Goal: Task Accomplishment & Management: Manage account settings

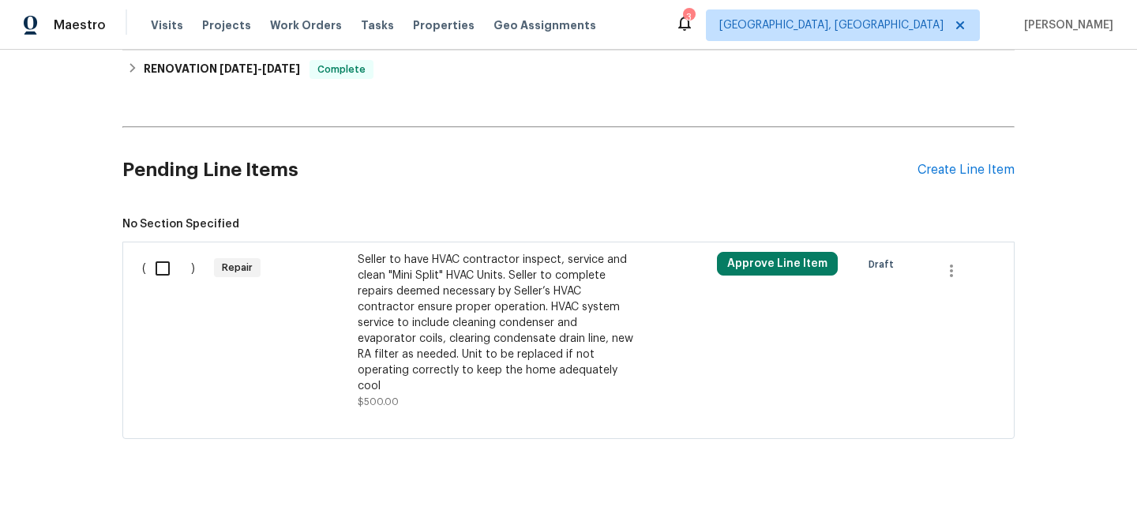
scroll to position [581, 0]
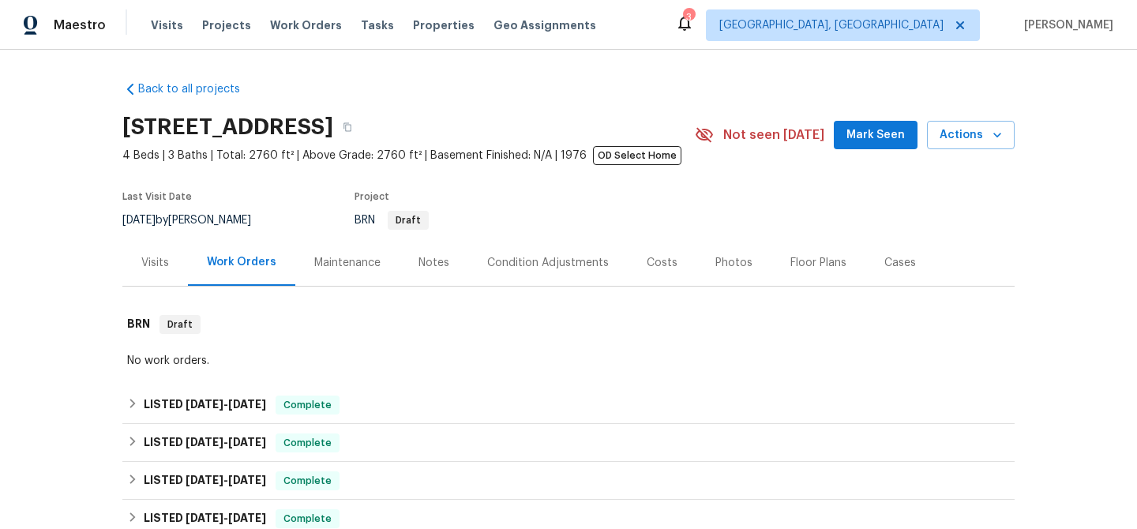
scroll to position [581, 0]
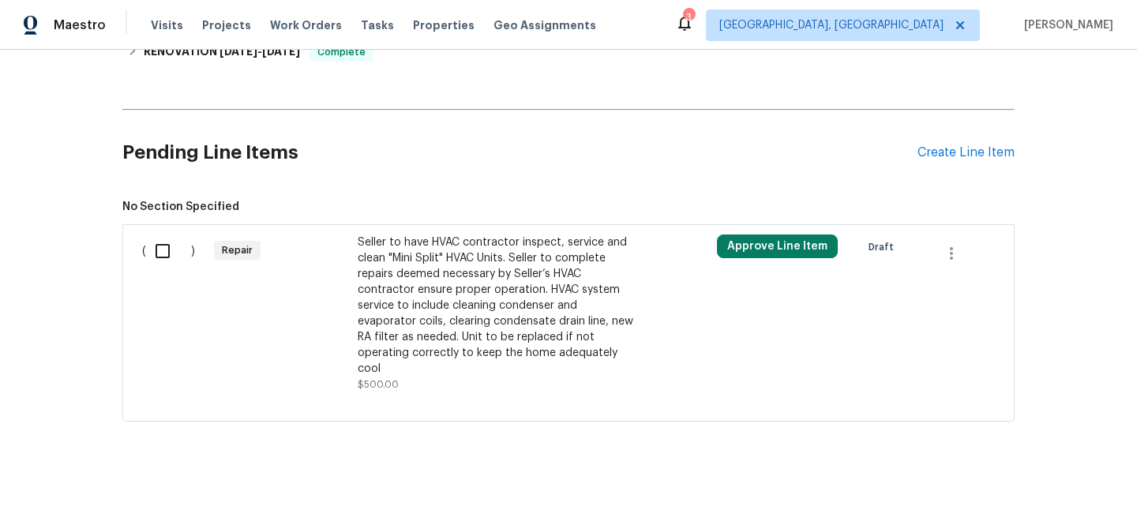
click at [433, 387] on div "Seller to have HVAC contractor inspect, service and clean "Mini Split" HVAC Uni…" at bounding box center [497, 313] width 278 height 158
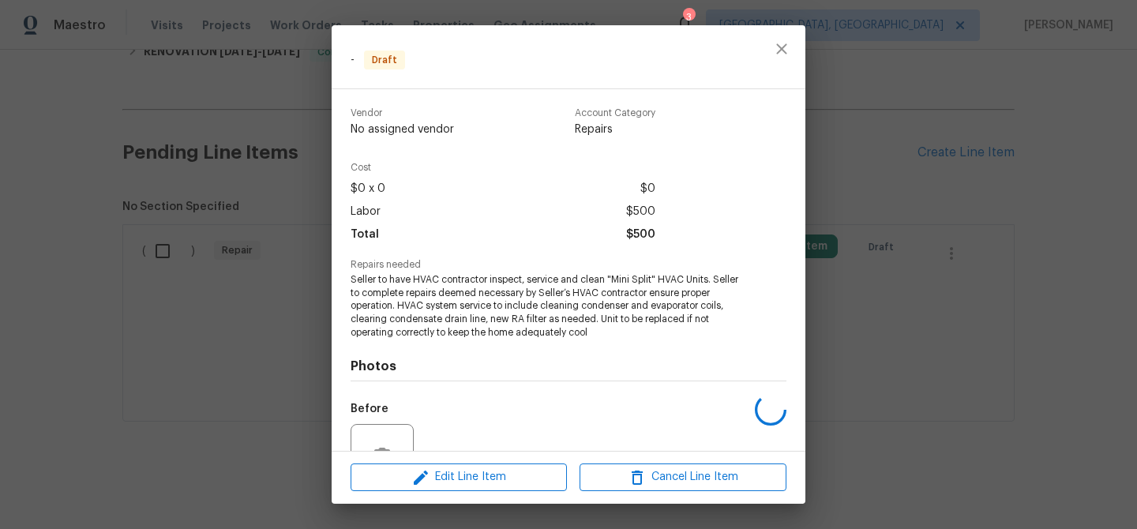
scroll to position [155, 0]
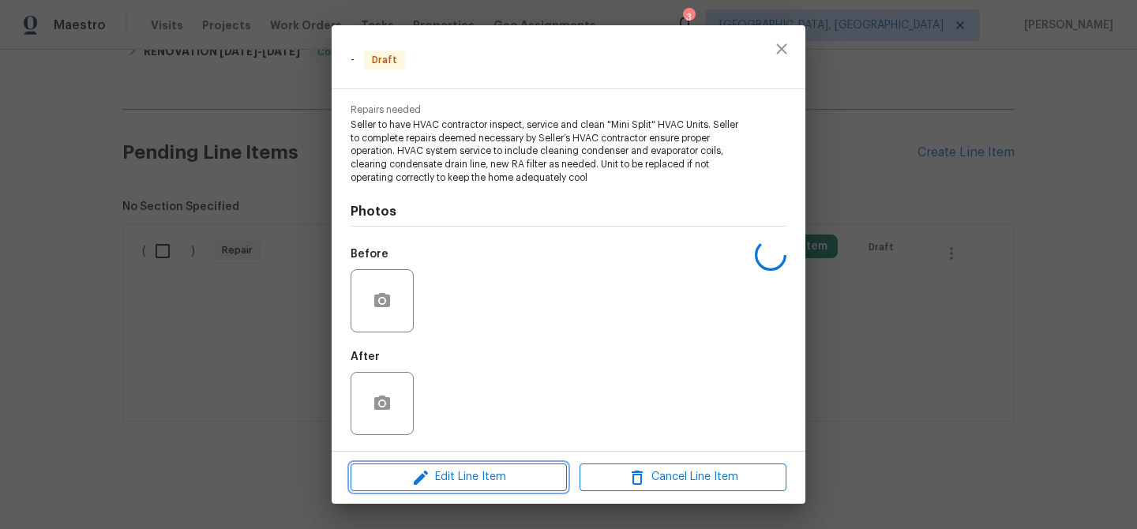
click at [412, 485] on icon "button" at bounding box center [420, 477] width 19 height 19
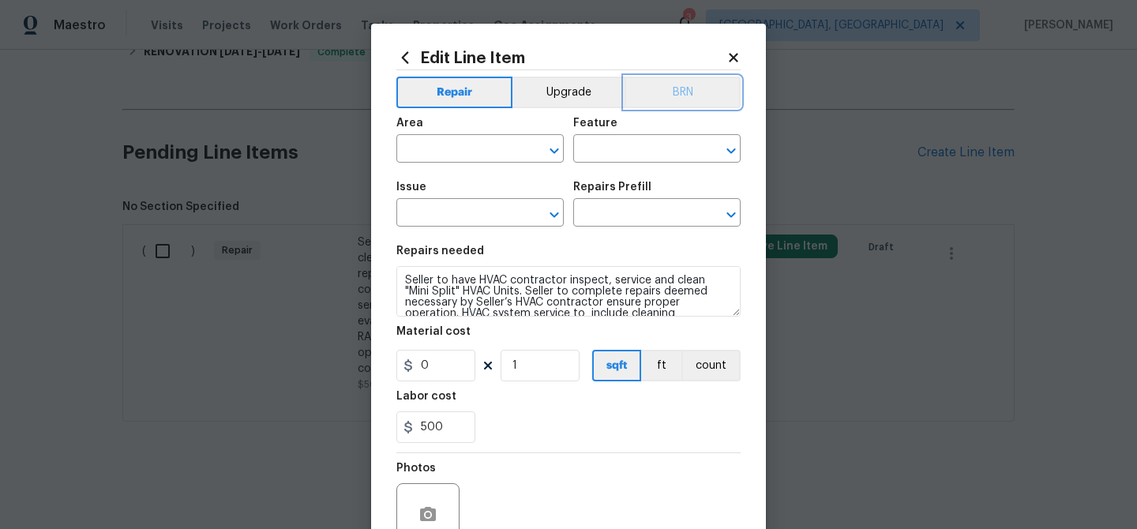
click at [692, 103] on button "BRN" at bounding box center [682, 93] width 116 height 32
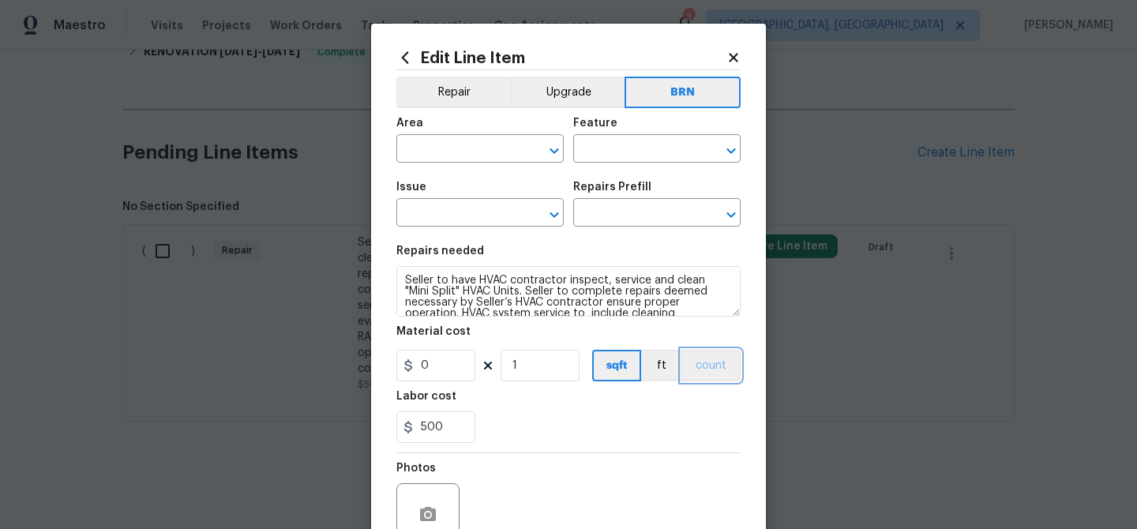
click at [705, 366] on button "count" at bounding box center [710, 366] width 59 height 32
click at [464, 146] on input "text" at bounding box center [457, 150] width 123 height 24
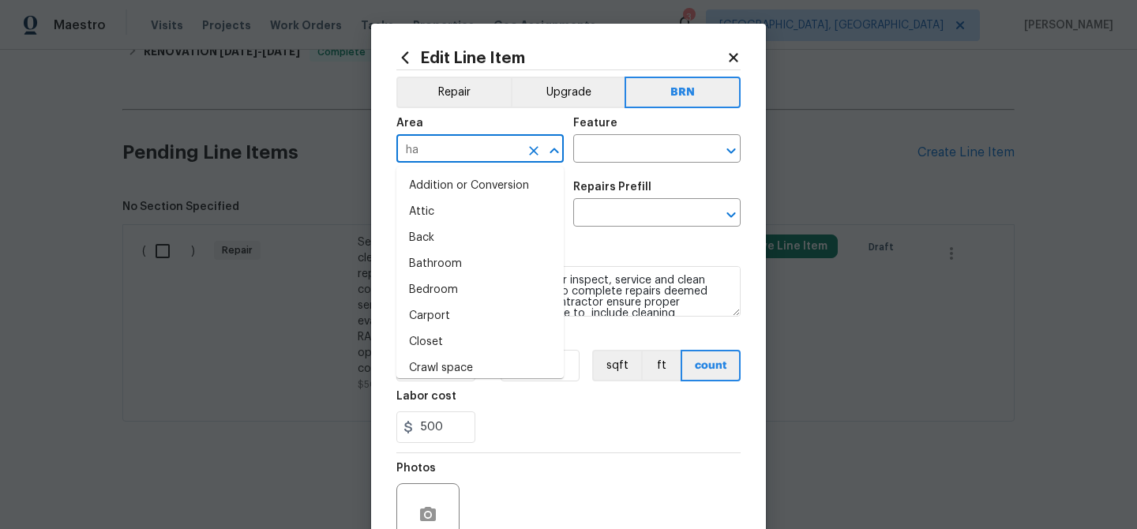
type input "hav"
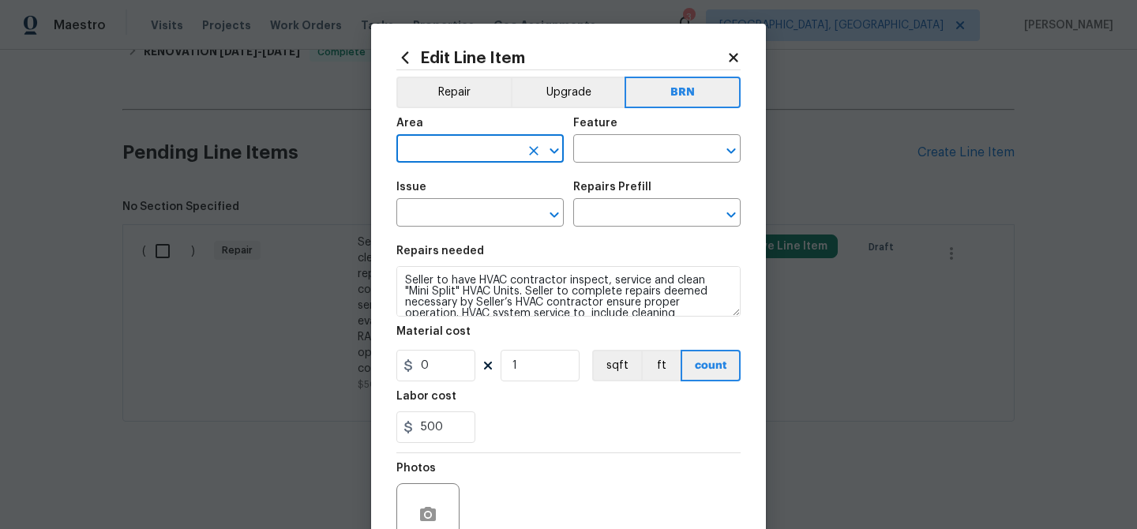
click at [468, 152] on input "text" at bounding box center [457, 150] width 123 height 24
click at [449, 177] on li "HVAC" at bounding box center [479, 186] width 167 height 26
type input "HVAC"
click at [618, 131] on div "Feature" at bounding box center [656, 128] width 167 height 21
click at [609, 145] on input "text" at bounding box center [634, 150] width 123 height 24
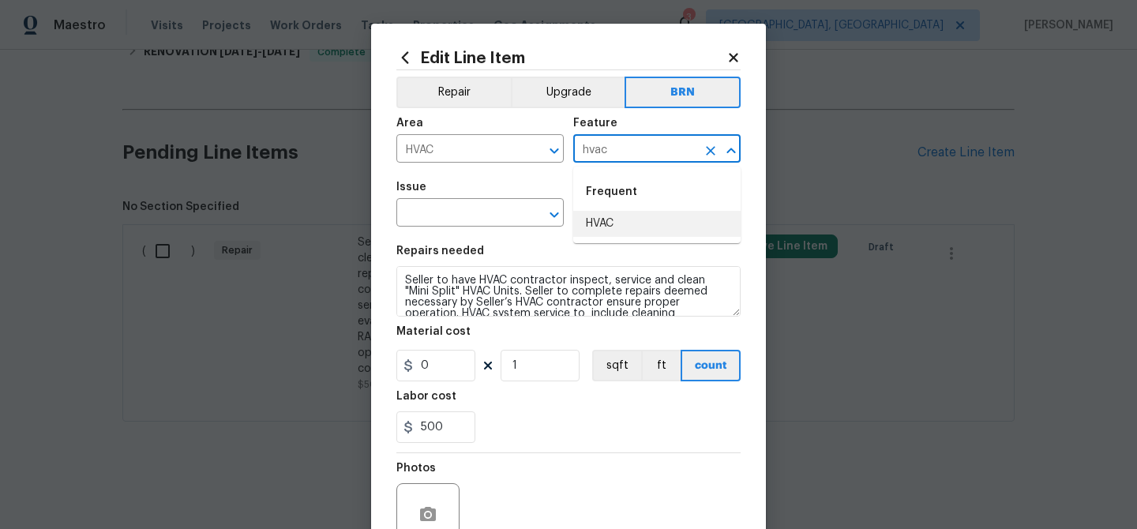
click at [613, 219] on li "HVAC" at bounding box center [656, 224] width 167 height 26
type input "HVAC"
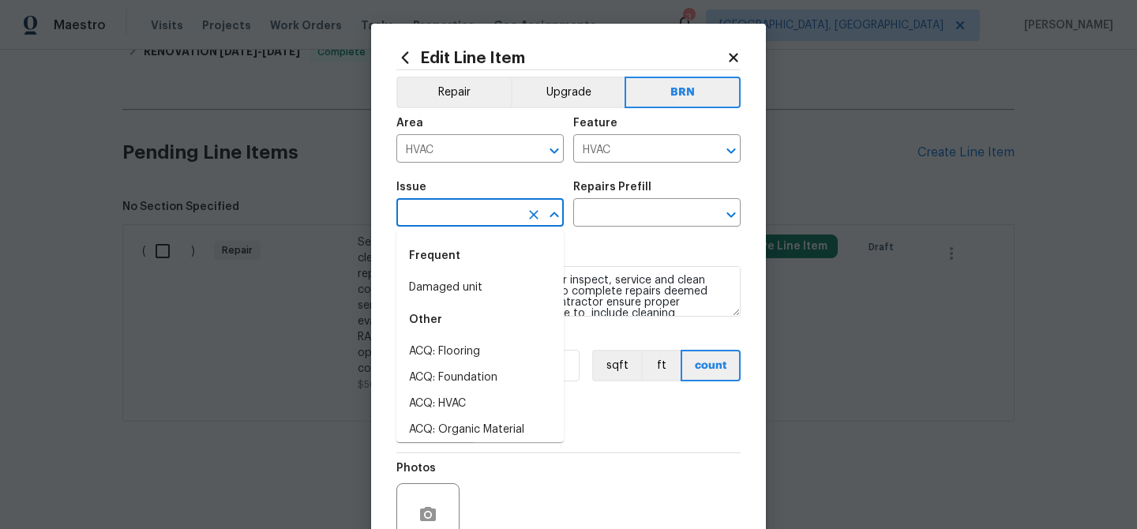
click at [484, 212] on input "text" at bounding box center [457, 214] width 123 height 24
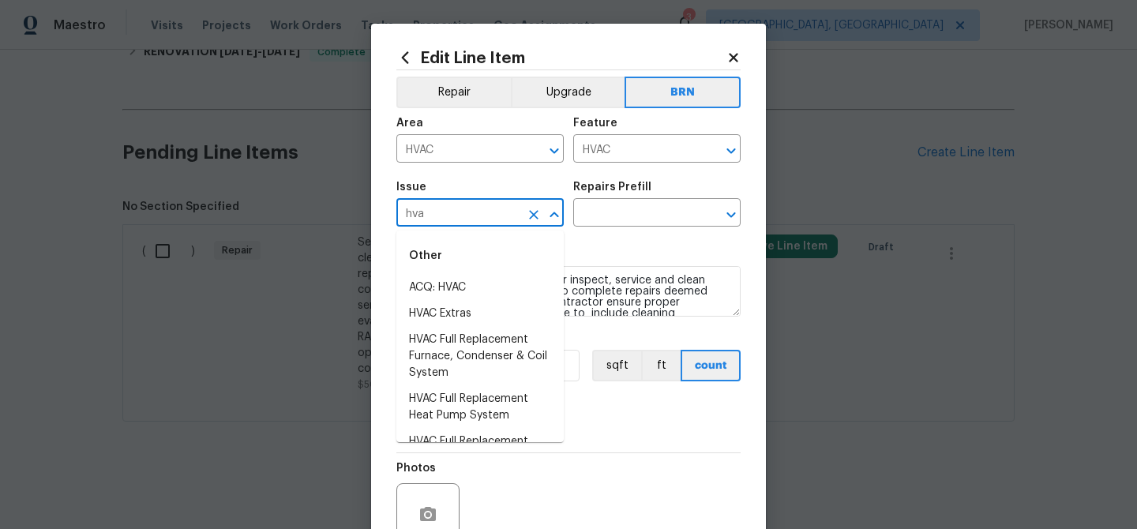
type input "hvac"
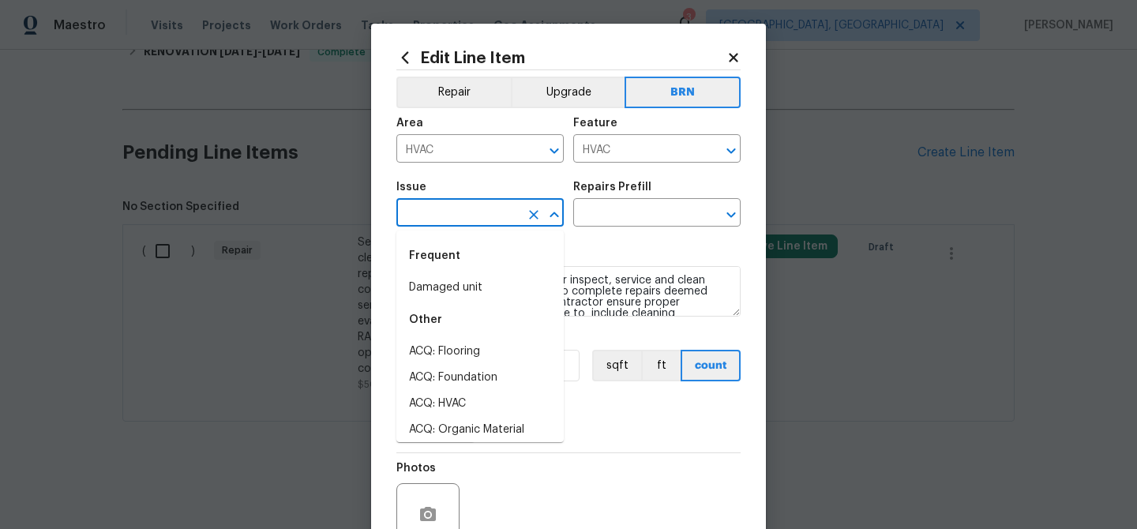
click at [464, 305] on div "Other" at bounding box center [479, 320] width 167 height 38
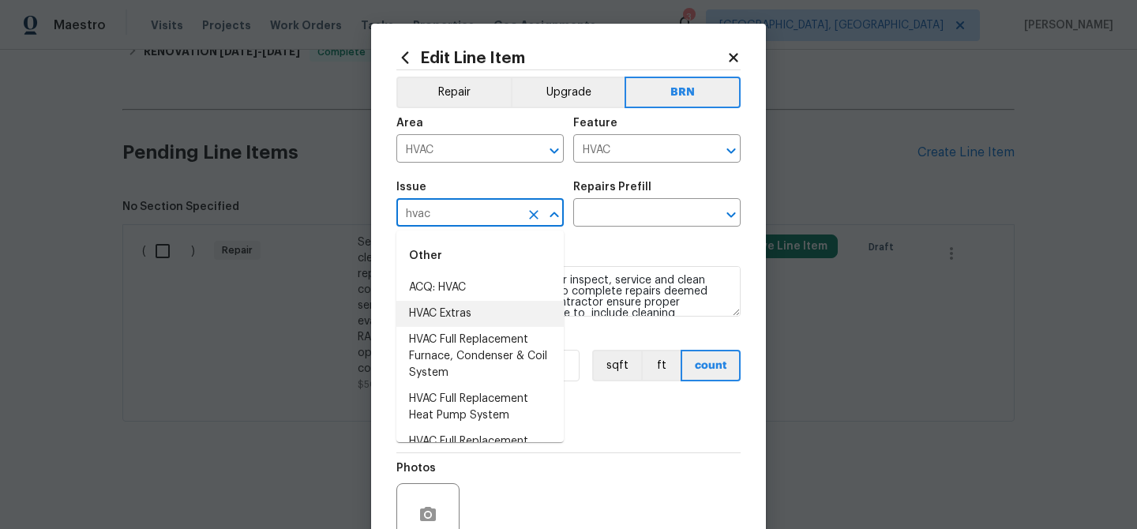
click at [439, 304] on li "HVAC Extras" at bounding box center [479, 314] width 167 height 26
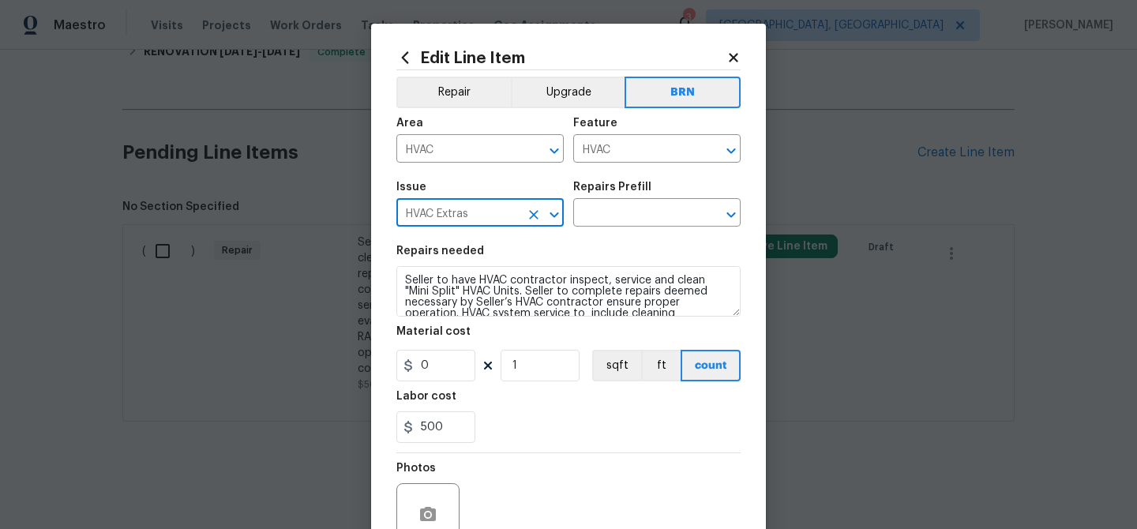
type input "HVAC Extras"
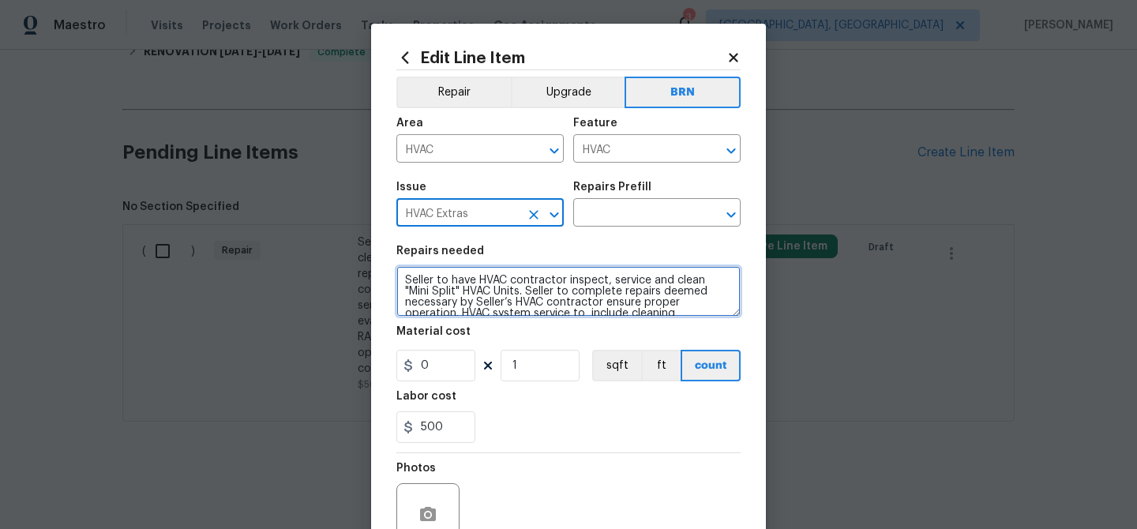
click at [438, 298] on textarea "Seller to have HVAC contractor inspect, service and clean "Mini Split" HVAC Uni…" at bounding box center [568, 291] width 344 height 51
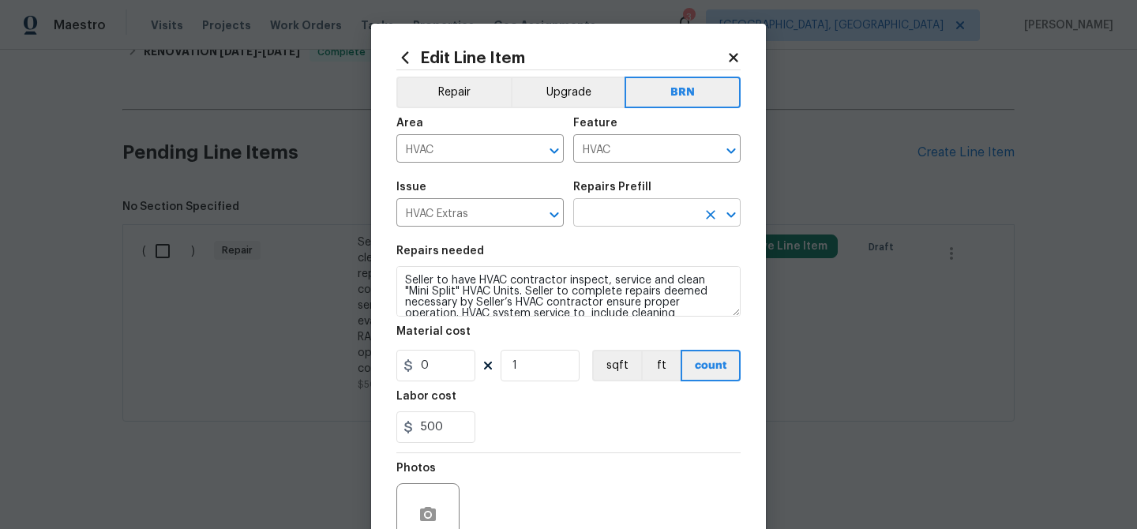
click at [594, 216] on input "text" at bounding box center [634, 214] width 123 height 24
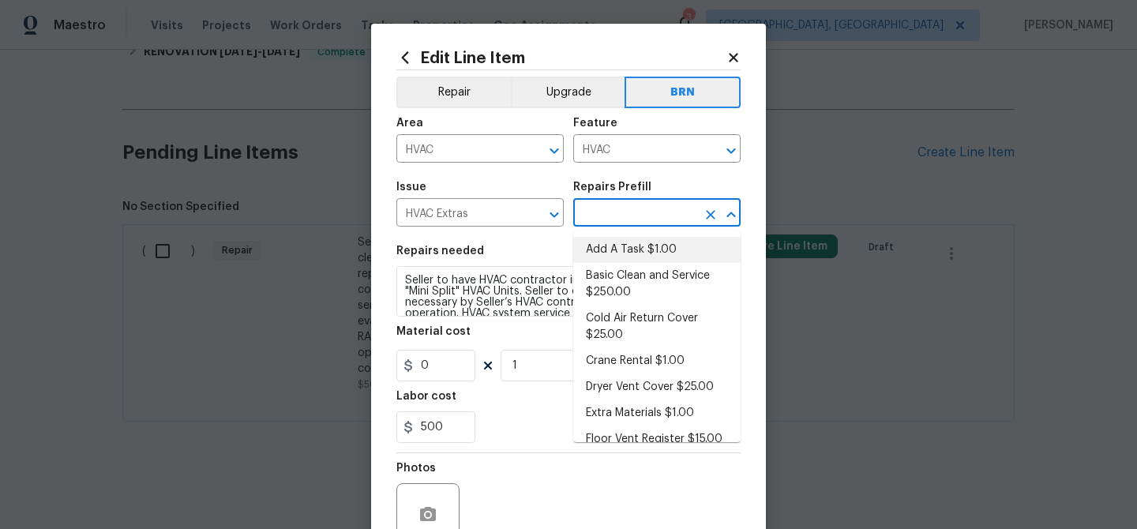
click at [604, 252] on li "Add A Task $1.00" at bounding box center [656, 250] width 167 height 26
type input "Add A Task $1.00"
type textarea "HPM to detail"
type input "1"
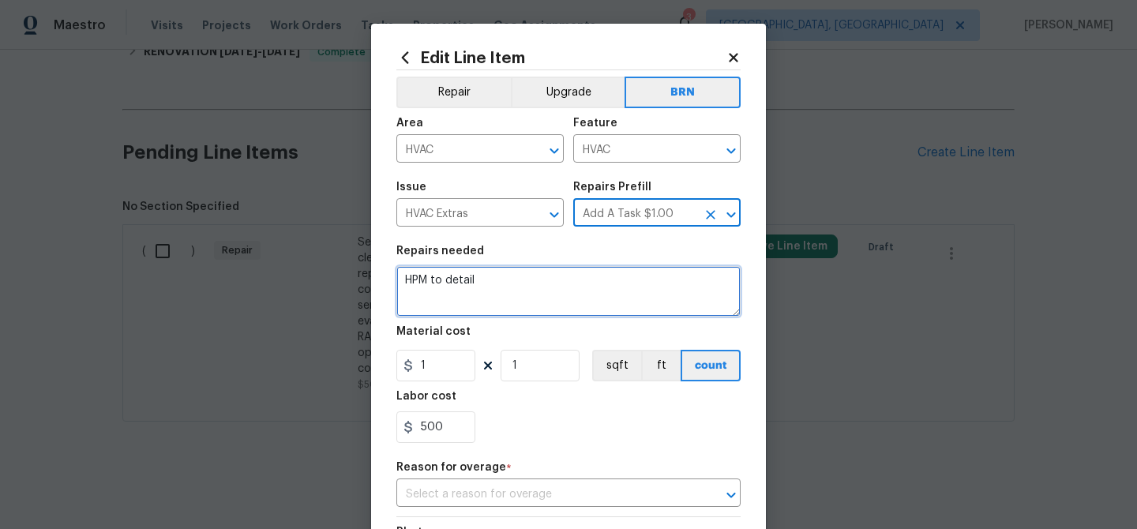
click at [477, 295] on textarea "HPM to detail" at bounding box center [568, 291] width 344 height 51
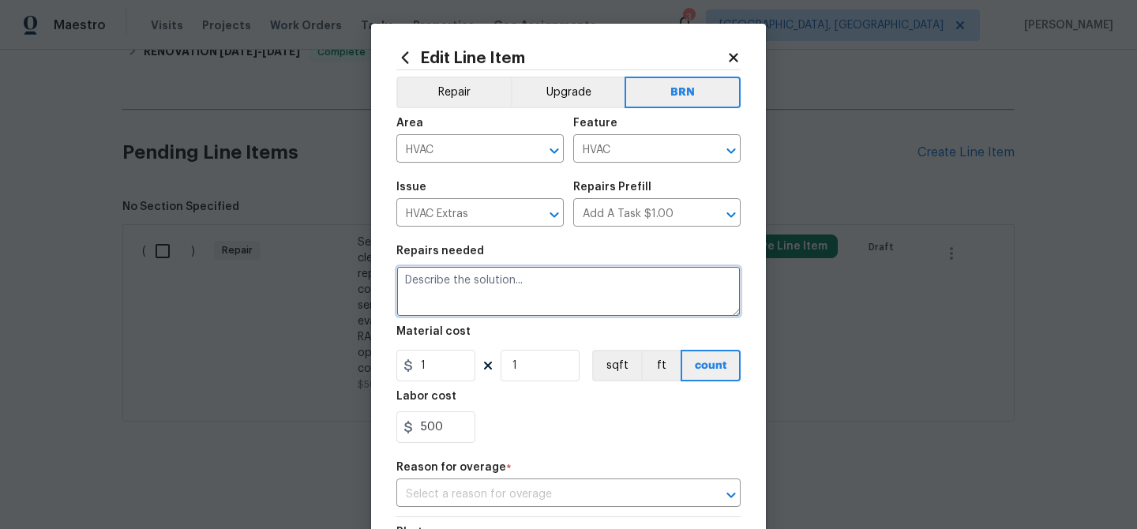
paste textarea "Seller to have HVAC contractor inspect, service and clean "Mini Split" HVAC Uni…"
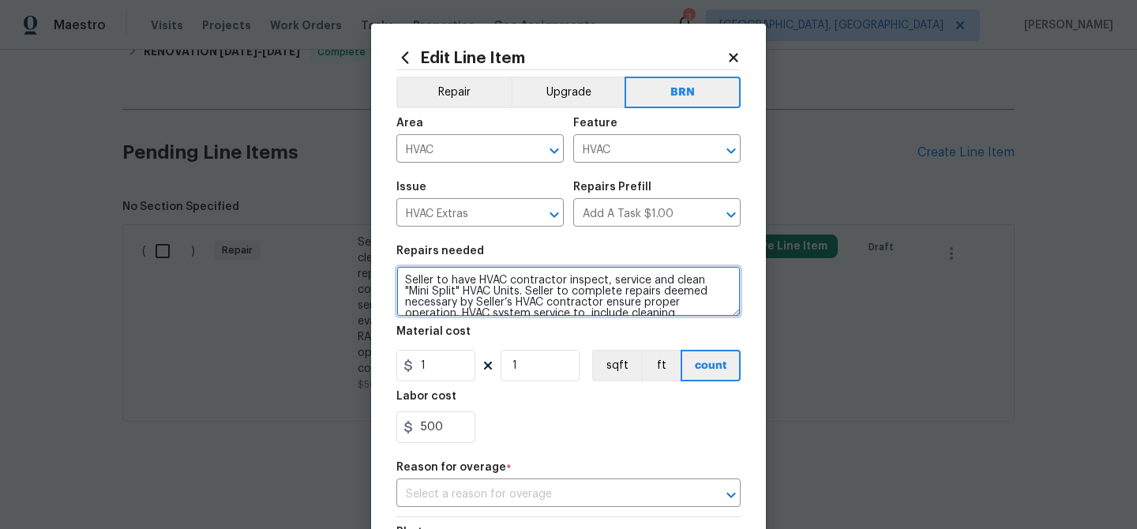
scroll to position [36, 0]
type textarea "Seller to have HVAC contractor inspect, service and clean "Mini Split" HVAC Uni…"
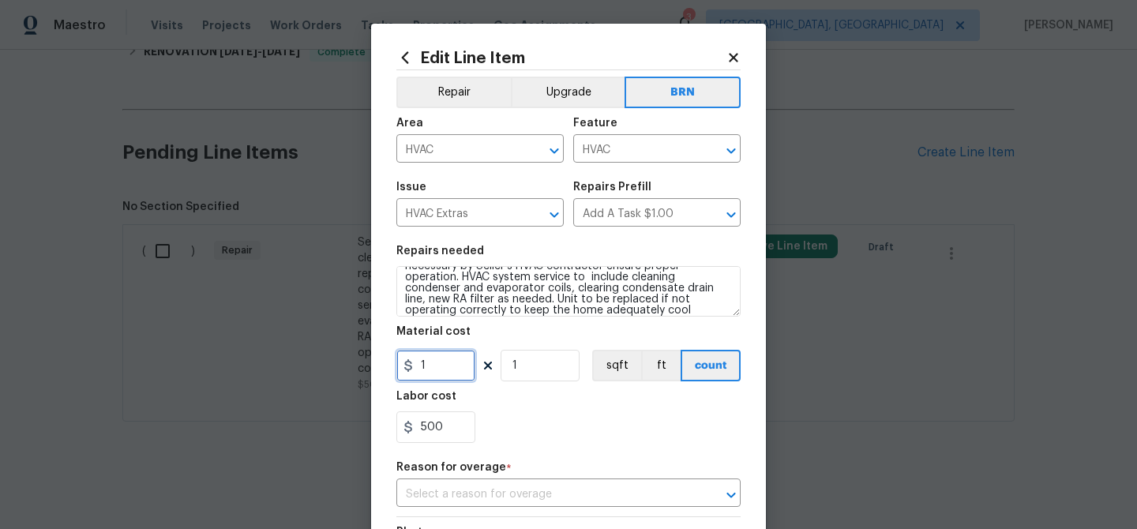
click at [439, 368] on input "1" at bounding box center [435, 366] width 79 height 32
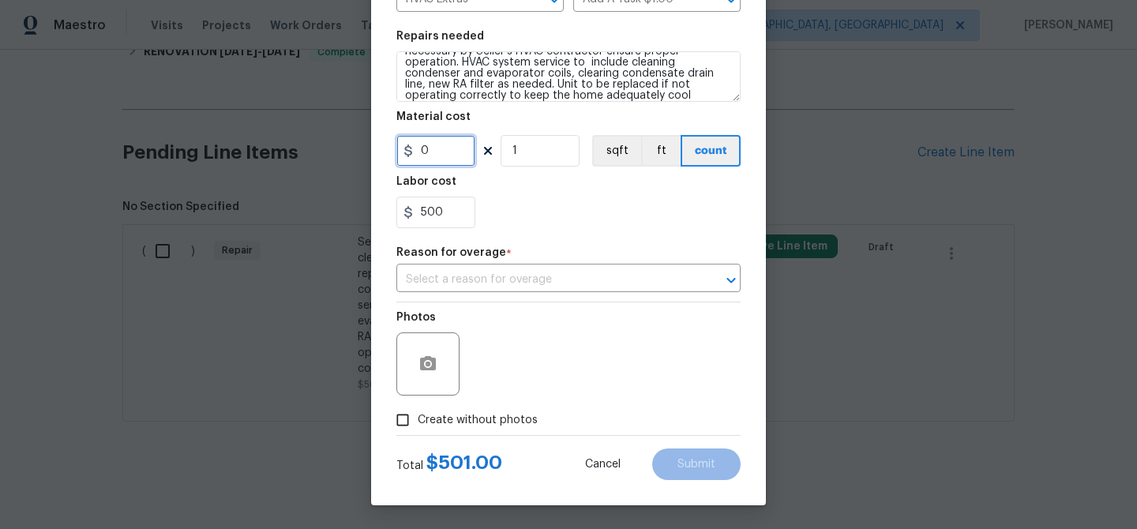
type input "0"
click at [407, 415] on input "Create without photos" at bounding box center [403, 420] width 30 height 30
checkbox input "true"
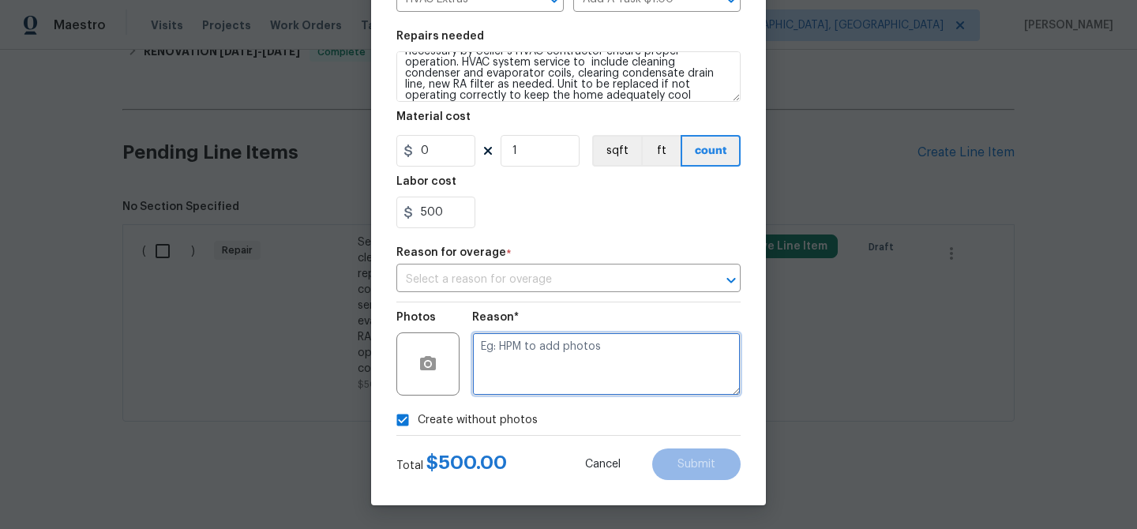
click at [537, 354] on textarea at bounding box center [606, 363] width 268 height 63
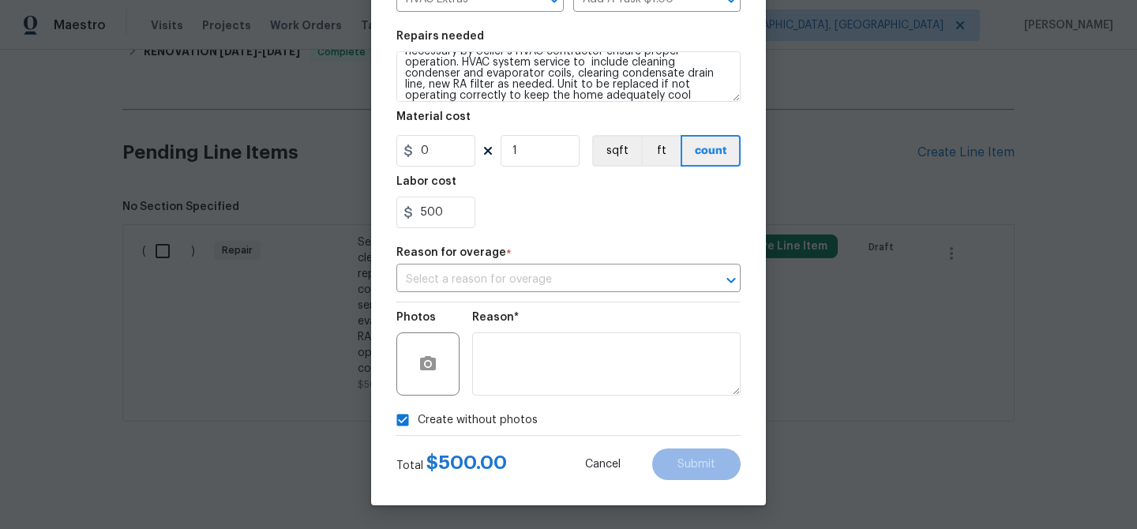
click at [407, 422] on input "Create without photos" at bounding box center [403, 420] width 30 height 30
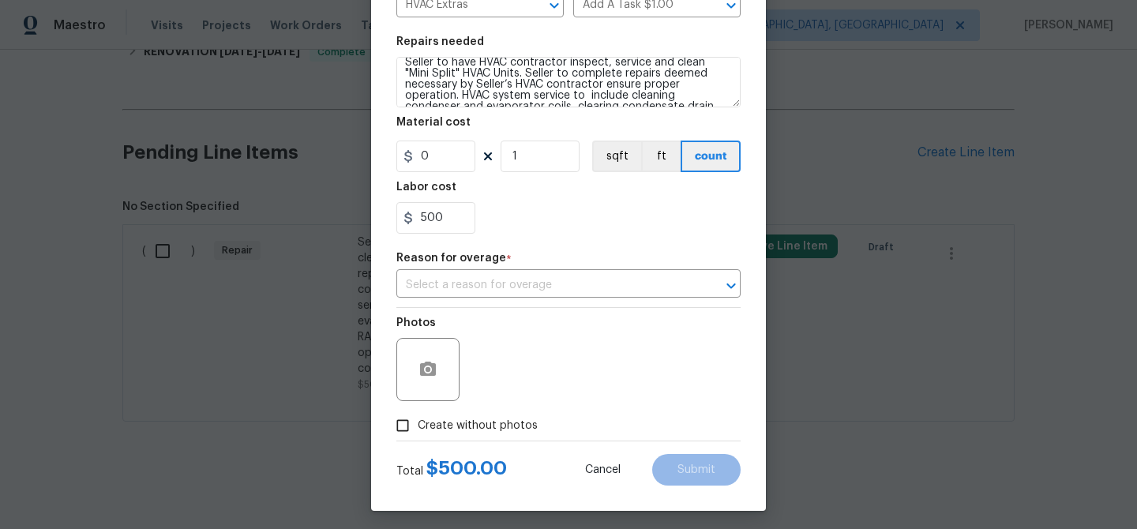
scroll to position [15, 0]
click at [400, 425] on input "Create without photos" at bounding box center [403, 425] width 30 height 30
checkbox input "true"
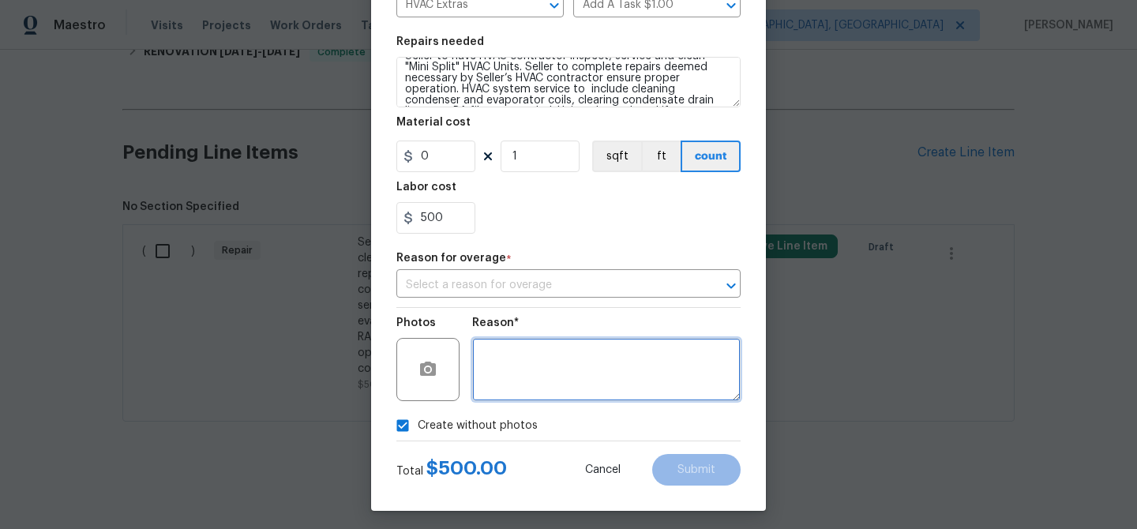
click at [528, 343] on textarea at bounding box center [606, 369] width 268 height 63
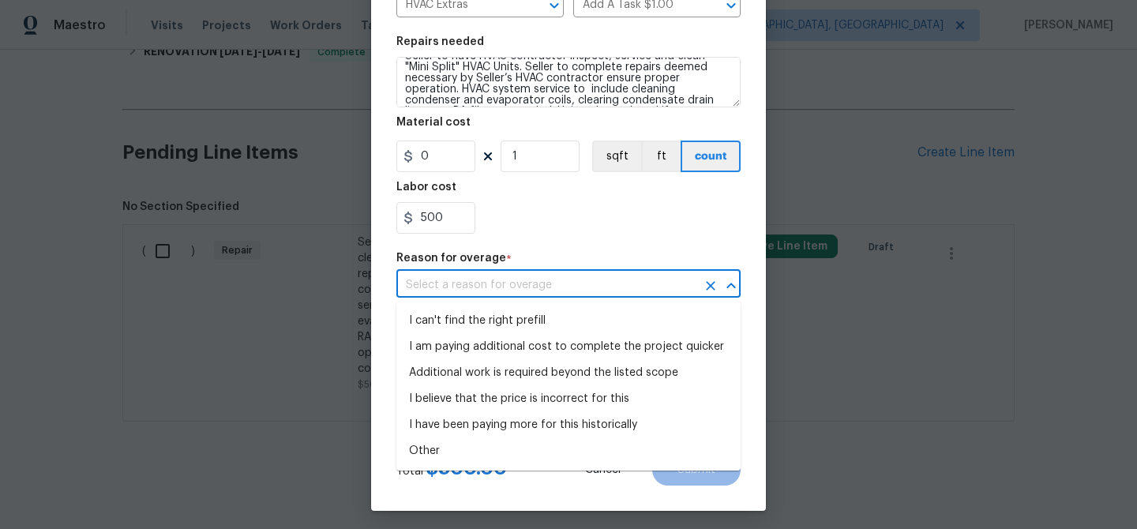
click at [457, 283] on input "text" at bounding box center [546, 285] width 300 height 24
click at [443, 448] on li "Other" at bounding box center [568, 451] width 344 height 26
type input "Other"
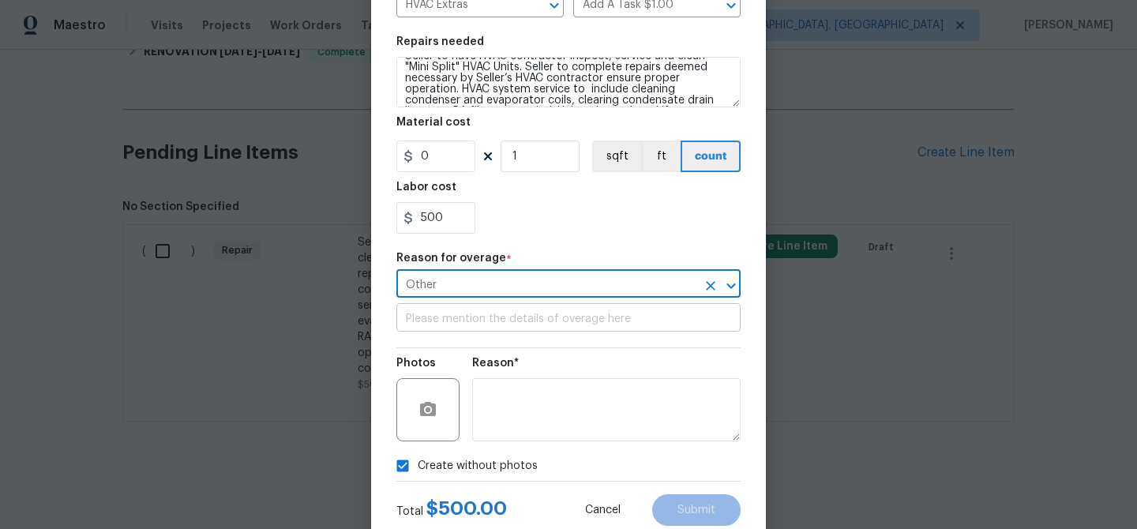
click at [463, 311] on input "text" at bounding box center [568, 319] width 344 height 24
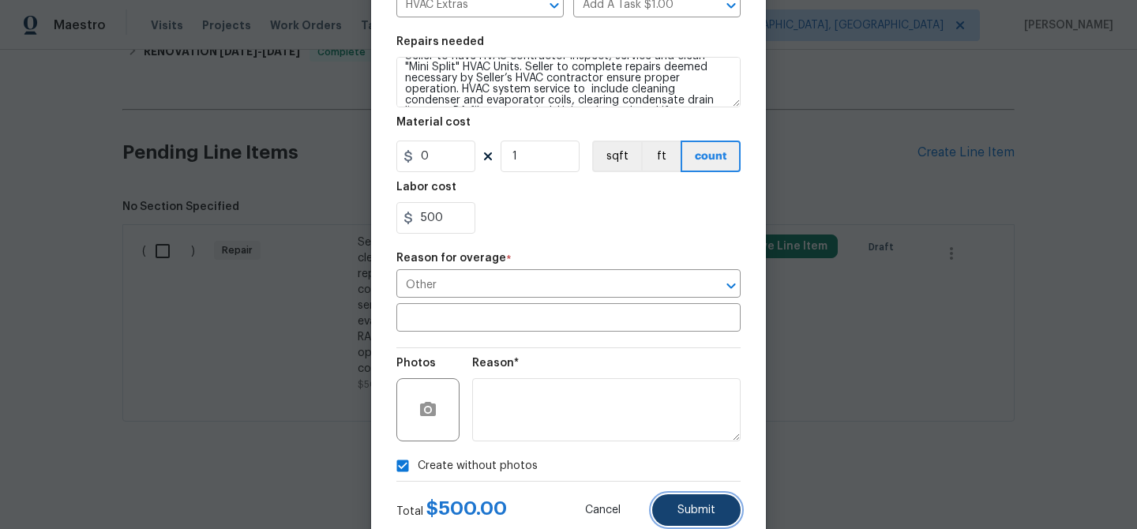
click at [684, 508] on span "Submit" at bounding box center [696, 510] width 38 height 12
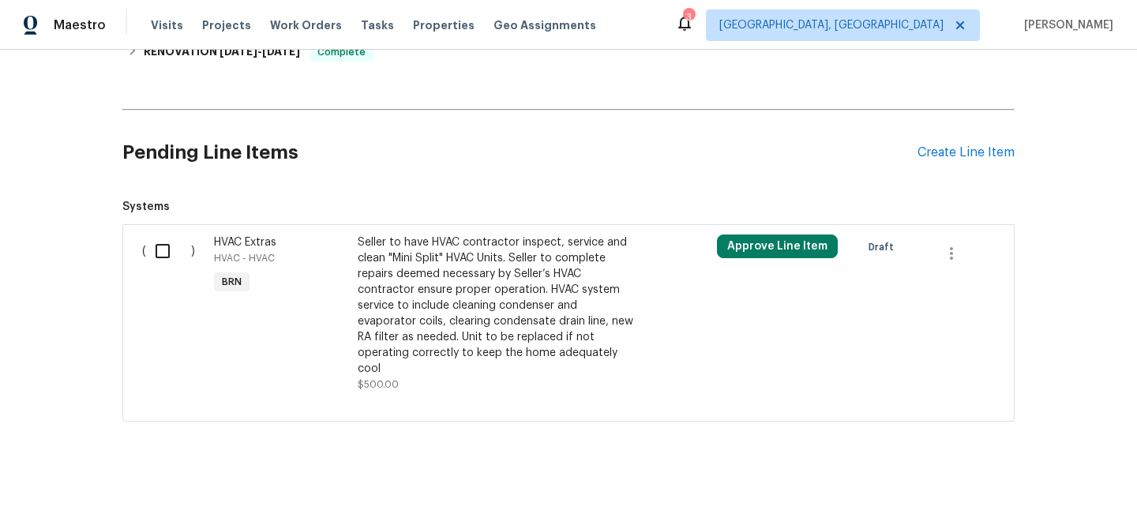
scroll to position [538, 0]
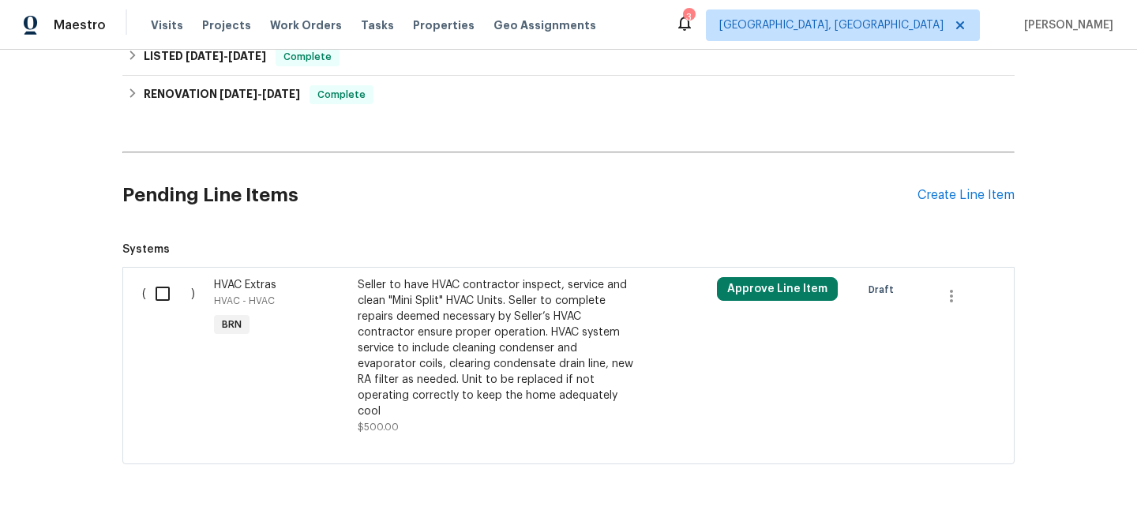
click at [167, 295] on input "checkbox" at bounding box center [168, 293] width 45 height 33
checkbox input "true"
click at [1023, 480] on span "Create Work Order" at bounding box center [1046, 490] width 105 height 20
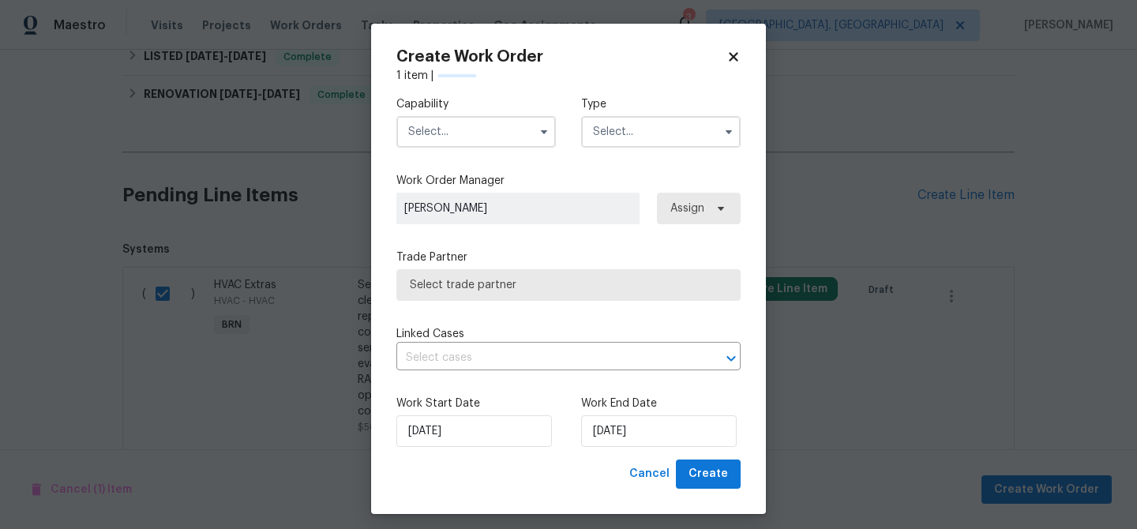
click at [524, 155] on div "Capability Type" at bounding box center [568, 122] width 344 height 77
click at [488, 135] on input "text" at bounding box center [475, 132] width 159 height 32
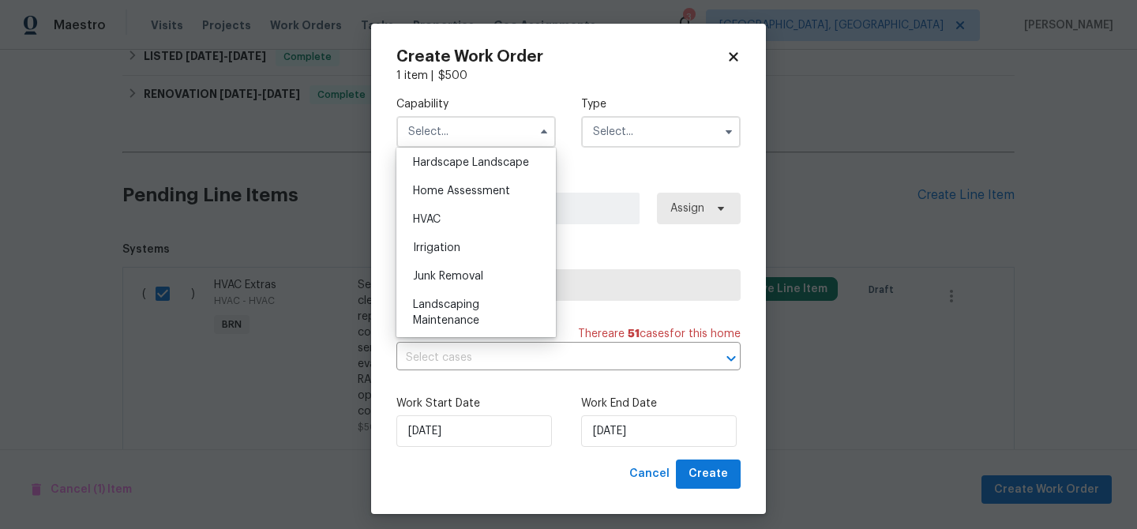
scroll to position [901, 0]
click at [445, 201] on div "Home Assessment" at bounding box center [476, 189] width 152 height 28
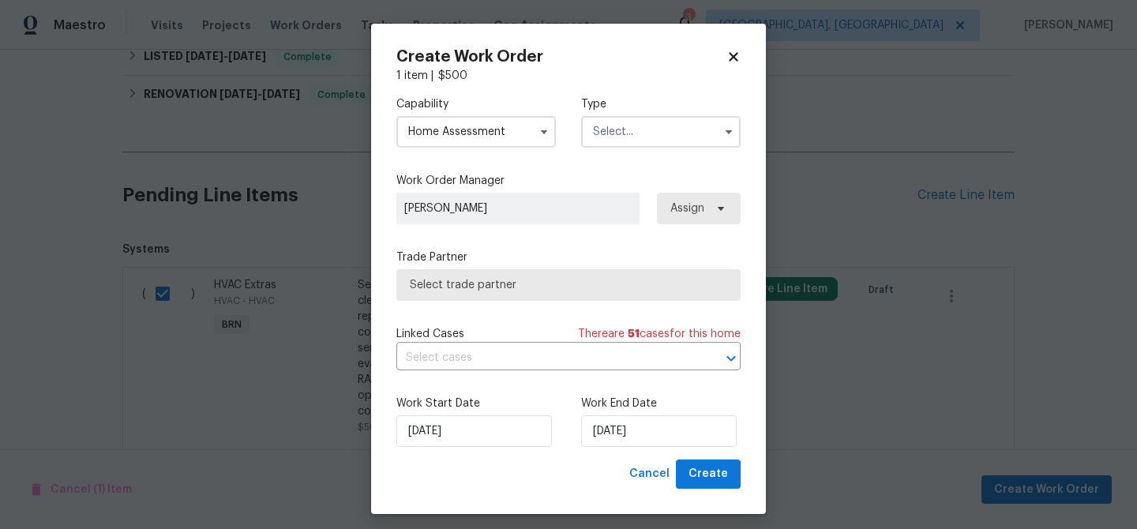
click at [447, 133] on input "Home Assessment" at bounding box center [475, 132] width 159 height 32
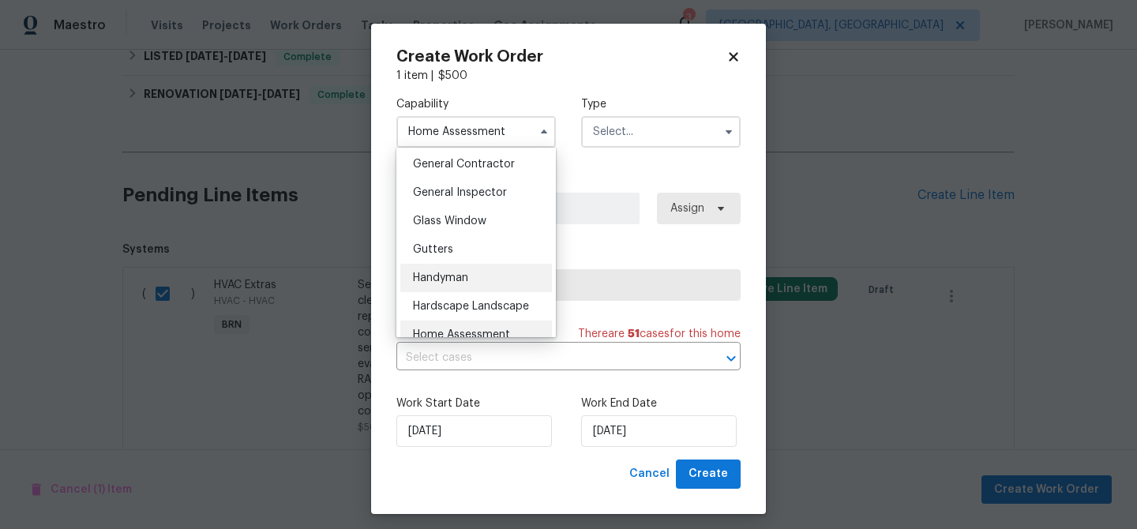
scroll to position [864, 0]
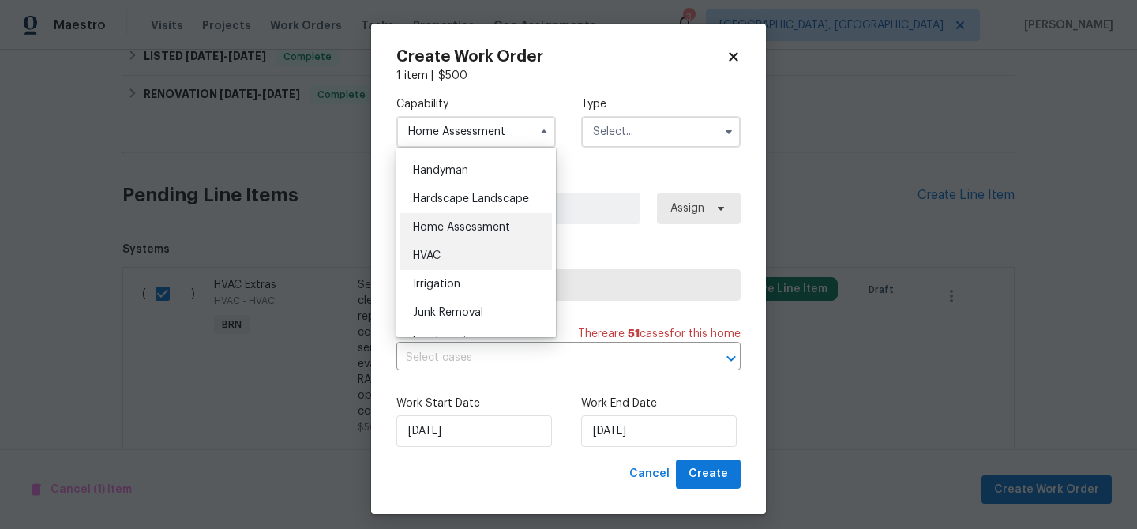
click at [438, 257] on span "HVAC" at bounding box center [427, 255] width 28 height 11
type input "HVAC"
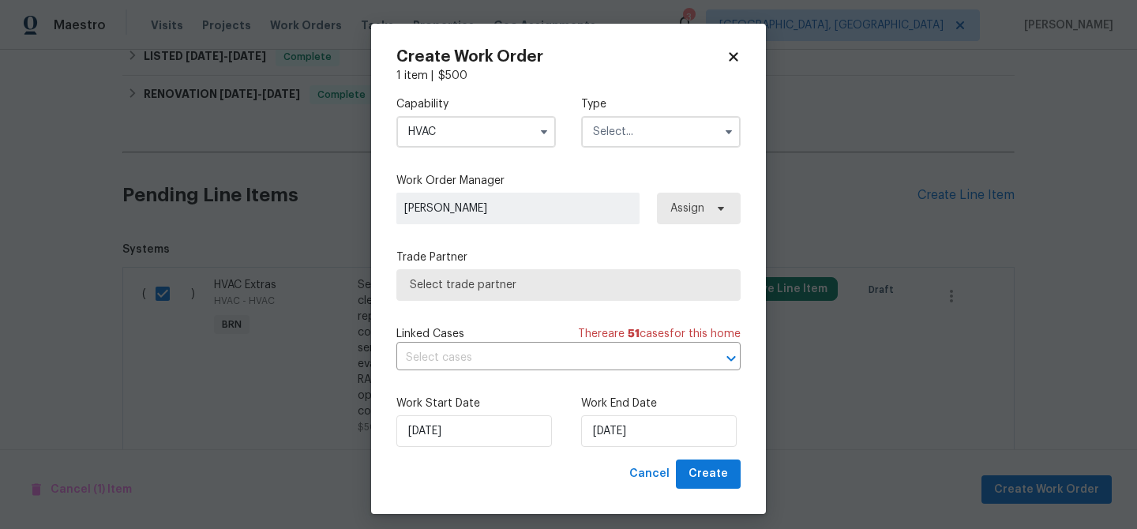
click at [625, 130] on input "text" at bounding box center [660, 132] width 159 height 32
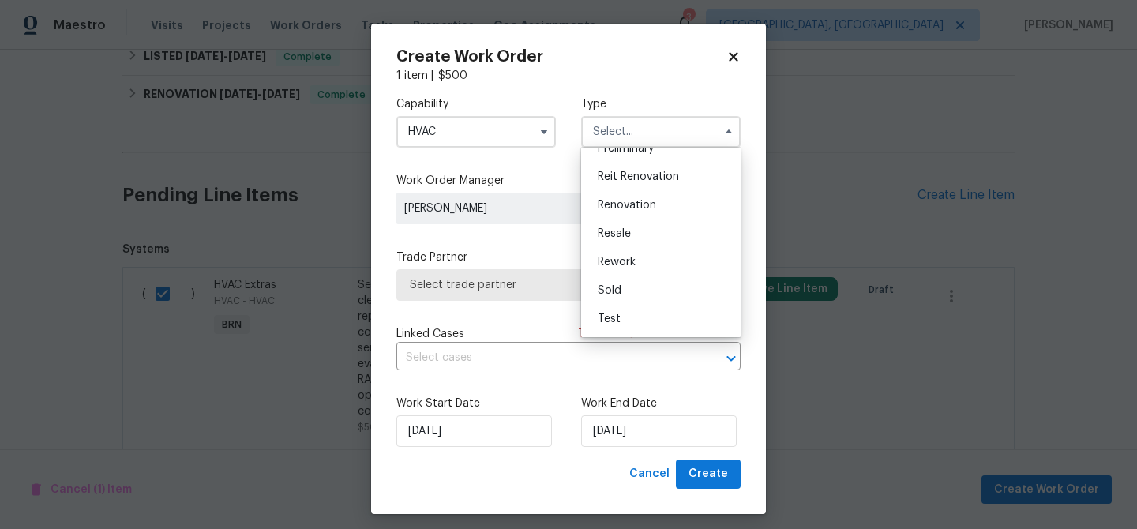
scroll to position [3, 0]
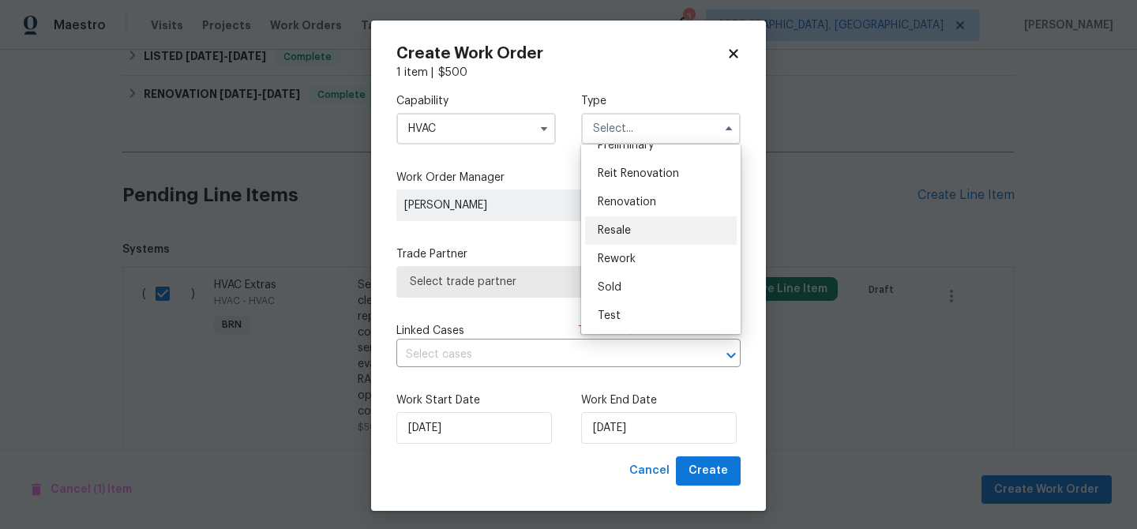
click at [631, 223] on div "Resale" at bounding box center [661, 230] width 152 height 28
type input "Resale"
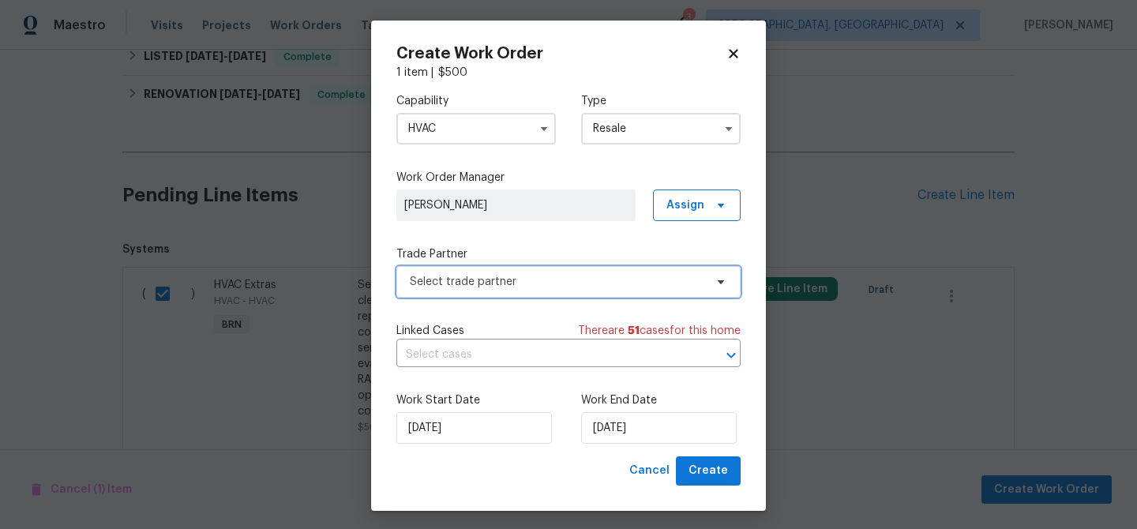
click at [492, 272] on span "Select trade partner" at bounding box center [568, 282] width 344 height 32
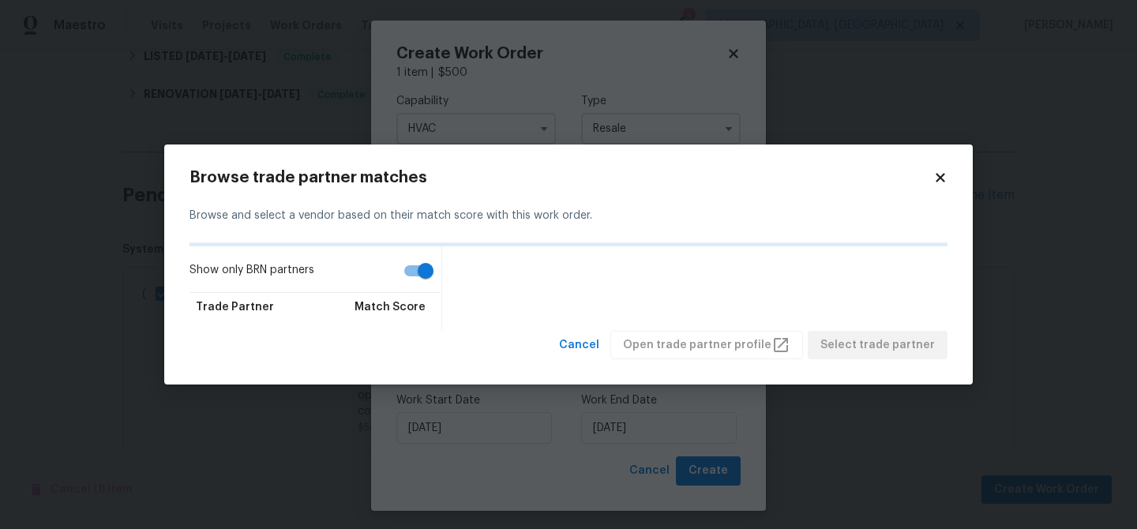
click at [422, 267] on input "Show only BRN partners" at bounding box center [425, 271] width 90 height 30
checkbox input "false"
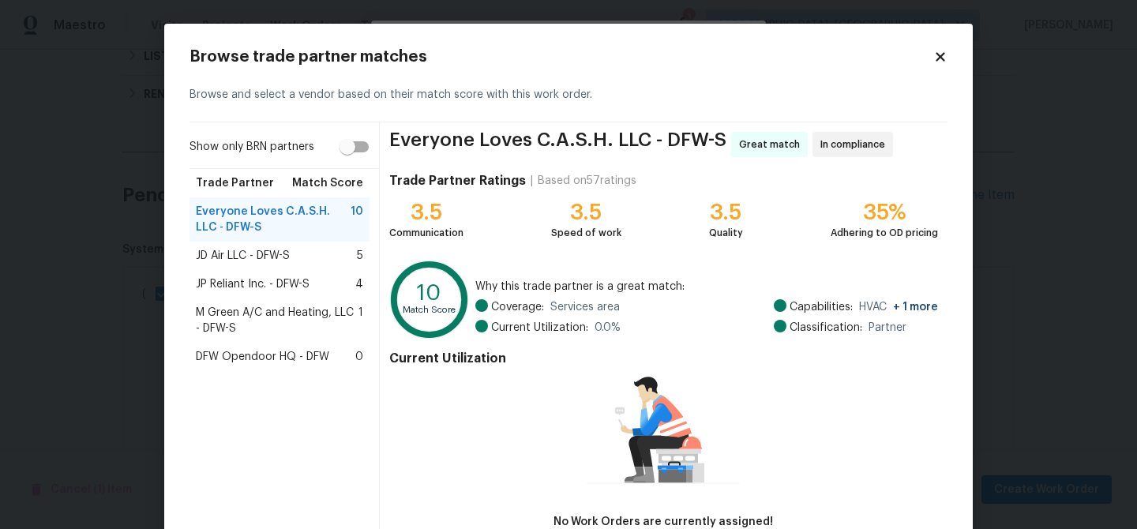
click at [263, 309] on span "M Green A/C and Heating, LLC - DFW-S" at bounding box center [277, 321] width 163 height 32
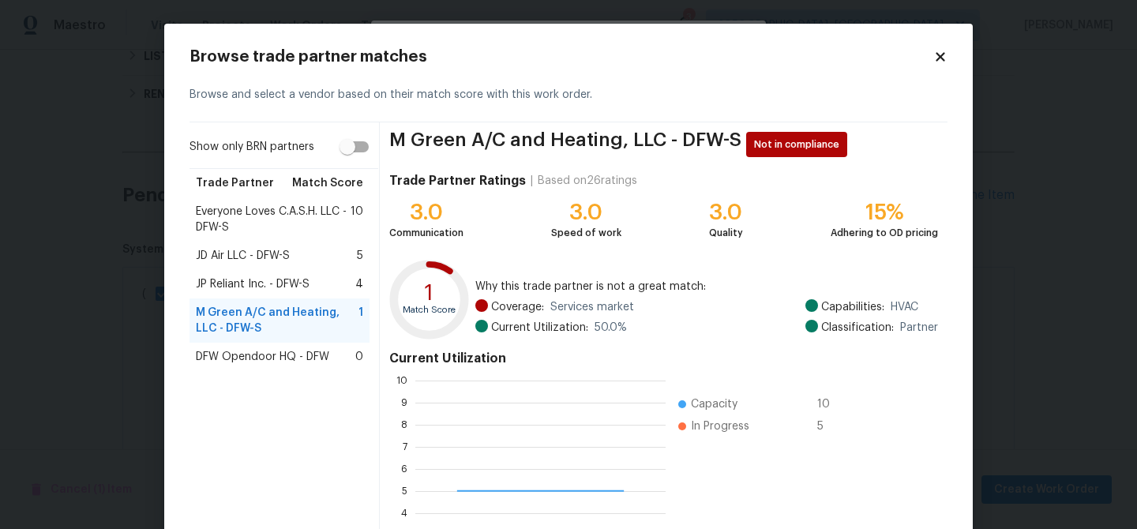
scroll to position [221, 250]
click at [277, 218] on span "Everyone Loves C.A.S.H. LLC - DFW-S" at bounding box center [273, 220] width 155 height 32
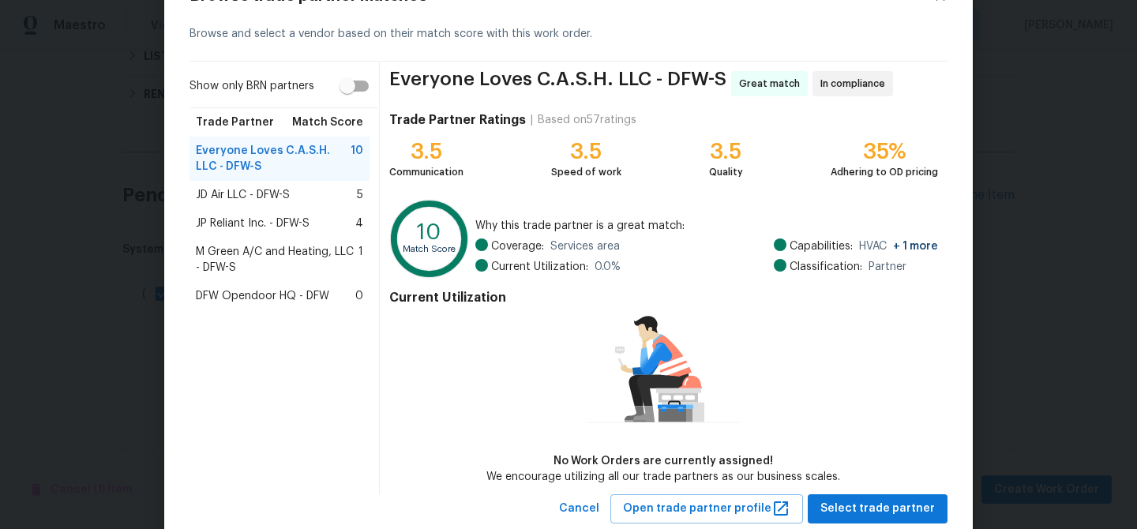
scroll to position [103, 0]
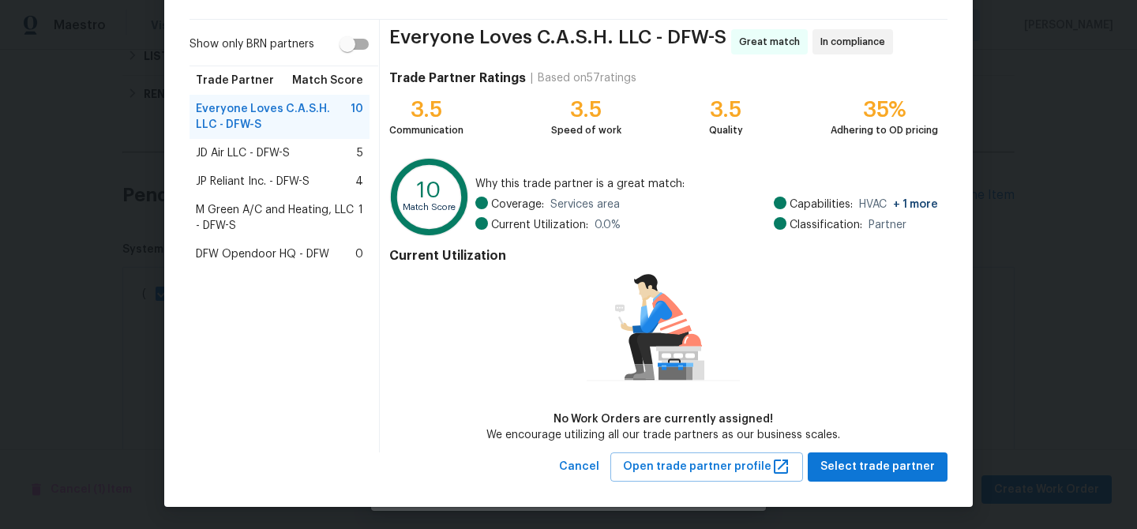
click at [849, 487] on div "Browse trade partner matches Browse and select a vendor based on their match sc…" at bounding box center [568, 214] width 808 height 586
click at [846, 461] on span "Select trade partner" at bounding box center [877, 467] width 114 height 20
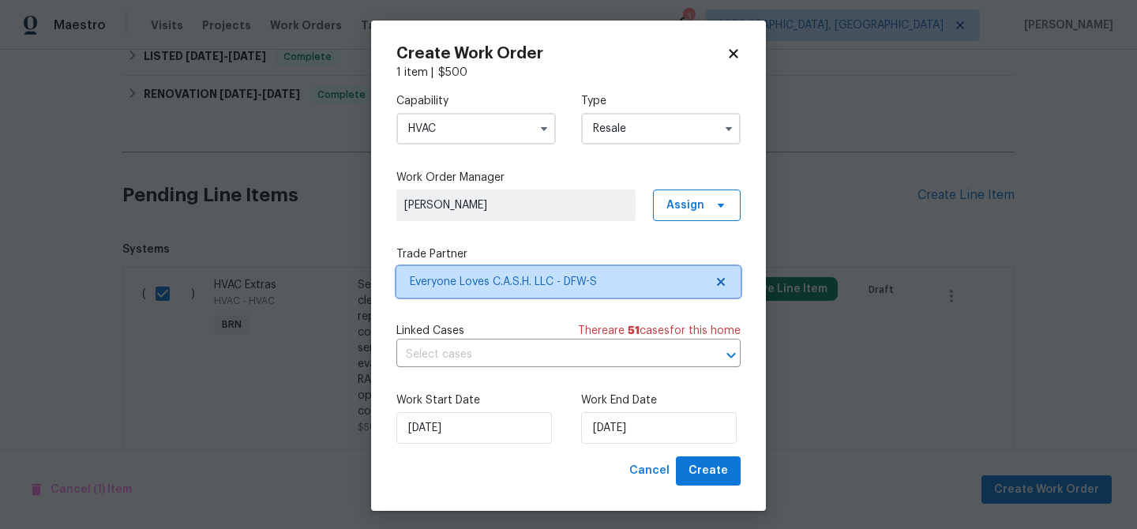
scroll to position [0, 0]
click at [517, 351] on input "text" at bounding box center [546, 355] width 300 height 24
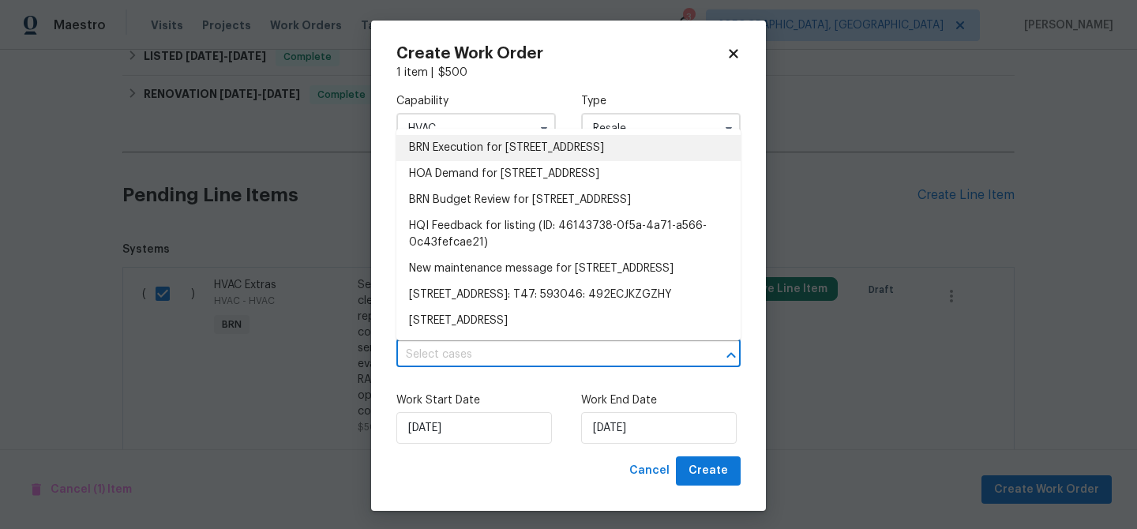
click at [436, 151] on li "BRN Execution for 408 Granada Calle Ct, Granbury, TX 76049" at bounding box center [568, 148] width 344 height 26
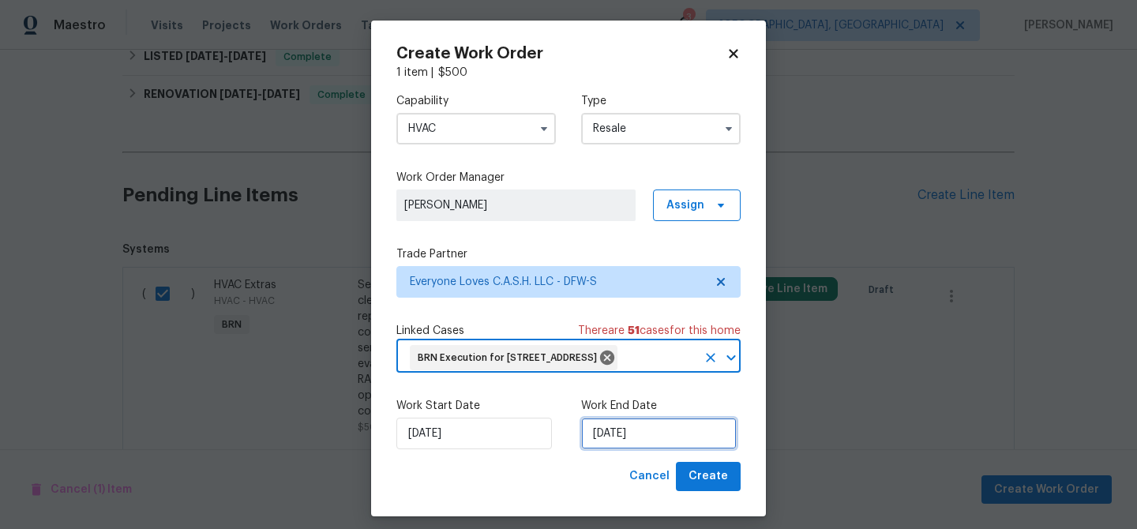
click at [625, 449] on input "21/08/2025" at bounding box center [659, 434] width 156 height 32
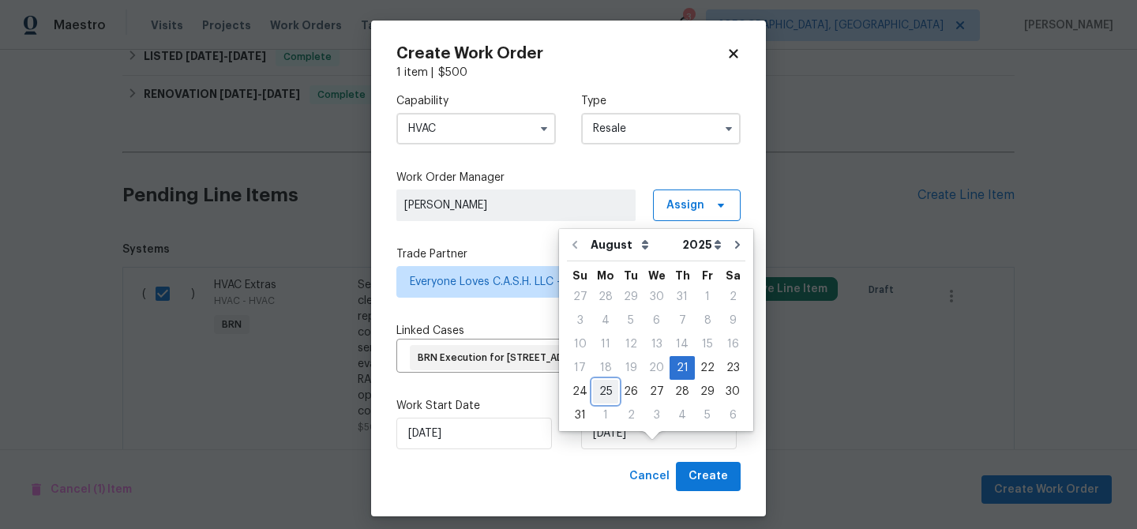
click at [613, 392] on div "25" at bounding box center [605, 391] width 25 height 22
type input "25/08/2025"
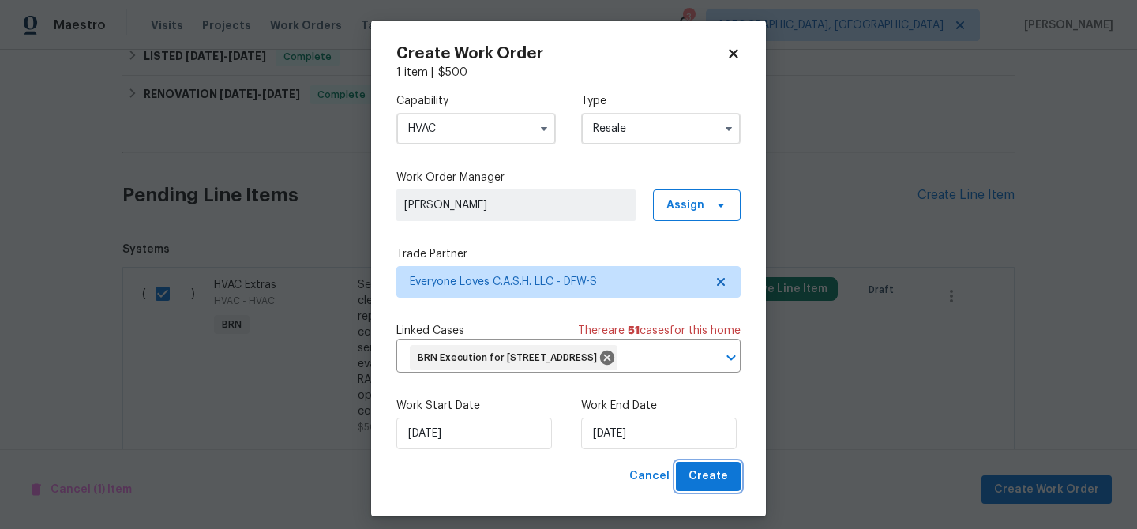
click at [696, 486] on span "Create" at bounding box center [707, 477] width 39 height 20
checkbox input "false"
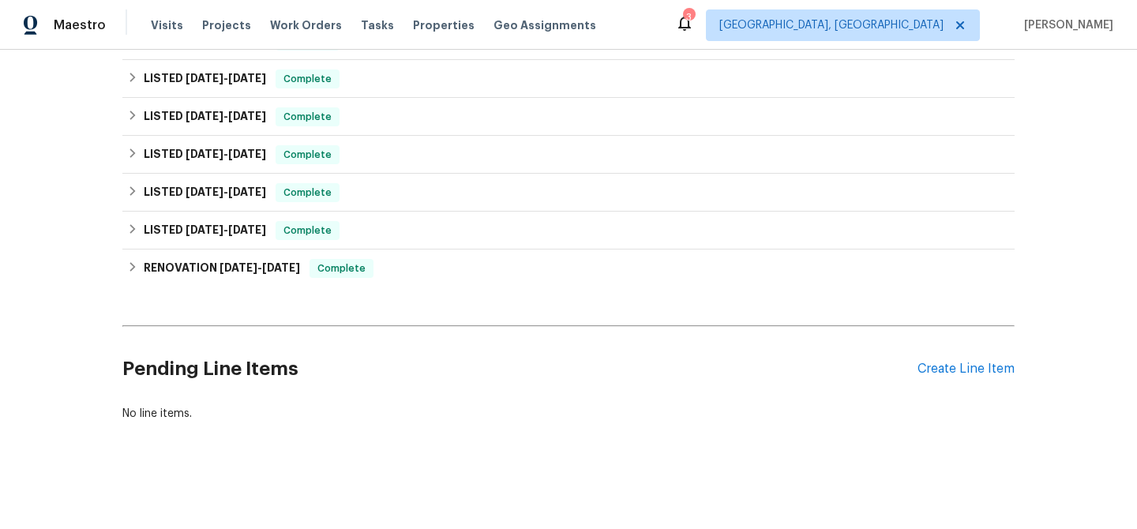
scroll to position [27, 0]
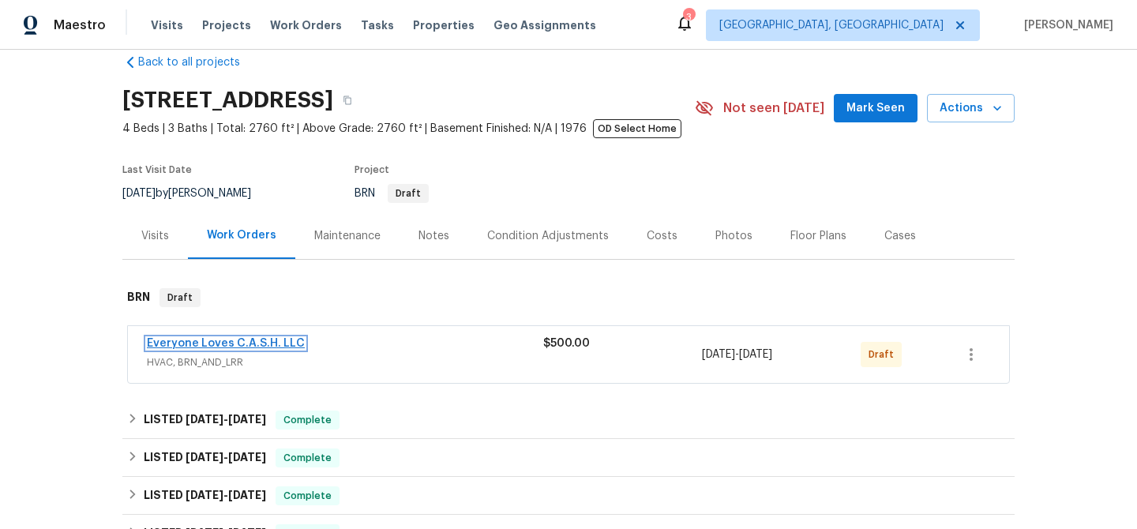
click at [195, 339] on link "Everyone Loves C.A.S.H. LLC" at bounding box center [226, 343] width 158 height 11
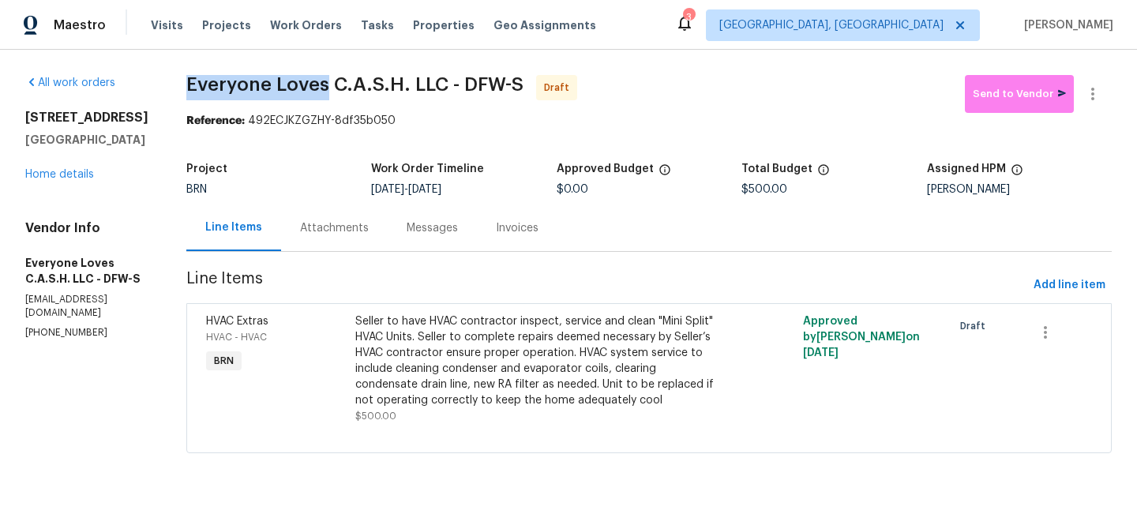
drag, startPoint x: 211, startPoint y: 79, endPoint x: 354, endPoint y: 79, distance: 142.9
click at [354, 79] on div "All work orders 408 Granada Calle Ct Granbury, TX 76049 Home details Vendor Inf…" at bounding box center [568, 274] width 1137 height 448
copy span "Everyone Loves"
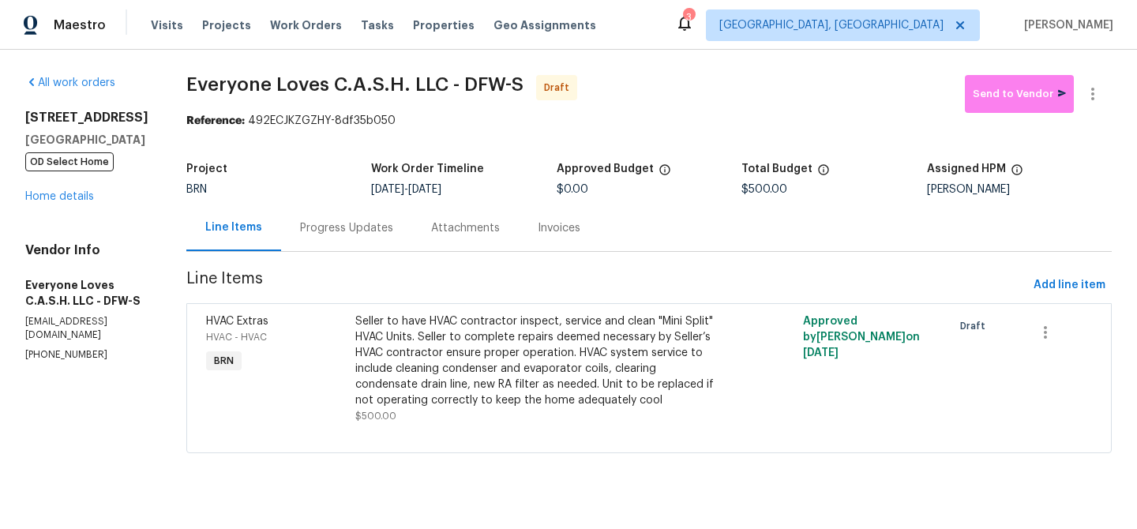
click at [269, 150] on section "Everyone Loves C.A.S.H. LLC - DFW-S Draft Send to Vendor Reference: 492ECJKZGZH…" at bounding box center [648, 273] width 925 height 397
click at [383, 226] on div "Progress Updates" at bounding box center [346, 228] width 93 height 16
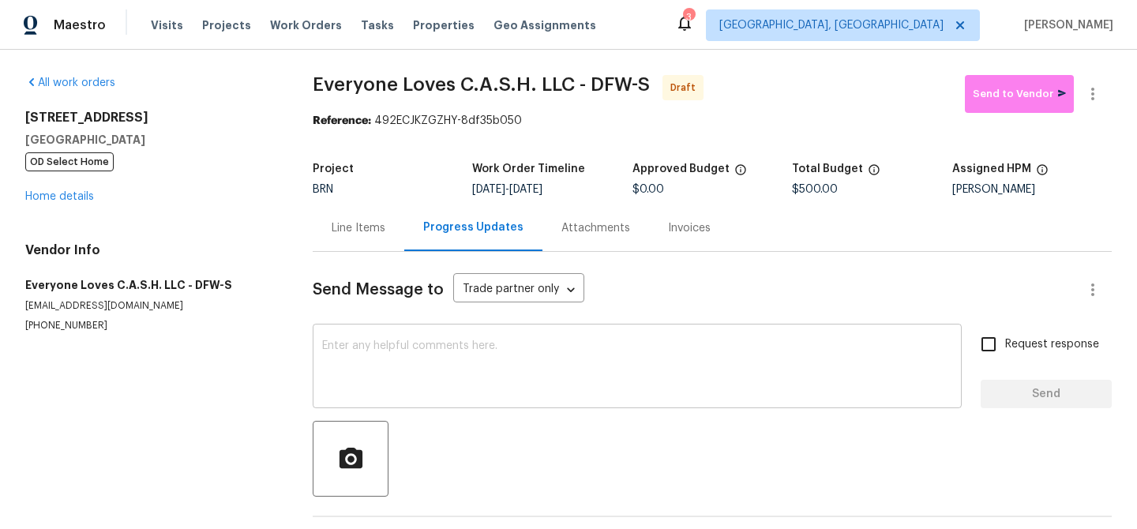
click at [440, 354] on textarea at bounding box center [637, 367] width 630 height 55
paste textarea "Hi, I'm Ananthi from Opendoor. Just wanted to check if you received the WO for …"
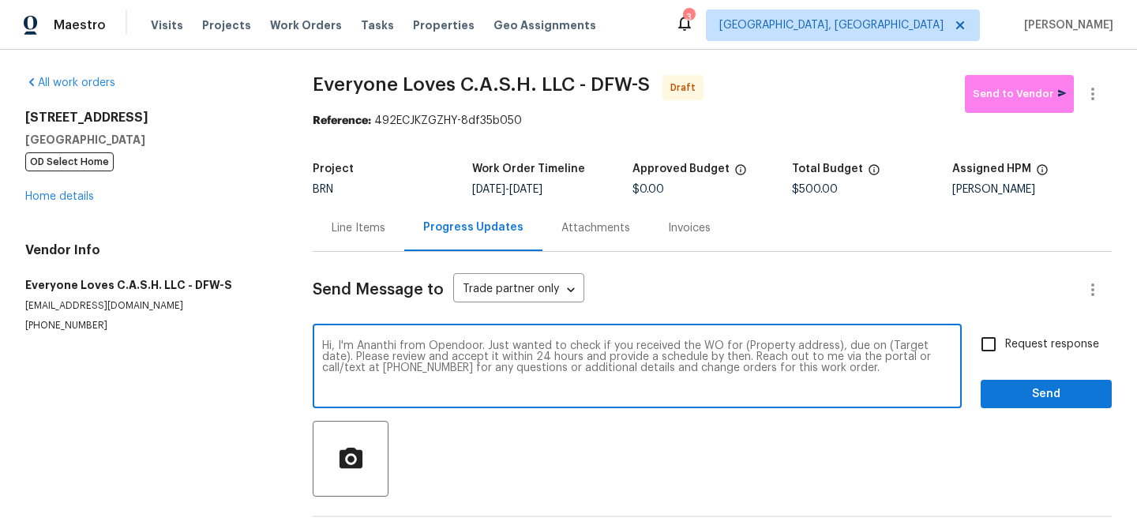
drag, startPoint x: 830, startPoint y: 348, endPoint x: 757, endPoint y: 345, distance: 72.7
click at [758, 345] on textarea "Hi, I'm Ananthi from Opendoor. Just wanted to check if you received the WO for …" at bounding box center [637, 367] width 630 height 55
paste textarea "408 Granada Calle Ct, Granbury, TX 76049"
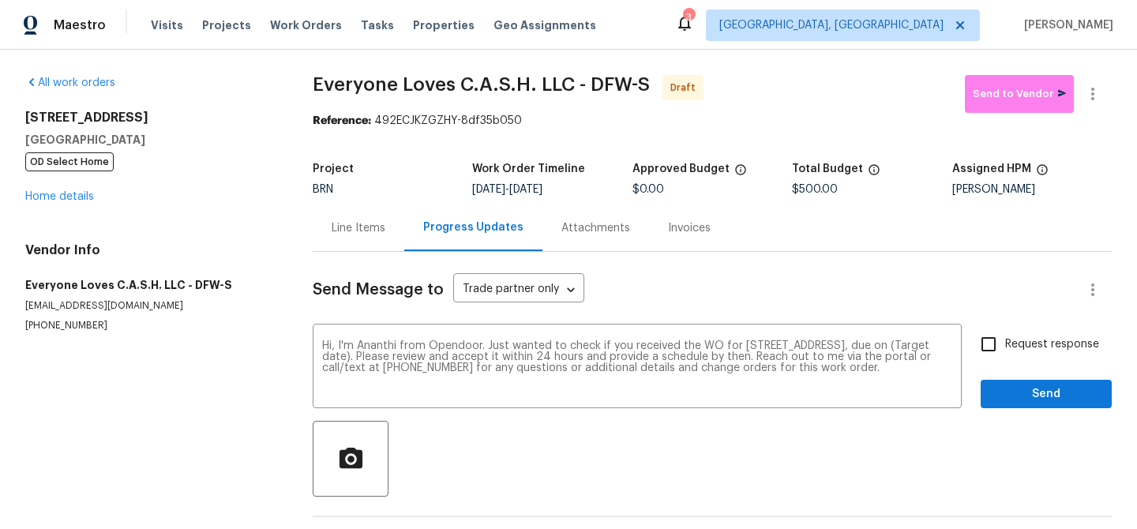
drag, startPoint x: 530, startPoint y: 191, endPoint x: 597, endPoint y: 189, distance: 66.3
click at [596, 189] on div "8/21/2025 - 8/25/2025" at bounding box center [551, 189] width 159 height 11
copy span "8/25/2025"
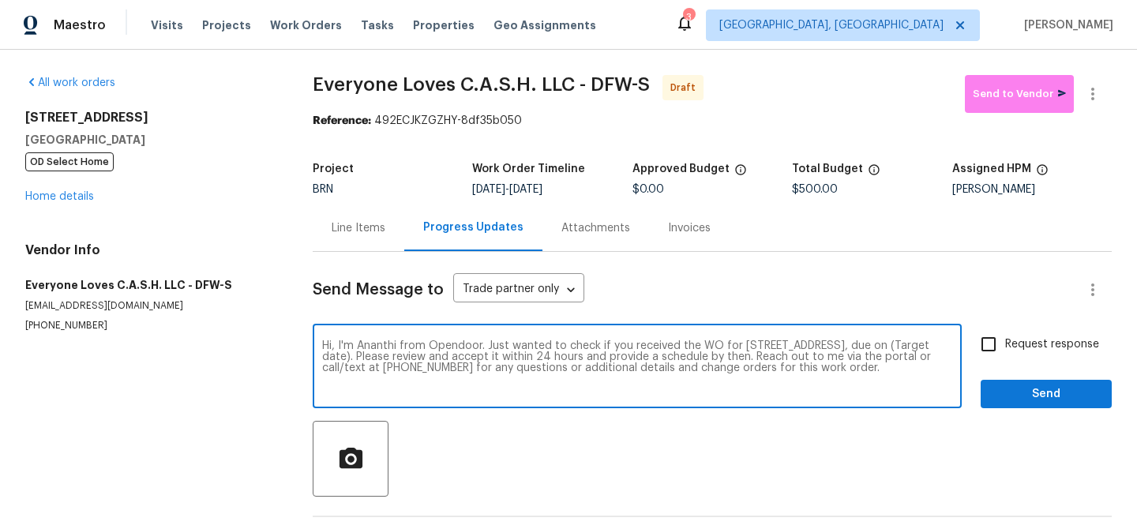
drag, startPoint x: 467, startPoint y: 357, endPoint x: 408, endPoint y: 355, distance: 59.2
click at [408, 356] on textarea "Hi, I'm Ananthi from Opendoor. Just wanted to check if you received the WO for …" at bounding box center [637, 367] width 630 height 55
paste textarea "8/25/2025"
type textarea "Hi, I'm Ananthi from Opendoor. Just wanted to check if you received the WO for …"
click at [995, 343] on input "Request response" at bounding box center [988, 344] width 33 height 33
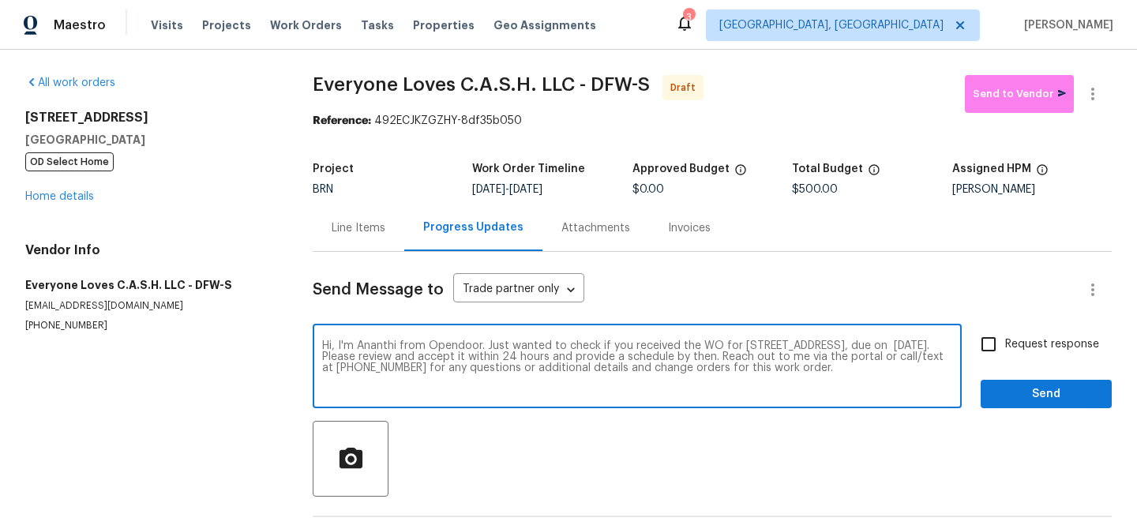
checkbox input "true"
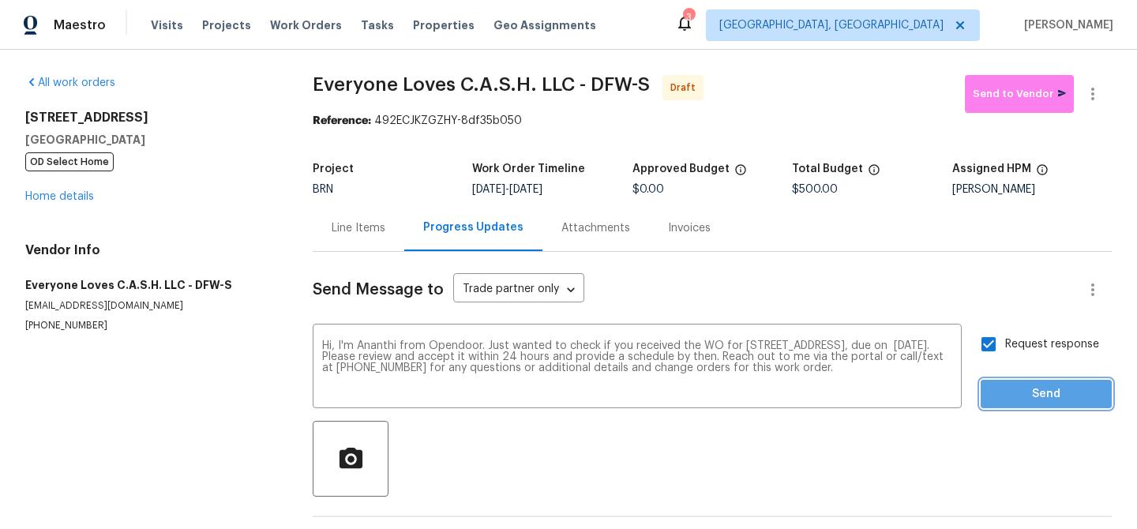
click at [1001, 393] on span "Send" at bounding box center [1046, 394] width 106 height 20
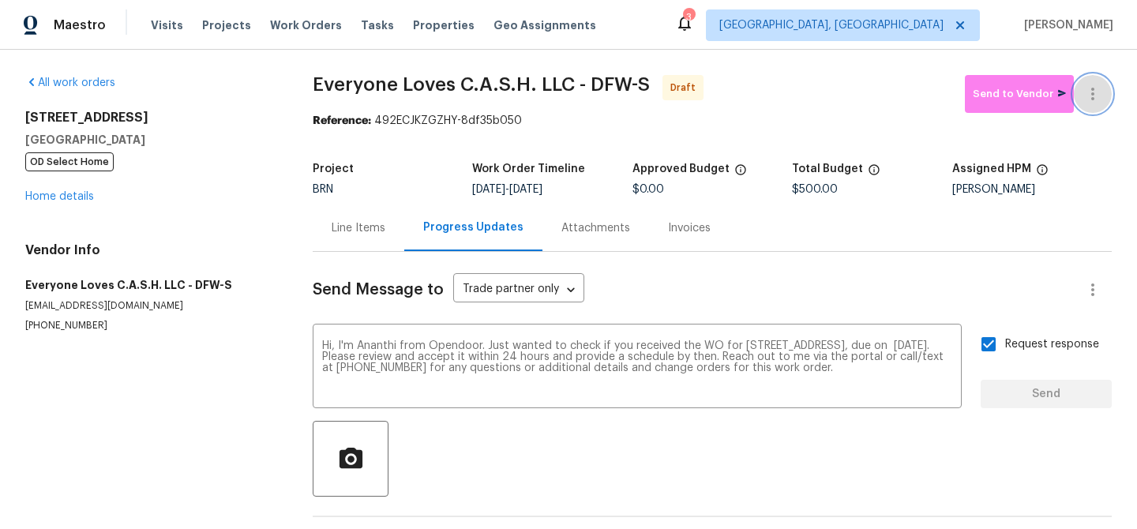
click at [1096, 90] on icon "button" at bounding box center [1092, 93] width 19 height 19
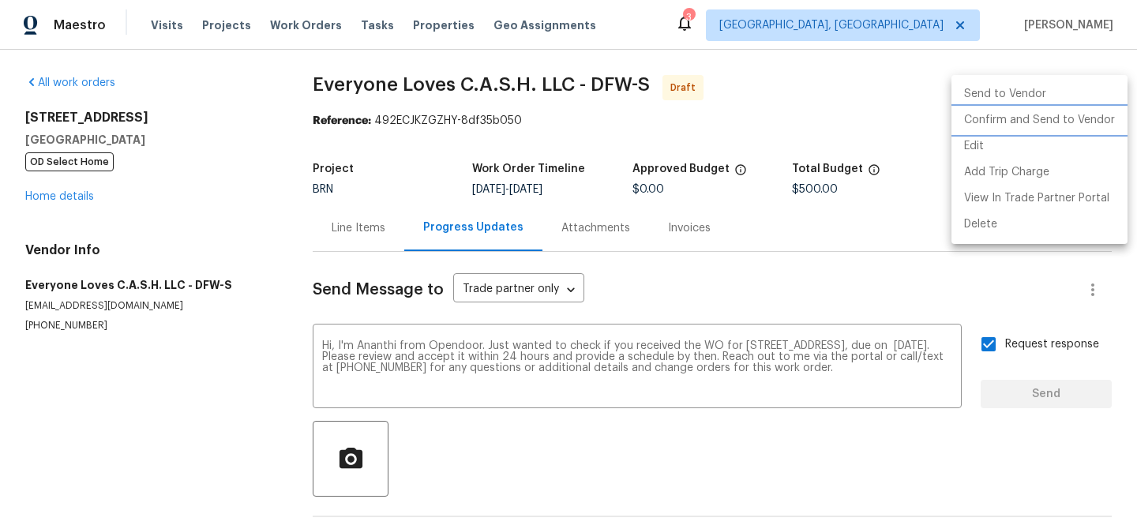
click at [1013, 122] on li "Confirm and Send to Vendor" at bounding box center [1039, 120] width 176 height 26
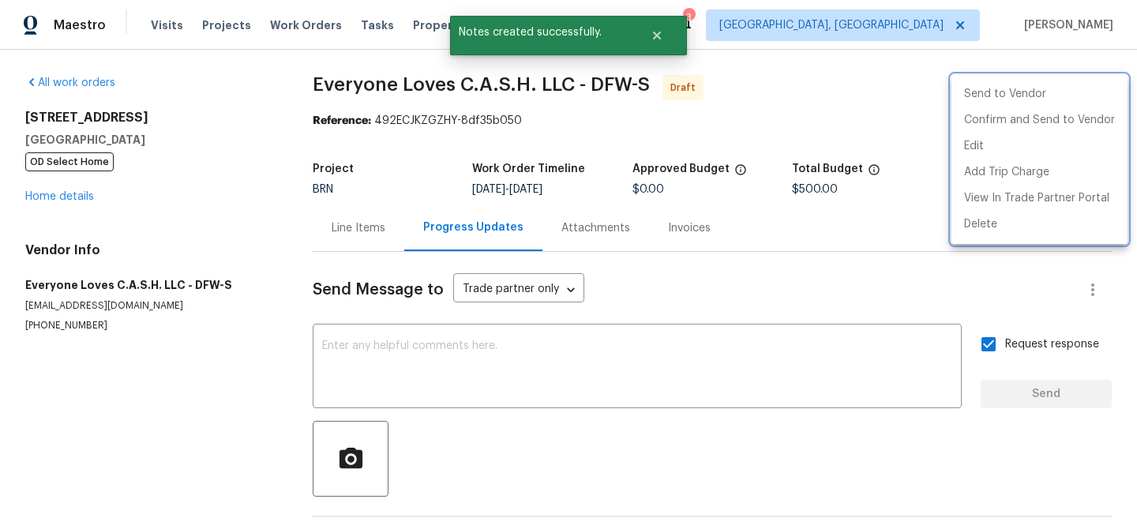
click at [370, 114] on div at bounding box center [568, 264] width 1137 height 529
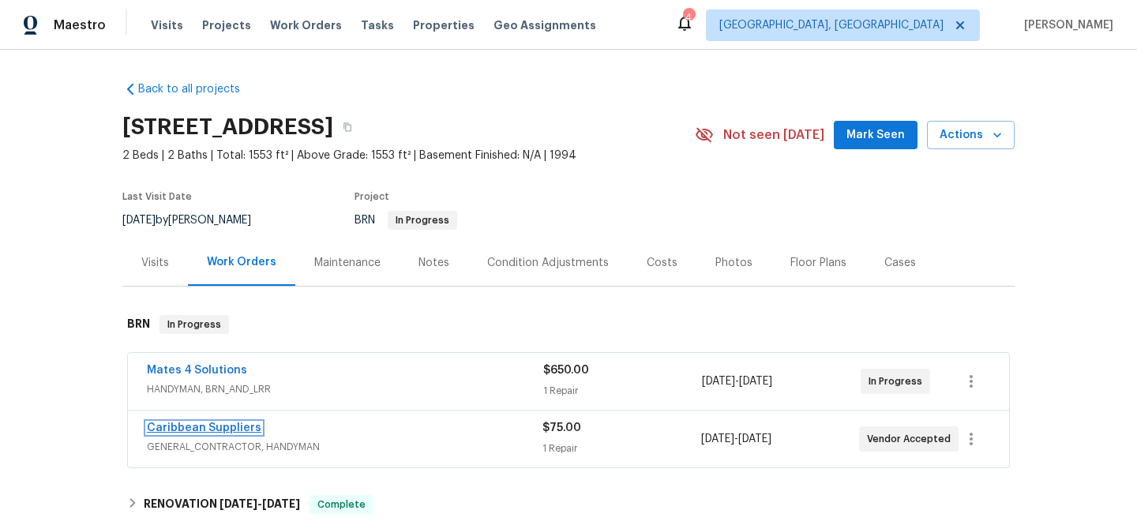
click at [171, 425] on link "Caribbean Suppliers" at bounding box center [204, 427] width 114 height 11
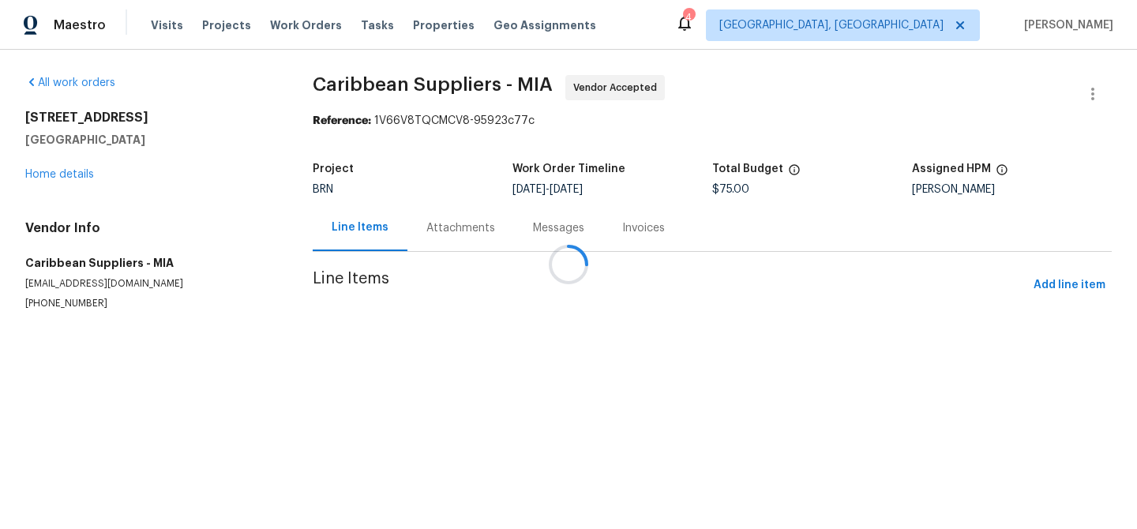
click at [1096, 81] on div at bounding box center [568, 264] width 1137 height 529
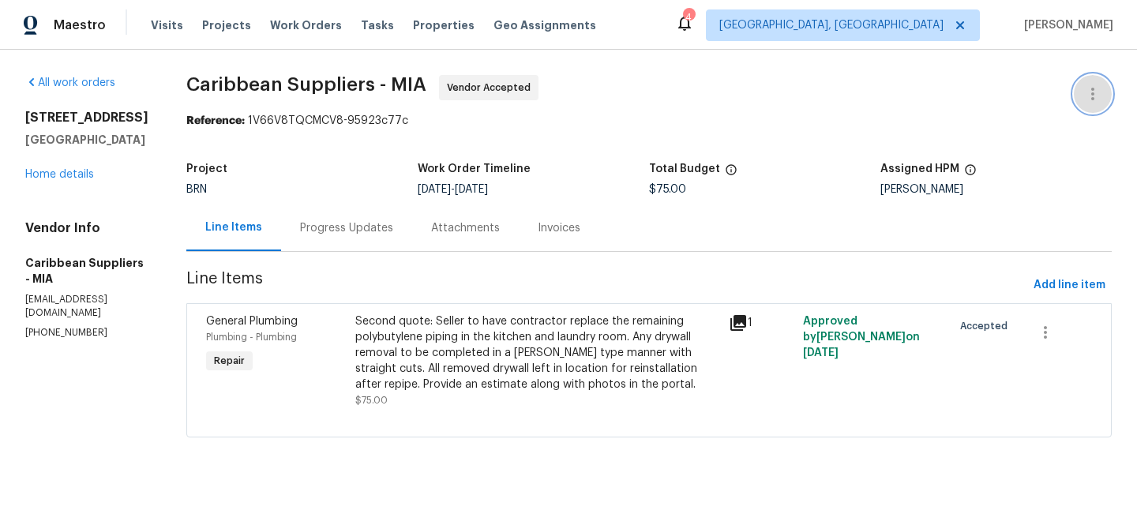
click at [1100, 85] on icon "button" at bounding box center [1092, 93] width 19 height 19
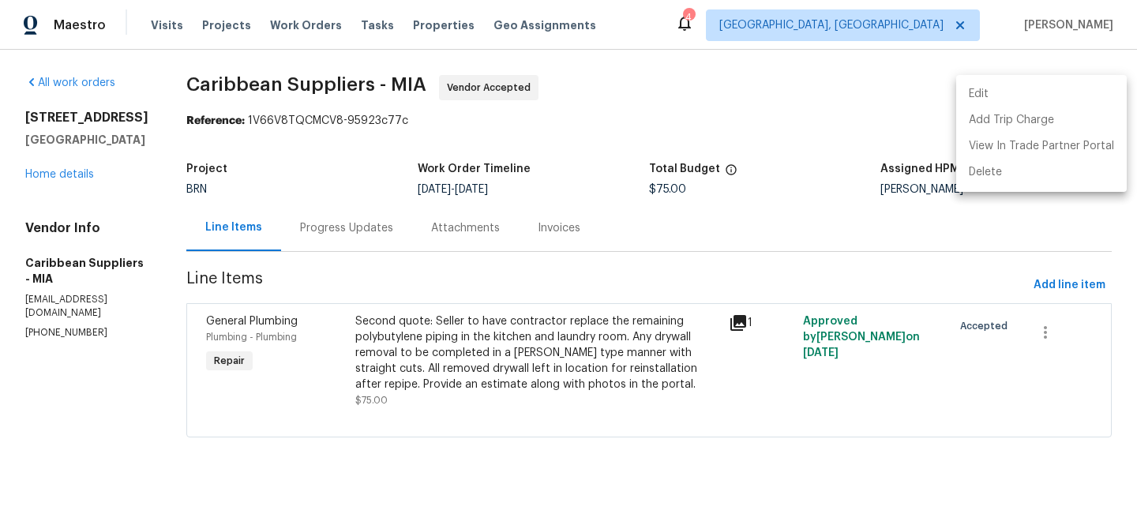
click at [1008, 89] on li "Edit" at bounding box center [1041, 94] width 171 height 26
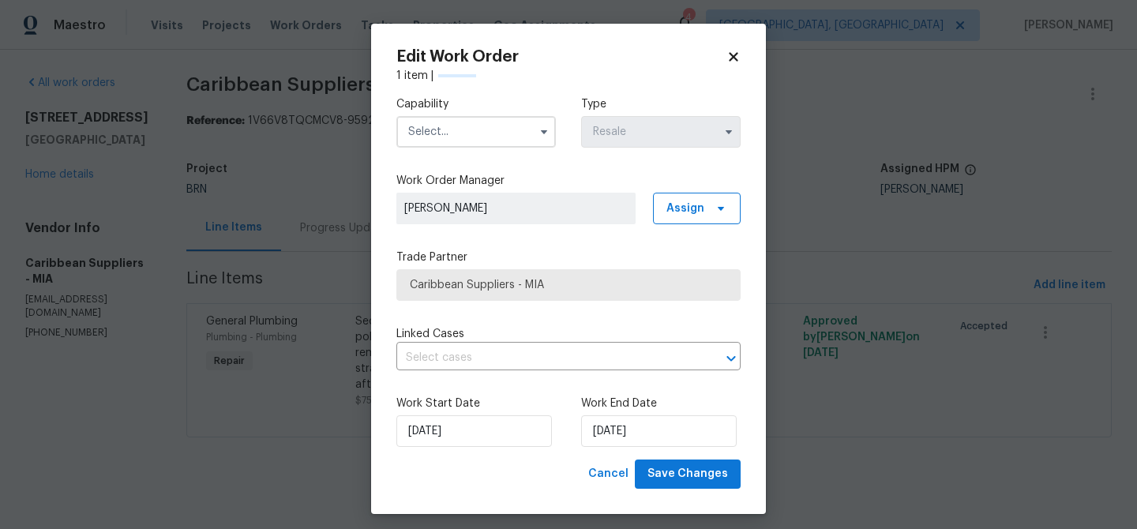
click at [454, 116] on input "text" at bounding box center [475, 132] width 159 height 32
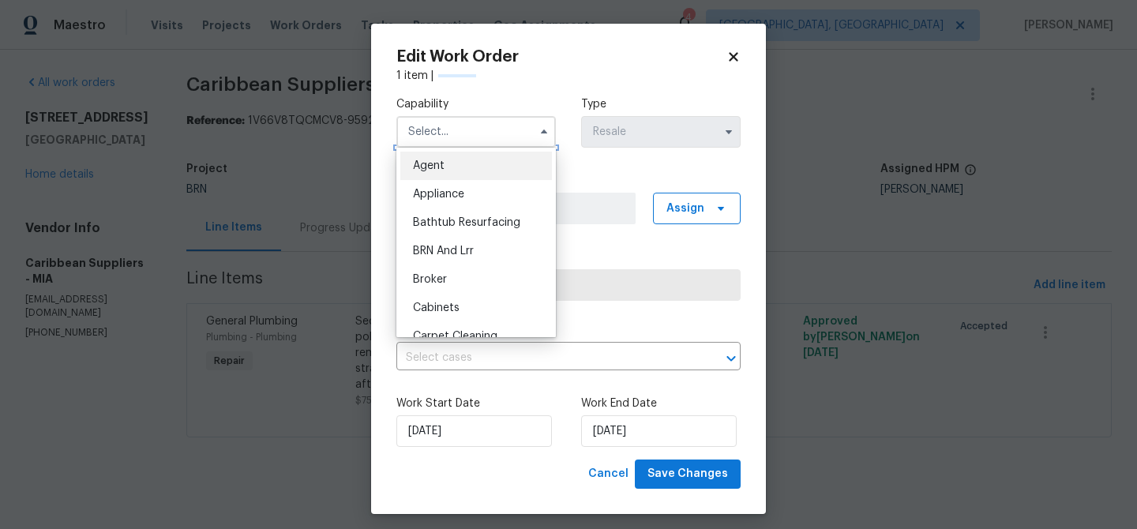
click at [440, 135] on input "text" at bounding box center [475, 132] width 159 height 32
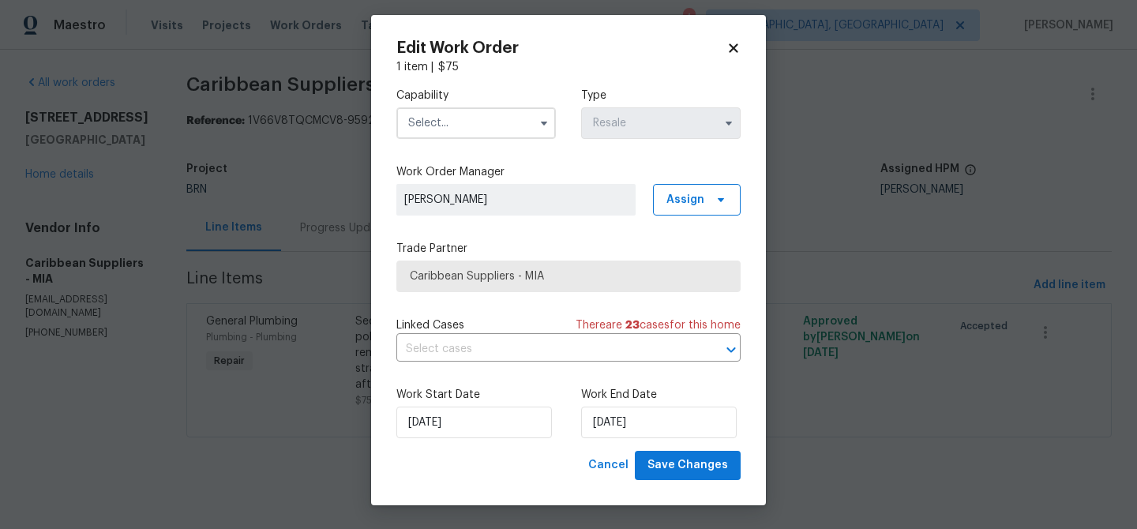
scroll to position [9, 0]
click at [451, 114] on input "text" at bounding box center [475, 123] width 159 height 32
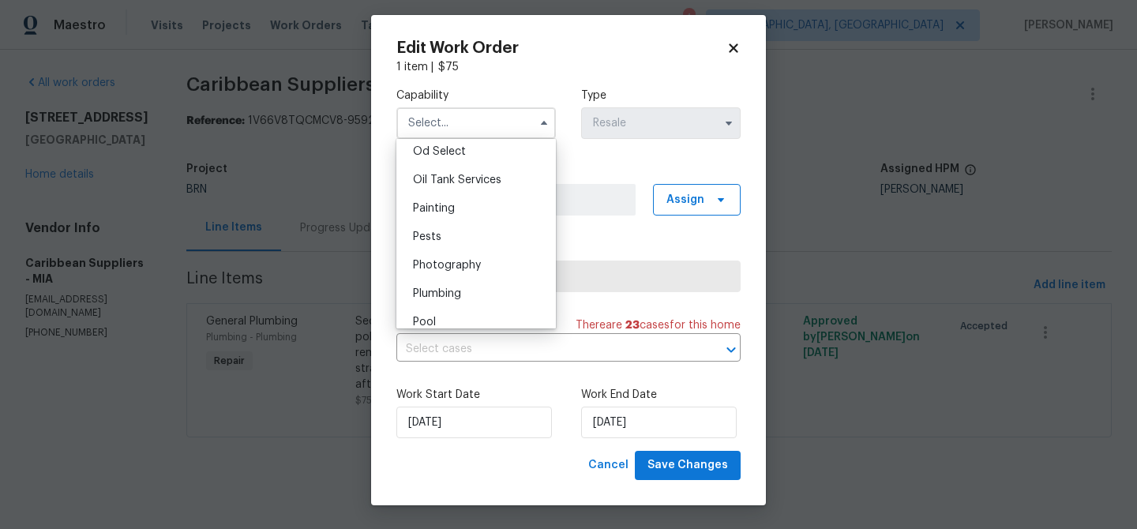
scroll to position [1276, 0]
click at [448, 294] on span "Plumbing" at bounding box center [437, 292] width 48 height 11
type input "Plumbing"
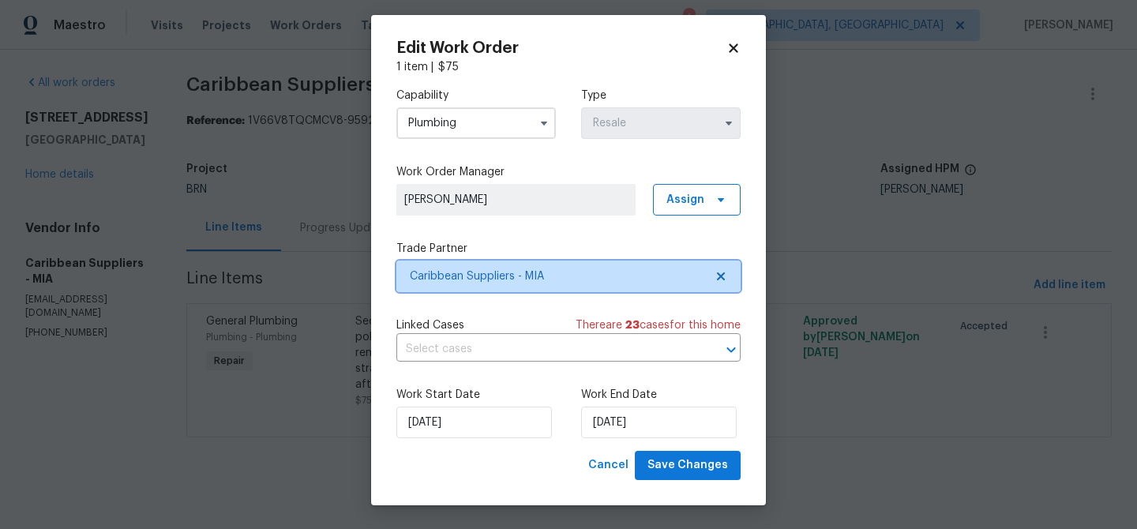
click at [477, 279] on span "Caribbean Suppliers - MIA" at bounding box center [557, 276] width 294 height 16
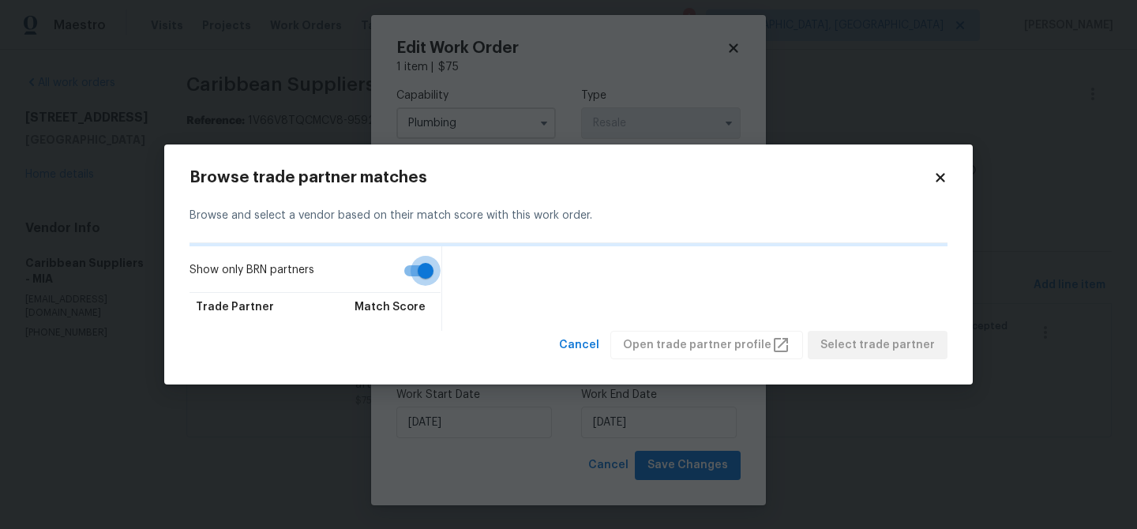
click at [425, 275] on input "Show only BRN partners" at bounding box center [425, 271] width 90 height 30
checkbox input "false"
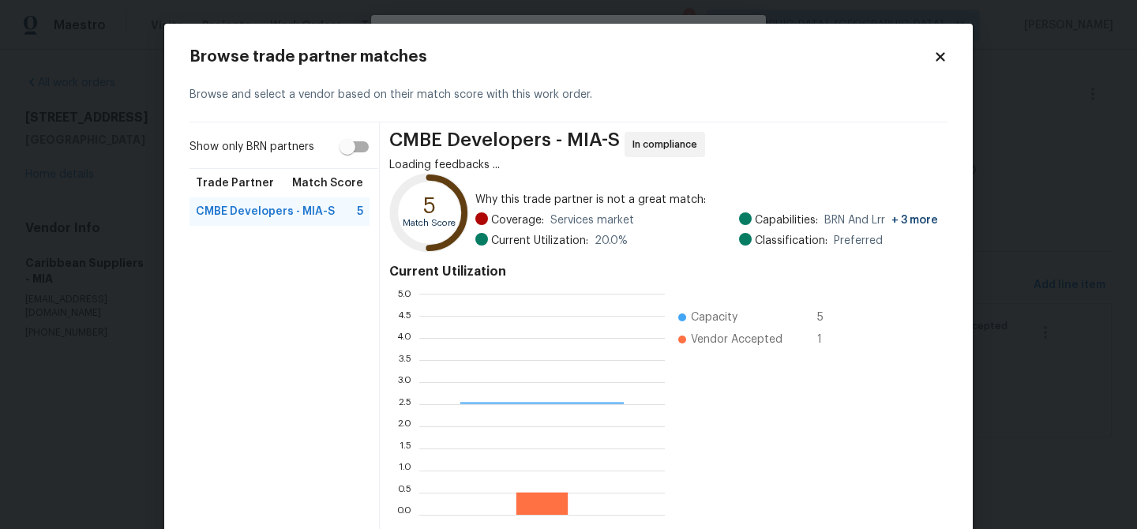
scroll to position [221, 245]
click at [106, 169] on body "Maestro Visits Projects Work Orders Tasks Properties Geo Assignments 4 Albuquer…" at bounding box center [568, 241] width 1137 height 482
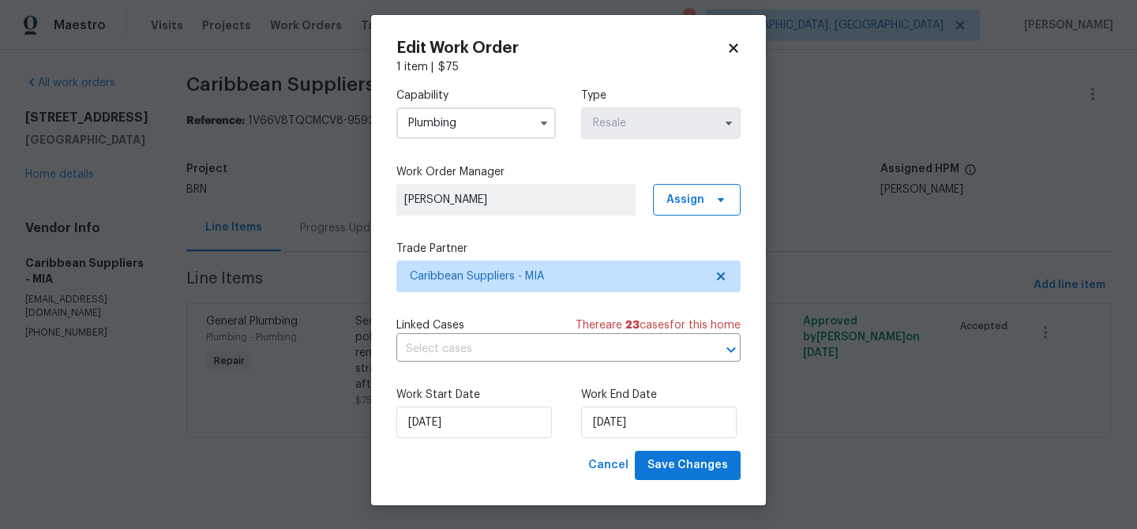
click at [233, 178] on body "Maestro Visits Projects Work Orders Tasks Properties Geo Assignments 4 Albuquer…" at bounding box center [568, 241] width 1137 height 482
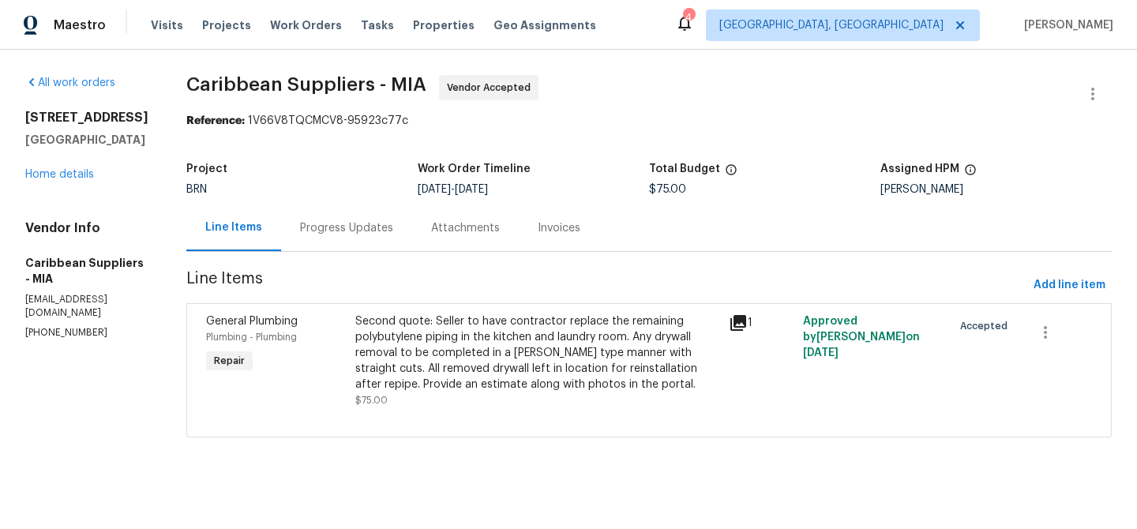
scroll to position [0, 0]
click at [65, 178] on link "Home details" at bounding box center [59, 174] width 69 height 11
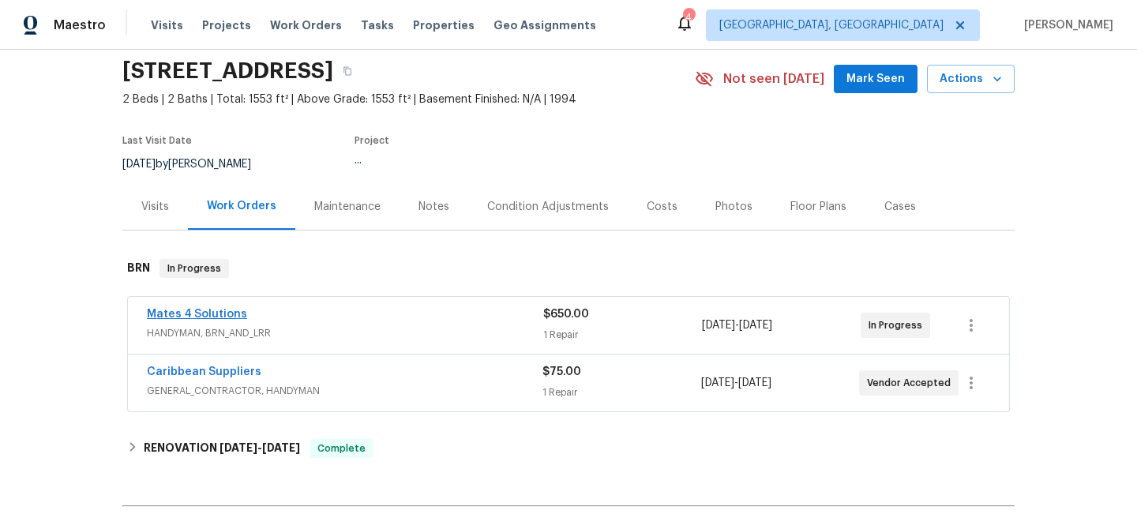
scroll to position [65, 0]
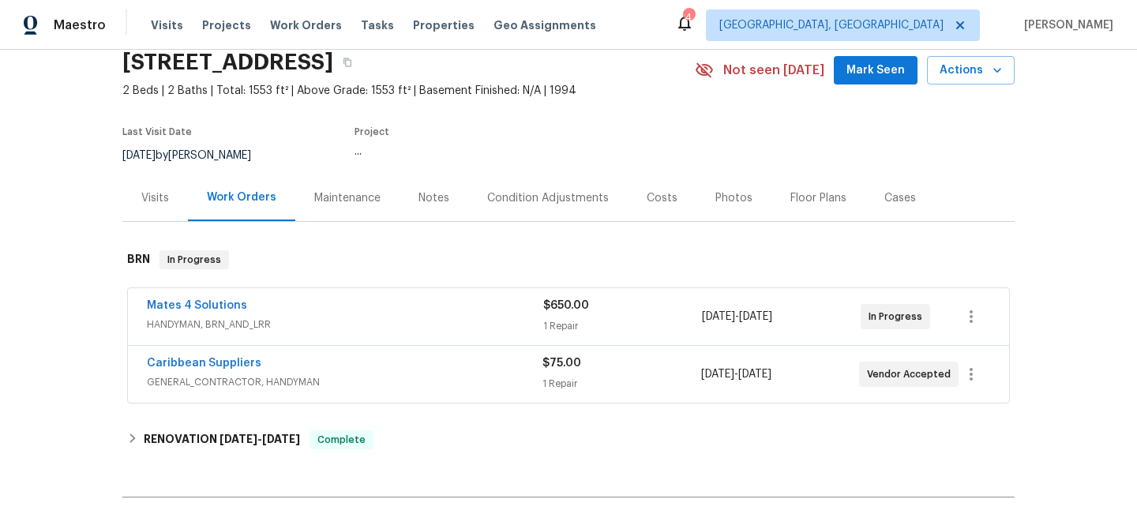
click at [167, 298] on span "Mates 4 Solutions" at bounding box center [197, 306] width 100 height 16
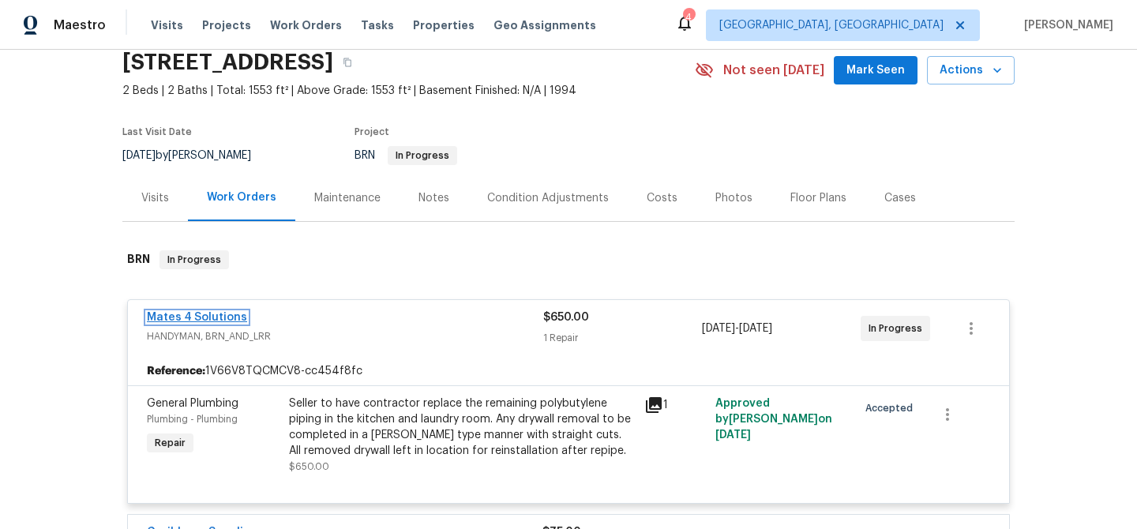
click at [190, 320] on link "Mates 4 Solutions" at bounding box center [197, 317] width 100 height 11
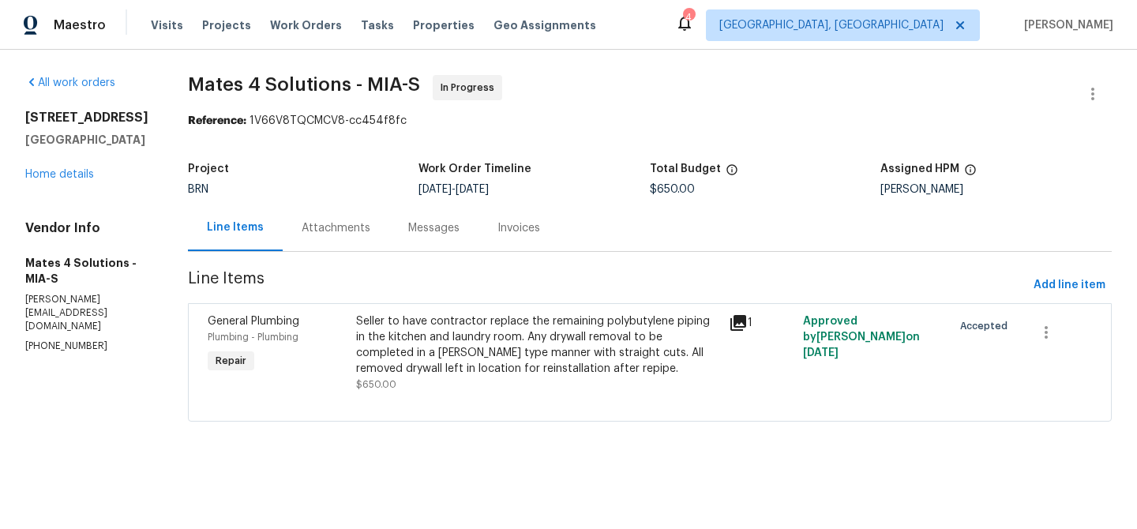
click at [49, 339] on p "(626) 977-4373" at bounding box center [87, 345] width 125 height 13
copy p "(626) 977-4373"
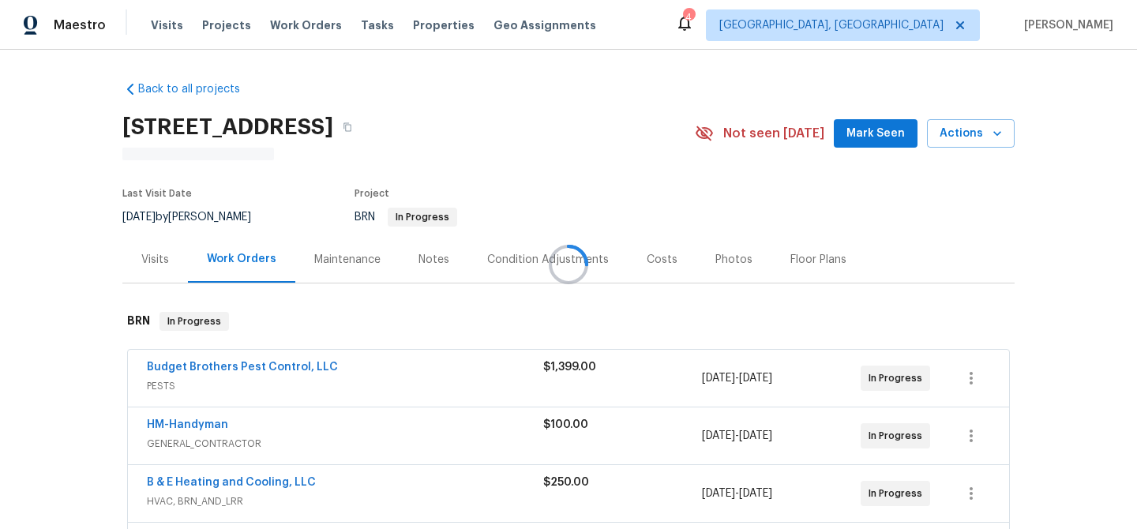
click at [317, 210] on div at bounding box center [568, 264] width 1137 height 529
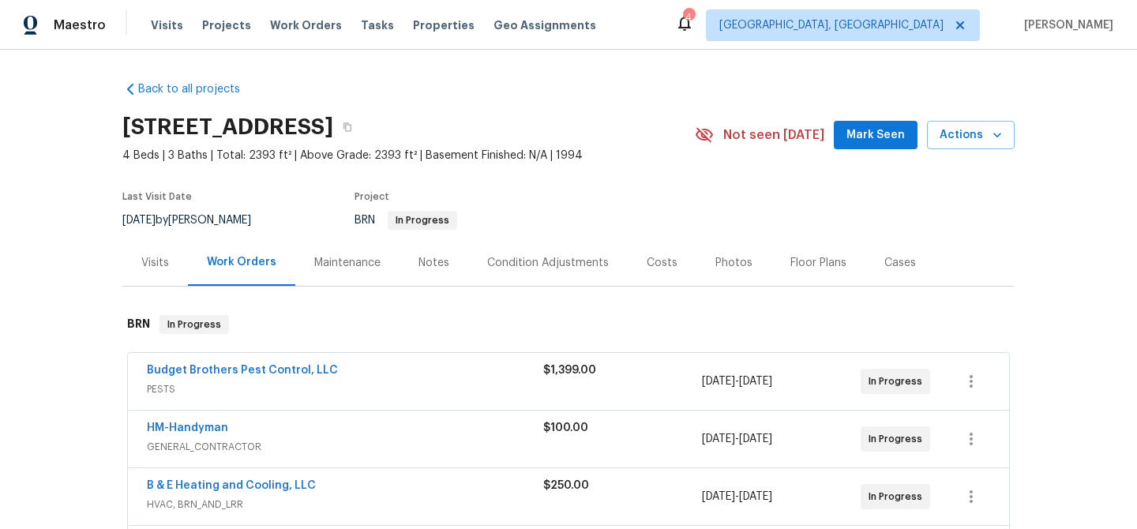
scroll to position [229, 0]
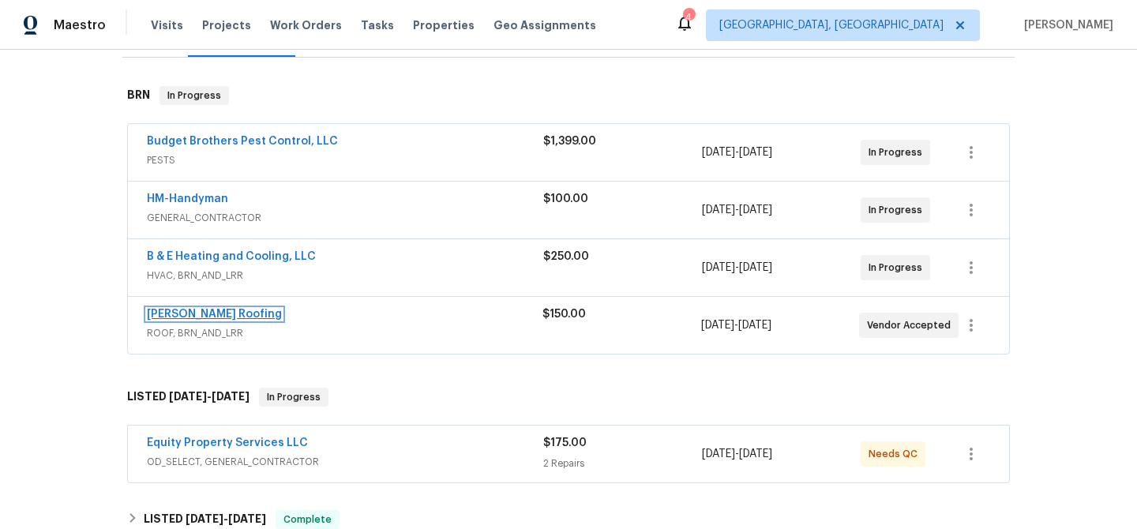
click at [198, 312] on link "Stout Roofing" at bounding box center [214, 314] width 135 height 11
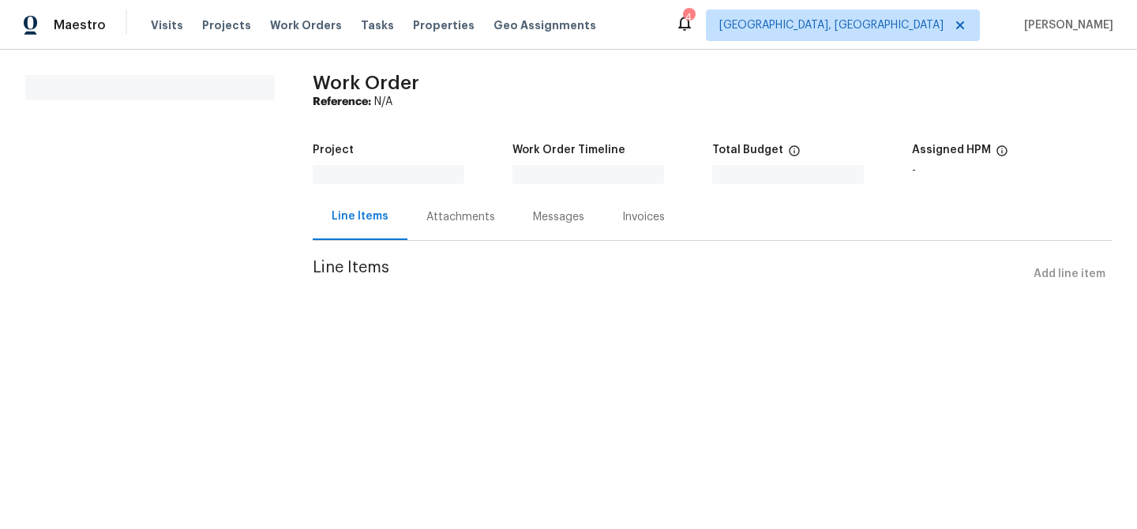
click at [434, 215] on div "Attachments" at bounding box center [460, 217] width 69 height 16
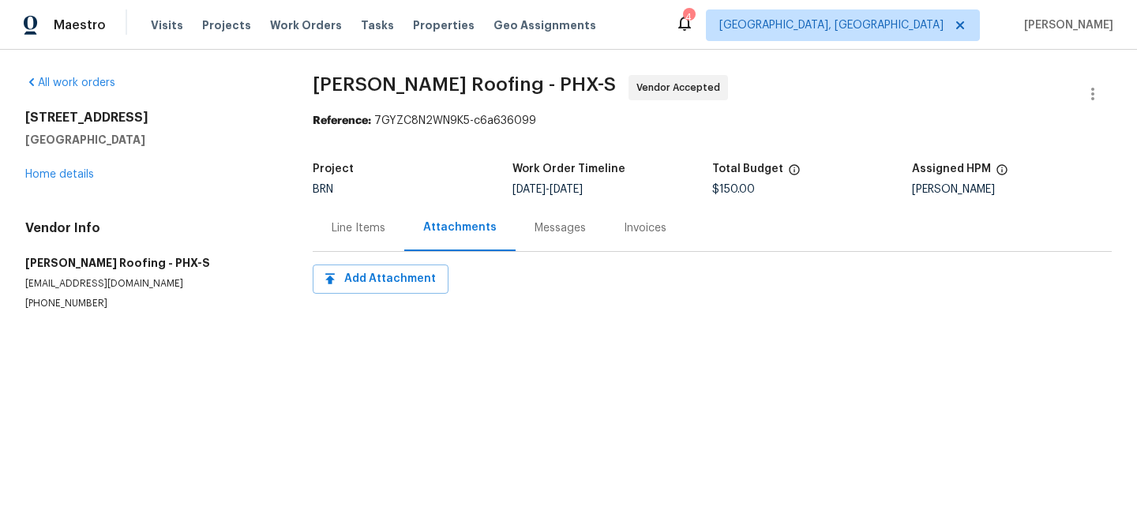
click at [517, 235] on div "Messages" at bounding box center [559, 227] width 89 height 47
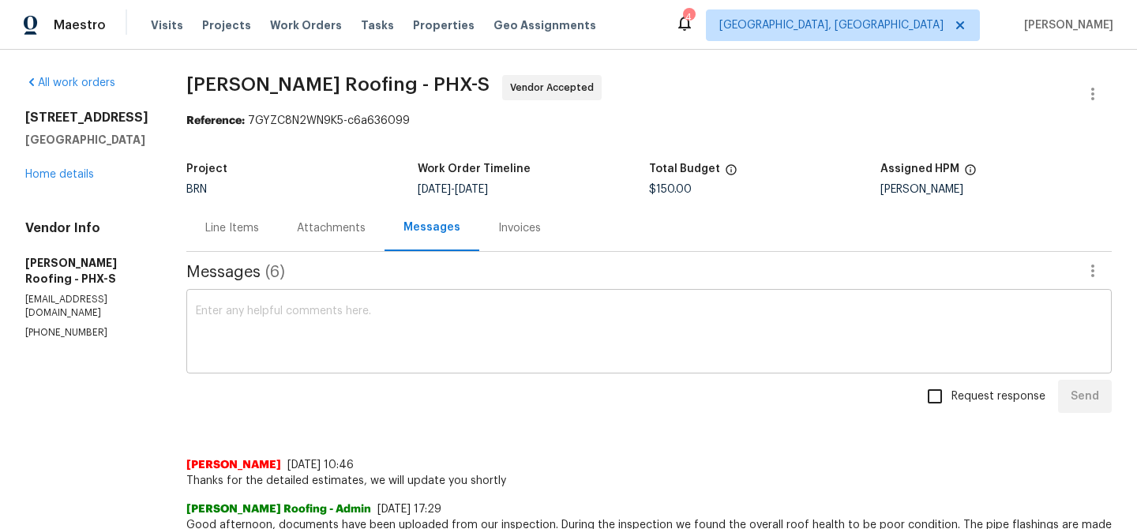
scroll to position [40, 0]
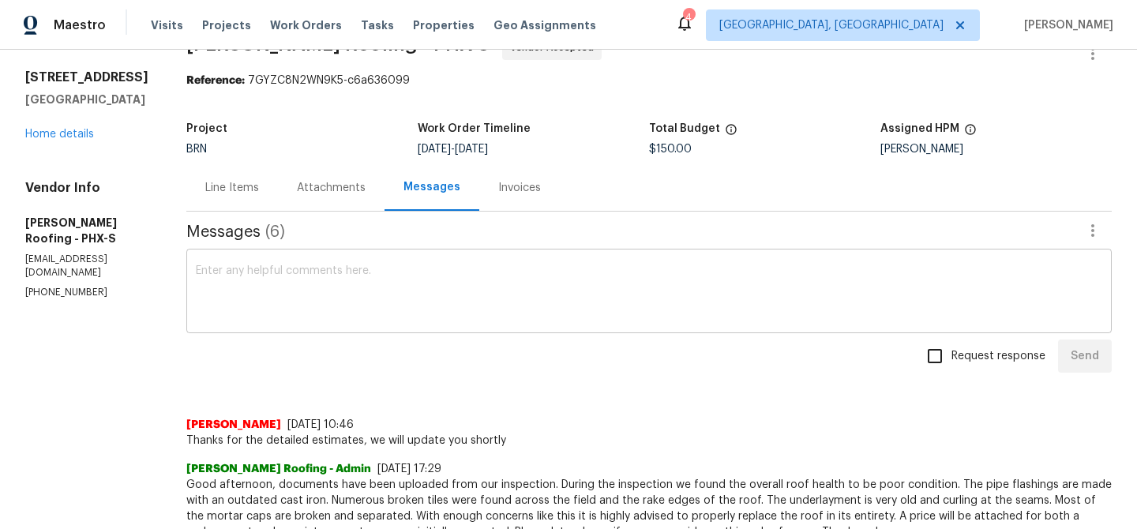
click at [385, 301] on textarea at bounding box center [649, 292] width 906 height 55
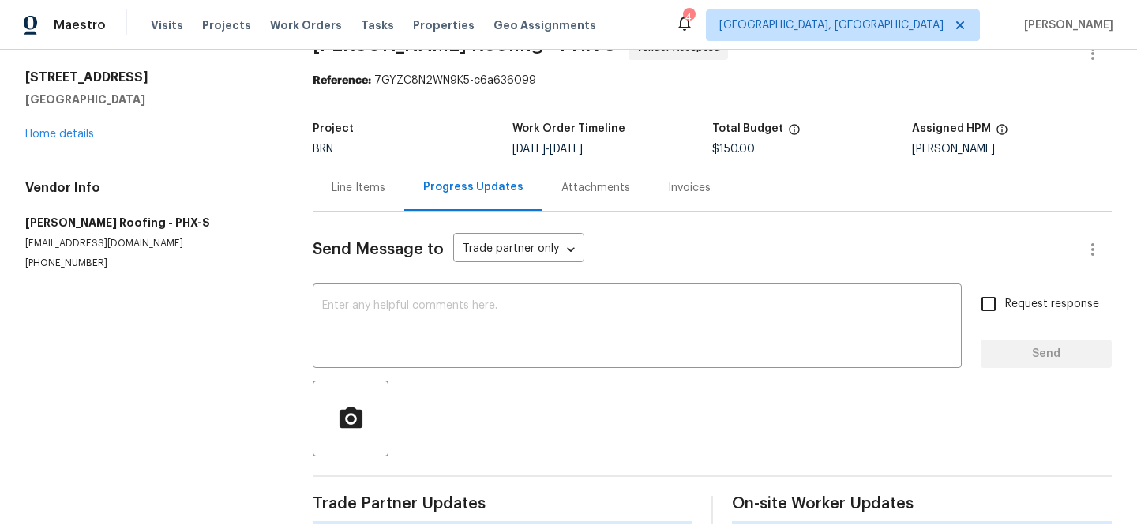
scroll to position [61, 0]
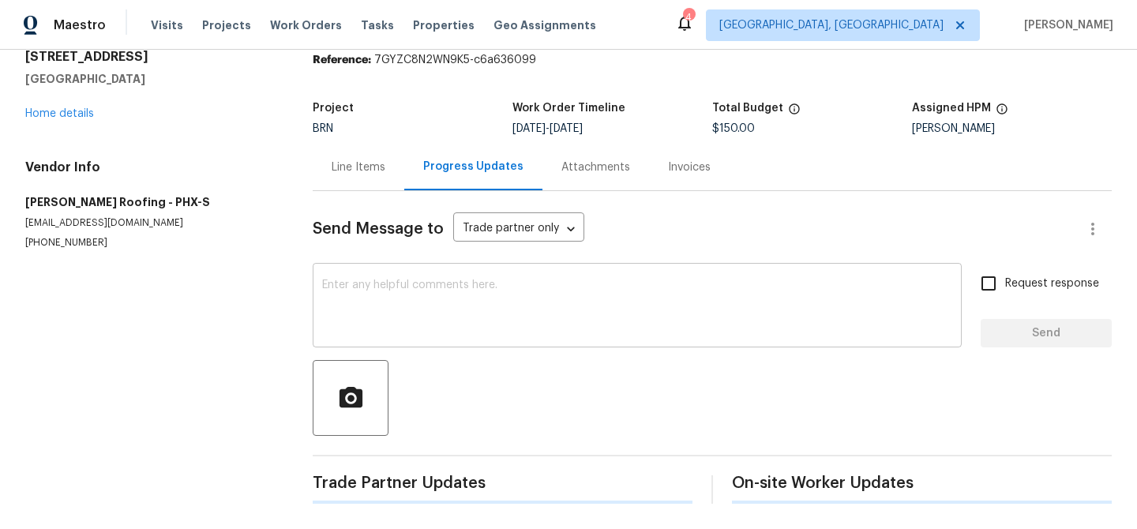
click at [317, 298] on div "x ​" at bounding box center [637, 307] width 649 height 81
click at [33, 245] on p "(480) 270-2686" at bounding box center [149, 242] width 249 height 13
copy p "(480) 270-2686"
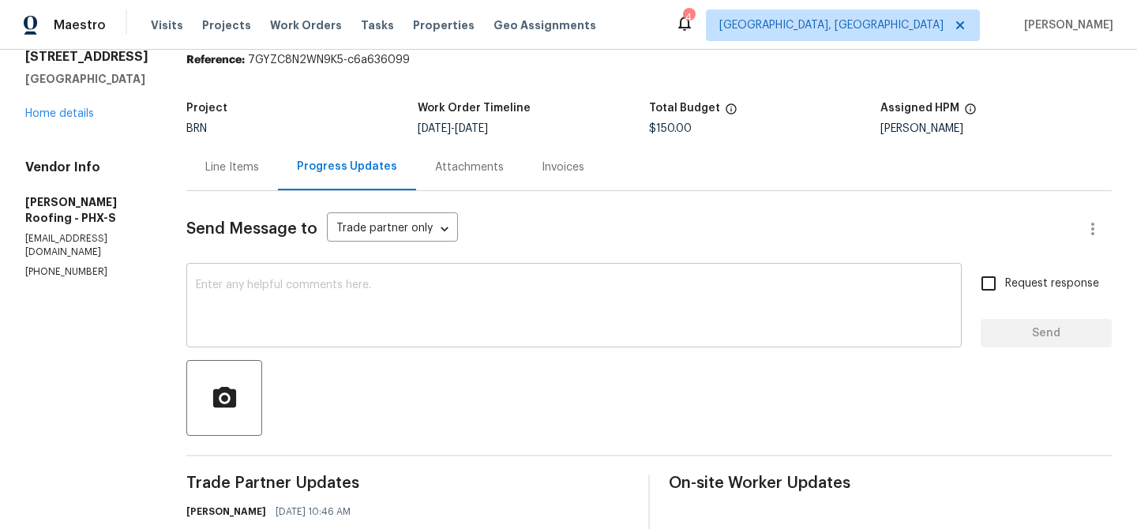
click at [294, 319] on textarea at bounding box center [574, 306] width 756 height 55
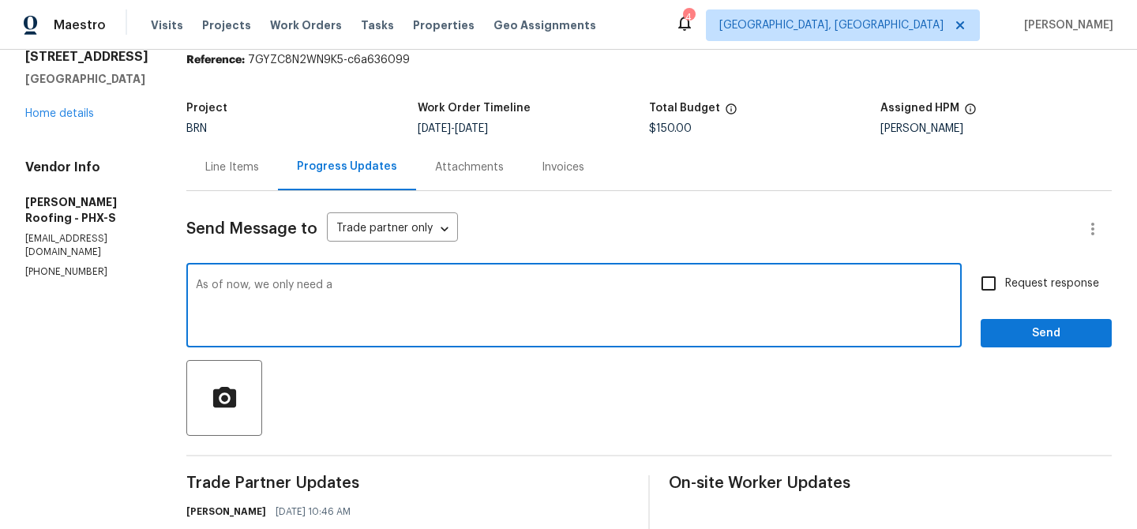
paste textarea "replace missing roof barrel tiles with best to match."
click at [330, 283] on textarea "As of now, we only need a replace missing roof barrel tiles with best to match." at bounding box center [574, 306] width 756 height 55
click at [620, 294] on textarea "As of now, we only need to replace missing roof barrel tiles with best to match." at bounding box center [574, 306] width 756 height 55
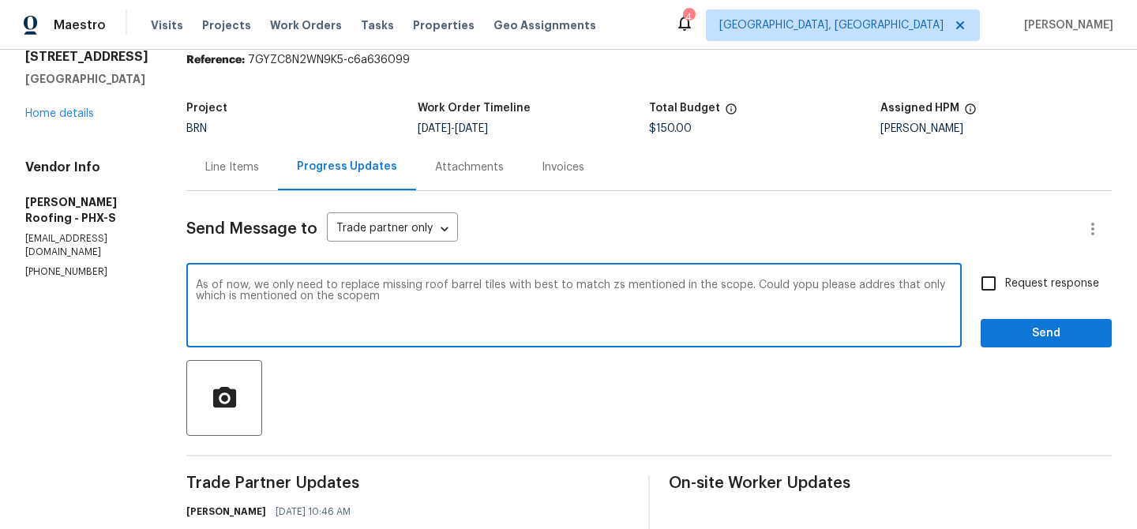
type textarea "As of now, we only need to replace missing roof barrel tiles with best to match…"
click at [407, 309] on textarea "As of now, we only need to replace missing roof barrel tiles with best to match…" at bounding box center [574, 306] width 756 height 55
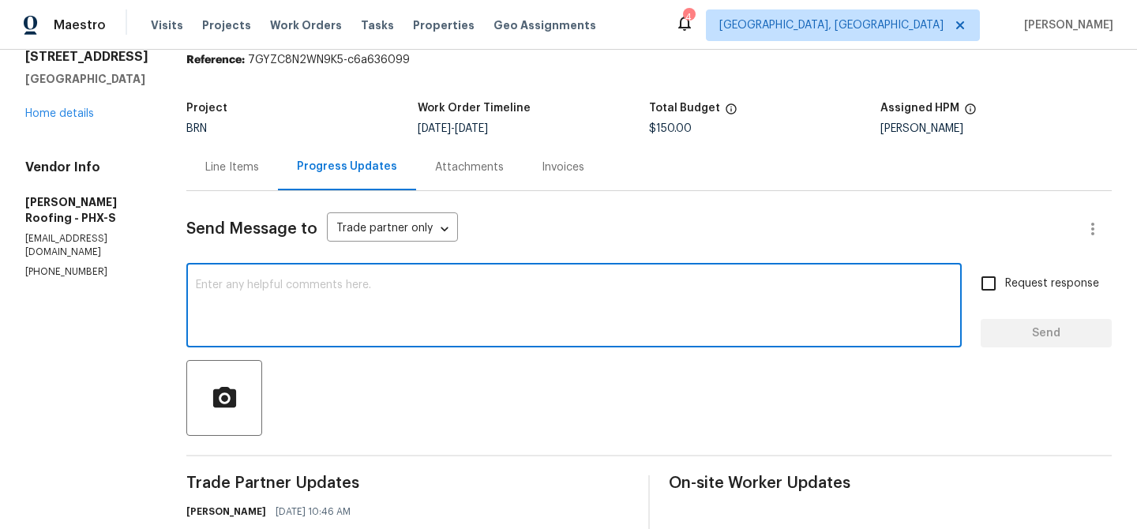
paste textarea "As of now, we only need to replace the missing roof barrel tiles with the best …"
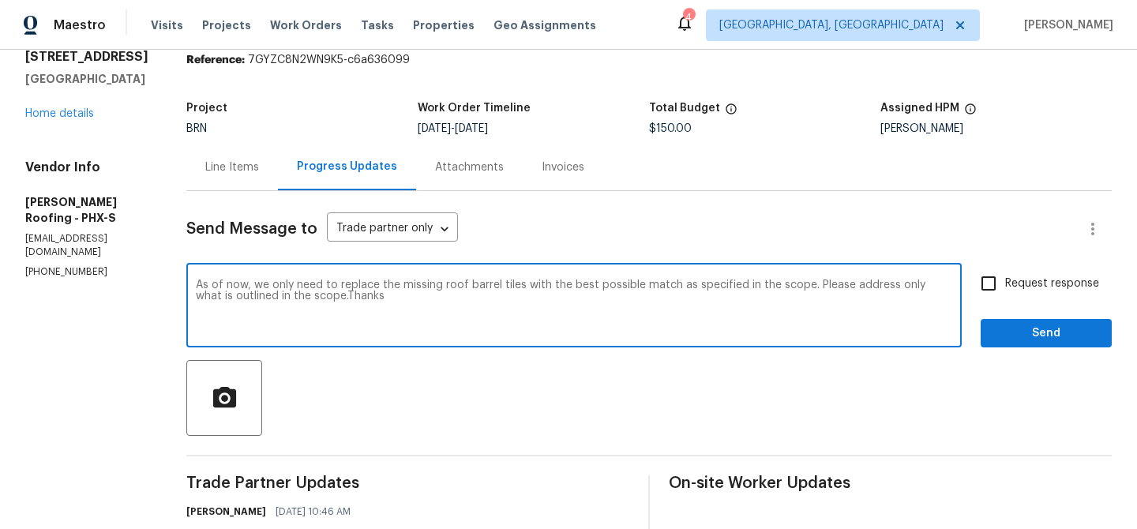
click at [842, 287] on textarea "As of now, we only need to replace the missing roof barrel tiles with the best …" at bounding box center [574, 306] width 756 height 55
type textarea "As of now, we only need to replace the missing roof barrel tiles with the best …"
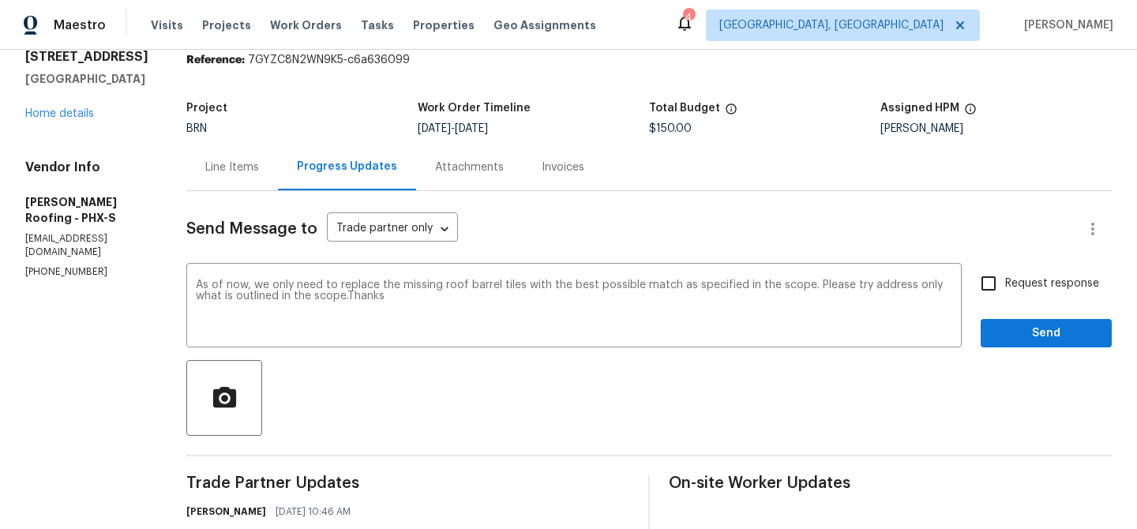
click at [1019, 281] on span "Request response" at bounding box center [1052, 283] width 94 height 17
click at [1005, 281] on input "Request response" at bounding box center [988, 283] width 33 height 33
checkbox input "true"
click at [1006, 330] on span "Send" at bounding box center [1046, 334] width 106 height 20
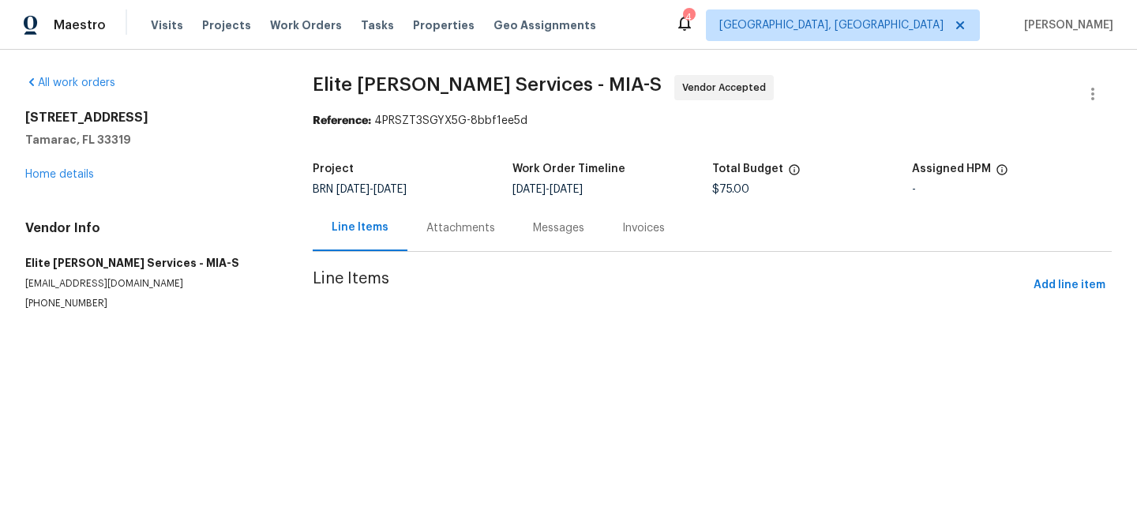
click at [427, 226] on div "Attachments" at bounding box center [460, 228] width 69 height 16
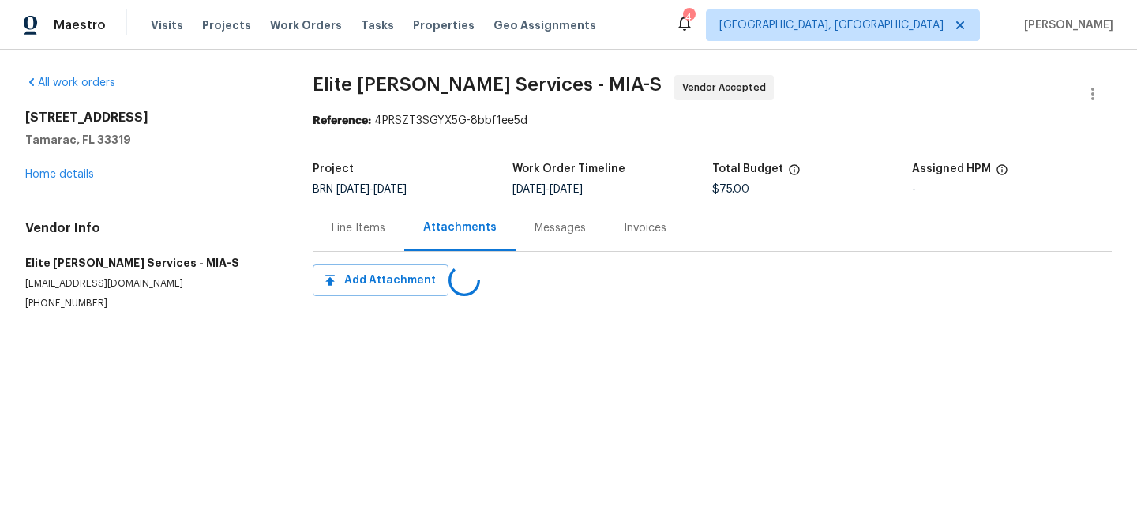
click at [540, 221] on div "Messages" at bounding box center [559, 228] width 51 height 16
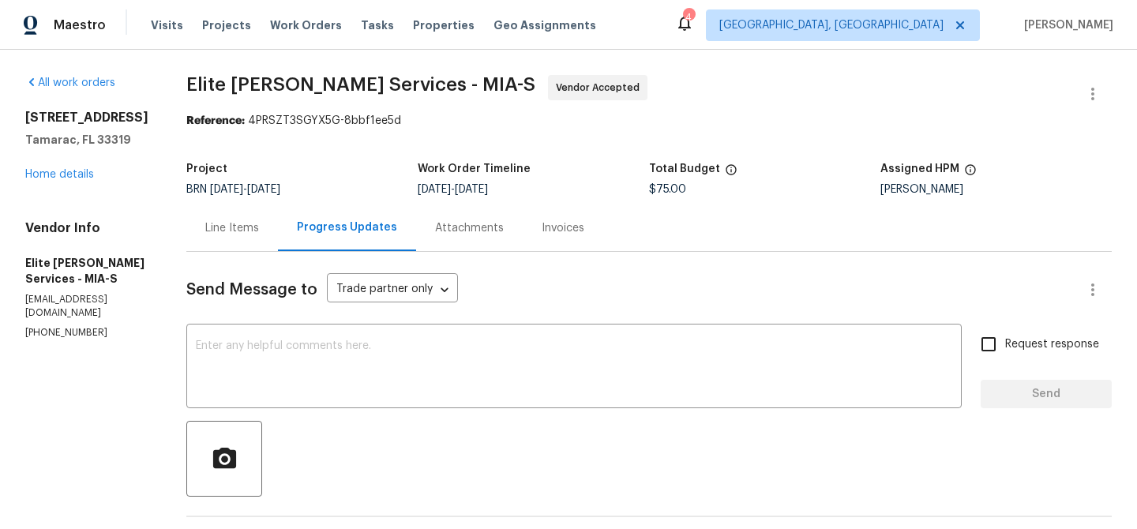
click at [247, 204] on div "Line Items" at bounding box center [232, 227] width 92 height 47
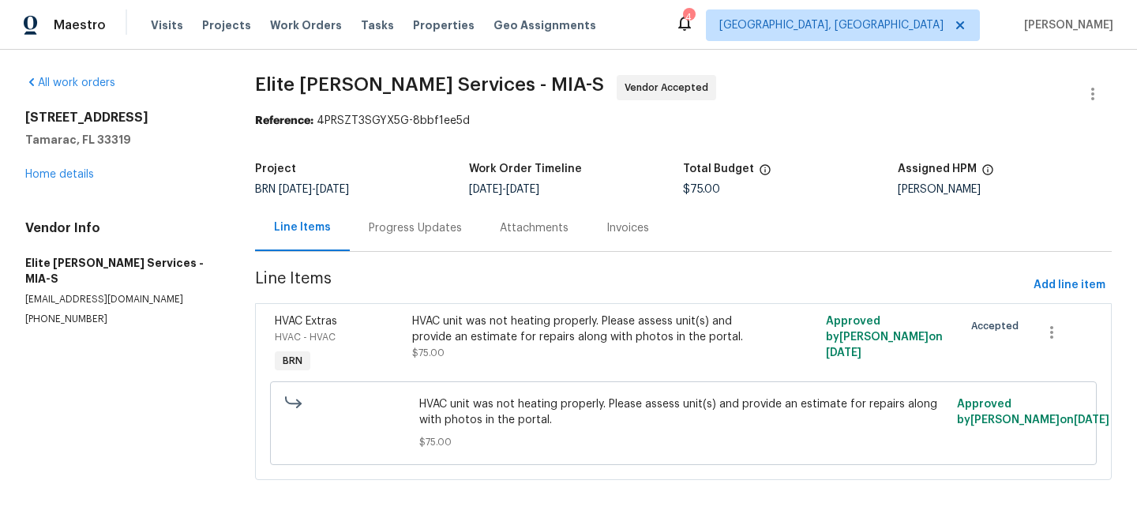
click at [475, 328] on div "HVAC unit was not heating properly. Please assess unit(s) and provide an estima…" at bounding box center [579, 329] width 335 height 32
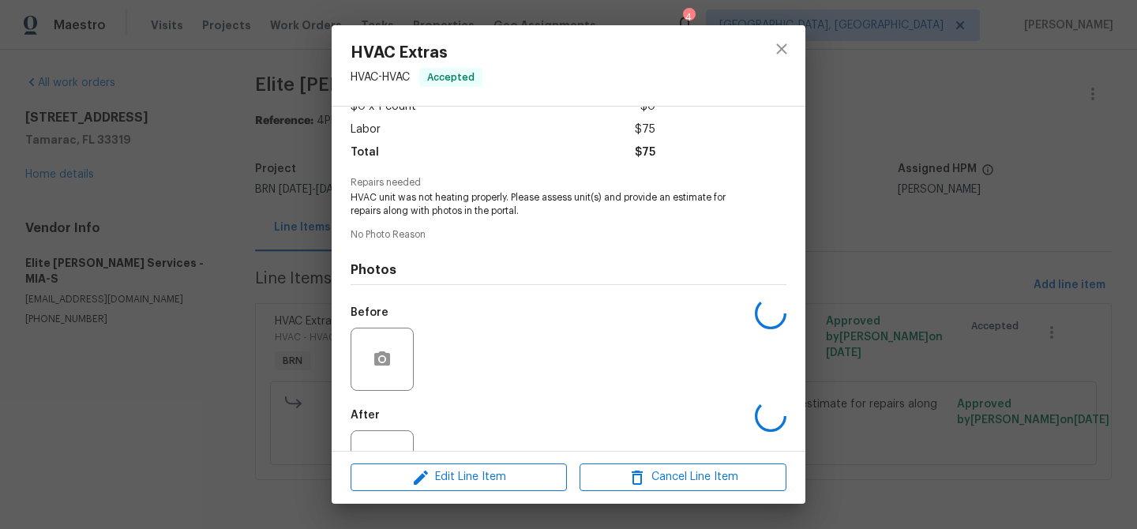
scroll to position [158, 0]
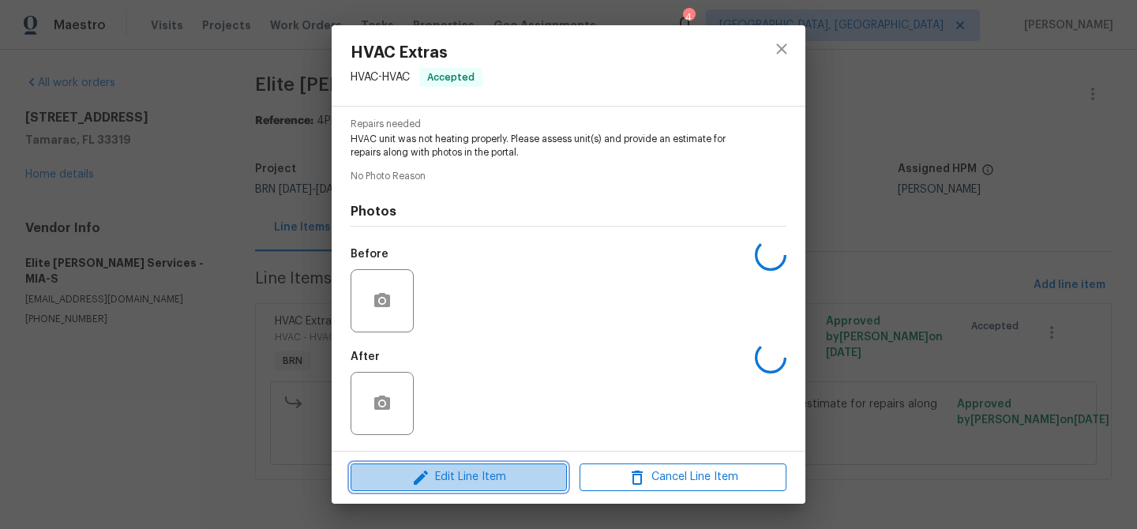
click at [439, 471] on span "Edit Line Item" at bounding box center [458, 477] width 207 height 20
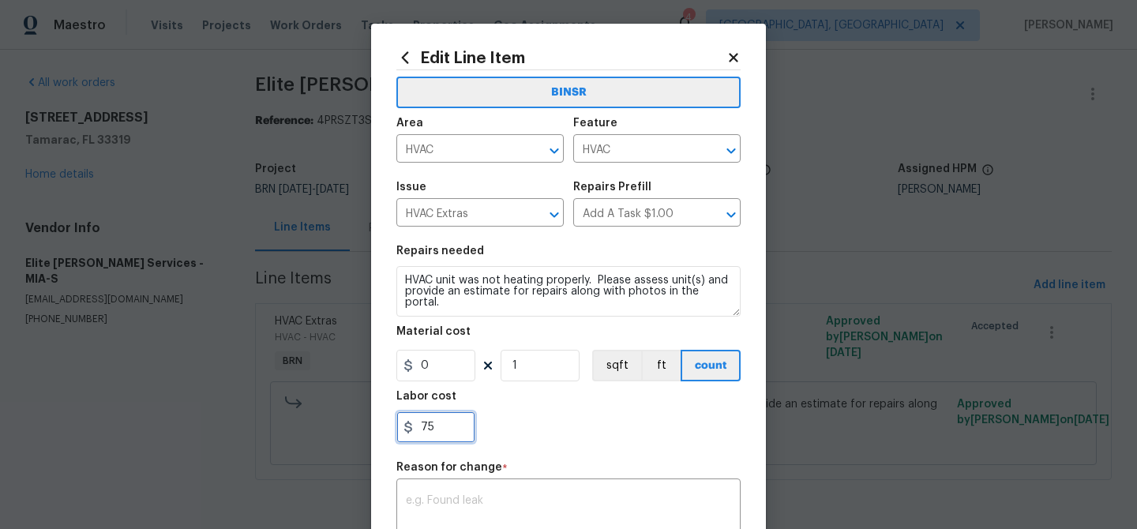
click at [445, 426] on input "75" at bounding box center [435, 427] width 79 height 32
type input "7"
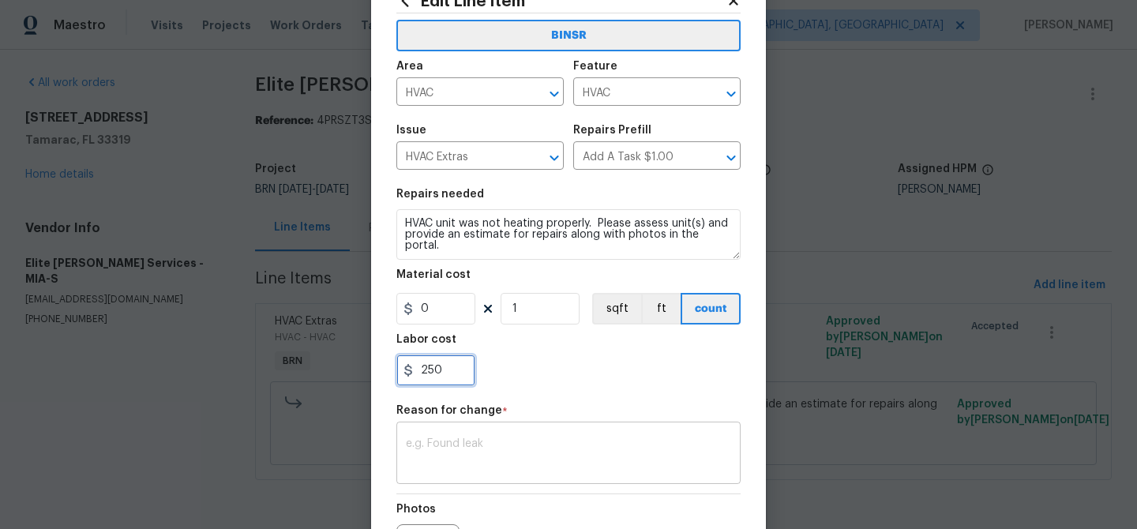
scroll to position [84, 0]
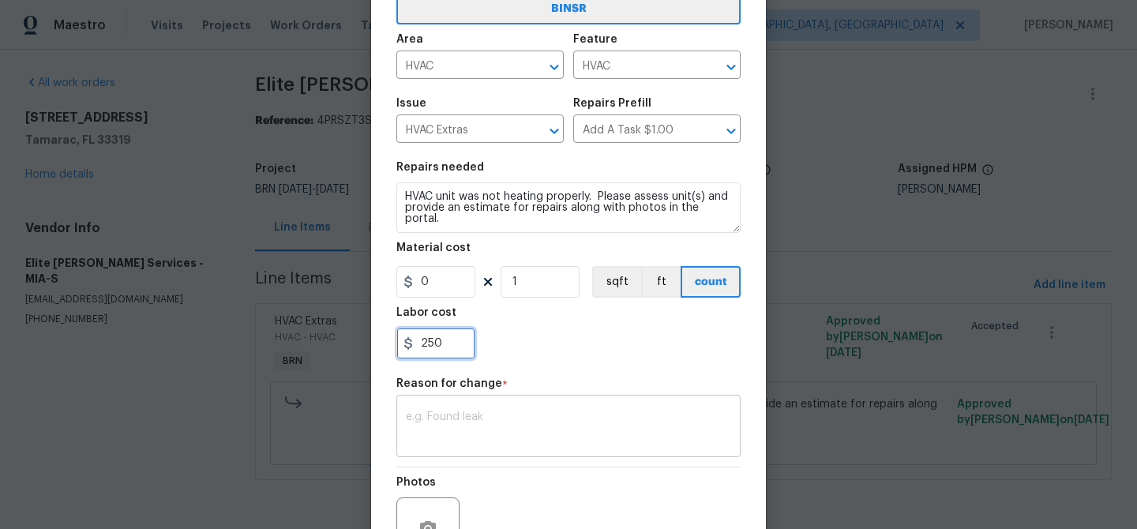
type input "250"
click at [482, 409] on div "x ​" at bounding box center [568, 428] width 344 height 58
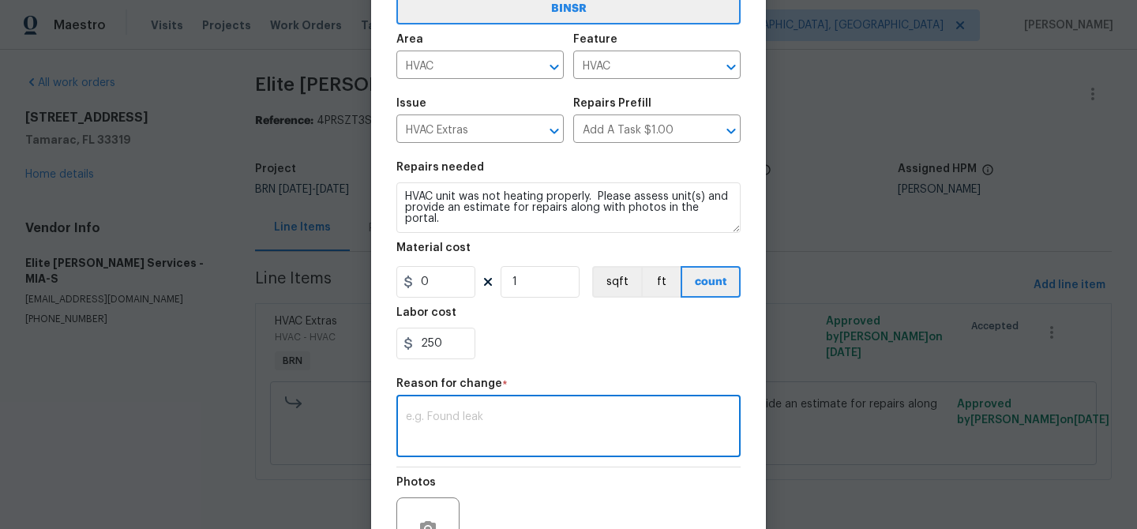
paste textarea "(AM) Updated per vendors final cost."
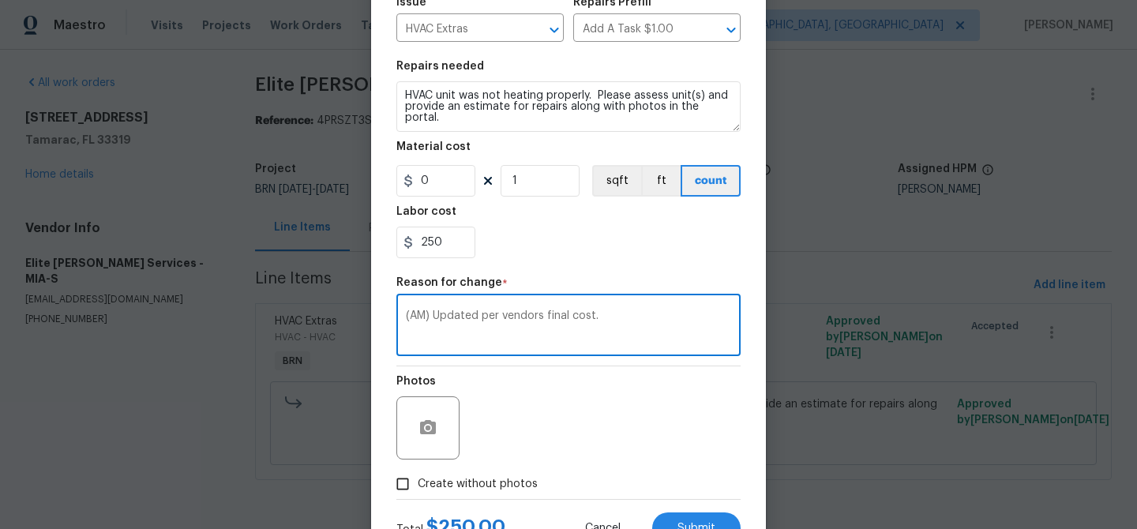
scroll to position [249, 0]
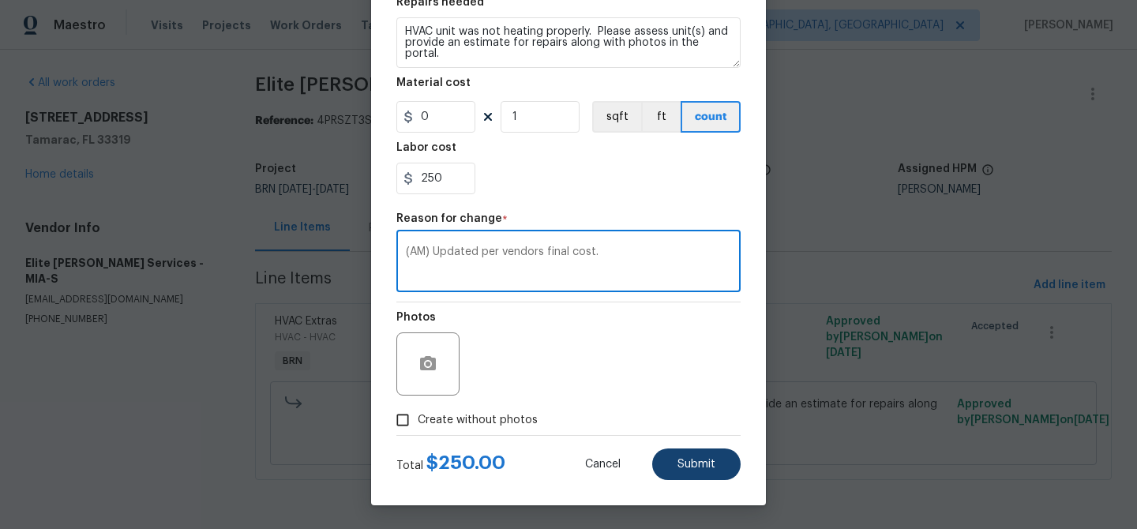
type textarea "(AM) Updated per vendors final cost."
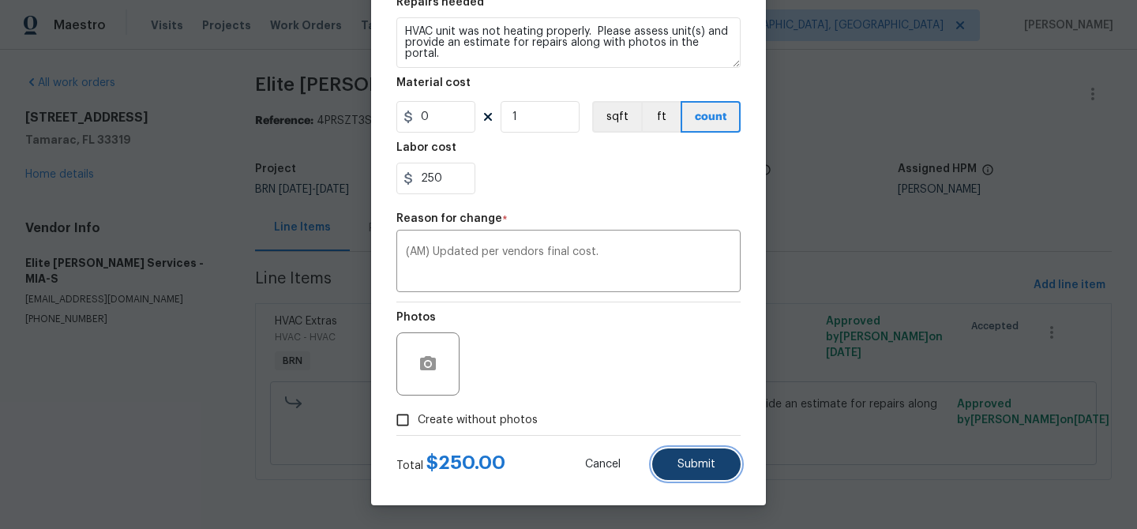
click at [682, 454] on button "Submit" at bounding box center [696, 464] width 88 height 32
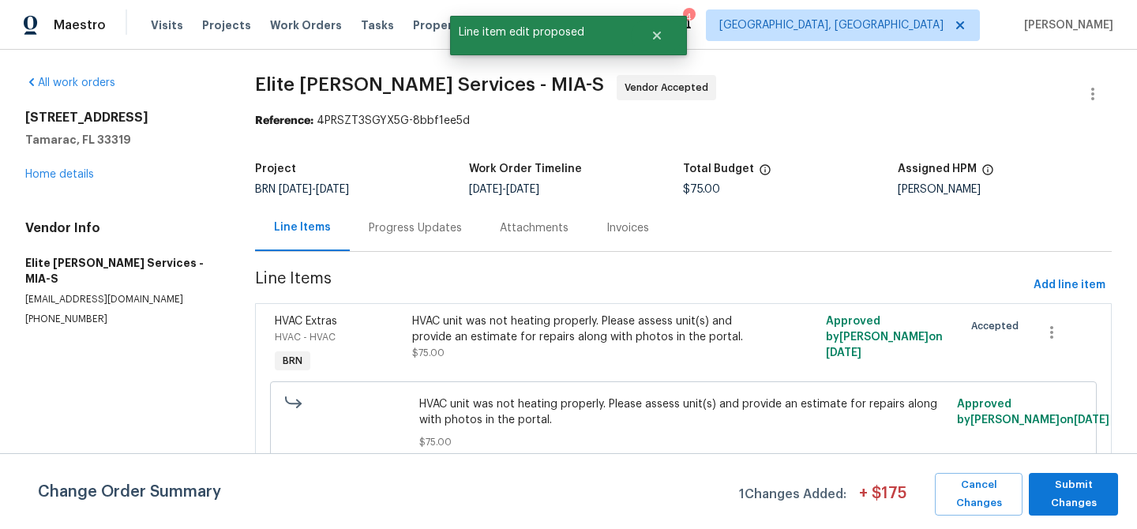
scroll to position [0, 0]
click at [1054, 482] on span "Submit Changes" at bounding box center [1072, 494] width 73 height 36
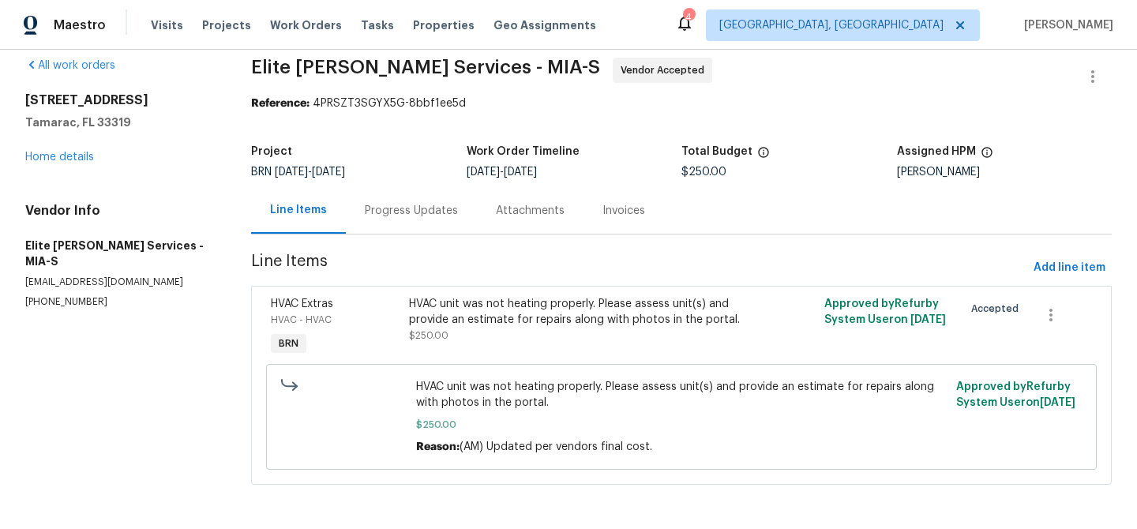
click at [405, 208] on div "Progress Updates" at bounding box center [411, 211] width 93 height 16
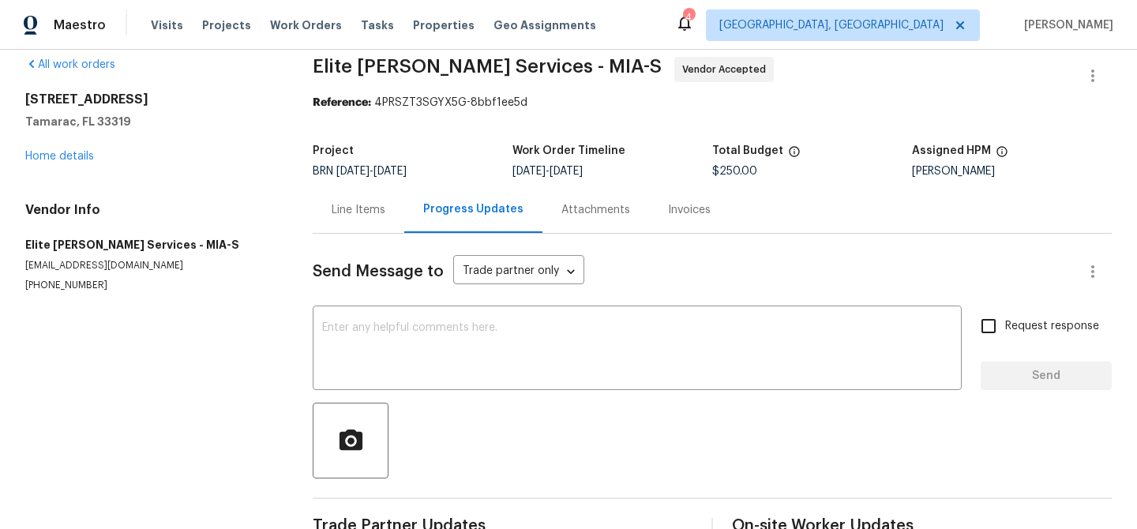
scroll to position [61, 0]
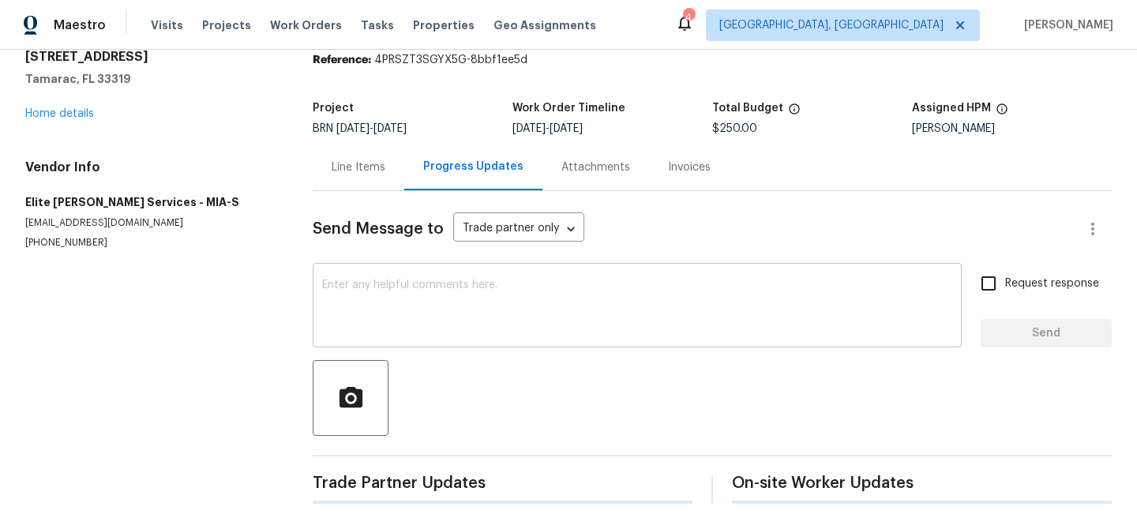
click at [355, 303] on textarea at bounding box center [637, 306] width 630 height 55
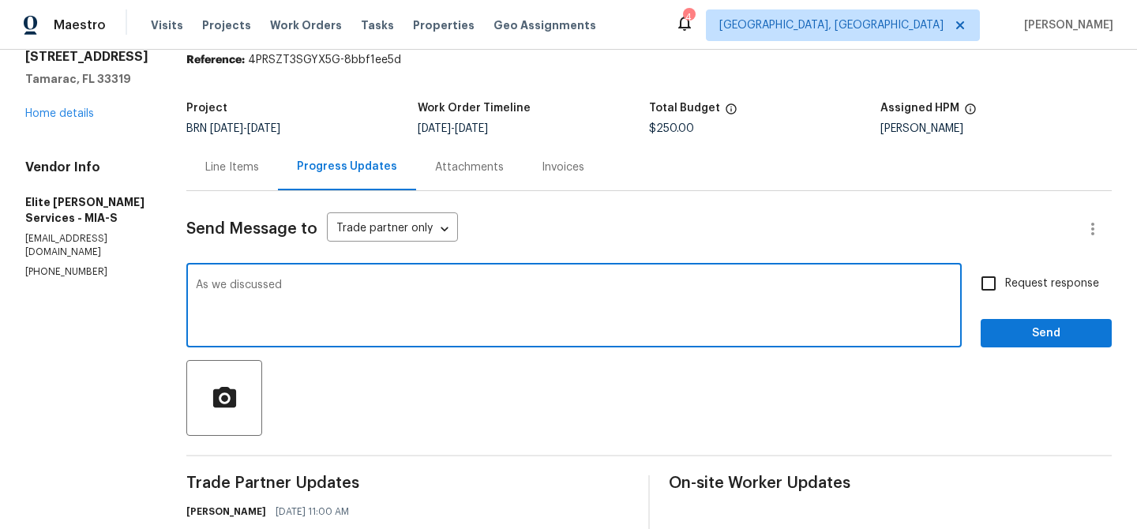
click at [107, 265] on p "[PHONE_NUMBER]" at bounding box center [86, 271] width 123 height 13
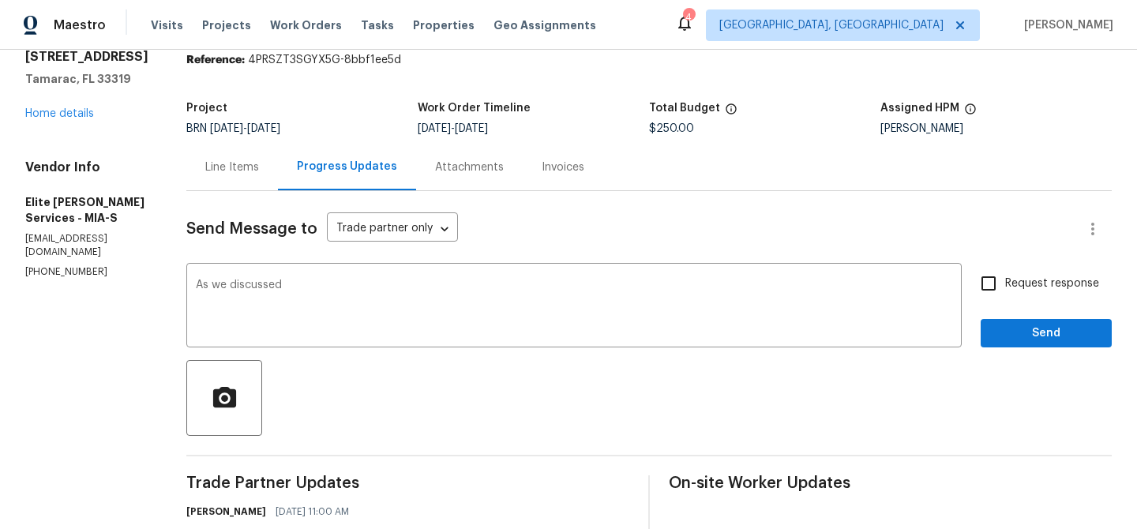
click at [107, 265] on p "(954) 839-4259" at bounding box center [86, 271] width 123 height 13
copy p "(954) 839-4259"
click at [363, 288] on textarea "As we discussed" at bounding box center [574, 306] width 756 height 55
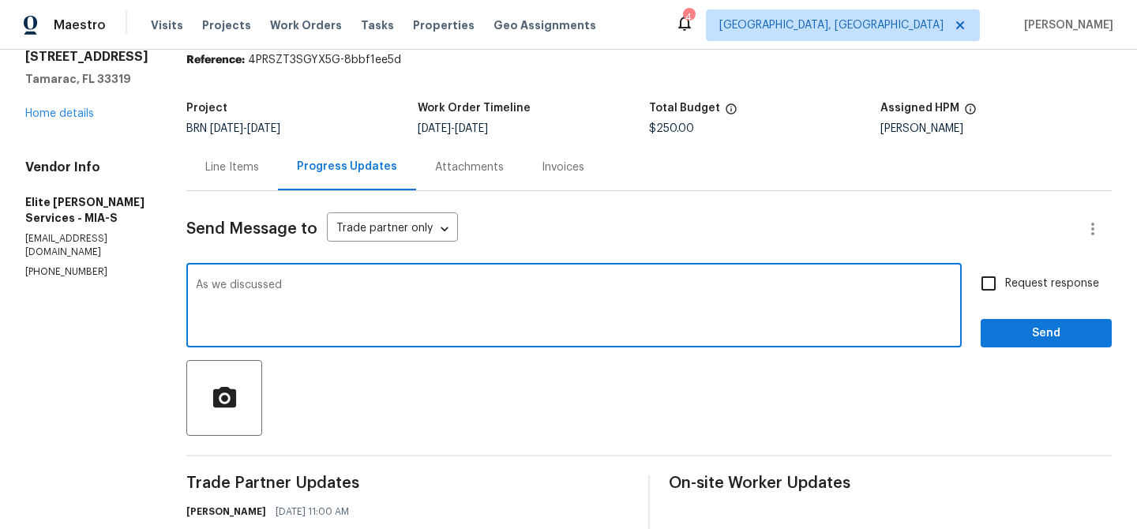
paste textarea "(954) 839-4259"
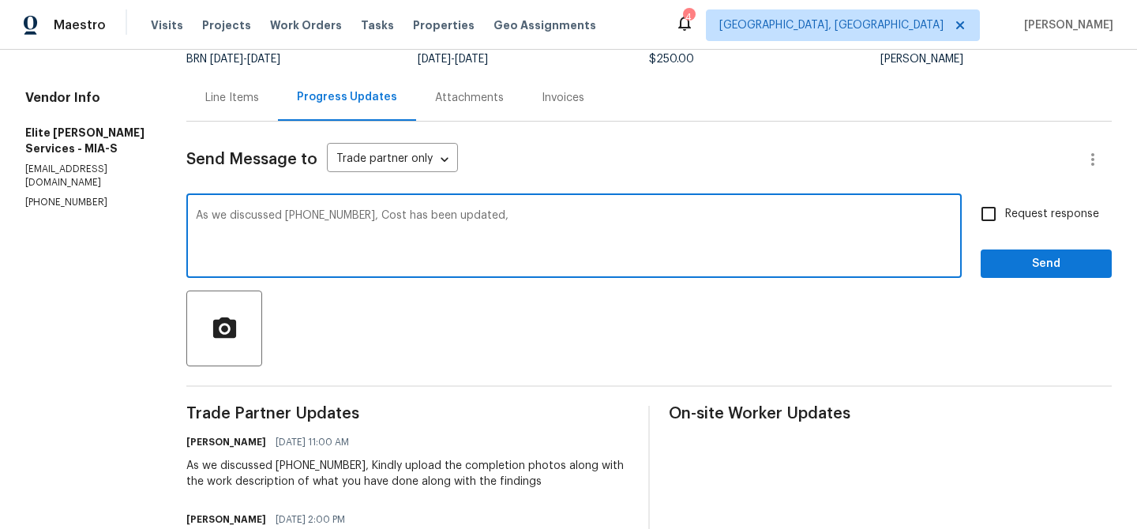
scroll to position [171, 0]
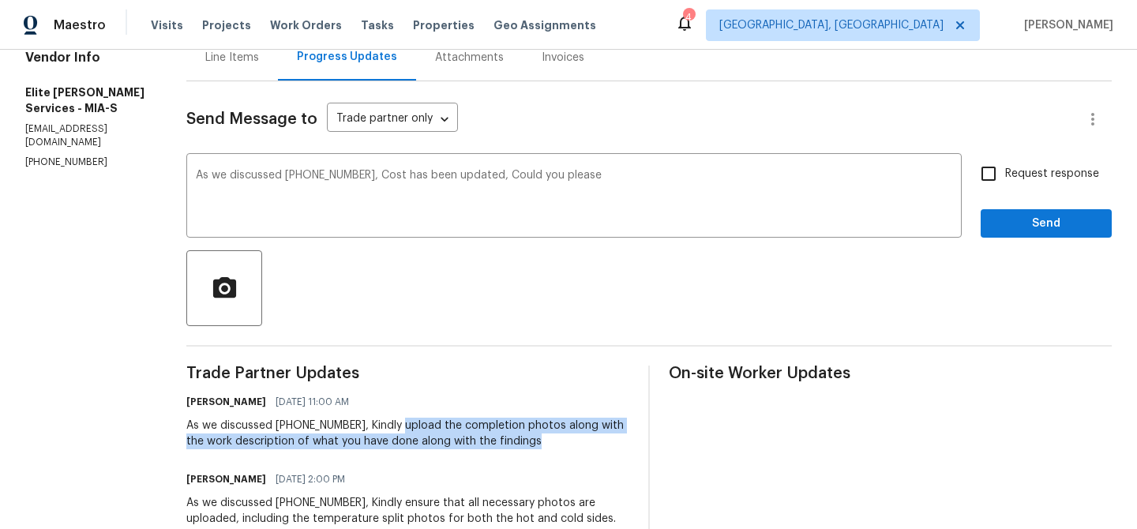
drag, startPoint x: 427, startPoint y: 429, endPoint x: 580, endPoint y: 438, distance: 153.4
click at [580, 439] on div "As we discussed (954) 839-4259, Kindly upload the completion photos along with …" at bounding box center [407, 434] width 443 height 32
copy div "upload the completion photos along with the work description of what you have d…"
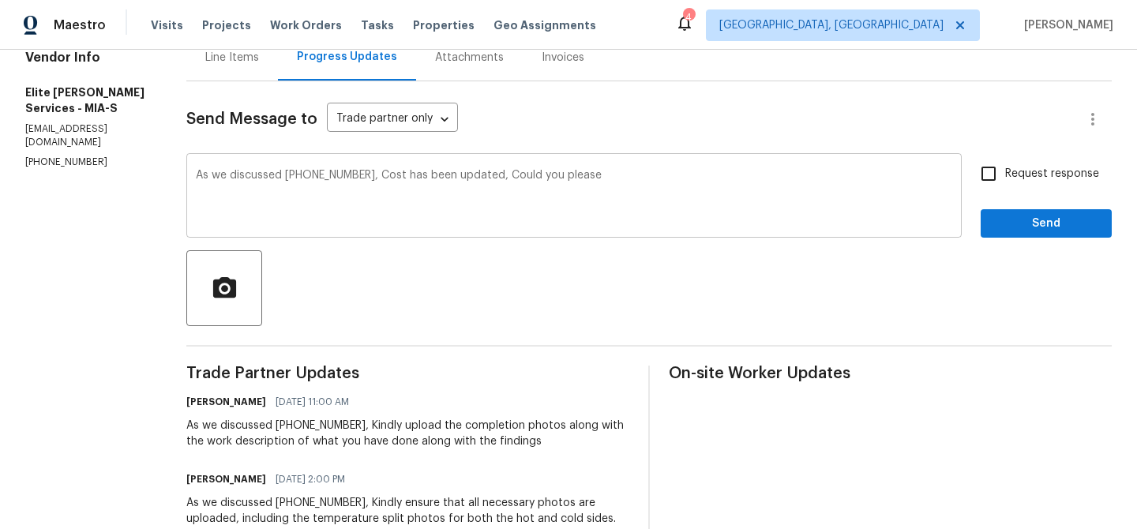
click at [673, 187] on textarea "As we discussed (954) 839-4259, Cost has been updated, Could you please" at bounding box center [574, 197] width 756 height 55
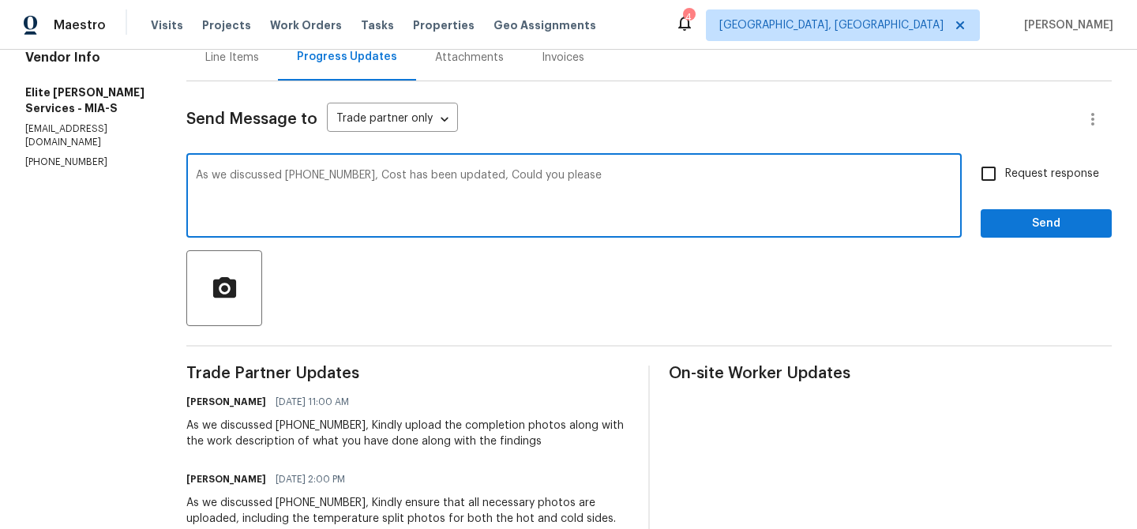
paste textarea "upload the completion photos along with the work description of what you have d…"
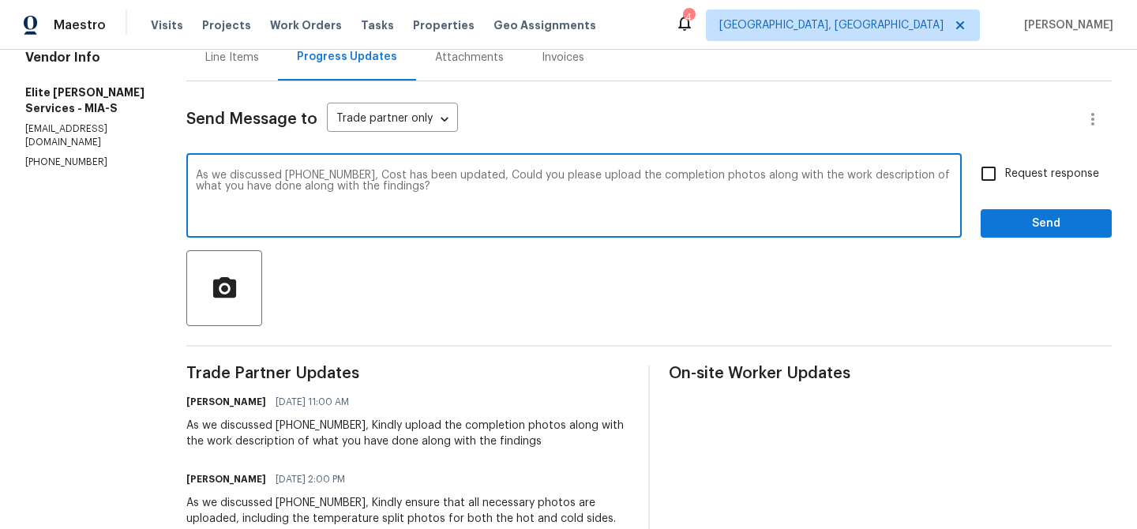
type textarea "As we discussed (954) 839-4259, Cost has been updated, Could you please upload …"
click at [1014, 168] on span "Request response" at bounding box center [1052, 174] width 94 height 17
click at [1005, 168] on input "Request response" at bounding box center [988, 173] width 33 height 33
checkbox input "true"
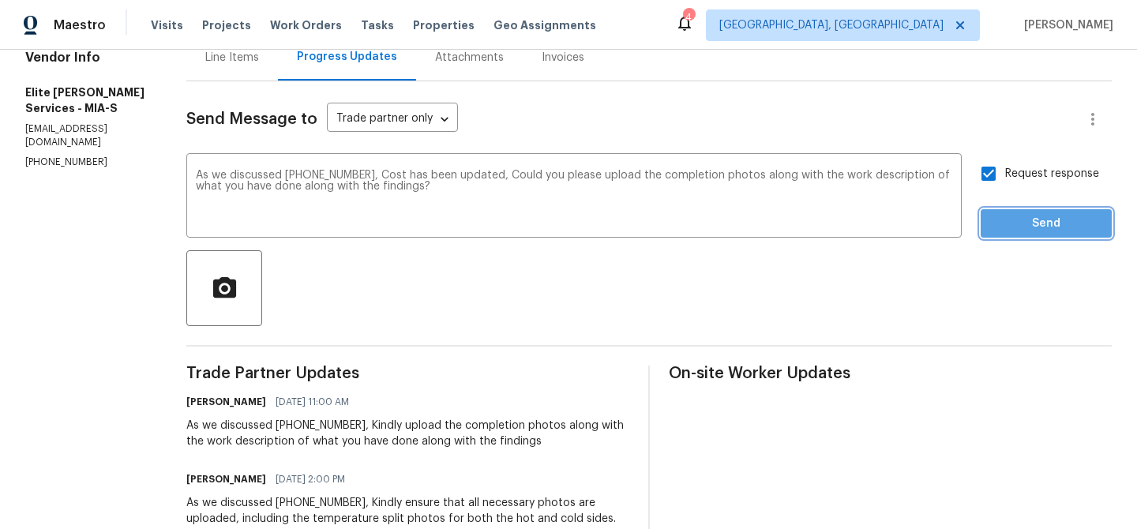
click at [995, 227] on span "Send" at bounding box center [1046, 224] width 106 height 20
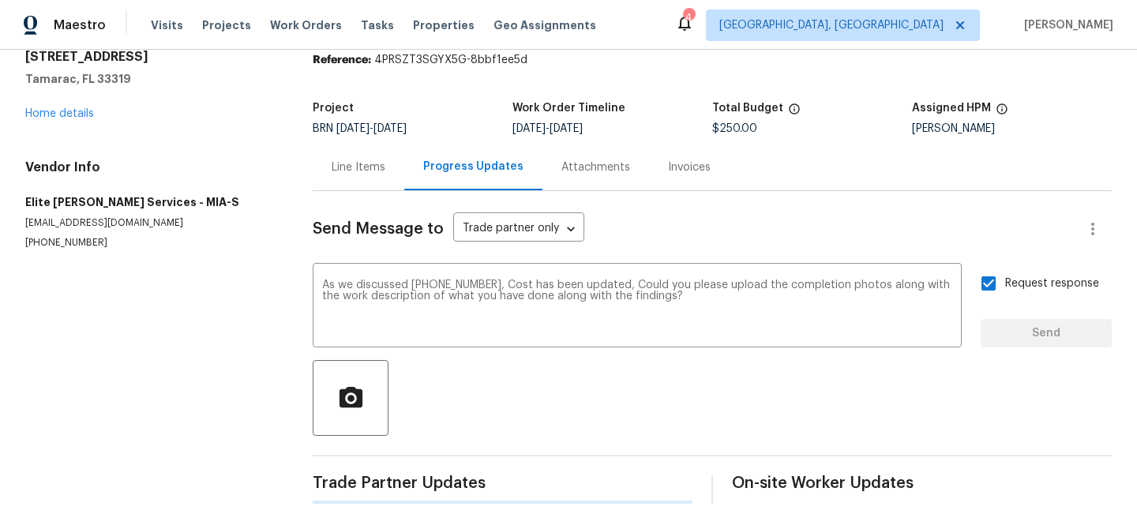
scroll to position [0, 0]
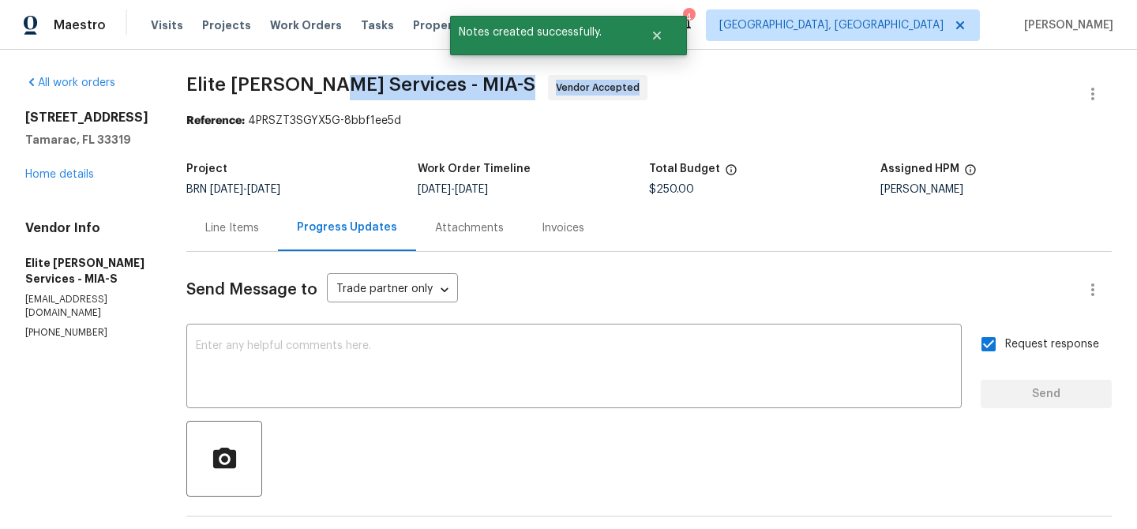
drag, startPoint x: 207, startPoint y: 100, endPoint x: 368, endPoint y: 96, distance: 161.1
click at [368, 96] on span "Elite Manning Services - MIA-S Vendor Accepted" at bounding box center [629, 94] width 887 height 38
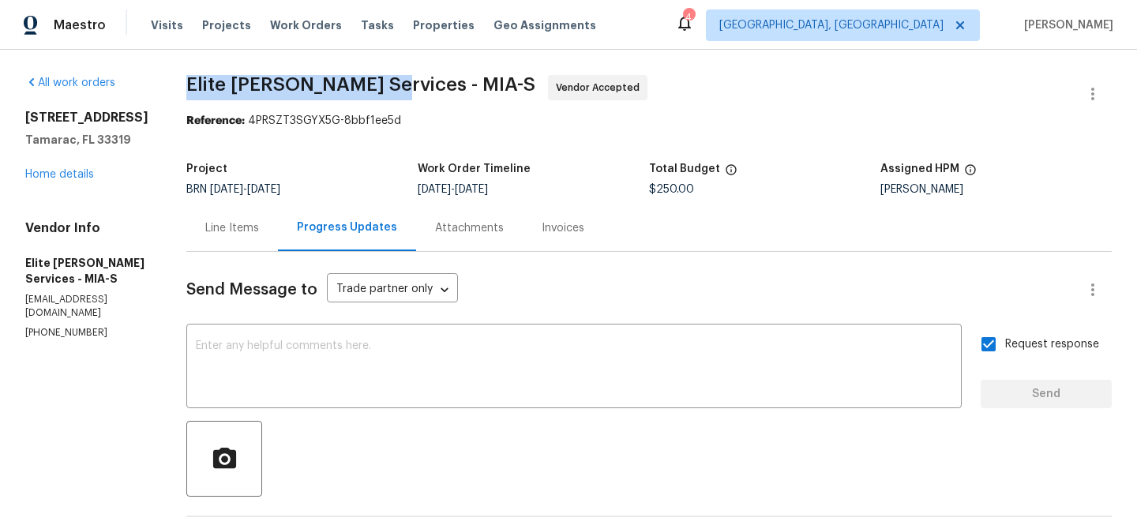
drag, startPoint x: 201, startPoint y: 91, endPoint x: 426, endPoint y: 83, distance: 225.1
copy span "Elite Manning Services"
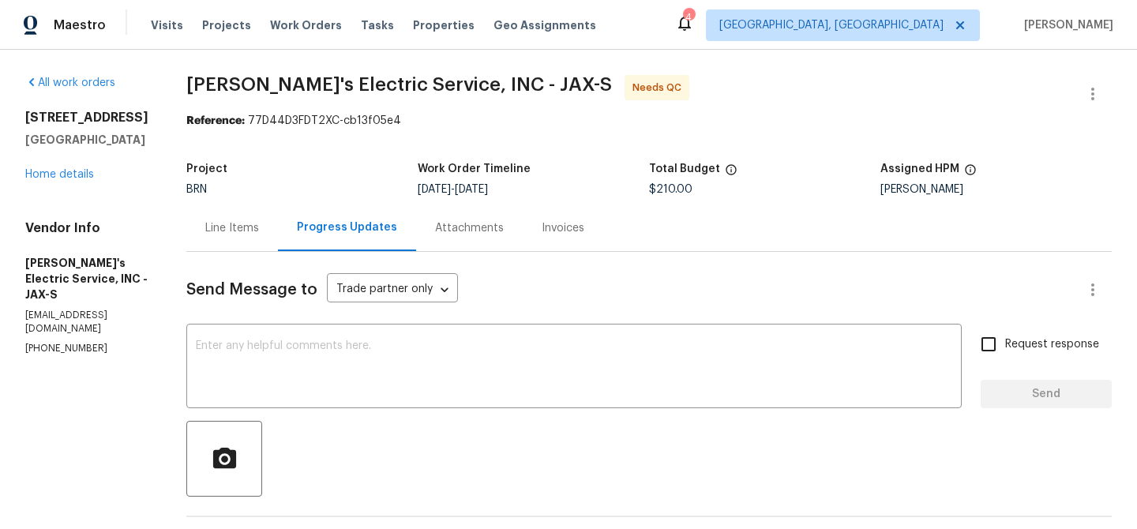
click at [251, 230] on div "Line Items" at bounding box center [232, 227] width 92 height 47
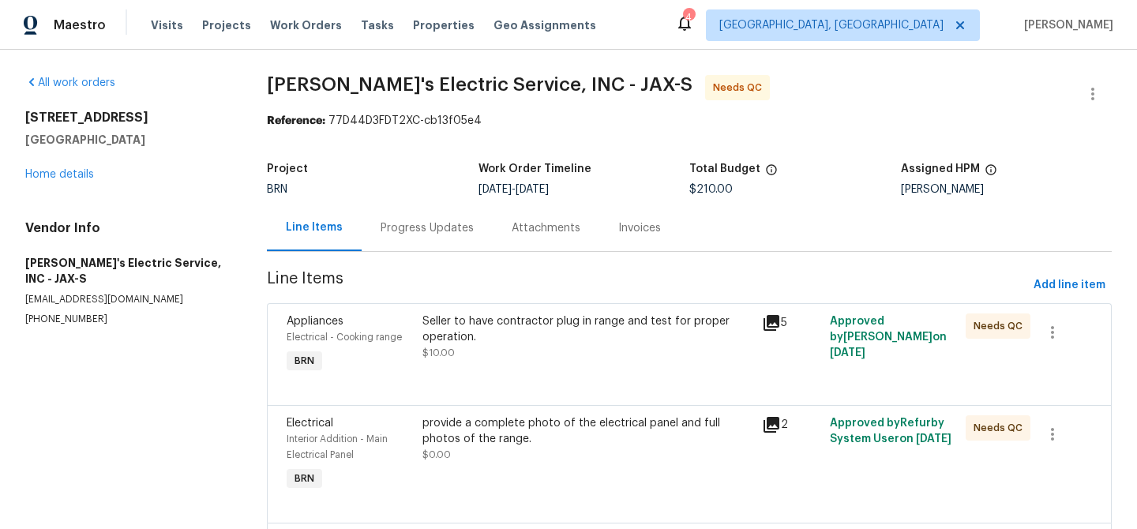
click at [553, 317] on div "Seller to have contractor plug in range and test for proper operation." at bounding box center [587, 329] width 330 height 32
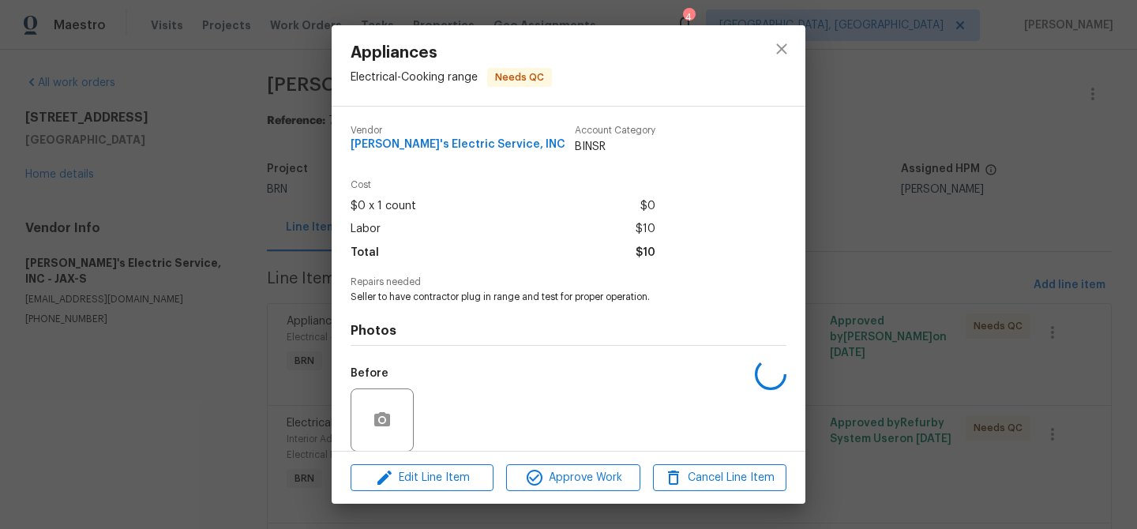
scroll to position [118, 0]
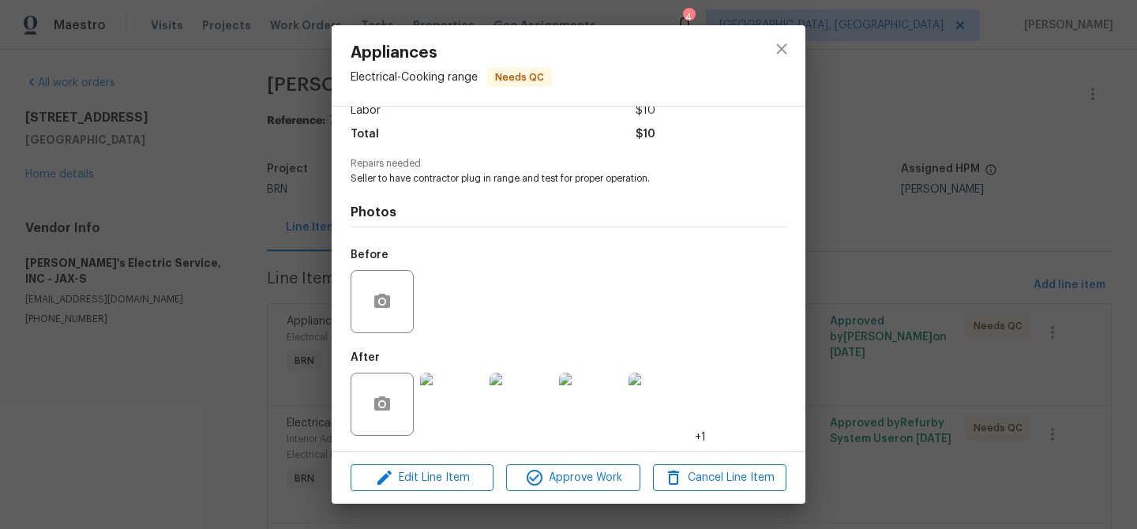
click at [425, 417] on img at bounding box center [451, 404] width 63 height 63
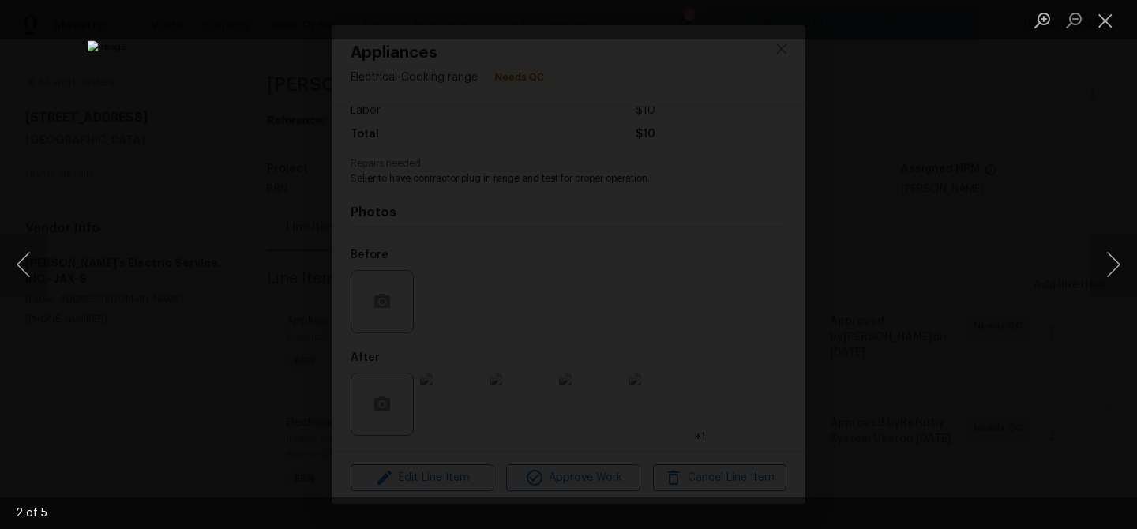
click at [157, 301] on div "Lightbox" at bounding box center [568, 264] width 1137 height 529
click at [215, 313] on div "Lightbox" at bounding box center [568, 264] width 1137 height 529
click at [193, 364] on div "Lightbox" at bounding box center [568, 264] width 1137 height 529
click at [150, 401] on div "Lightbox" at bounding box center [568, 264] width 1137 height 529
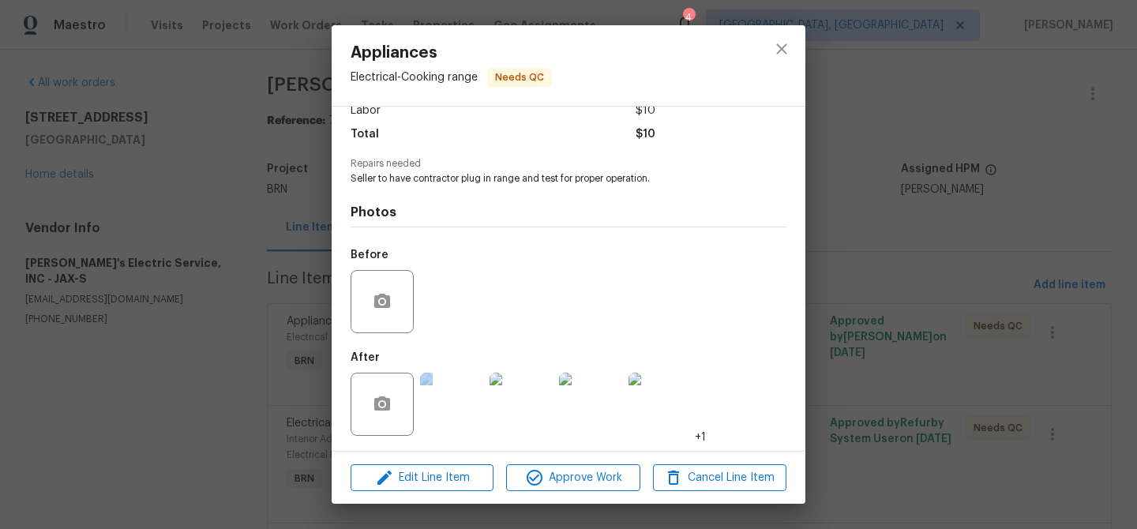
click at [150, 401] on div "Appliances Electrical - Cooking range Needs QC Vendor Jack's Electric Service, …" at bounding box center [568, 264] width 1137 height 529
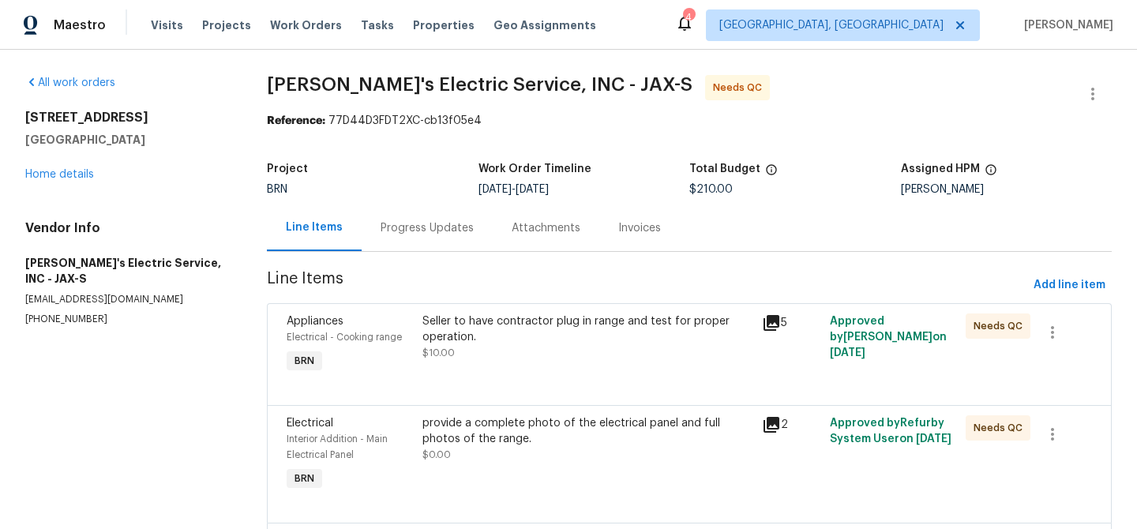
scroll to position [142, 0]
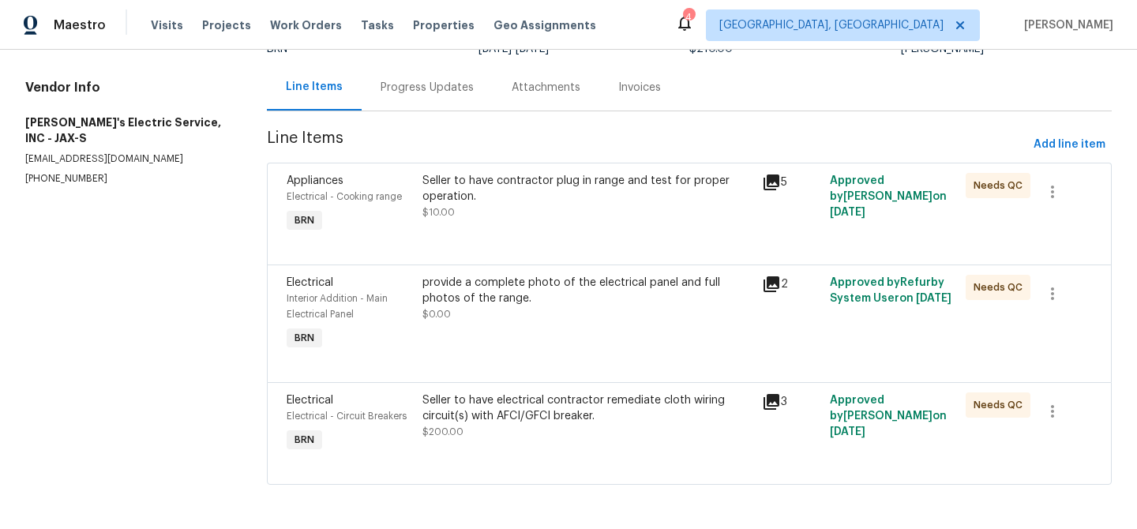
click at [496, 324] on div "provide a complete photo of the electrical panel and full photos of the range. …" at bounding box center [587, 314] width 339 height 88
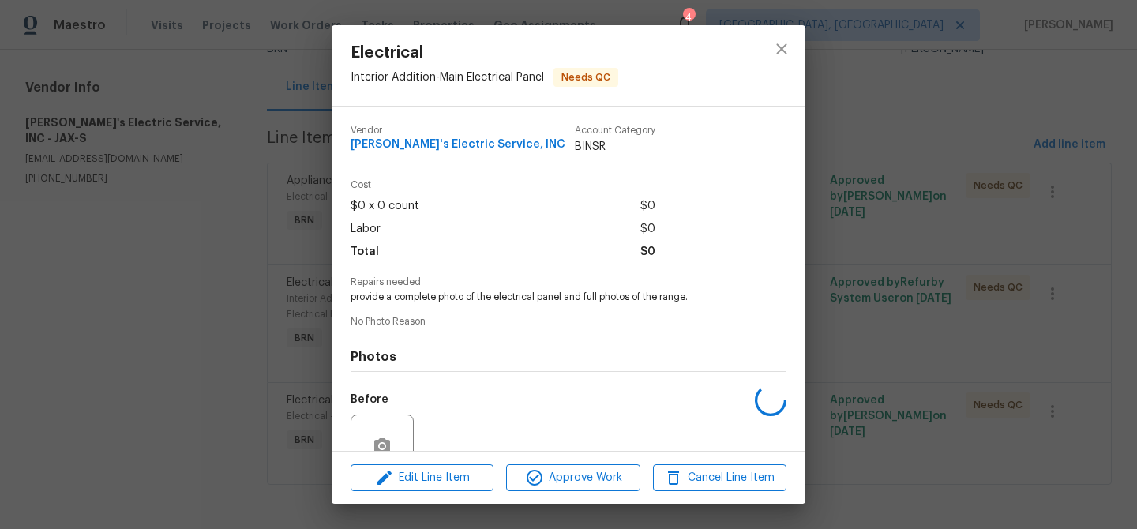
scroll to position [144, 0]
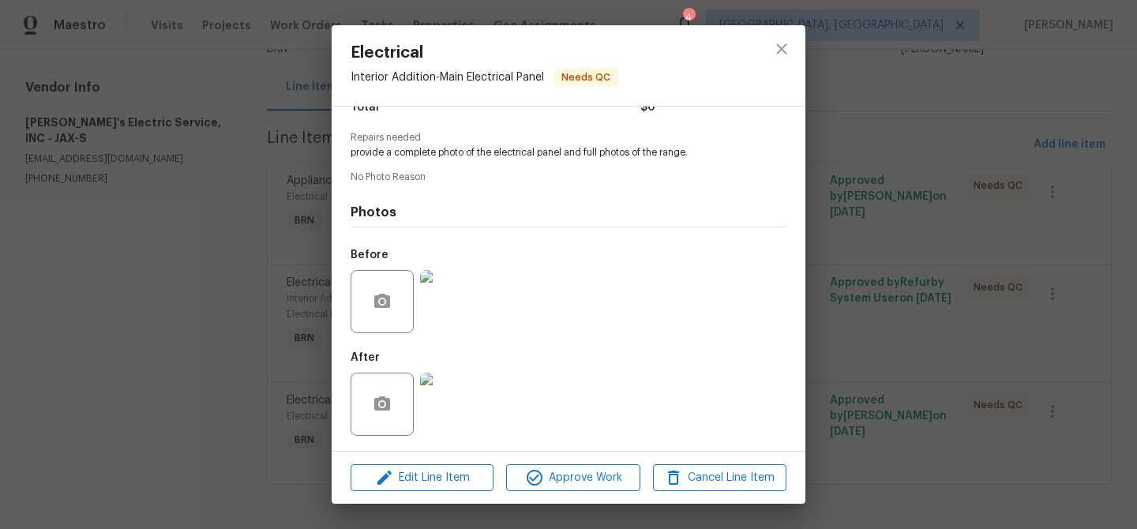
click at [453, 409] on img at bounding box center [451, 404] width 63 height 63
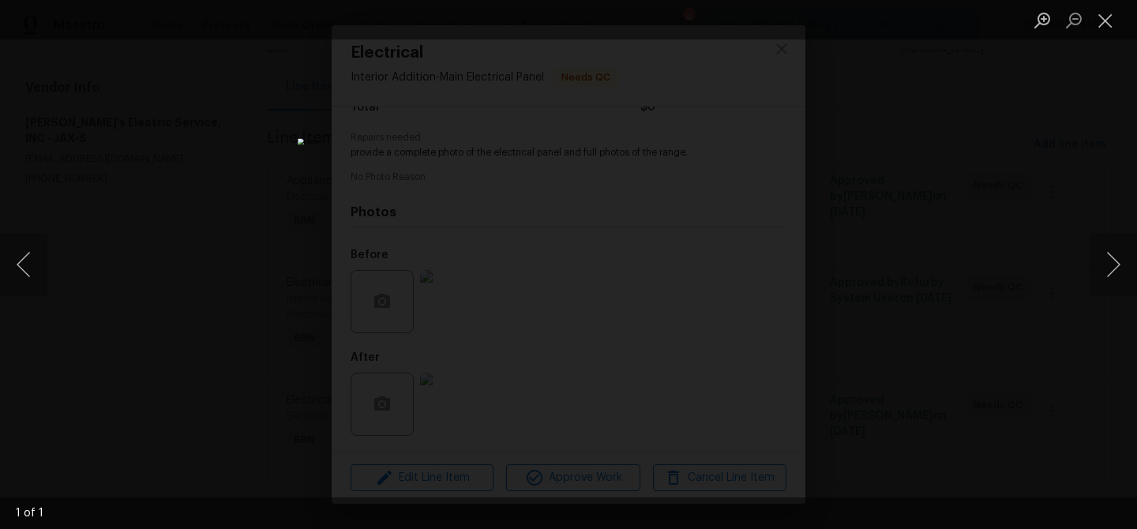
click at [215, 238] on div "Lightbox" at bounding box center [568, 264] width 1137 height 529
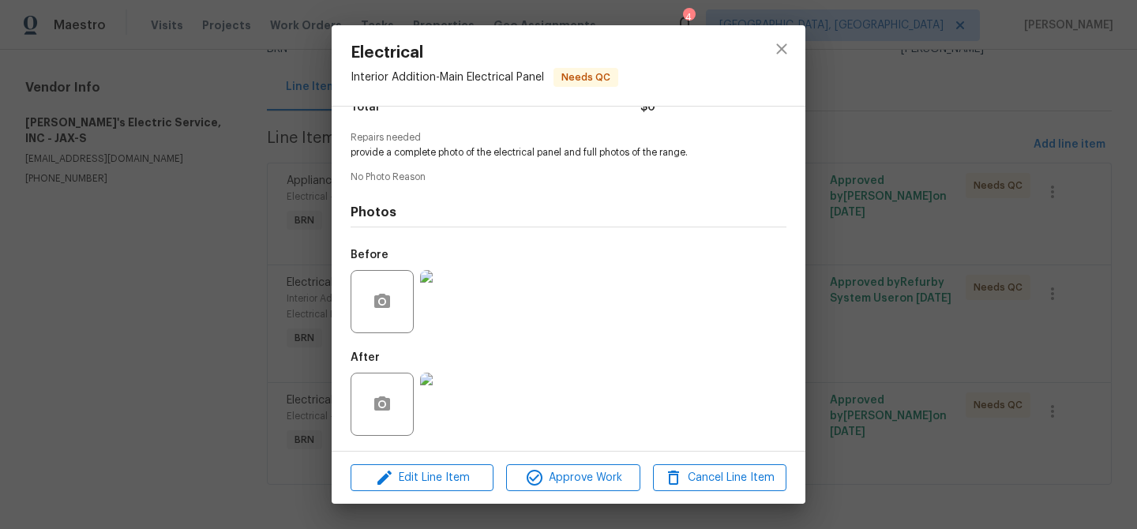
click at [456, 296] on img at bounding box center [451, 301] width 63 height 63
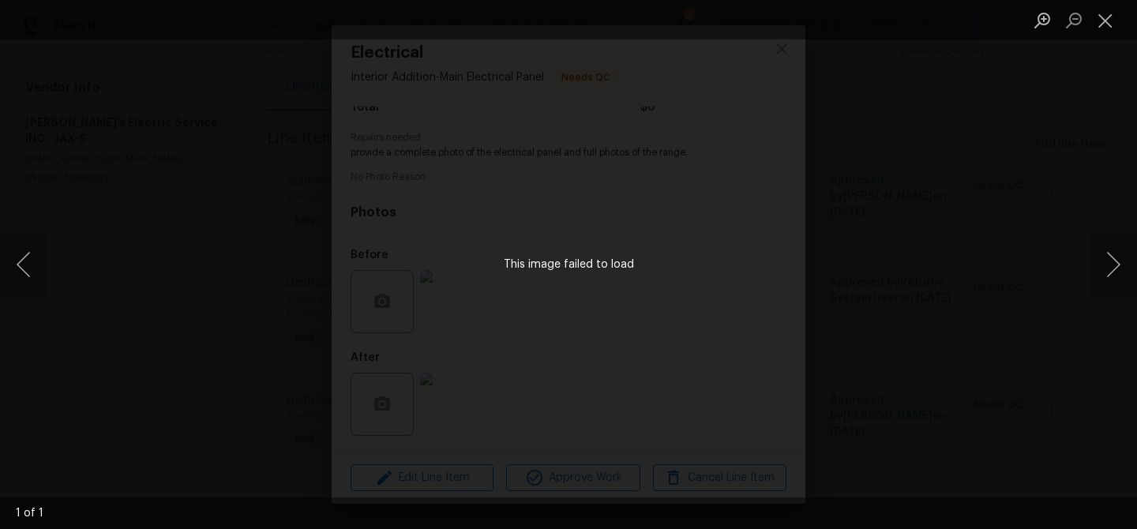
click at [288, 275] on div "This image failed to load" at bounding box center [568, 264] width 1137 height 529
click at [245, 352] on div "This image failed to load" at bounding box center [568, 264] width 1137 height 529
click at [1096, 21] on button "Close lightbox" at bounding box center [1105, 20] width 32 height 28
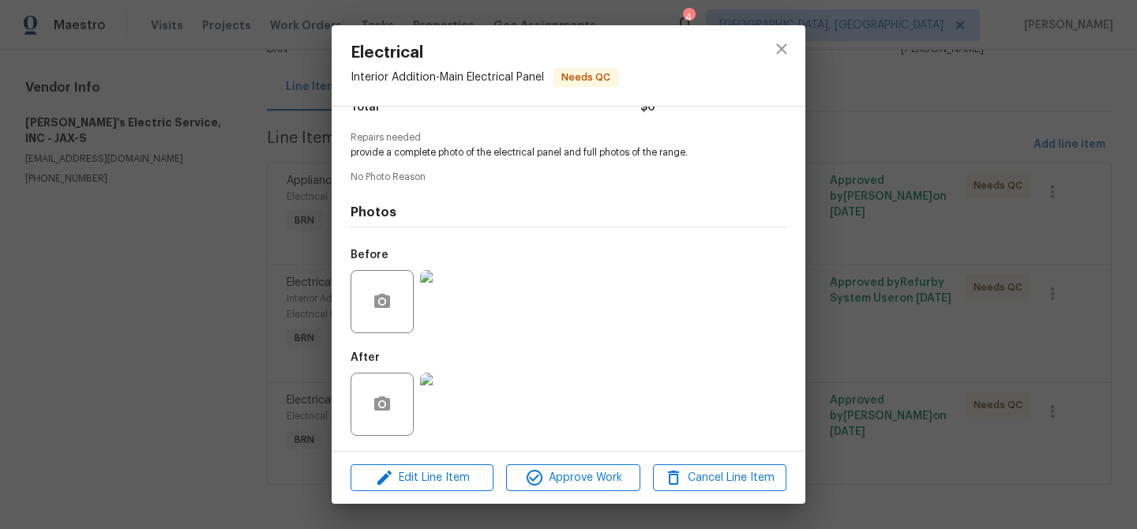
click at [455, 290] on img at bounding box center [451, 301] width 63 height 63
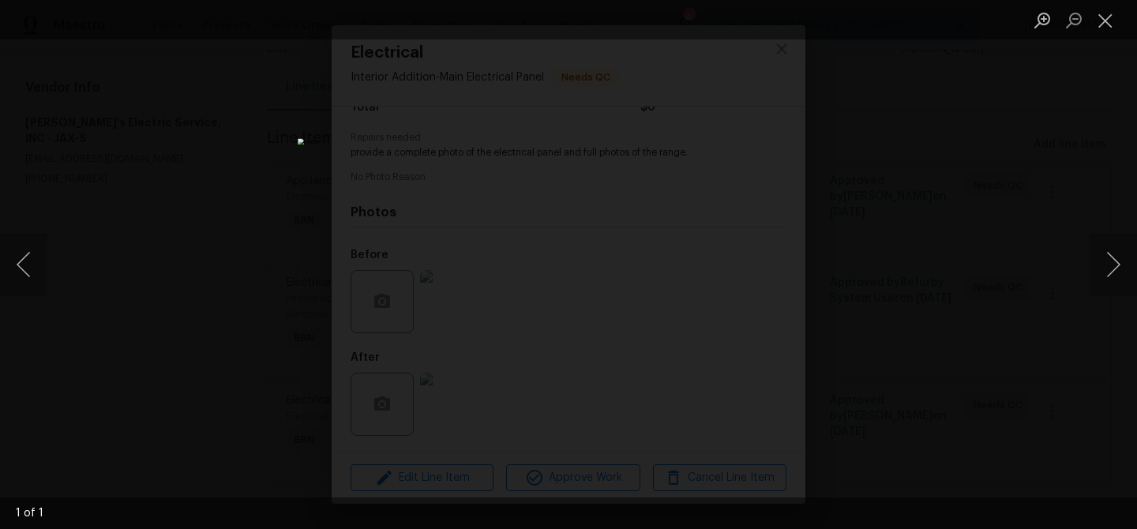
click at [470, 268] on img "Lightbox" at bounding box center [569, 264] width 542 height 252
click at [470, 268] on img "Lightbox" at bounding box center [667, 262] width 1087 height 506
click at [238, 330] on div "Lightbox" at bounding box center [568, 264] width 1137 height 529
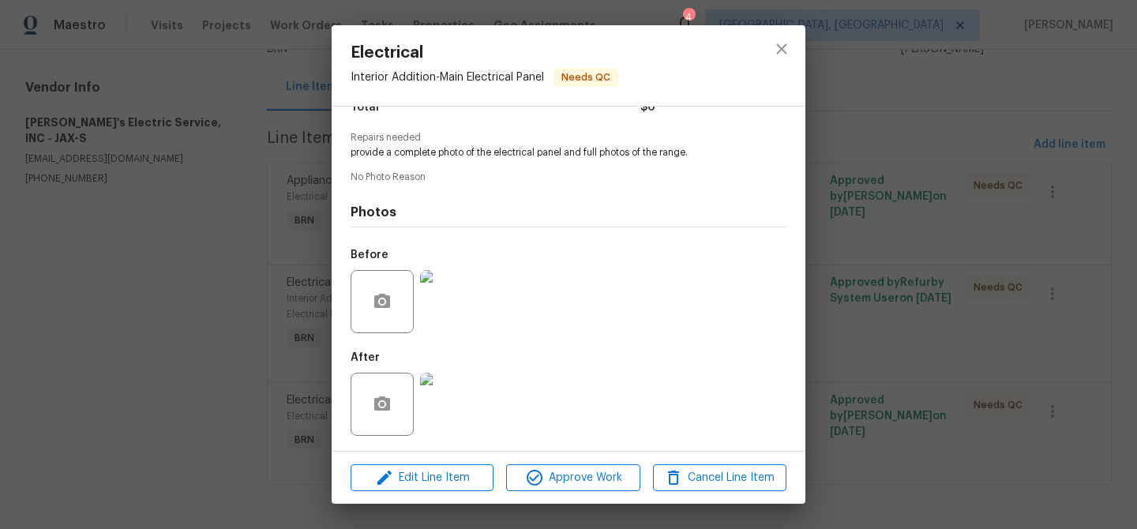
click at [452, 404] on img at bounding box center [451, 404] width 63 height 63
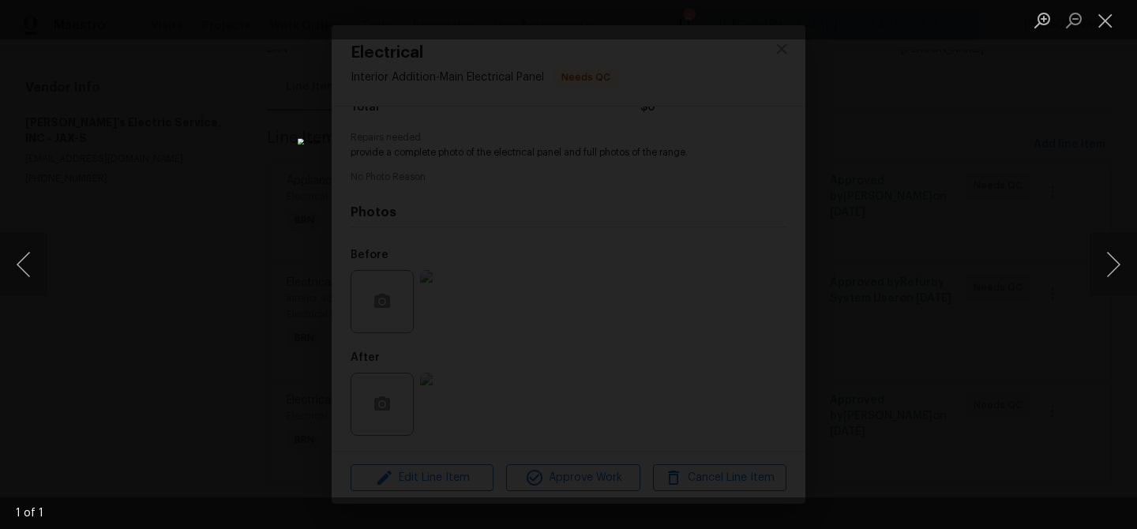
click at [269, 314] on div "Lightbox" at bounding box center [568, 264] width 1137 height 529
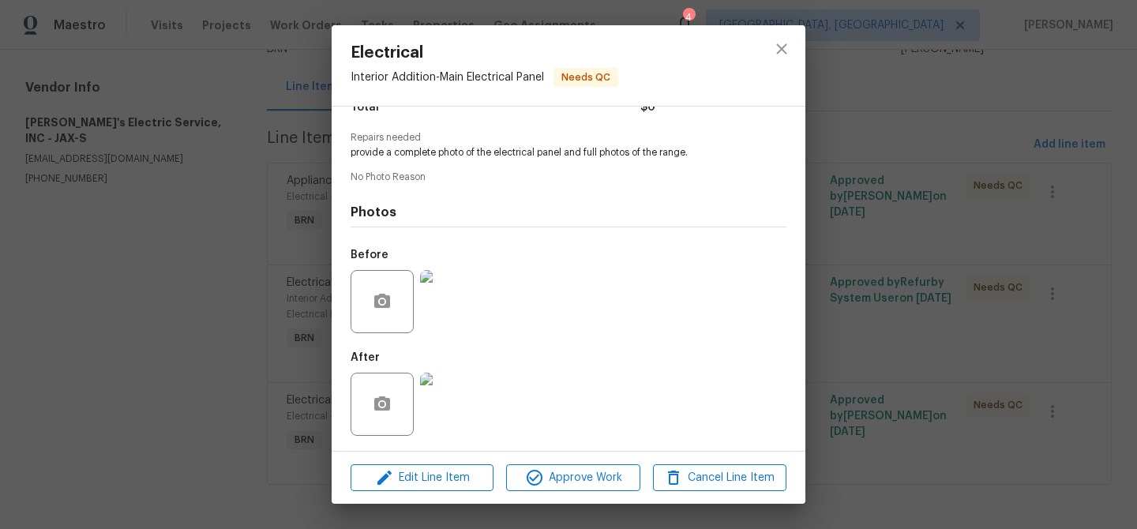
click at [455, 287] on img at bounding box center [451, 301] width 63 height 63
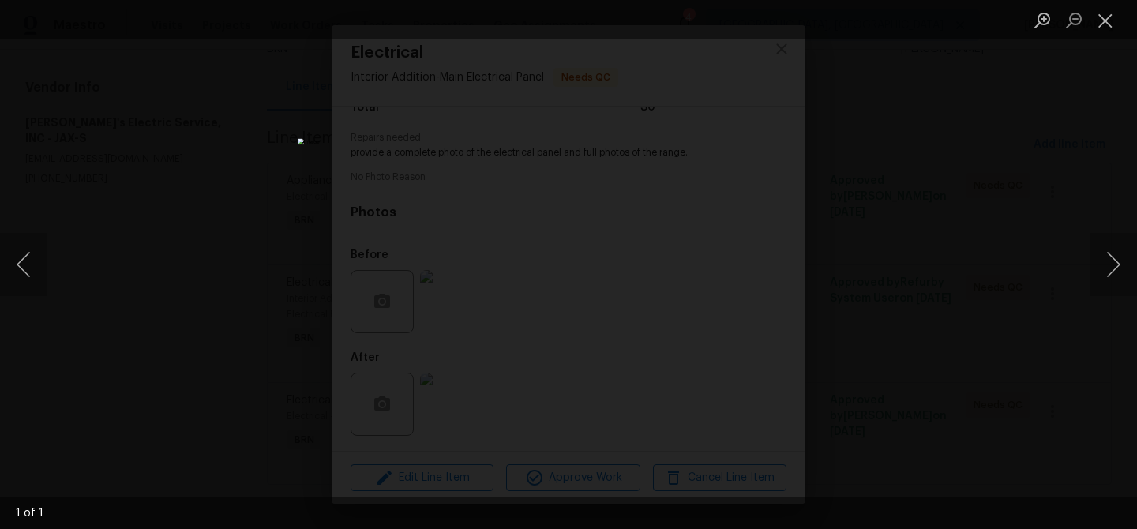
click at [306, 372] on div "Lightbox" at bounding box center [568, 264] width 1137 height 529
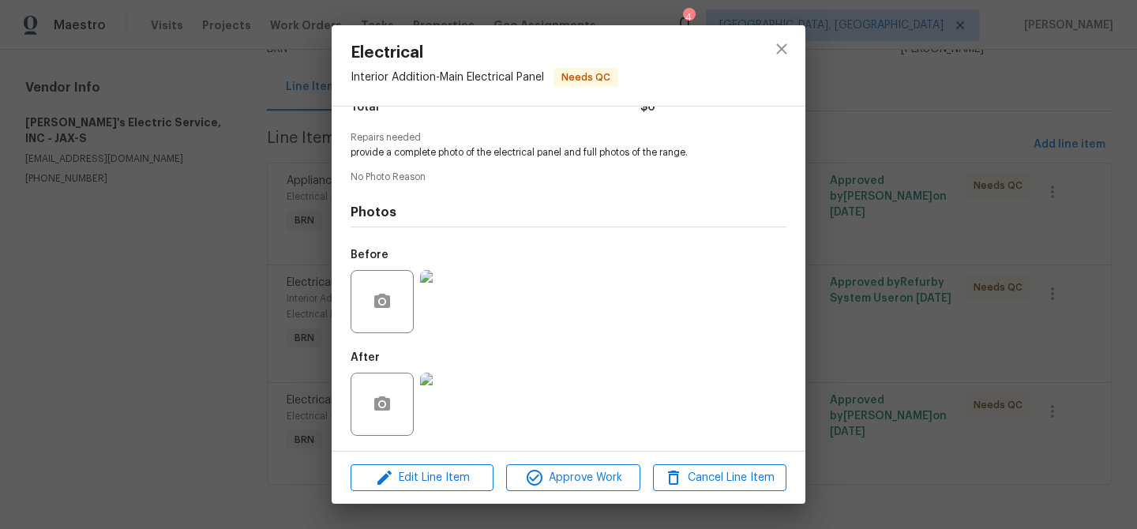
click at [280, 376] on div "Electrical Interior Addition - Main Electrical Panel Needs QC Vendor Jack's Ele…" at bounding box center [568, 264] width 1137 height 529
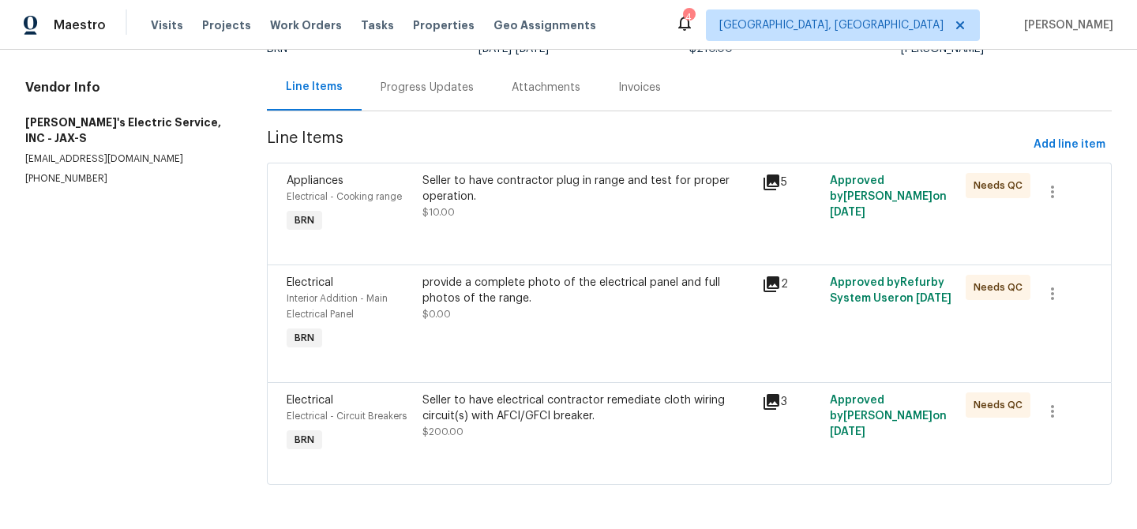
click at [482, 414] on div "Seller to have electrical contractor remediate cloth wiring circuit(s) with AFC…" at bounding box center [587, 408] width 330 height 32
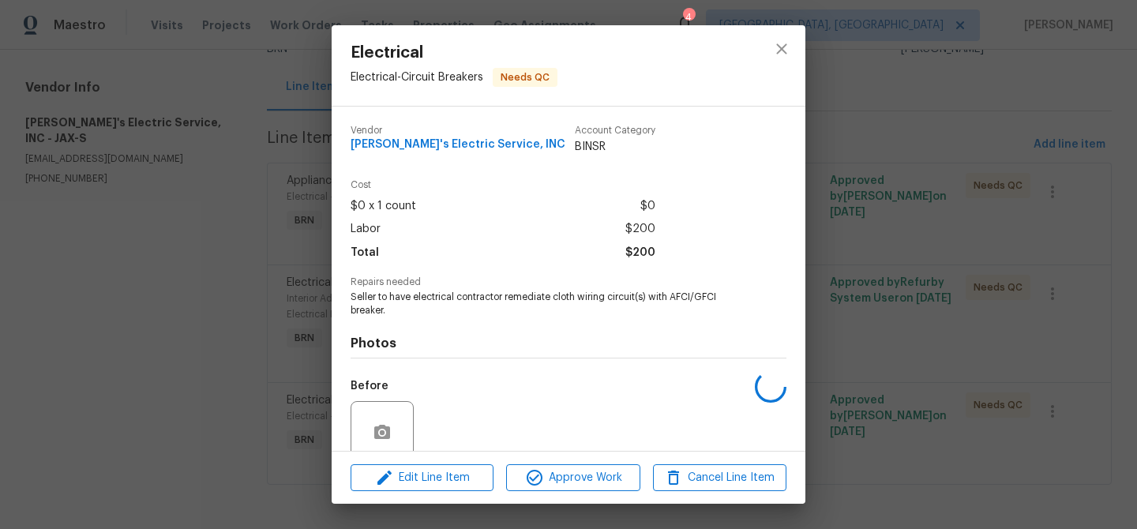
scroll to position [132, 0]
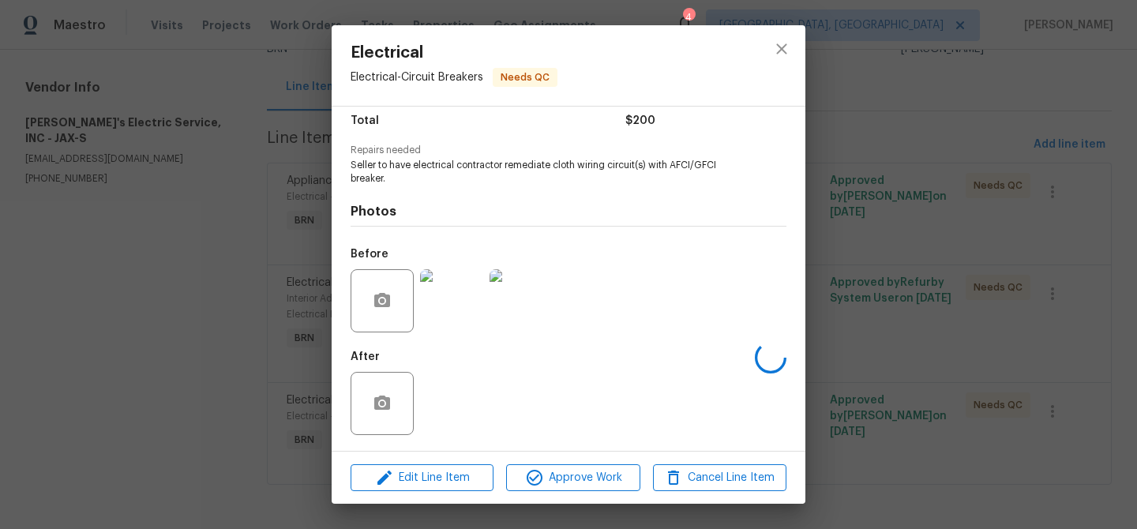
click at [107, 158] on div "Electrical Electrical - Circuit Breakers Needs QC Vendor Jack's Electric Servic…" at bounding box center [568, 264] width 1137 height 529
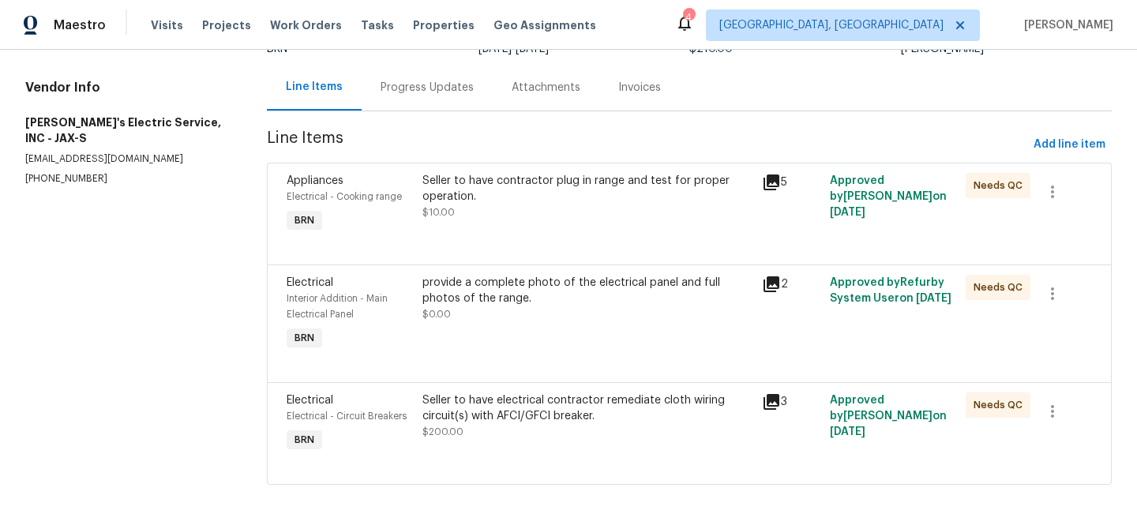
click at [62, 172] on p "(904) 874-6702" at bounding box center [127, 178] width 204 height 13
copy p "(904) 874-6702"
click at [476, 207] on div "Seller to have contractor plug in range and test for proper operation. $10.00" at bounding box center [587, 196] width 330 height 47
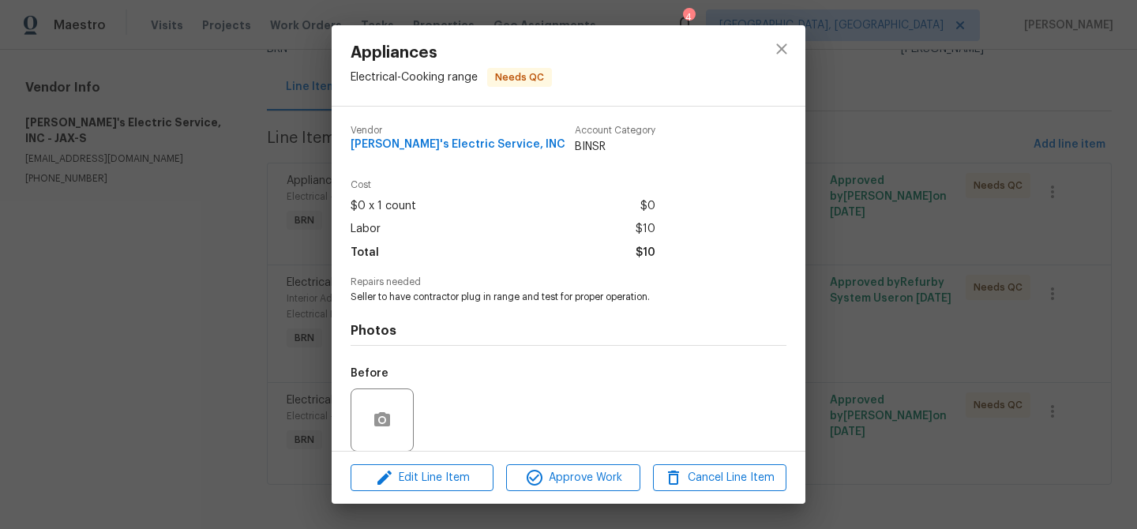
scroll to position [118, 0]
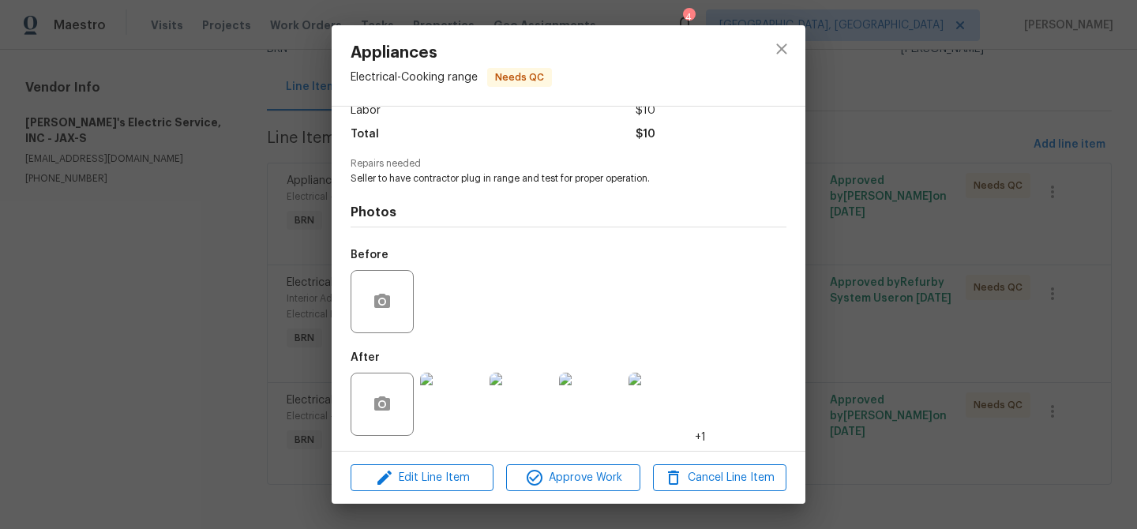
click at [201, 301] on div "Appliances Electrical - Cooking range Needs QC Vendor Jack's Electric Service, …" at bounding box center [568, 264] width 1137 height 529
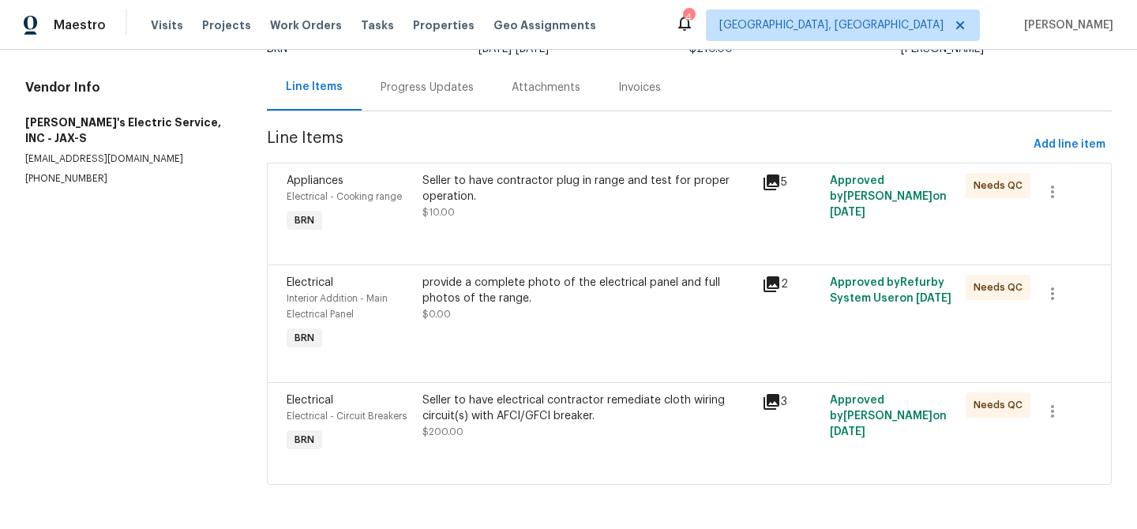
click at [488, 252] on div at bounding box center [689, 245] width 805 height 19
click at [475, 225] on div "Seller to have contractor plug in range and test for proper operation. $10.00" at bounding box center [587, 204] width 339 height 73
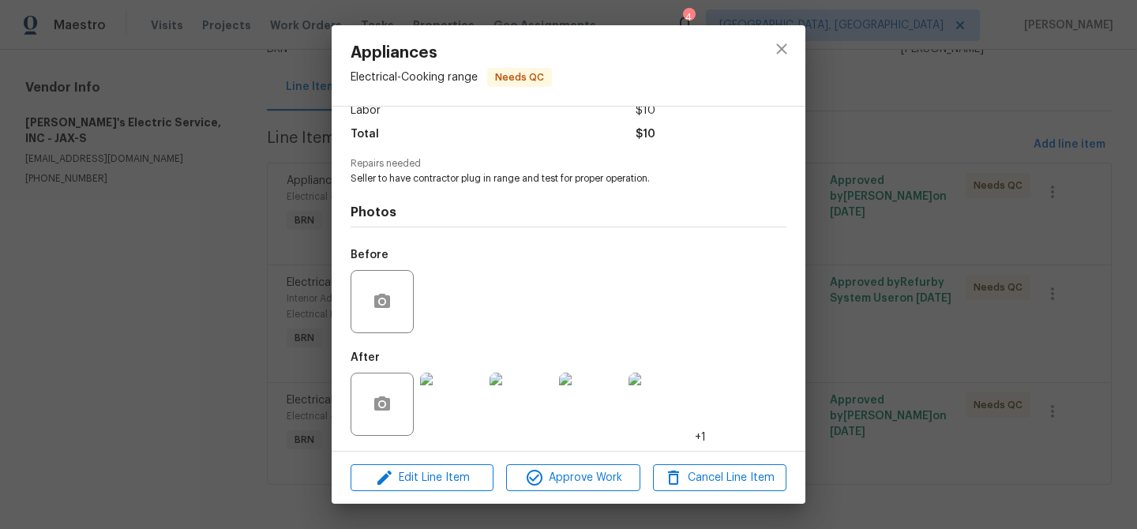
click at [458, 391] on img at bounding box center [451, 404] width 63 height 63
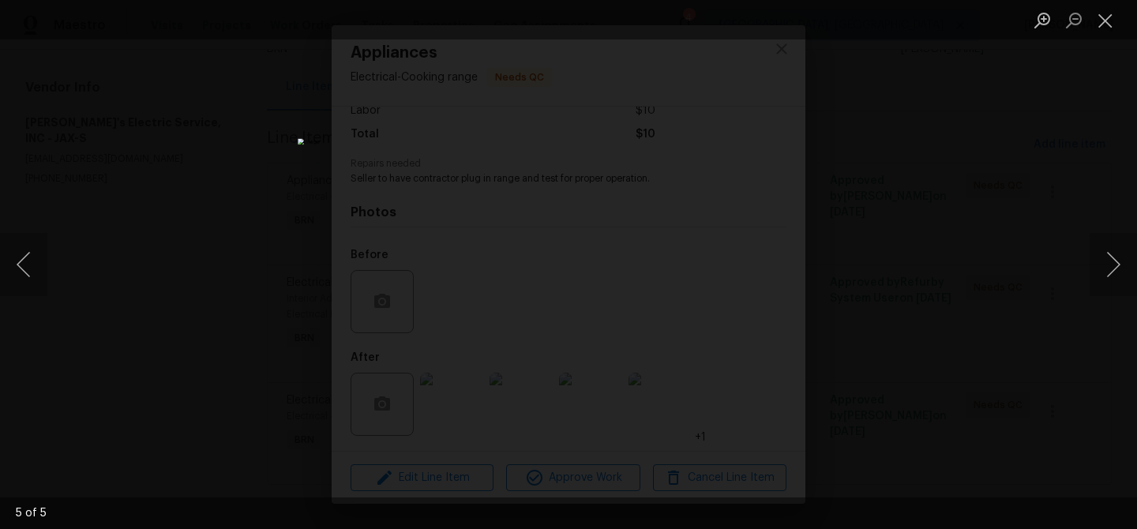
click at [282, 219] on div "Lightbox" at bounding box center [568, 264] width 1137 height 529
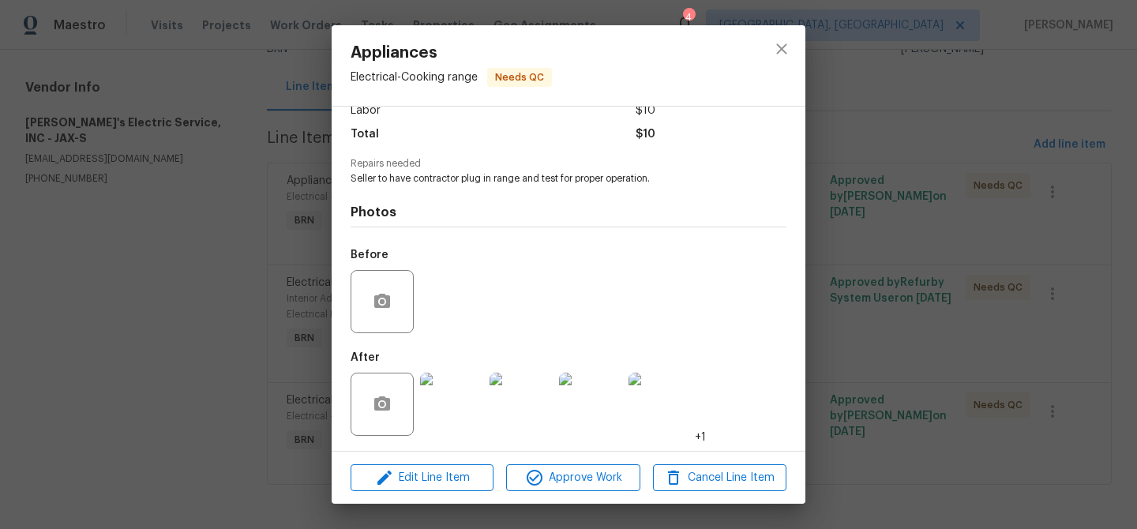
click at [219, 193] on div "Appliances Electrical - Cooking range Needs QC Vendor Jack's Electric Service, …" at bounding box center [568, 264] width 1137 height 529
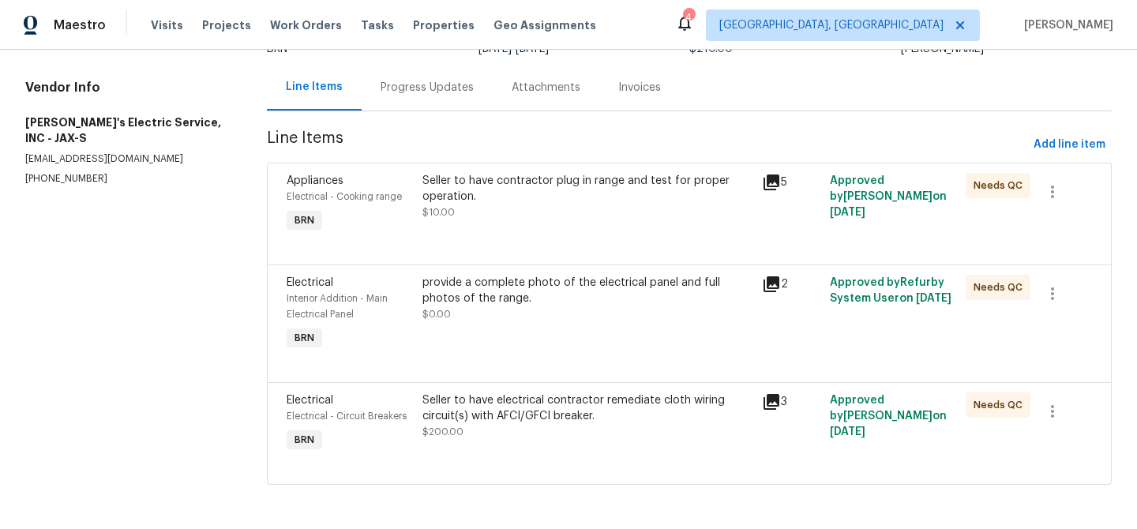
click at [476, 281] on div "provide a complete photo of the electrical panel and full photos of the range." at bounding box center [587, 291] width 330 height 32
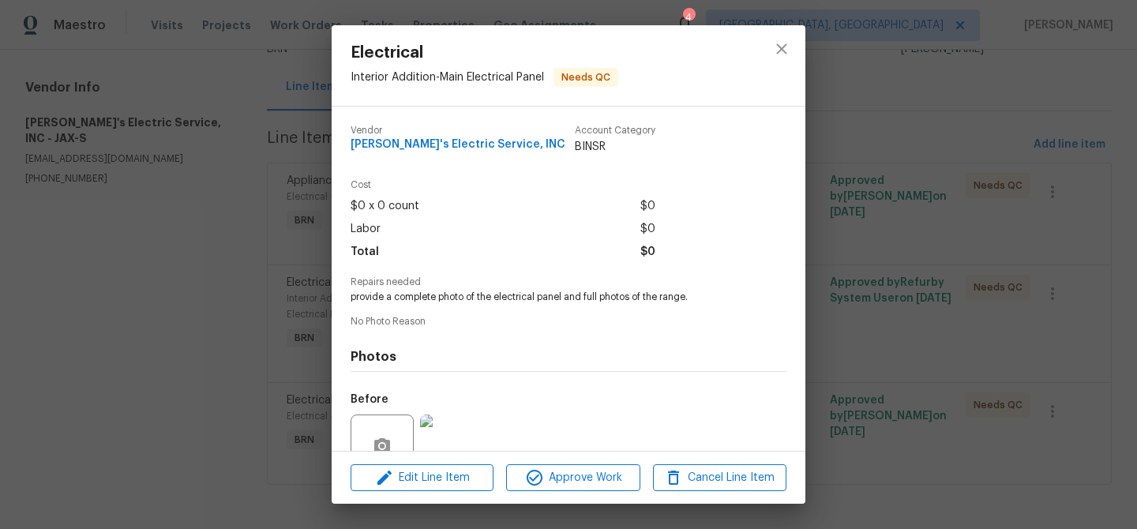
click at [107, 264] on div "Electrical Interior Addition - Main Electrical Panel Needs QC Vendor Jack's Ele…" at bounding box center [568, 264] width 1137 height 529
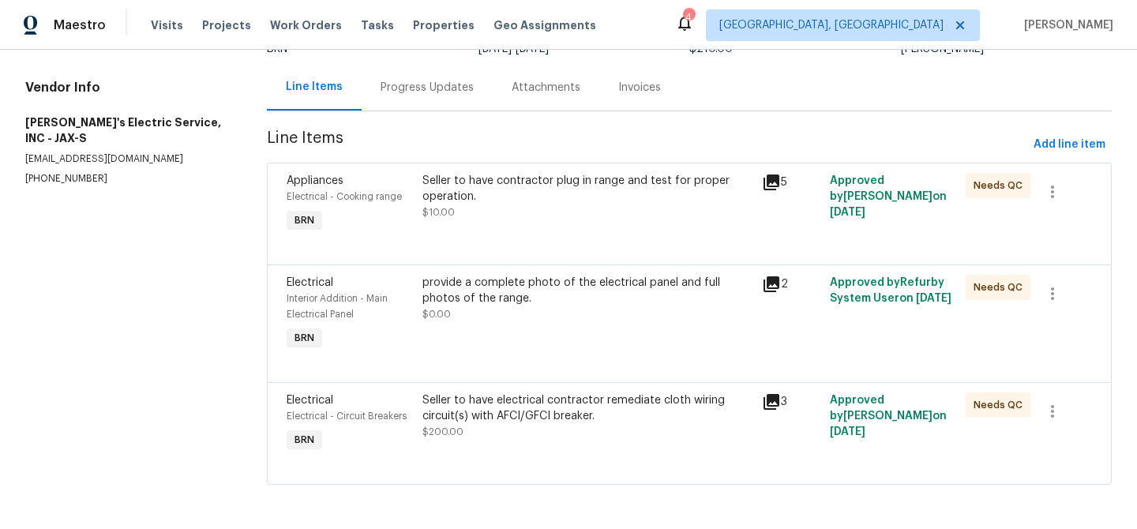
click at [53, 172] on p "(904) 874-6702" at bounding box center [127, 178] width 204 height 13
copy p "(904) 874-6702"
click at [480, 406] on div "Seller to have electrical contractor remediate cloth wiring circuit(s) with AFC…" at bounding box center [587, 408] width 330 height 32
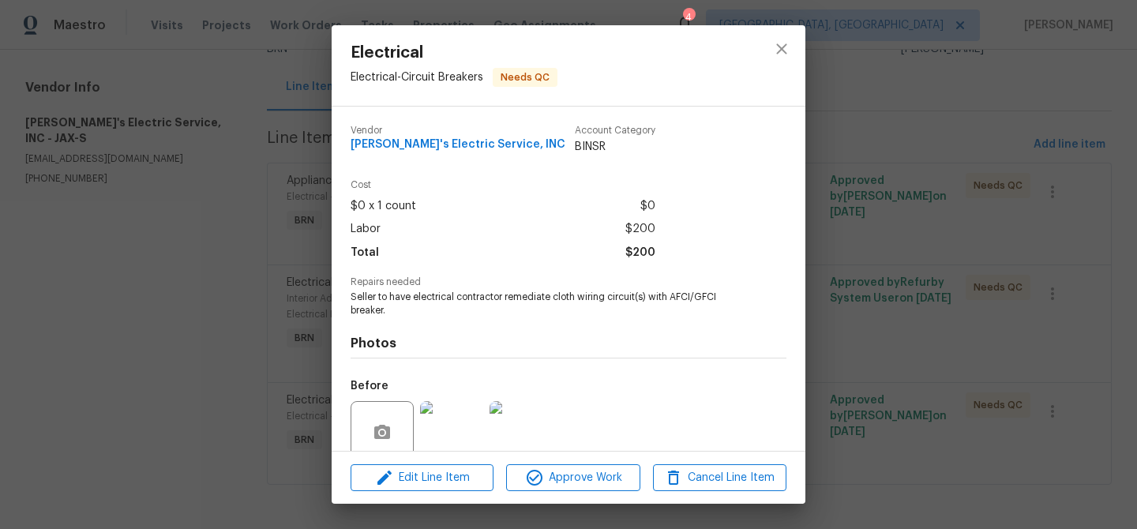
scroll to position [132, 0]
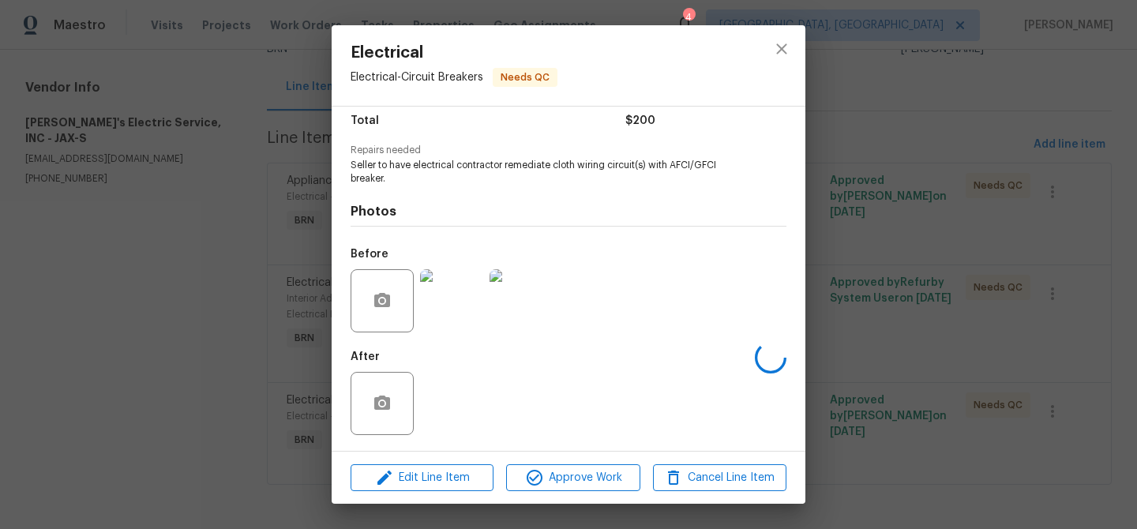
click at [458, 400] on div "After" at bounding box center [568, 393] width 436 height 103
click at [448, 389] on div "After" at bounding box center [568, 393] width 436 height 103
click at [254, 277] on div "Electrical Electrical - Circuit Breakers Needs QC Vendor Jack's Electric Servic…" at bounding box center [568, 264] width 1137 height 529
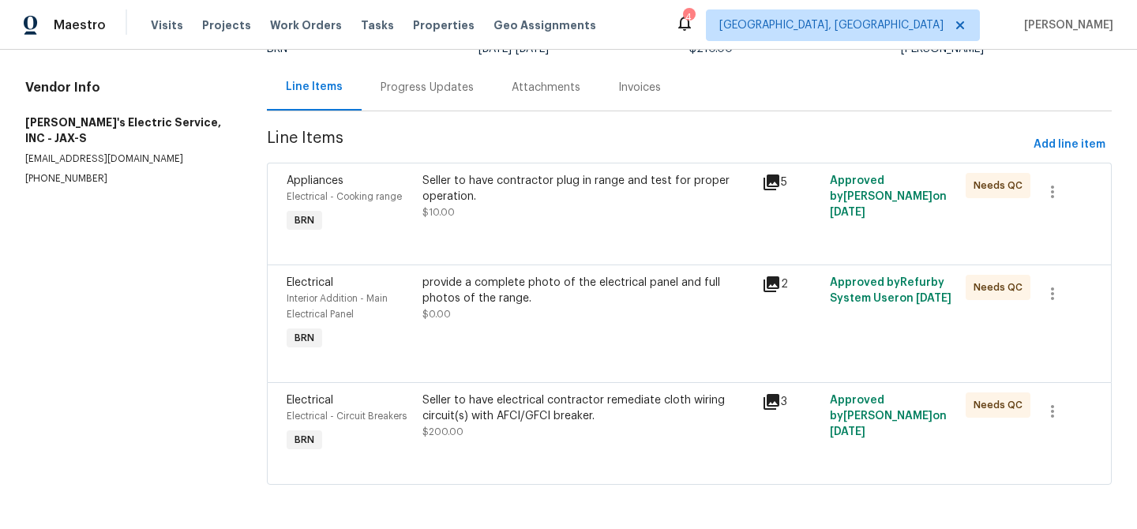
click at [262, 276] on div "All work orders 4011 Anvers Blvd Jacksonville, FL 32210 Home details Vendor Inf…" at bounding box center [568, 219] width 1137 height 620
click at [87, 148] on div "Vendor Info Jack's Electric Service, INC - JAX-S all3pappys@gmail.com (904) 874…" at bounding box center [127, 133] width 204 height 106
copy p "(904) 874-6702"
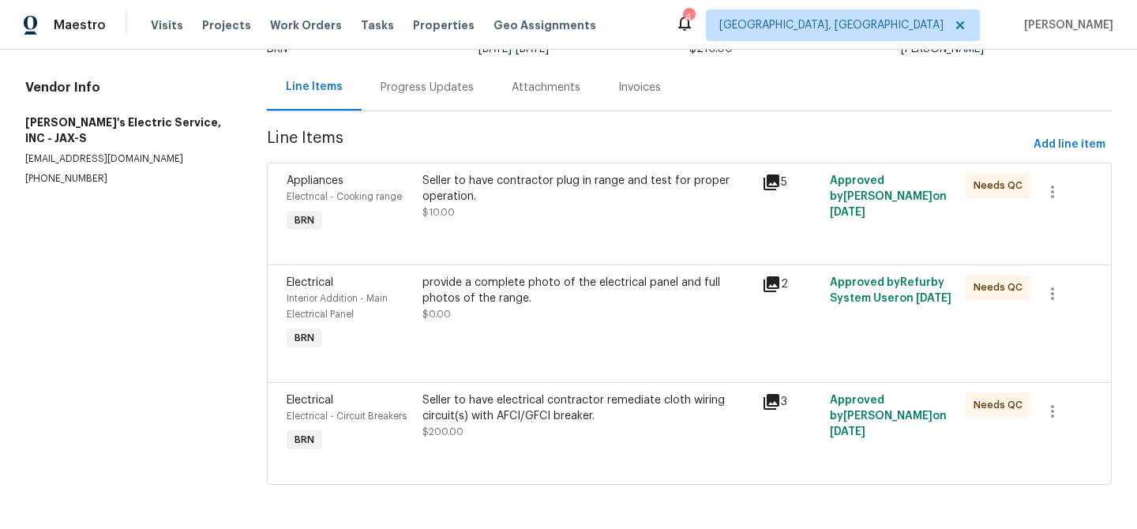
click at [98, 152] on p "all3pappys@gmail.com" at bounding box center [127, 158] width 204 height 13
copy p "all3pappys@gmail.com"
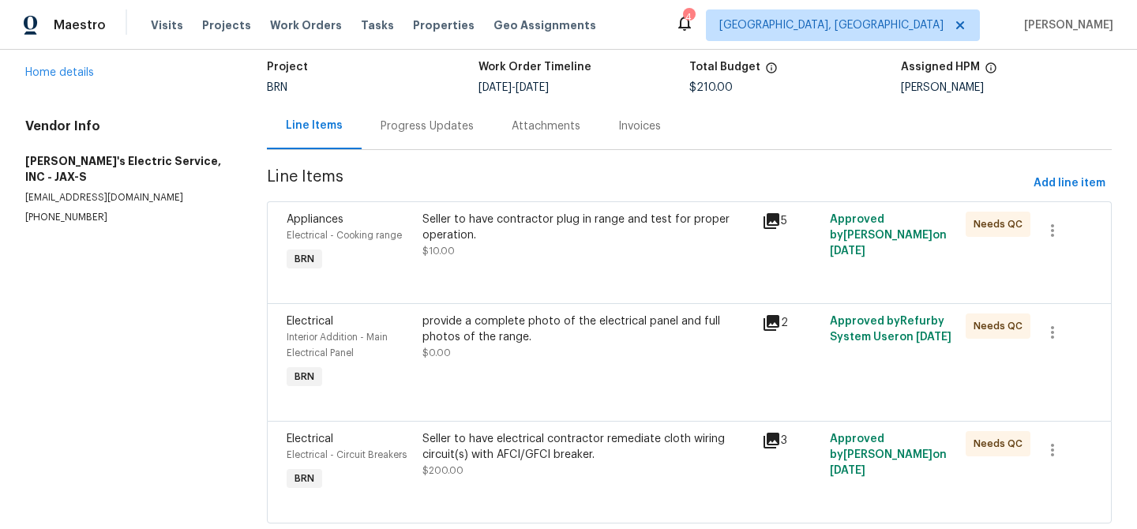
click at [402, 163] on section "Jack's Electric Service, INC - JAX-S Needs QC Reference: 77D44D3FDT2XC-cb13f05e…" at bounding box center [689, 257] width 845 height 569
click at [406, 125] on div "Progress Updates" at bounding box center [426, 126] width 93 height 16
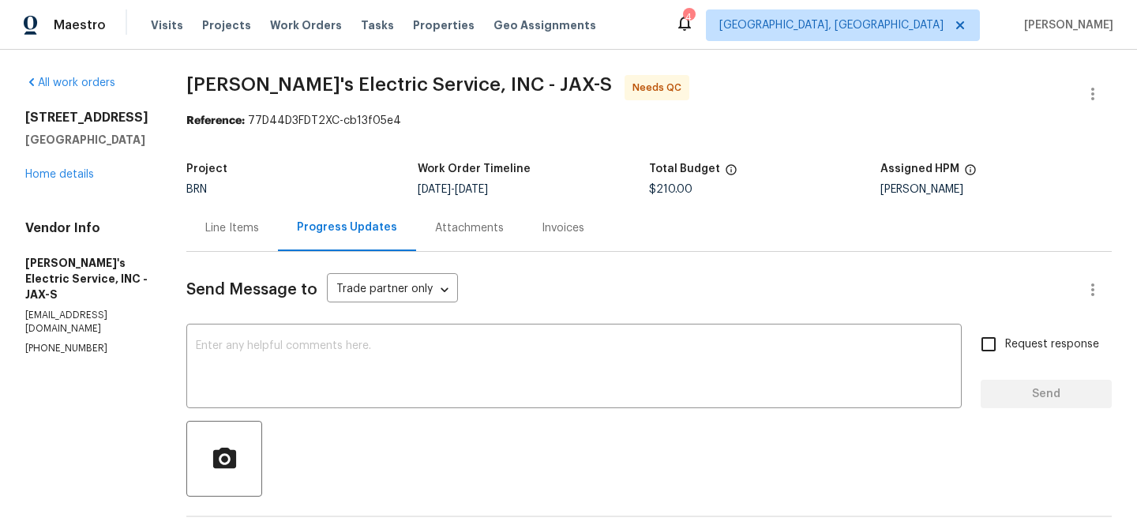
click at [218, 223] on div "Line Items" at bounding box center [232, 228] width 54 height 16
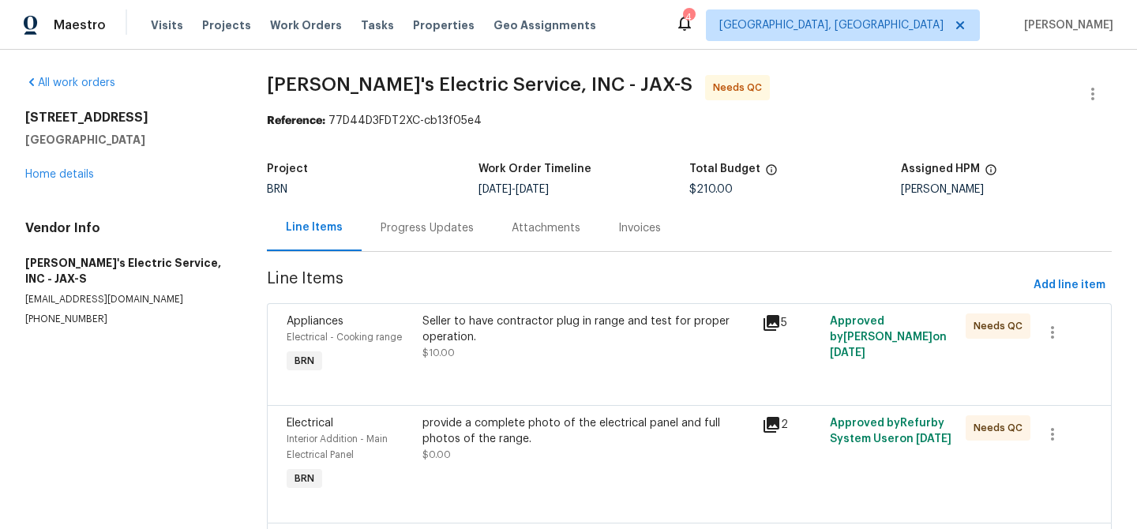
click at [385, 219] on div "Progress Updates" at bounding box center [427, 227] width 131 height 47
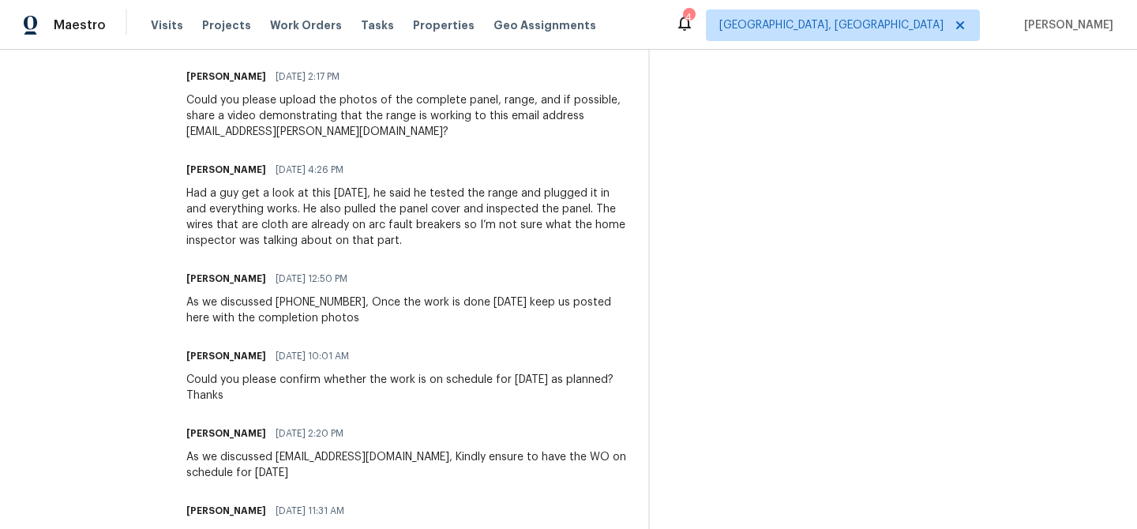
scroll to position [830, 0]
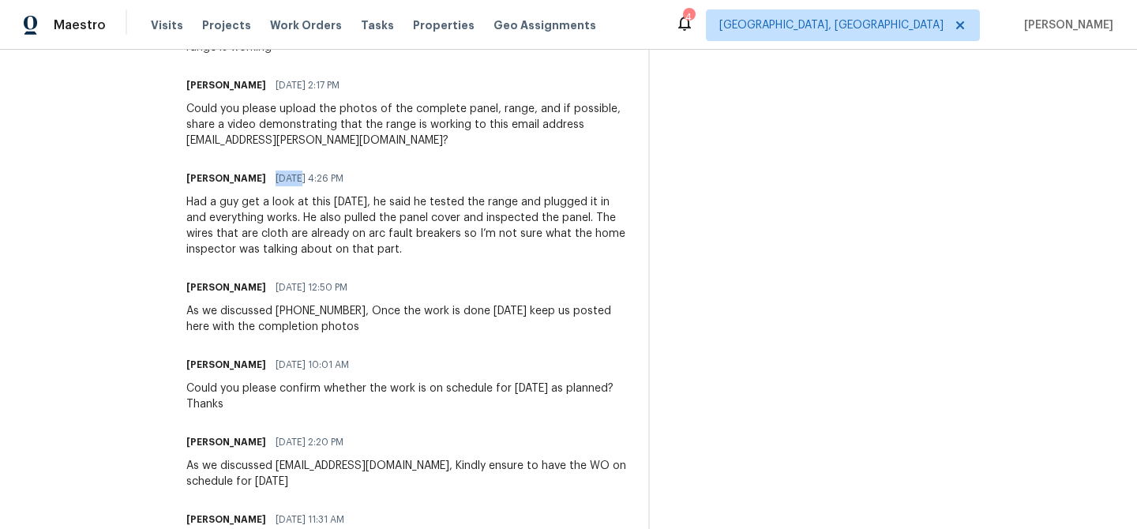
drag, startPoint x: 227, startPoint y: 165, endPoint x: 250, endPoint y: 166, distance: 23.7
click at [275, 171] on span "08/15/2025 4:26 PM" at bounding box center [309, 179] width 68 height 16
copy span "08/15"
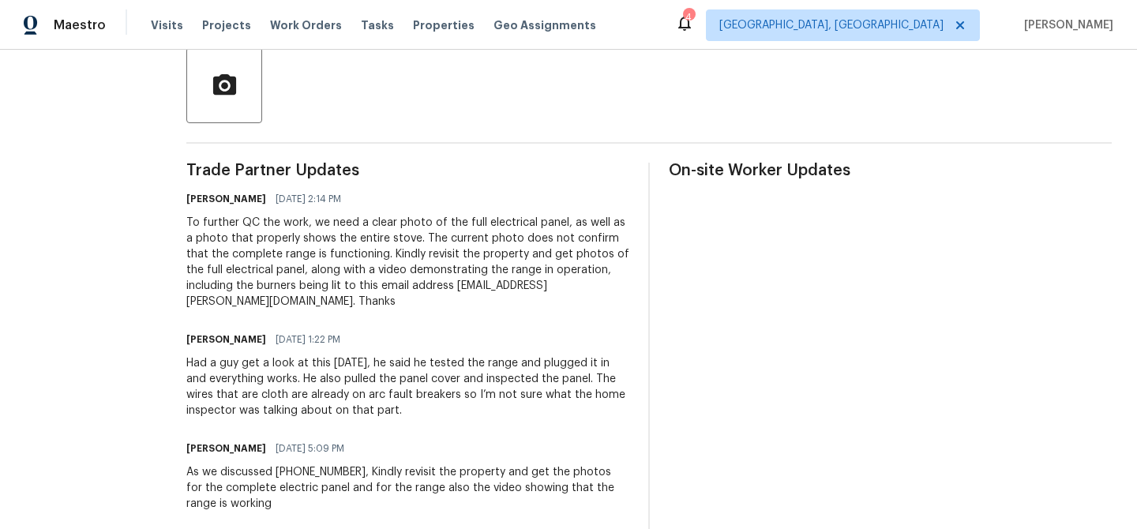
scroll to position [369, 0]
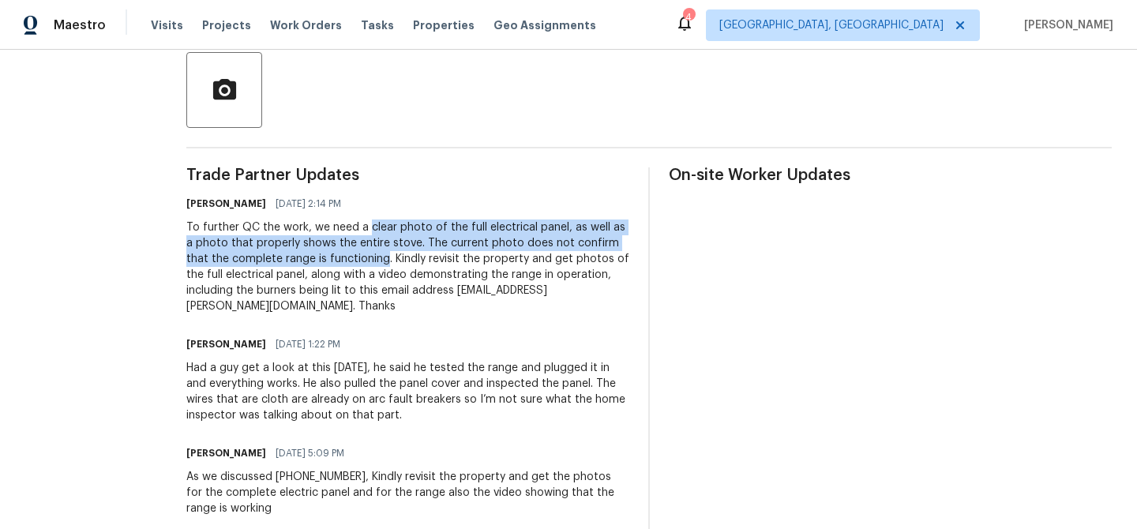
drag, startPoint x: 349, startPoint y: 228, endPoint x: 343, endPoint y: 262, distance: 34.5
click at [343, 262] on div "To further QC the work, we need a clear photo of the full electrical panel, as …" at bounding box center [407, 266] width 443 height 95
copy div "clear photo of the full electrical panel, as well as a photo that properly show…"
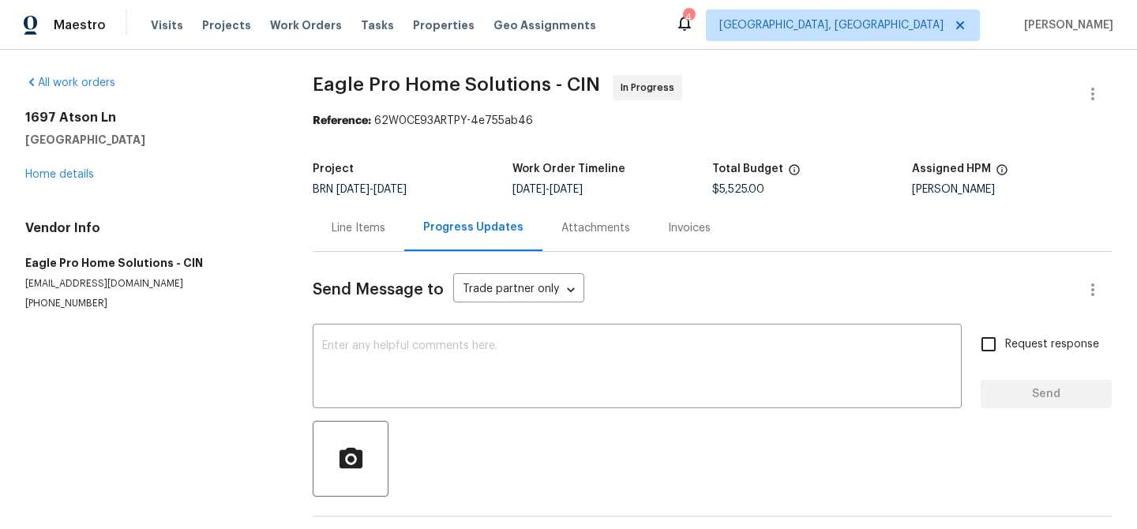
scroll to position [61, 0]
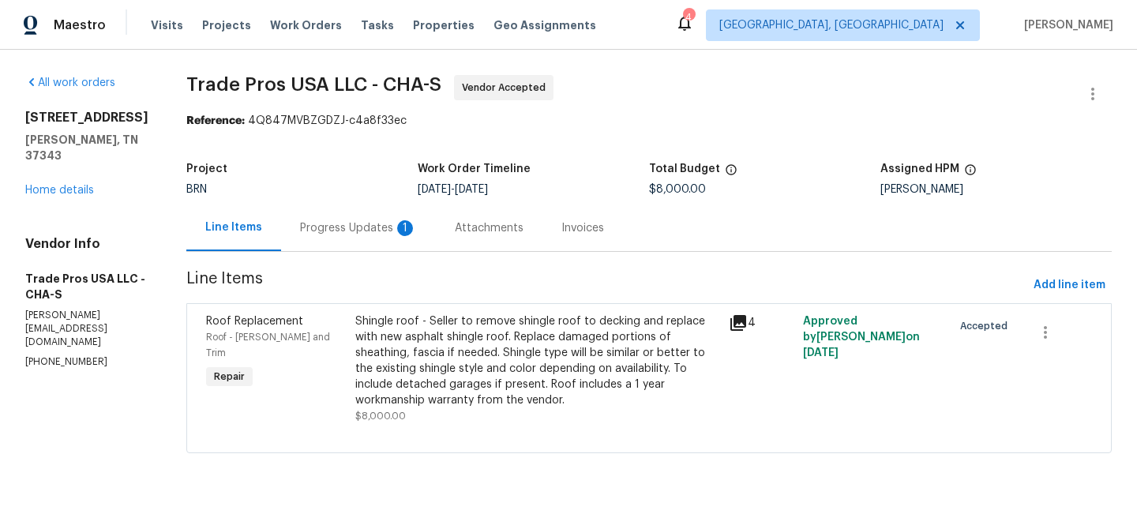
click at [337, 219] on div "Progress Updates 1" at bounding box center [358, 227] width 155 height 47
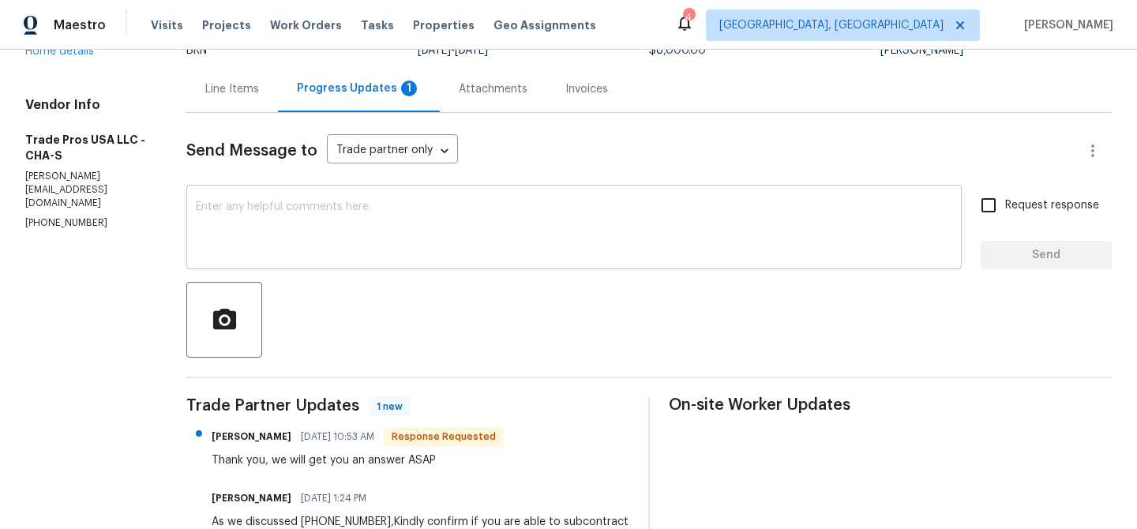
scroll to position [195, 0]
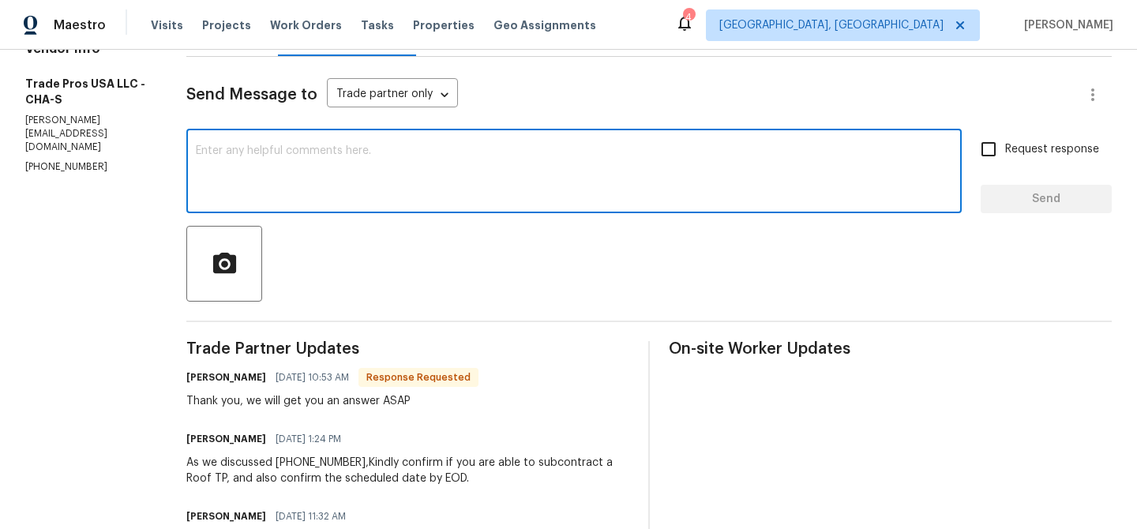
click at [280, 160] on textarea at bounding box center [574, 172] width 756 height 55
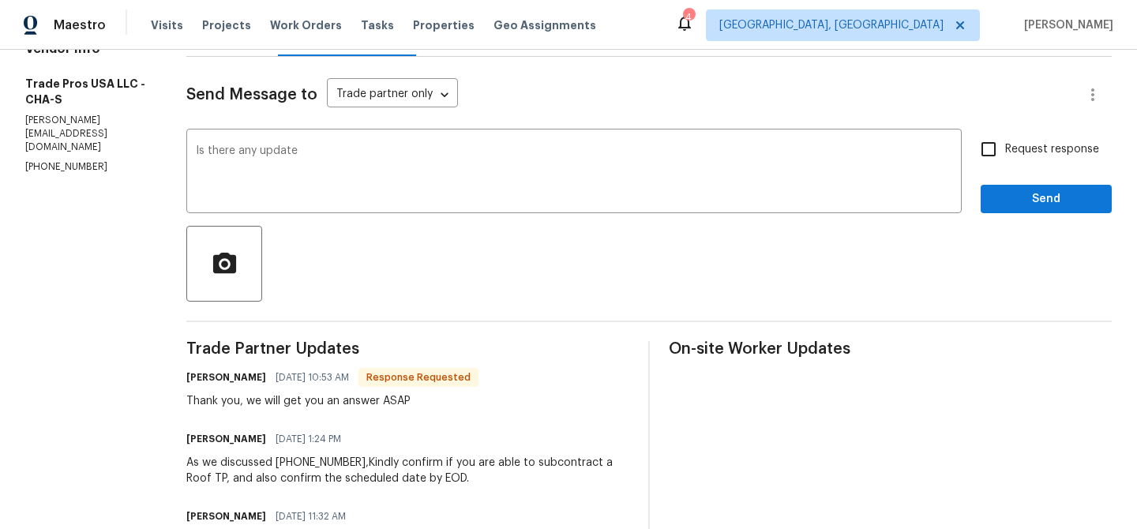
click at [64, 160] on p "(256) 910-1247" at bounding box center [86, 166] width 123 height 13
copy p "(256) 910-1247"
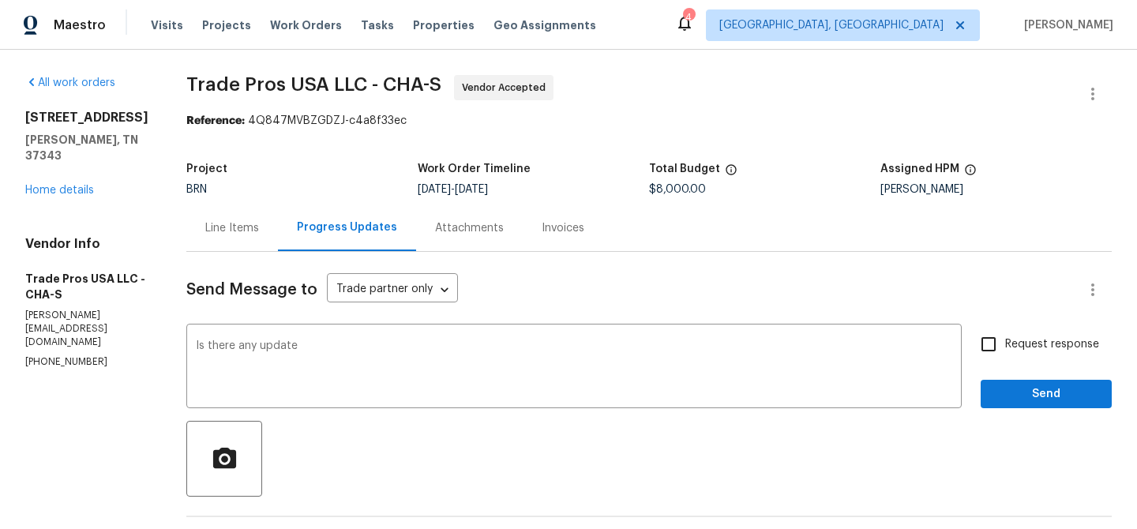
click at [96, 308] on div "Vendor Info Trade Pros USA LLC - CHA-S trevor@tradeprosusa.com (256) 910-1247" at bounding box center [86, 302] width 123 height 133
copy p "trevor@tradeprosusa.com"
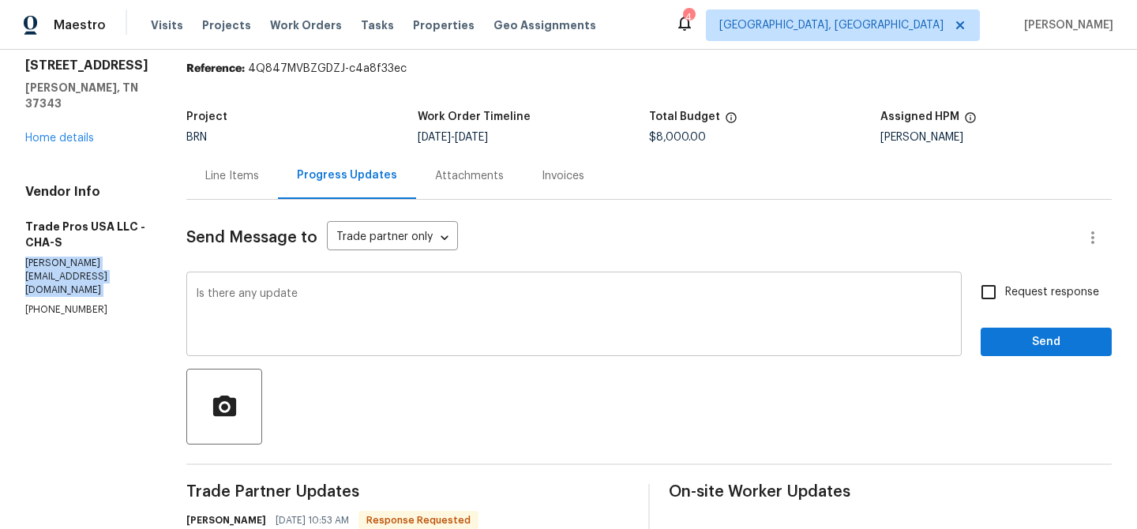
scroll to position [103, 0]
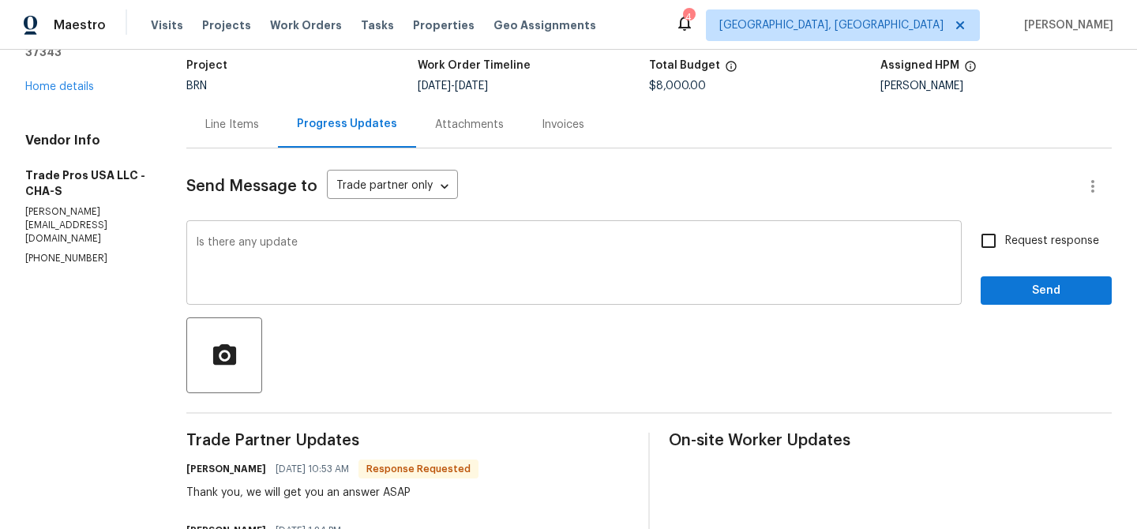
click at [302, 277] on textarea "Is there any update" at bounding box center [574, 264] width 756 height 55
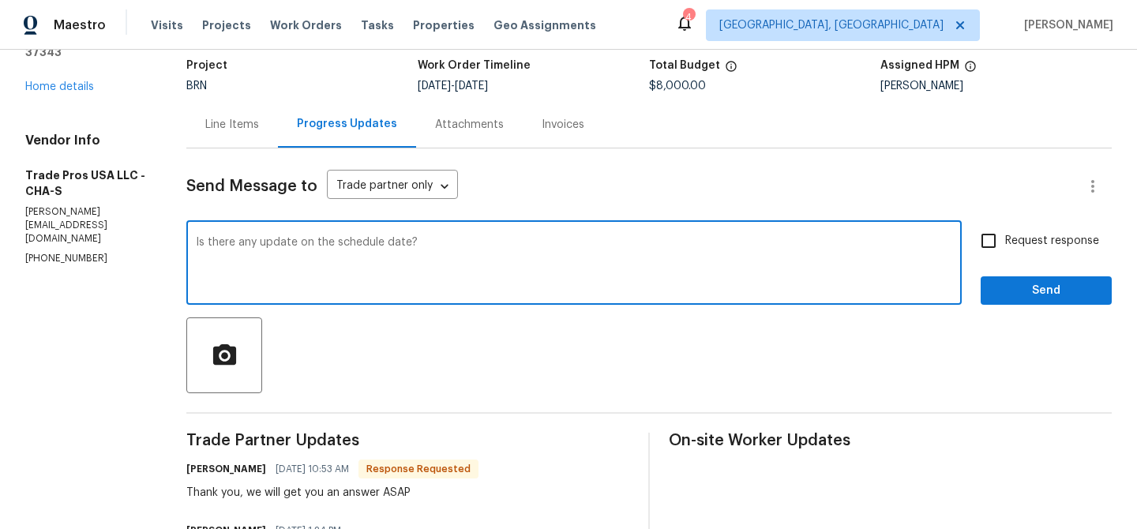
type textarea "Is there any update on the schedule date?"
click at [1019, 261] on div "Request response Send" at bounding box center [1045, 264] width 131 height 81
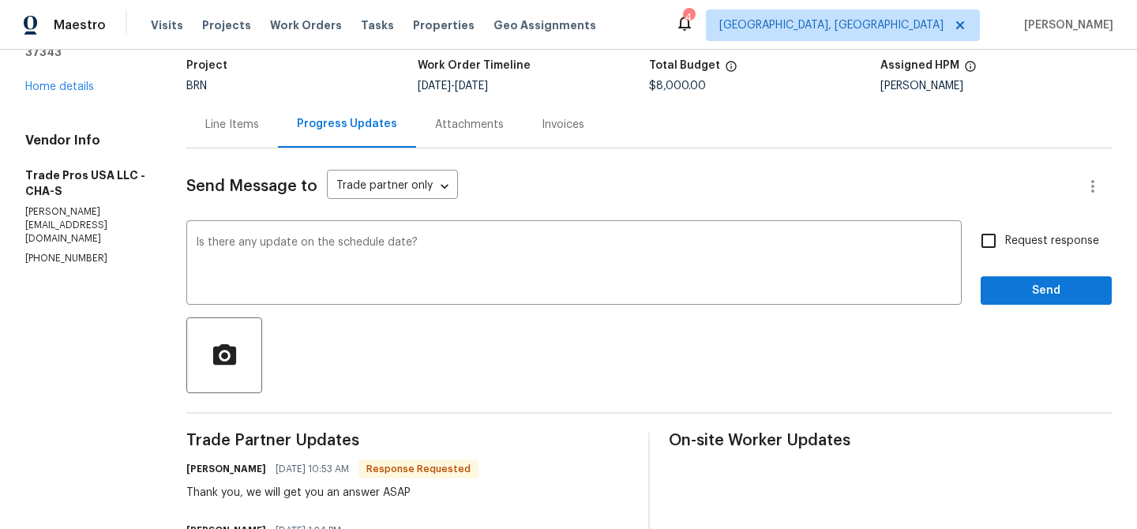
click at [1015, 242] on span "Request response" at bounding box center [1052, 241] width 94 height 17
click at [1005, 242] on input "Request response" at bounding box center [988, 240] width 33 height 33
checkbox input "true"
click at [1015, 287] on span "Send" at bounding box center [1046, 291] width 106 height 20
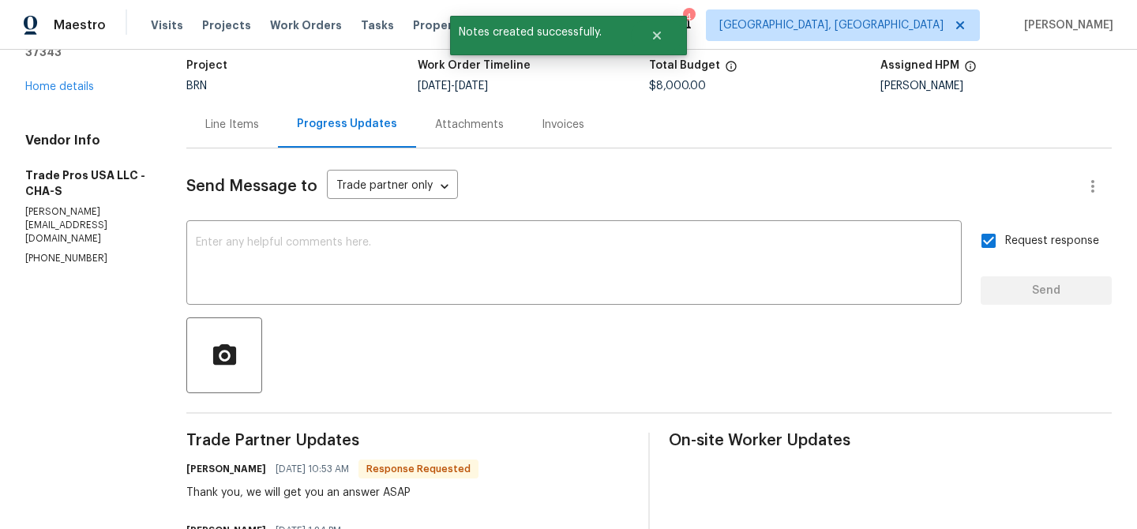
click at [82, 216] on p "trevor@tradeprosusa.com" at bounding box center [86, 225] width 123 height 40
copy p "trevor@tradeprosusa.com"
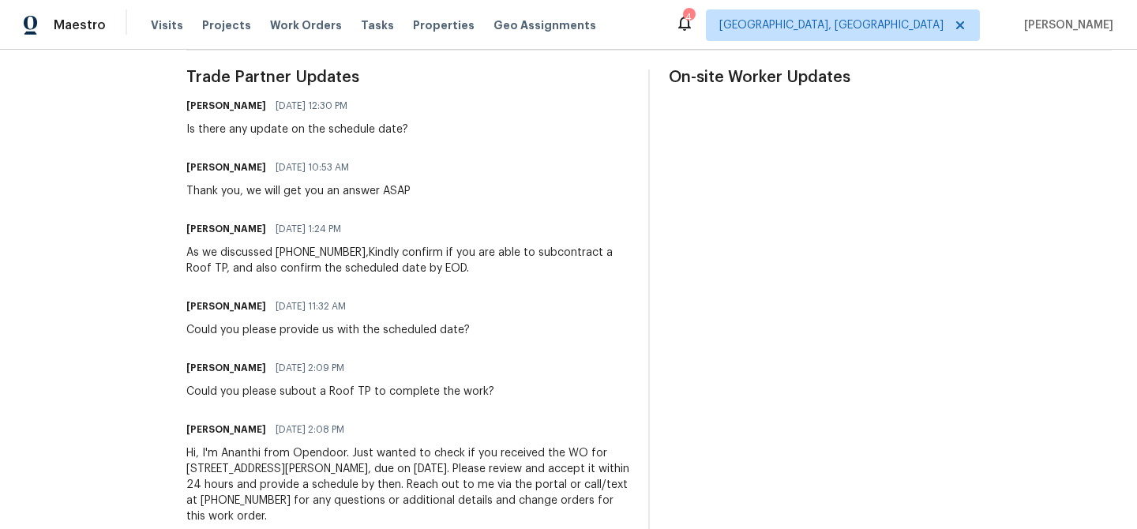
scroll to position [474, 0]
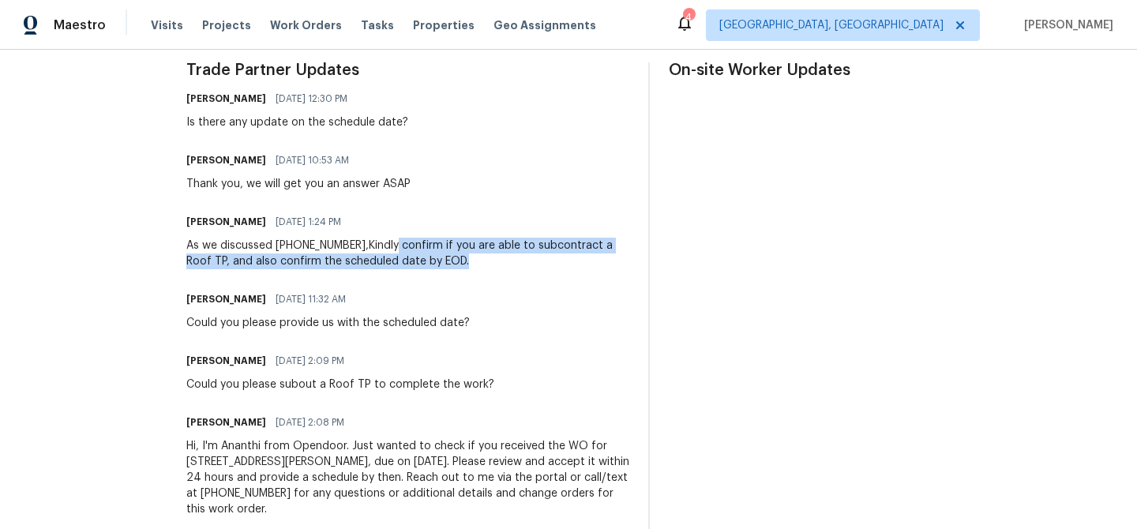
drag, startPoint x: 388, startPoint y: 249, endPoint x: 444, endPoint y: 252, distance: 56.9
click at [445, 253] on div "As we discussed (256) 910-1247,Kindly confirm if you are able to subcontract a …" at bounding box center [407, 254] width 443 height 32
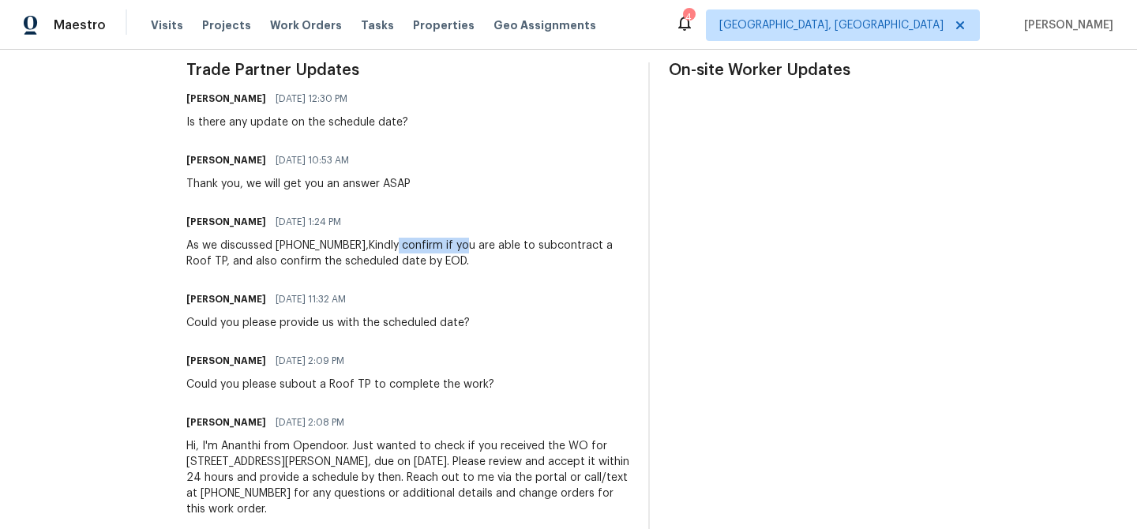
copy div "confirm if yo"
click at [409, 263] on div "As we discussed (256) 910-1247,Kindly confirm if you are able to subcontract a …" at bounding box center [407, 254] width 443 height 32
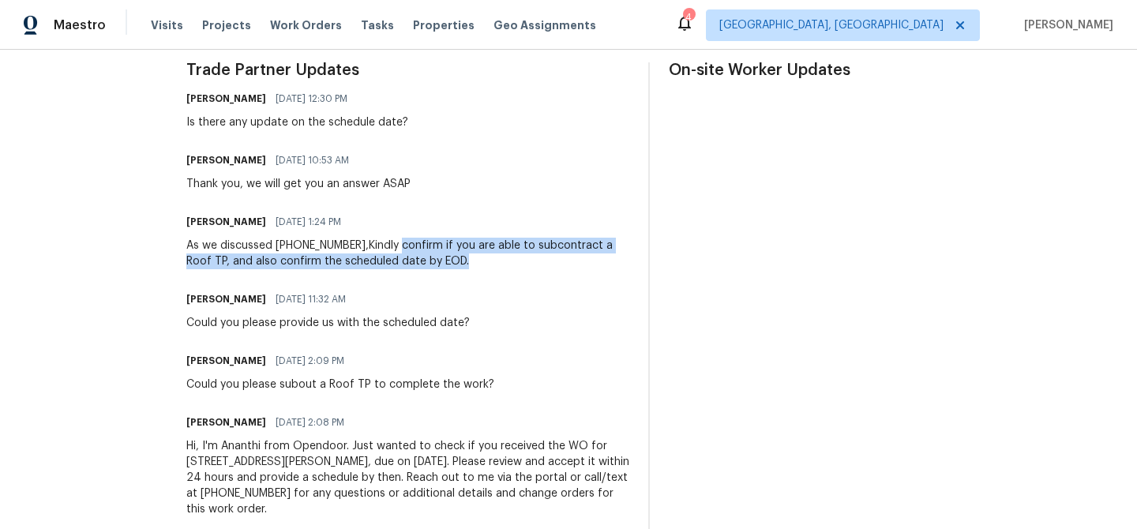
drag, startPoint x: 378, startPoint y: 248, endPoint x: 441, endPoint y: 262, distance: 64.7
click at [441, 263] on div "As we discussed (256) 910-1247,Kindly confirm if you are able to subcontract a …" at bounding box center [407, 254] width 443 height 32
copy div "confirm if you are able to subcontract a Roof TP, and also confirm the schedule…"
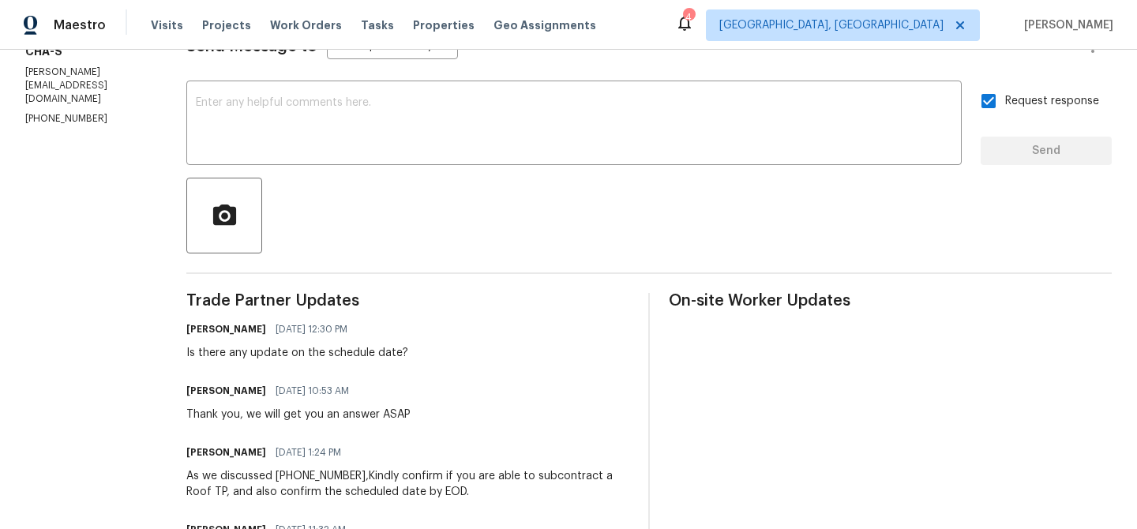
click at [65, 112] on p "(256) 910-1247" at bounding box center [86, 118] width 123 height 13
copy p "(256) 910-1247"
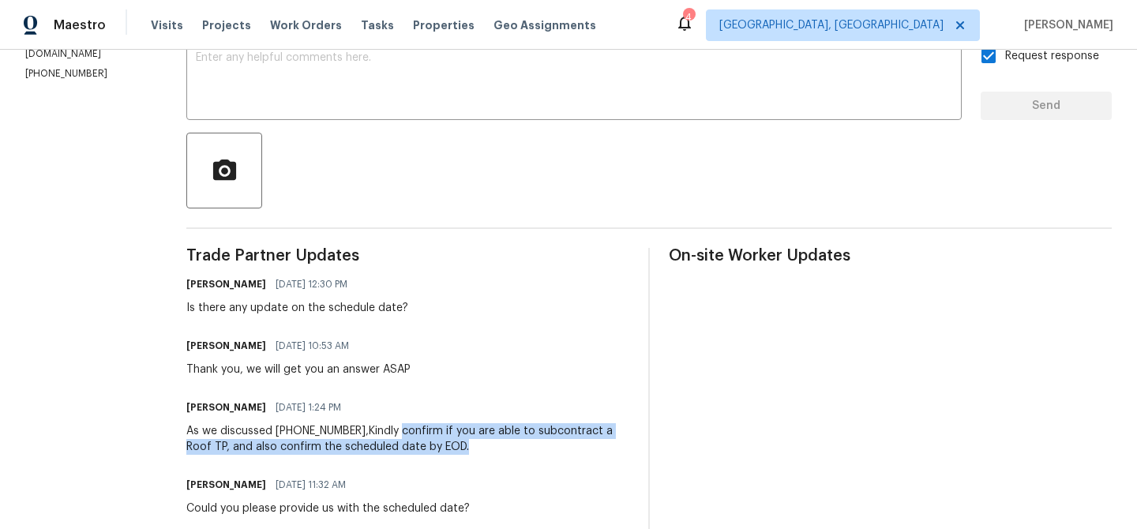
drag, startPoint x: 377, startPoint y: 429, endPoint x: 445, endPoint y: 444, distance: 69.7
click at [445, 444] on div "As we discussed (256) 910-1247,Kindly confirm if you are able to subcontract a …" at bounding box center [407, 439] width 443 height 32
copy div "confirm if you are able to subcontract a Roof TP, and also confirm the schedule…"
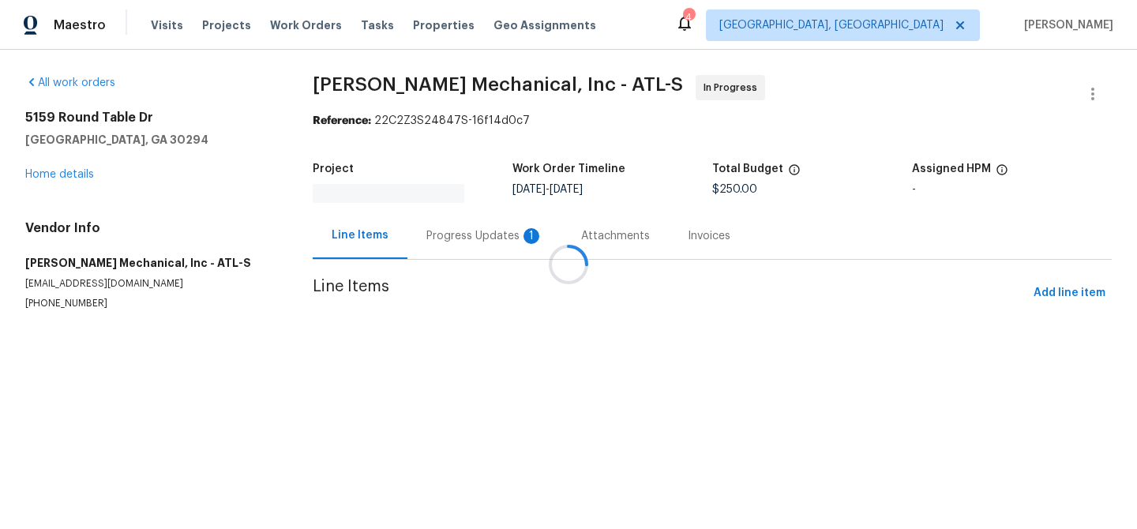
click at [397, 219] on div at bounding box center [568, 264] width 1137 height 529
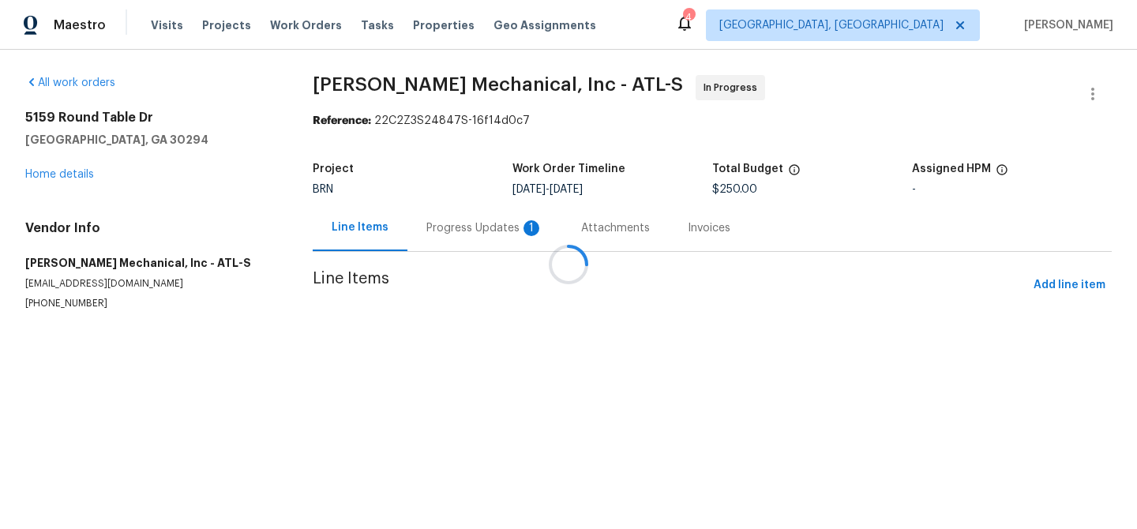
click at [417, 233] on div at bounding box center [568, 264] width 1137 height 529
click at [435, 230] on div at bounding box center [568, 264] width 1137 height 529
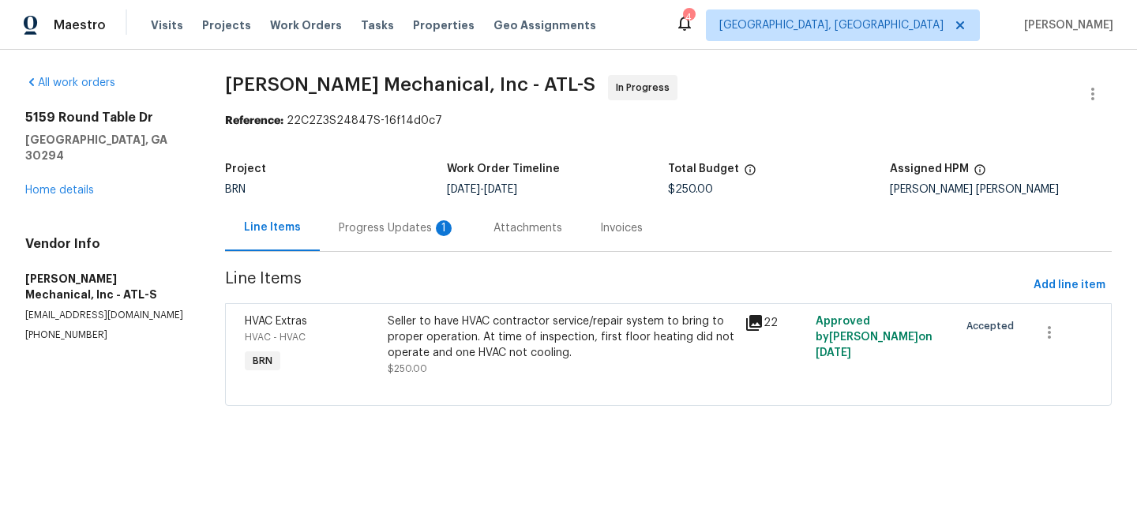
click at [428, 227] on div "Progress Updates 1" at bounding box center [397, 228] width 117 height 16
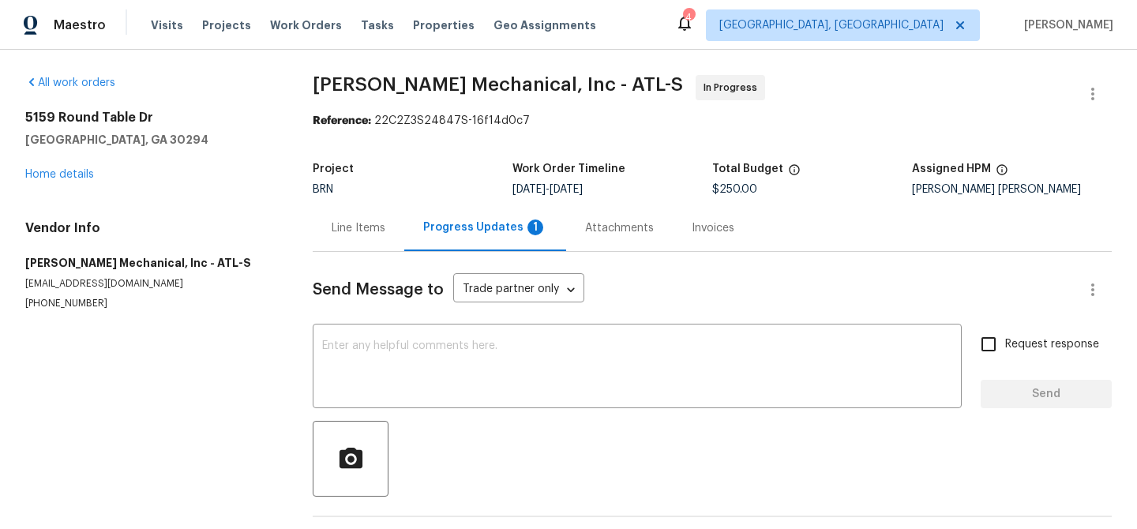
scroll to position [64, 0]
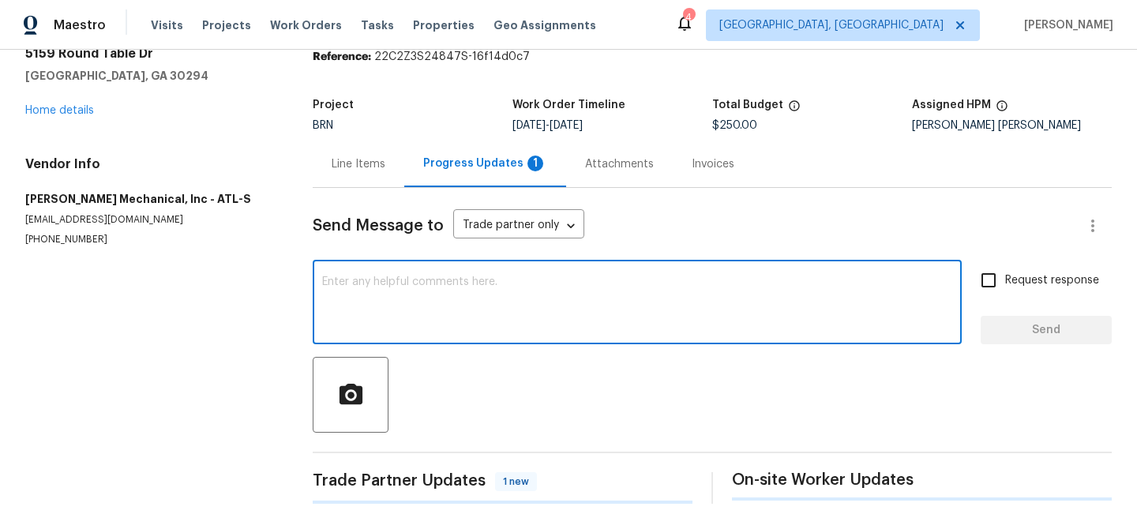
click at [373, 287] on textarea at bounding box center [637, 303] width 630 height 55
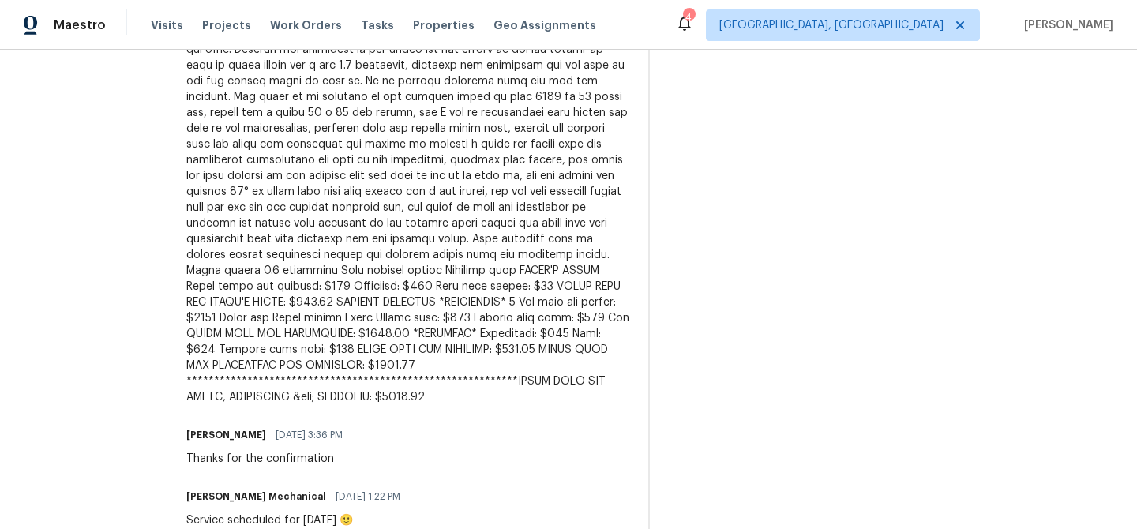
scroll to position [192, 0]
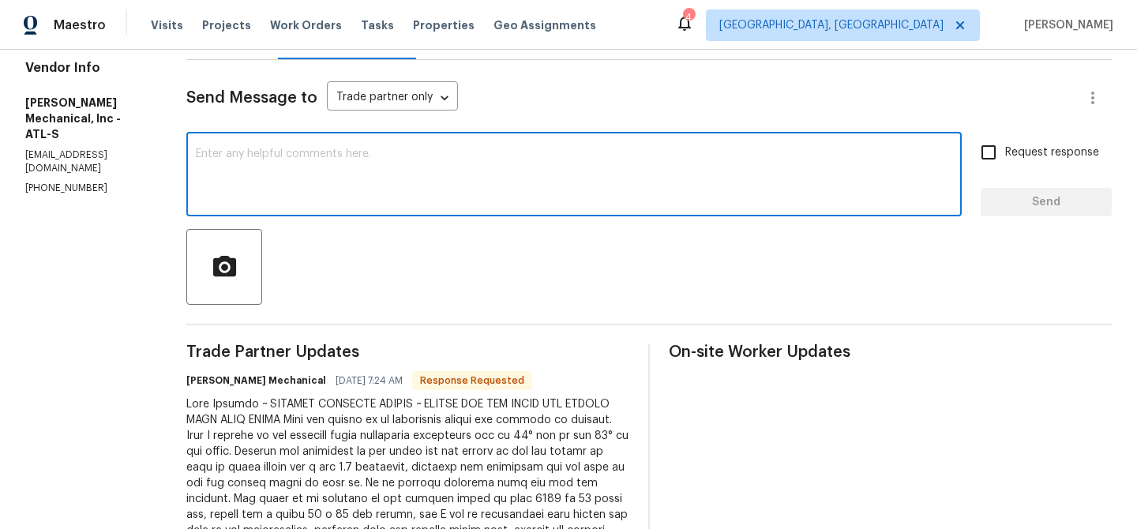
click at [367, 201] on textarea at bounding box center [574, 175] width 756 height 55
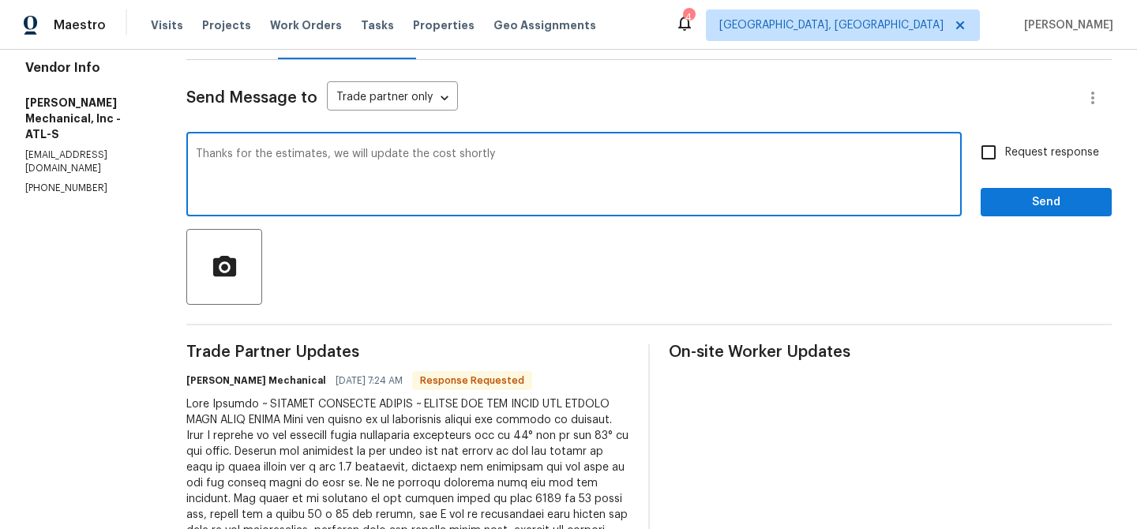
type textarea "Thanks for the estimates, we will update the cost shortly"
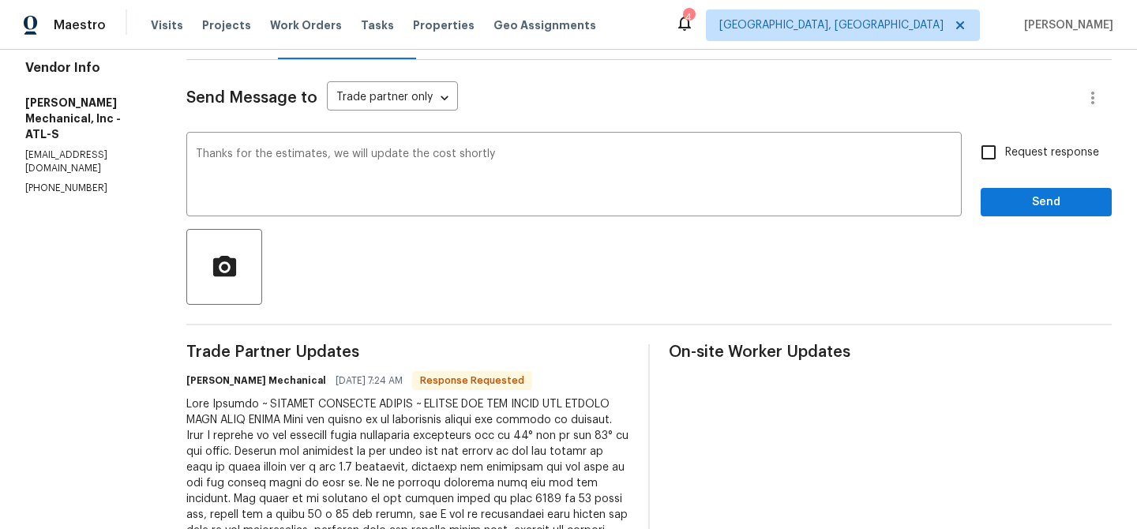
click at [1014, 147] on span "Request response" at bounding box center [1052, 152] width 94 height 17
click at [1005, 147] on input "Request response" at bounding box center [988, 152] width 33 height 33
checkbox input "true"
click at [1004, 197] on span "Send" at bounding box center [1046, 203] width 106 height 20
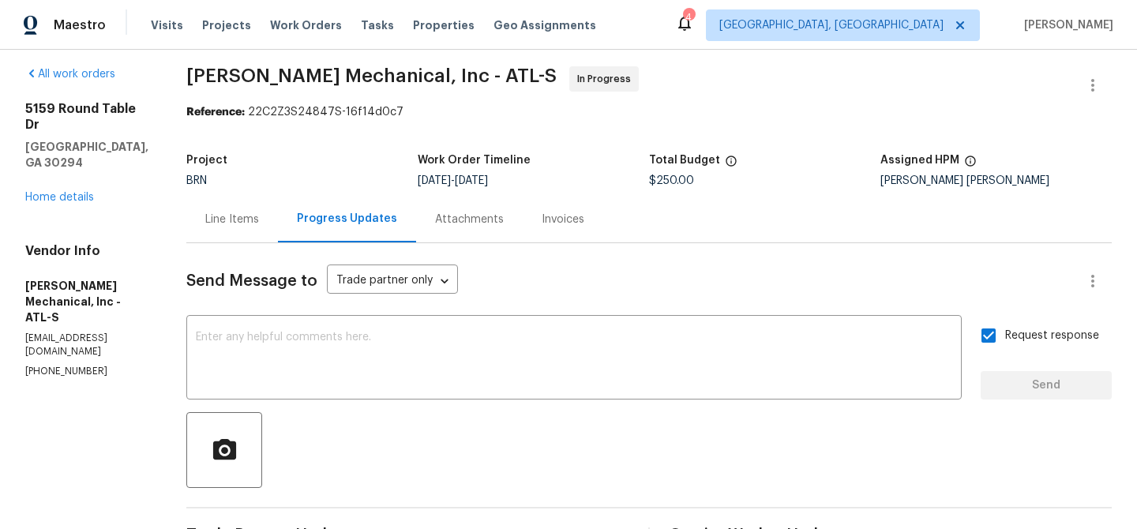
scroll to position [0, 0]
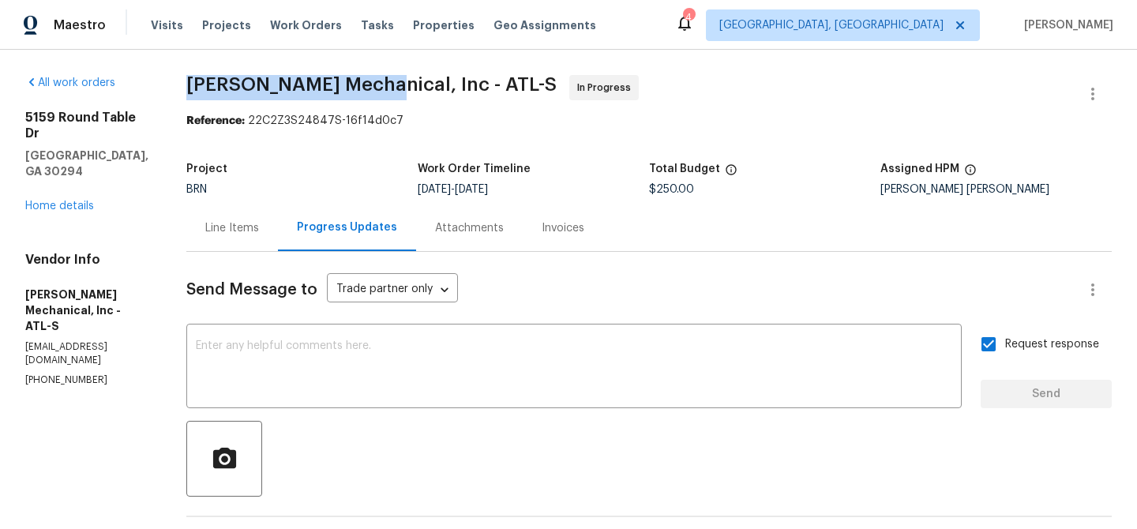
drag, startPoint x: 209, startPoint y: 87, endPoint x: 404, endPoint y: 83, distance: 195.0
copy span "[PERSON_NAME]"
click at [243, 237] on div "Line Items" at bounding box center [232, 227] width 92 height 47
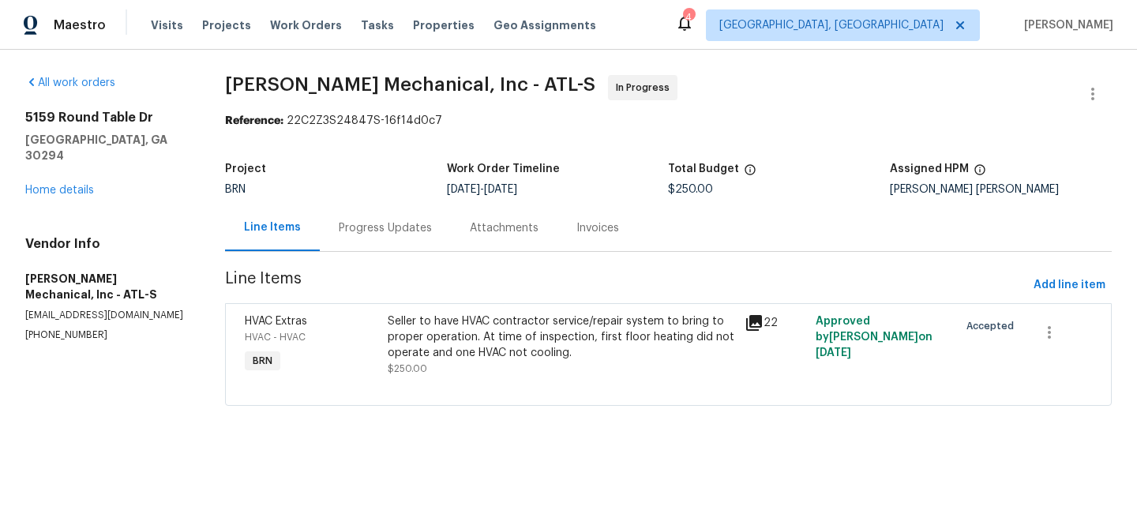
click at [437, 348] on div "Seller to have HVAC contractor service/repair system to bring to proper operati…" at bounding box center [561, 336] width 347 height 47
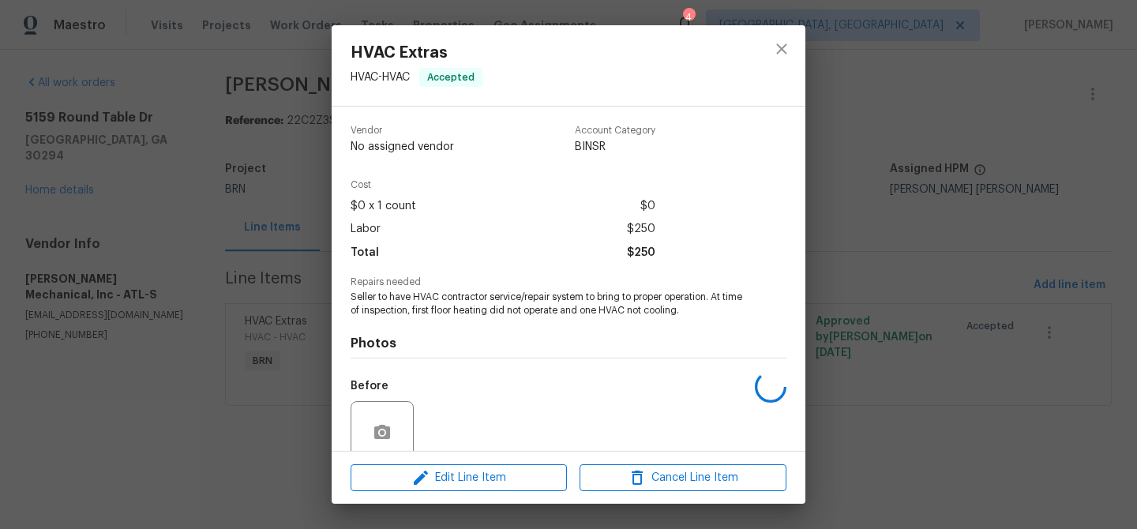
click at [414, 315] on span "Seller to have HVAC contractor service/repair system to bring to proper operati…" at bounding box center [546, 303] width 392 height 27
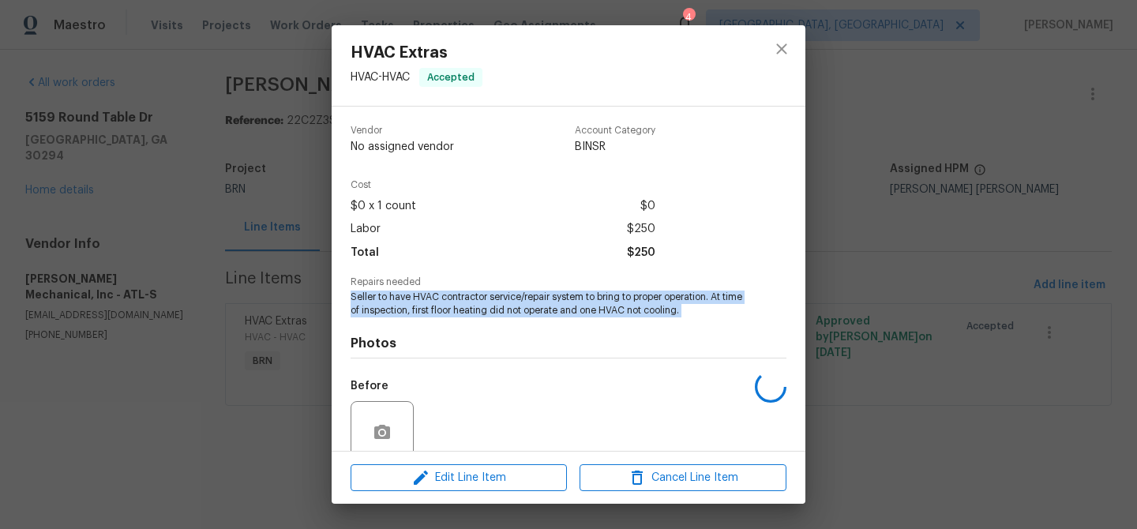
click at [414, 315] on span "Seller to have HVAC contractor service/repair system to bring to proper operati…" at bounding box center [546, 303] width 392 height 27
copy span "Seller to have HVAC contractor service/repair system to bring to proper operati…"
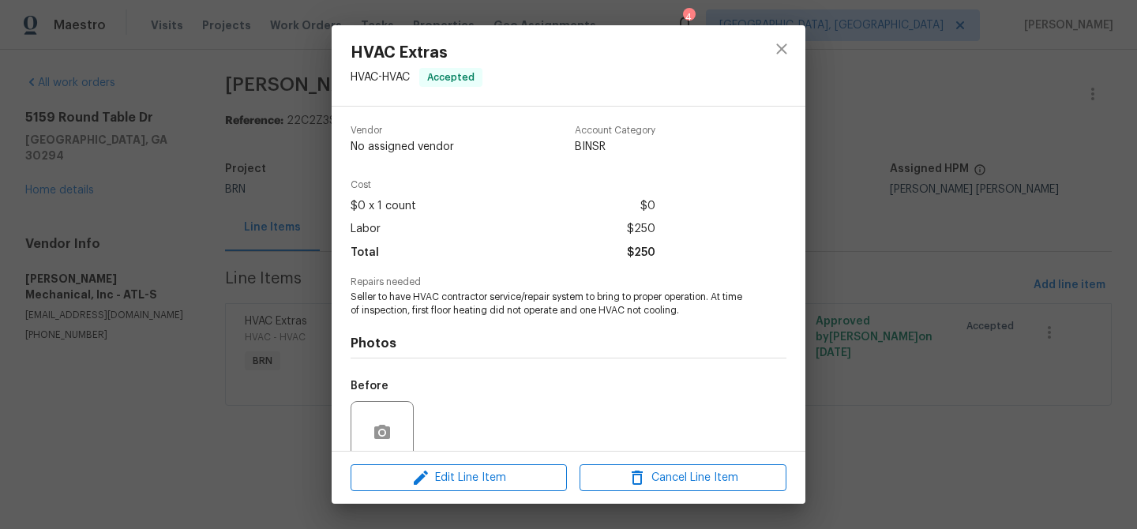
click at [217, 233] on div "HVAC Extras HVAC - HVAC Accepted Vendor No assigned vendor Account Category BIN…" at bounding box center [568, 264] width 1137 height 529
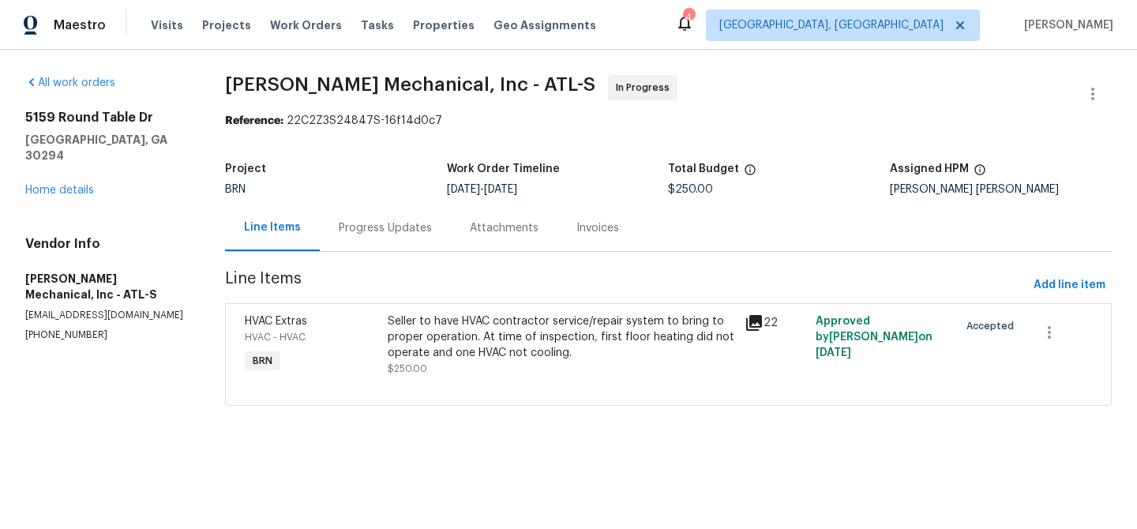
click at [358, 227] on div "Progress Updates" at bounding box center [385, 228] width 93 height 16
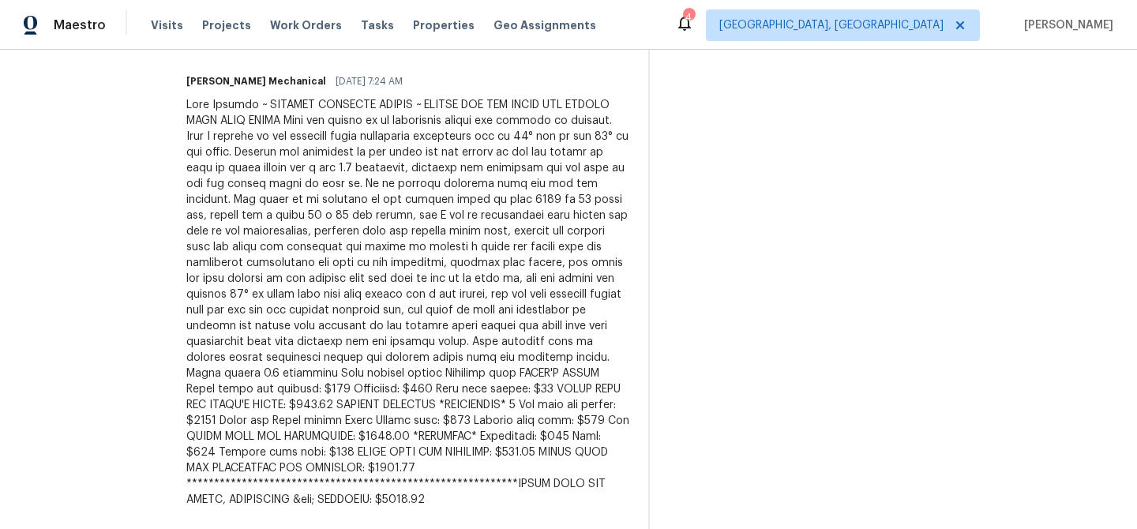
scroll to position [554, 0]
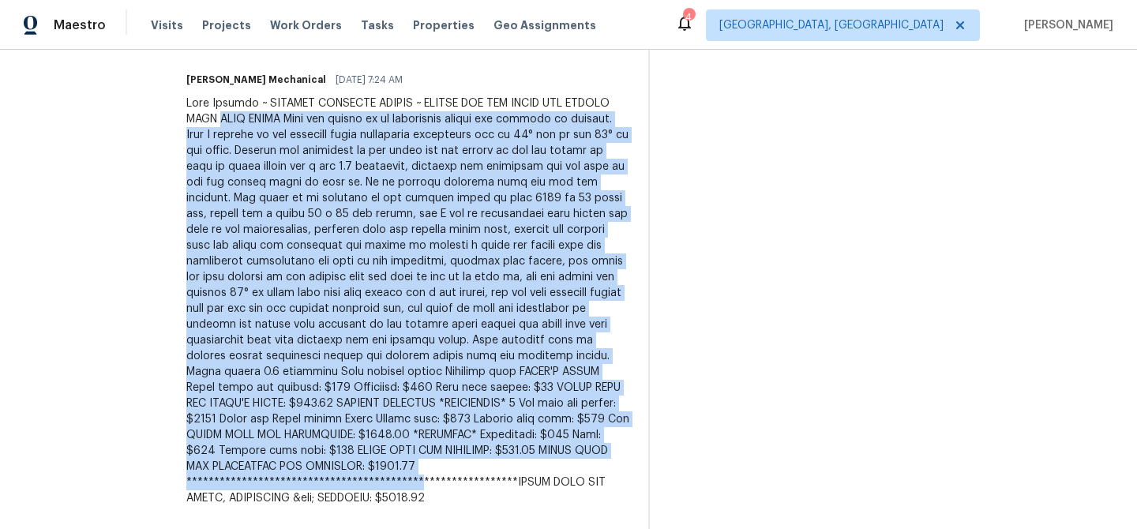
drag, startPoint x: 286, startPoint y: 121, endPoint x: 522, endPoint y: 485, distance: 433.7
click at [522, 485] on div at bounding box center [407, 301] width 443 height 410
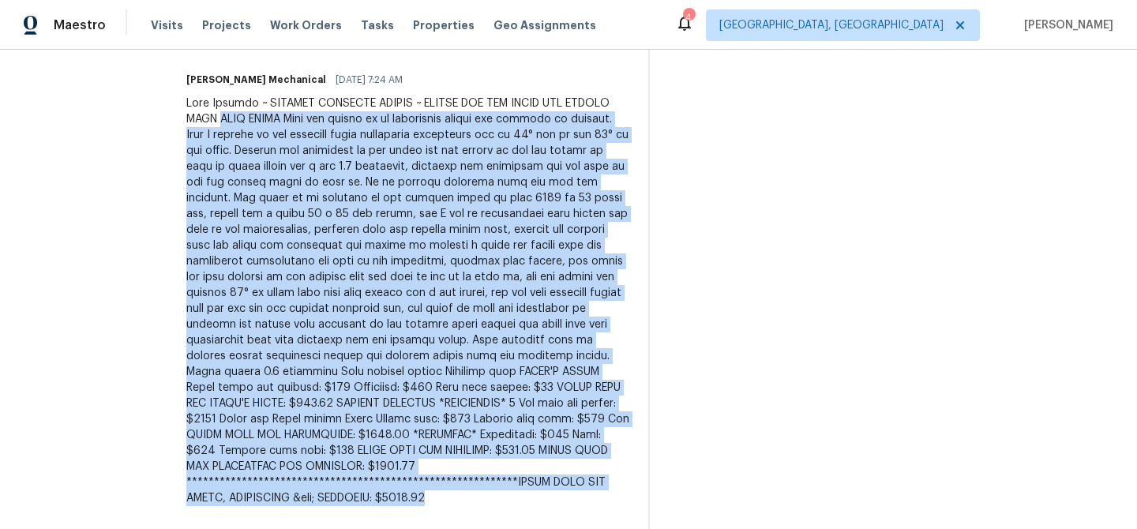
drag, startPoint x: 526, startPoint y: 496, endPoint x: 285, endPoint y: 118, distance: 447.6
click at [285, 118] on div at bounding box center [407, 301] width 443 height 410
copy div "TECH NOTES This was called in as downstairs system not heating or cooling. When…"
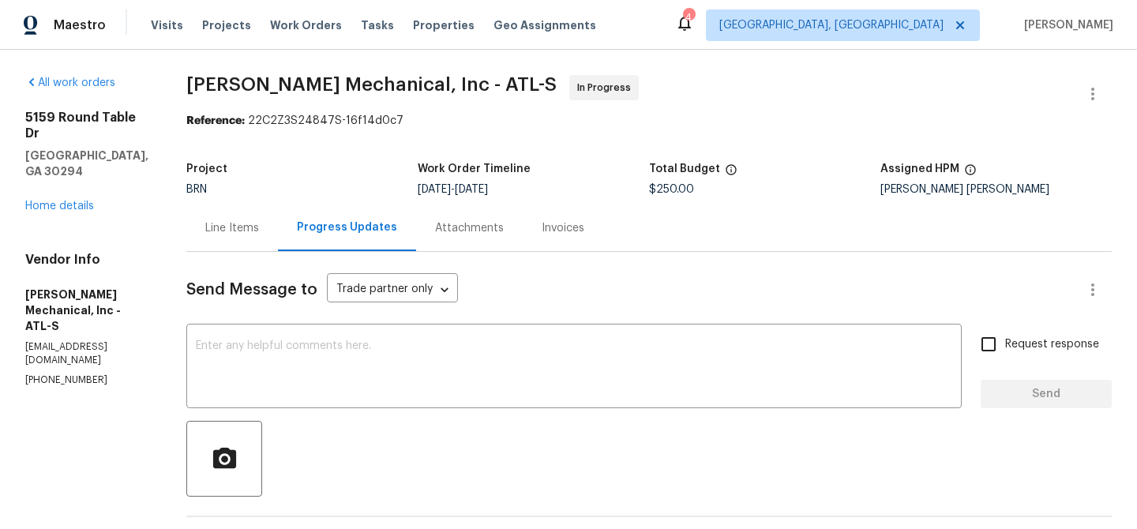
click at [694, 187] on span "$250.00" at bounding box center [671, 189] width 45 height 11
copy span "$250.00"
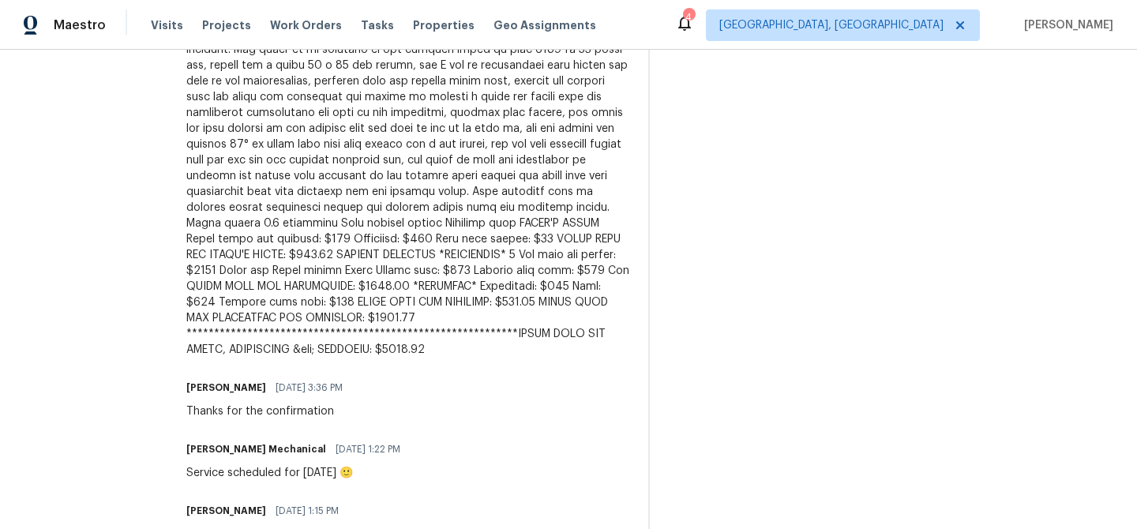
scroll to position [758, 0]
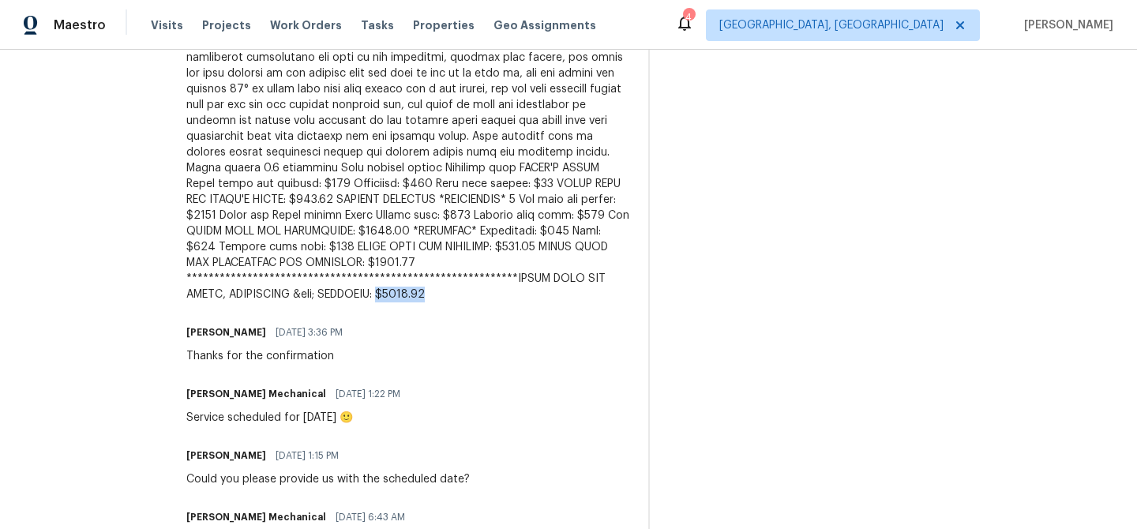
drag, startPoint x: 484, startPoint y: 296, endPoint x: 543, endPoint y: 296, distance: 59.2
click at [543, 296] on div at bounding box center [407, 97] width 443 height 410
copy div "$6615.00"
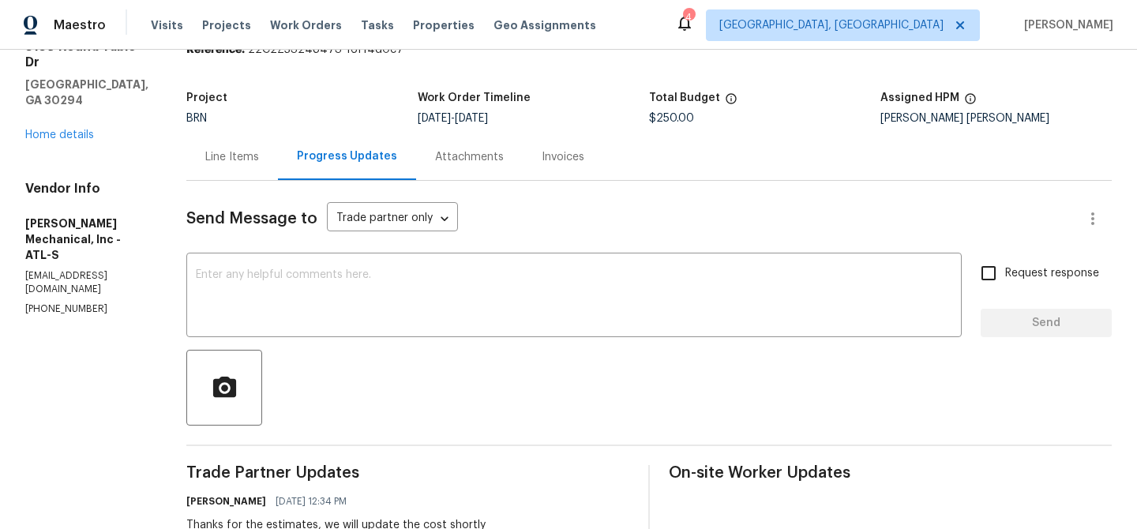
scroll to position [0, 0]
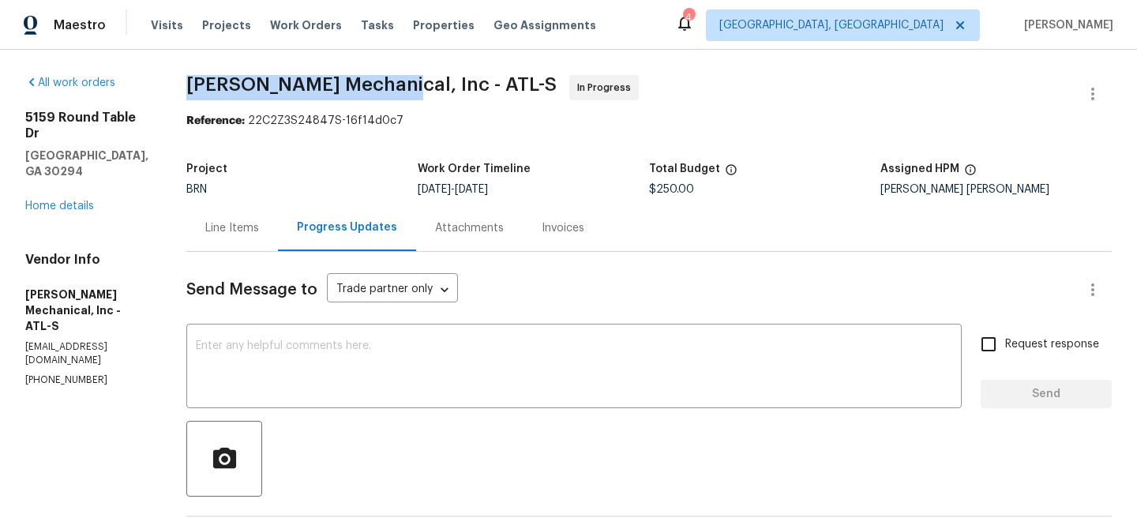
drag, startPoint x: 204, startPoint y: 85, endPoint x: 411, endPoint y: 81, distance: 206.9
copy span "[PERSON_NAME] Mechanical,"
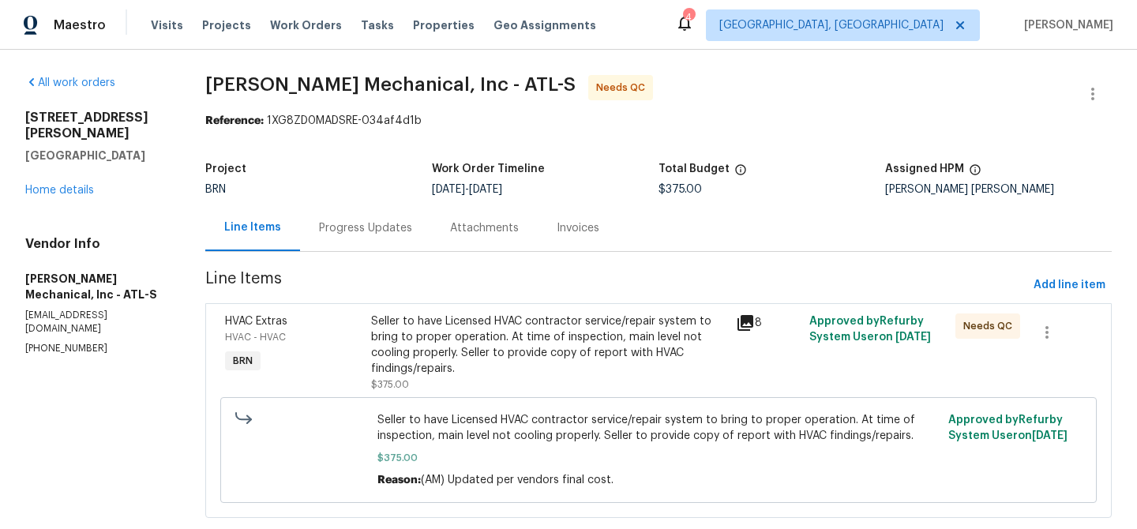
click at [440, 337] on div "Seller to have Licensed HVAC contractor service/repair system to bring to prope…" at bounding box center [549, 344] width 356 height 63
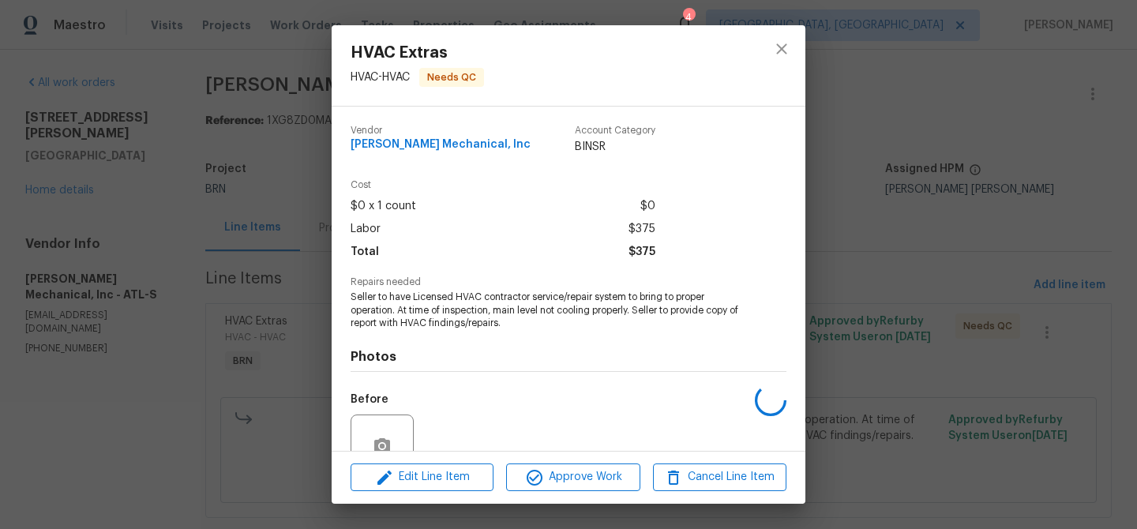
scroll to position [145, 0]
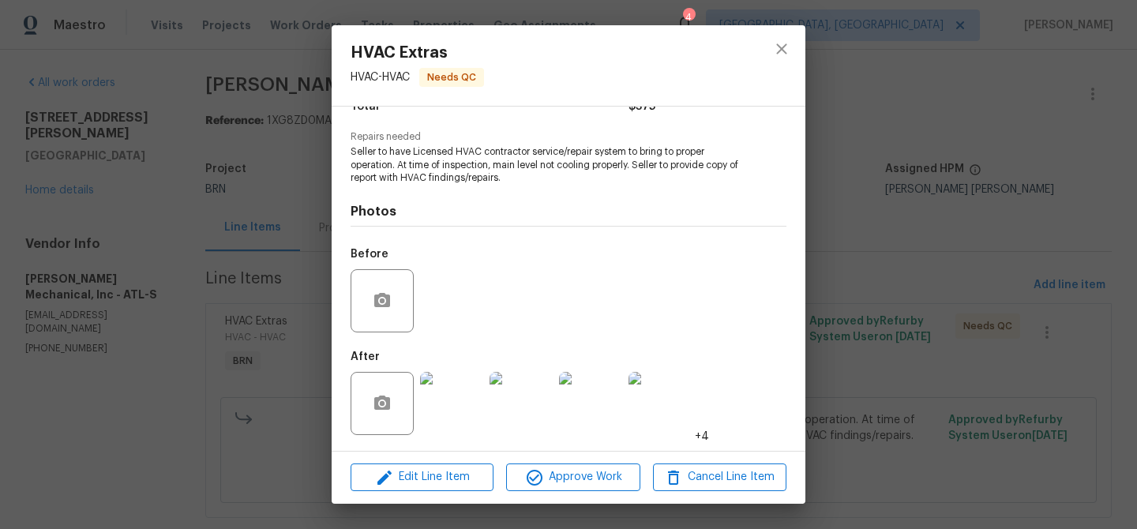
click at [448, 404] on img at bounding box center [451, 403] width 63 height 63
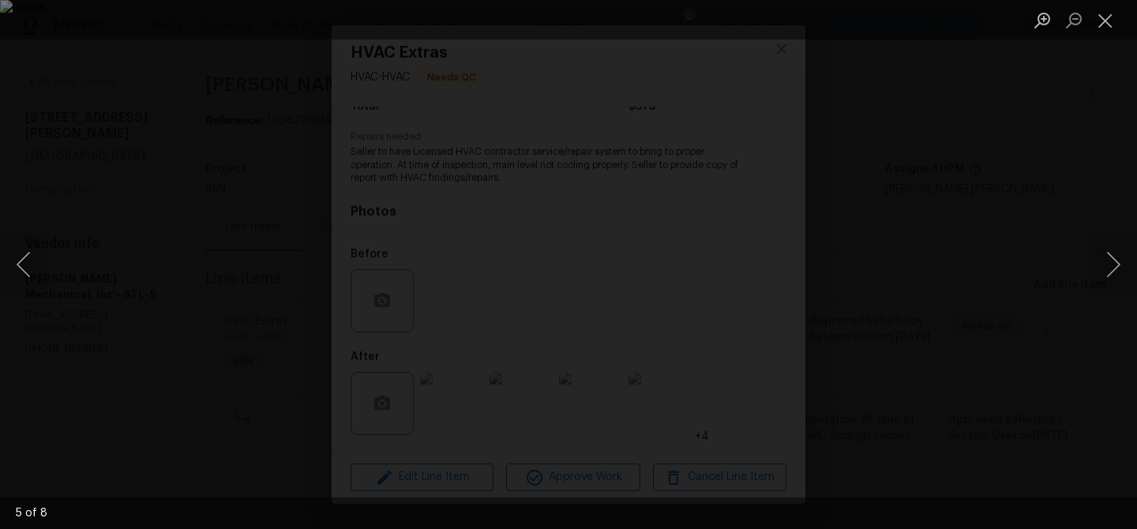
click at [522, 249] on img "Lightbox" at bounding box center [568, 264] width 1137 height 529
click at [522, 249] on img "Lightbox" at bounding box center [615, 280] width 2284 height 1063
click at [208, 195] on div "Lightbox" at bounding box center [568, 264] width 1137 height 529
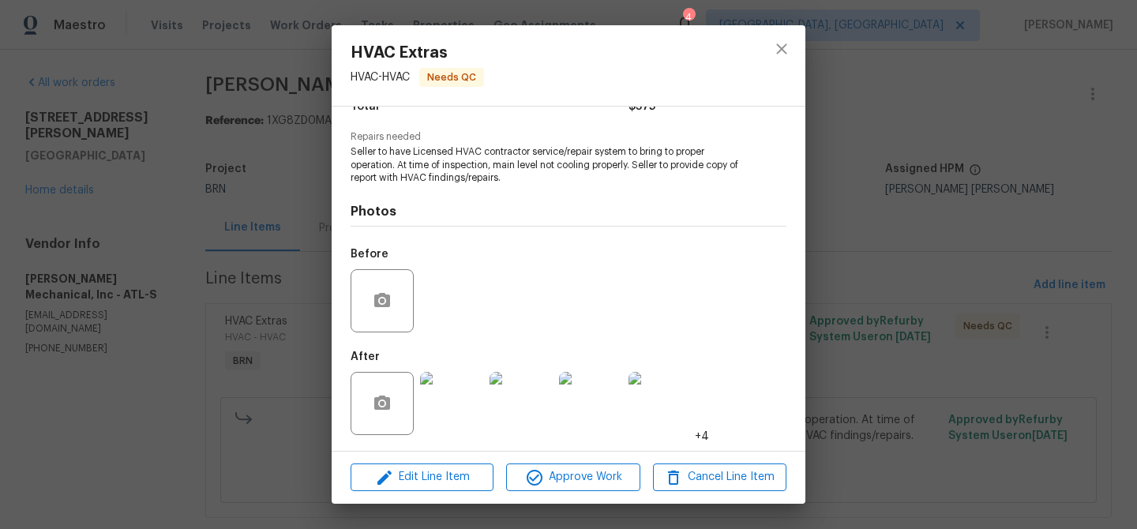
click at [67, 184] on div "HVAC Extras HVAC - HVAC Needs QC Vendor JH Martin Mechanical, Inc Account Categ…" at bounding box center [568, 264] width 1137 height 529
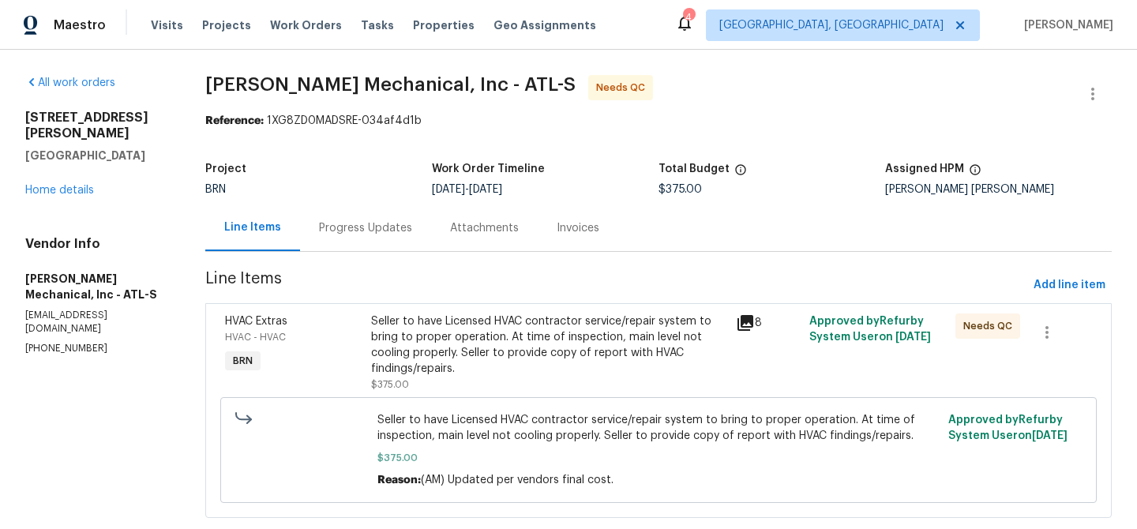
click at [365, 226] on div "Progress Updates" at bounding box center [365, 228] width 93 height 16
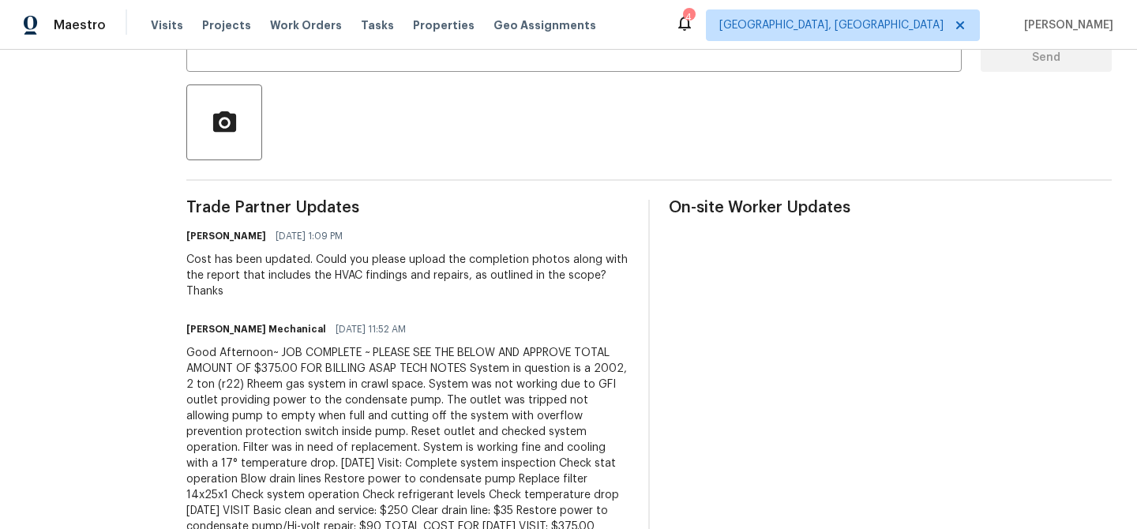
scroll to position [341, 0]
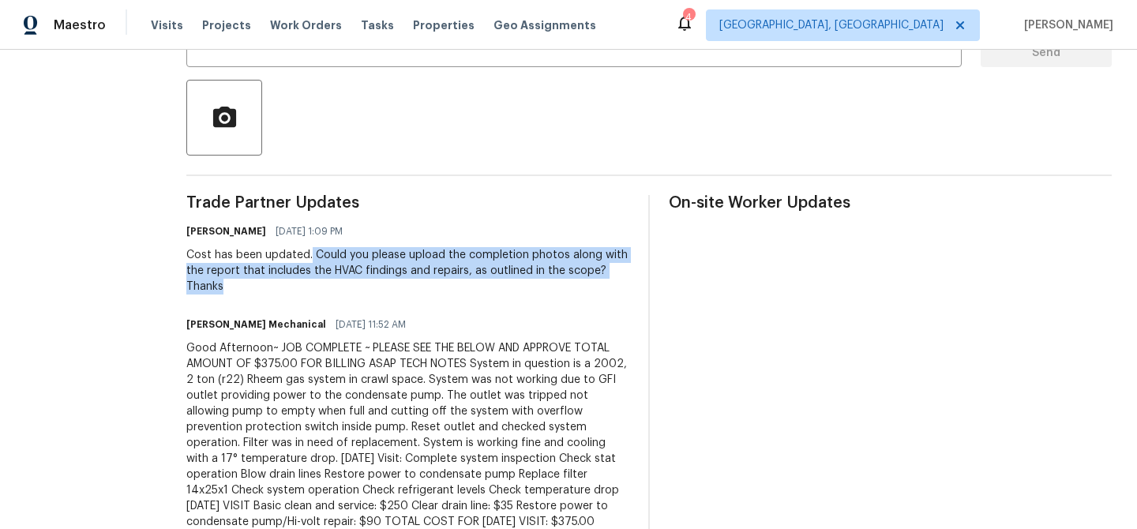
drag, startPoint x: 338, startPoint y: 257, endPoint x: 390, endPoint y: 287, distance: 59.7
click at [391, 287] on div "Cost has been updated. Could you please upload the completion photos along with…" at bounding box center [407, 270] width 443 height 47
copy div "Could you please upload the completion photos along with the report that includ…"
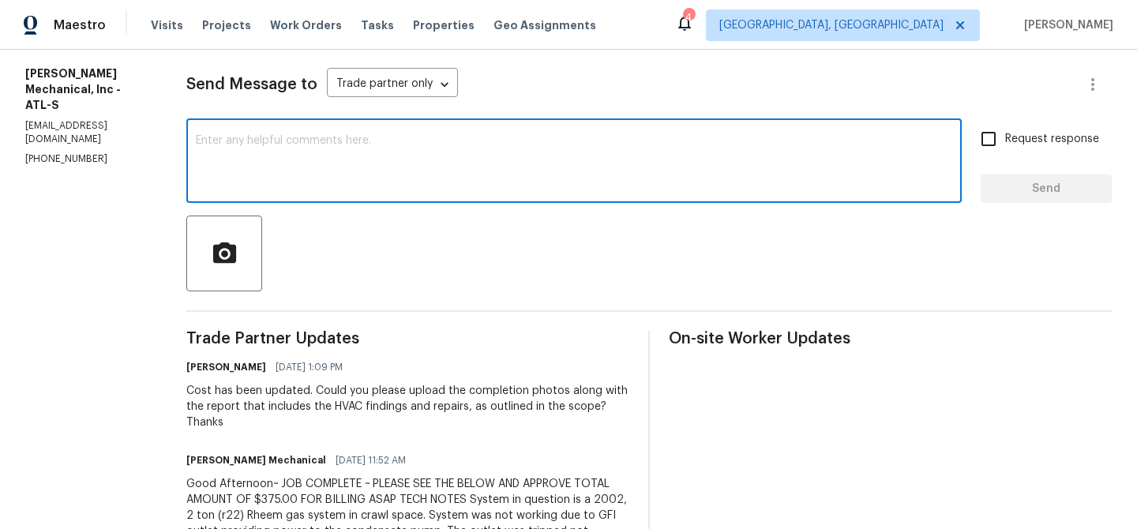
click at [298, 172] on textarea at bounding box center [574, 162] width 756 height 55
paste textarea "Could you please upload the completion photos along with the report that includ…"
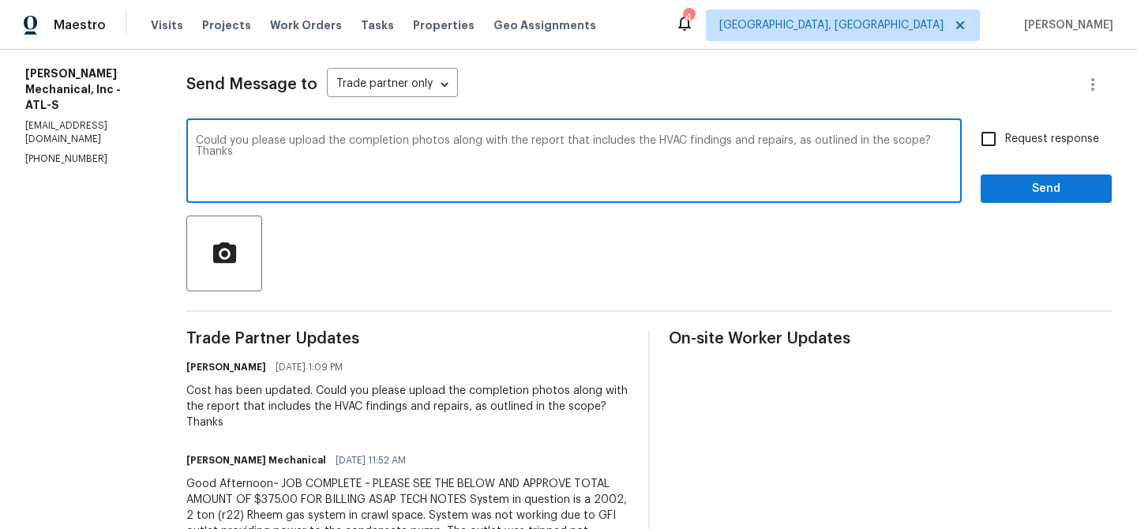
drag, startPoint x: 378, startPoint y: 143, endPoint x: 553, endPoint y: 143, distance: 174.5
click at [553, 143] on textarea "Could you please upload the completion photos along with the report that includ…" at bounding box center [574, 162] width 756 height 55
type textarea "Could you please upload the report that includes the HVAC findings and repairs,…"
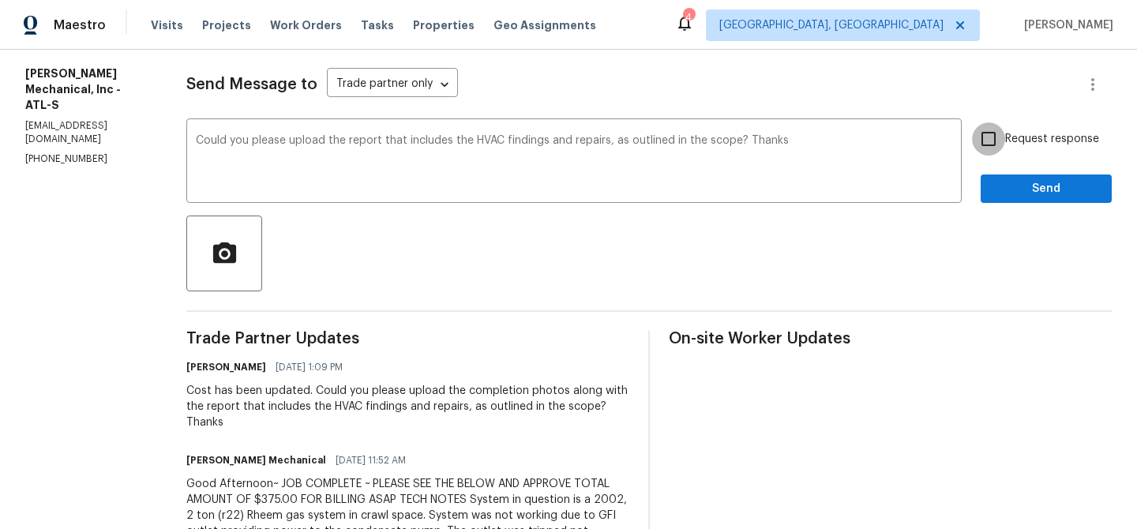
click at [987, 144] on input "Request response" at bounding box center [988, 138] width 33 height 33
checkbox input "true"
click at [1018, 192] on span "Send" at bounding box center [1046, 189] width 106 height 20
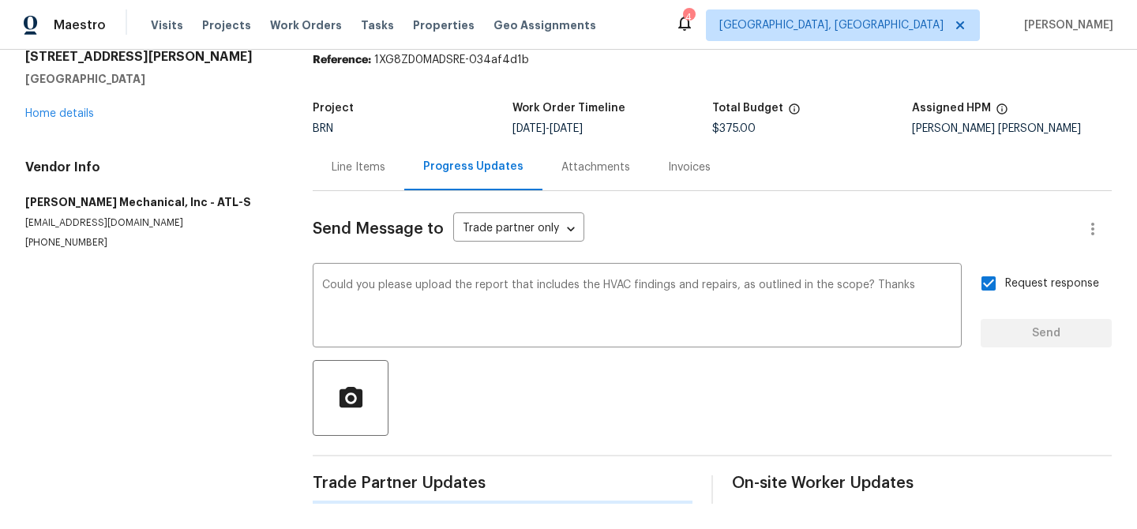
scroll to position [0, 0]
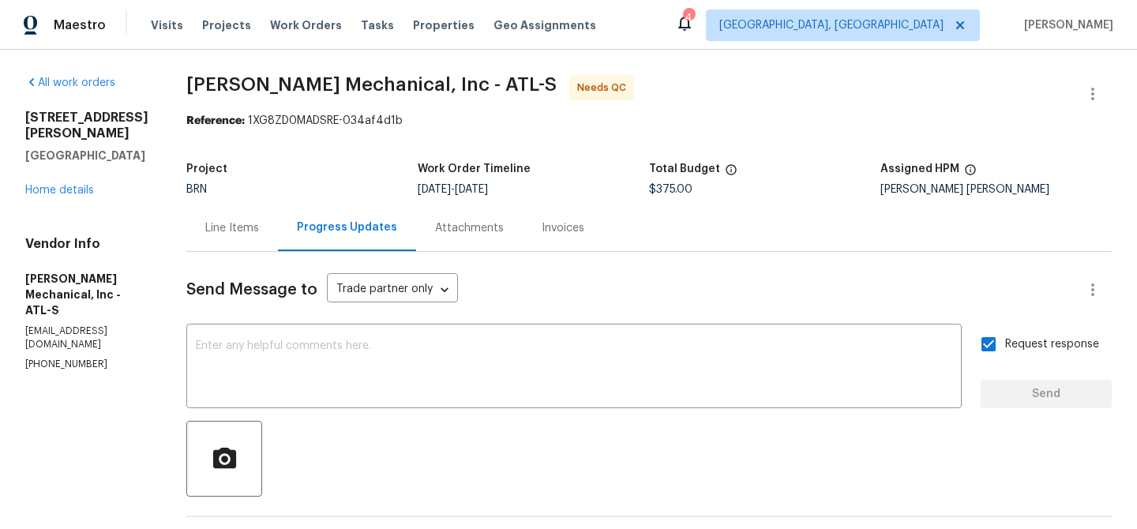
click at [259, 221] on div "Line Items" at bounding box center [232, 228] width 54 height 16
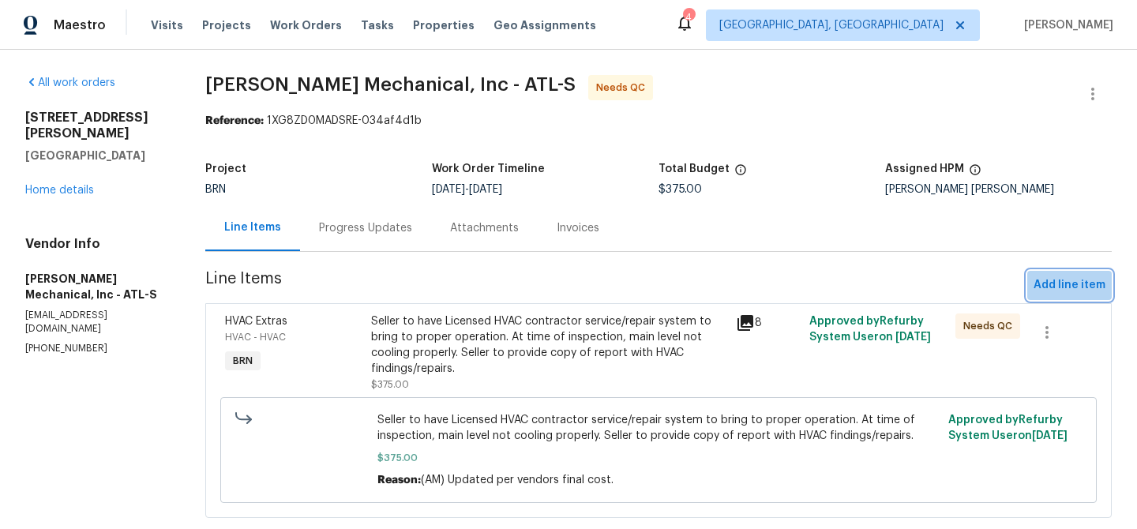
click at [1062, 274] on button "Add line item" at bounding box center [1069, 285] width 84 height 29
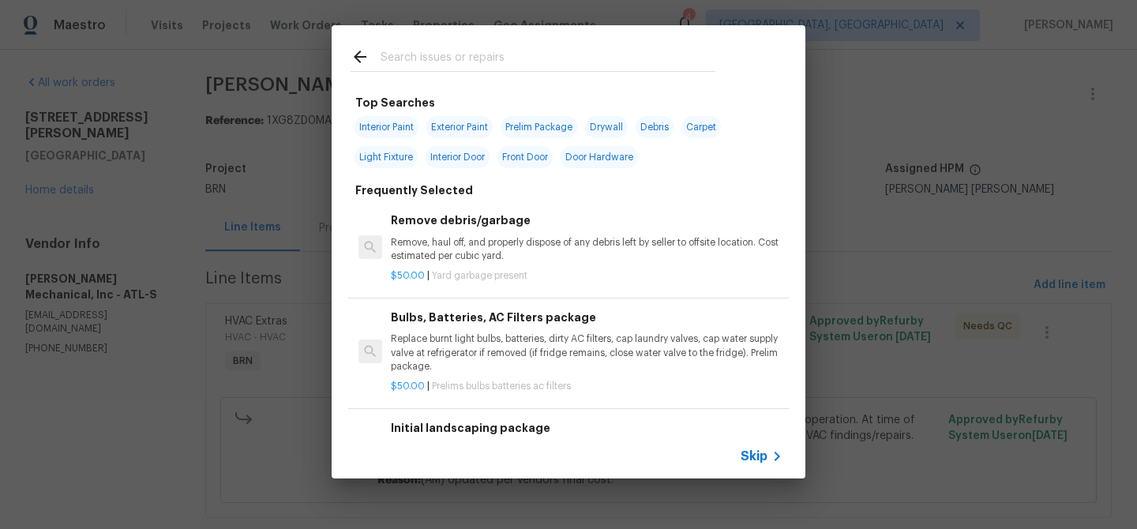
click at [749, 449] on span "Skip" at bounding box center [753, 456] width 27 height 16
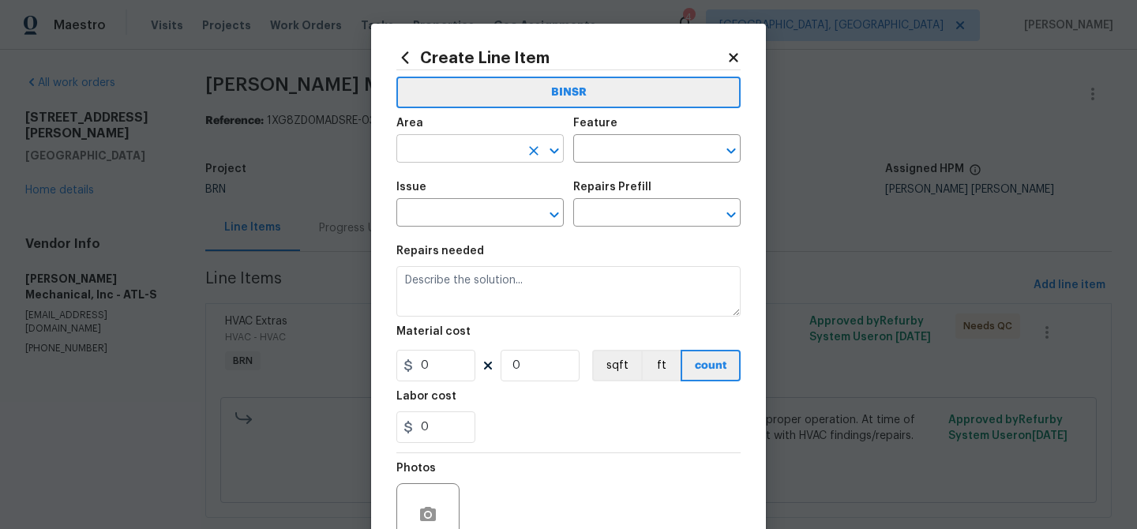
click at [443, 146] on input "text" at bounding box center [457, 150] width 123 height 24
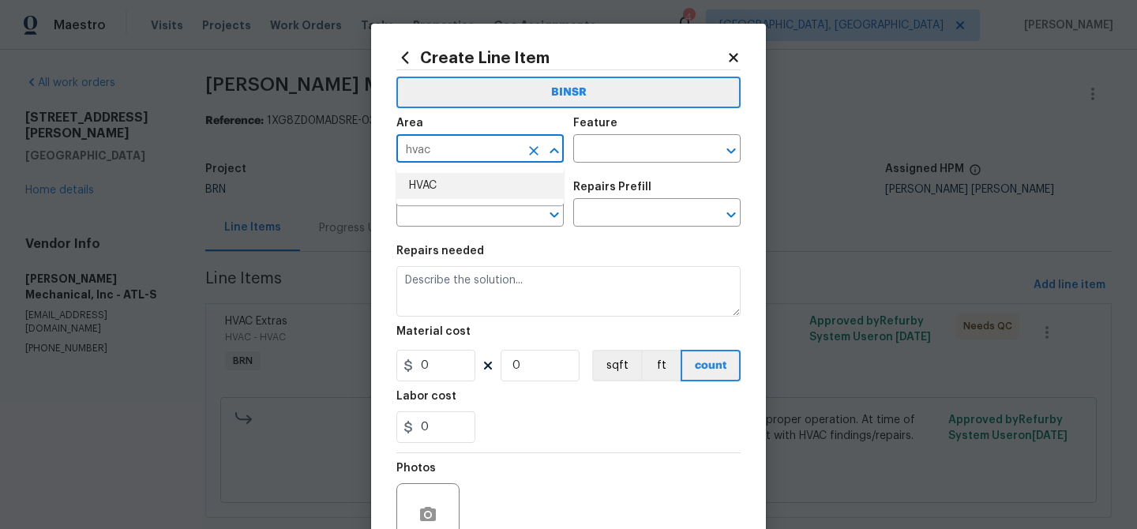
click at [440, 188] on li "HVAC" at bounding box center [479, 186] width 167 height 26
type input "HVAC"
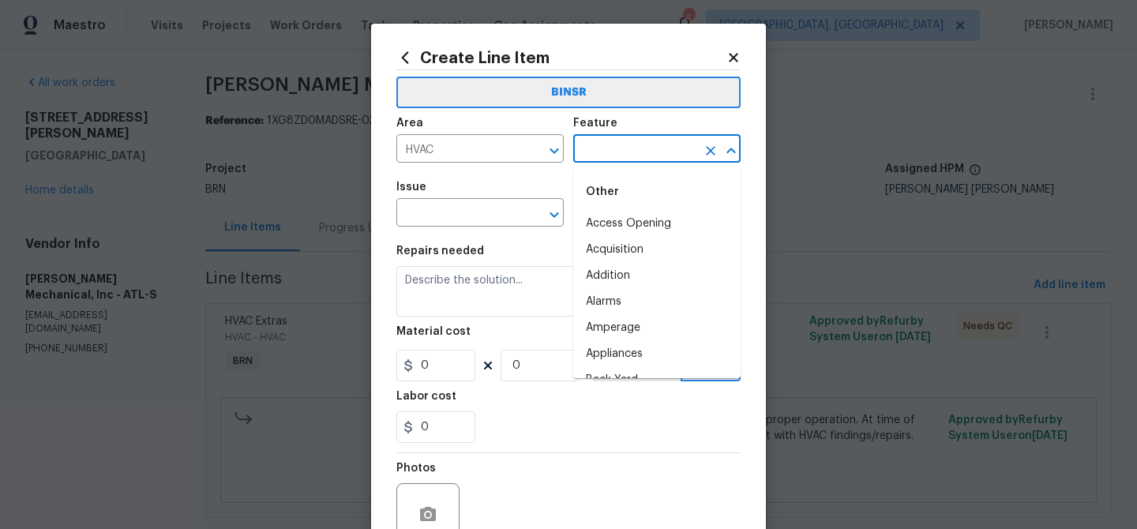
click at [607, 142] on input "text" at bounding box center [634, 150] width 123 height 24
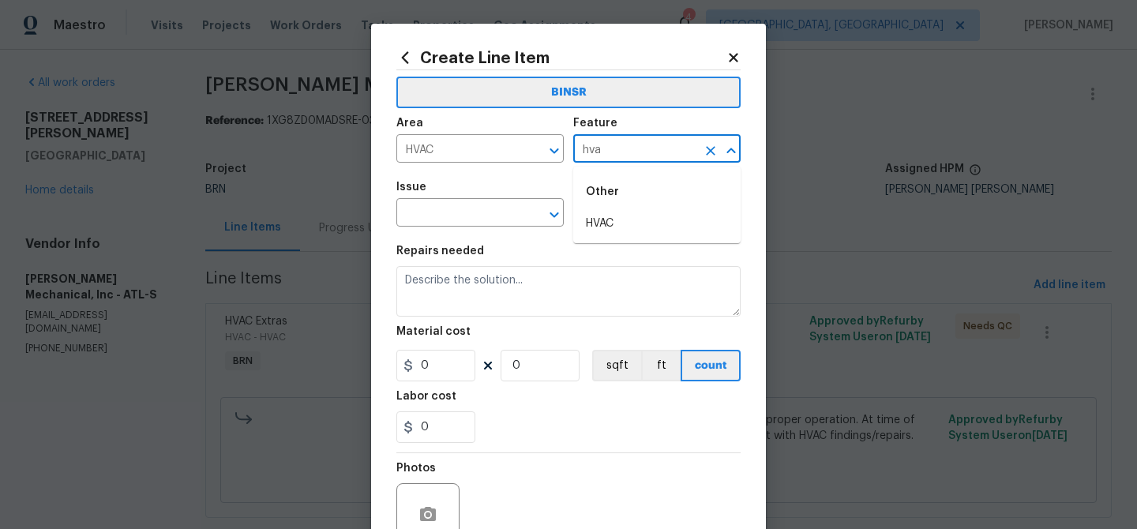
type input "hvac"
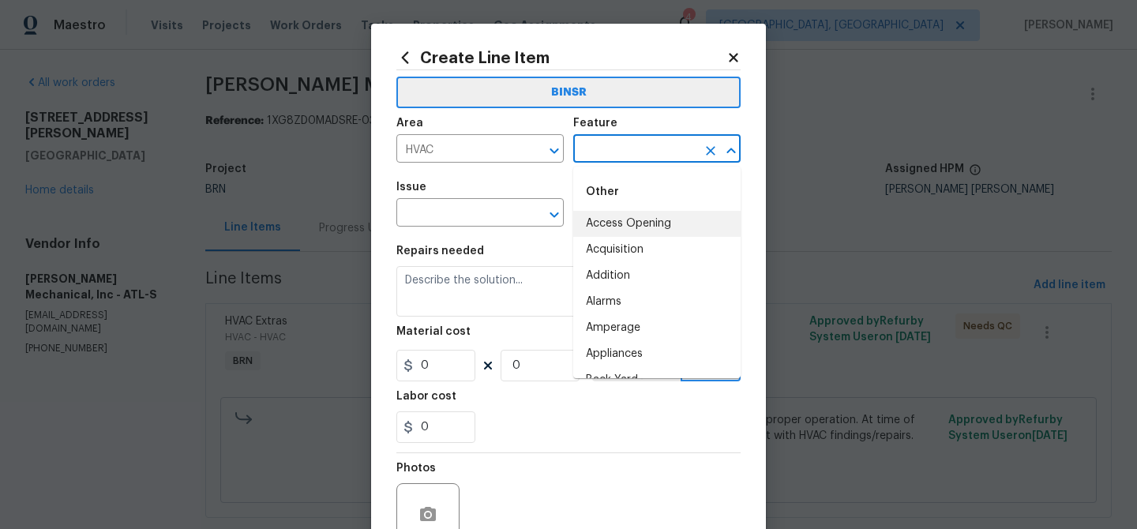
click at [613, 233] on li "Access Opening" at bounding box center [656, 224] width 167 height 26
type input "Access Opening"
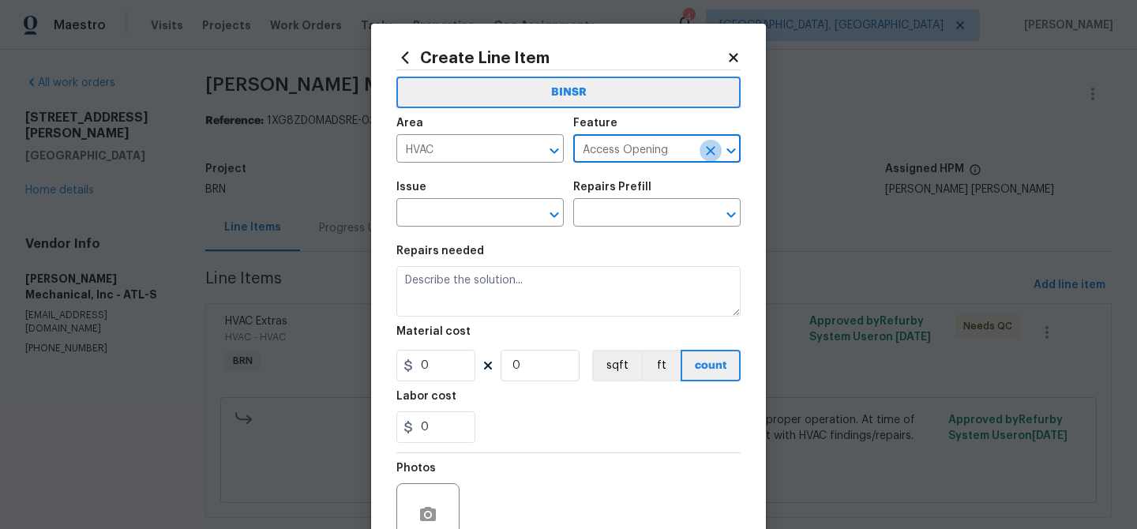
click at [712, 150] on icon "Clear" at bounding box center [711, 151] width 16 height 16
click at [624, 227] on li "HVAC" at bounding box center [656, 224] width 167 height 26
type input "HVAC"
click at [463, 201] on div "Issue" at bounding box center [479, 192] width 167 height 21
click at [453, 217] on input "text" at bounding box center [457, 214] width 123 height 24
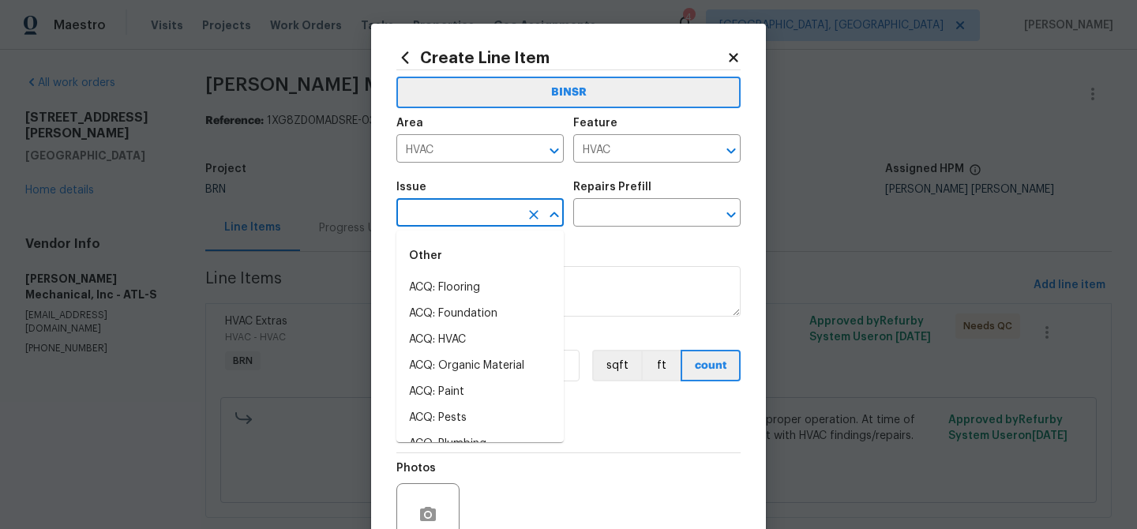
type input "j"
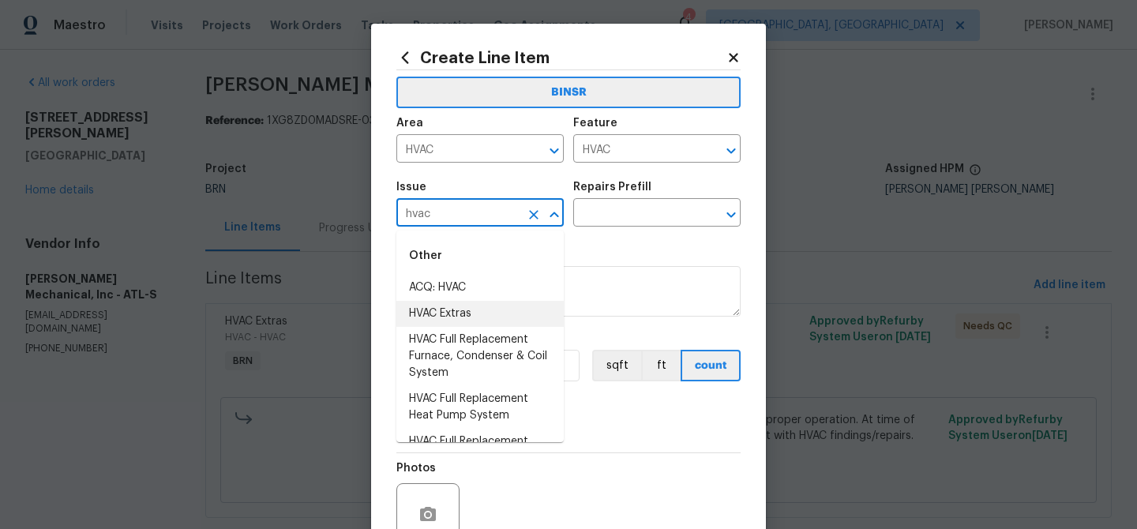
click at [444, 311] on li "HVAC Extras" at bounding box center [479, 314] width 167 height 26
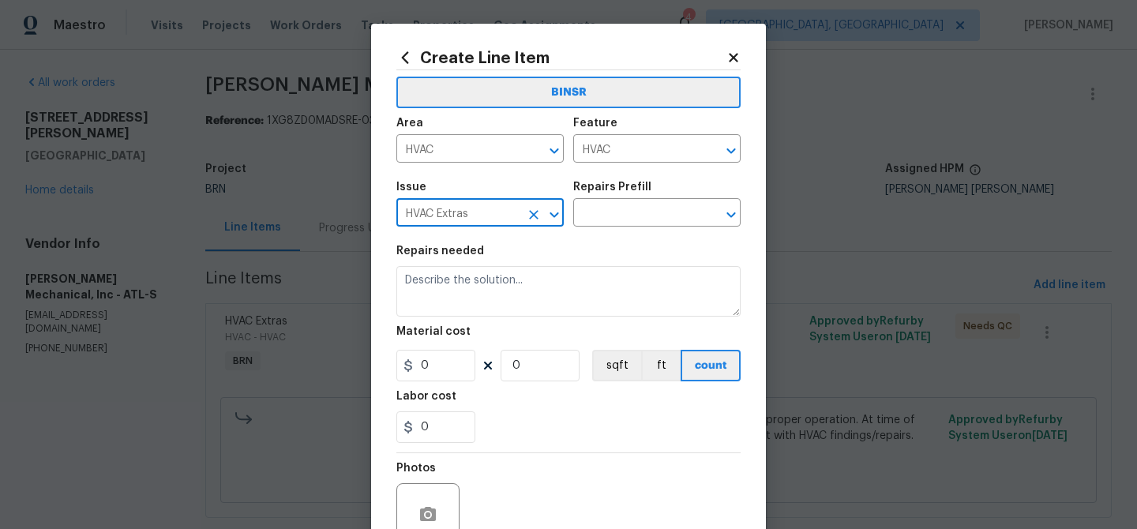
type input "HVAC Extras"
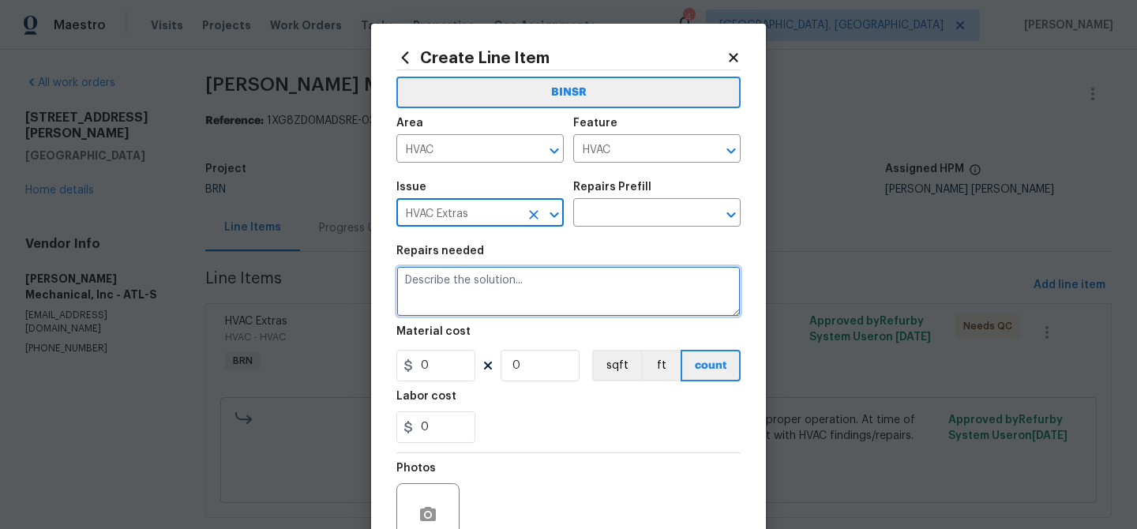
click at [446, 295] on textarea at bounding box center [568, 291] width 344 height 51
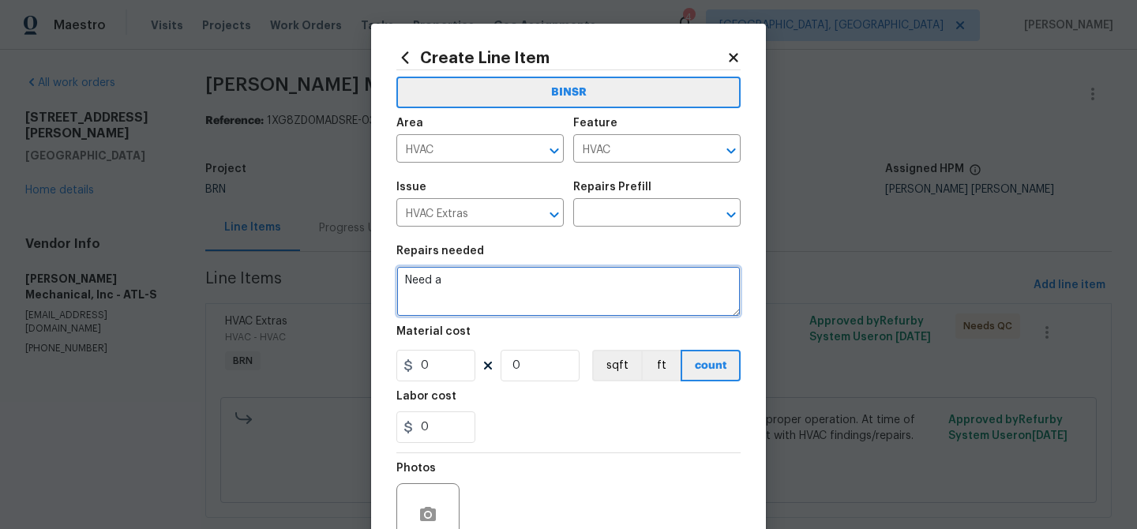
click at [458, 293] on textarea "Need a" at bounding box center [568, 291] width 344 height 51
paste textarea "copy of report with HVAC findings/repairs."
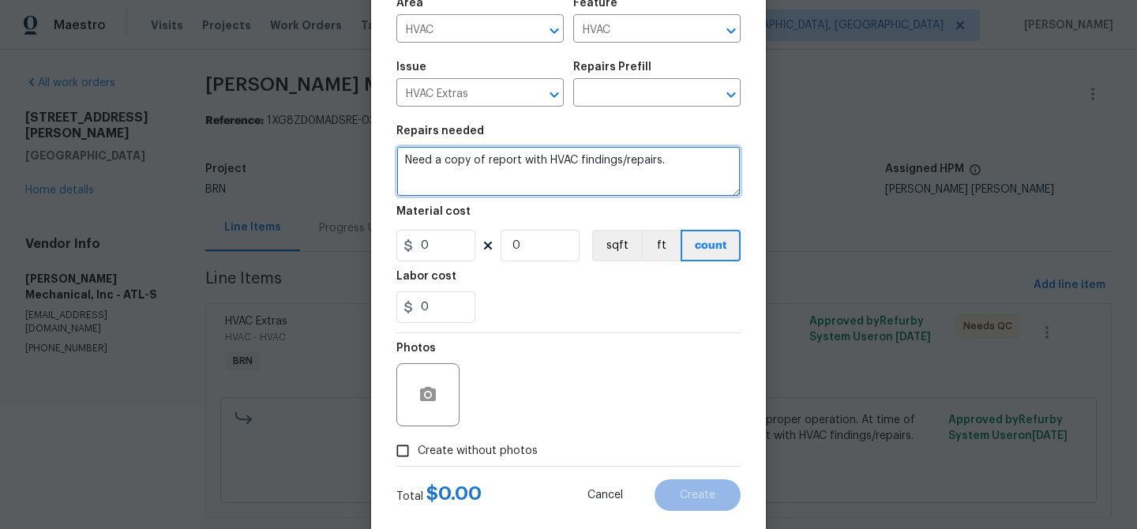
type textarea "Need a copy of report with HVAC findings/repairs."
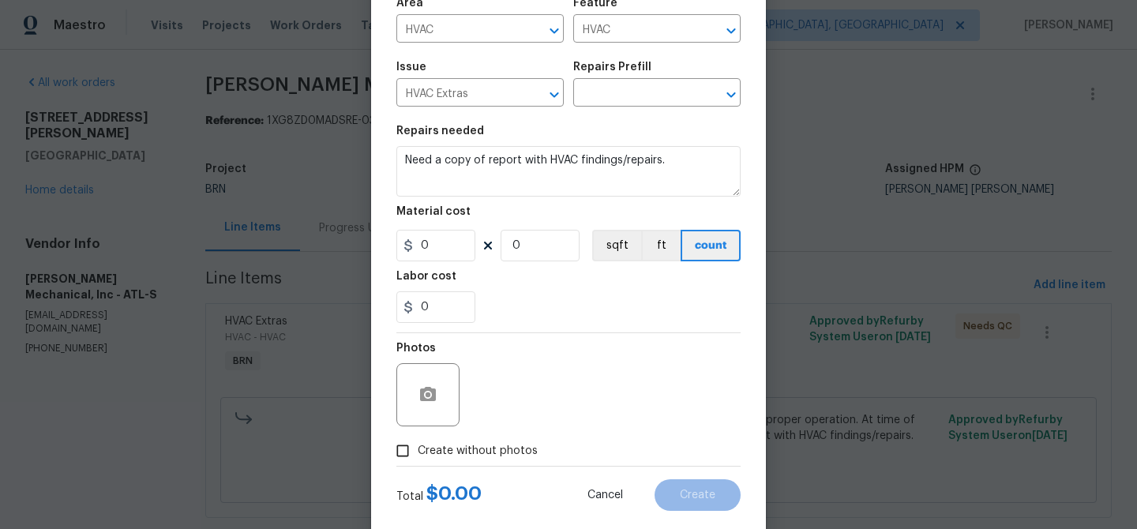
click at [415, 455] on input "Create without photos" at bounding box center [403, 451] width 30 height 30
checkbox input "true"
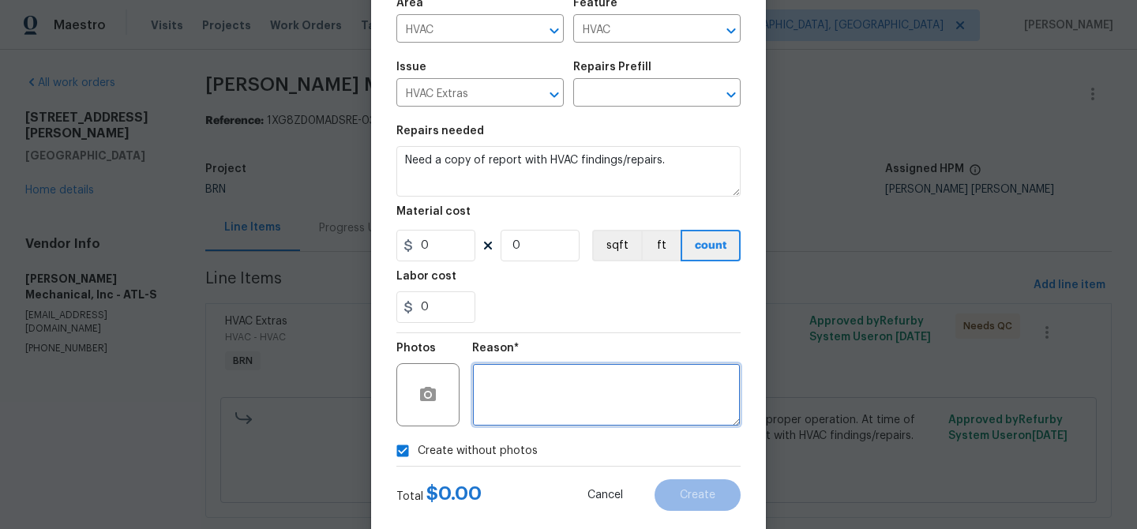
click at [514, 387] on textarea at bounding box center [606, 394] width 268 height 63
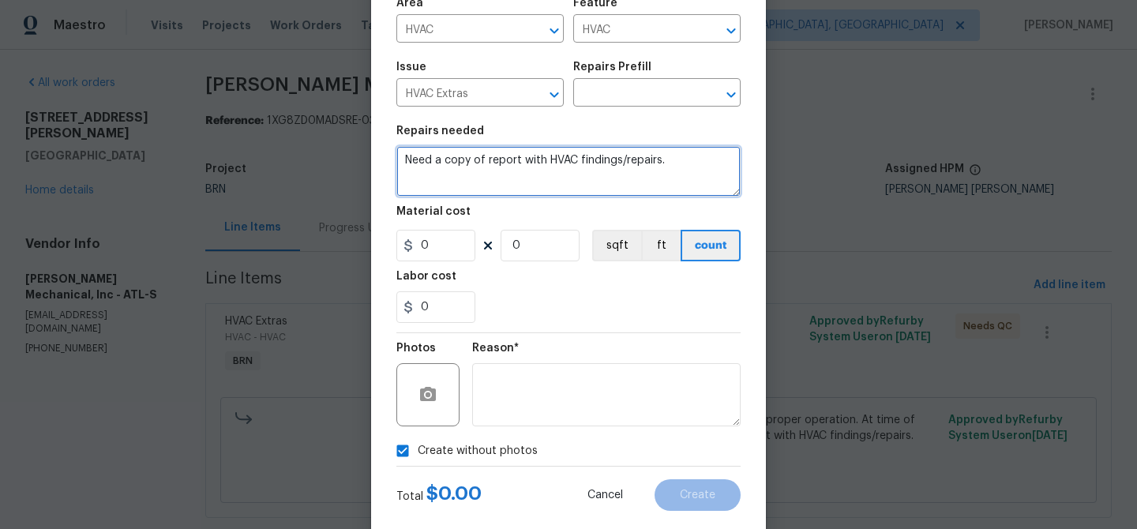
click at [445, 164] on textarea "Need a copy of report with HVAC findings/repairs." at bounding box center [568, 171] width 344 height 51
click at [478, 159] on textarea "Need a copy of report with HVAC findings/repairs." at bounding box center [568, 171] width 344 height 51
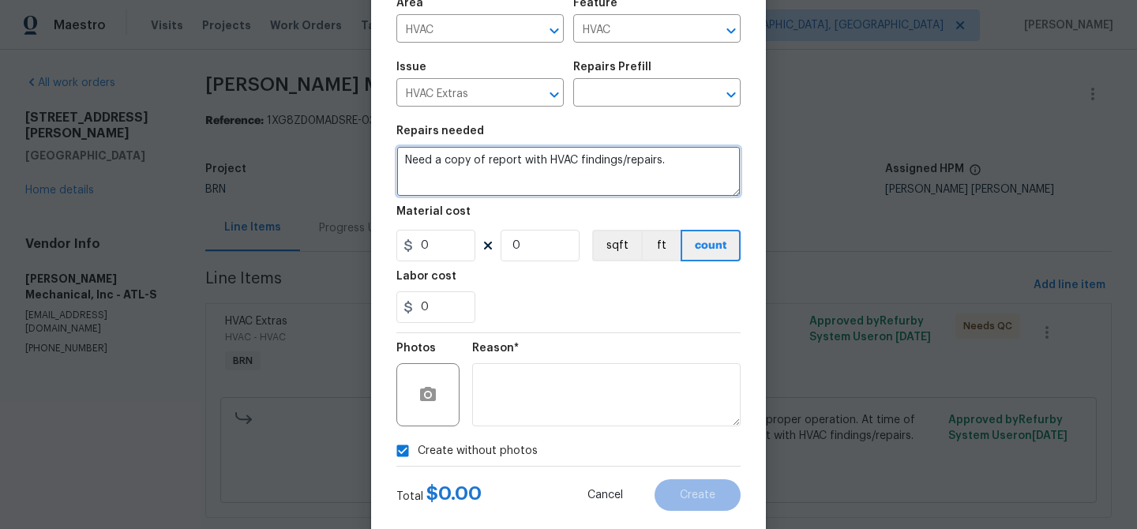
click at [478, 159] on textarea "Need a copy of report with HVAC findings/repairs." at bounding box center [568, 171] width 344 height 51
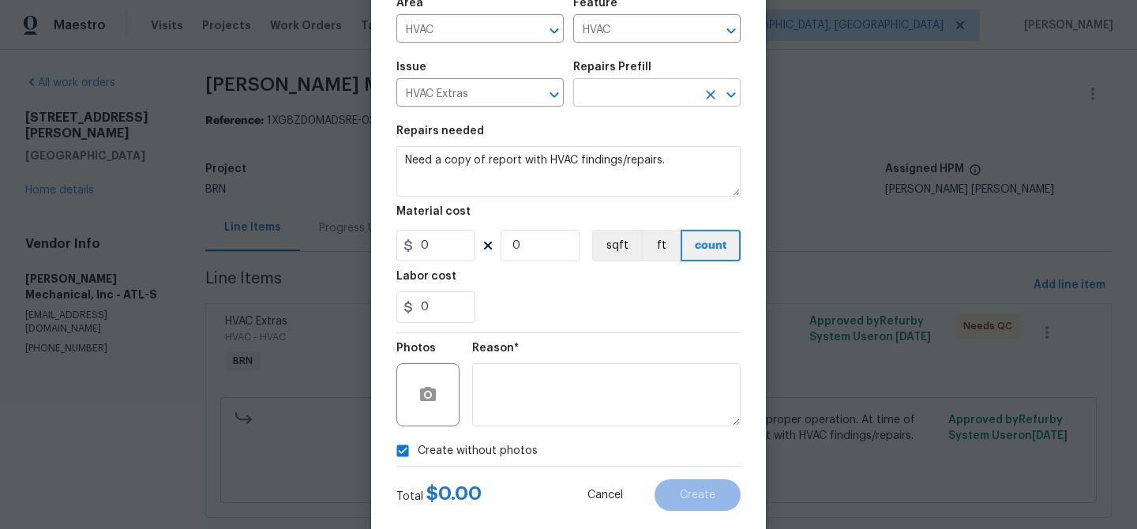
click at [610, 91] on input "text" at bounding box center [634, 94] width 123 height 24
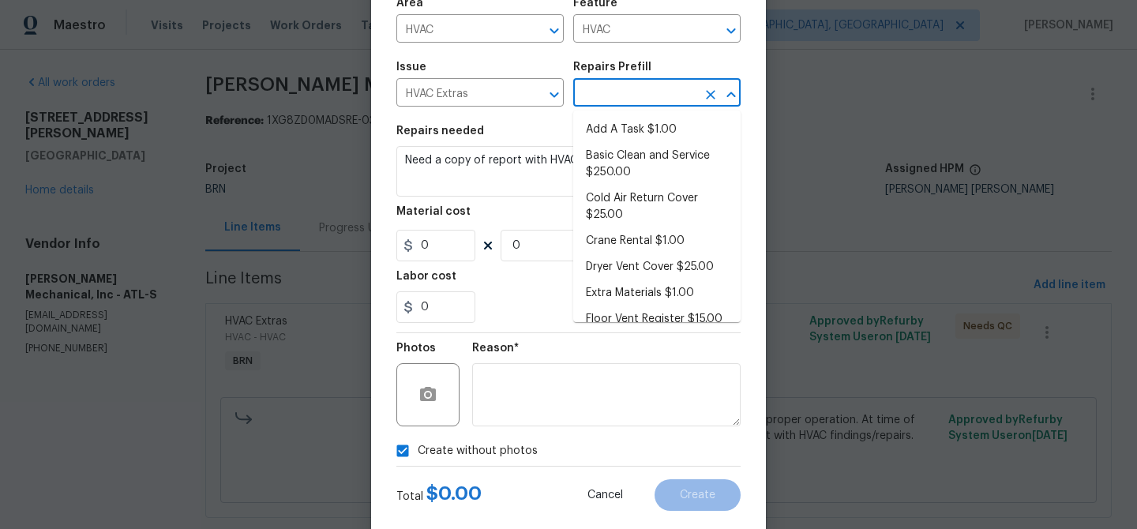
click at [610, 118] on li "Add A Task $1.00" at bounding box center [656, 130] width 167 height 26
type textarea "HPM to detail"
type input "1"
type input "Add A Task $1.00"
type input "1"
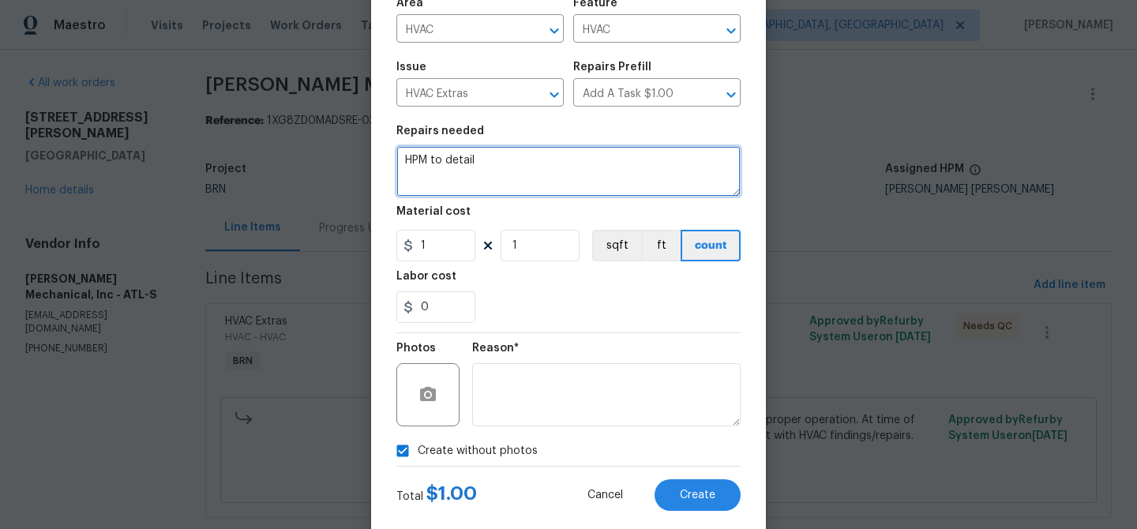
click at [547, 152] on textarea "HPM to detail" at bounding box center [568, 171] width 344 height 51
paste textarea "Need a copy of report with HVAC findings/repairs."
type textarea "Need a copy of report with HVAC findings/repairs"
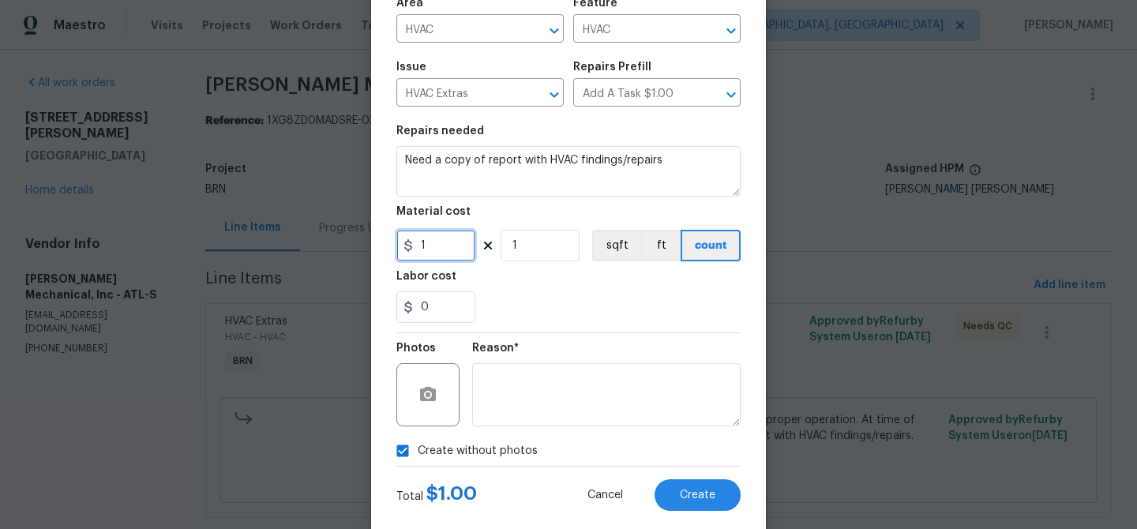
click at [447, 256] on input "1" at bounding box center [435, 246] width 79 height 32
type input "0"
click at [540, 253] on input "1" at bounding box center [539, 246] width 79 height 32
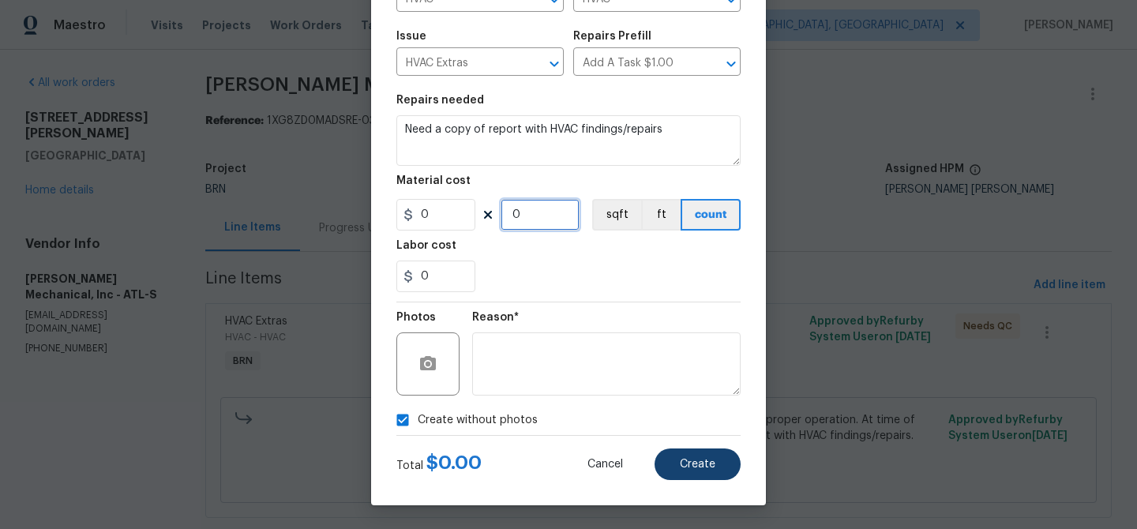
type input "0"
click at [689, 459] on span "Create" at bounding box center [698, 465] width 36 height 12
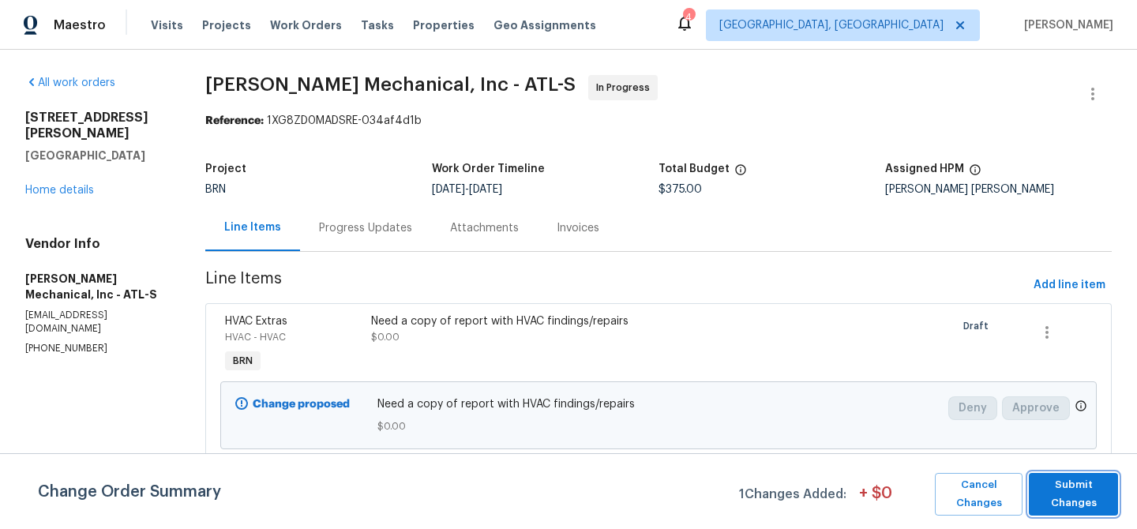
click at [1068, 489] on span "Submit Changes" at bounding box center [1072, 494] width 73 height 36
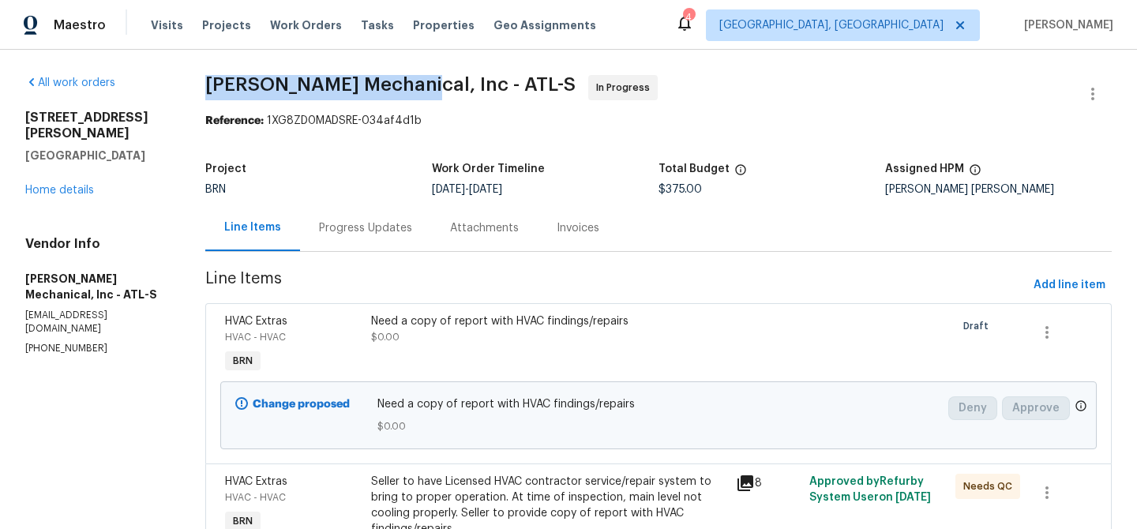
drag, startPoint x: 205, startPoint y: 86, endPoint x: 412, endPoint y: 86, distance: 206.8
click at [412, 86] on div "All work orders 185 Stayman Park Fayetteville, GA 30215 Home details Vendor Inf…" at bounding box center [568, 386] width 1137 height 673
copy span "JH Martin Mechanical,"
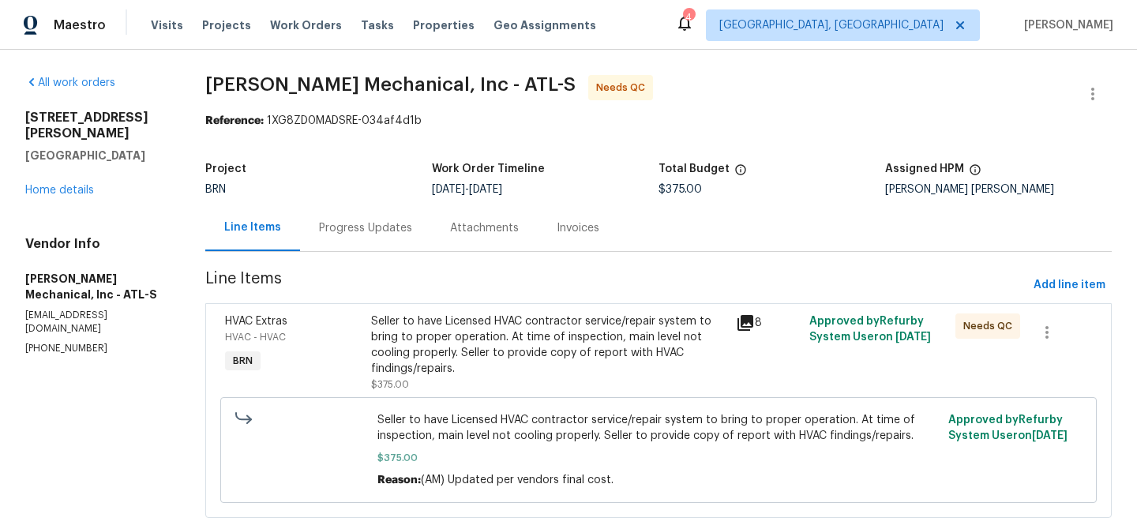
click at [384, 241] on div "Progress Updates" at bounding box center [365, 227] width 131 height 47
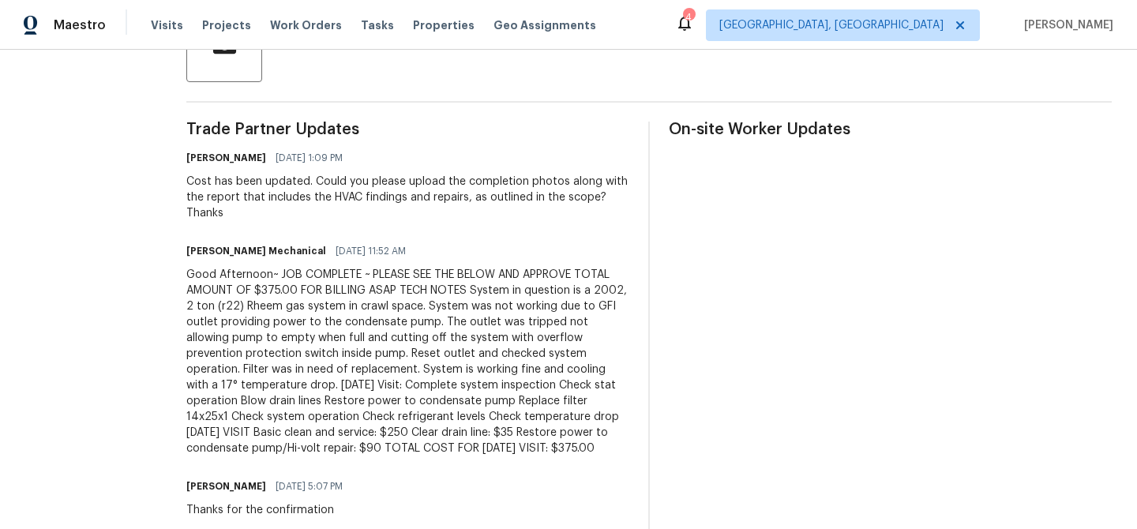
scroll to position [313, 0]
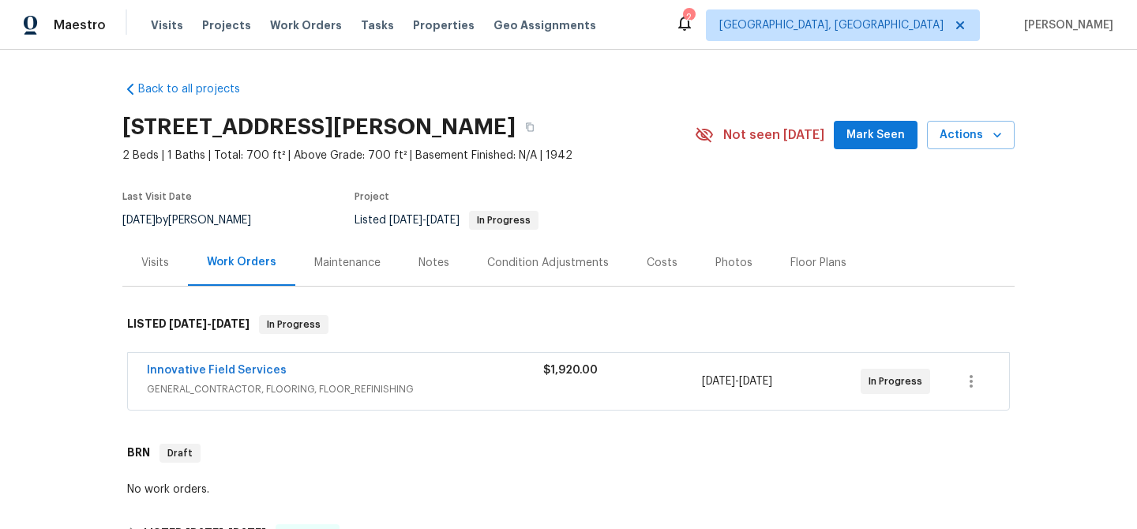
scroll to position [67, 0]
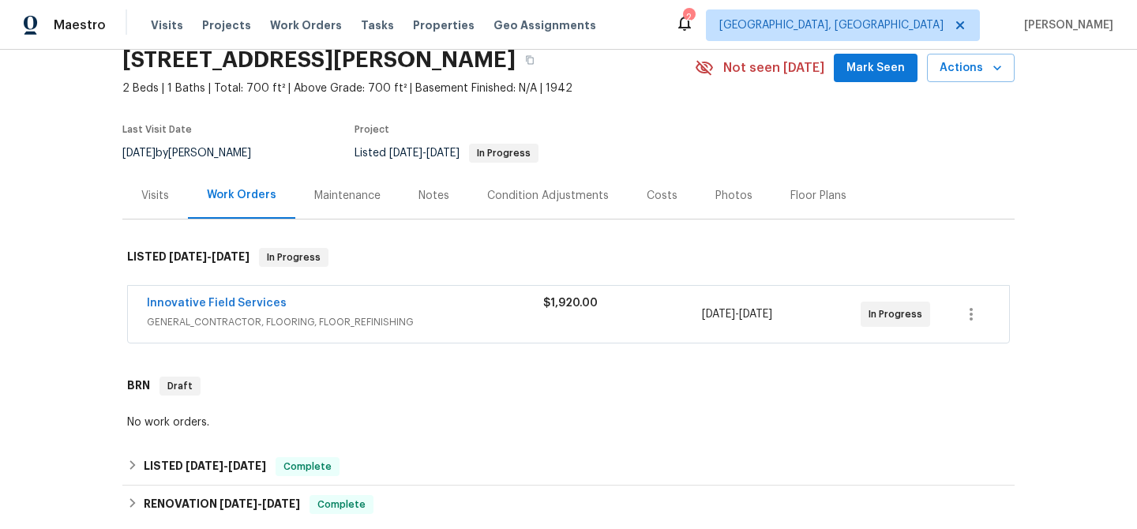
click at [208, 294] on div "Innovative Field Services GENERAL_CONTRACTOR, FLOORING, FLOOR_REFINISHING $1,92…" at bounding box center [568, 314] width 881 height 57
click at [187, 301] on link "Innovative Field Services" at bounding box center [217, 303] width 140 height 11
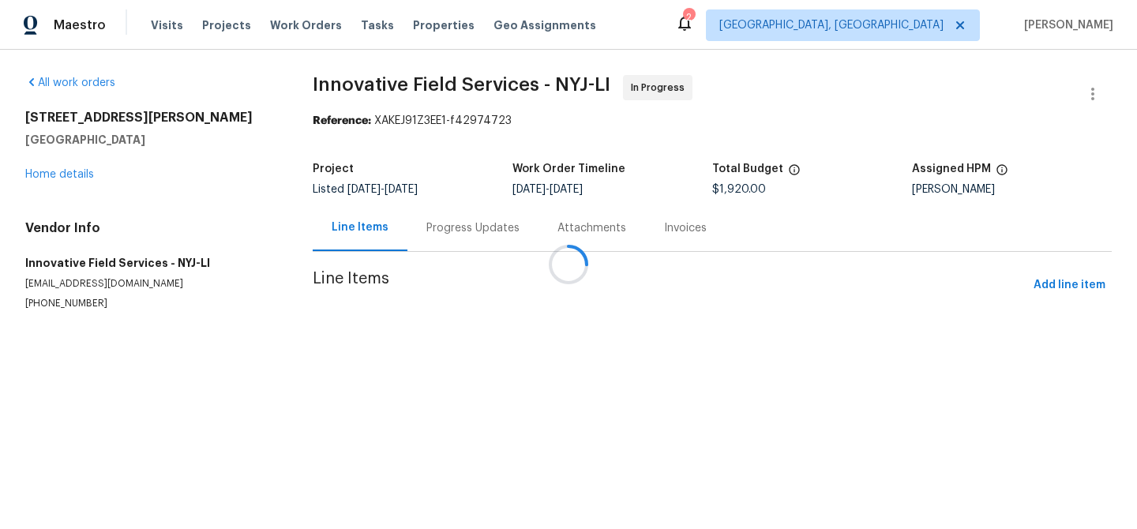
click at [418, 199] on div at bounding box center [568, 264] width 1137 height 529
click at [425, 223] on div at bounding box center [568, 264] width 1137 height 529
click at [437, 236] on div at bounding box center [568, 264] width 1137 height 529
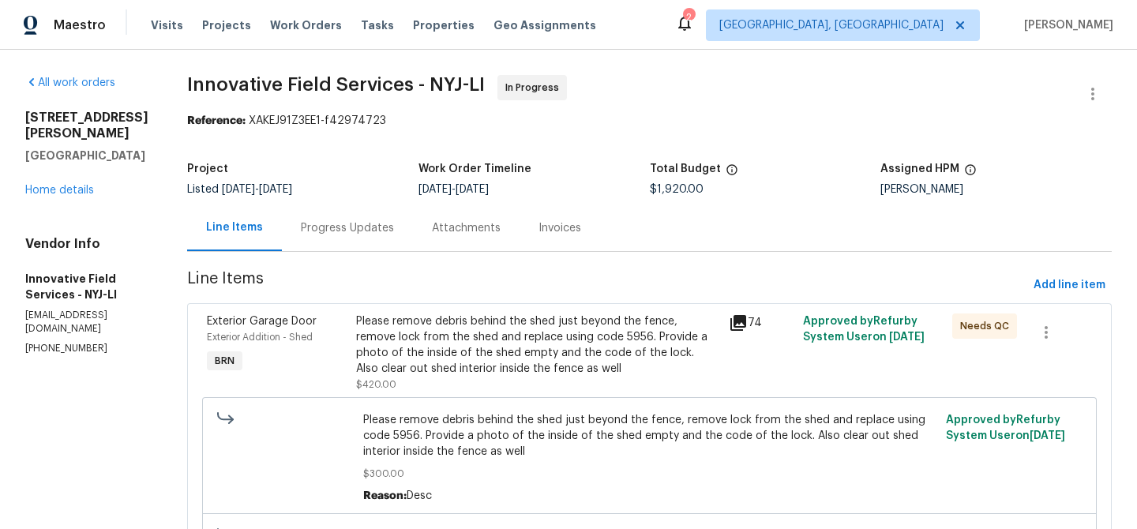
click at [302, 208] on div "Progress Updates" at bounding box center [347, 227] width 131 height 47
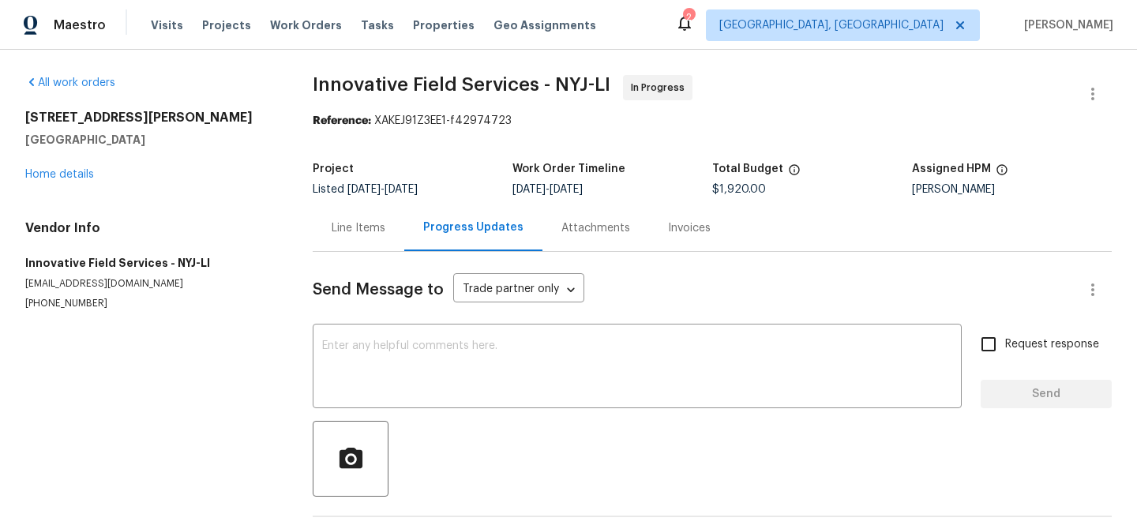
scroll to position [61, 0]
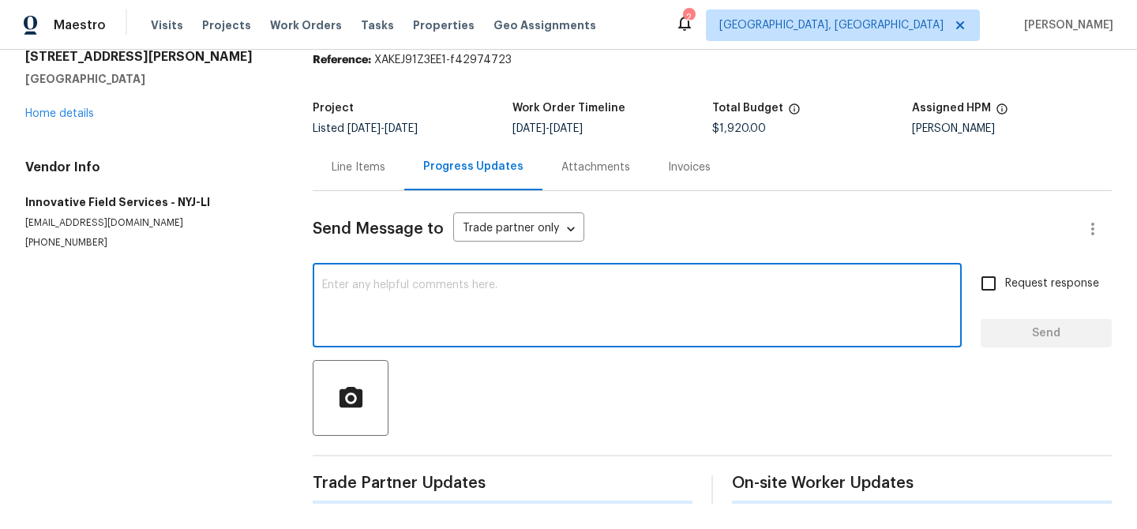
click at [359, 305] on textarea at bounding box center [637, 306] width 630 height 55
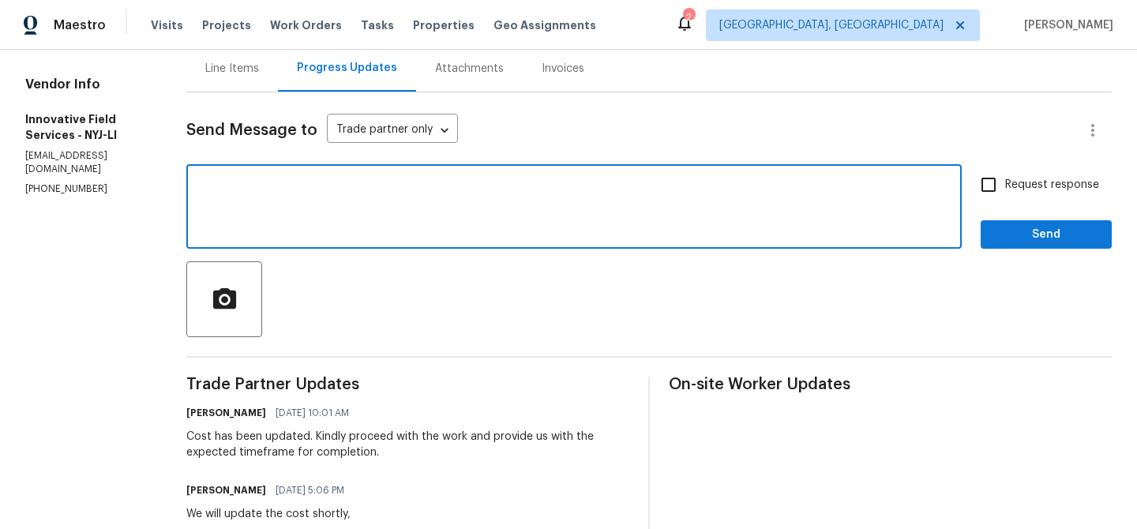
scroll to position [160, 0]
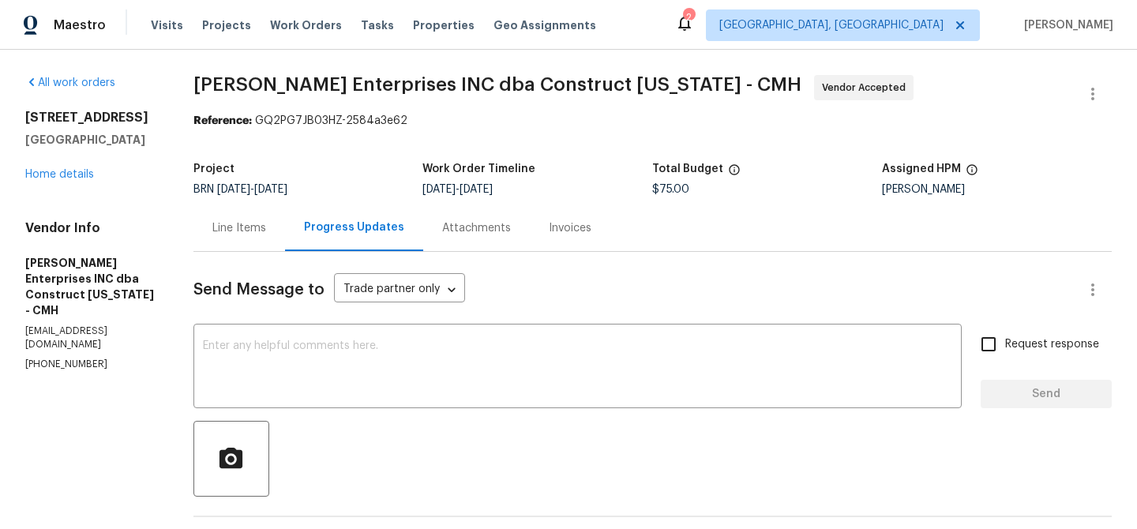
copy p "[PHONE_NUMBER]"
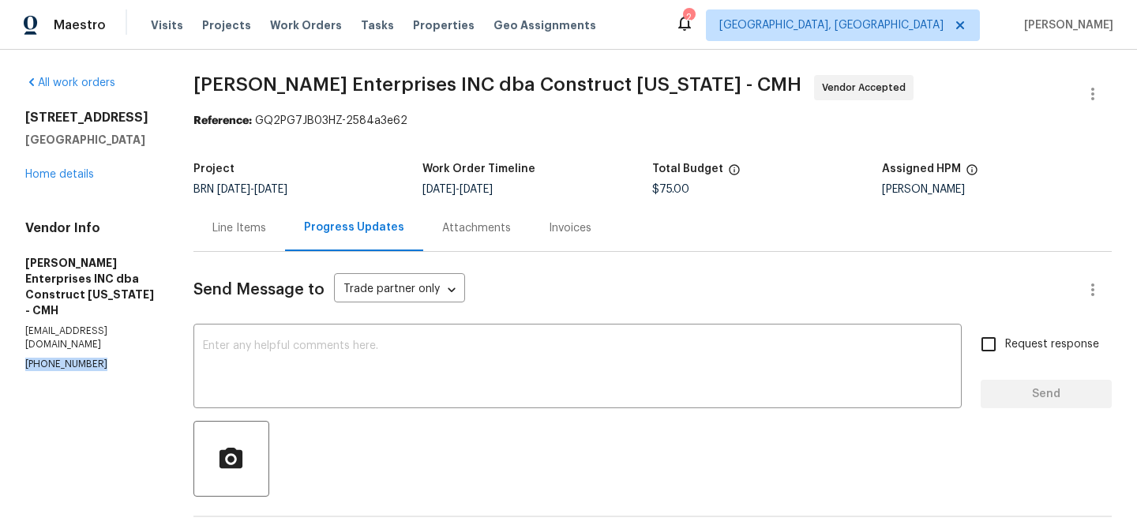
copy p "[PHONE_NUMBER]"
click at [433, 275] on div "Send Message to Trade partner only Trade partner only ​" at bounding box center [633, 290] width 880 height 38
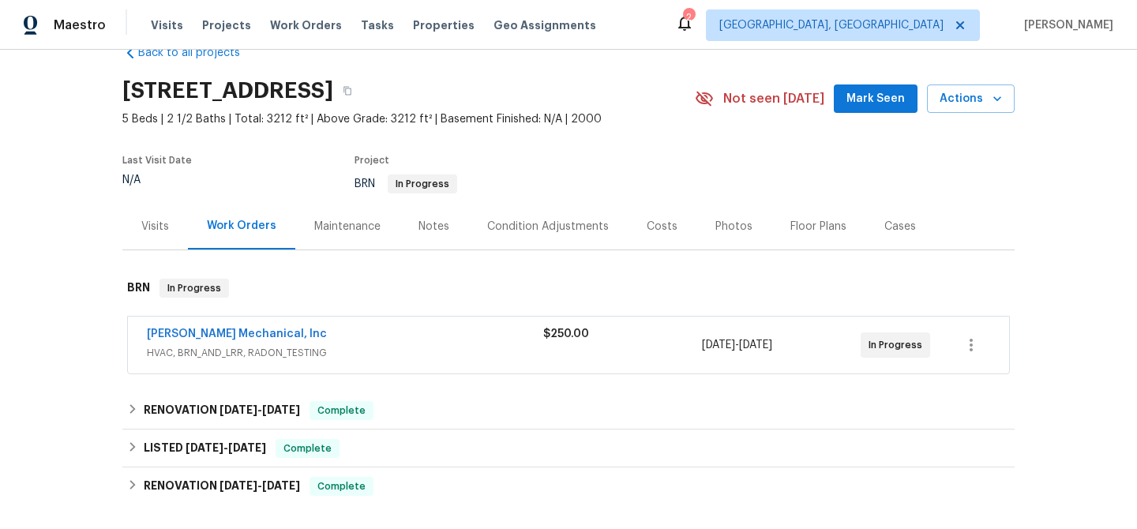
scroll to position [49, 0]
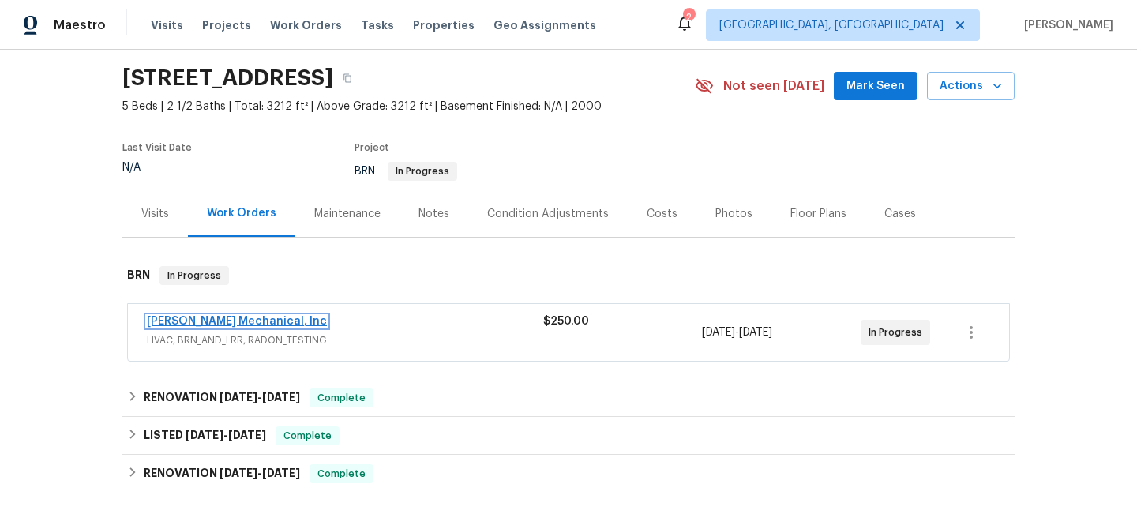
click at [195, 316] on link "JH Martin Mechanical, Inc" at bounding box center [237, 321] width 180 height 11
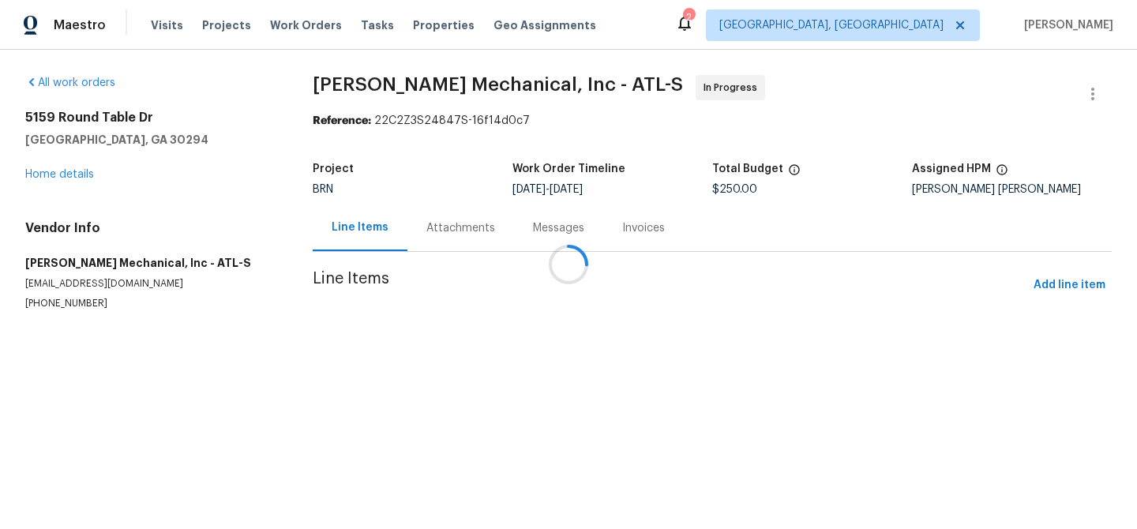
click at [452, 245] on div at bounding box center [568, 264] width 1137 height 529
click at [431, 233] on div at bounding box center [568, 264] width 1137 height 529
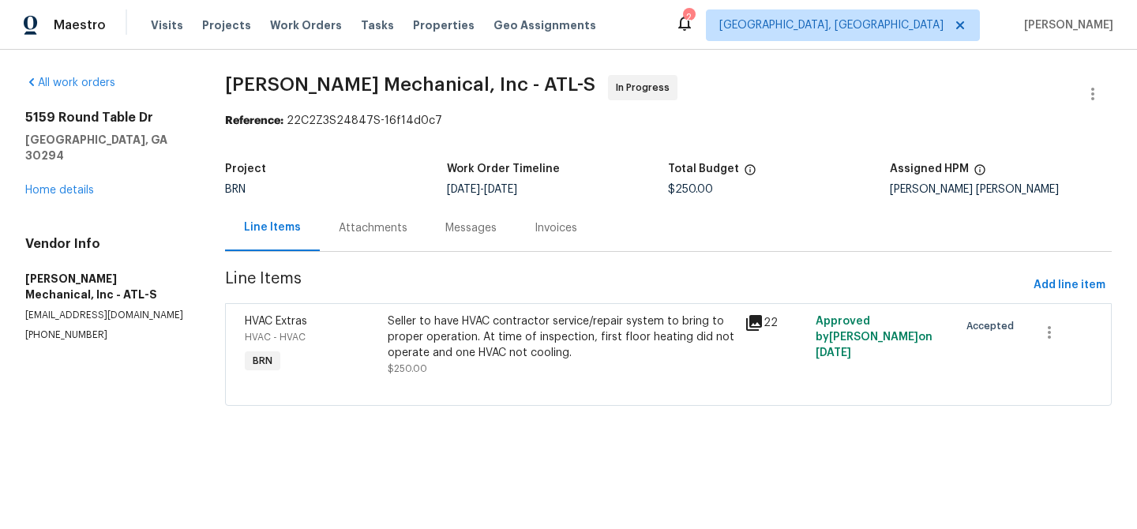
click at [365, 233] on div "Attachments" at bounding box center [373, 228] width 69 height 16
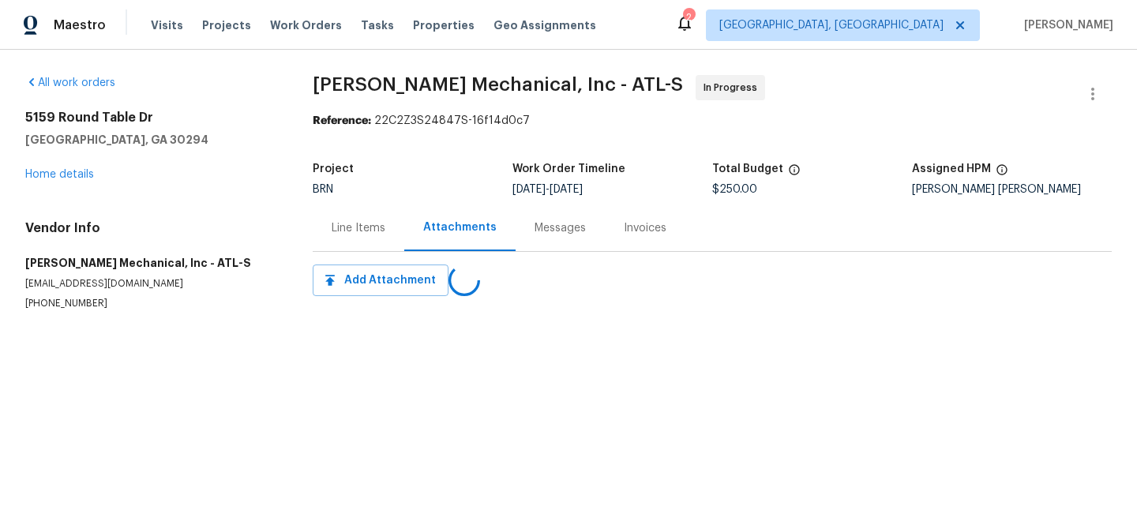
click at [534, 232] on div "Messages" at bounding box center [559, 228] width 51 height 16
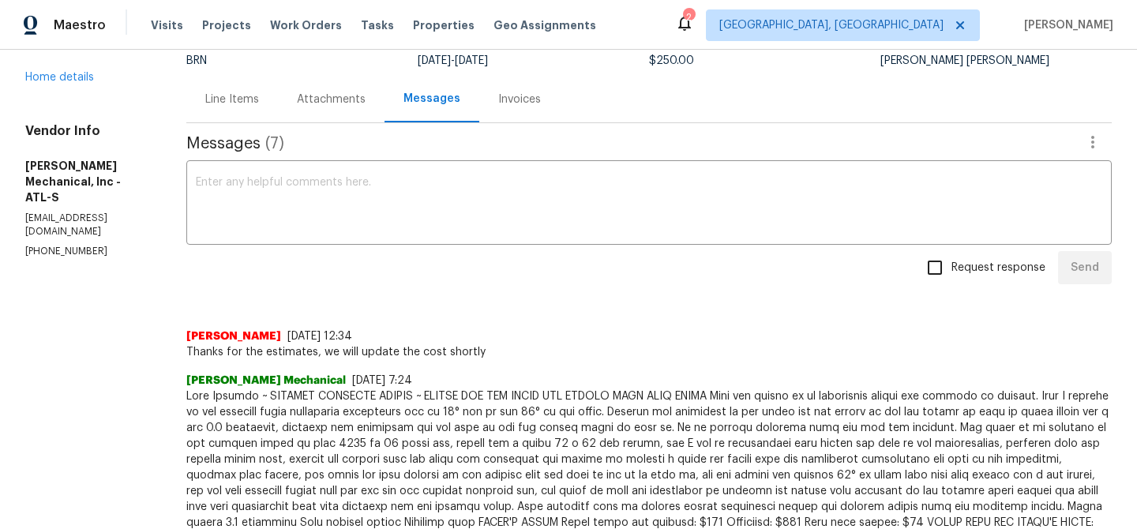
scroll to position [136, 0]
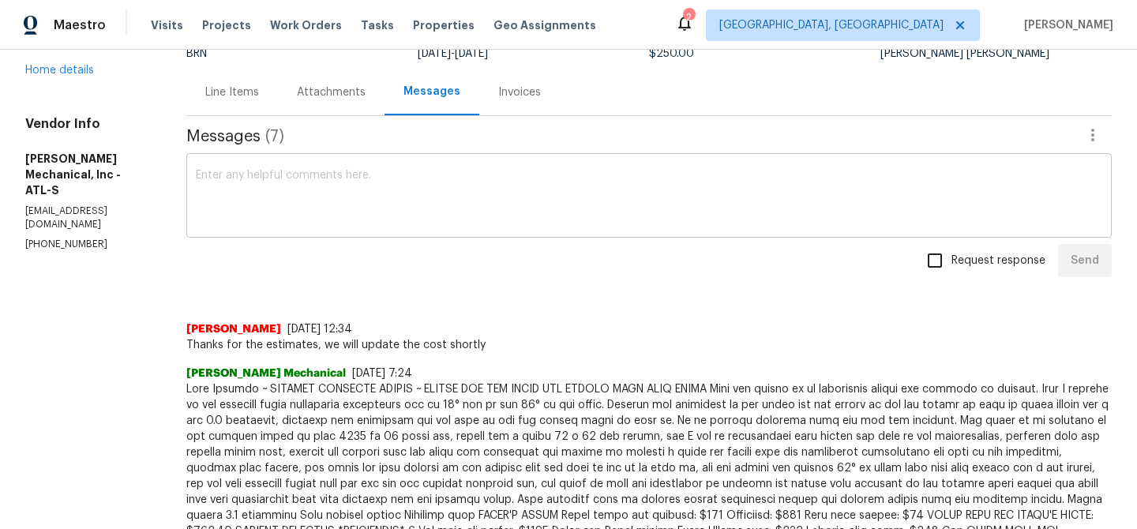
click at [324, 190] on textarea at bounding box center [649, 197] width 906 height 55
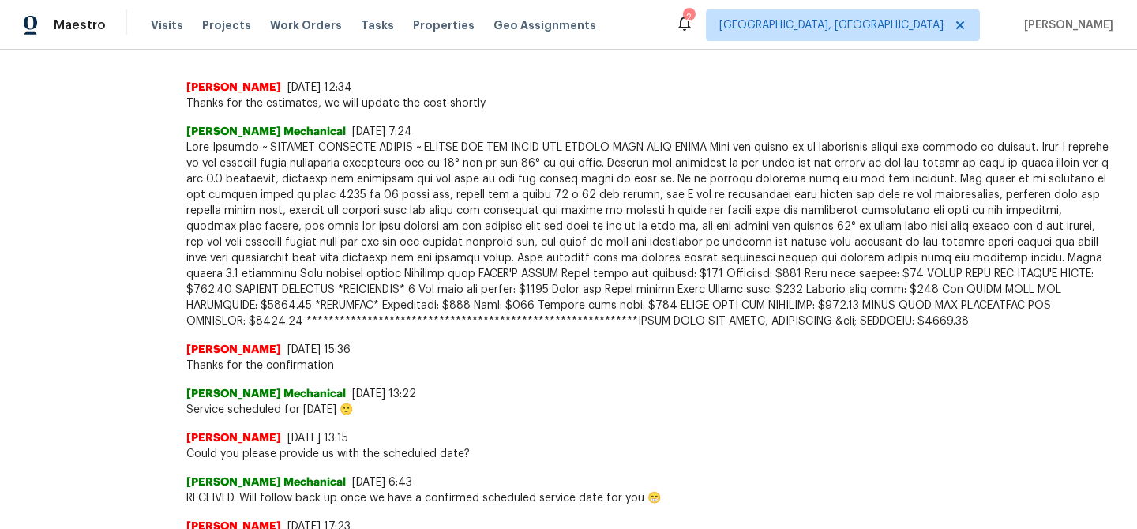
scroll to position [210, 0]
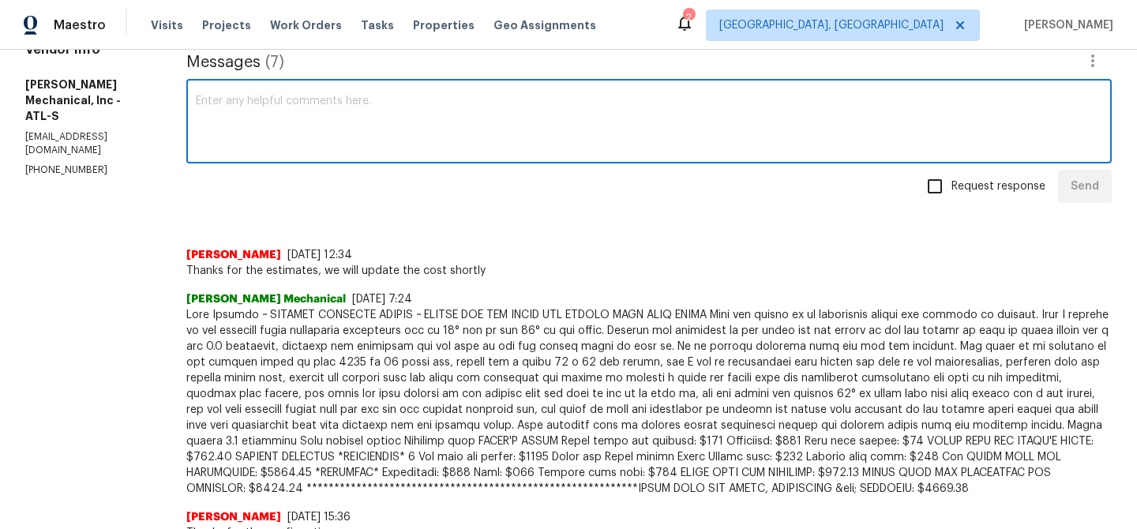
paste textarea "I don't see a need to replace either of the flue pipes. Could you ask to have t…"
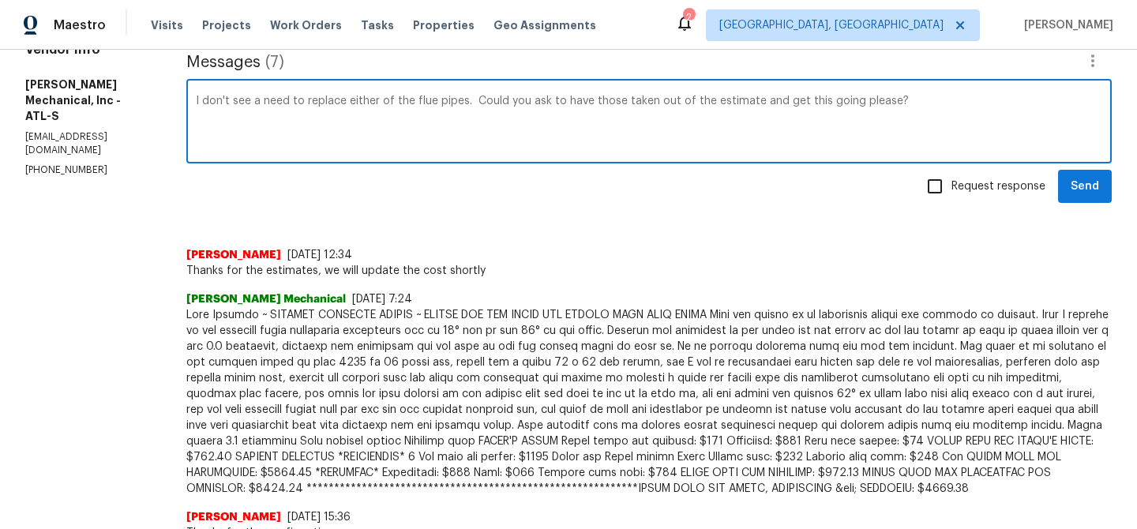
drag, startPoint x: 234, startPoint y: 103, endPoint x: 207, endPoint y: 103, distance: 26.8
click at [209, 103] on div "All work orders 5159 Round Table Dr Ellenwood, GA 30294 Home details Vendor Inf…" at bounding box center [568, 299] width 1137 height 919
drag, startPoint x: 297, startPoint y: 103, endPoint x: 275, endPoint y: 100, distance: 22.2
click at [275, 100] on textarea "We don't see a need to replace either of the flue pipes. Could you ask to have …" at bounding box center [649, 123] width 906 height 55
click at [296, 103] on textarea "We don't need to replace either of the flue pipes. Could you ask to have those …" at bounding box center [649, 123] width 906 height 55
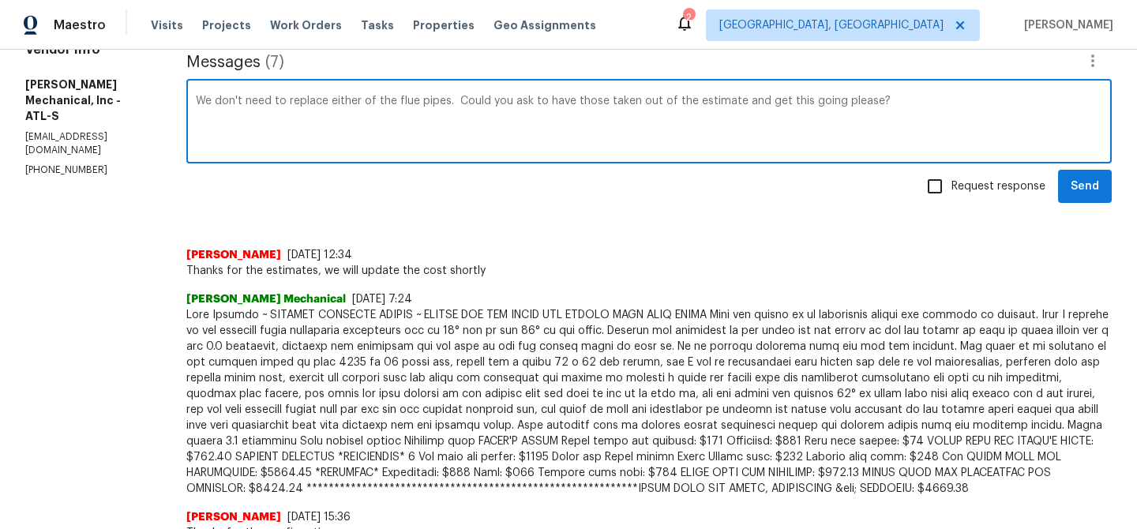
click at [470, 103] on textarea "We don't need to replace either of the flue pipes. Could you ask to have those …" at bounding box center [649, 123] width 906 height 55
drag, startPoint x: 589, startPoint y: 102, endPoint x: 605, endPoint y: 102, distance: 15.8
click at [605, 102] on textarea "We don't need to replace either of the flue pipes as of now. Could you ask to h…" at bounding box center [649, 123] width 906 height 55
drag, startPoint x: 624, startPoint y: 105, endPoint x: 664, endPoint y: 103, distance: 40.3
click at [664, 103] on textarea "We don't need to replace either of the flue pipes as of now. Could you please t…" at bounding box center [649, 123] width 906 height 55
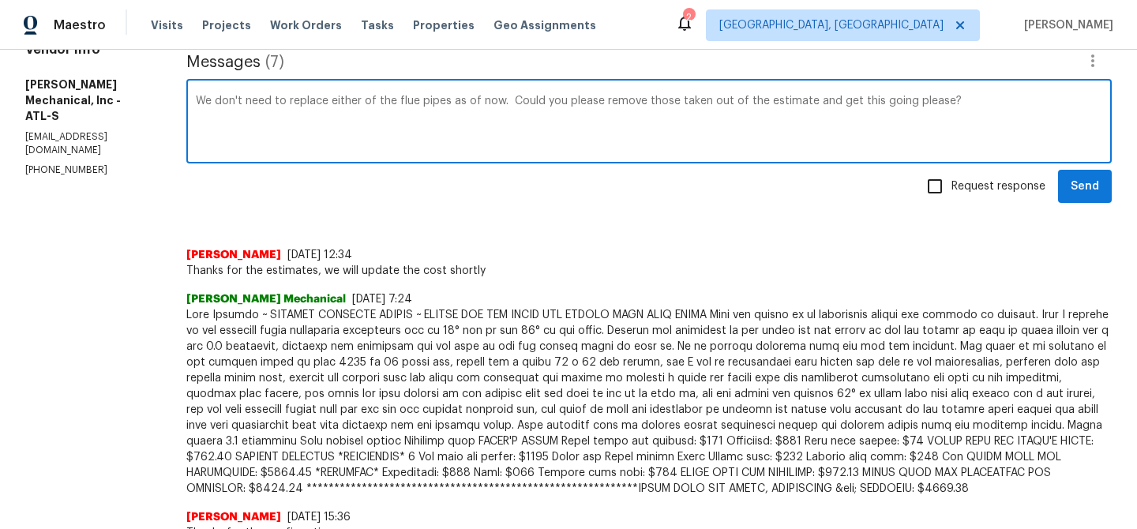
click at [651, 103] on textarea "We don't need to replace either of the flue pipes as of now. Could you please r…" at bounding box center [649, 123] width 906 height 55
type textarea "We don't need to replace either of the flue pipes as of now. Could you please t…"
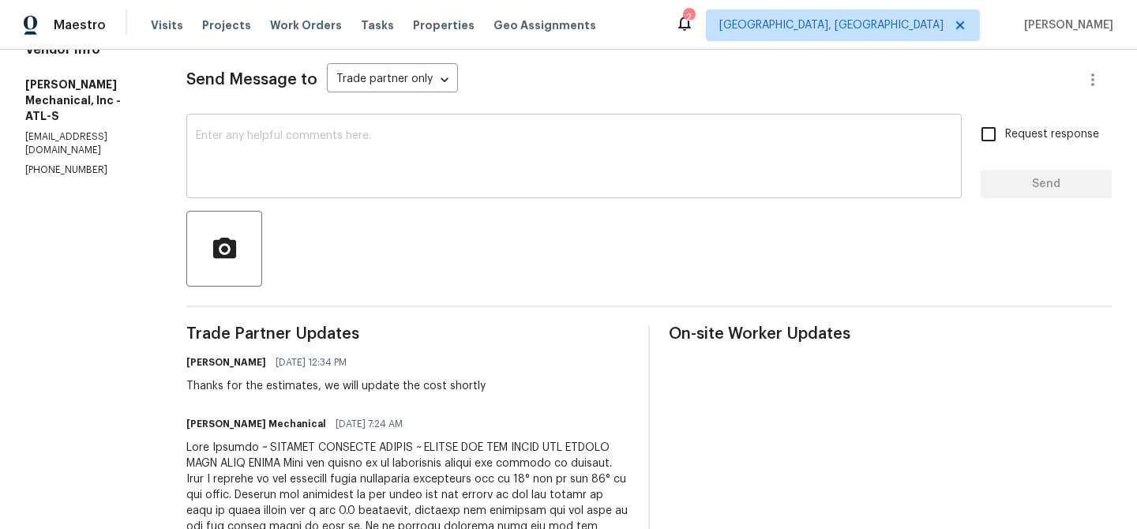
click at [247, 164] on textarea at bounding box center [574, 157] width 756 height 55
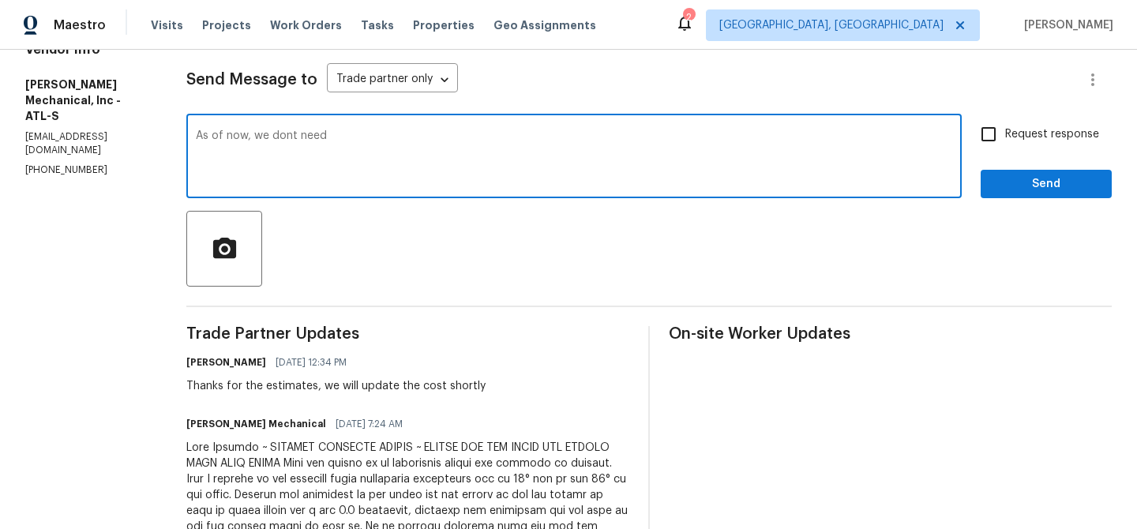
paste textarea "I don't see a need to replace either of the flue pipes. Could you ask to have t…"
drag, startPoint x: 354, startPoint y: 137, endPoint x: 446, endPoint y: 138, distance: 91.6
click at [446, 138] on textarea "As of now, we dont need I don't see a need to replace either of the flue pipes.…" at bounding box center [574, 157] width 756 height 55
click at [598, 140] on textarea "As of now, we dont need to replace either of the flue pipes. Could you ask to h…" at bounding box center [574, 157] width 756 height 55
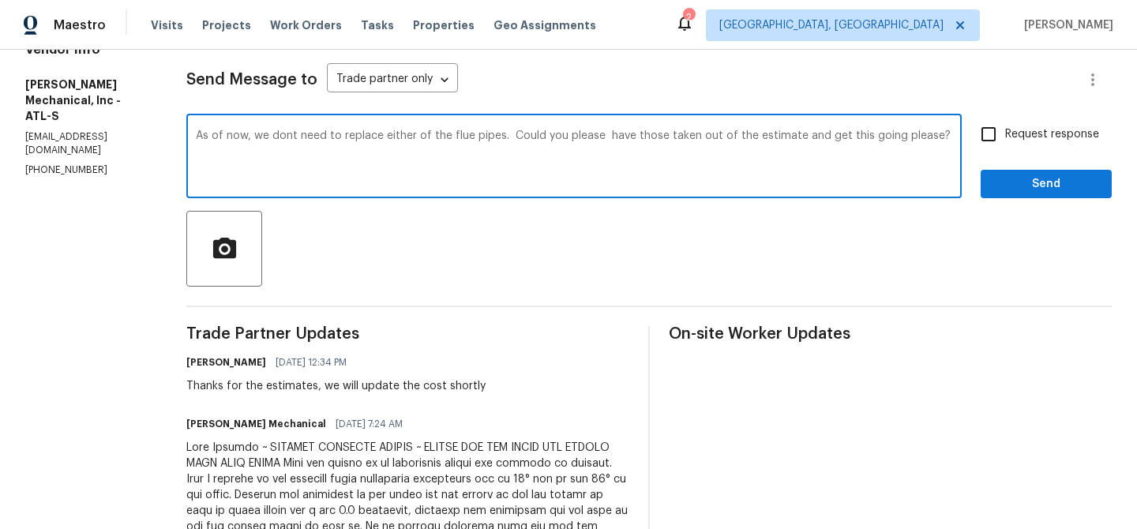
drag, startPoint x: 865, startPoint y: 137, endPoint x: 943, endPoint y: 197, distance: 98.5
click at [943, 197] on div "As of now, we dont need to replace either of the flue pipes. Could you please h…" at bounding box center [573, 158] width 775 height 81
click at [414, 119] on div "As of now, we dont need to replace either of the flue pipes. Could you please h…" at bounding box center [573, 158] width 775 height 81
click at [343, 180] on textarea "As of now, we dont need to replace either of the flue pipes. Could you please h…" at bounding box center [574, 157] width 756 height 55
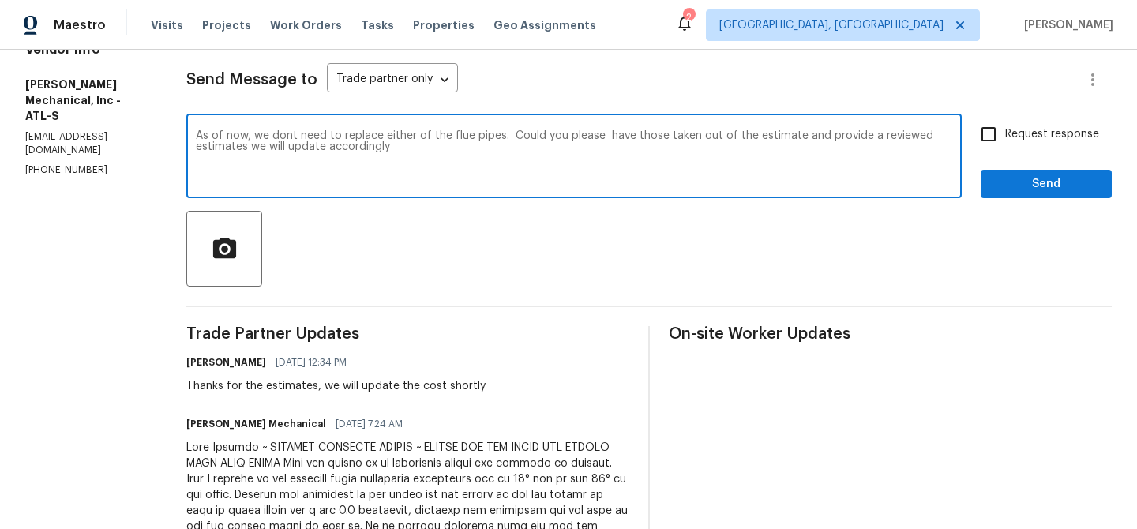
click at [343, 180] on textarea "As of now, we dont need to replace either of the flue pipes. Could you please h…" at bounding box center [574, 157] width 756 height 55
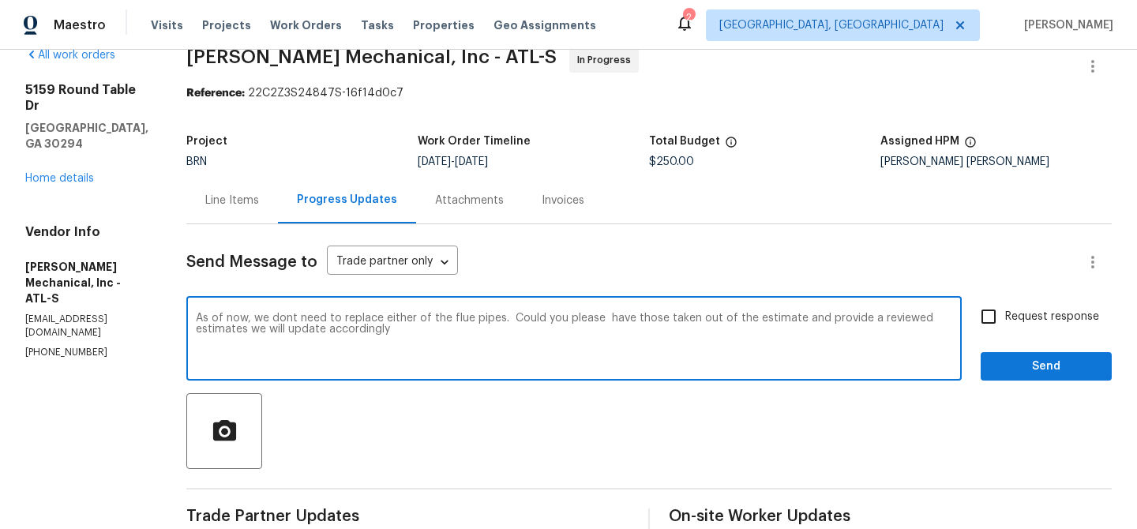
scroll to position [0, 0]
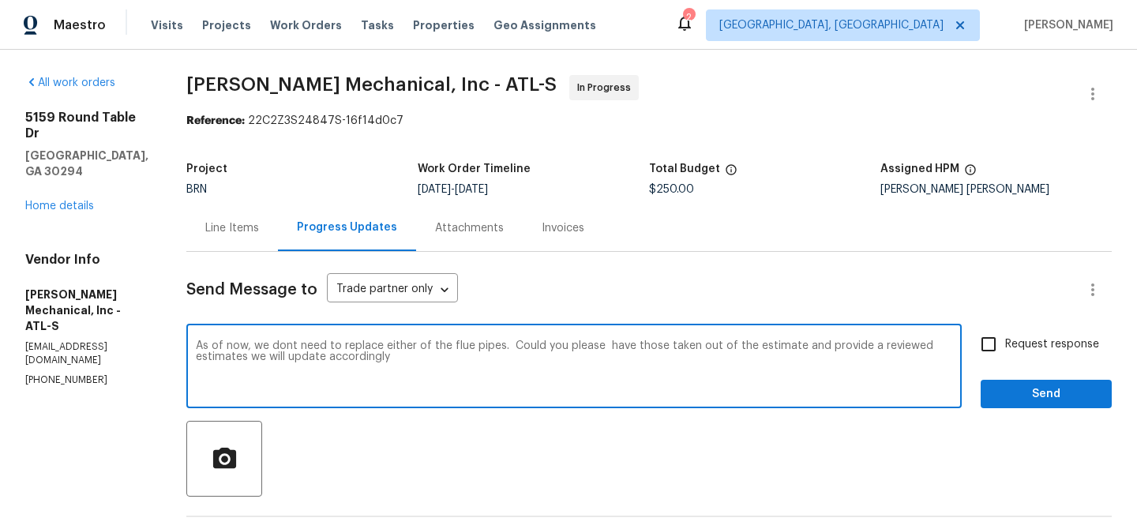
paste textarea ""As of now, we don’t need to replace either of the flue pipes. Could you please…"
click at [225, 345] on textarea ""As of now, we don’t need to replace either of the flue pipes. Could you please…" at bounding box center [574, 367] width 756 height 55
click at [913, 343] on textarea "As of now, we don’t need to replace either of the flue pipes. Could you please …" at bounding box center [574, 367] width 756 height 55
click at [563, 375] on textarea "As of now, we don’t need to replace either of the flue pipes. Could you please …" at bounding box center [574, 367] width 756 height 55
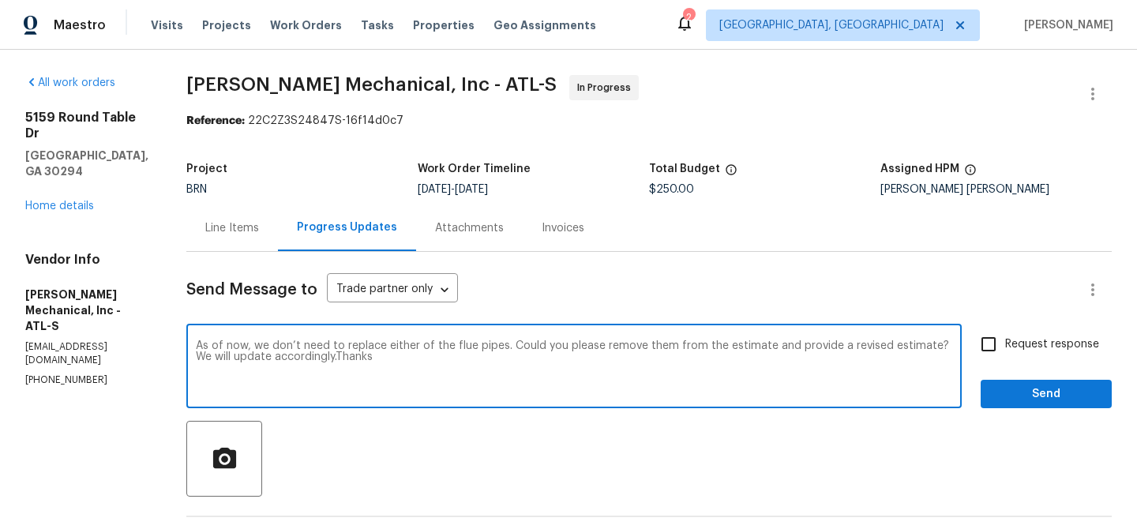
type textarea "As of now, we don’t need to replace either of the flue pipes. Could you please …"
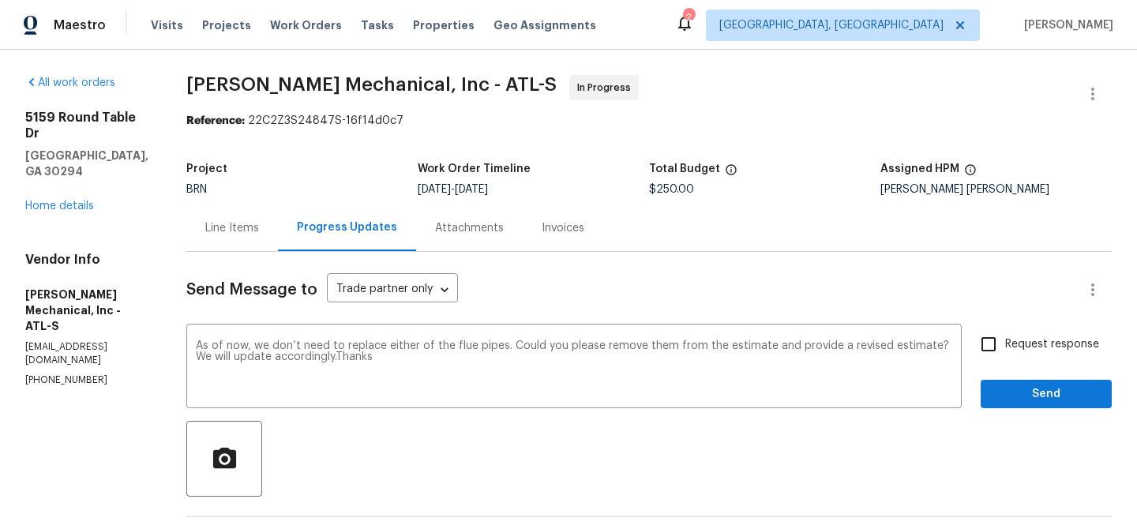
click at [995, 361] on div "Request response Send" at bounding box center [1045, 368] width 131 height 81
click at [990, 347] on input "Request response" at bounding box center [988, 344] width 33 height 33
checkbox input "true"
click at [999, 386] on span "Send" at bounding box center [1046, 394] width 106 height 20
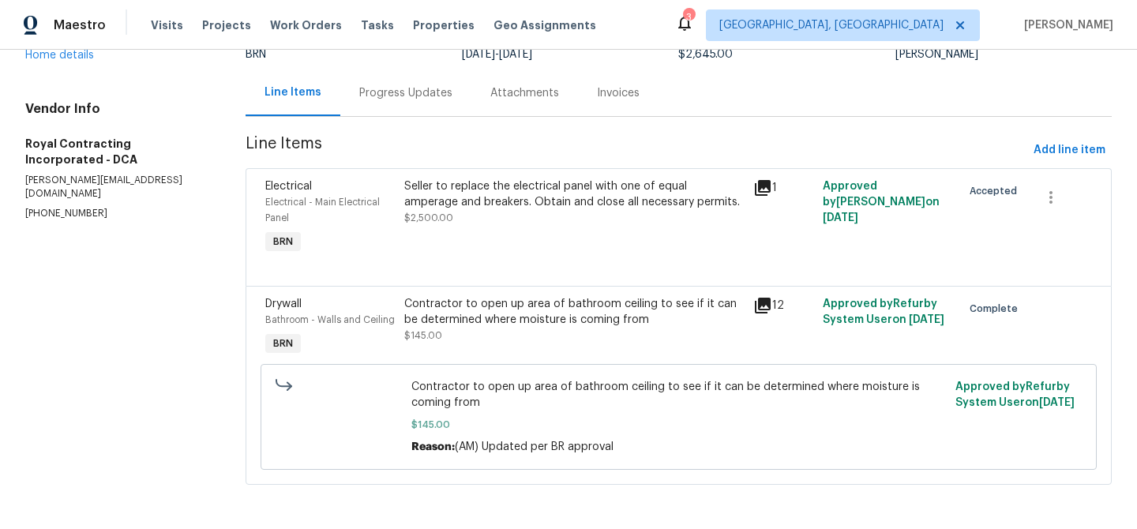
click at [392, 92] on div "Progress Updates" at bounding box center [405, 93] width 93 height 16
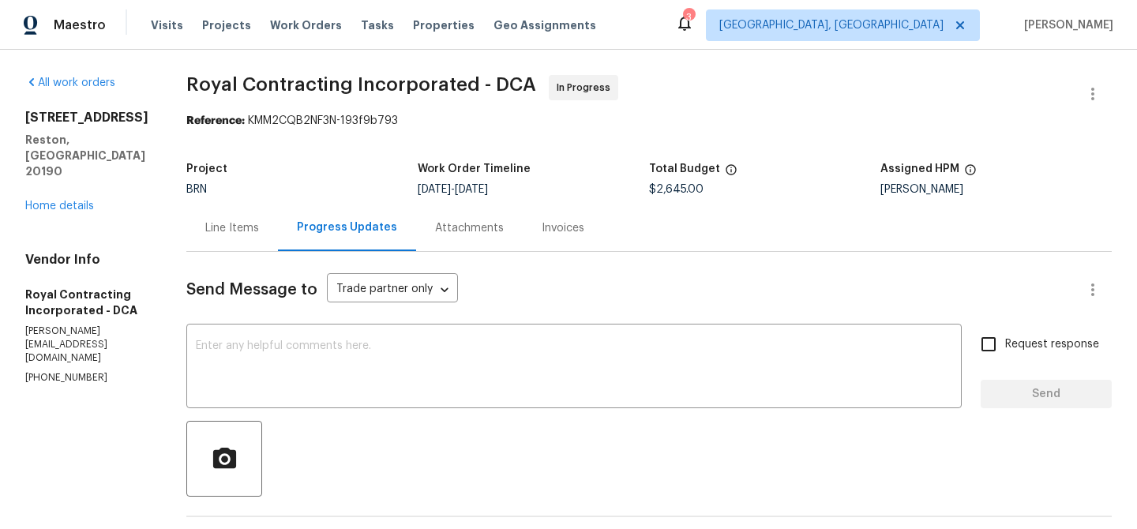
drag, startPoint x: 885, startPoint y: 193, endPoint x: 1009, endPoint y: 189, distance: 124.0
click at [1009, 190] on div "Nicolas Campuzano" at bounding box center [995, 189] width 231 height 11
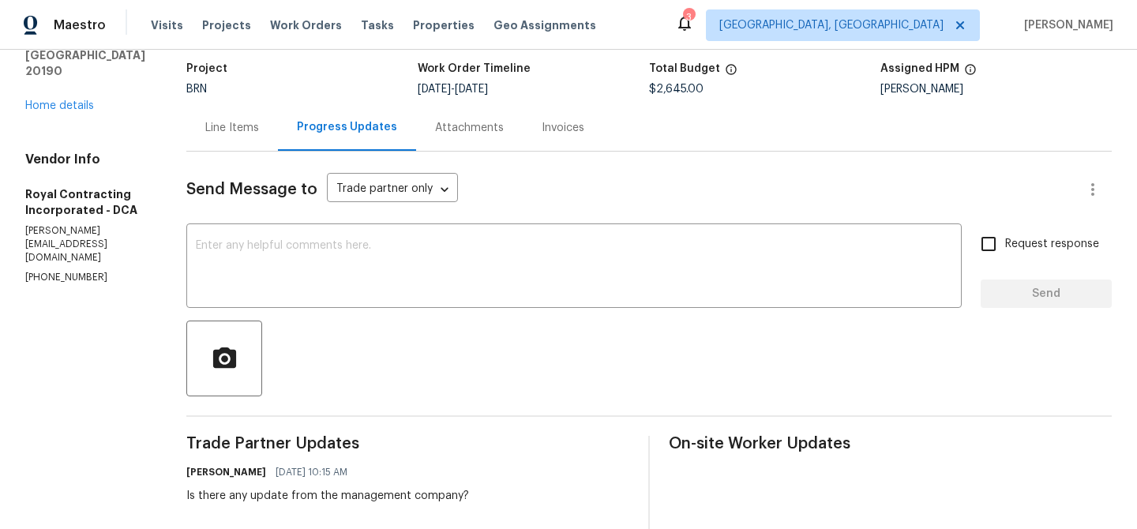
scroll to position [124, 0]
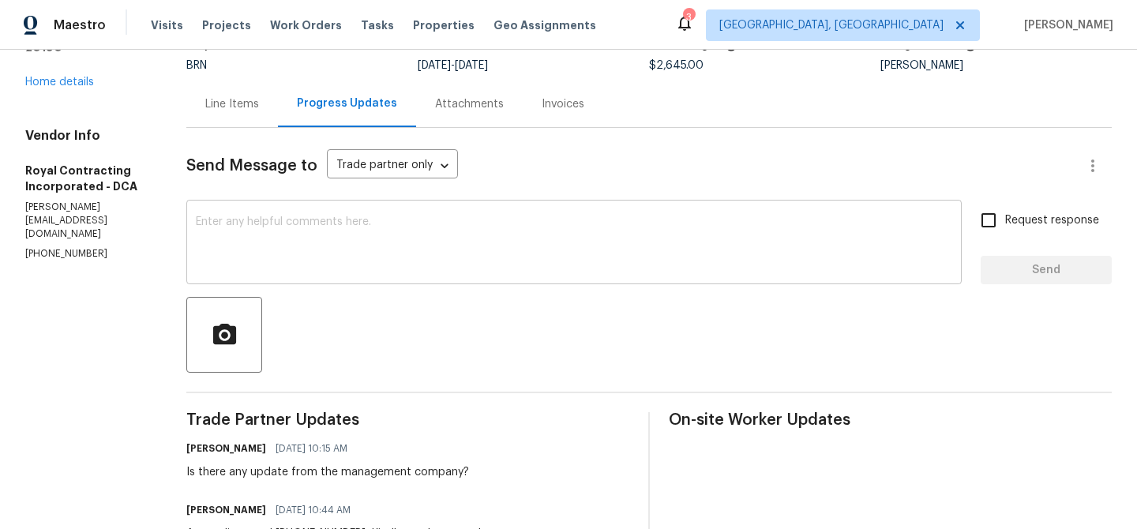
click at [272, 226] on textarea at bounding box center [574, 243] width 756 height 55
click at [75, 247] on p "(571) 224-5089" at bounding box center [86, 253] width 123 height 13
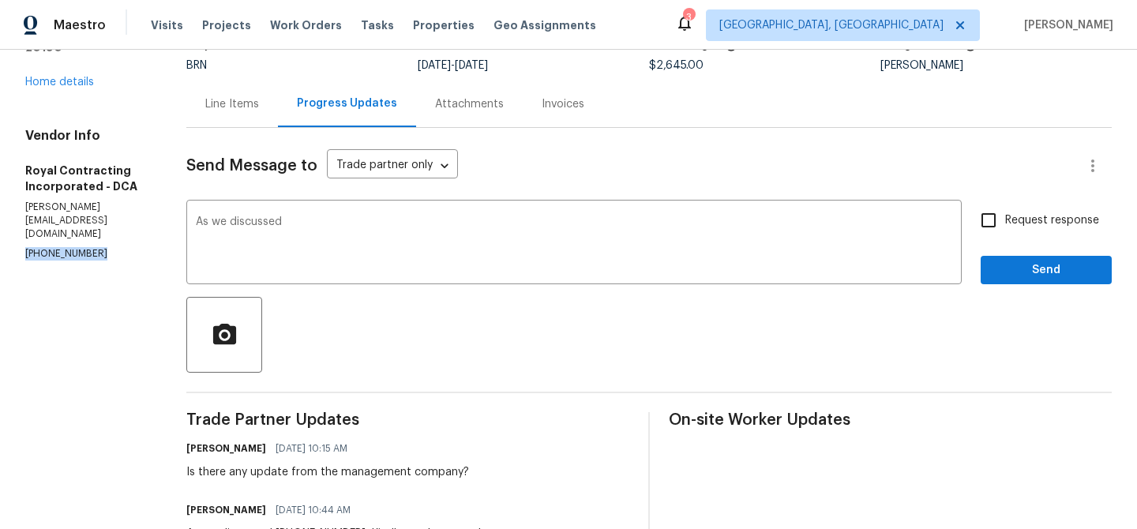
click at [75, 247] on p "(571) 224-5089" at bounding box center [86, 253] width 123 height 13
copy p "(571) 224-5089"
click at [333, 235] on textarea "As we discussed" at bounding box center [574, 243] width 756 height 55
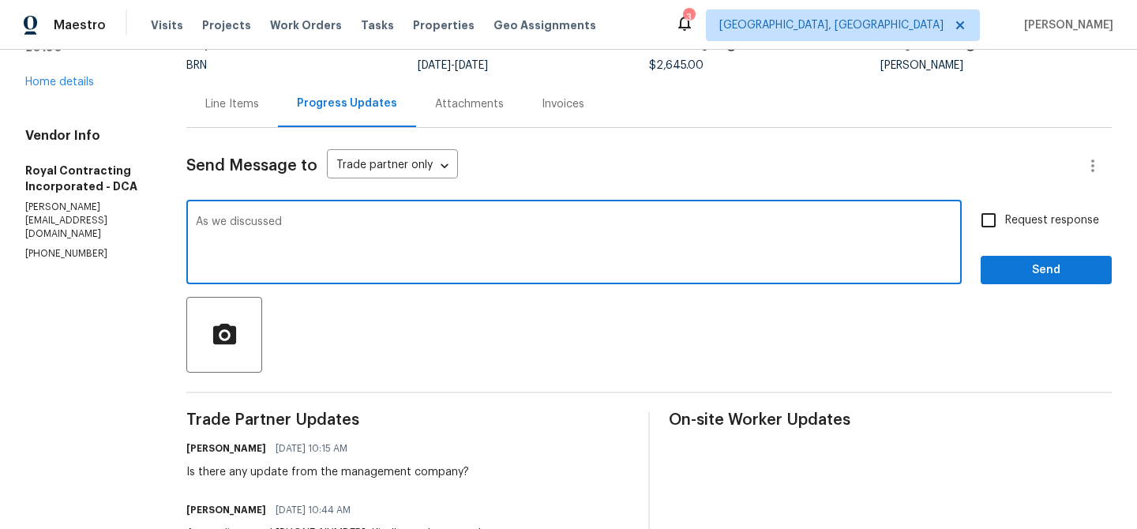
paste textarea "(571) 224-5089"
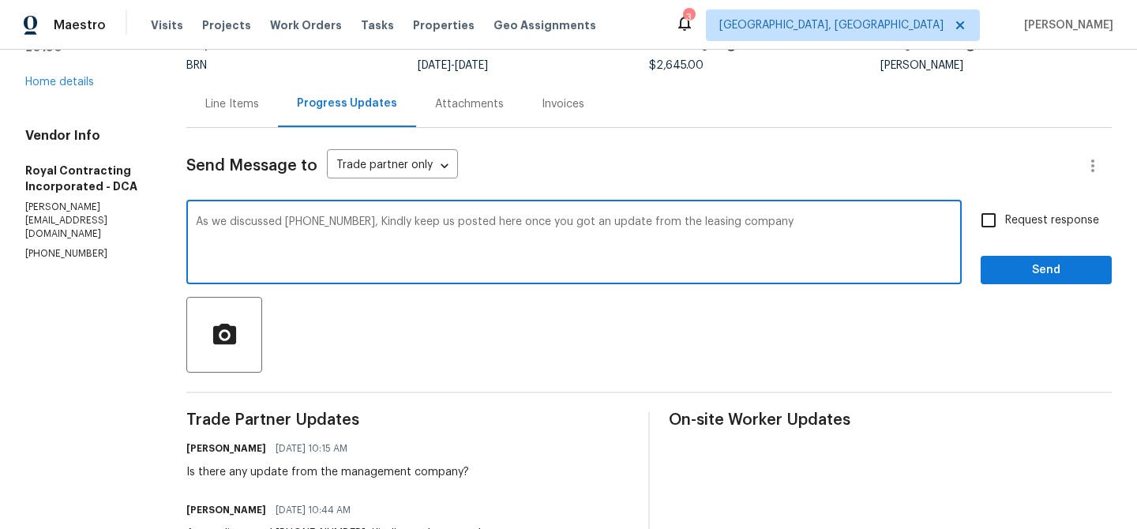
type textarea "As we discussed (571) 224-5089, Kindly keep us posted here once you got an upda…"
click at [1005, 220] on input "Request response" at bounding box center [988, 220] width 33 height 33
checkbox input "true"
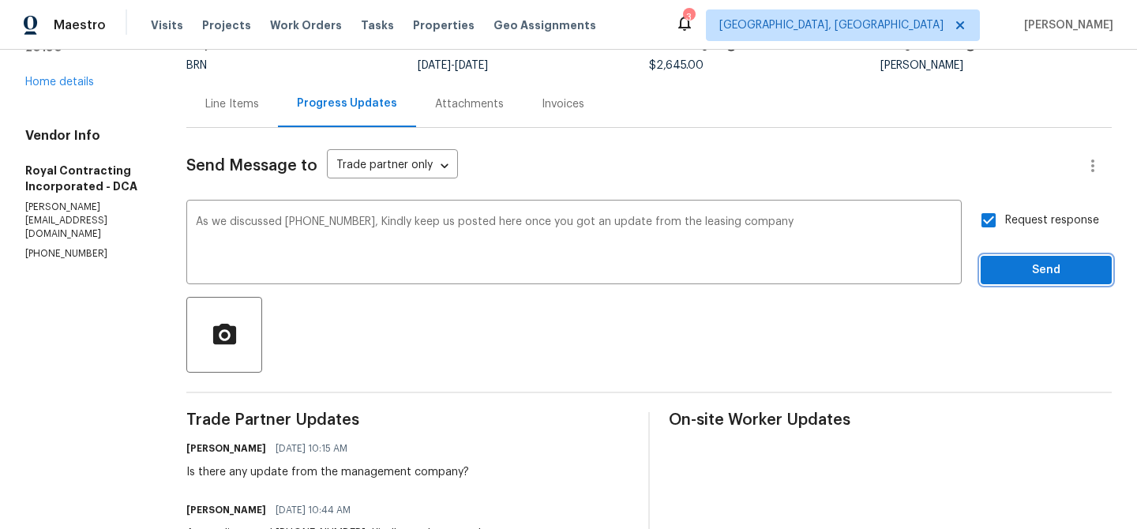
click at [1009, 272] on span "Send" at bounding box center [1046, 270] width 106 height 20
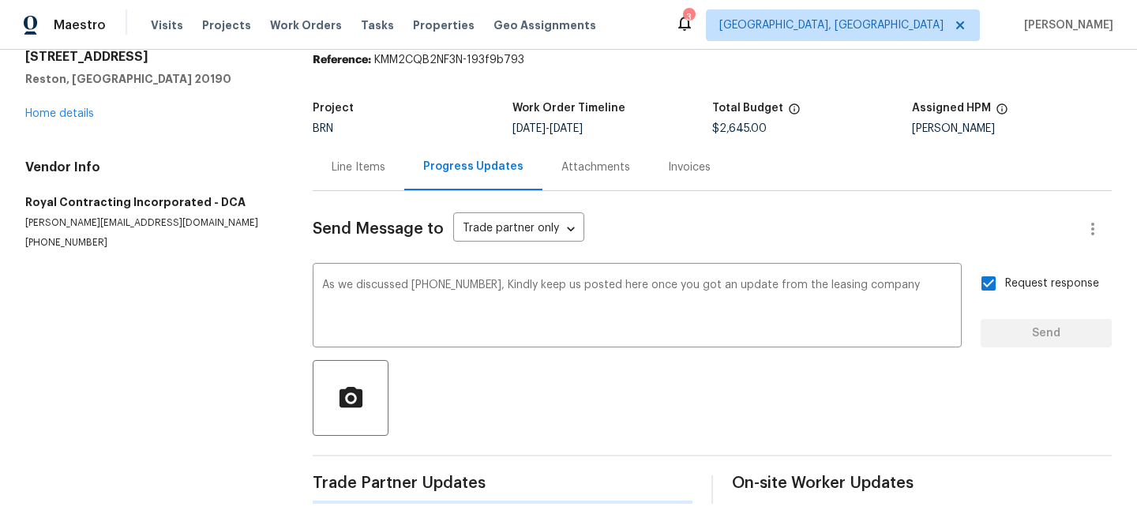
scroll to position [0, 0]
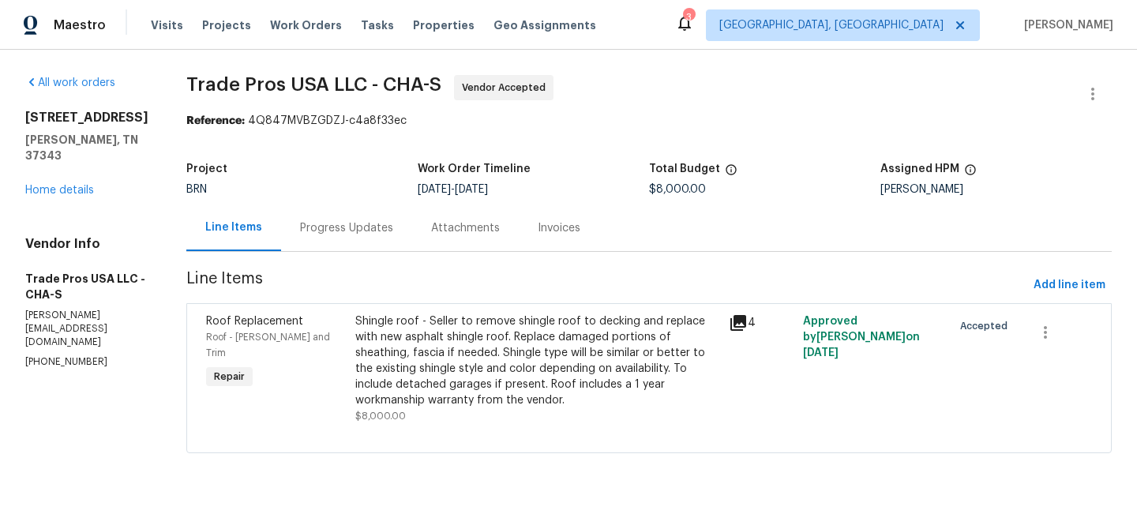
click at [326, 231] on div "Progress Updates" at bounding box center [346, 228] width 93 height 16
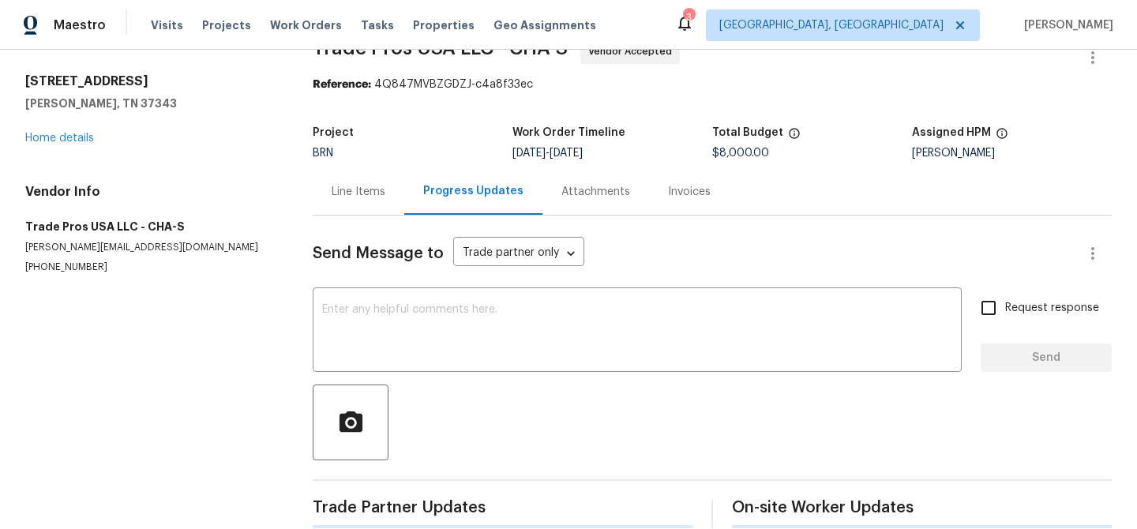
scroll to position [53, 0]
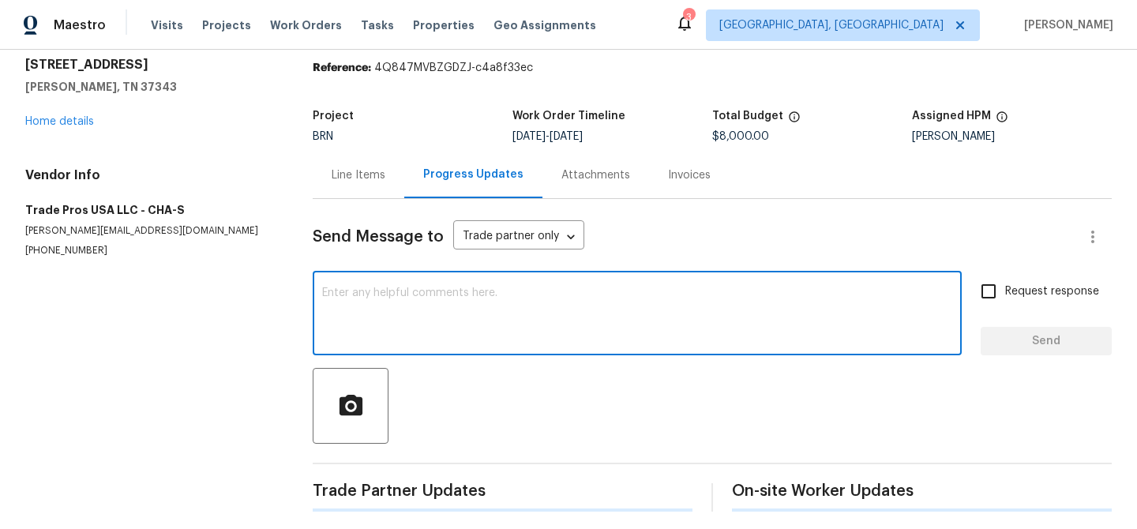
click at [328, 318] on textarea at bounding box center [637, 314] width 630 height 55
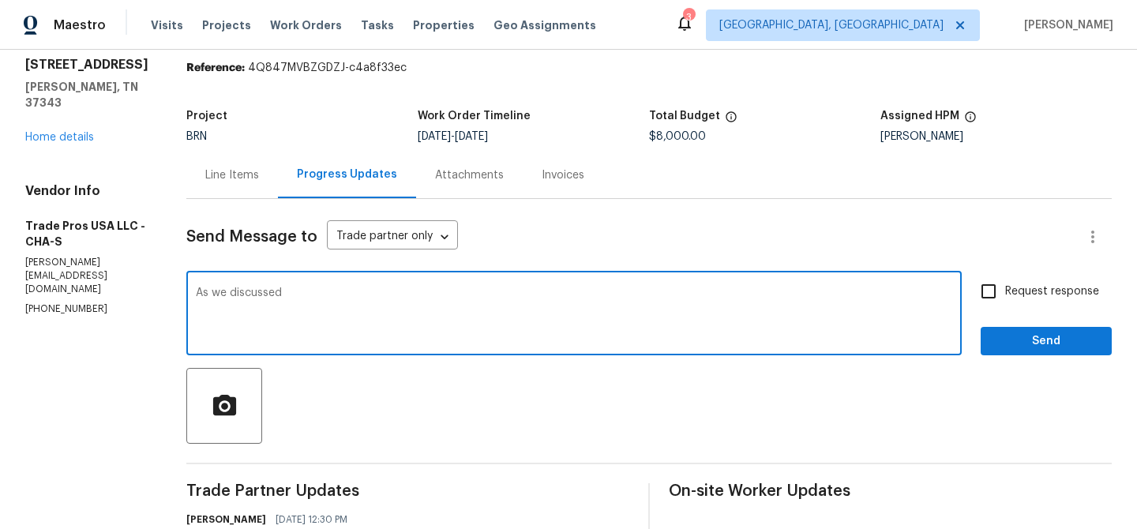
click at [63, 270] on div "Vendor Info Trade Pros USA LLC - CHA-S [EMAIL_ADDRESS][DOMAIN_NAME] [PHONE_NUMB…" at bounding box center [86, 249] width 123 height 133
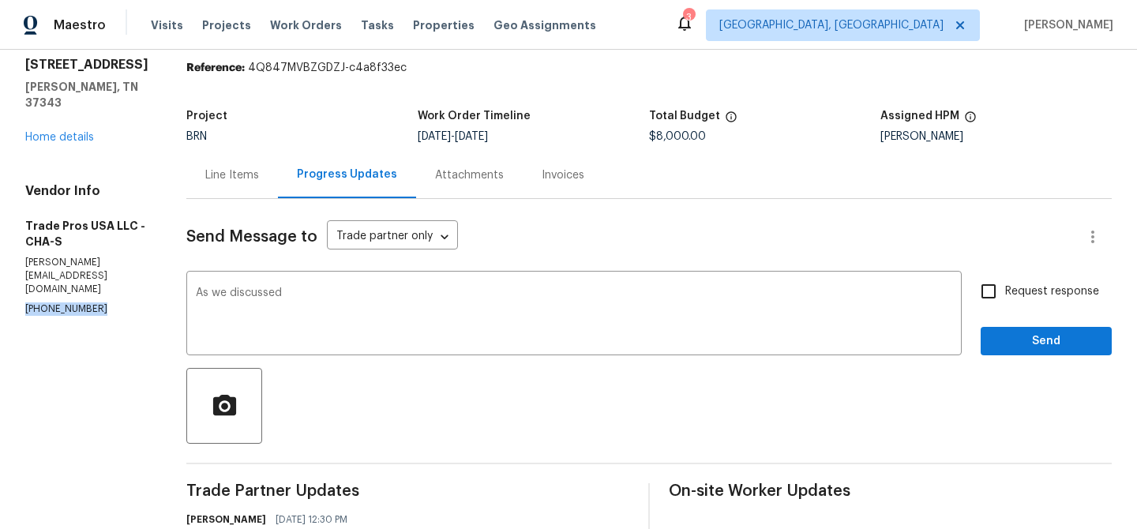
click at [63, 270] on div "Vendor Info Trade Pros USA LLC - CHA-S trevor@tradeprosusa.com (256) 910-1247" at bounding box center [86, 249] width 123 height 133
copy p "(256) 910-1247"
click at [338, 300] on textarea "As we discussed" at bounding box center [574, 314] width 756 height 55
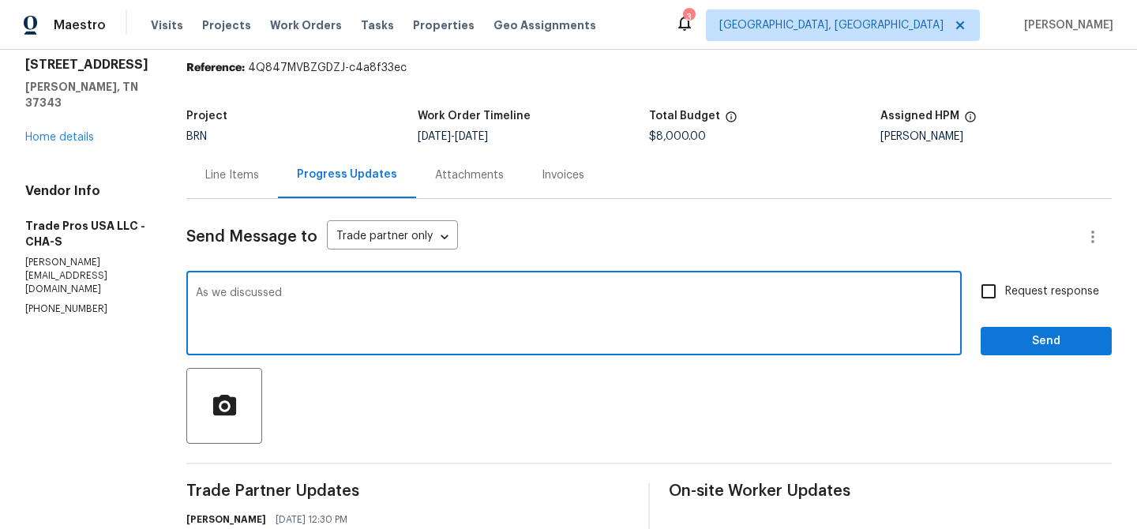
paste textarea "(256) 910-1247"
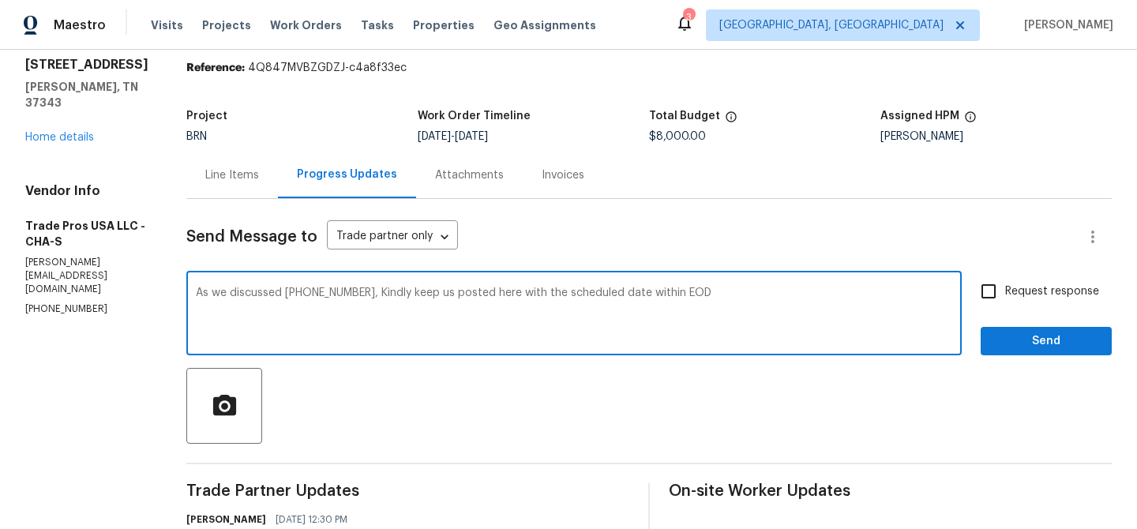
type textarea "As we discussed (256) 910-1247, Kindly keep us posted here with the scheduled d…"
click at [1021, 287] on span "Request response" at bounding box center [1052, 291] width 94 height 17
click at [1005, 287] on input "Request response" at bounding box center [988, 291] width 33 height 33
checkbox input "true"
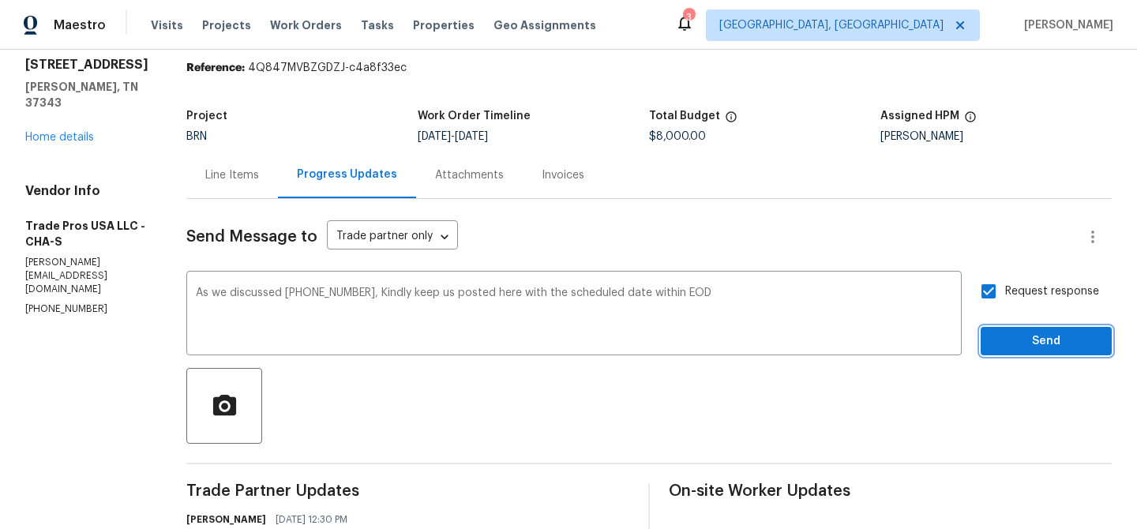
click at [1011, 350] on span "Send" at bounding box center [1046, 342] width 106 height 20
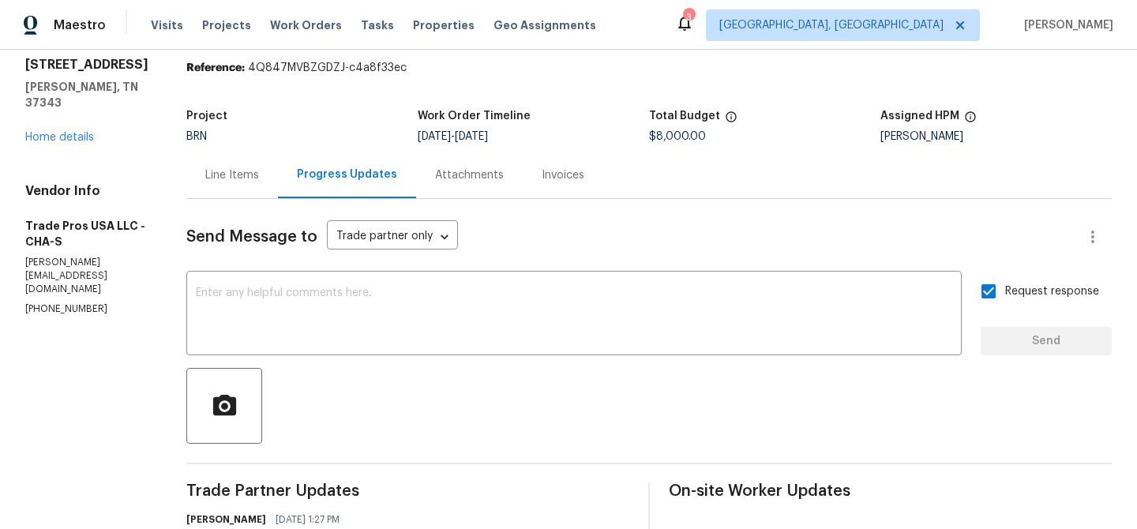
scroll to position [0, 0]
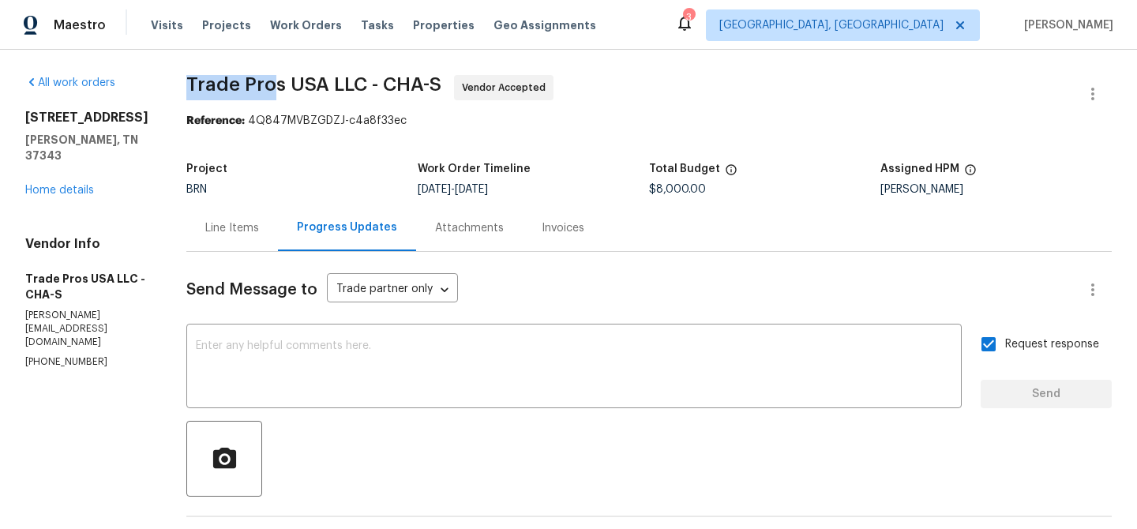
drag, startPoint x: 175, startPoint y: 81, endPoint x: 268, endPoint y: 81, distance: 92.4
copy span "Trade Pro"
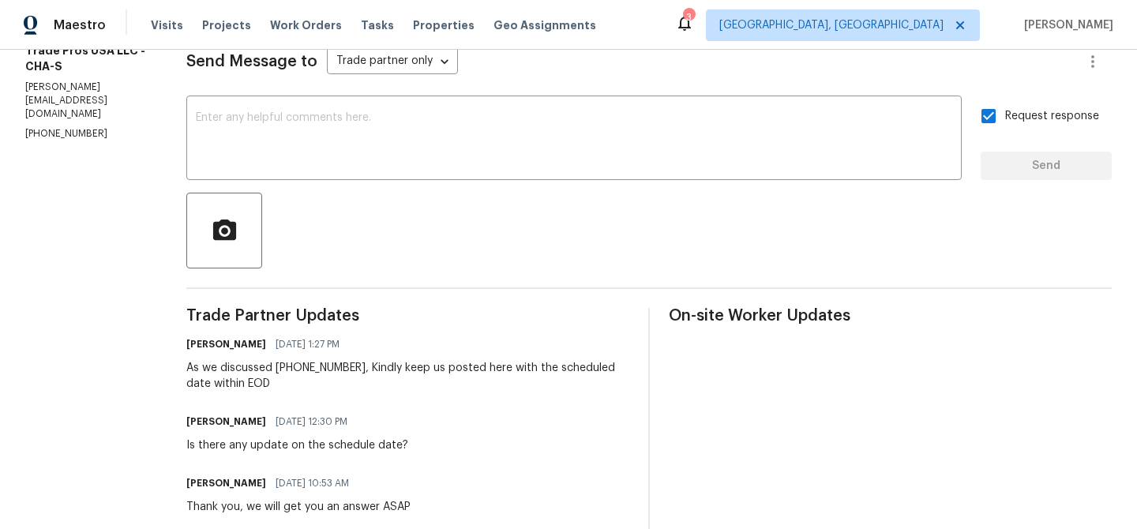
scroll to position [230, 0]
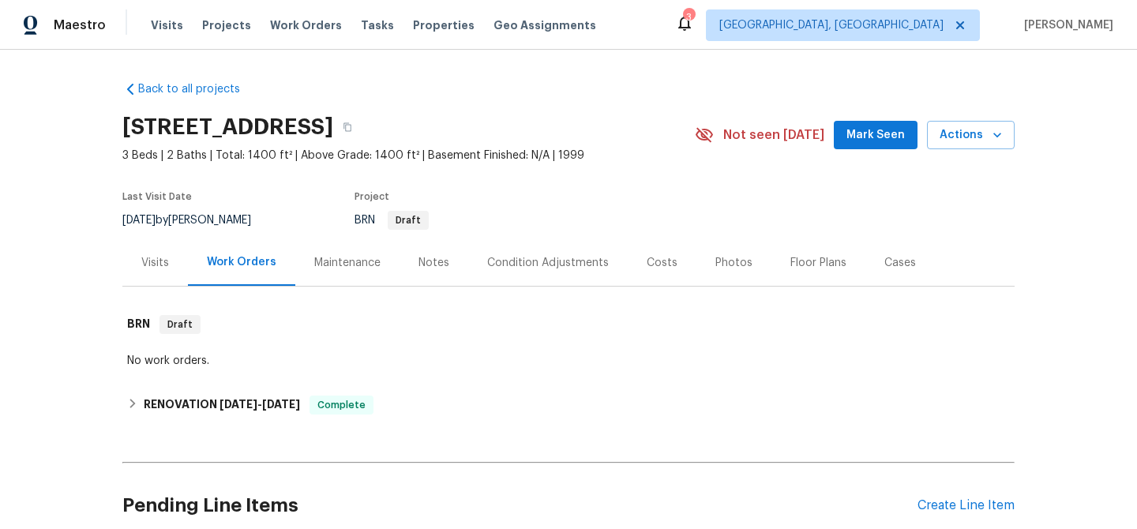
scroll to position [258, 0]
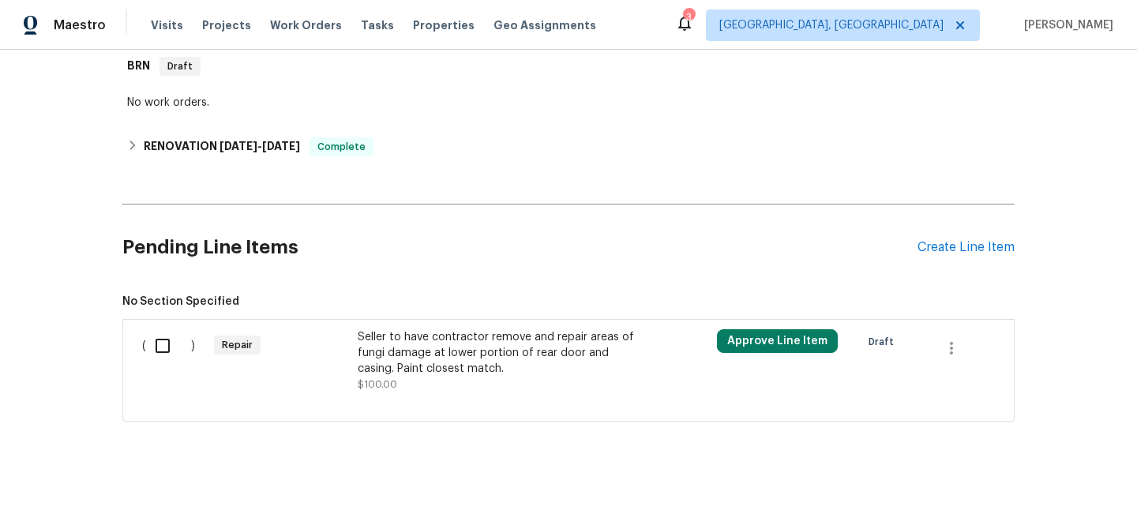
click at [483, 333] on div "Seller to have contractor remove and repair areas of fungi damage at lower port…" at bounding box center [497, 352] width 278 height 47
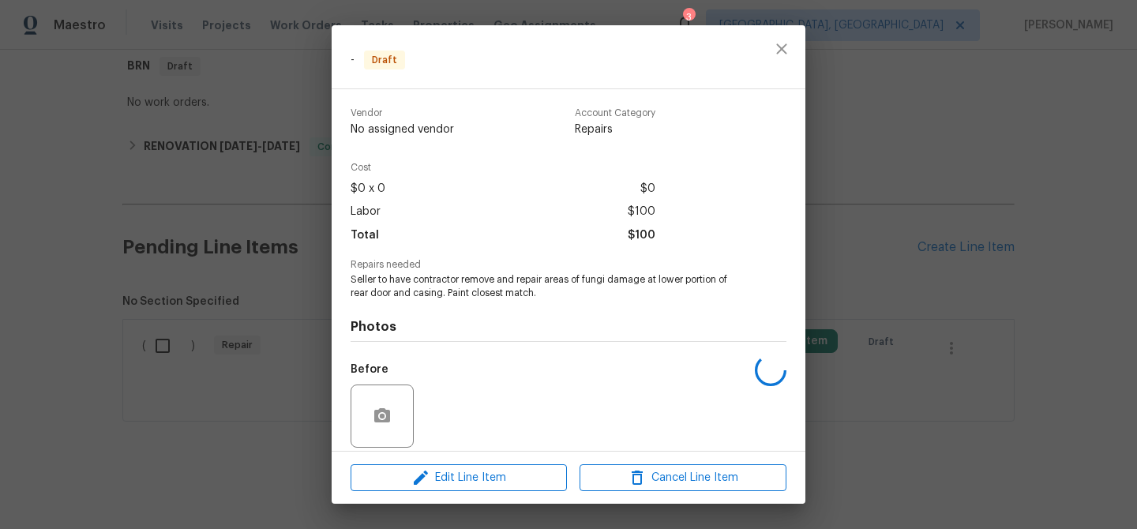
scroll to position [115, 0]
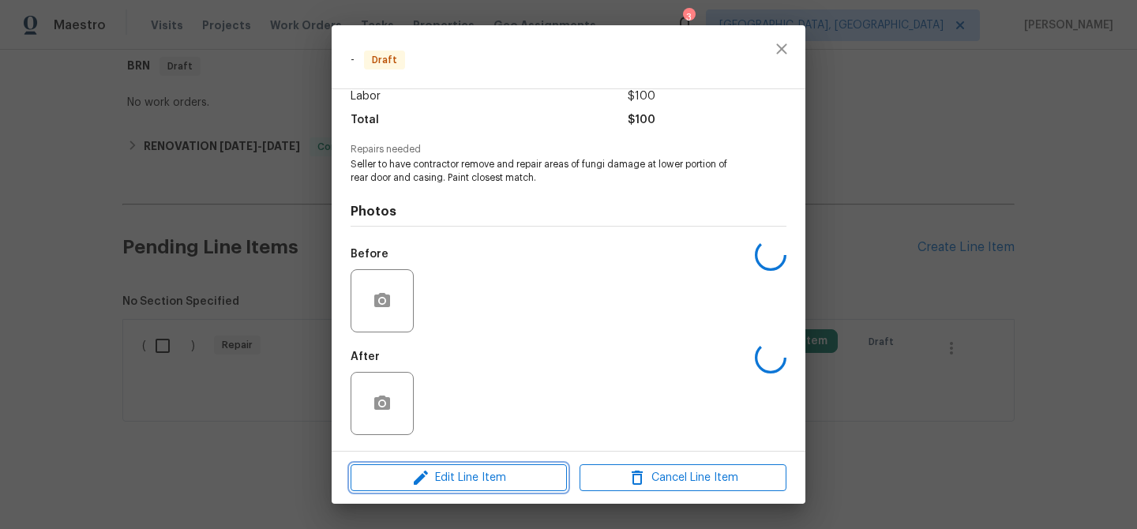
click at [421, 464] on button "Edit Line Item" at bounding box center [458, 478] width 216 height 28
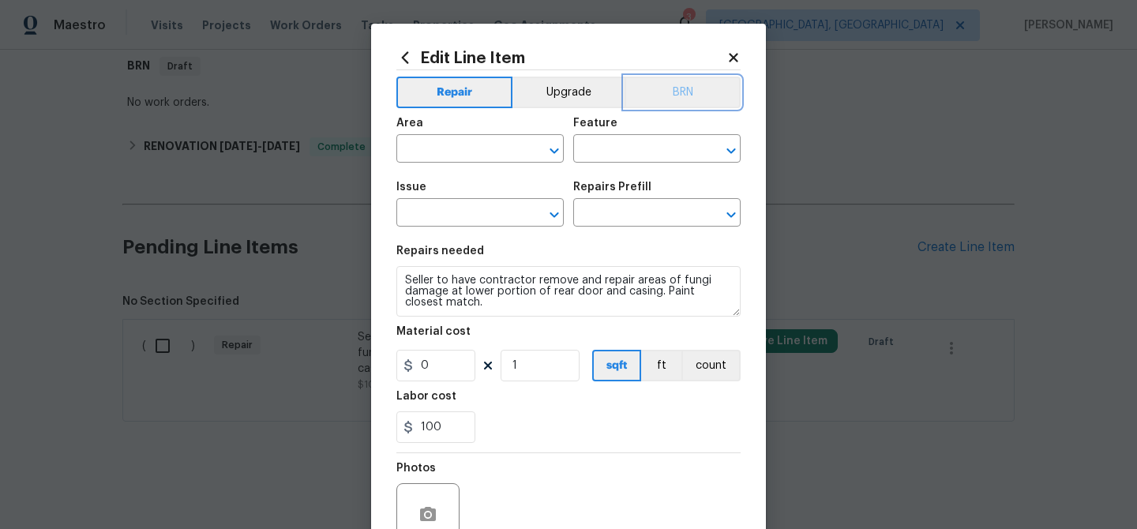
click at [682, 99] on button "BRN" at bounding box center [682, 93] width 116 height 32
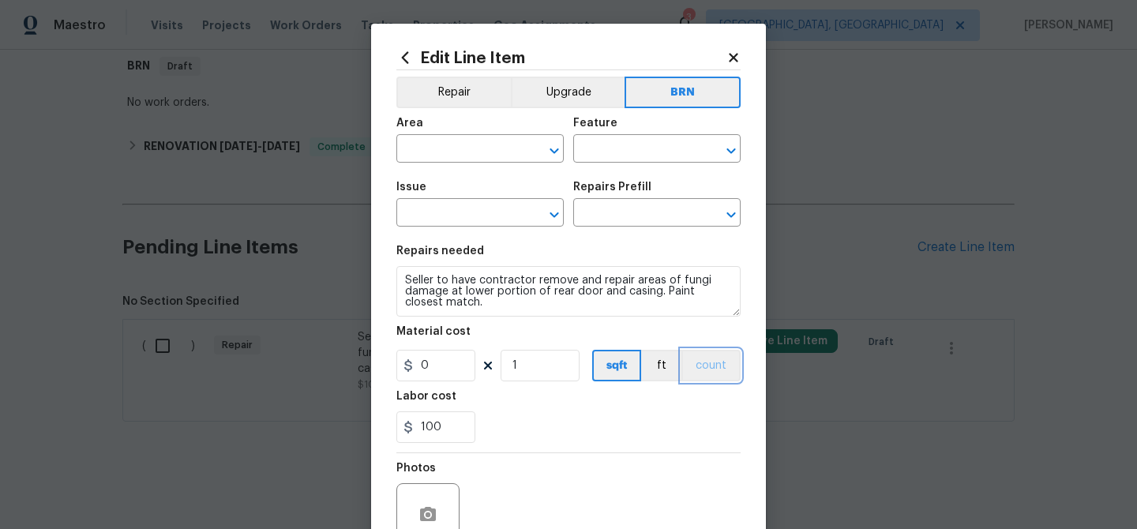
click at [707, 358] on button "count" at bounding box center [710, 366] width 59 height 32
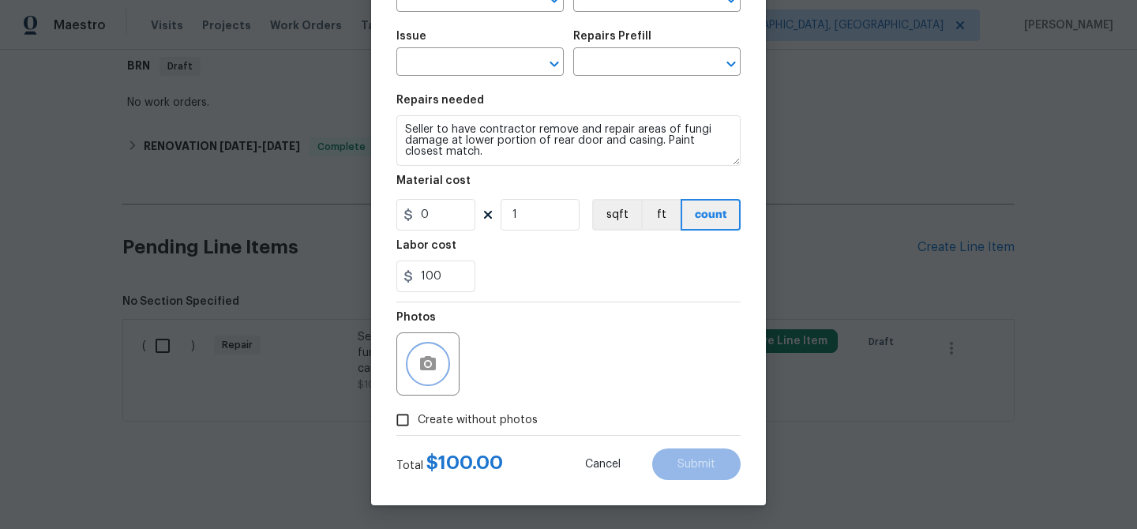
click at [423, 363] on icon "button" at bounding box center [428, 363] width 16 height 14
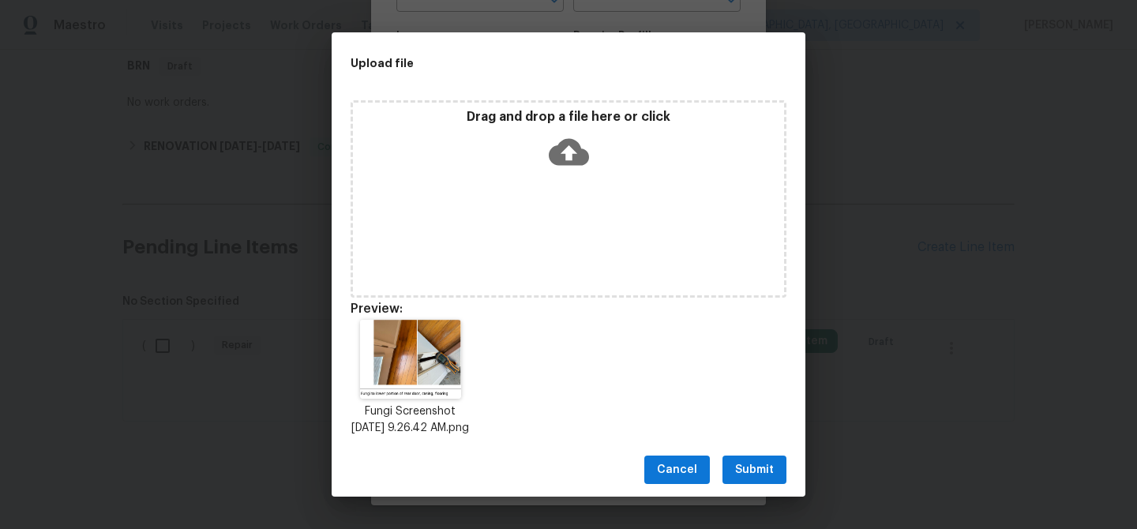
click at [759, 480] on span "Submit" at bounding box center [754, 470] width 39 height 20
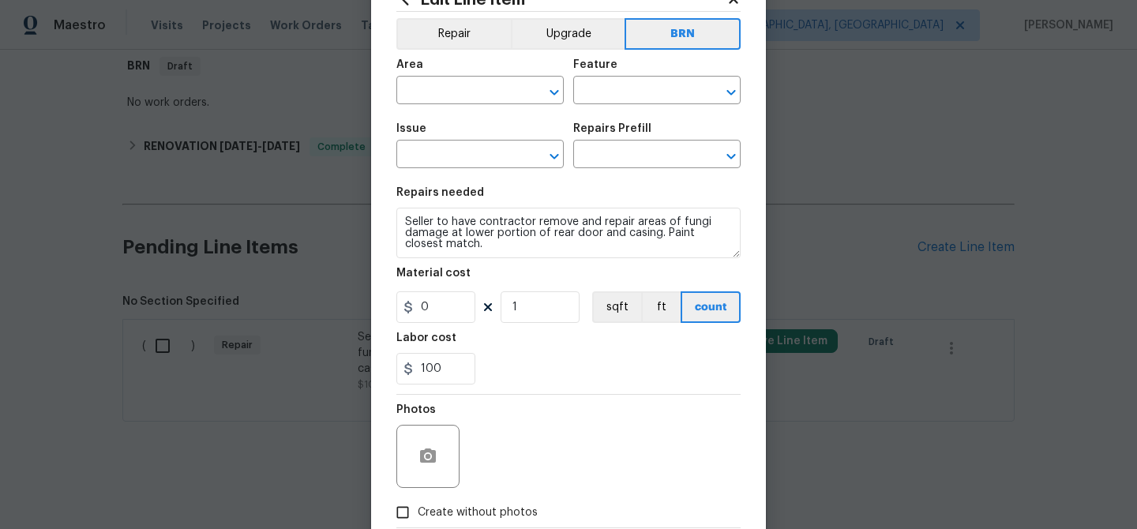
scroll to position [0, 0]
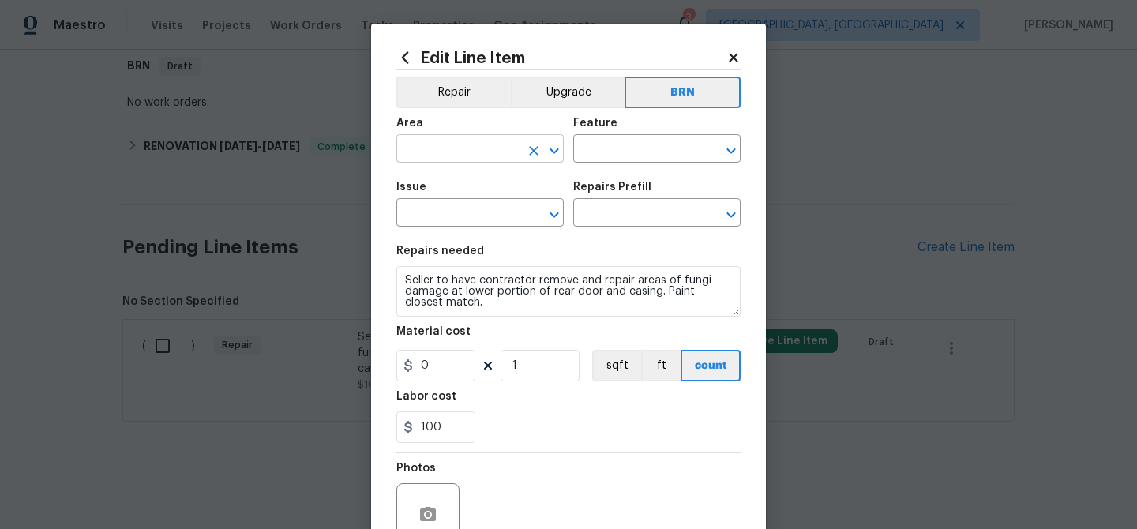
click at [422, 155] on input "text" at bounding box center [457, 150] width 123 height 24
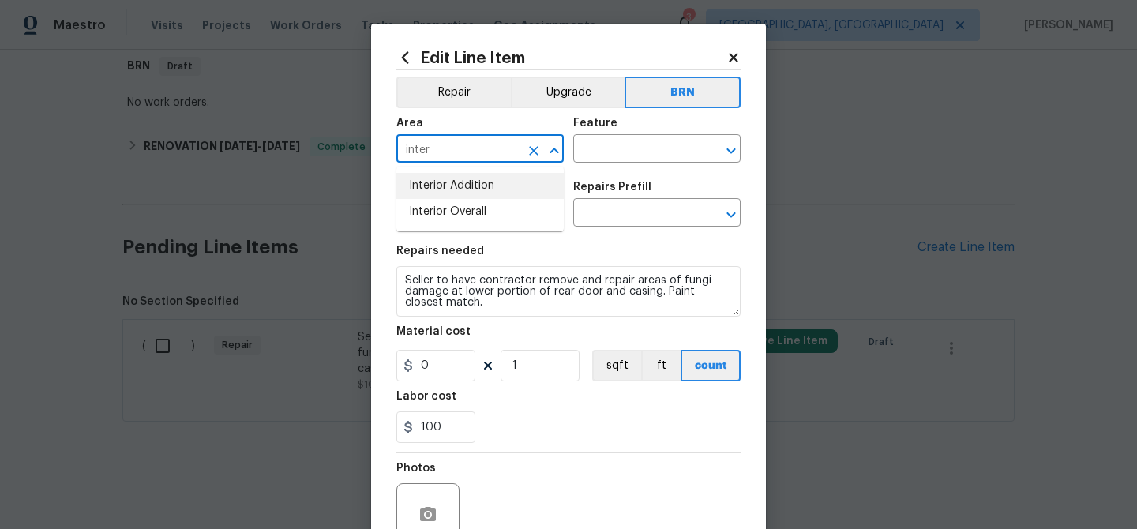
click at [452, 182] on li "Interior Addition" at bounding box center [479, 186] width 167 height 26
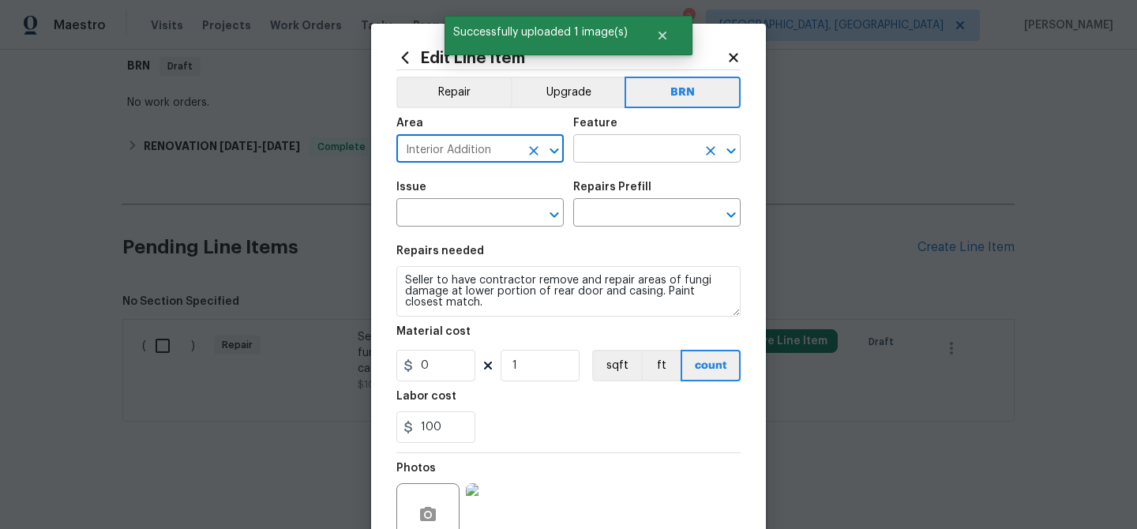
type input "Interior Addition"
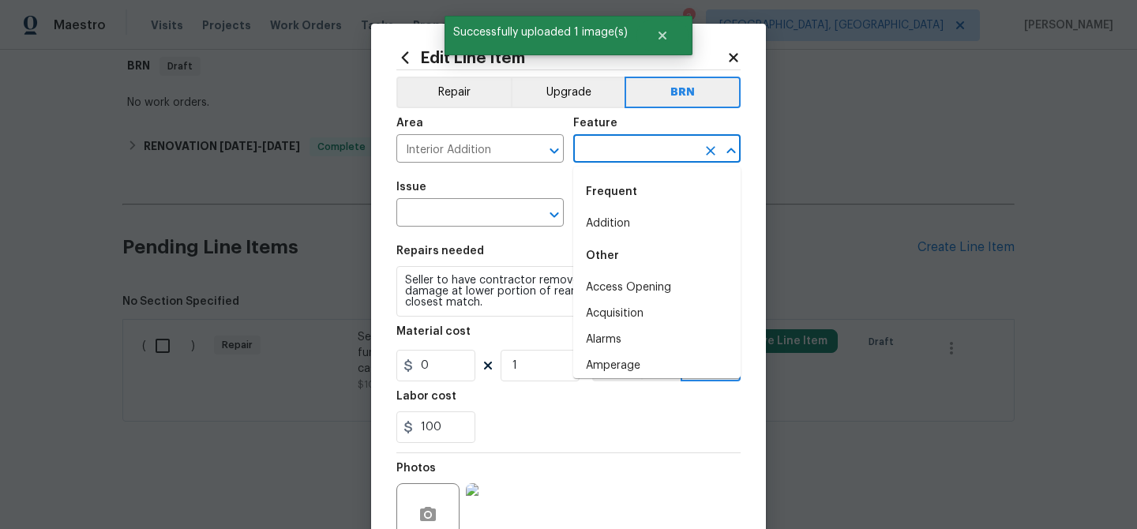
click at [612, 146] on input "text" at bounding box center [634, 150] width 123 height 24
click at [492, 320] on section "Repairs needed Seller to have contractor remove and repair areas of fungi damag…" at bounding box center [568, 344] width 344 height 216
click at [613, 154] on input "text" at bounding box center [634, 150] width 123 height 24
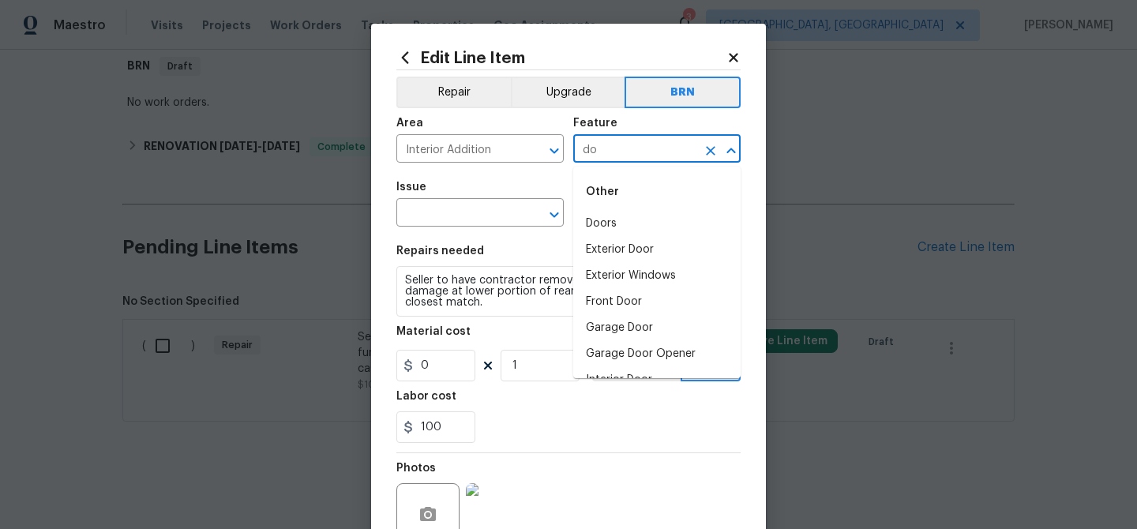
type input "d"
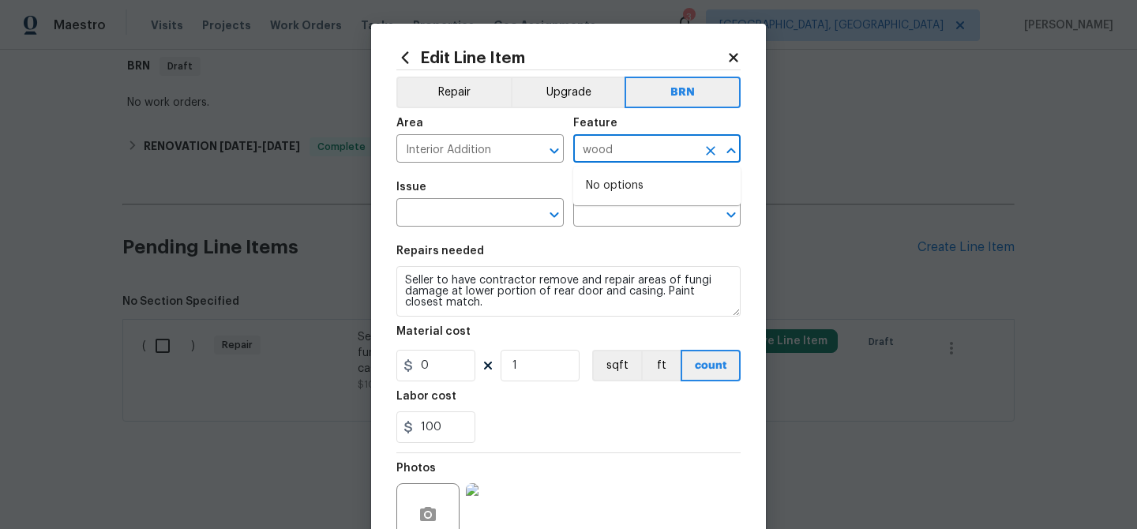
type input "wood"
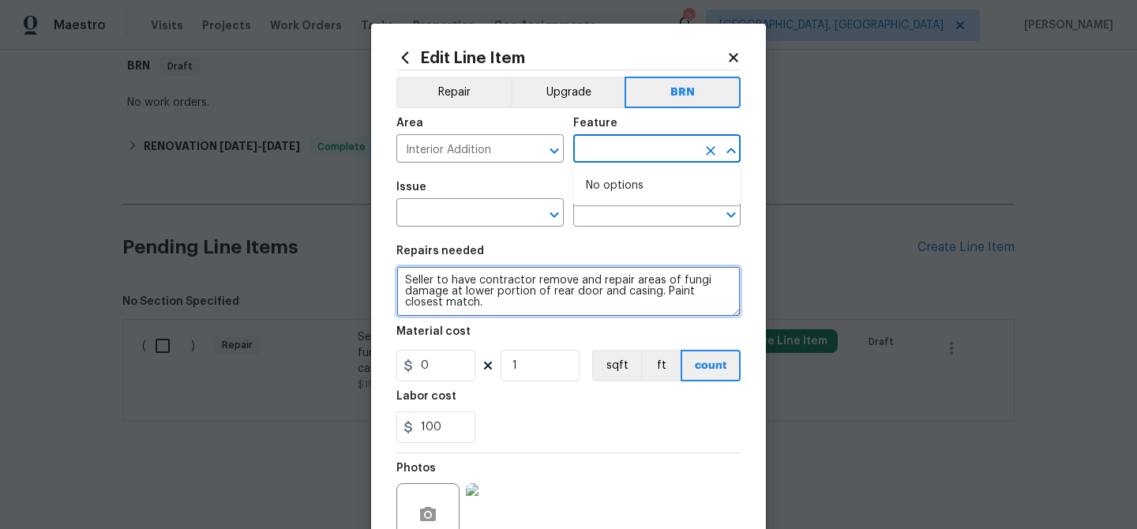
click at [562, 309] on textarea "Seller to have contractor remove and repair areas of fungi damage at lower port…" at bounding box center [568, 291] width 344 height 51
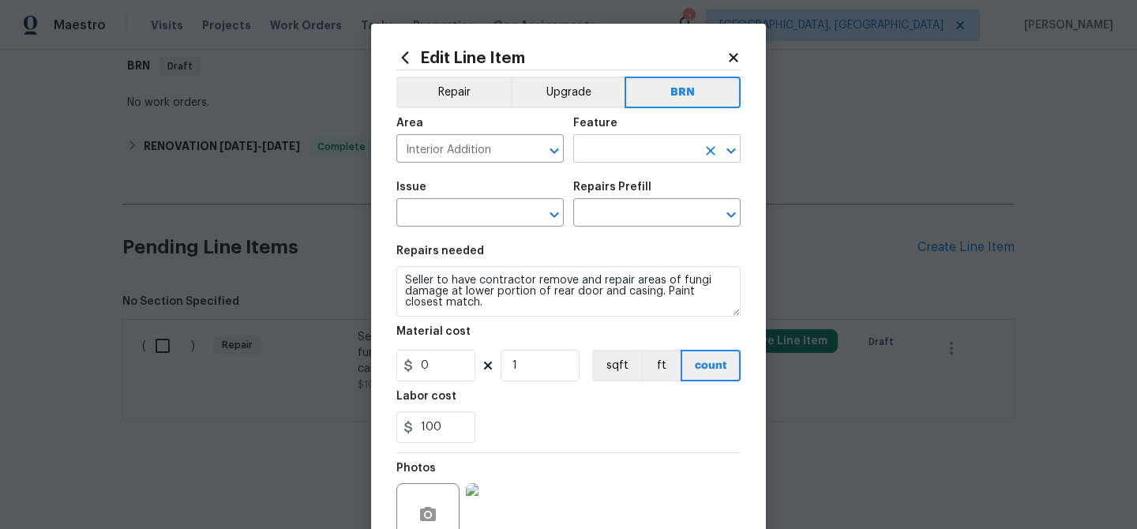
click at [588, 148] on input "text" at bounding box center [634, 150] width 123 height 24
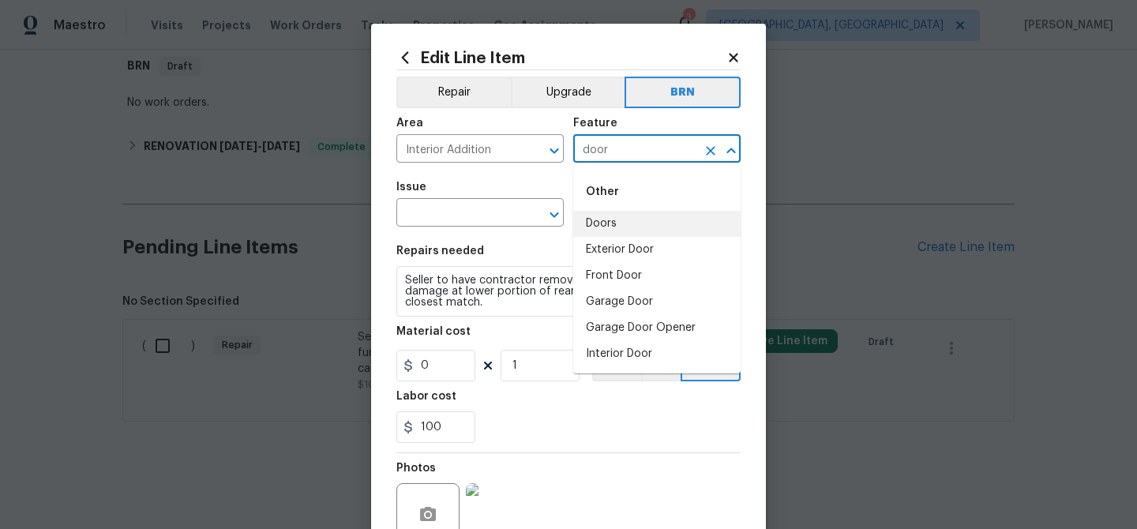
click at [597, 231] on li "Doors" at bounding box center [656, 224] width 167 height 26
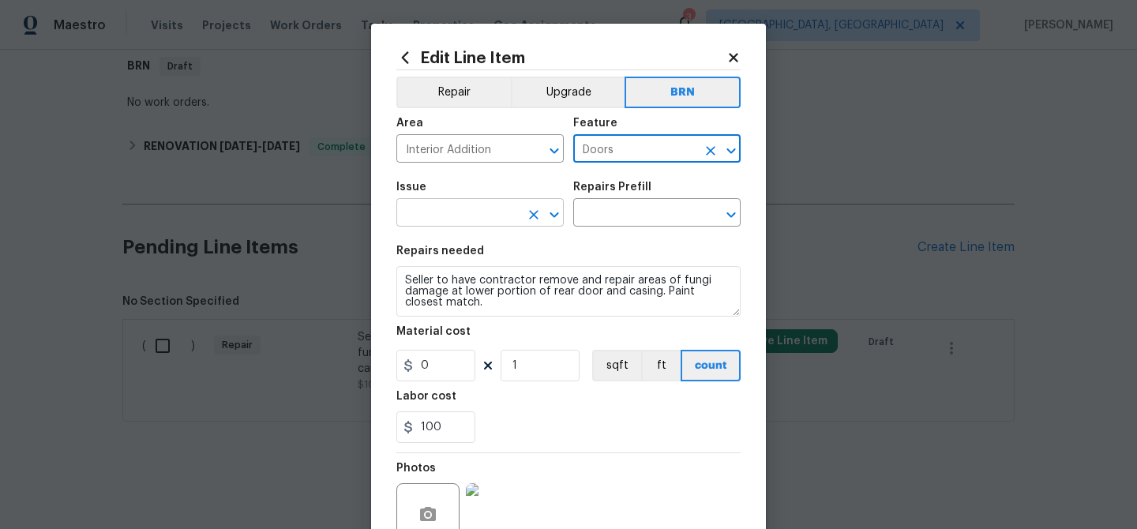
type input "Doors"
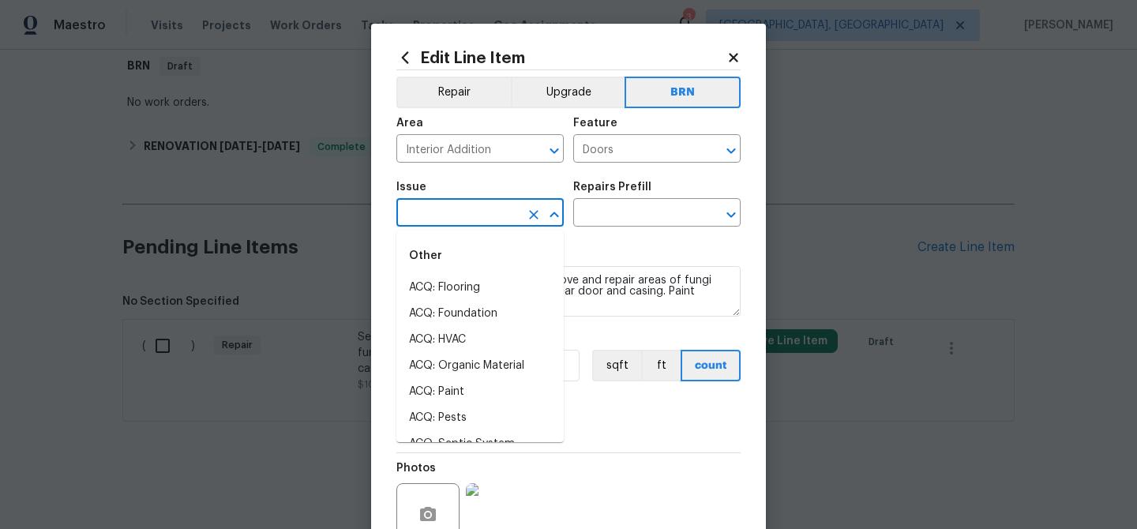
click at [419, 218] on input "text" at bounding box center [457, 214] width 123 height 24
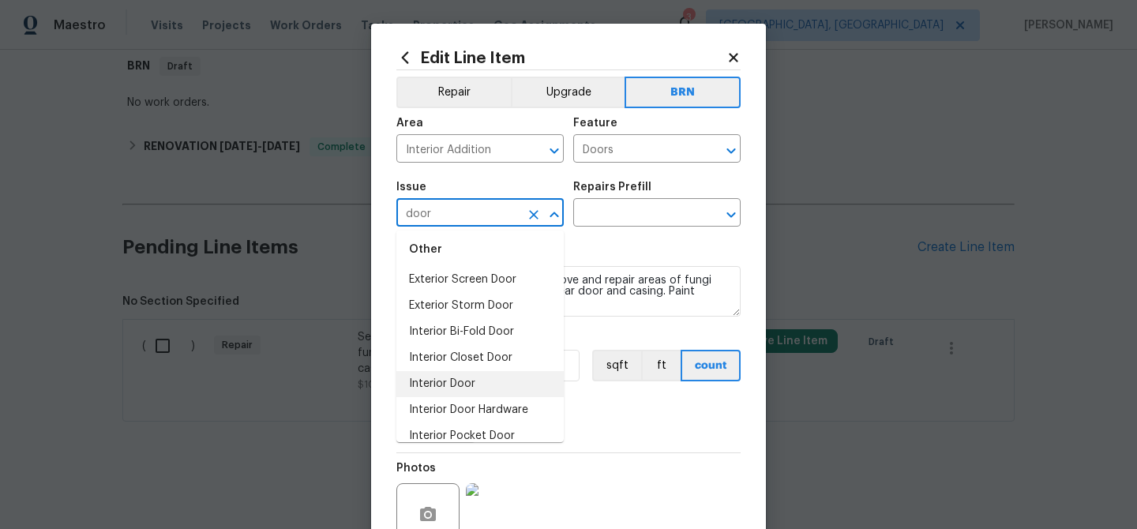
click at [454, 378] on li "Interior Door" at bounding box center [479, 384] width 167 height 26
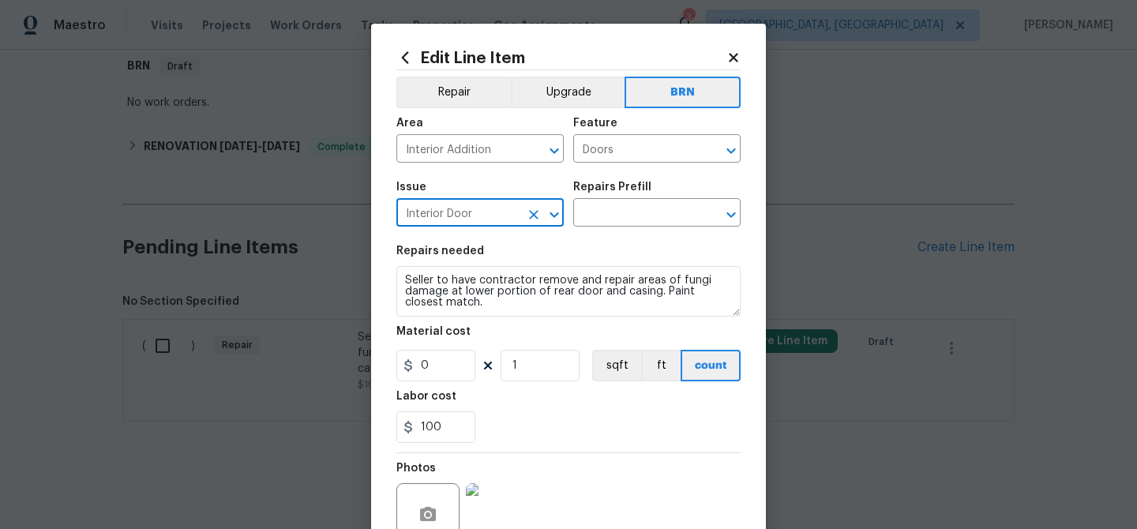
type input "Interior Door"
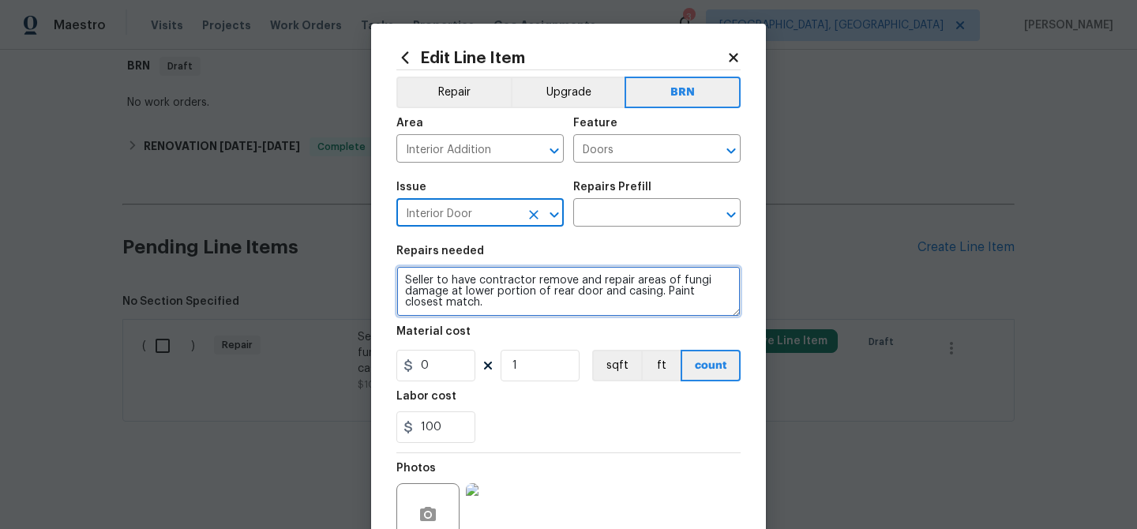
click at [464, 283] on textarea "Seller to have contractor remove and repair areas of fungi damage at lower port…" at bounding box center [568, 291] width 344 height 51
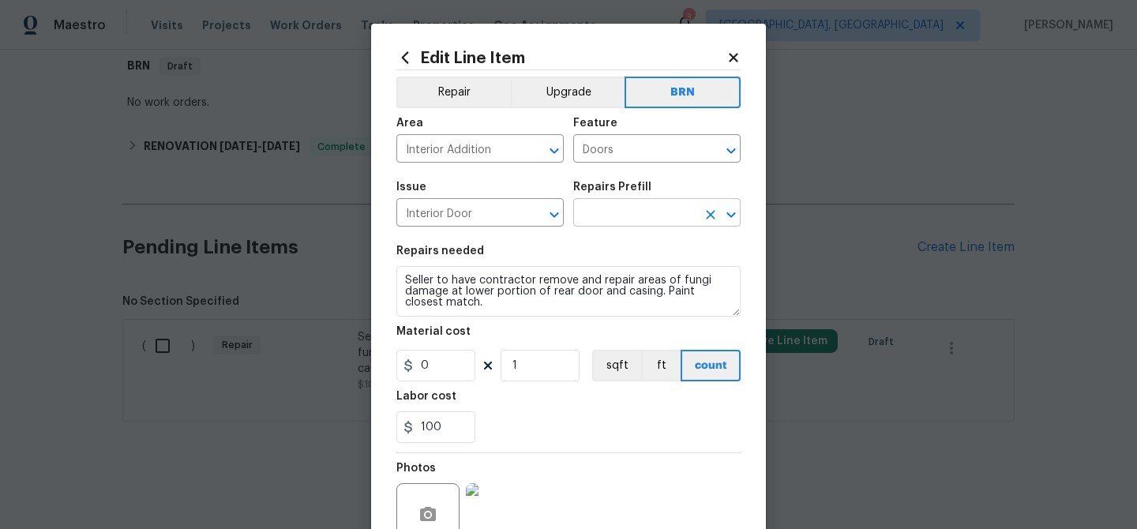
click at [618, 213] on input "text" at bounding box center [634, 214] width 123 height 24
click at [615, 222] on input "text" at bounding box center [634, 214] width 123 height 24
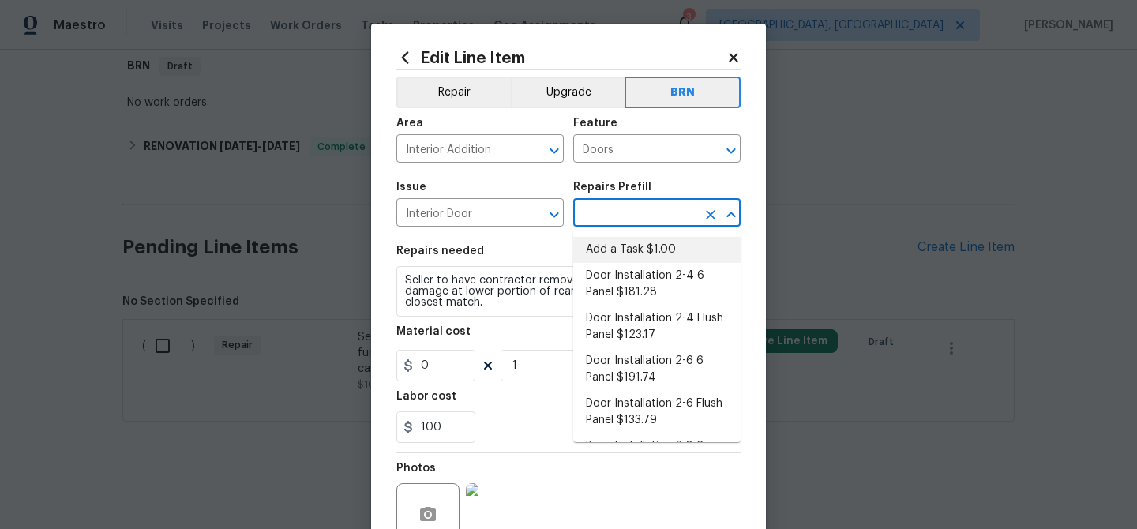
click at [609, 251] on li "Add a Task $1.00" at bounding box center [656, 250] width 167 height 26
type input "Interior Door"
type input "Add a Task $1.00"
type textarea "HPM to detail"
type input "1"
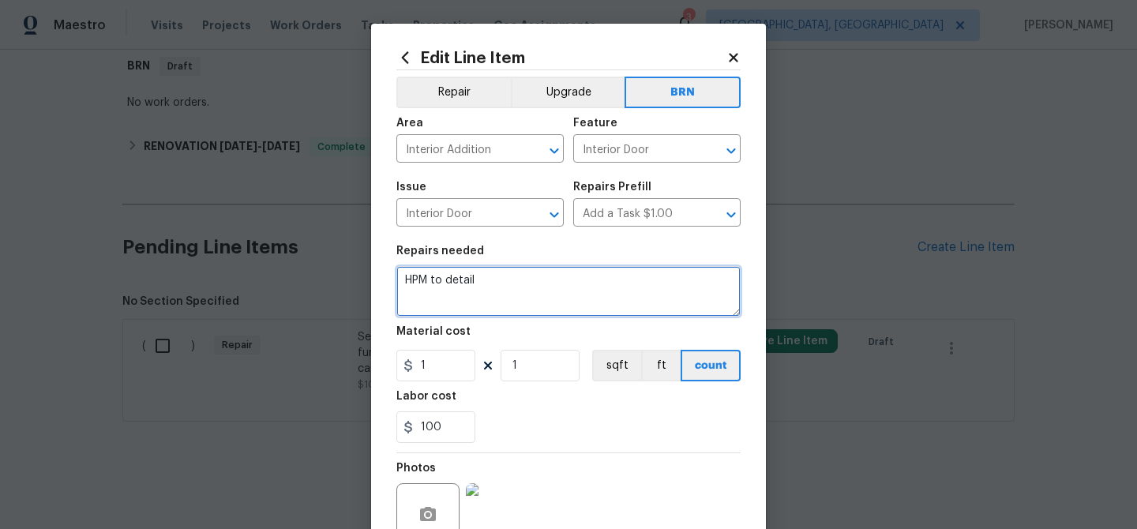
click at [515, 294] on textarea "HPM to detail" at bounding box center [568, 291] width 344 height 51
paste textarea "Seller to have contractor remove and repair areas of fungi damage at lower port…"
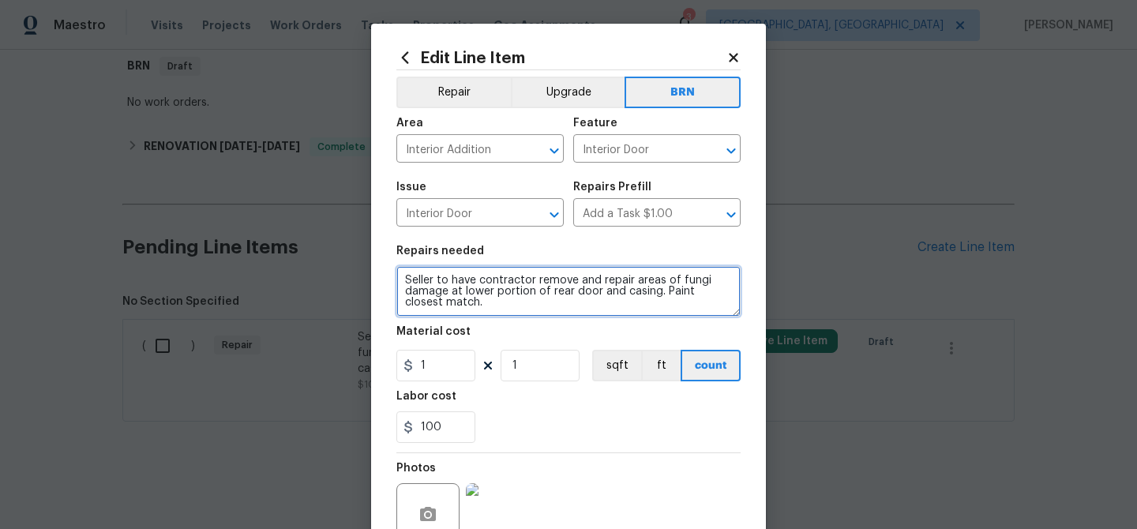
type textarea "Seller to have contractor remove and repair areas of fungi damage at lower port…"
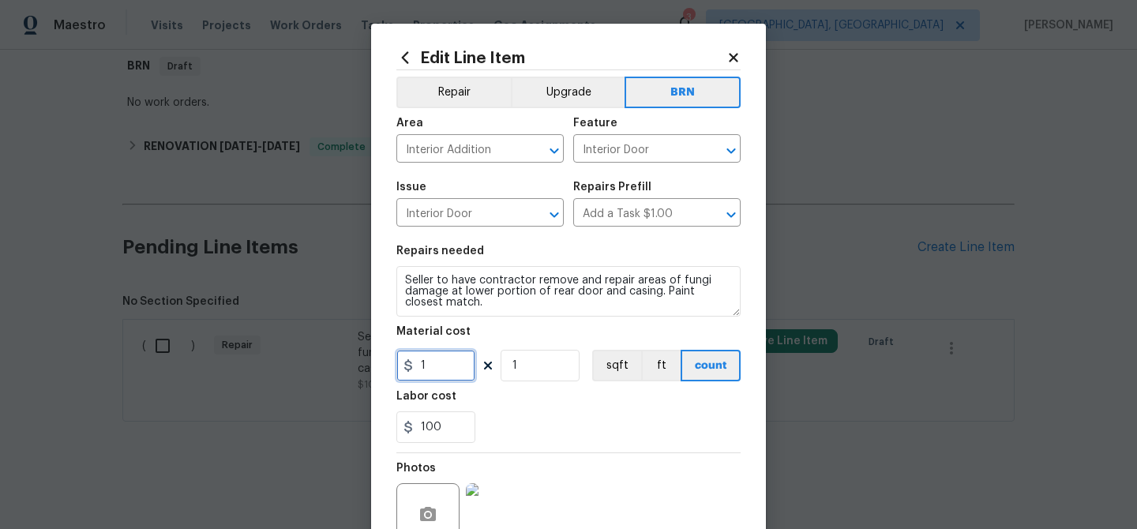
click at [466, 364] on input "1" at bounding box center [435, 366] width 79 height 32
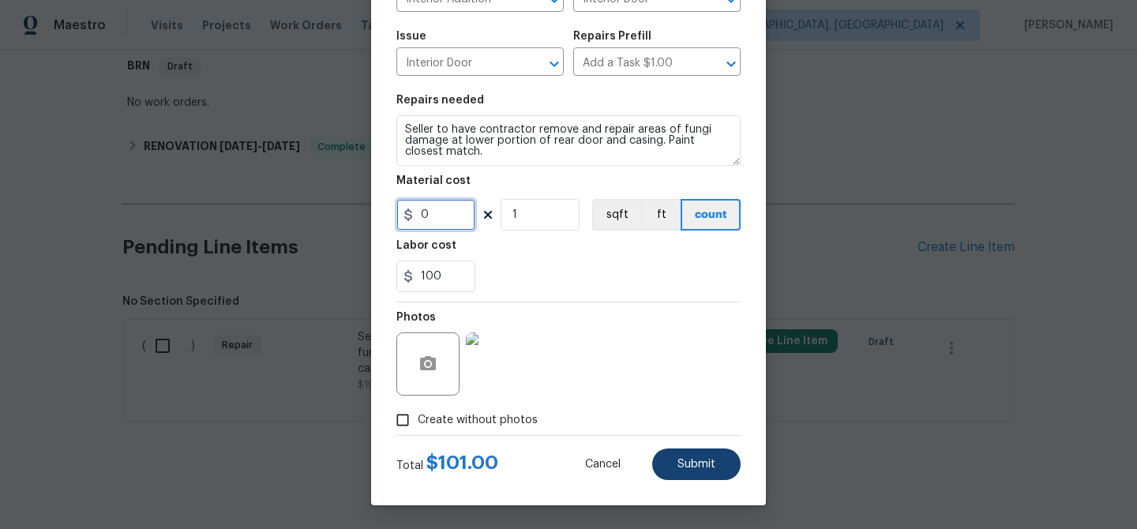
type input "0"
click at [668, 450] on button "Submit" at bounding box center [696, 464] width 88 height 32
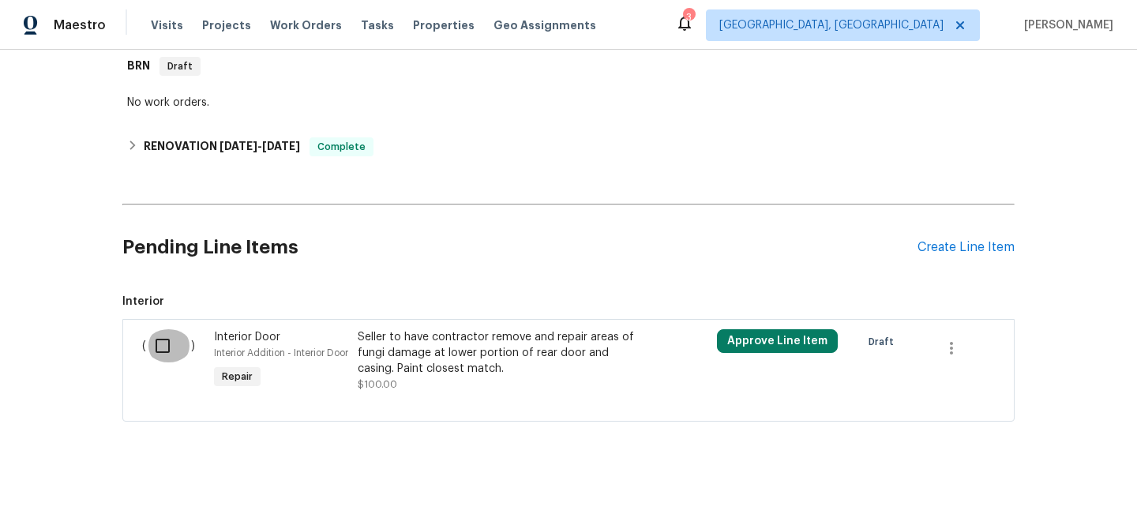
click at [154, 349] on input "checkbox" at bounding box center [168, 345] width 45 height 33
checkbox input "true"
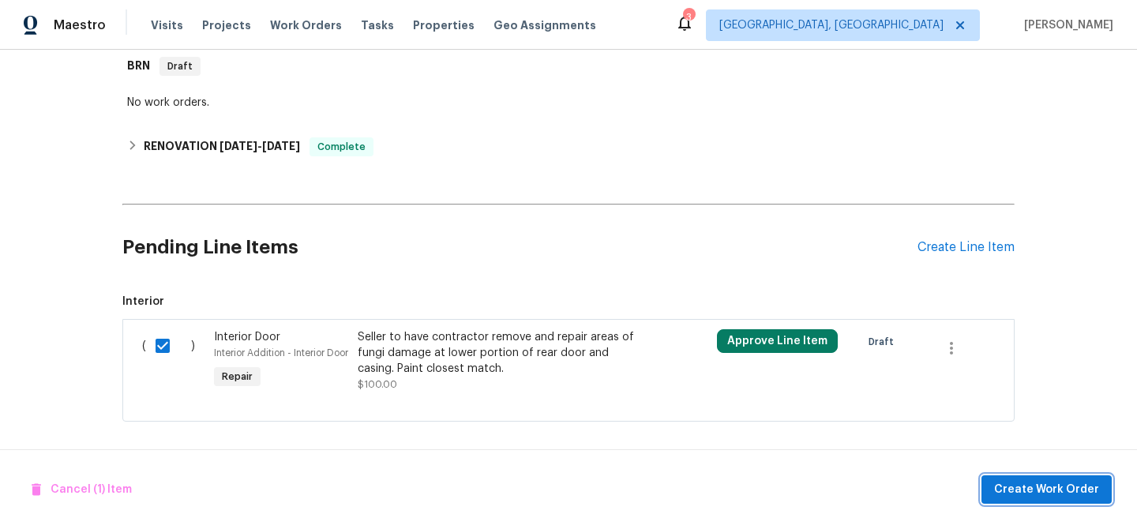
click at [1013, 493] on span "Create Work Order" at bounding box center [1046, 490] width 105 height 20
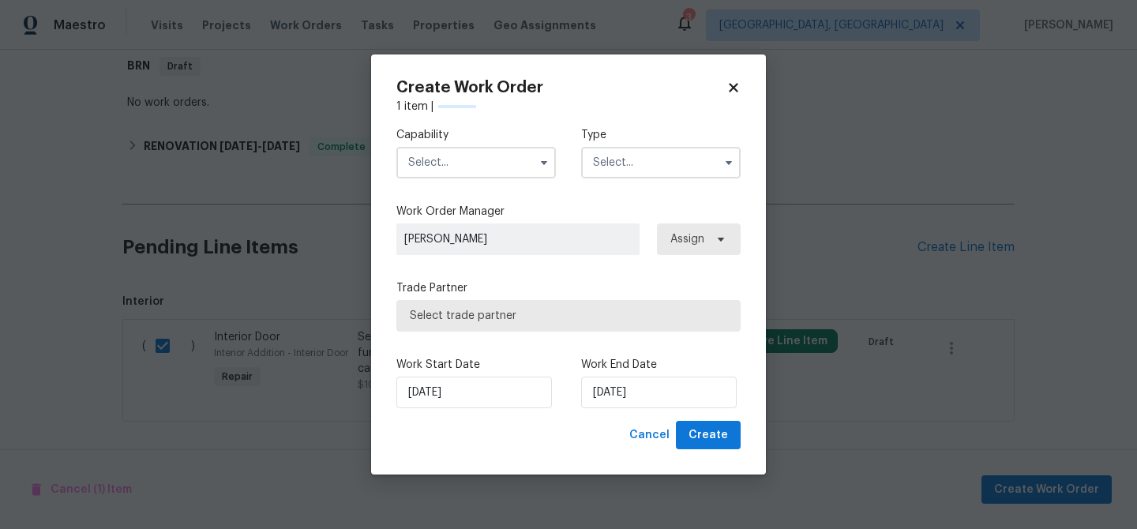
click at [420, 160] on input "text" at bounding box center [475, 163] width 159 height 32
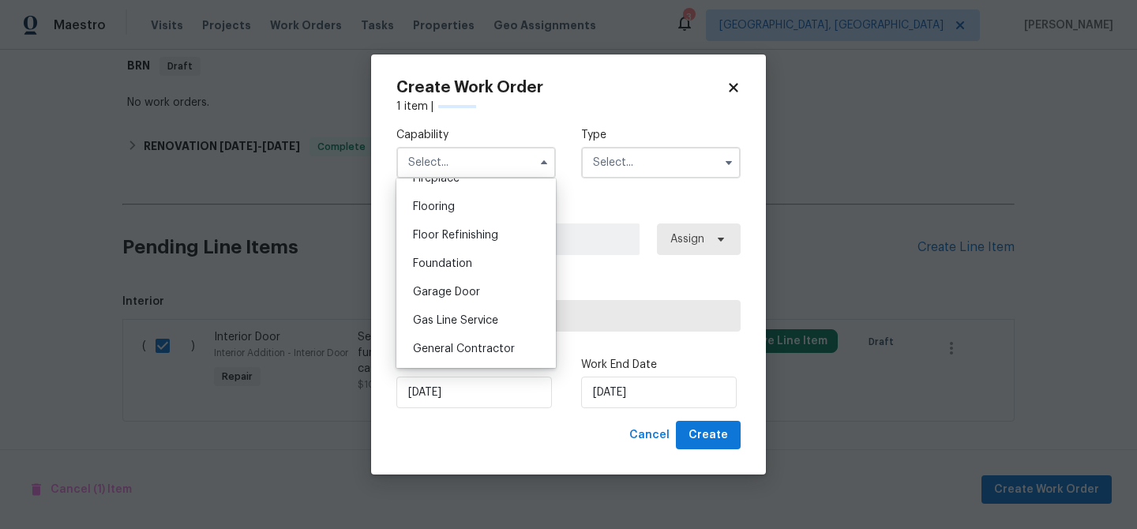
scroll to position [617, 0]
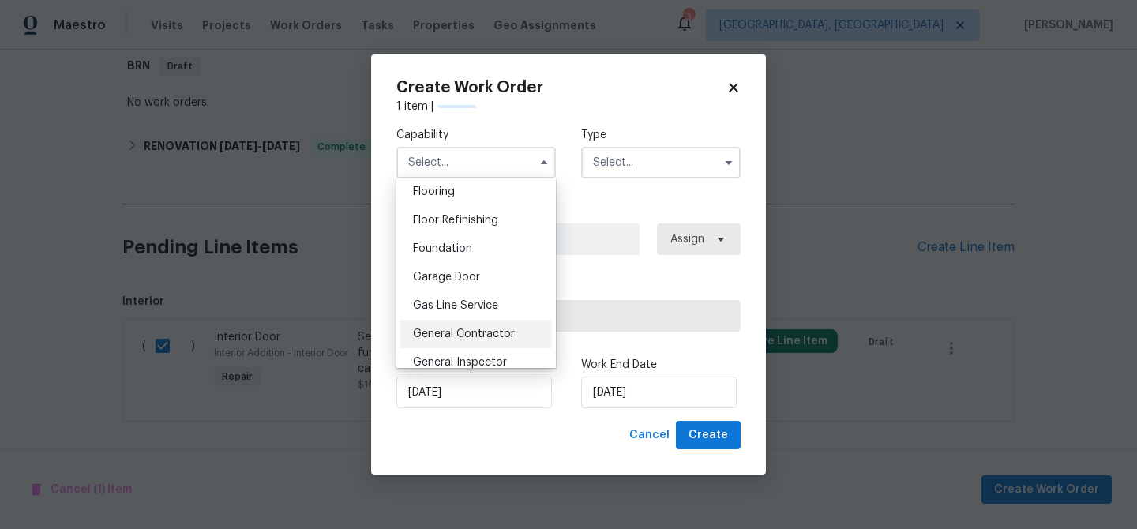
click at [463, 324] on div "General Contractor" at bounding box center [476, 334] width 152 height 28
type input "General Contractor"
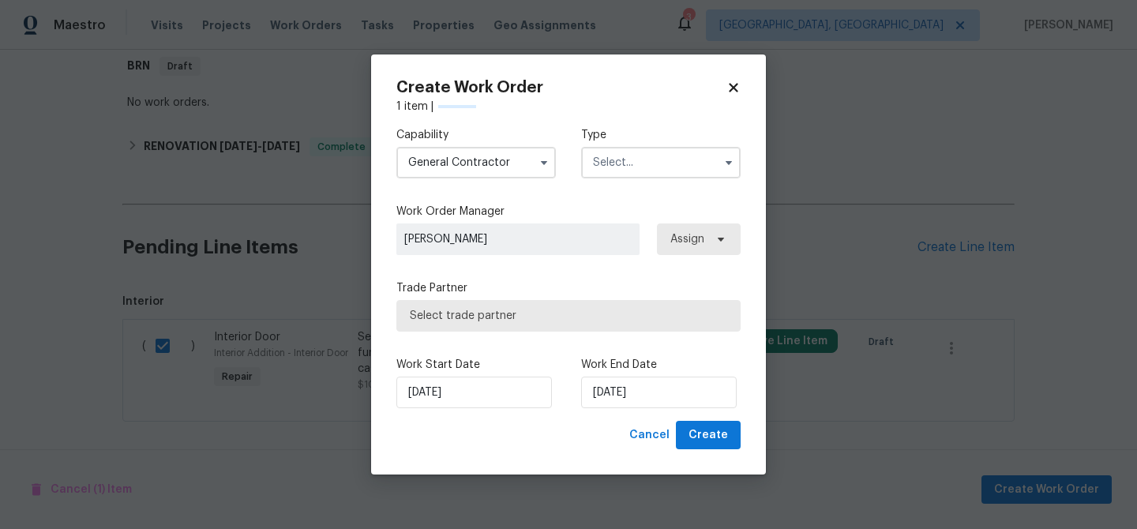
click at [630, 169] on input "text" at bounding box center [660, 163] width 159 height 32
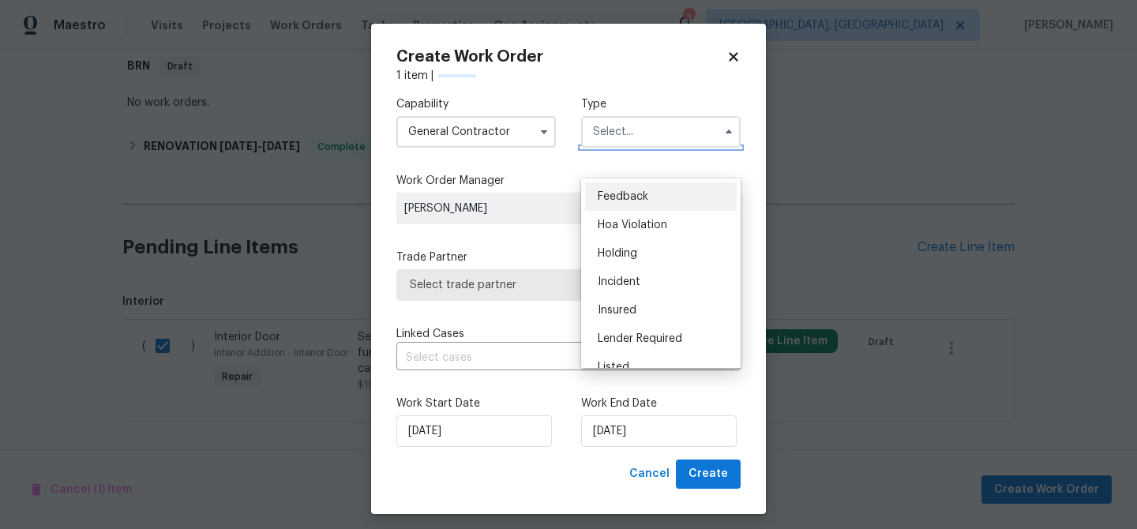
checkbox input "false"
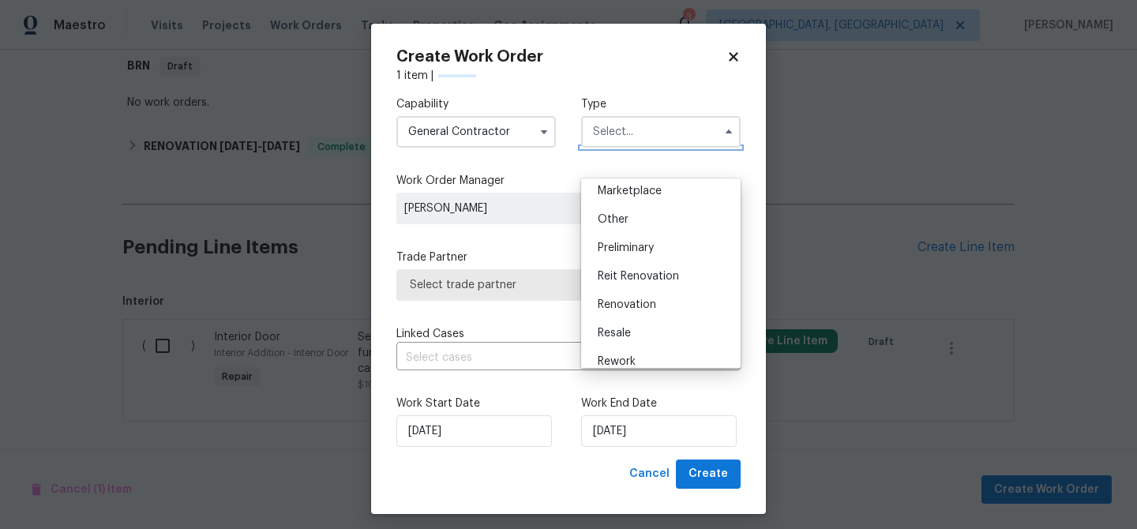
scroll to position [292, 0]
click at [624, 321] on div "Resale" at bounding box center [661, 331] width 152 height 28
type input "Resale"
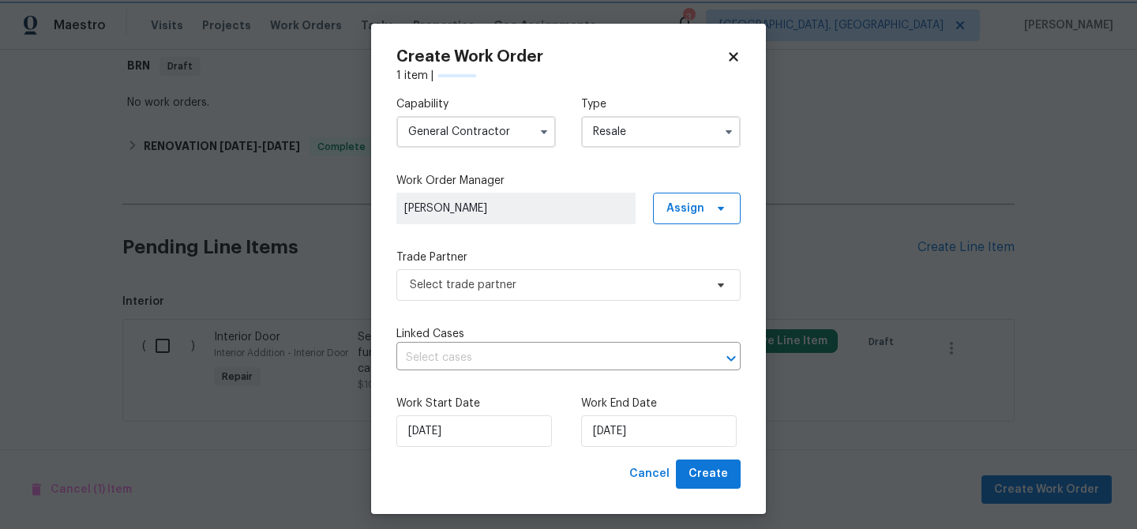
scroll to position [0, 0]
click at [504, 277] on span "Select trade partner" at bounding box center [557, 285] width 294 height 16
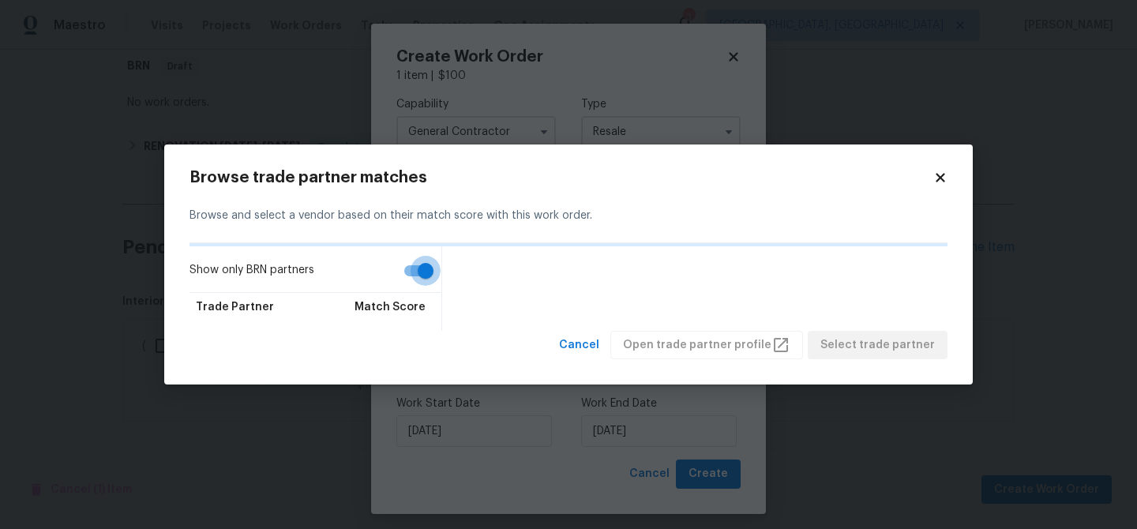
click at [410, 267] on input "Show only BRN partners" at bounding box center [425, 271] width 90 height 30
checkbox input "false"
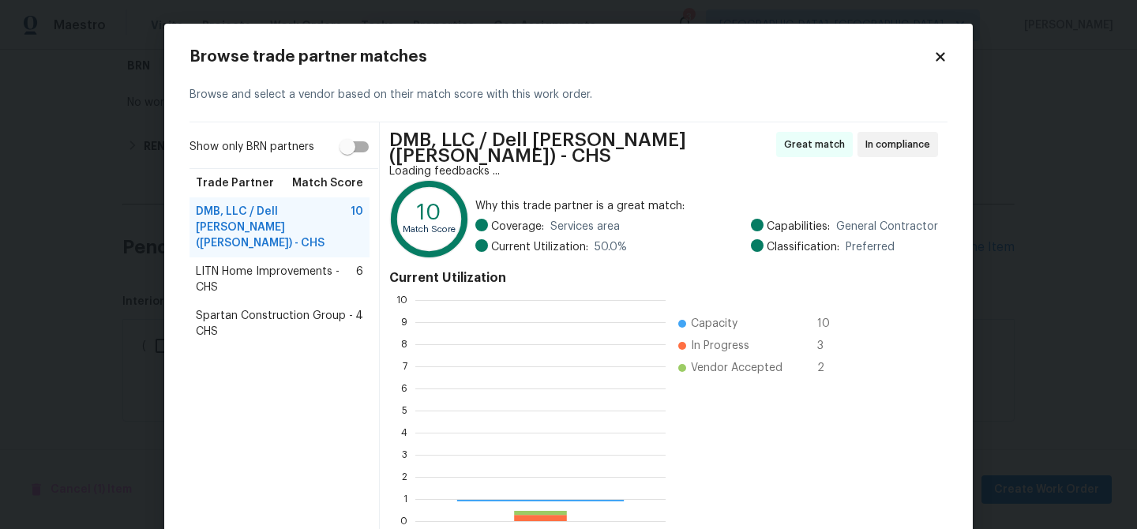
scroll to position [221, 250]
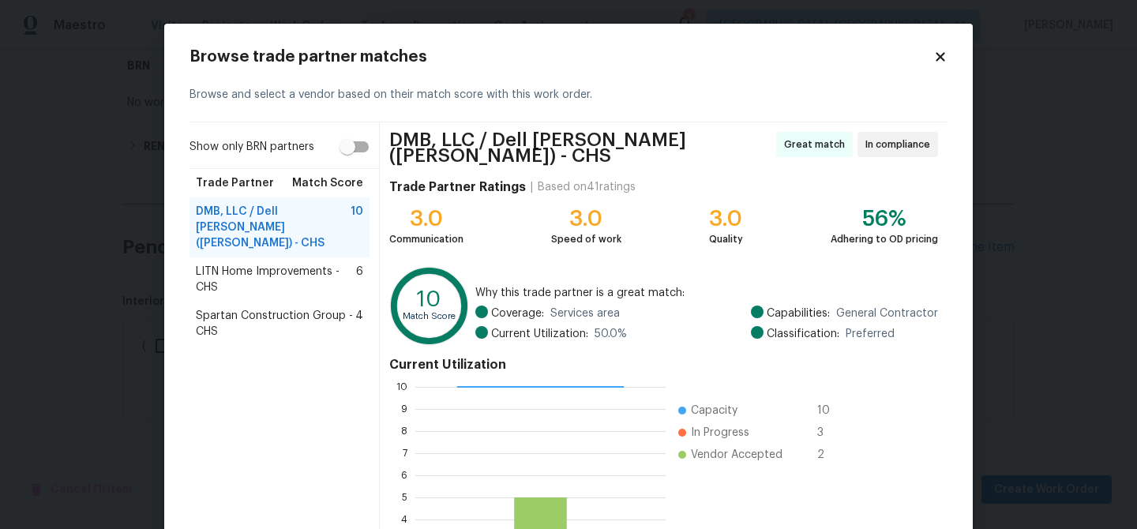
click at [277, 264] on span "LITN Home Improvements - CHS" at bounding box center [276, 280] width 160 height 32
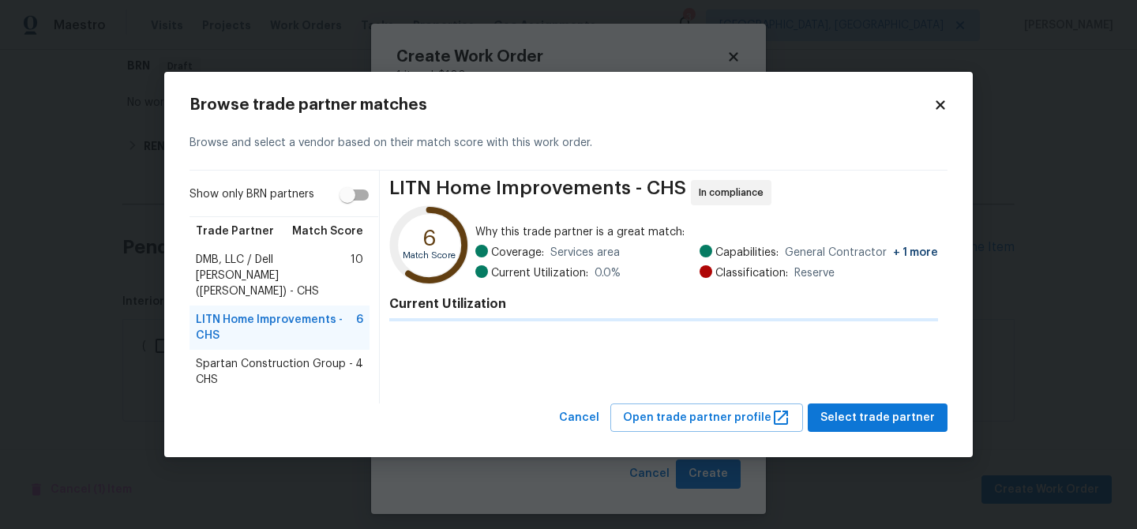
click at [274, 268] on span "DMB, LLC / Dell Bryson (Heise) - CHS" at bounding box center [273, 275] width 155 height 47
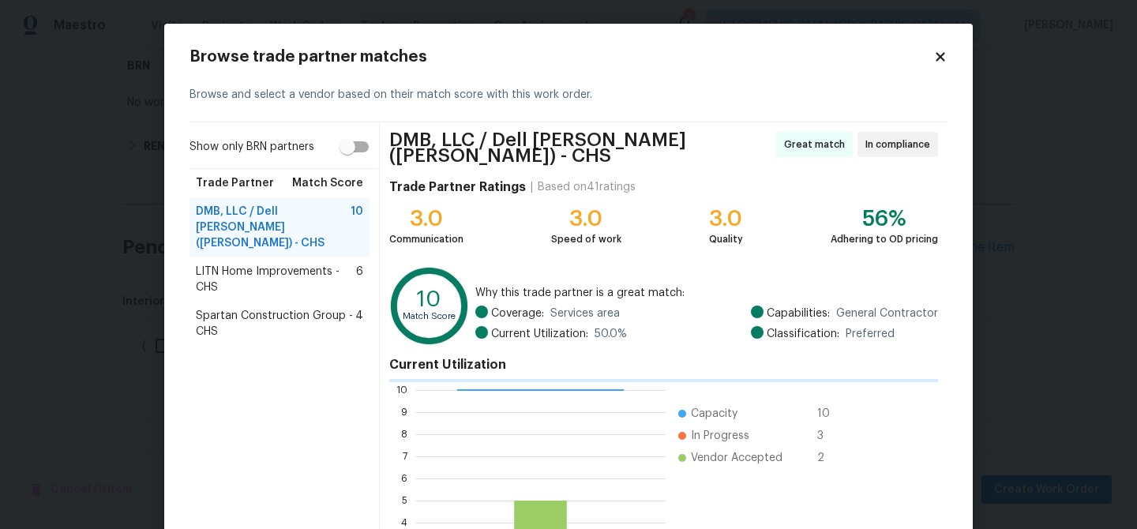
scroll to position [171, 0]
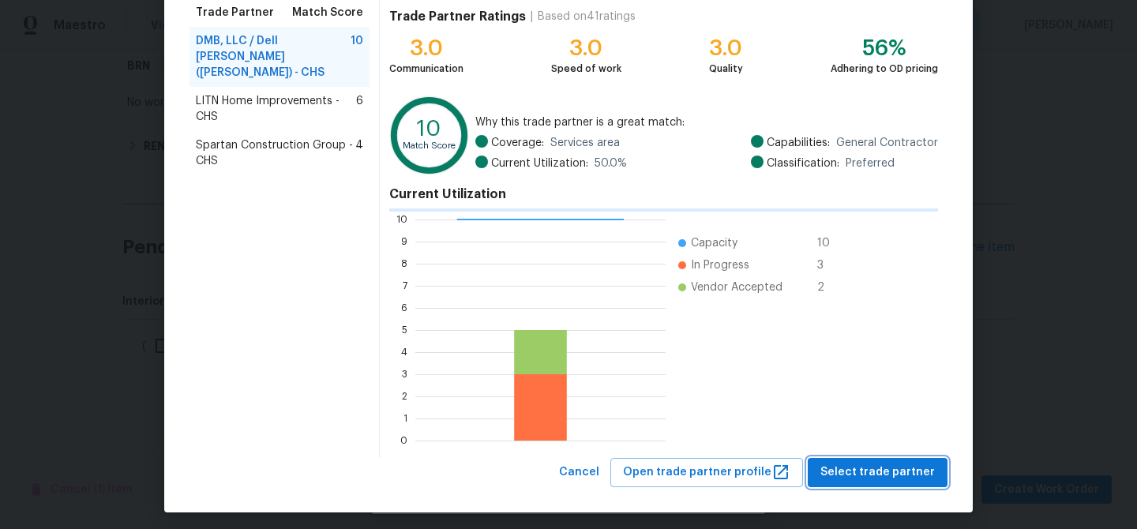
click at [867, 458] on button "Select trade partner" at bounding box center [878, 472] width 140 height 29
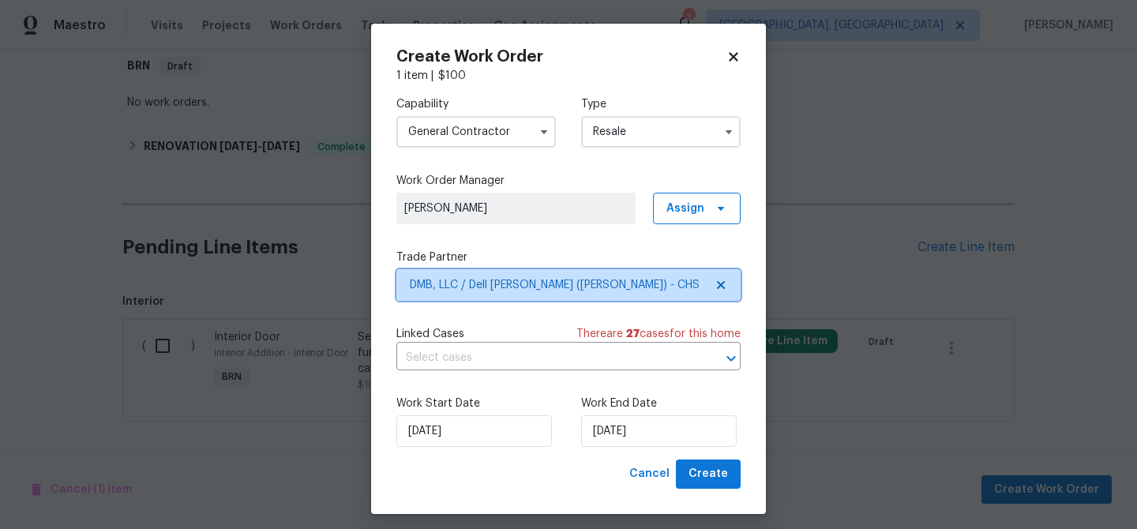
scroll to position [0, 0]
click at [530, 359] on input "text" at bounding box center [546, 358] width 300 height 24
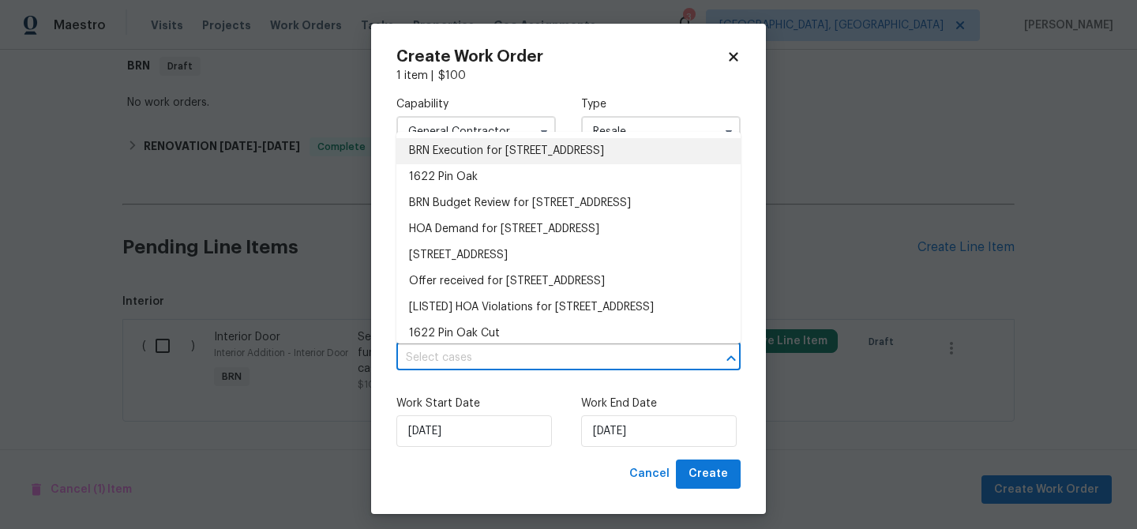
click at [459, 163] on li "BRN Execution for 1622 Pin Oak Cut, Mount Pleasant, SC 29466" at bounding box center [568, 151] width 344 height 26
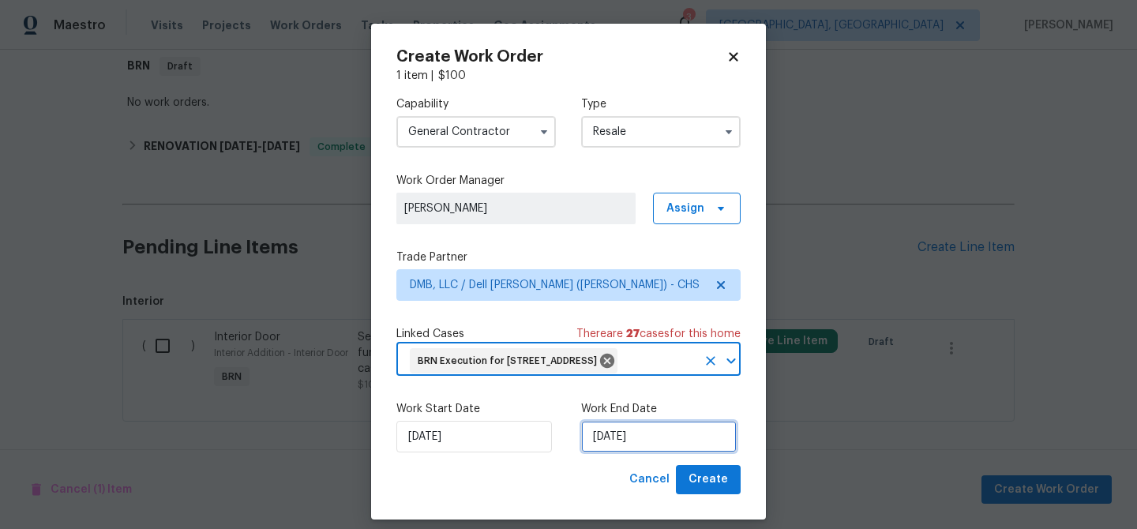
click at [593, 450] on input "21/08/2025" at bounding box center [659, 437] width 156 height 32
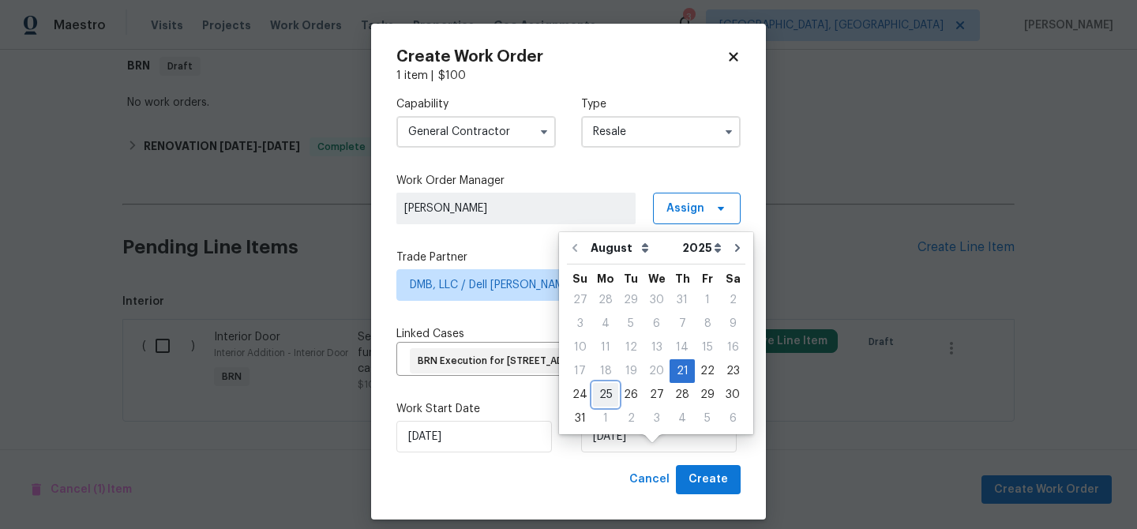
click at [604, 390] on div "25" at bounding box center [605, 395] width 25 height 22
type input "25/08/2025"
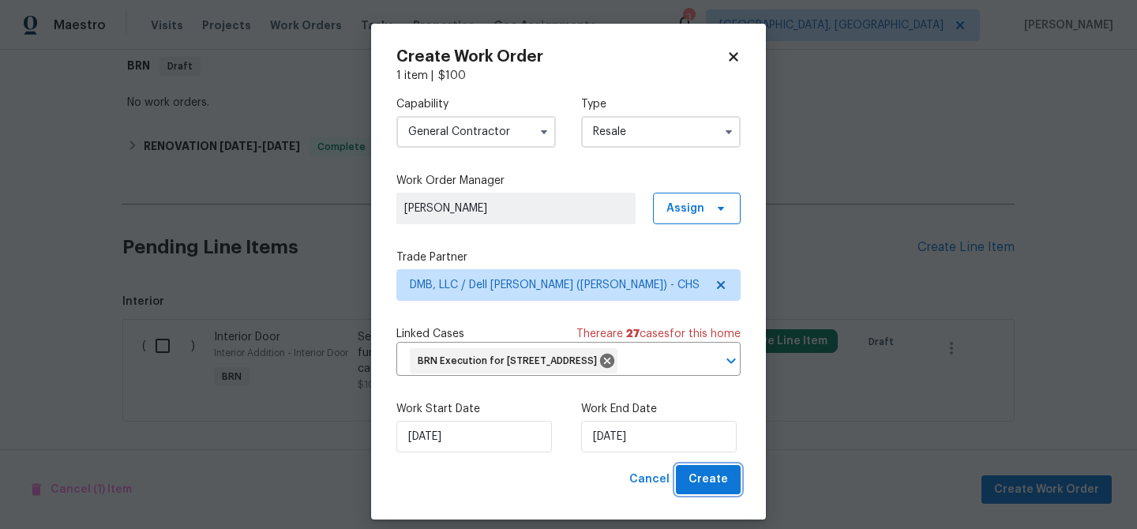
click at [704, 489] on span "Create" at bounding box center [707, 480] width 39 height 20
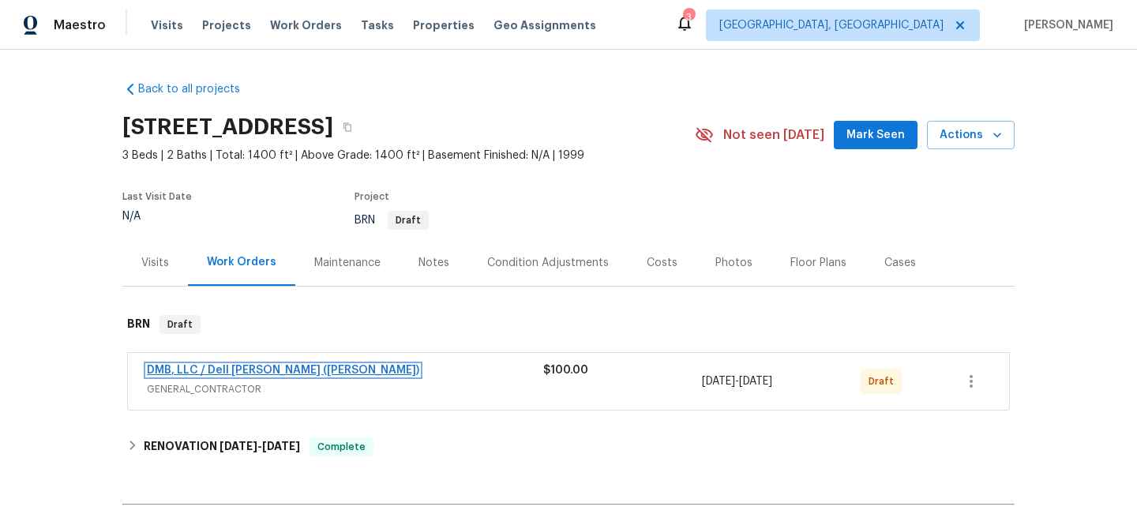
click at [225, 372] on link "DMB, LLC / Dell [PERSON_NAME] ([PERSON_NAME])" at bounding box center [283, 370] width 272 height 11
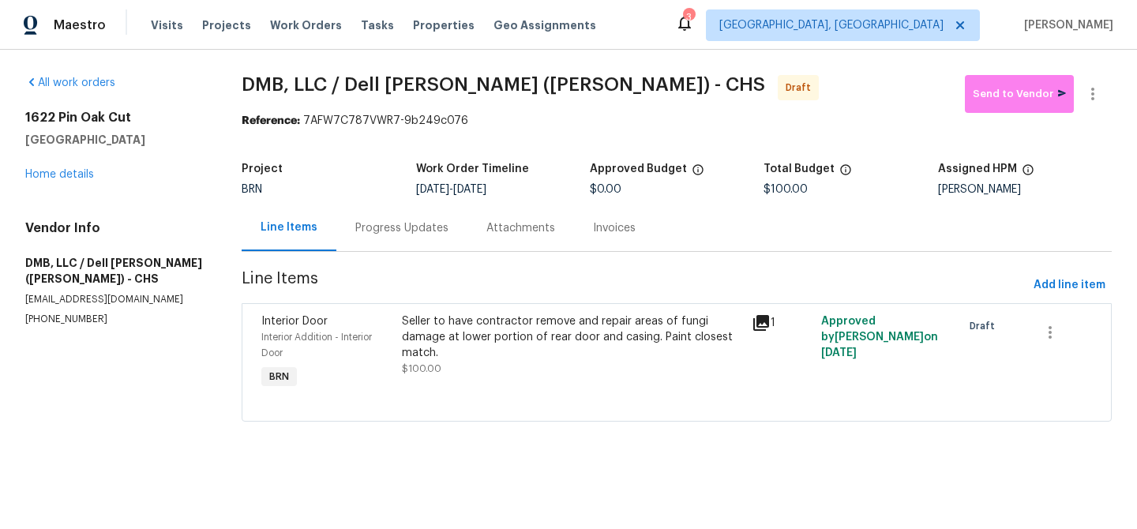
click at [393, 223] on div "Progress Updates" at bounding box center [401, 228] width 93 height 16
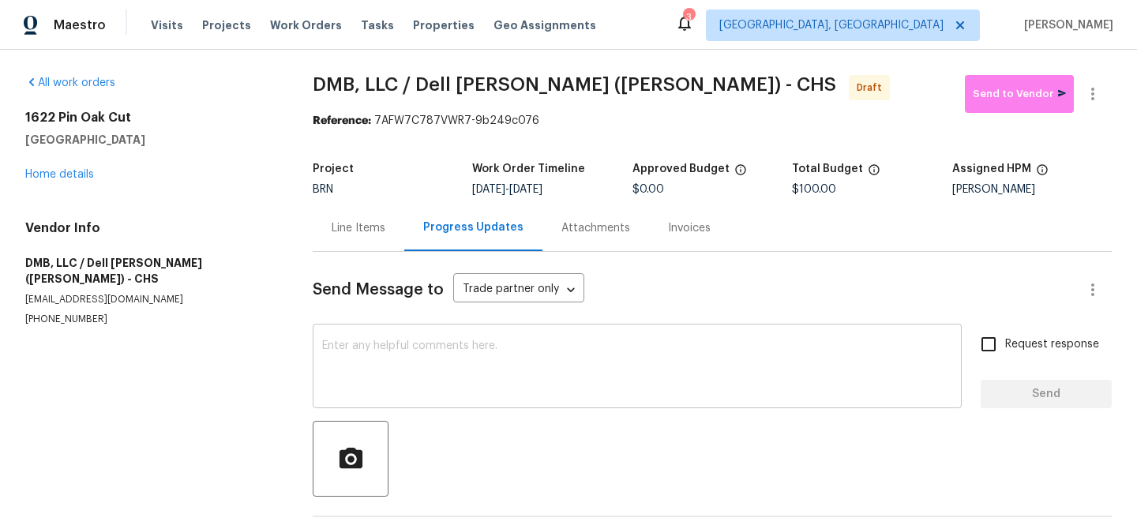
click at [403, 392] on textarea at bounding box center [637, 367] width 630 height 55
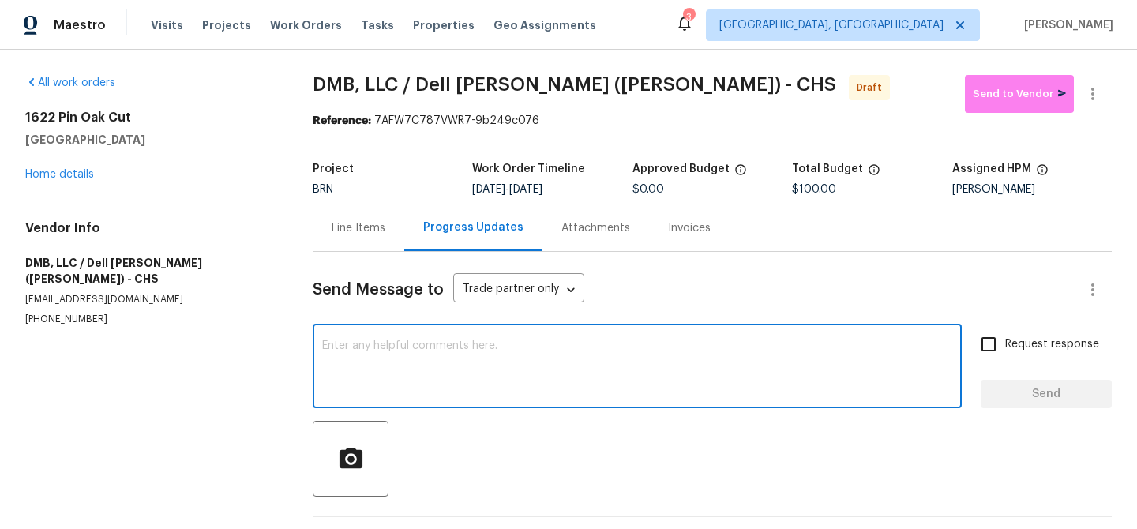
paste textarea "Hi, I'm Ananthi from Opendoor. Just wanted to check if you received the WO for …"
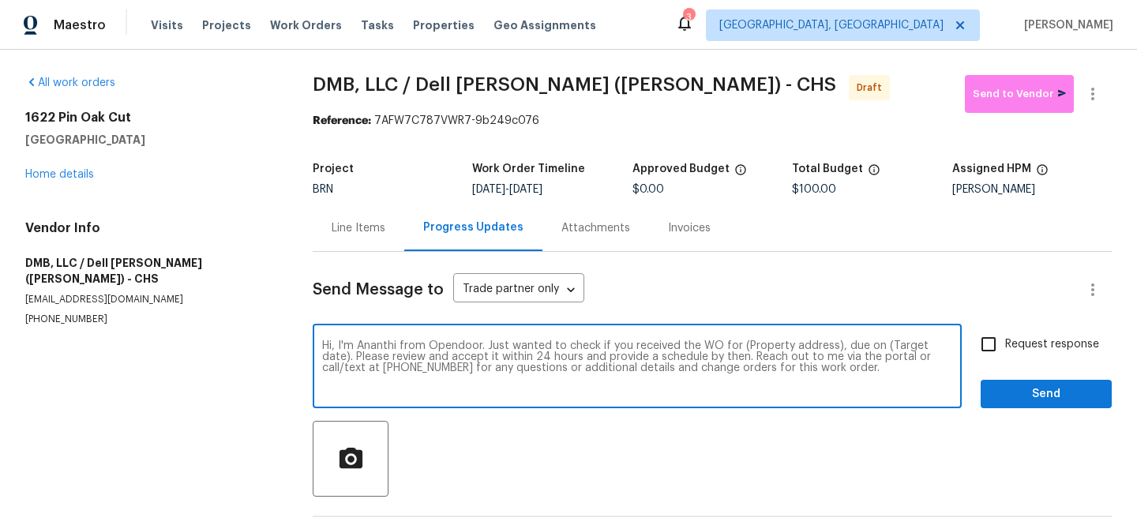
drag, startPoint x: 831, startPoint y: 347, endPoint x: 737, endPoint y: 343, distance: 94.0
click at [737, 343] on textarea "Hi, I'm Ananthi from Opendoor. Just wanted to check if you received the WO for …" at bounding box center [637, 367] width 630 height 55
paste textarea "[STREET_ADDRESS]"
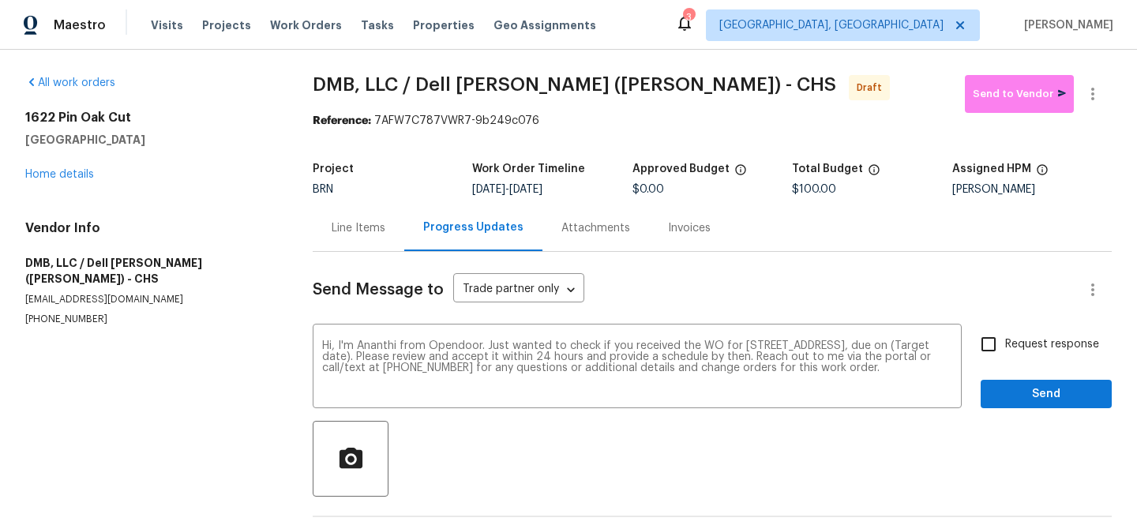
drag, startPoint x: 536, startPoint y: 190, endPoint x: 619, endPoint y: 190, distance: 82.9
click at [619, 190] on div "[DATE] - [DATE]" at bounding box center [551, 189] width 159 height 11
click at [572, 197] on div "Project BRN Work Order Timeline [DATE] - [DATE] Approved Budget $0.00 Total Bud…" at bounding box center [712, 179] width 799 height 51
drag, startPoint x: 533, startPoint y: 190, endPoint x: 573, endPoint y: 190, distance: 40.3
click at [542, 190] on span "[DATE]" at bounding box center [525, 189] width 33 height 11
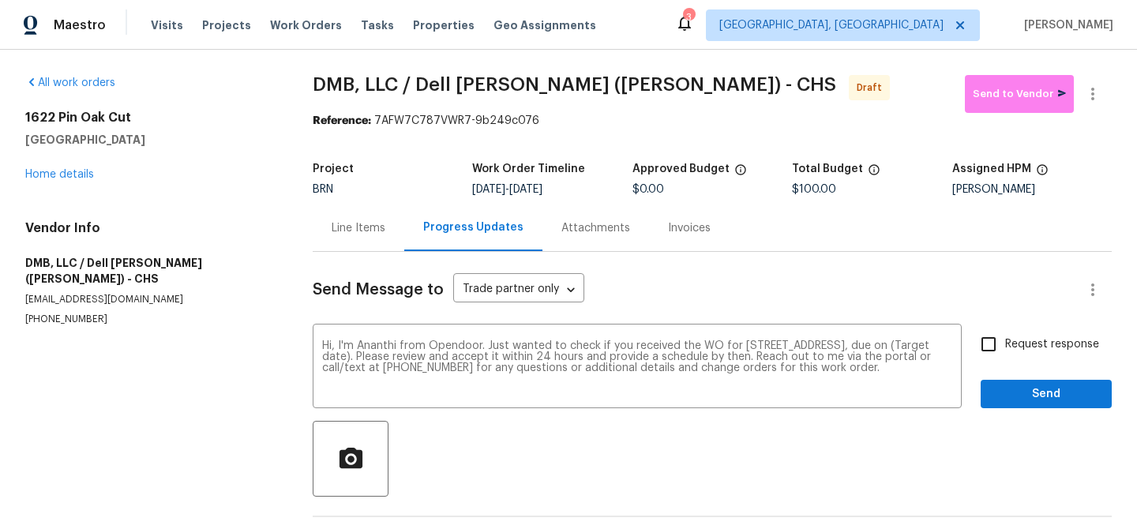
drag, startPoint x: 605, startPoint y: 186, endPoint x: 533, endPoint y: 189, distance: 71.9
click at [533, 189] on div "[DATE] - [DATE]" at bounding box center [551, 189] width 159 height 11
copy span "[DATE]"
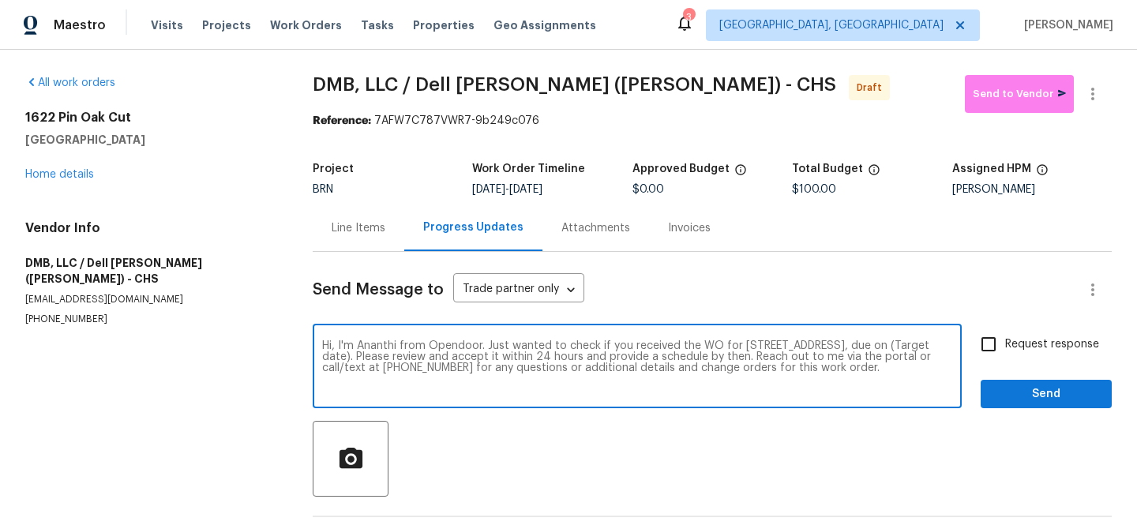
drag, startPoint x: 467, startPoint y: 358, endPoint x: 406, endPoint y: 358, distance: 60.8
click at [406, 358] on textarea "Hi, I'm Ananthi from Opendoor. Just wanted to check if you received the WO for …" at bounding box center [637, 367] width 630 height 55
paste textarea "[DATE]"
type textarea "Hi, I'm Ananthi from Opendoor. Just wanted to check if you received the WO for …"
click at [1003, 345] on input "Request response" at bounding box center [988, 344] width 33 height 33
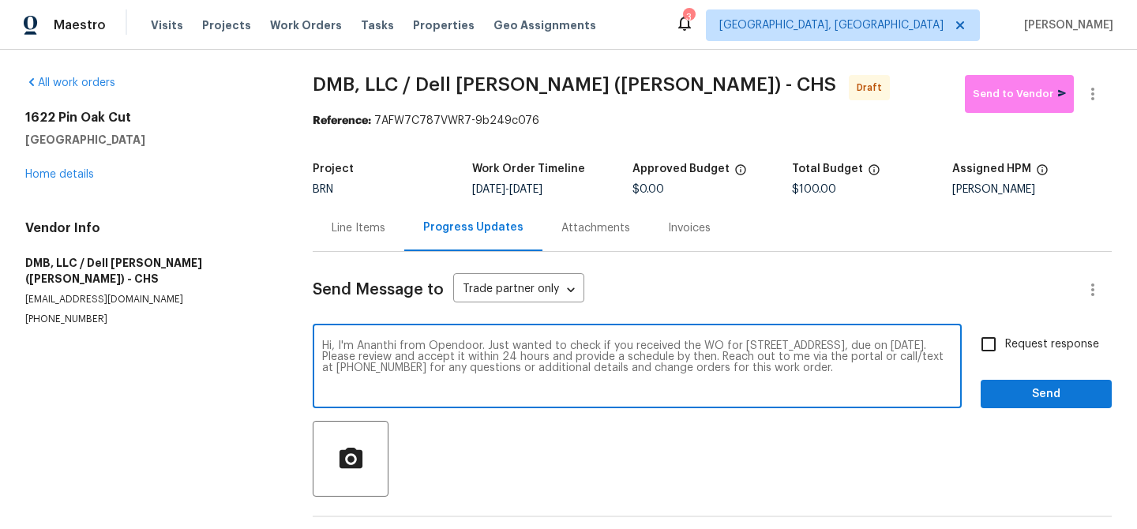
checkbox input "true"
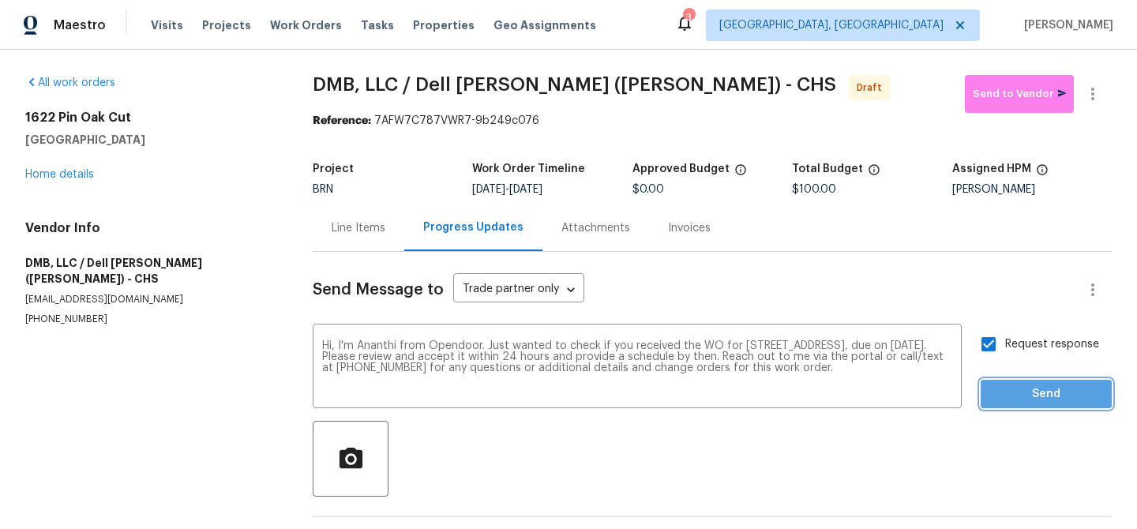
click at [1013, 385] on span "Send" at bounding box center [1046, 394] width 106 height 20
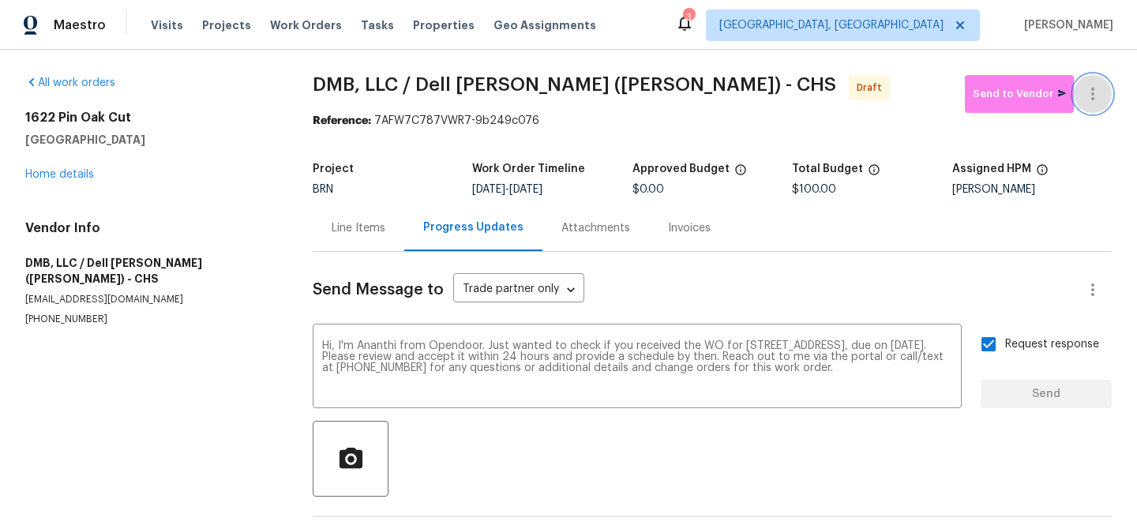
click at [1096, 84] on icon "button" at bounding box center [1092, 93] width 19 height 19
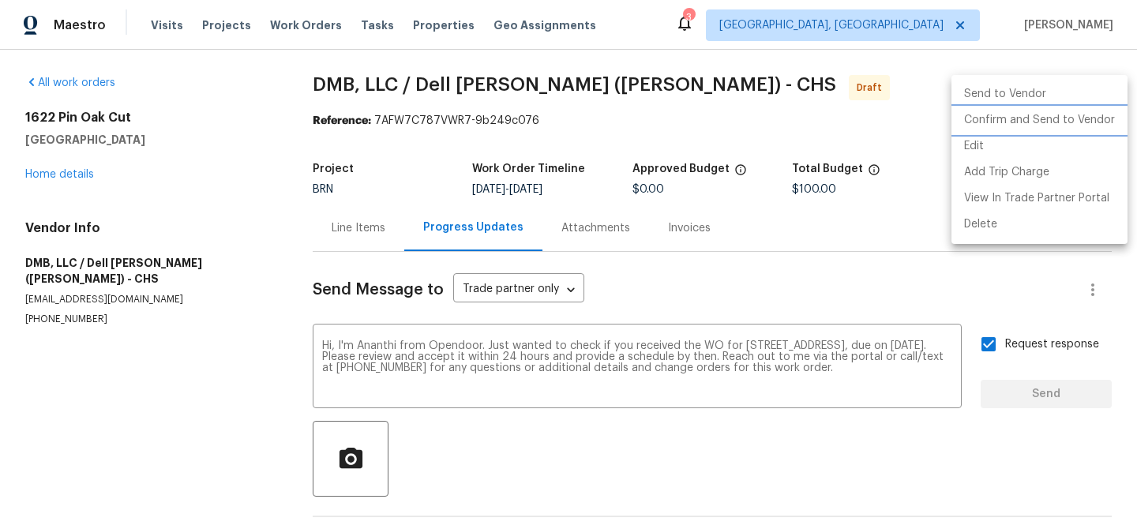
click at [1051, 114] on li "Confirm and Send to Vendor" at bounding box center [1039, 120] width 176 height 26
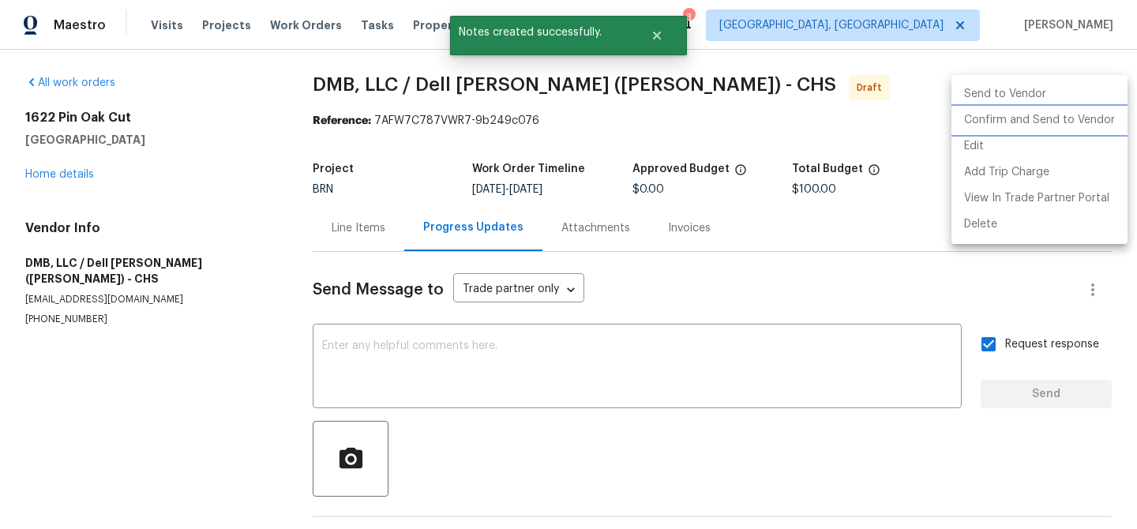
click at [991, 122] on li "Confirm and Send to Vendor" at bounding box center [1039, 120] width 176 height 26
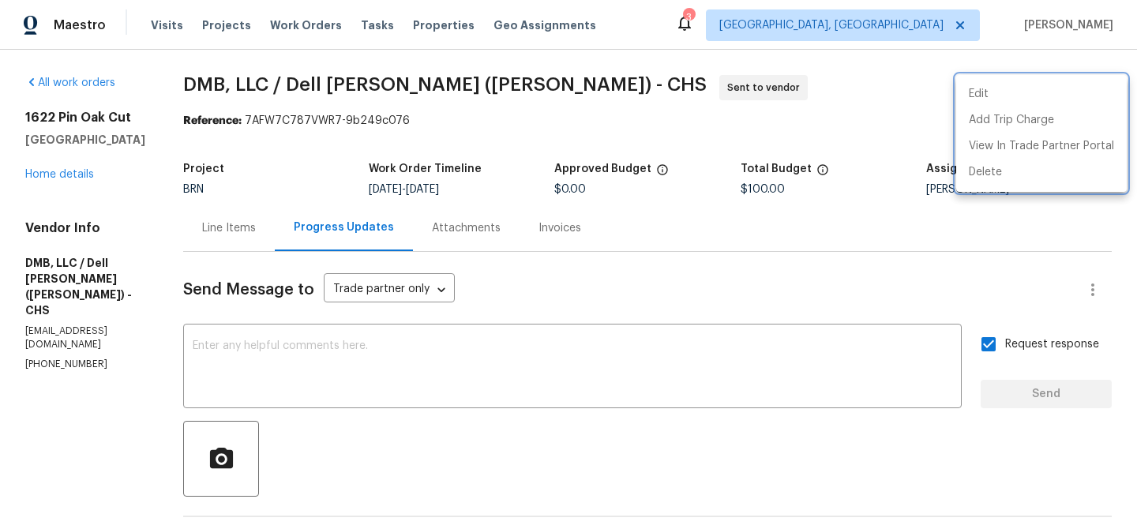
click at [286, 154] on div at bounding box center [568, 264] width 1137 height 529
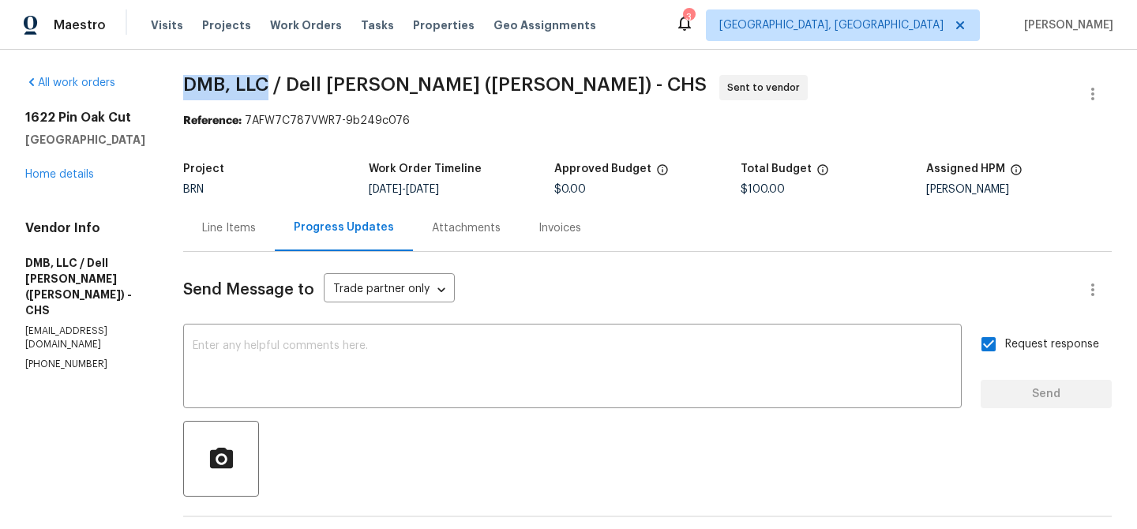
drag, startPoint x: 180, startPoint y: 82, endPoint x: 264, endPoint y: 81, distance: 84.5
click at [264, 81] on span "DMB, LLC / Dell [PERSON_NAME] ([PERSON_NAME]) - CHS" at bounding box center [444, 84] width 523 height 19
copy span "DMB, LLC"
click at [249, 88] on span "DMB, LLC / Dell [PERSON_NAME] ([PERSON_NAME]) - CHS" at bounding box center [444, 84] width 523 height 19
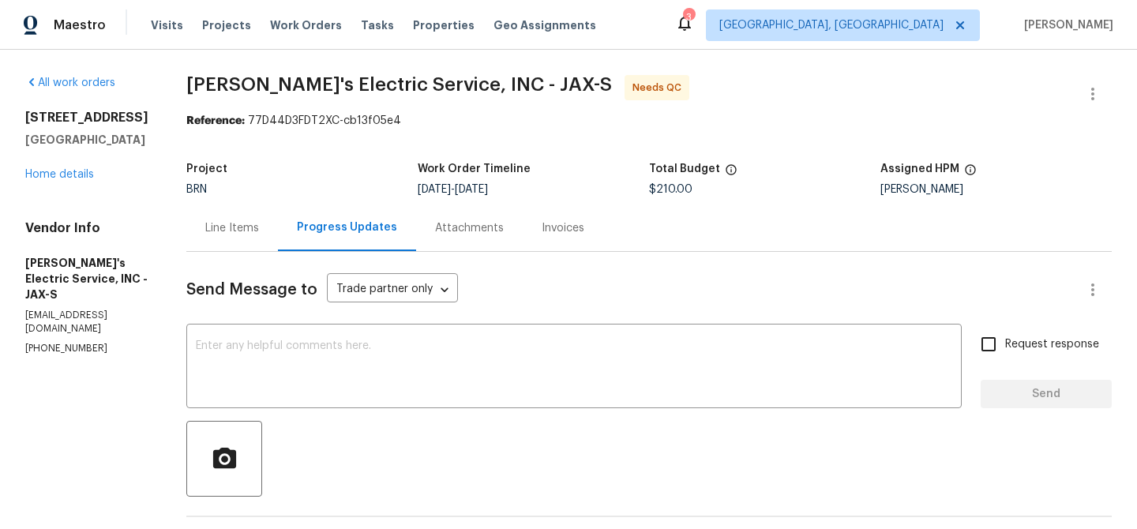
click at [257, 227] on div "Line Items" at bounding box center [232, 227] width 92 height 47
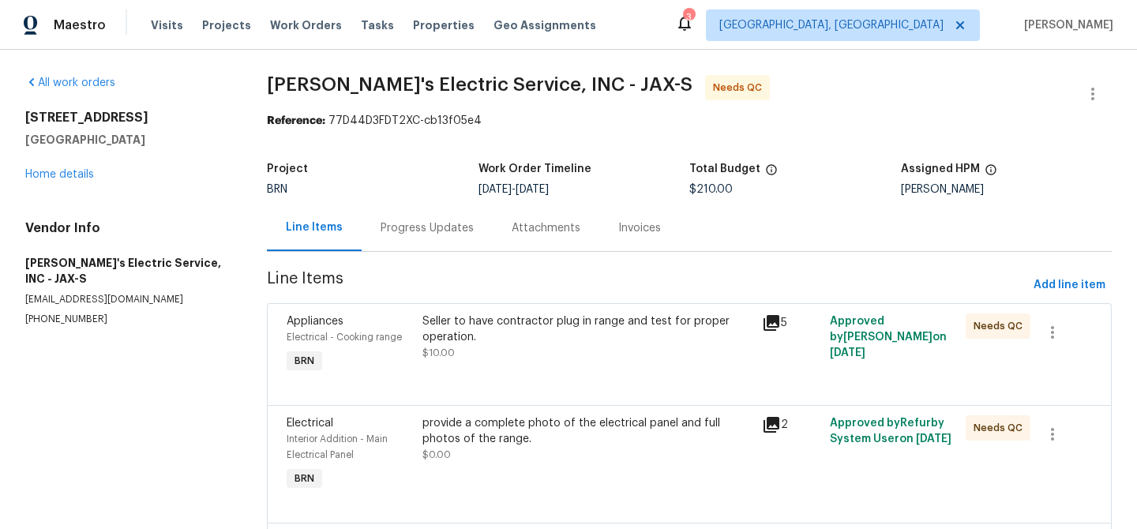
scroll to position [142, 0]
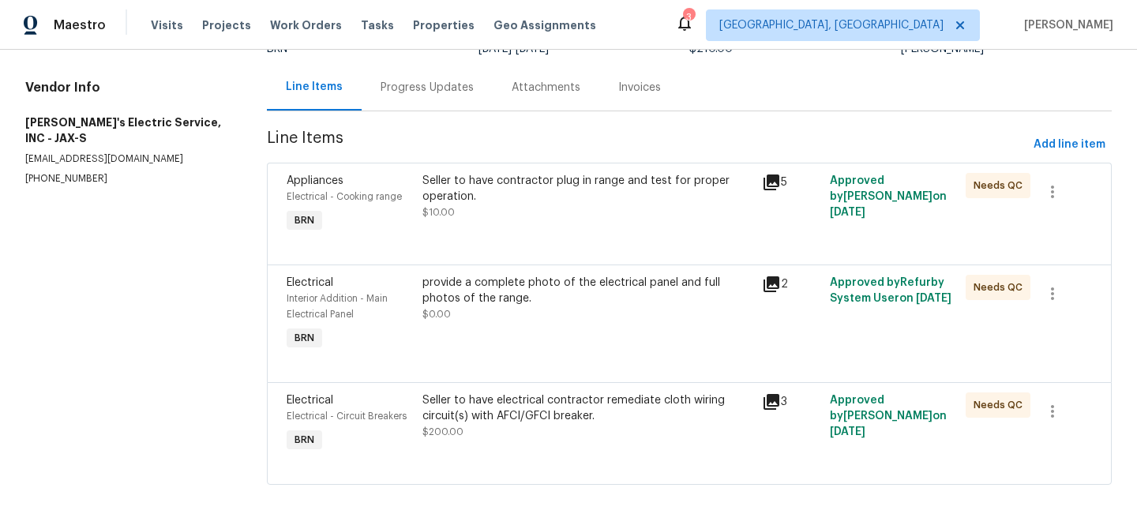
click at [523, 316] on div "provide a complete photo of the electrical panel and full photos of the range. …" at bounding box center [587, 298] width 330 height 47
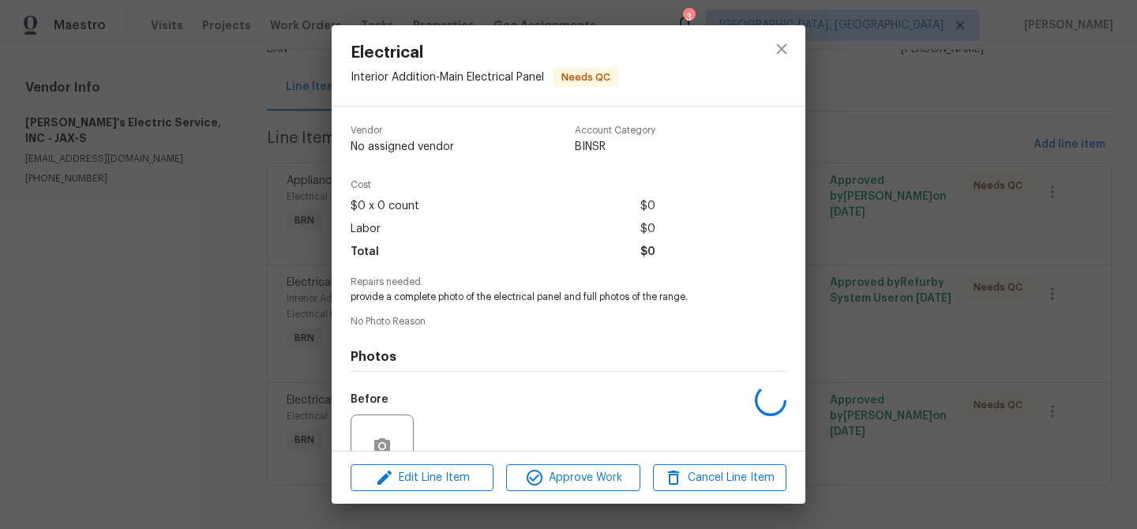
scroll to position [144, 0]
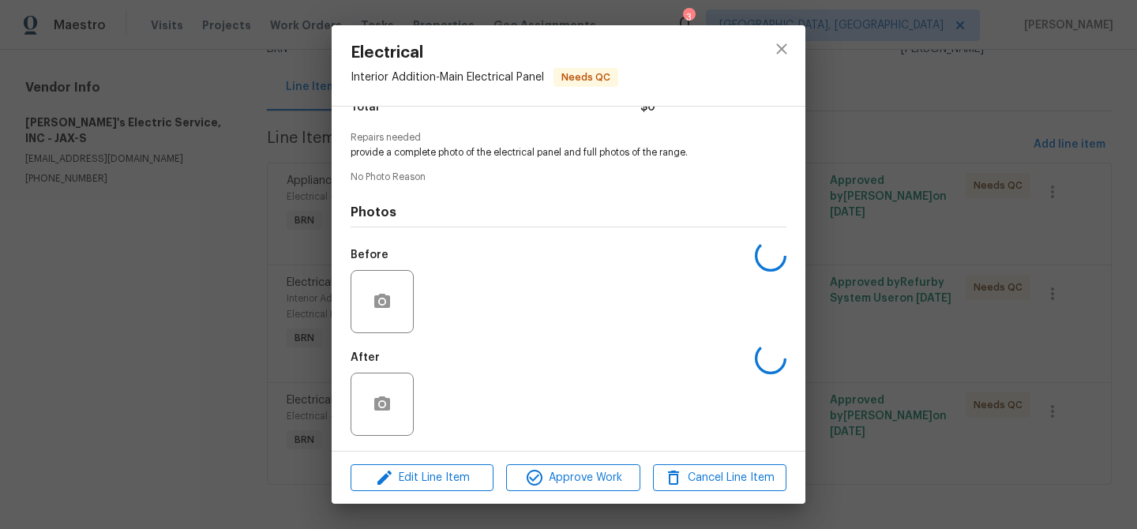
click at [81, 319] on div "Electrical Interior Addition - Main Electrical Panel Needs QC Vendor No assigne…" at bounding box center [568, 264] width 1137 height 529
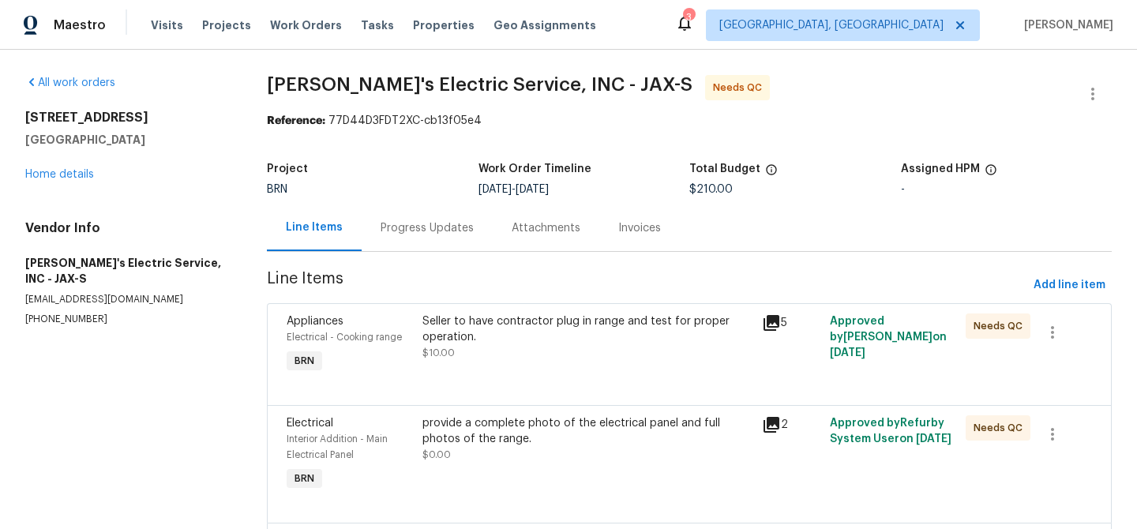
click at [403, 224] on div "Progress Updates" at bounding box center [426, 228] width 93 height 16
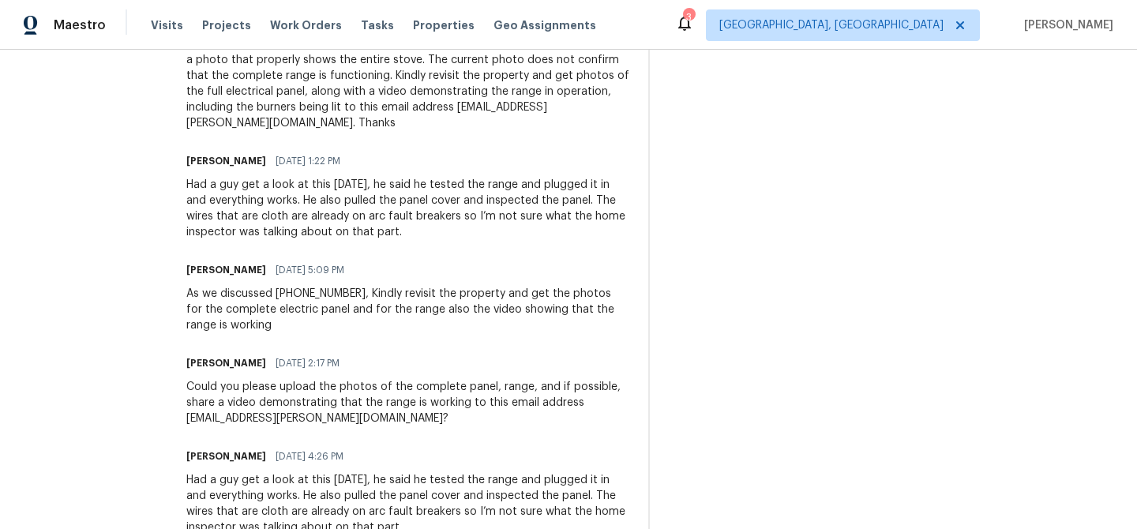
scroll to position [553, 0]
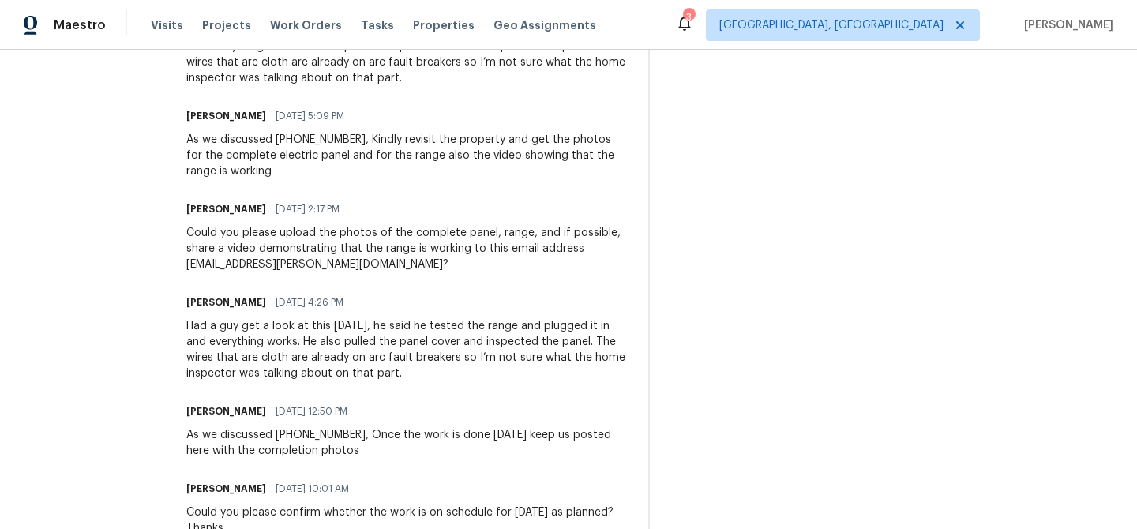
scroll to position [727, 0]
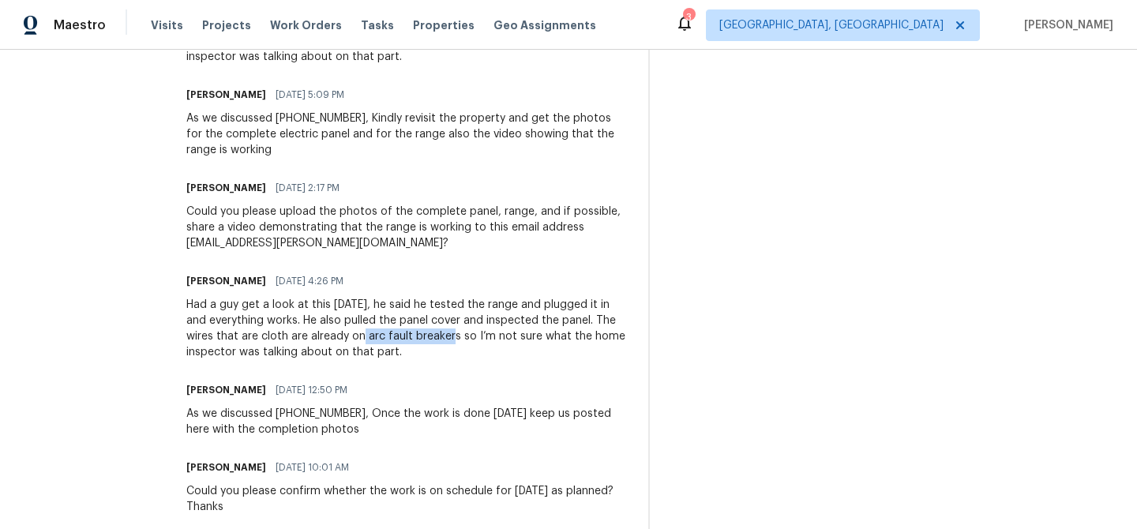
drag, startPoint x: 315, startPoint y: 321, endPoint x: 403, endPoint y: 318, distance: 88.5
click at [403, 318] on div "Had a guy get a look at this [DATE], he said he tested the range and plugged it…" at bounding box center [407, 328] width 443 height 63
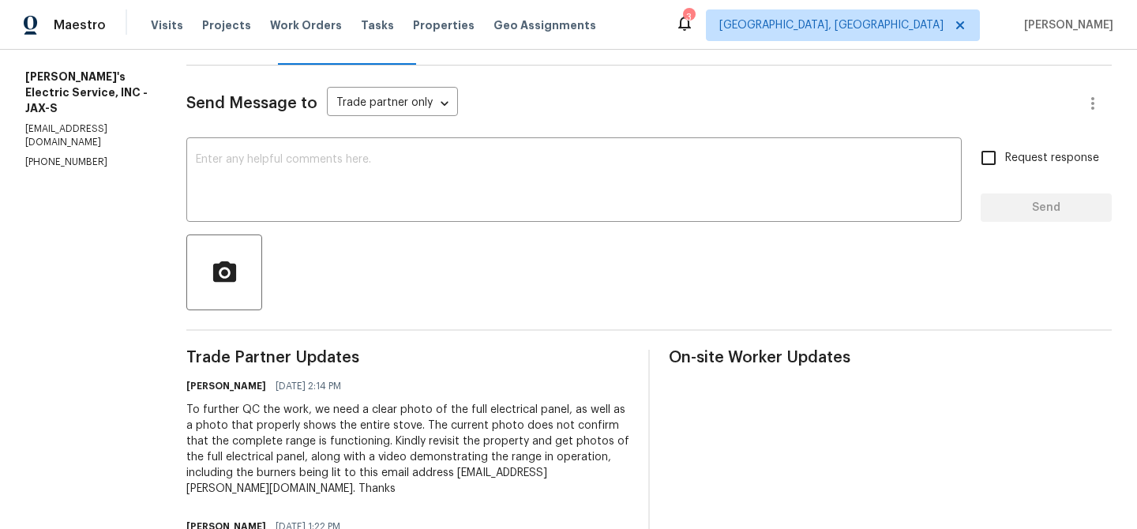
scroll to position [0, 0]
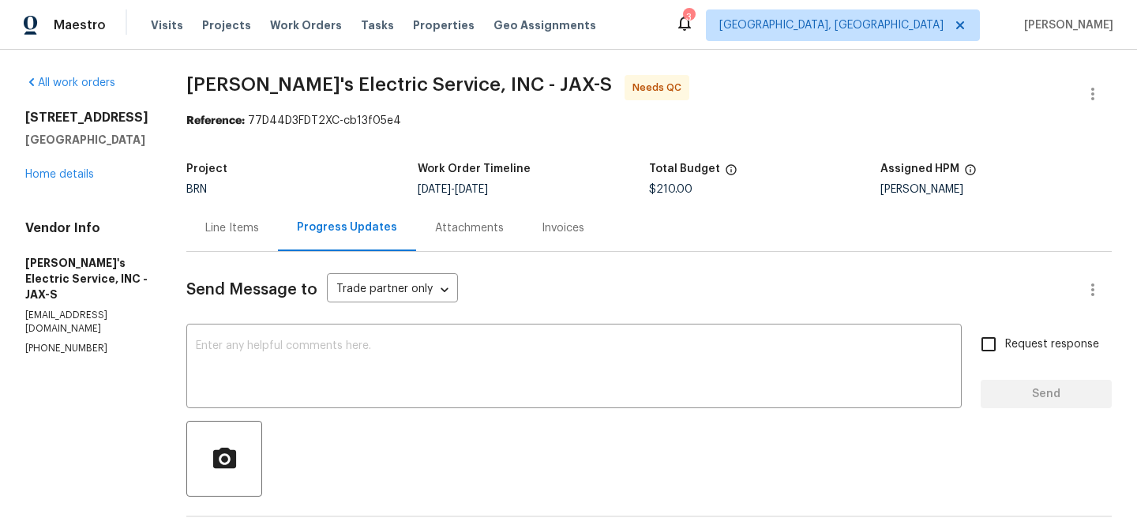
click at [219, 240] on div "Line Items" at bounding box center [232, 227] width 92 height 47
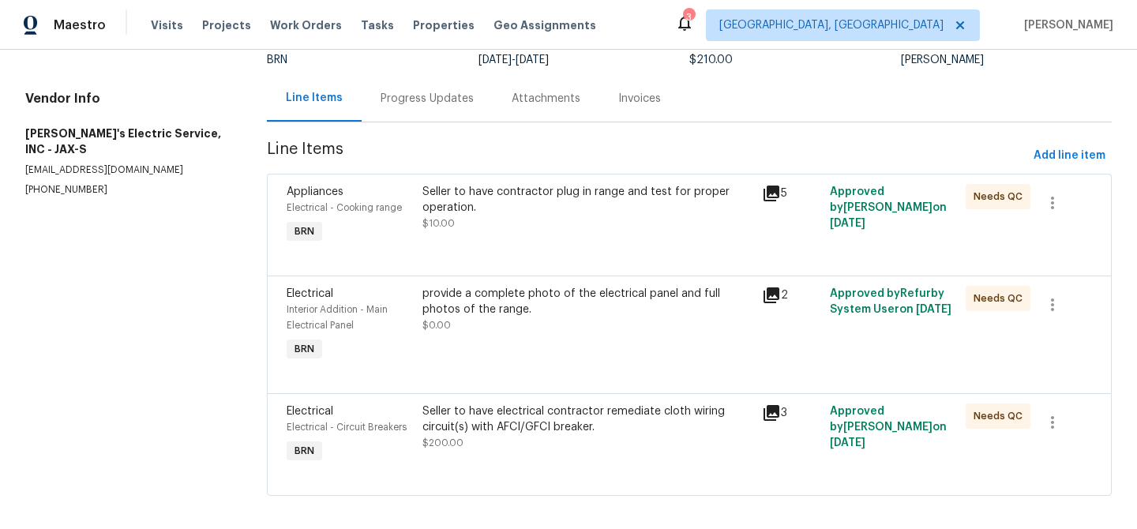
scroll to position [142, 0]
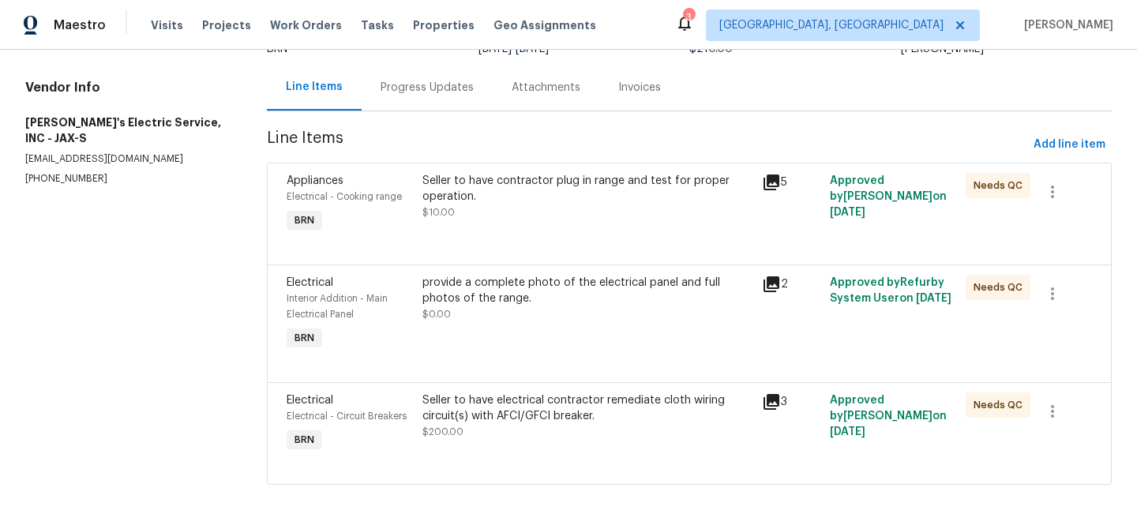
click at [482, 324] on div "provide a complete photo of the electrical panel and full photos of the range. …" at bounding box center [587, 314] width 339 height 88
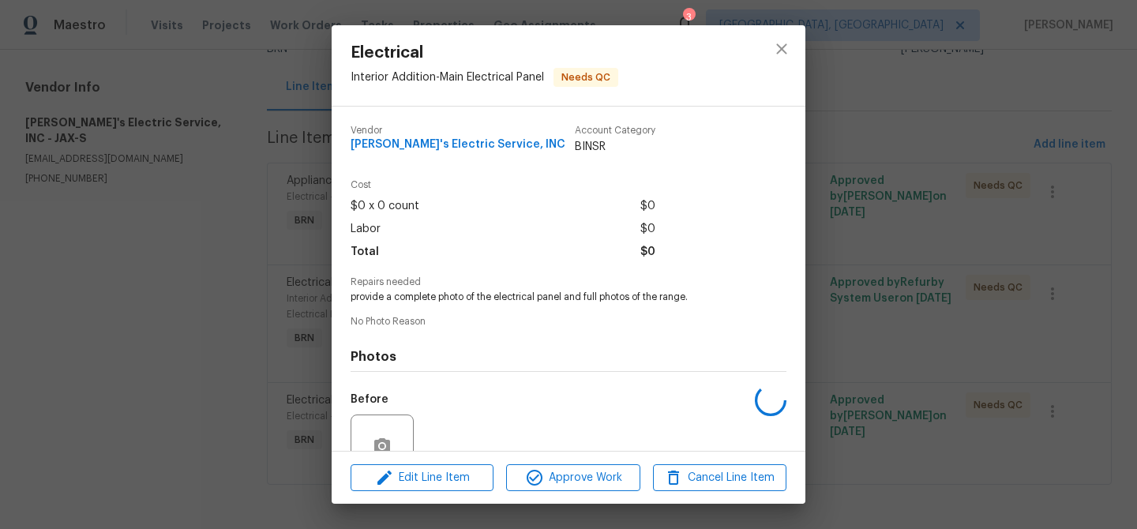
scroll to position [144, 0]
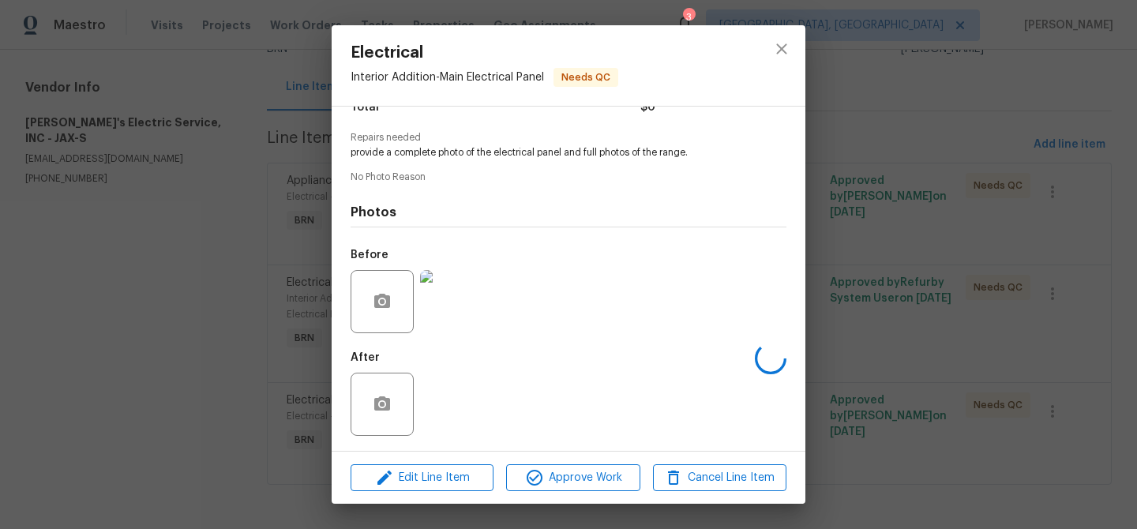
click at [247, 328] on div "Electrical Interior Addition - Main Electrical Panel Needs QC Vendor Jack's Ele…" at bounding box center [568, 264] width 1137 height 529
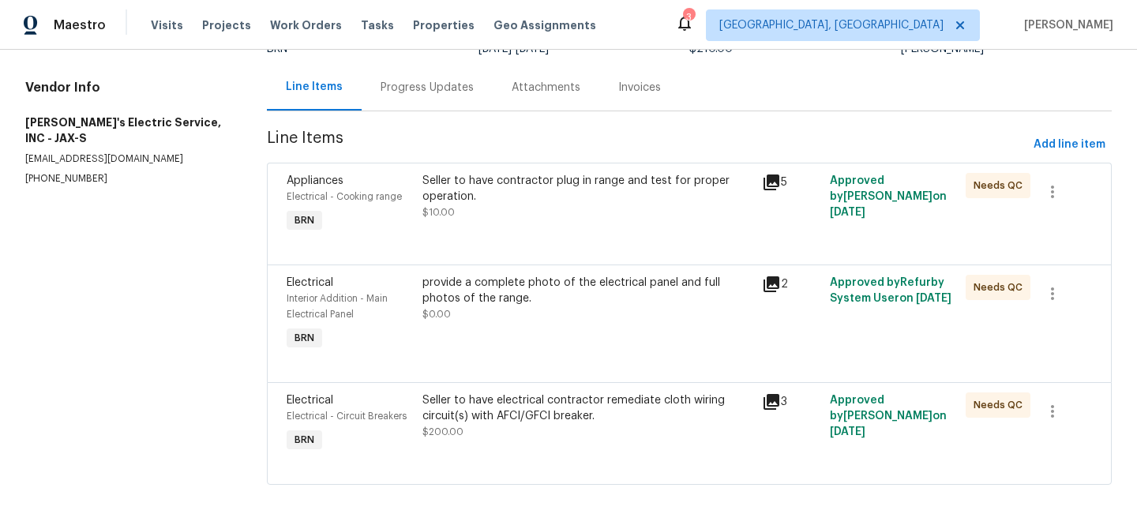
click at [488, 409] on div "Seller to have electrical contractor remediate cloth wiring circuit(s) with AFC…" at bounding box center [587, 408] width 330 height 32
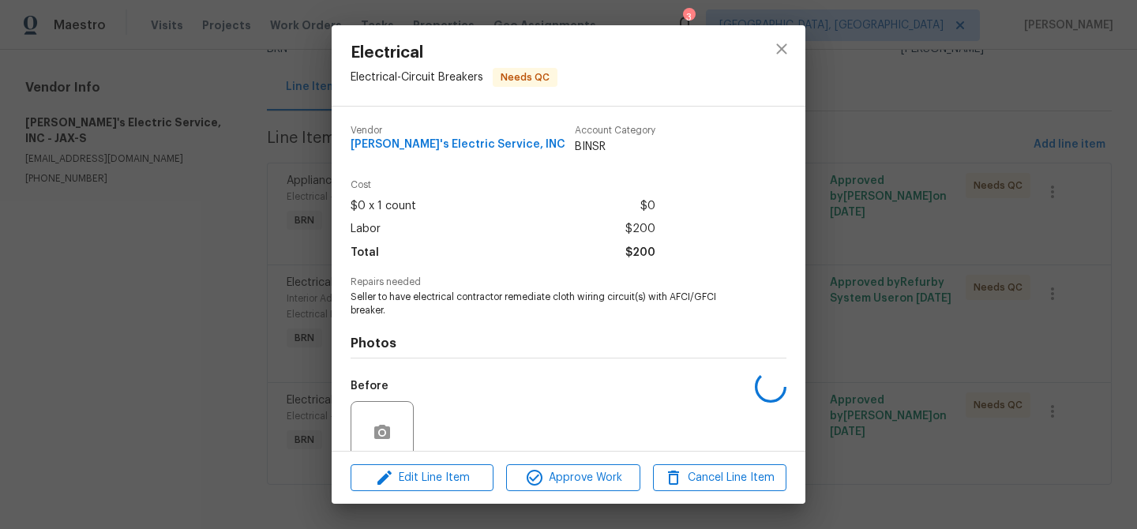
scroll to position [132, 0]
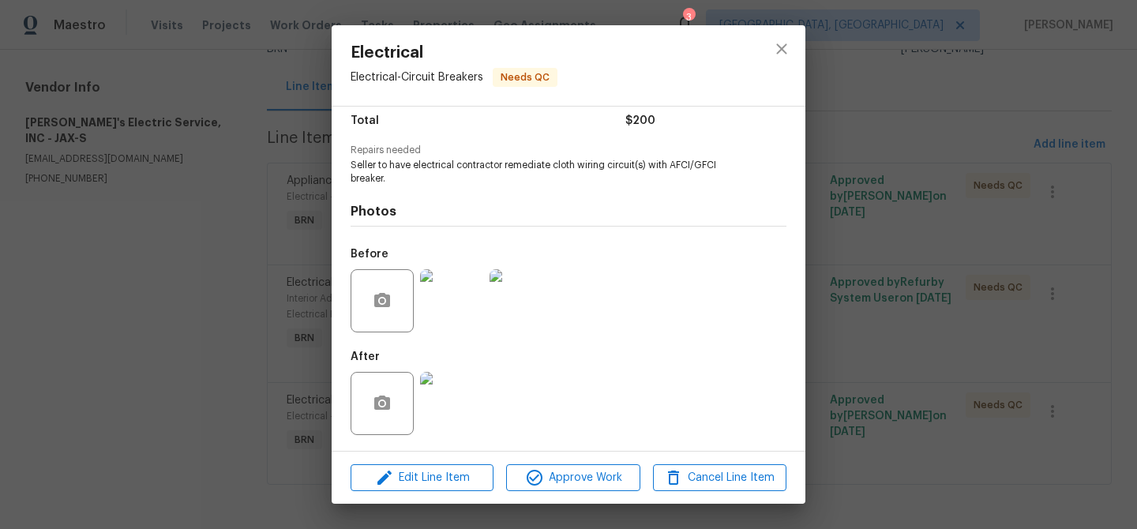
click at [223, 320] on div "Electrical Electrical - Circuit Breakers Needs QC Vendor Jack's Electric Servic…" at bounding box center [568, 264] width 1137 height 529
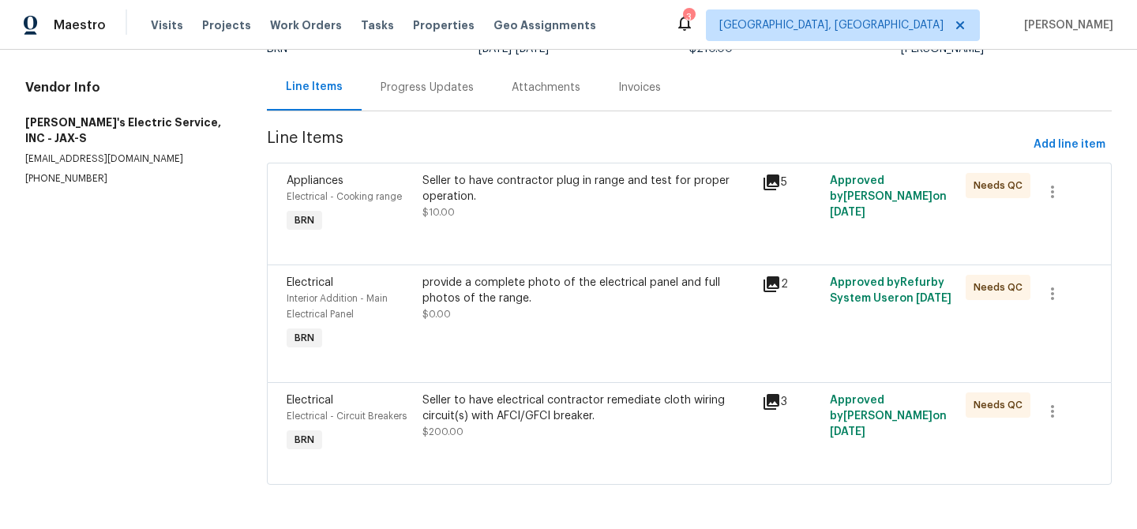
click at [512, 417] on div "Seller to have electrical contractor remediate cloth wiring circuit(s) with AFC…" at bounding box center [587, 408] width 330 height 32
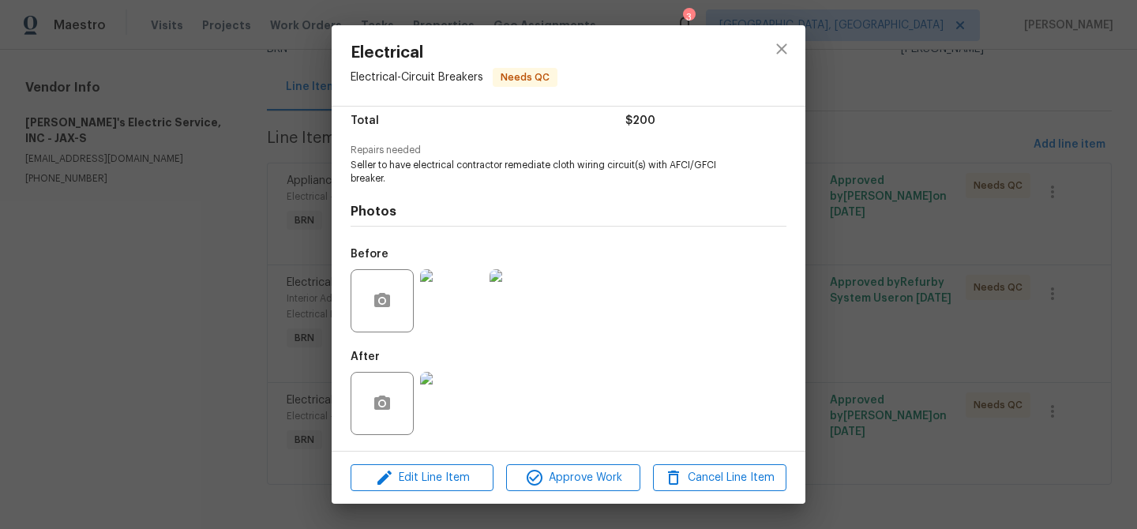
click at [455, 397] on img at bounding box center [451, 403] width 63 height 63
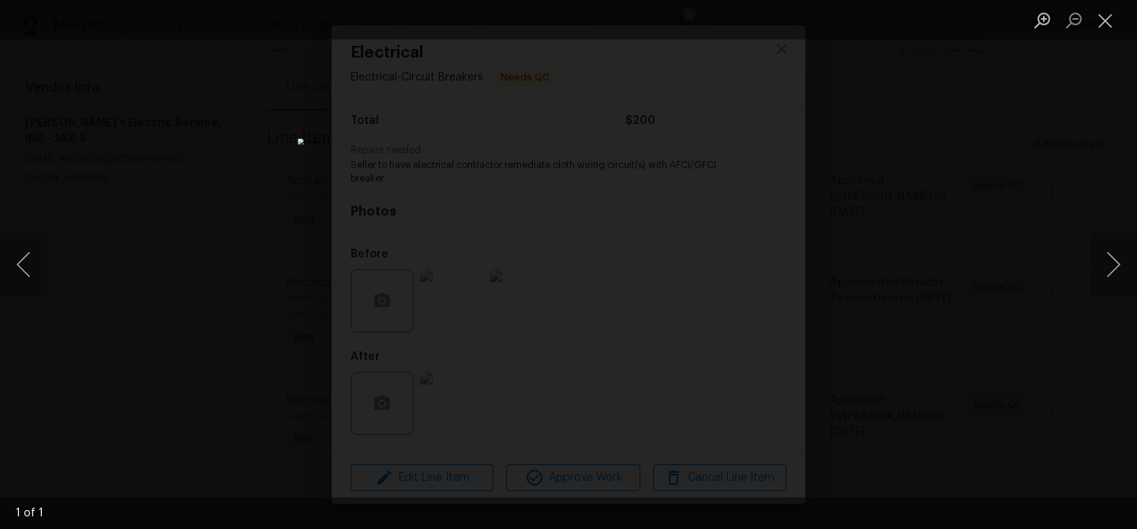
click at [242, 322] on div "Lightbox" at bounding box center [568, 264] width 1137 height 529
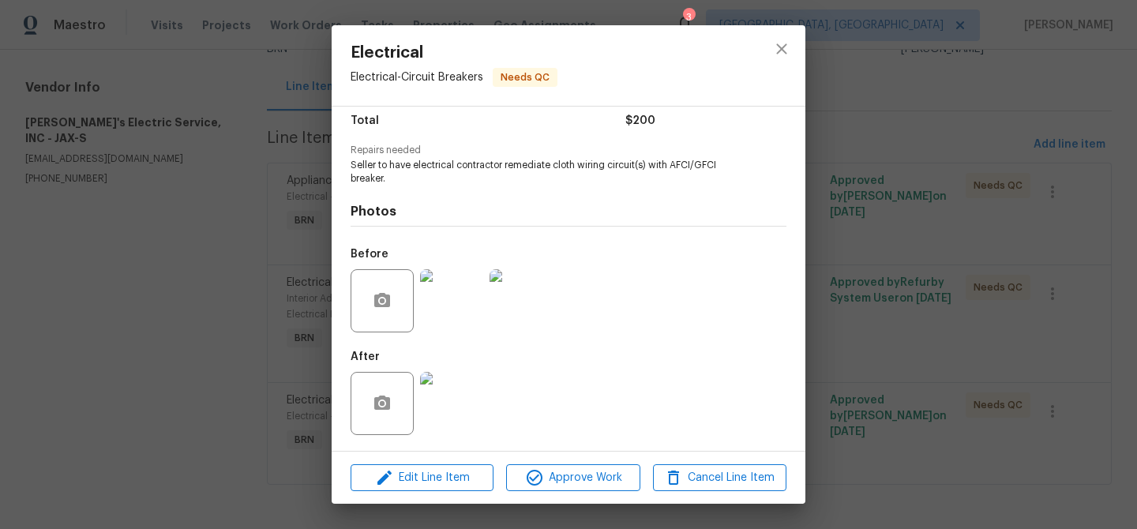
click at [443, 282] on img at bounding box center [451, 300] width 63 height 63
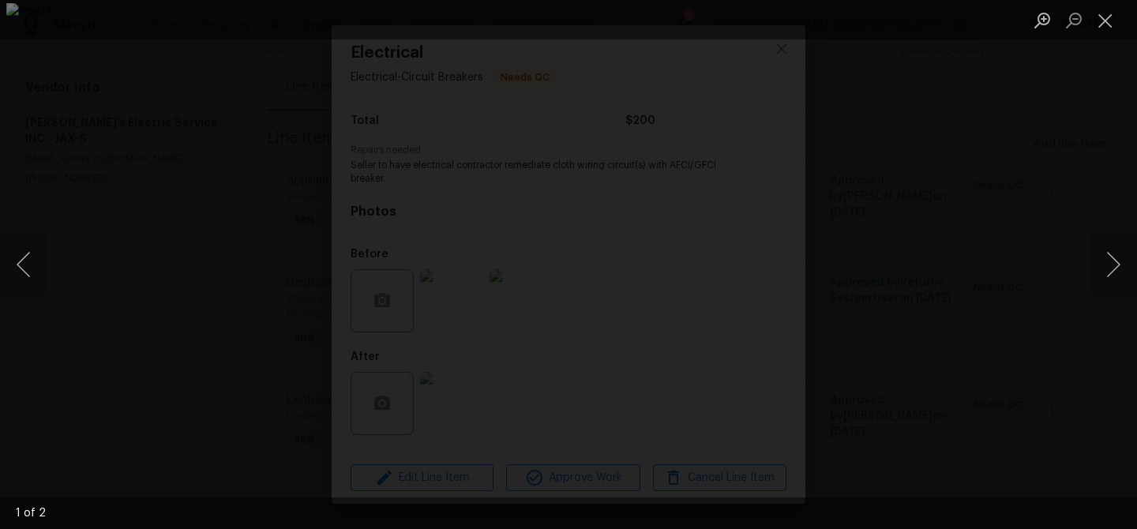
click at [123, 350] on div "Lightbox" at bounding box center [568, 264] width 1137 height 529
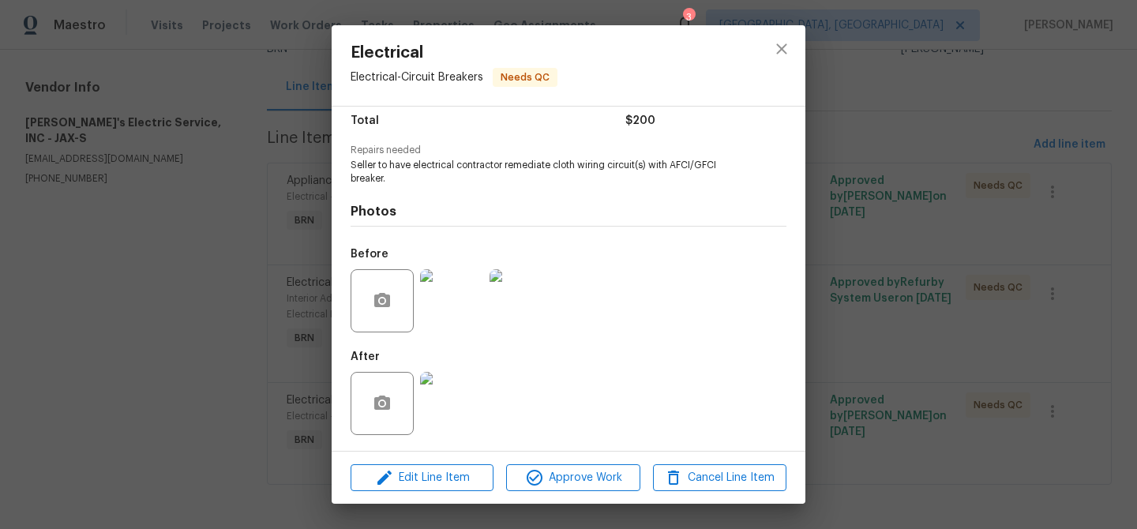
click at [308, 178] on div "Electrical Electrical - Circuit Breakers Needs QC Vendor Jack's Electric Servic…" at bounding box center [568, 264] width 1137 height 529
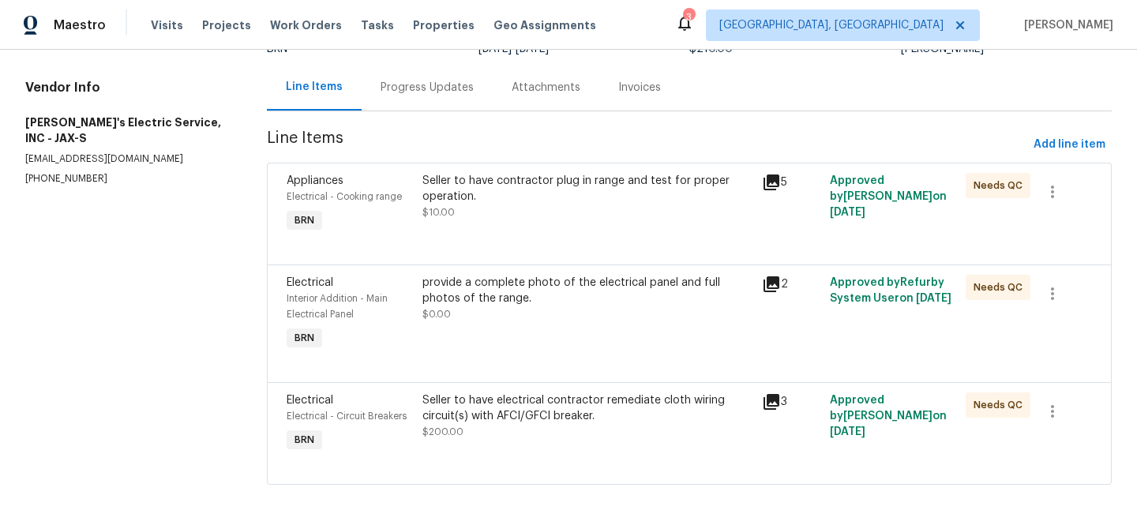
click at [413, 81] on div "Progress Updates" at bounding box center [426, 88] width 93 height 16
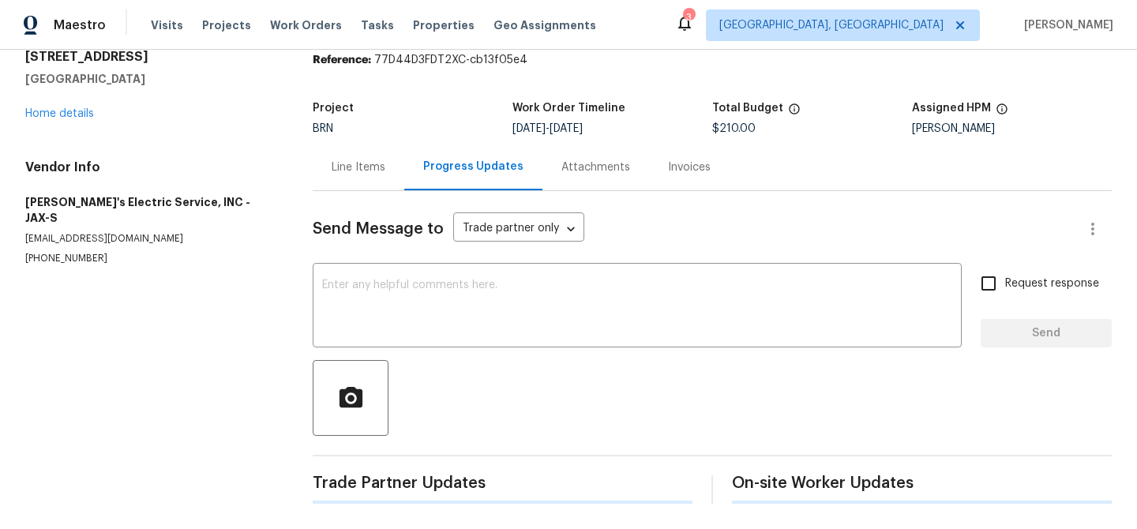
scroll to position [61, 0]
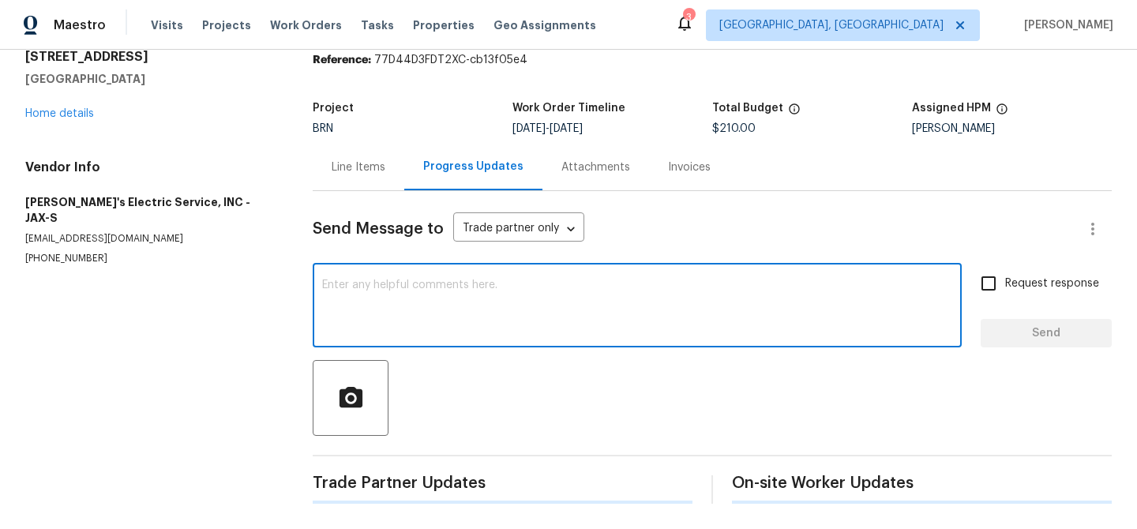
click at [346, 288] on textarea at bounding box center [637, 306] width 630 height 55
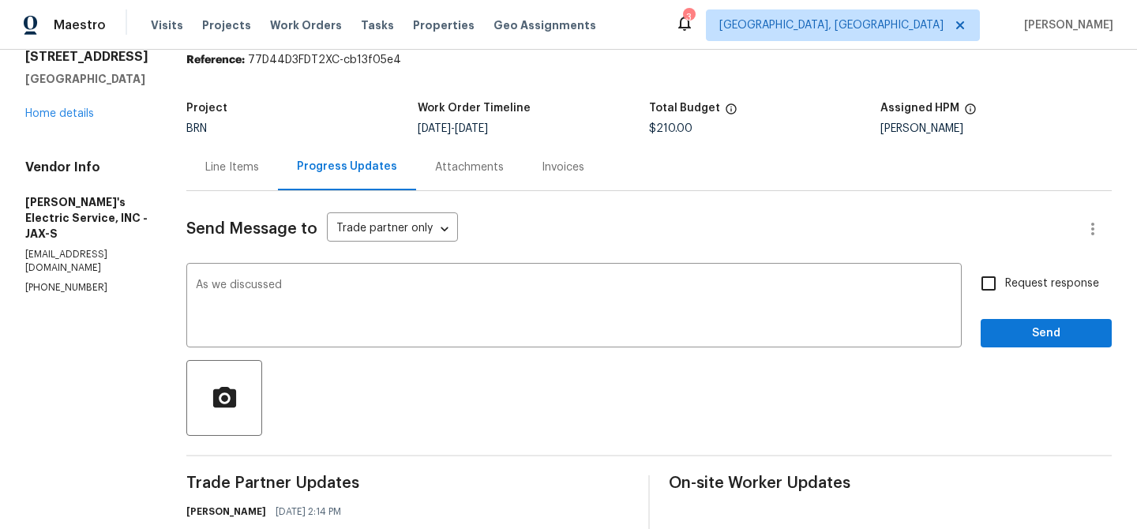
copy p "all3pappys@gmail.com"
click at [336, 283] on textarea "As we discussed" at bounding box center [574, 306] width 756 height 55
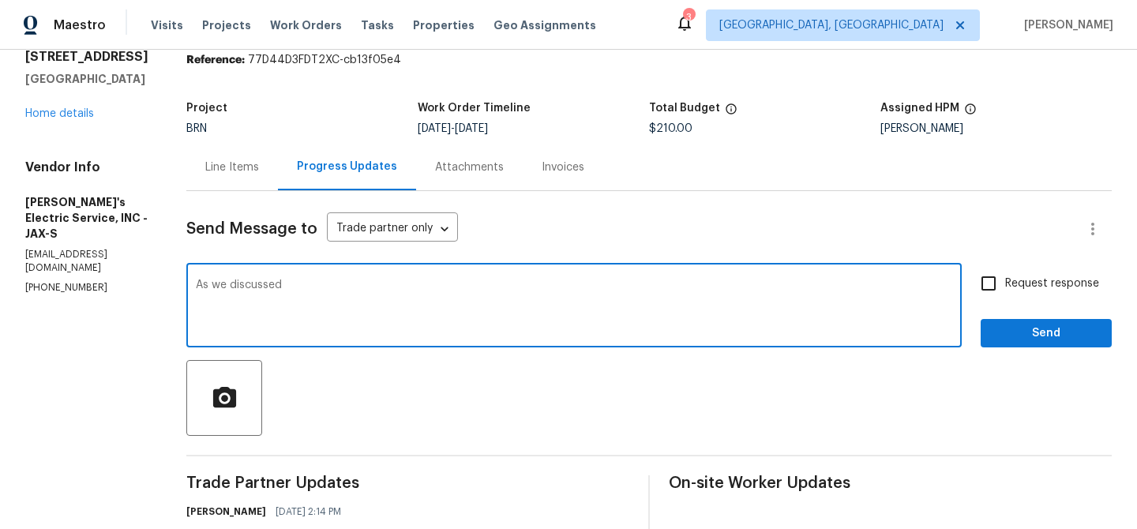
paste textarea "all3pappys@gmail.com"
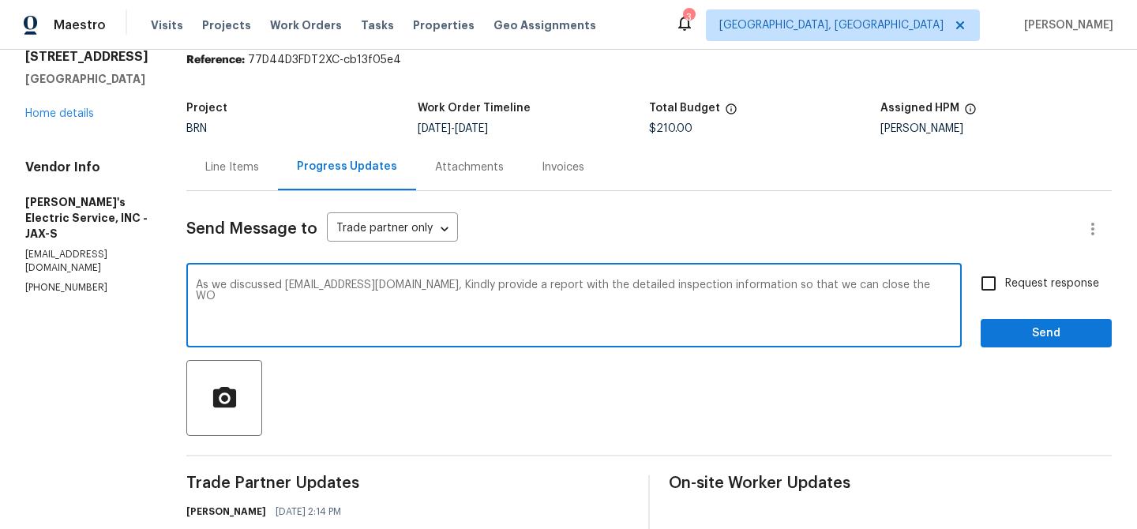
type textarea "As we discussed all3pappys@gmail.com, Kindly provide a report with the detailed…"
click at [1010, 274] on label "Request response" at bounding box center [1035, 283] width 127 height 33
click at [1005, 274] on input "Request response" at bounding box center [988, 283] width 33 height 33
checkbox input "true"
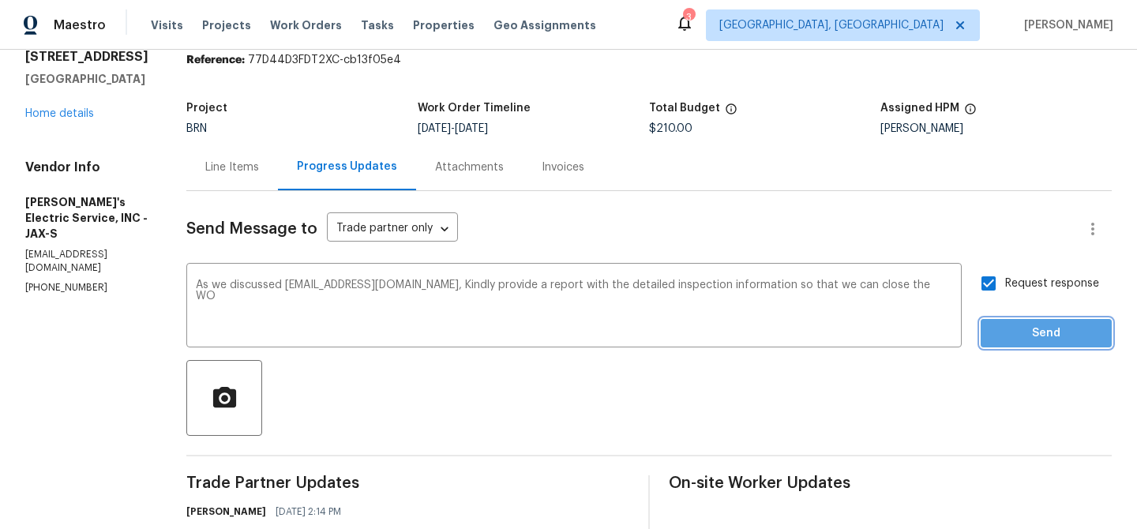
click at [1001, 322] on button "Send" at bounding box center [1045, 333] width 131 height 29
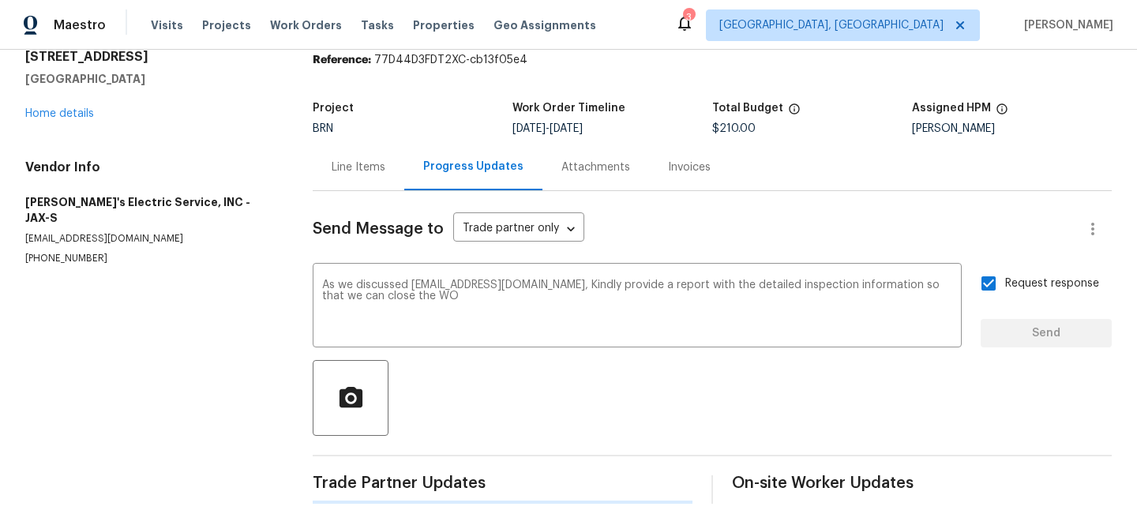
scroll to position [0, 0]
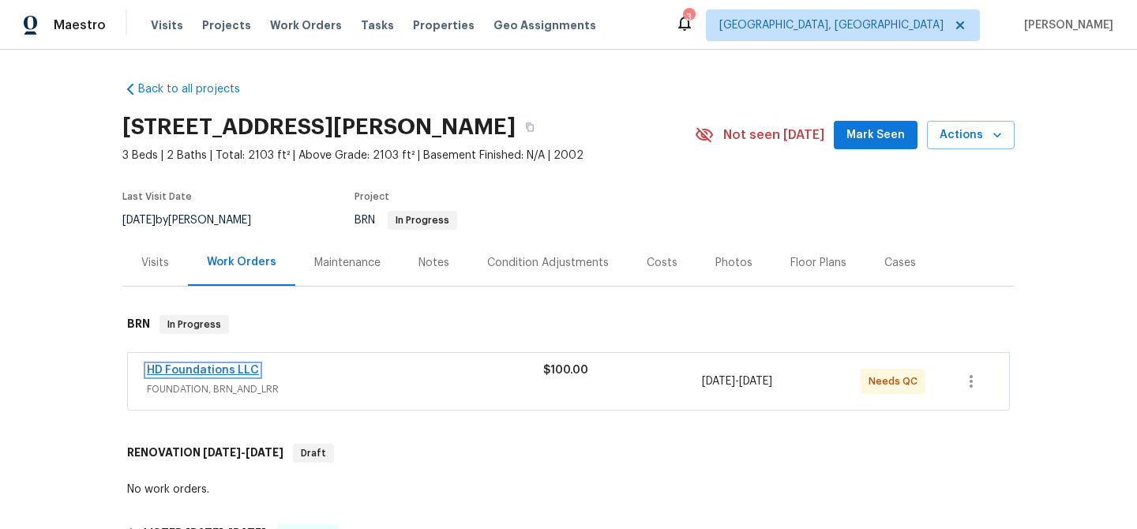
click at [200, 370] on link "HD Foundations LLC" at bounding box center [203, 370] width 112 height 11
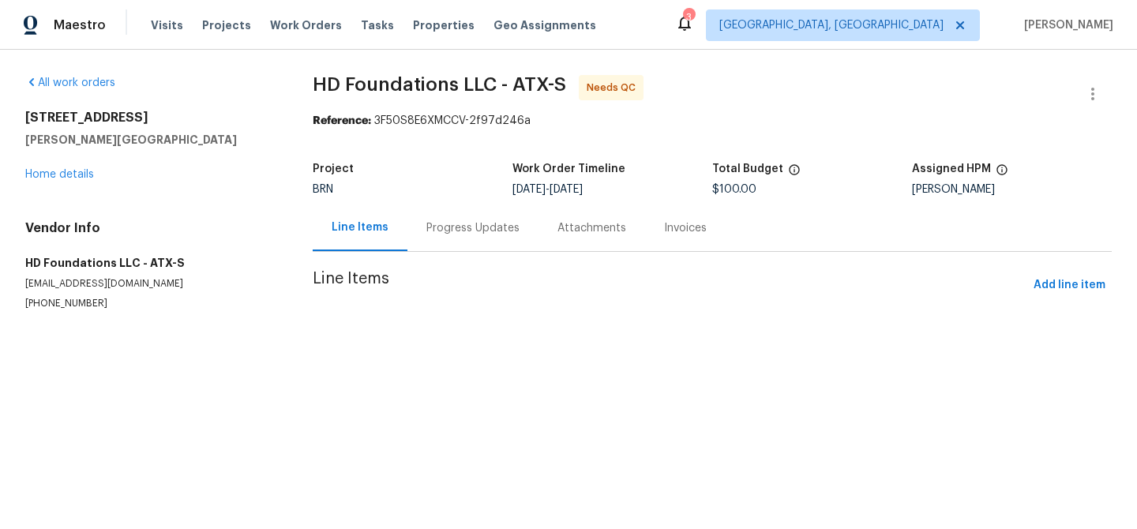
click at [106, 275] on div "Vendor Info HD Foundations LLC - ATX-S [EMAIL_ADDRESS][DOMAIN_NAME] [PHONE_NUMB…" at bounding box center [149, 265] width 249 height 90
copy p "[EMAIL_ADDRESS][DOMAIN_NAME]"
click at [51, 305] on div at bounding box center [568, 264] width 1137 height 529
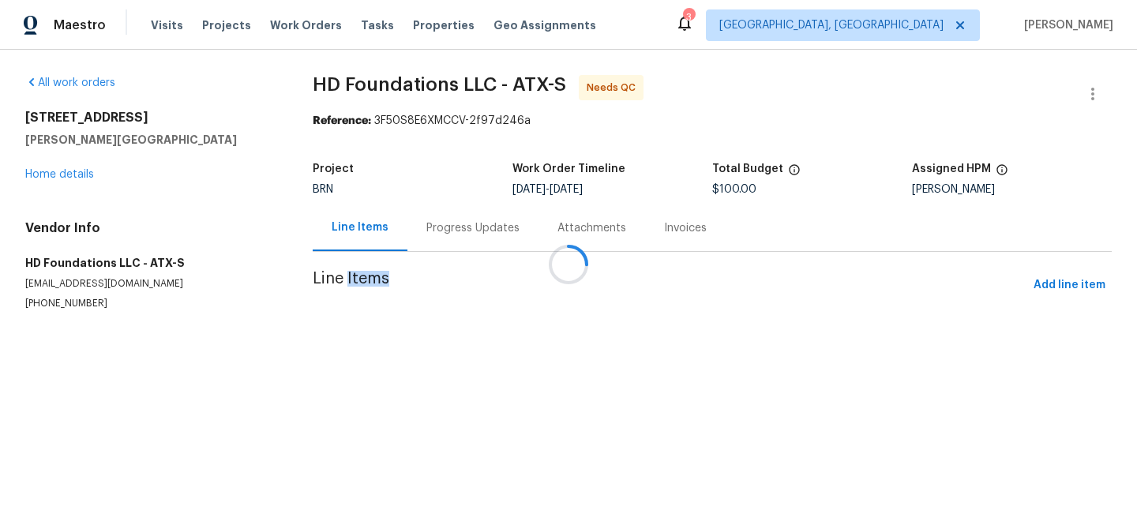
click at [51, 305] on div at bounding box center [568, 264] width 1137 height 529
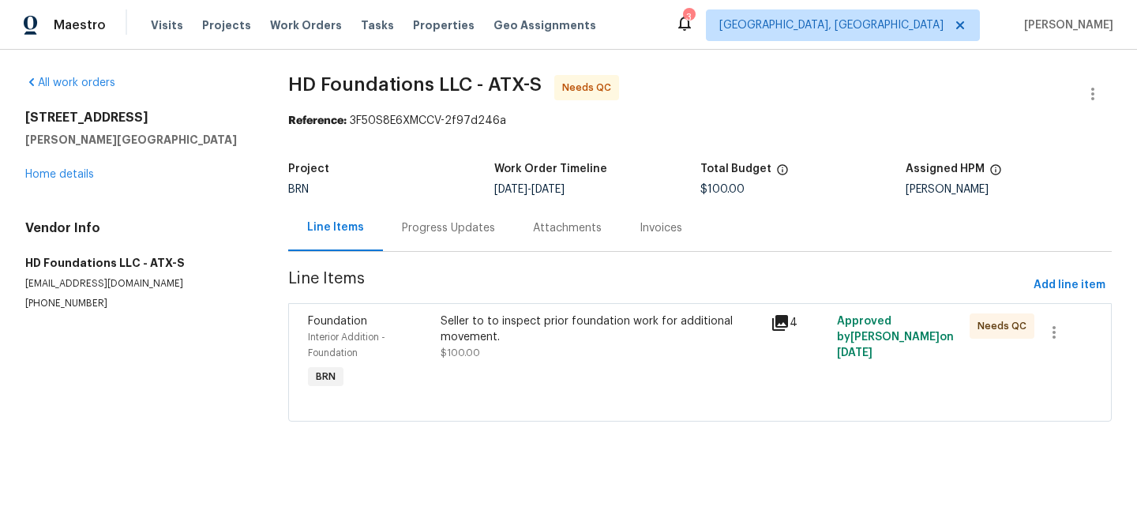
click at [45, 301] on p "[PHONE_NUMBER]" at bounding box center [137, 303] width 225 height 13
copy p "[PHONE_NUMBER]"
click at [499, 332] on div "Seller to to inspect prior foundation work for additional movement." at bounding box center [600, 329] width 321 height 32
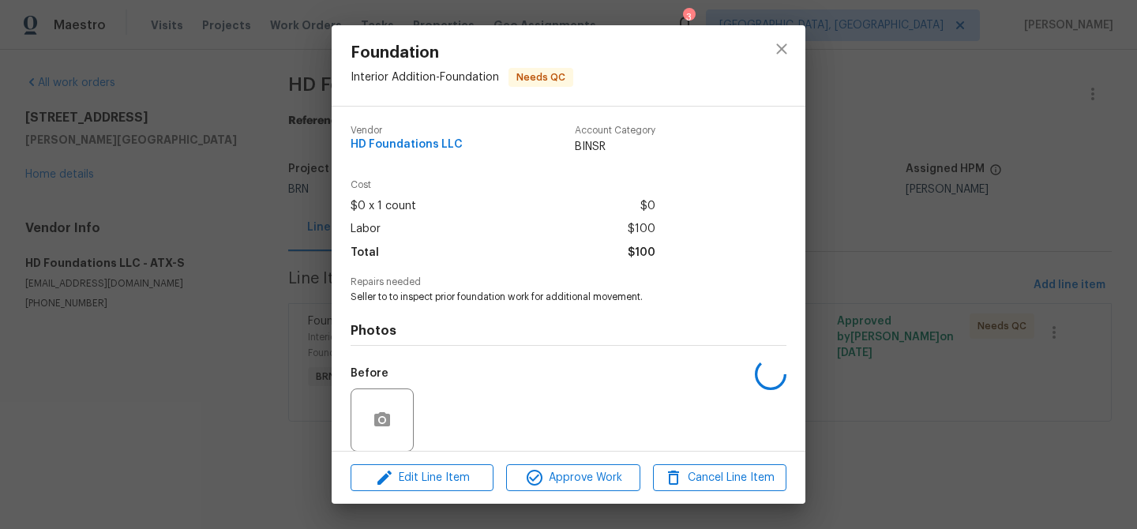
scroll to position [118, 0]
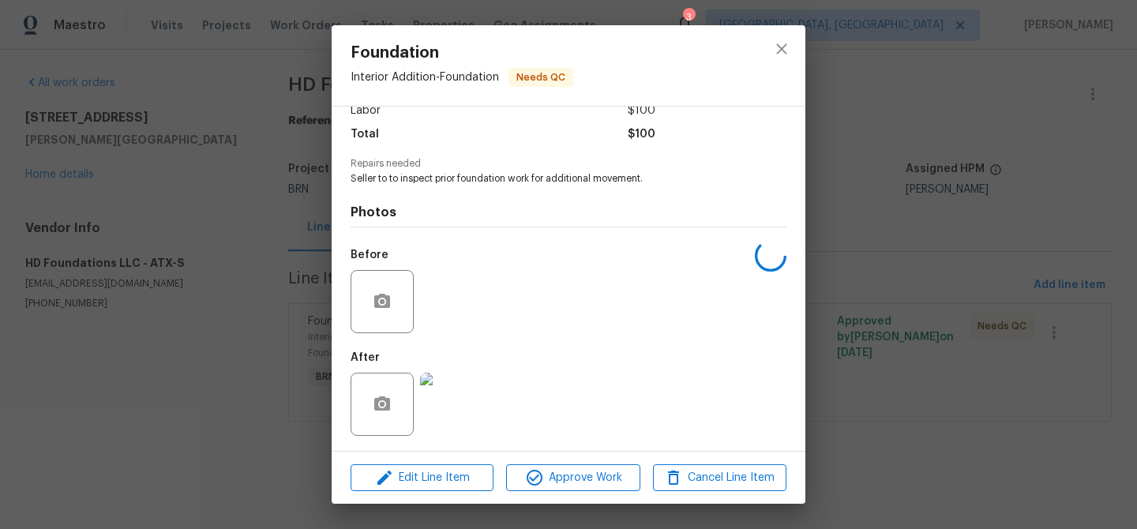
click at [444, 400] on img at bounding box center [451, 404] width 63 height 63
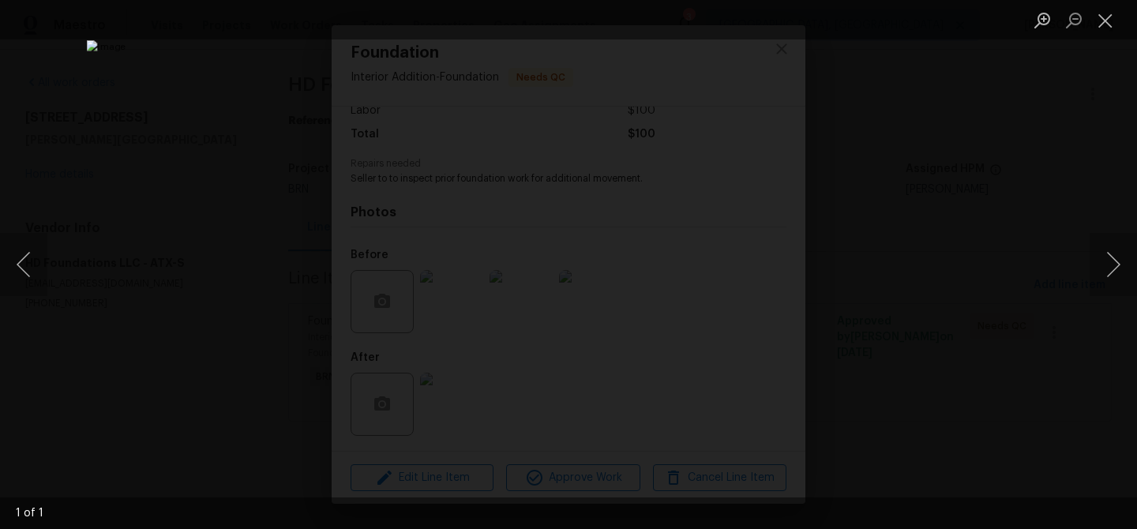
click at [107, 275] on div "Lightbox" at bounding box center [568, 264] width 1137 height 529
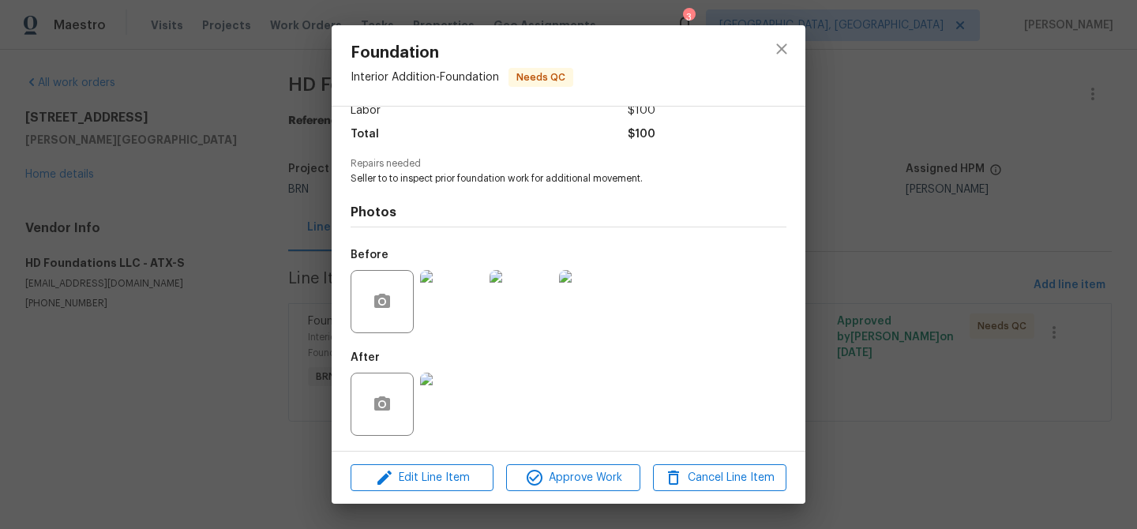
click at [69, 296] on div "Foundation Interior Addition - Foundation Needs QC Vendor HD Foundations LLC Ac…" at bounding box center [568, 264] width 1137 height 529
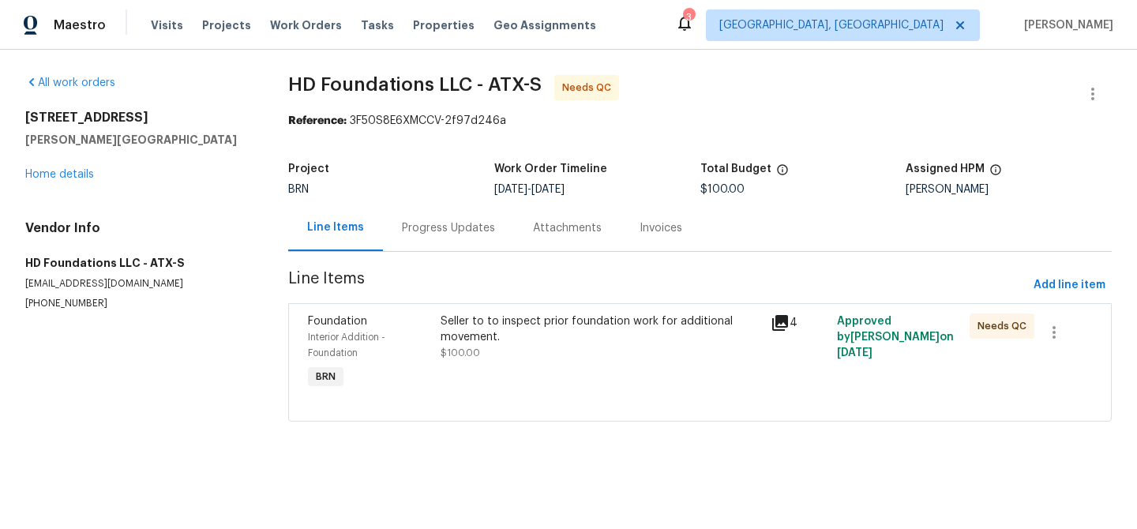
click at [67, 297] on p "[PHONE_NUMBER]" at bounding box center [137, 303] width 225 height 13
copy p "[PHONE_NUMBER]"
click at [421, 229] on div "Progress Updates" at bounding box center [448, 228] width 93 height 16
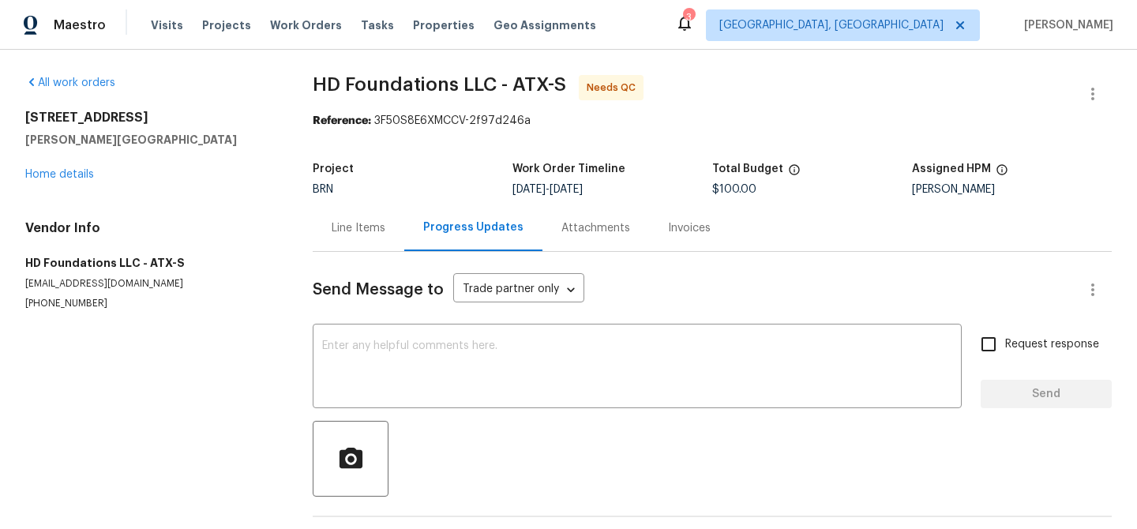
click at [426, 315] on div "Send Message to Trade partner only Trade partner only ​ x ​ Request response Se…" at bounding box center [712, 408] width 799 height 313
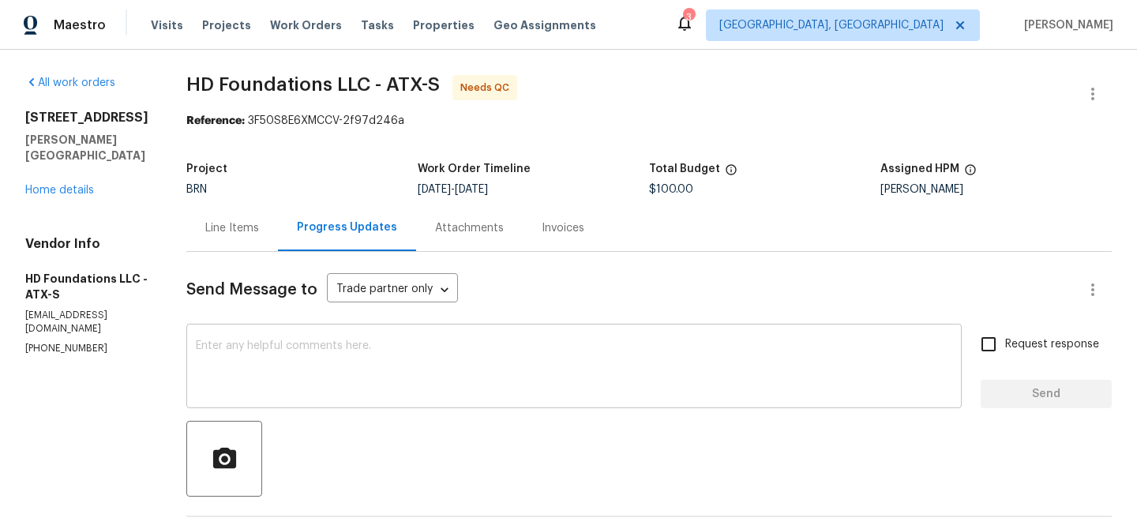
click at [395, 354] on textarea at bounding box center [574, 367] width 756 height 55
paste textarea "s there any possibility to add the pier map with the foundation readings in the…"
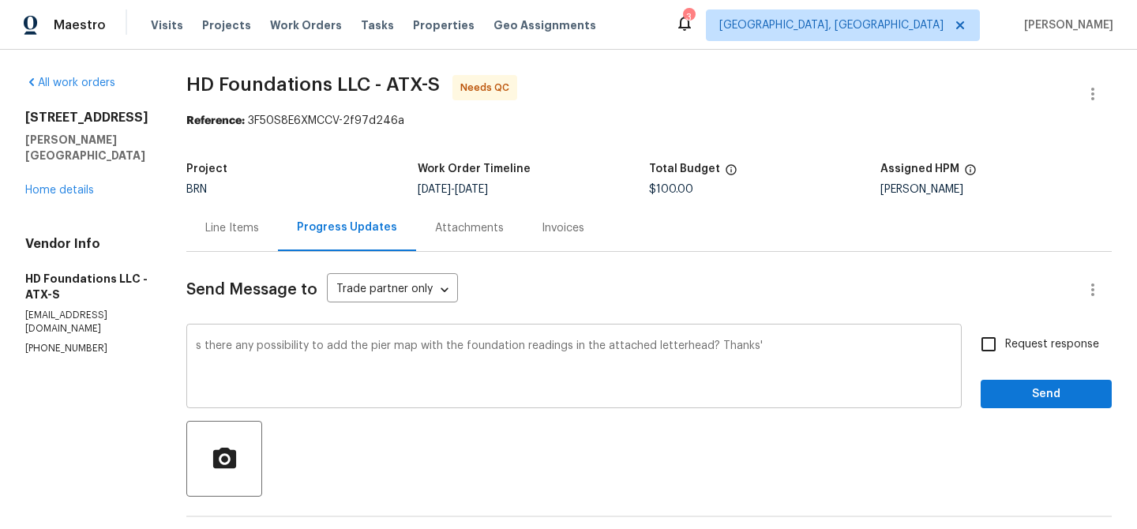
click at [216, 347] on div "s there any possibility to add the pier map with the foundation readings in the…" at bounding box center [573, 368] width 775 height 81
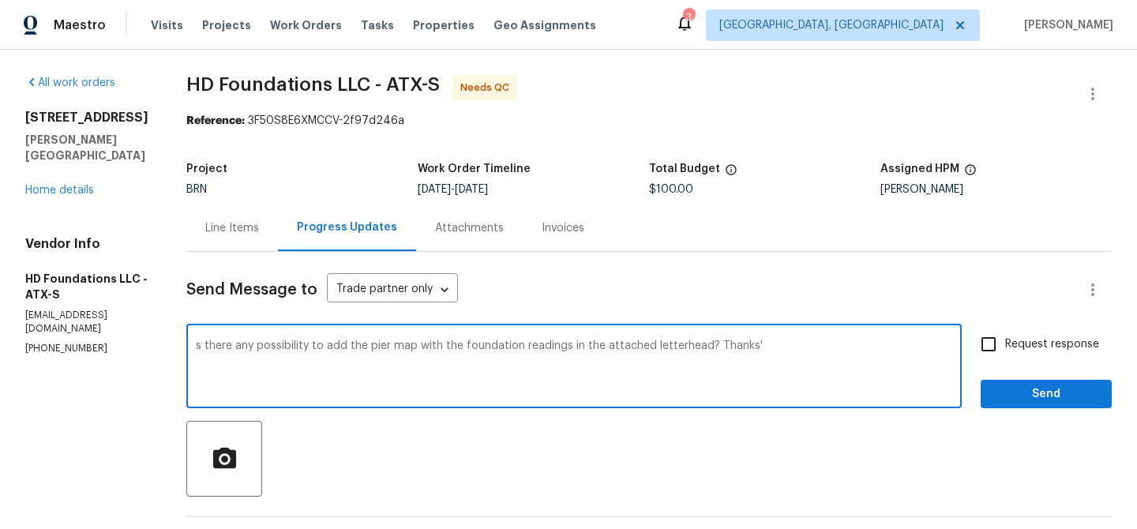
click at [218, 343] on textarea "s there any possibility to add the pier map with the foundation readings in the…" at bounding box center [574, 367] width 756 height 55
click at [803, 354] on textarea "Is there any possibility to add the pier map with the foundation readings in th…" at bounding box center [574, 367] width 756 height 55
type textarea "Is there any possibility to add the pier map with the foundation readings in th…"
click at [991, 343] on input "Request response" at bounding box center [988, 344] width 33 height 33
checkbox input "true"
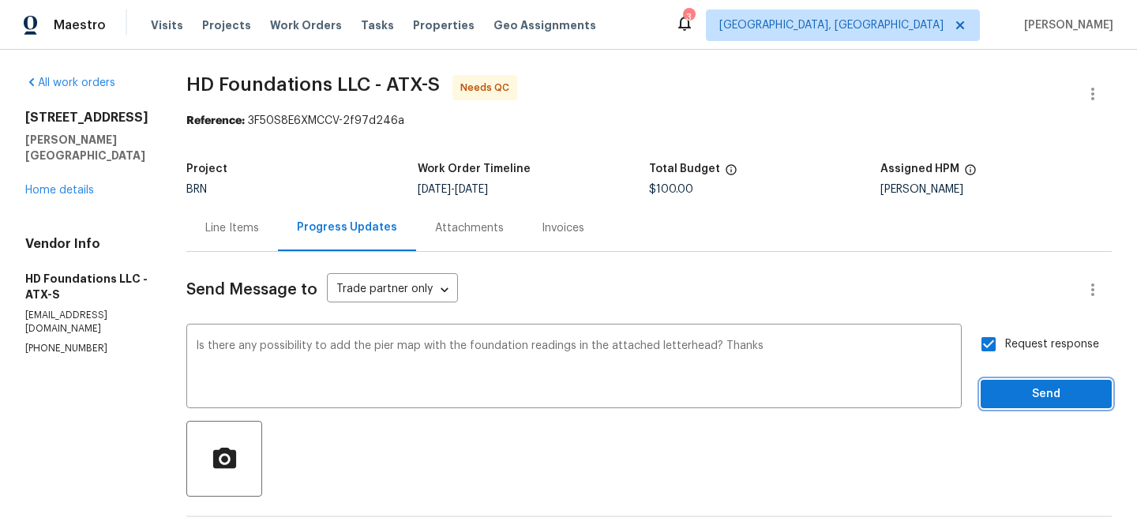
click at [1003, 398] on span "Send" at bounding box center [1046, 394] width 106 height 20
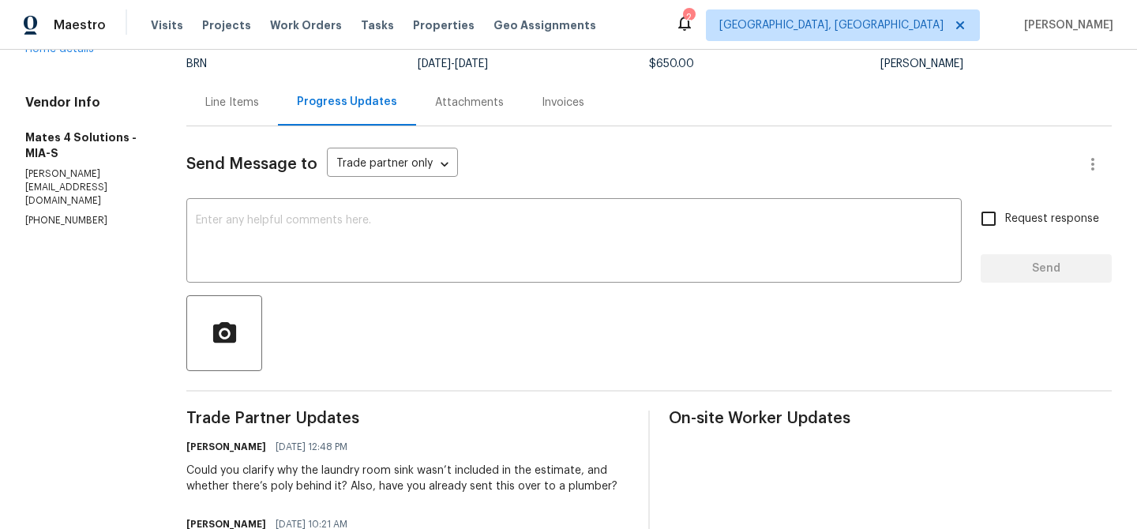
scroll to position [75, 0]
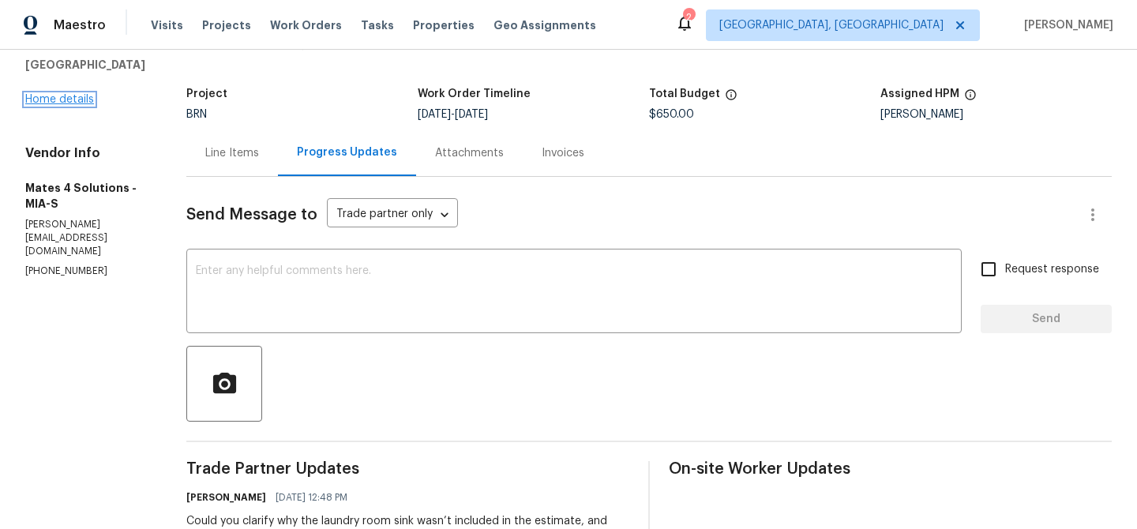
click at [59, 105] on link "Home details" at bounding box center [59, 99] width 69 height 11
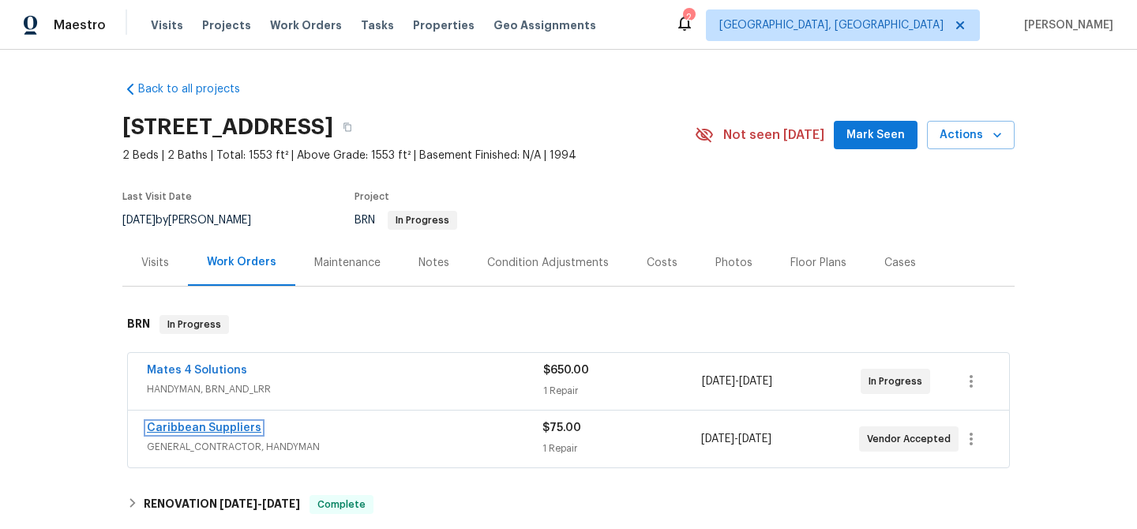
click at [170, 427] on link "Caribbean Suppliers" at bounding box center [204, 427] width 114 height 11
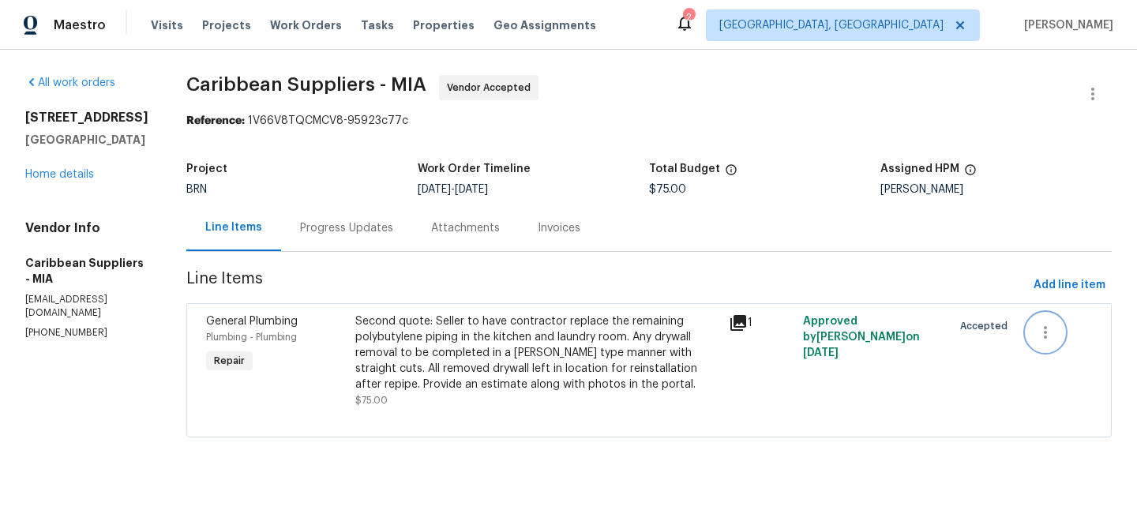
click at [1037, 320] on button "button" at bounding box center [1045, 332] width 38 height 38
click at [1038, 326] on li "Cancel" at bounding box center [1059, 333] width 61 height 26
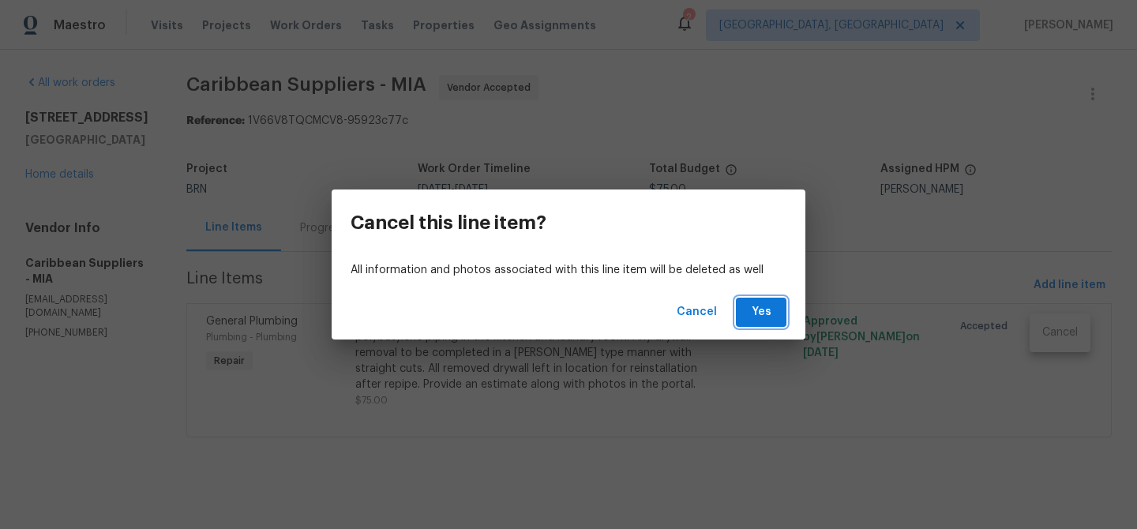
click at [765, 316] on span "Yes" at bounding box center [760, 312] width 25 height 20
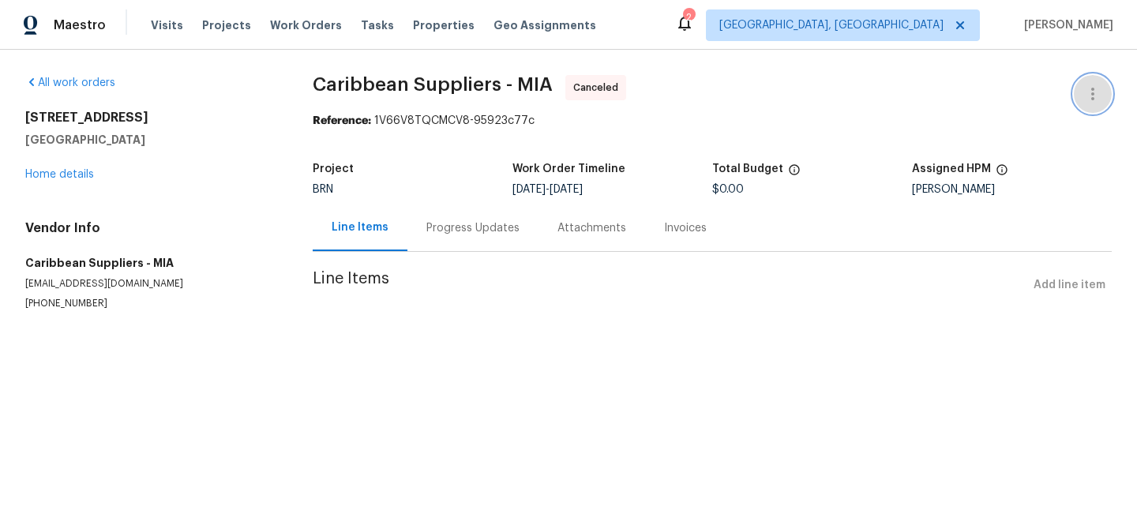
click at [1085, 92] on icon "button" at bounding box center [1092, 93] width 19 height 19
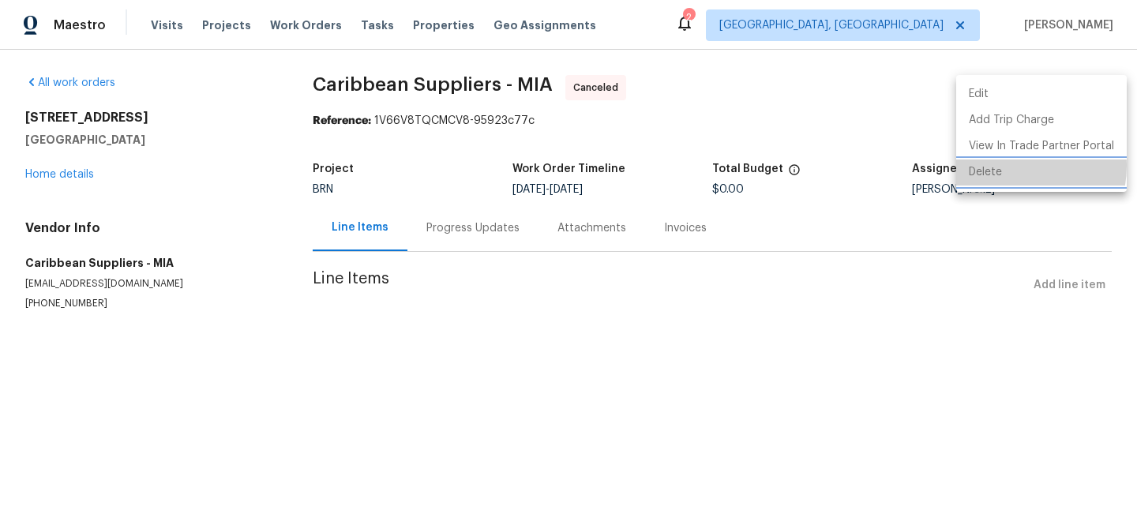
click at [1005, 166] on li "Delete" at bounding box center [1041, 172] width 171 height 26
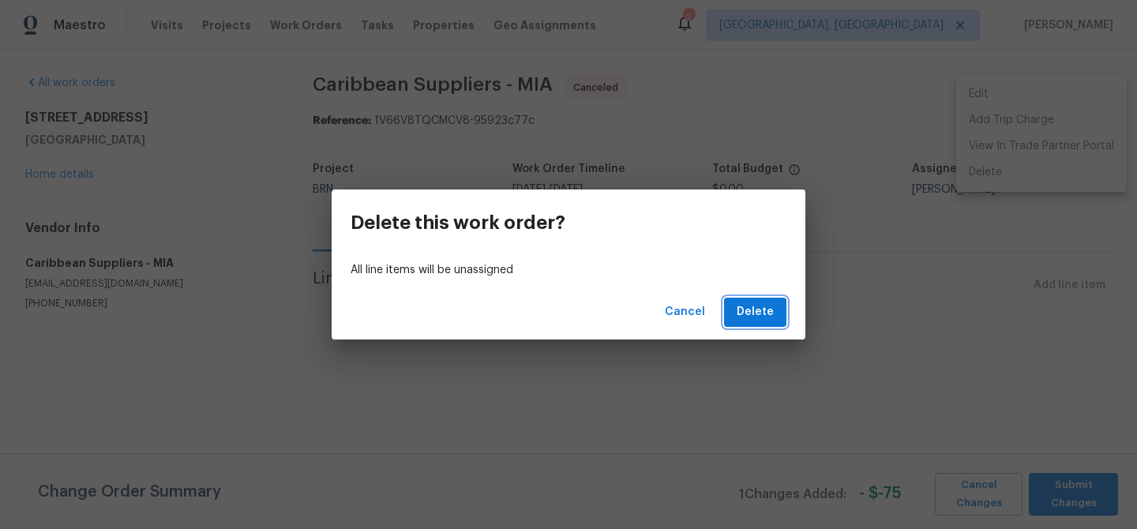
click at [759, 299] on button "Delete" at bounding box center [755, 312] width 62 height 29
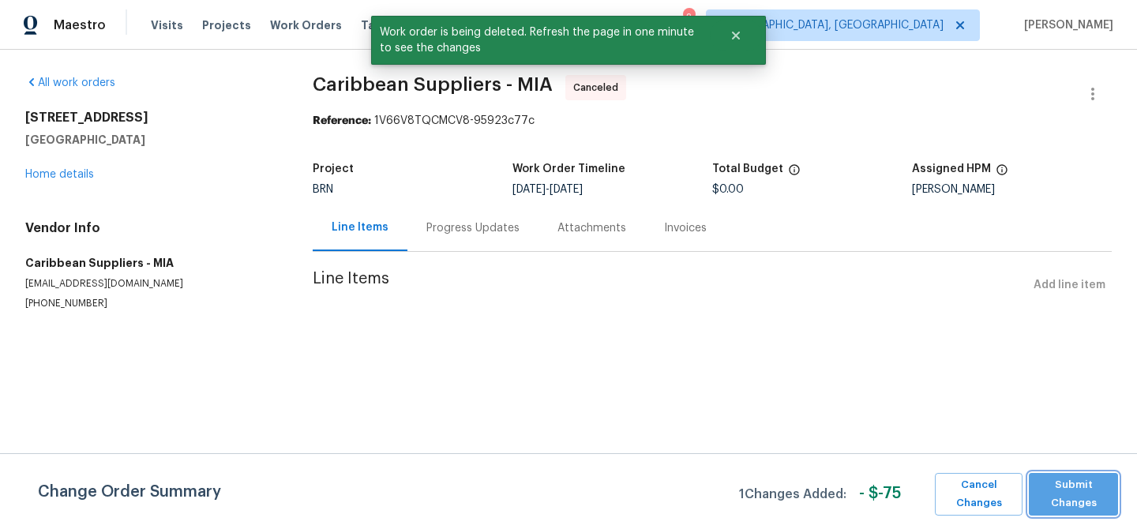
click at [1052, 480] on span "Submit Changes" at bounding box center [1072, 494] width 73 height 36
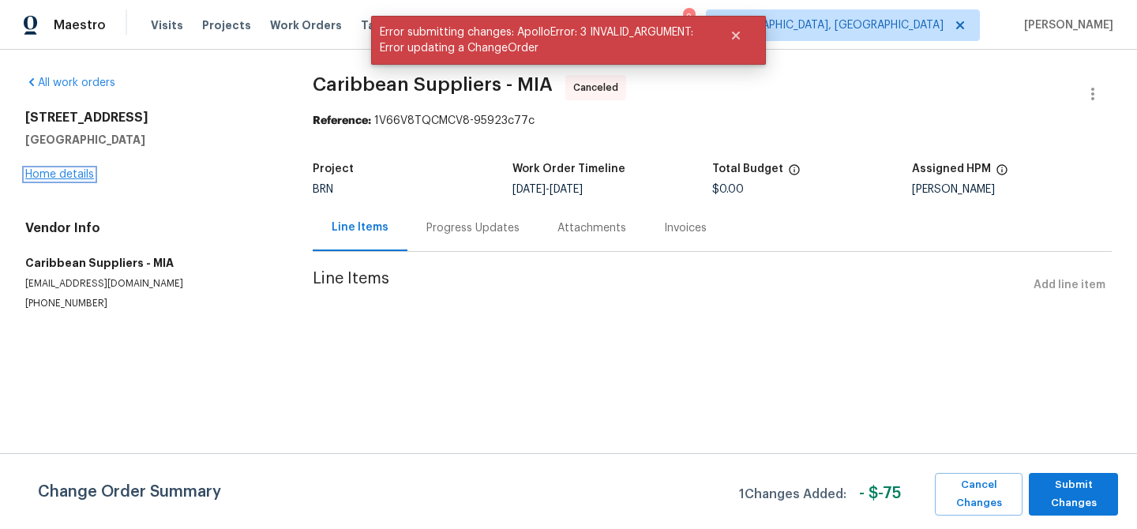
click at [63, 174] on link "Home details" at bounding box center [59, 174] width 69 height 11
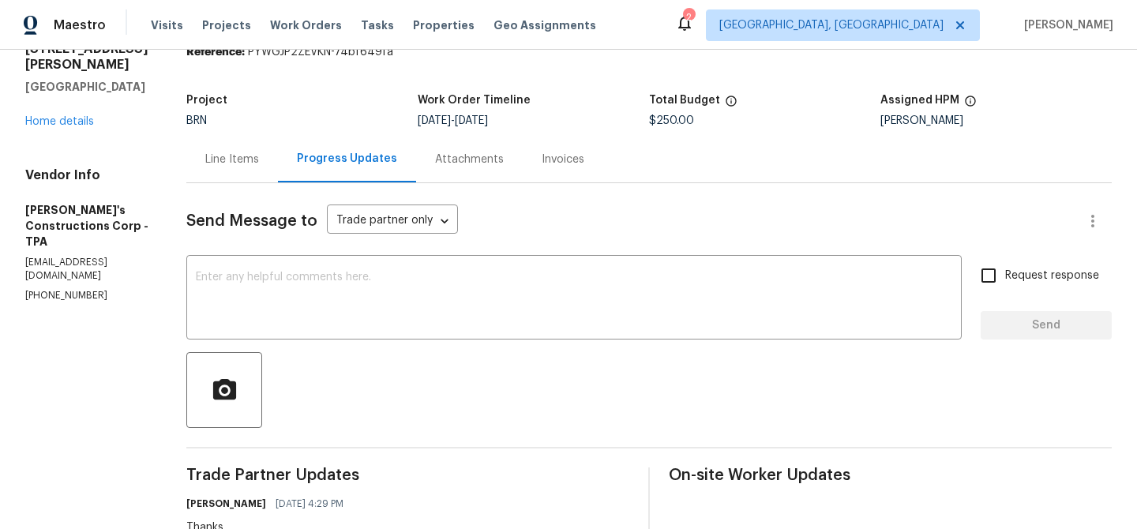
scroll to position [104, 0]
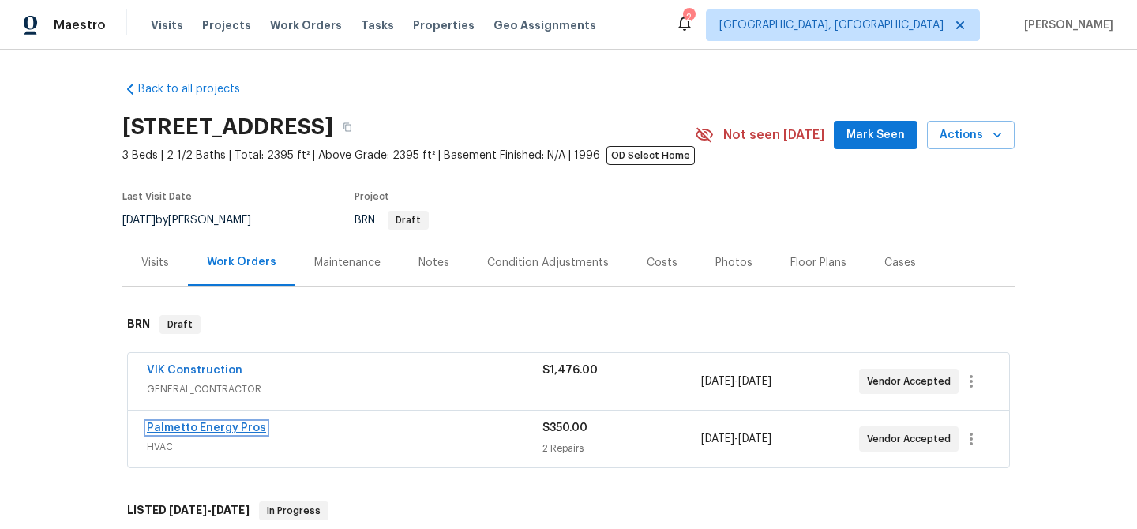
click at [177, 424] on link "Palmetto Energy Pros" at bounding box center [206, 427] width 119 height 11
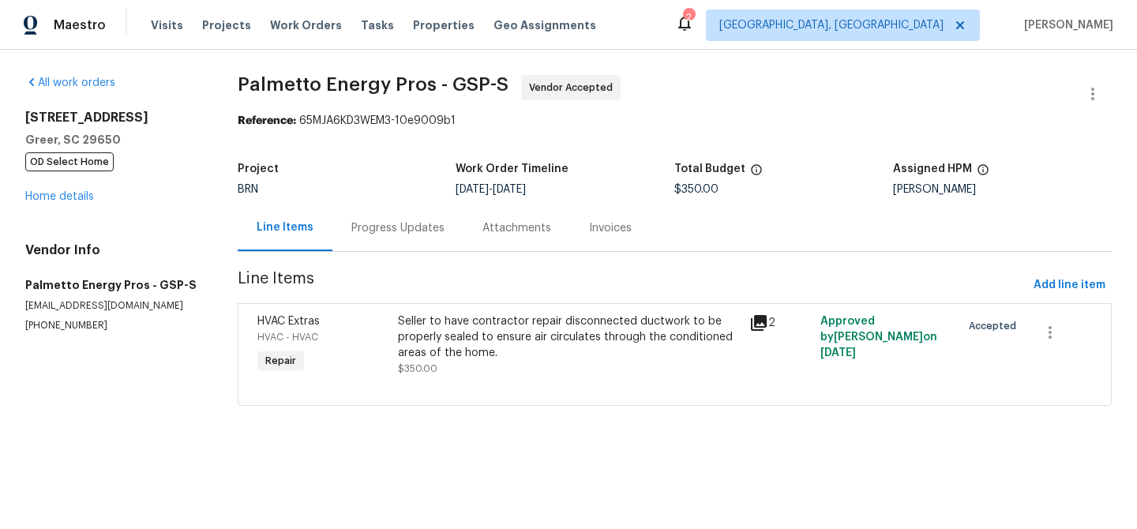
click at [54, 317] on div "Vendor Info Palmetto Energy Pros - GSP-S jgreen2500@rocketmail.com (864) 380-86…" at bounding box center [112, 287] width 174 height 90
copy p "(864) 380-8678"
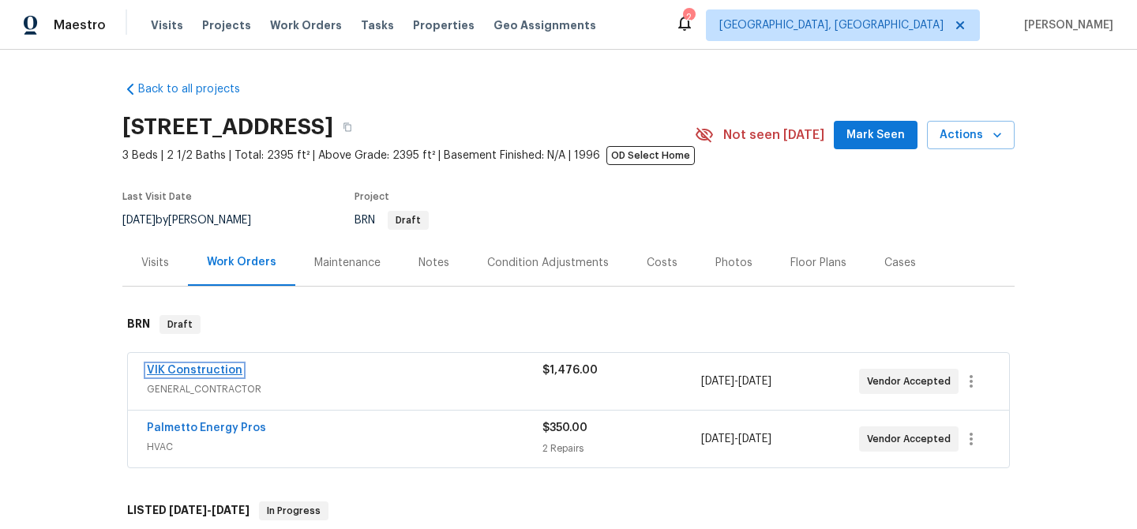
click at [167, 372] on link "VIK Construction" at bounding box center [195, 370] width 96 height 11
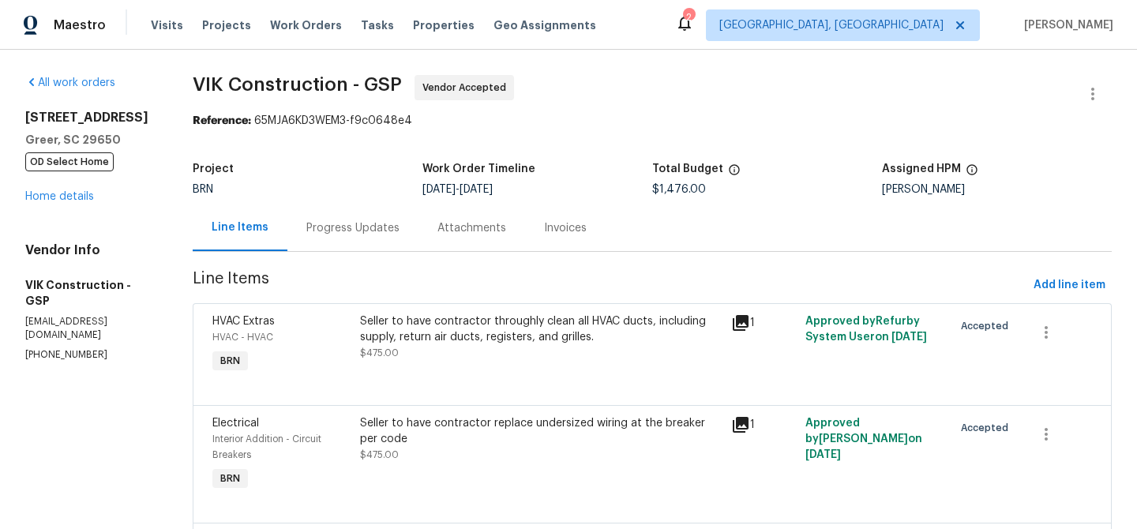
click at [354, 223] on div "Progress Updates" at bounding box center [352, 228] width 93 height 16
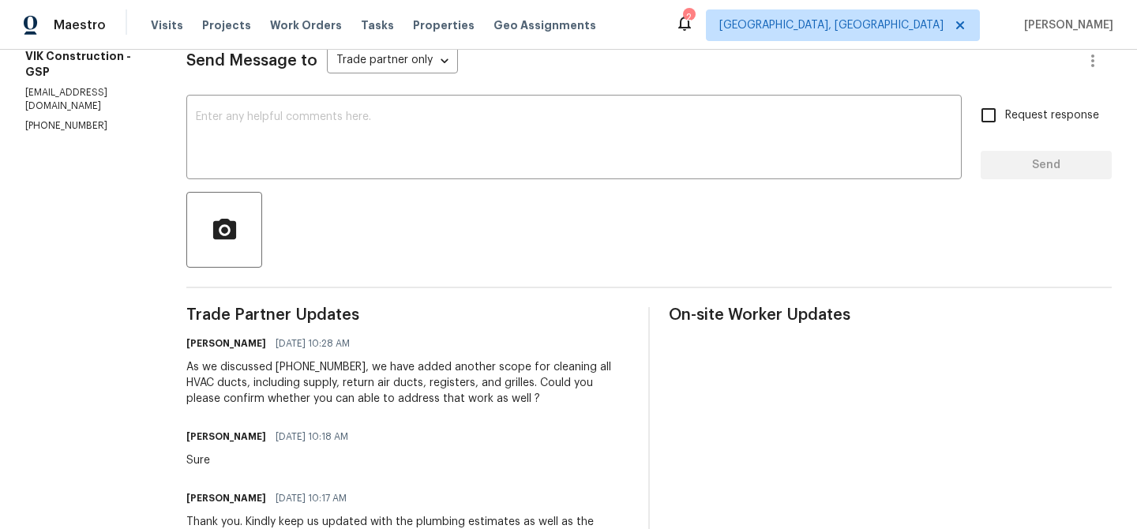
scroll to position [182, 0]
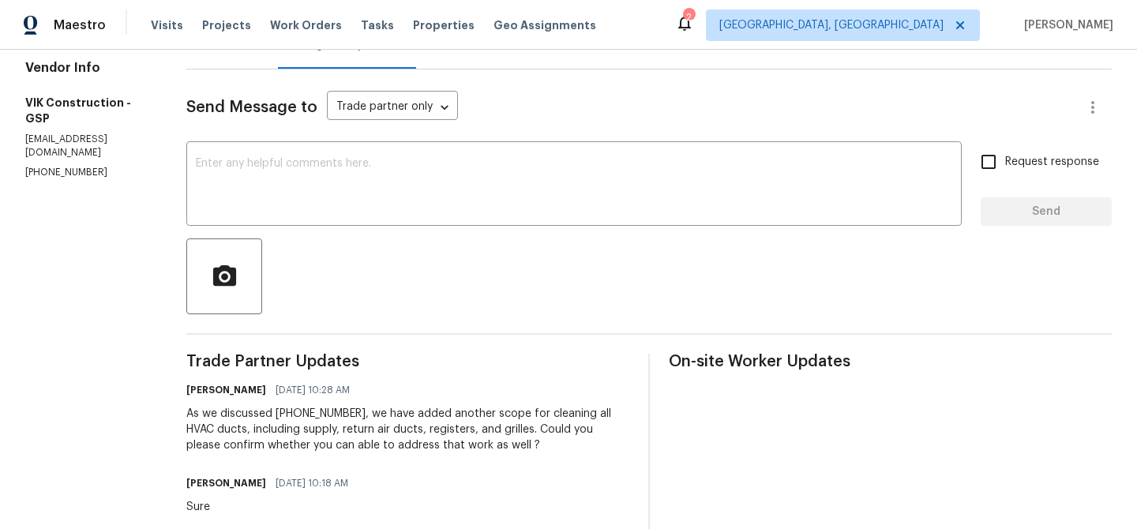
click at [58, 166] on p "(916) 804-9045" at bounding box center [86, 172] width 123 height 13
copy p "(916) 804-9045"
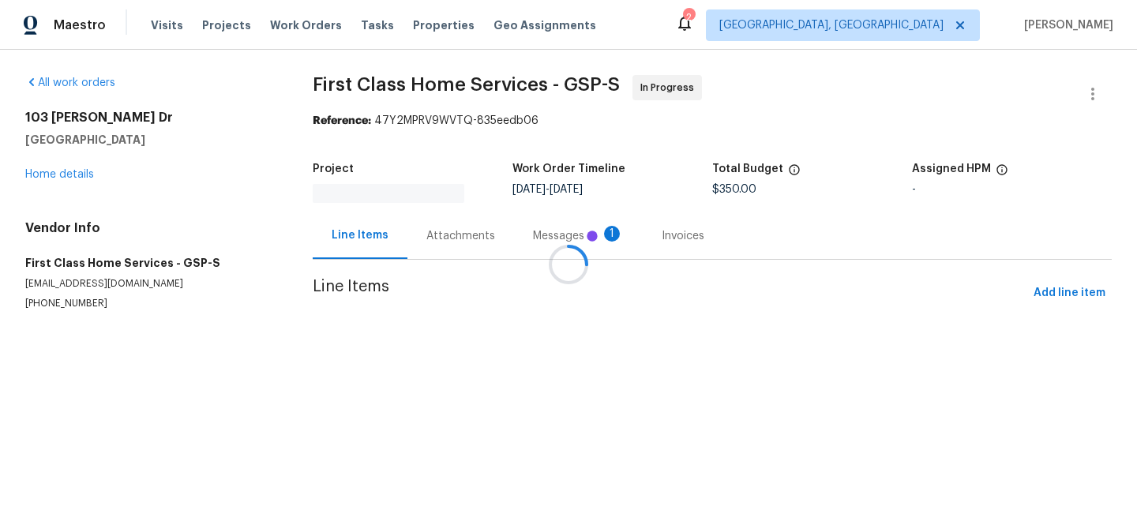
click at [414, 222] on div at bounding box center [568, 264] width 1137 height 529
click at [440, 231] on div at bounding box center [568, 264] width 1137 height 529
click at [422, 231] on div at bounding box center [568, 264] width 1137 height 529
click at [426, 231] on div "Progress Updates 1" at bounding box center [484, 236] width 117 height 16
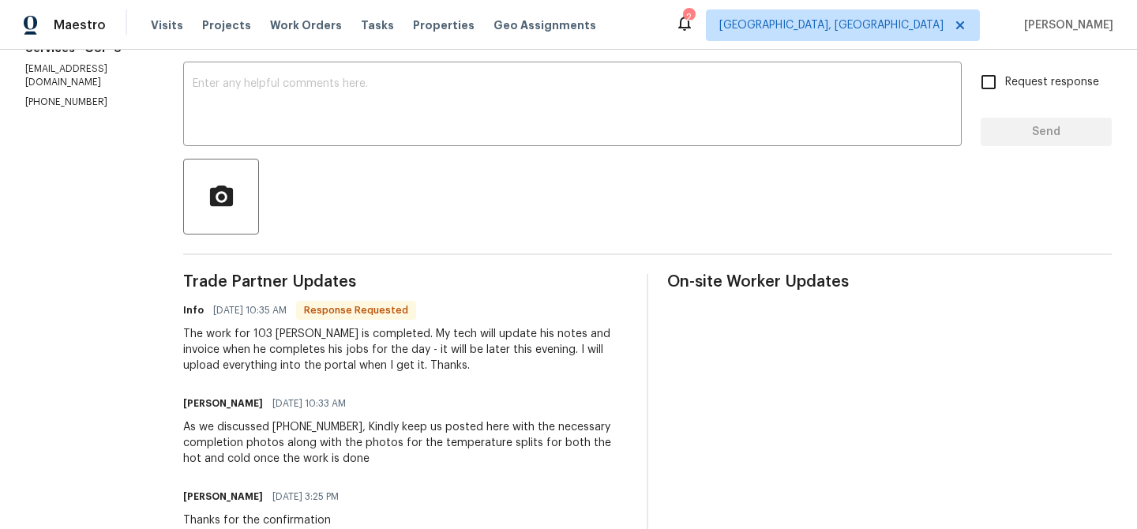
scroll to position [265, 0]
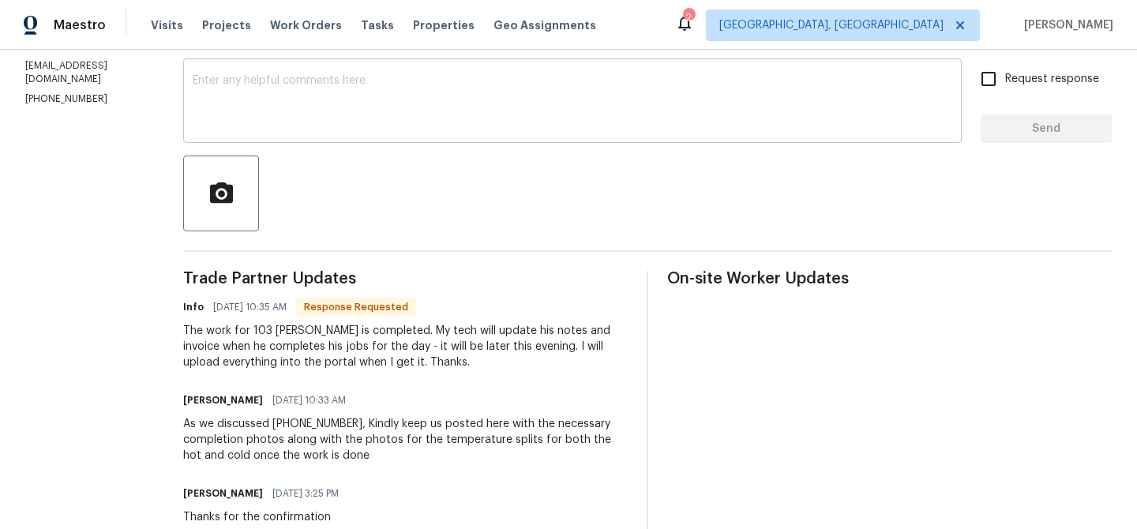
click at [282, 134] on div "x ​" at bounding box center [572, 102] width 778 height 81
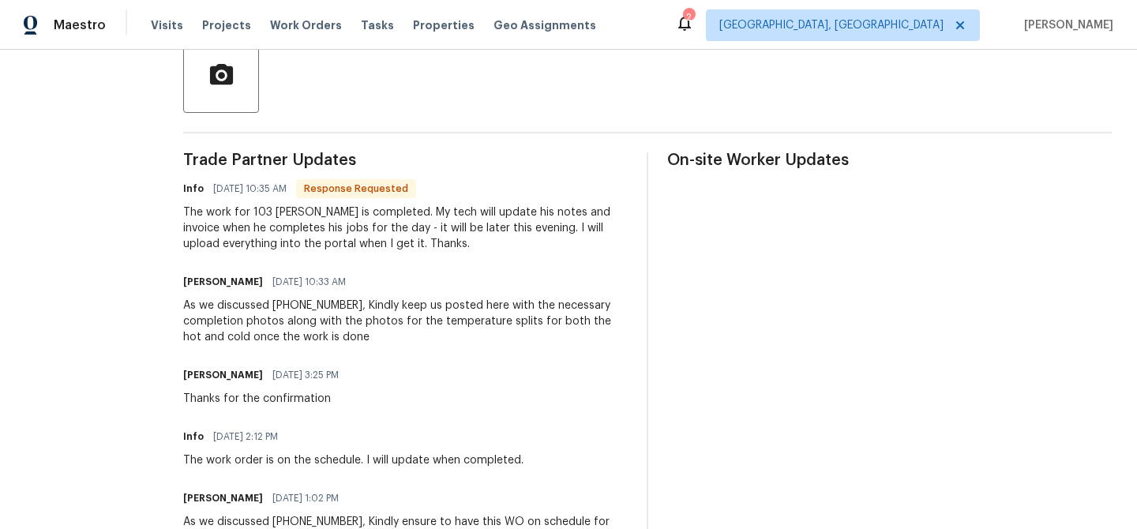
scroll to position [0, 0]
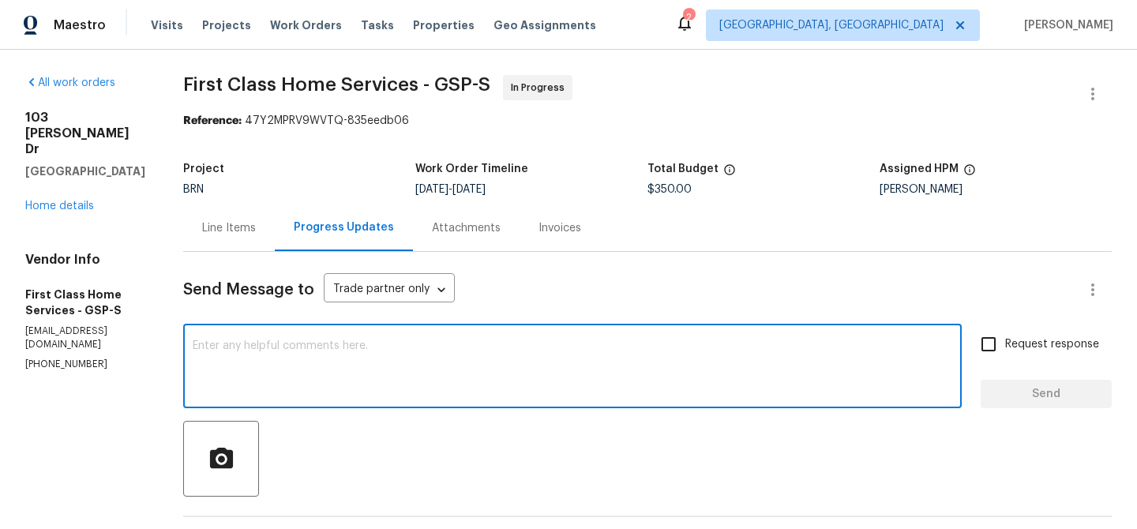
click at [217, 231] on div "Line Items" at bounding box center [229, 228] width 54 height 16
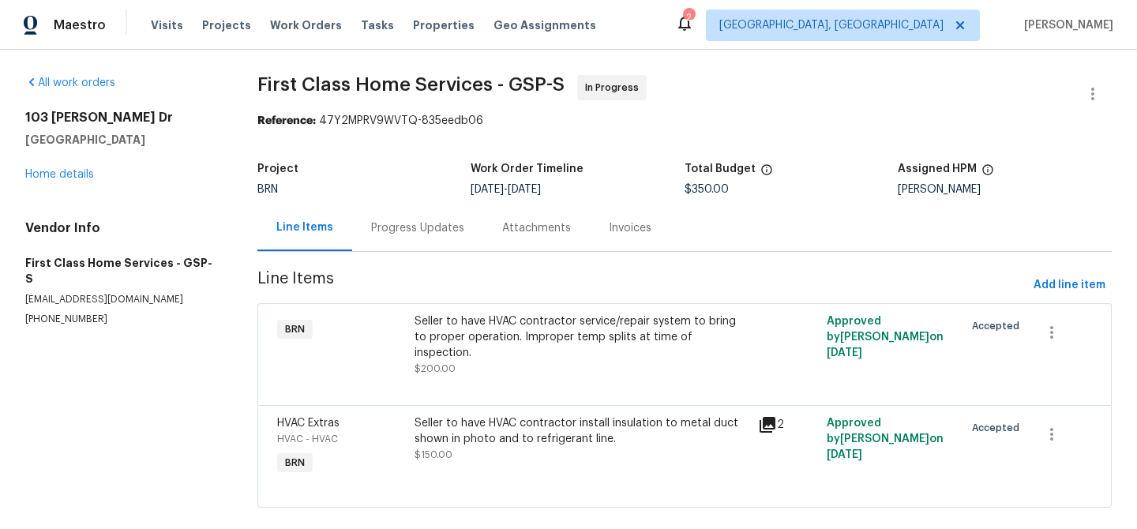
click at [519, 427] on div "Seller to have HVAC contractor install insulation to metal duct shown in photo …" at bounding box center [581, 431] width 334 height 32
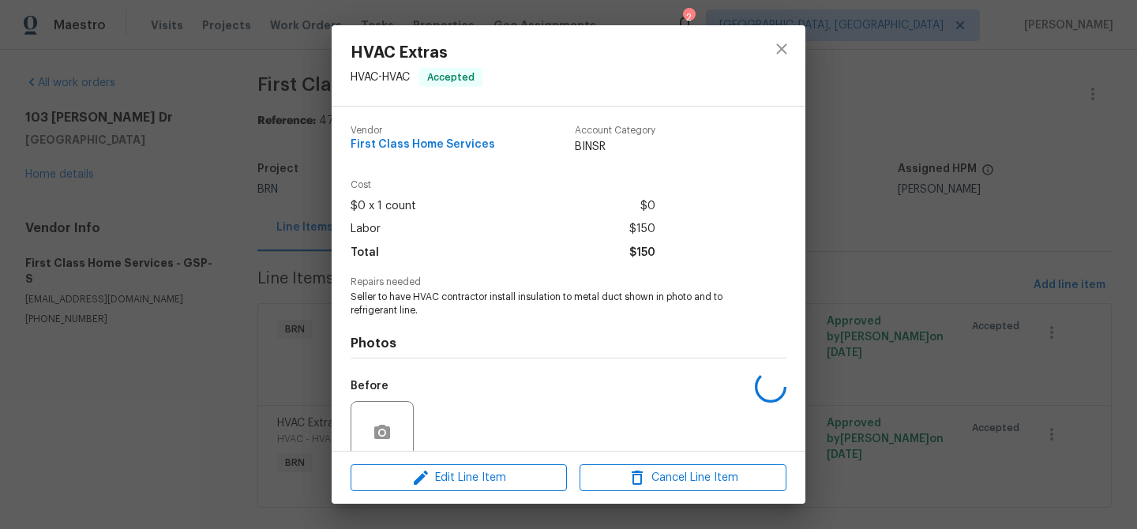
scroll to position [132, 0]
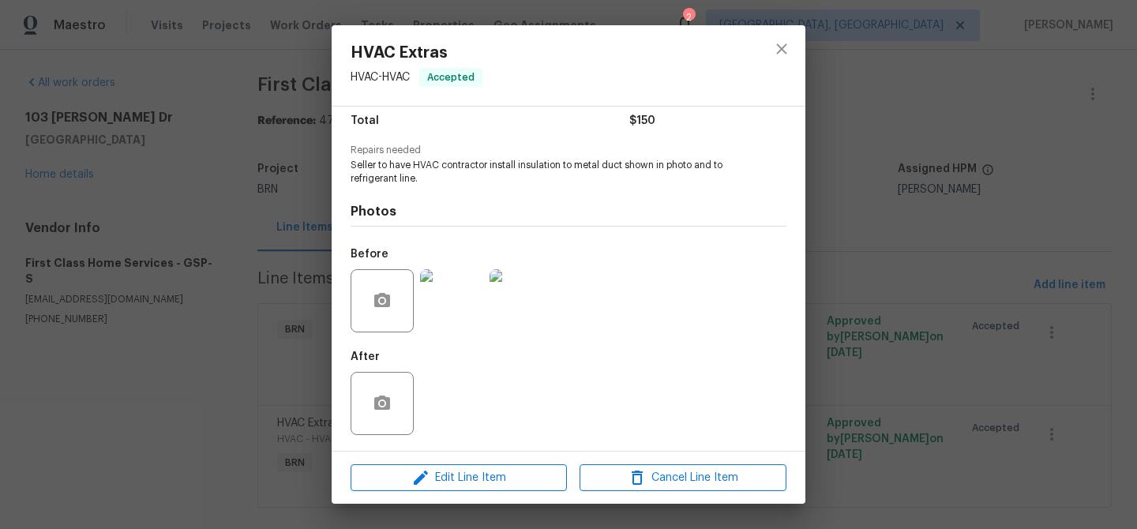
click at [445, 309] on img at bounding box center [451, 300] width 63 height 63
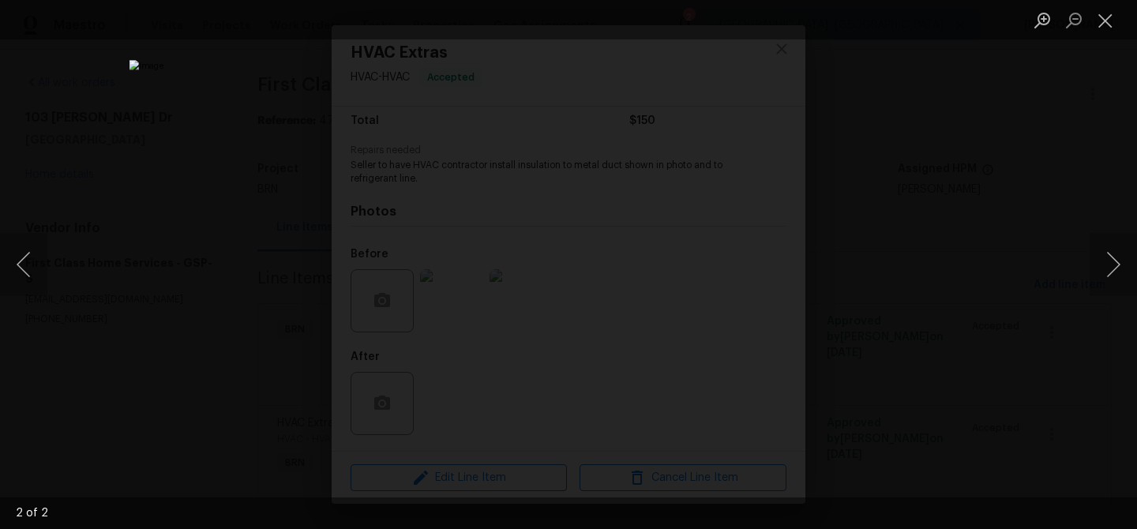
click at [248, 259] on div "Lightbox" at bounding box center [568, 264] width 1137 height 529
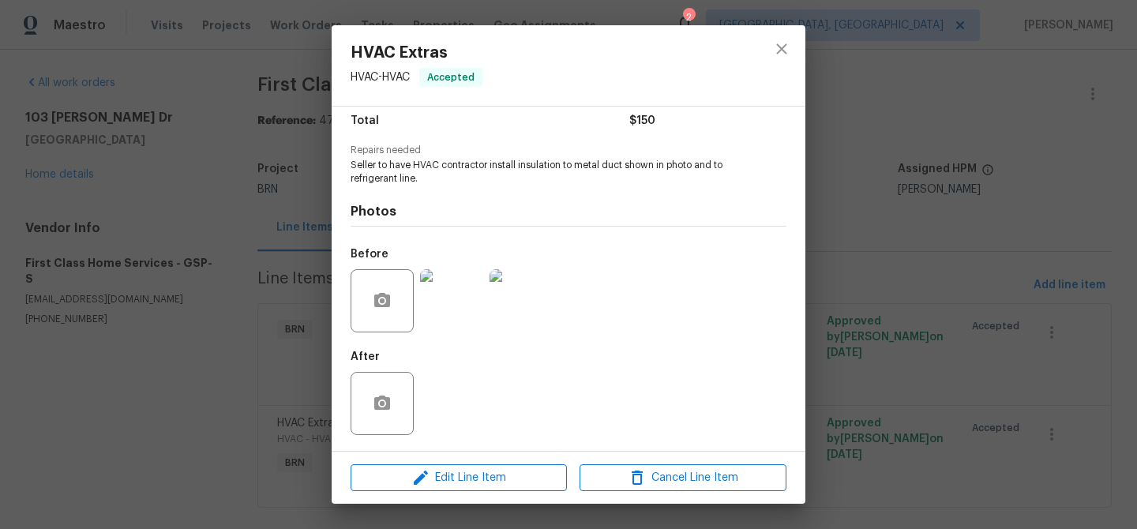
click at [211, 212] on div "HVAC Extras HVAC - HVAC Accepted Vendor First Class Home Services Account Categ…" at bounding box center [568, 264] width 1137 height 529
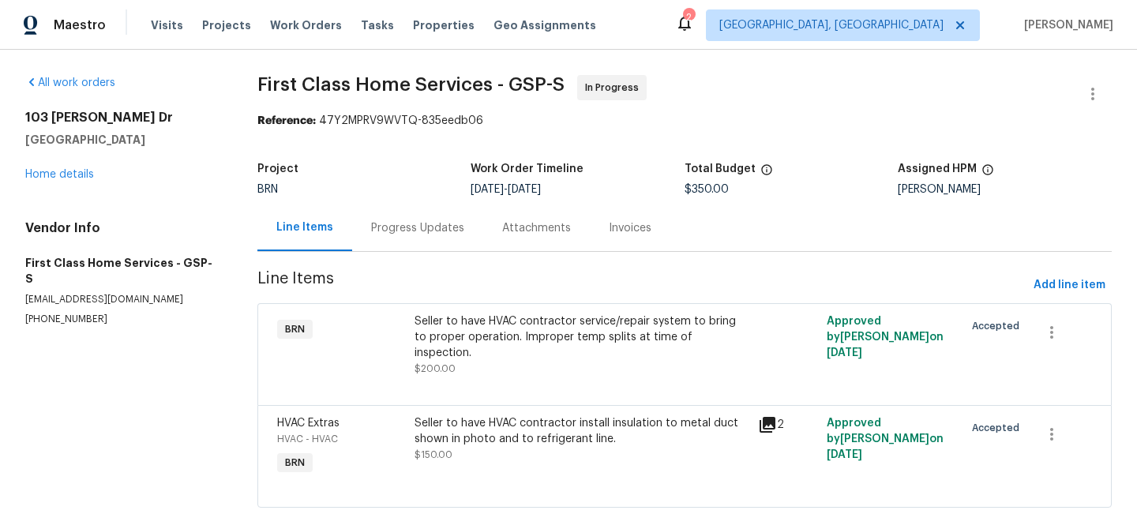
click at [369, 208] on div "Progress Updates" at bounding box center [417, 227] width 131 height 47
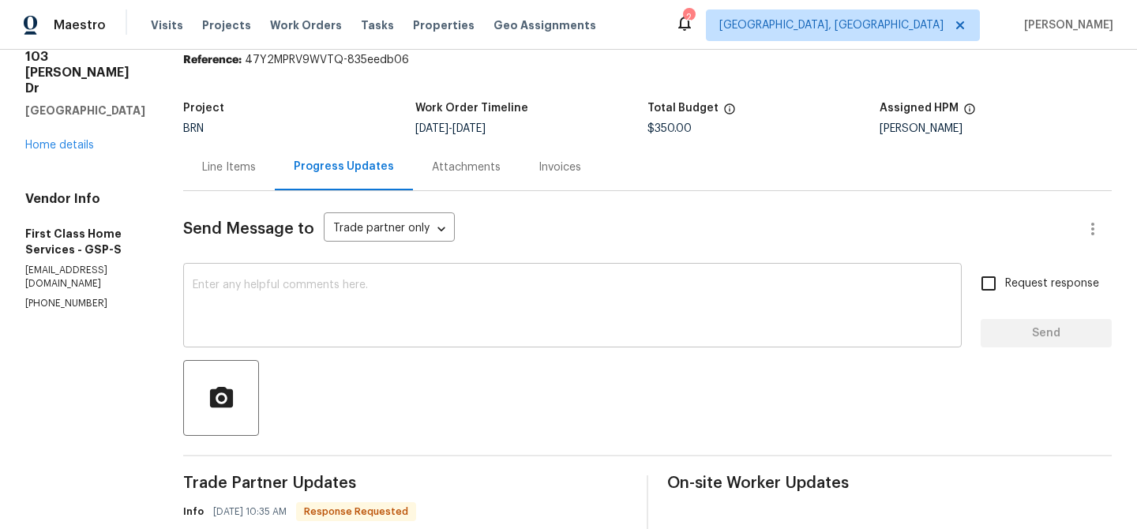
scroll to position [90, 0]
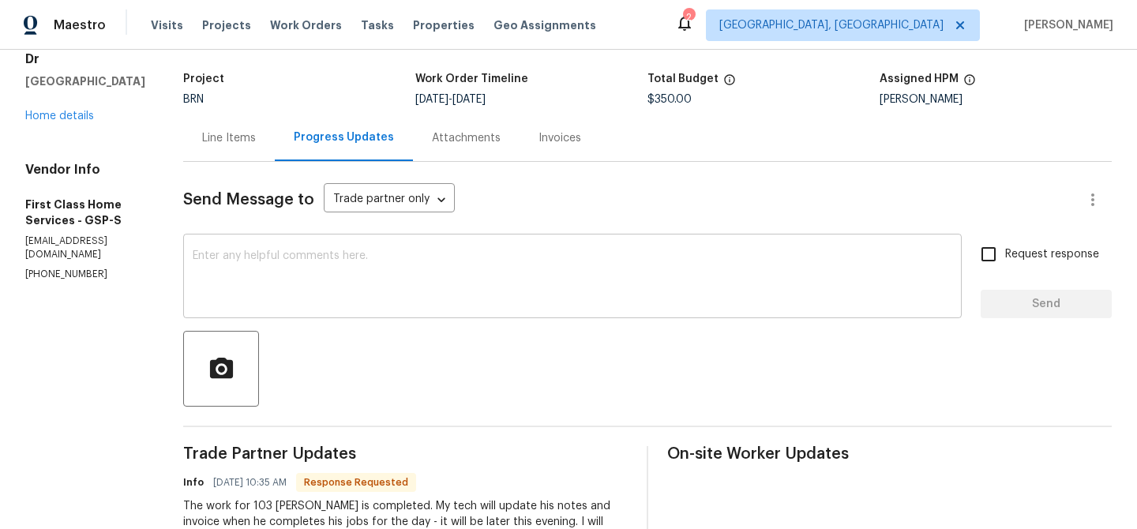
click at [369, 305] on div "x ​" at bounding box center [572, 278] width 778 height 81
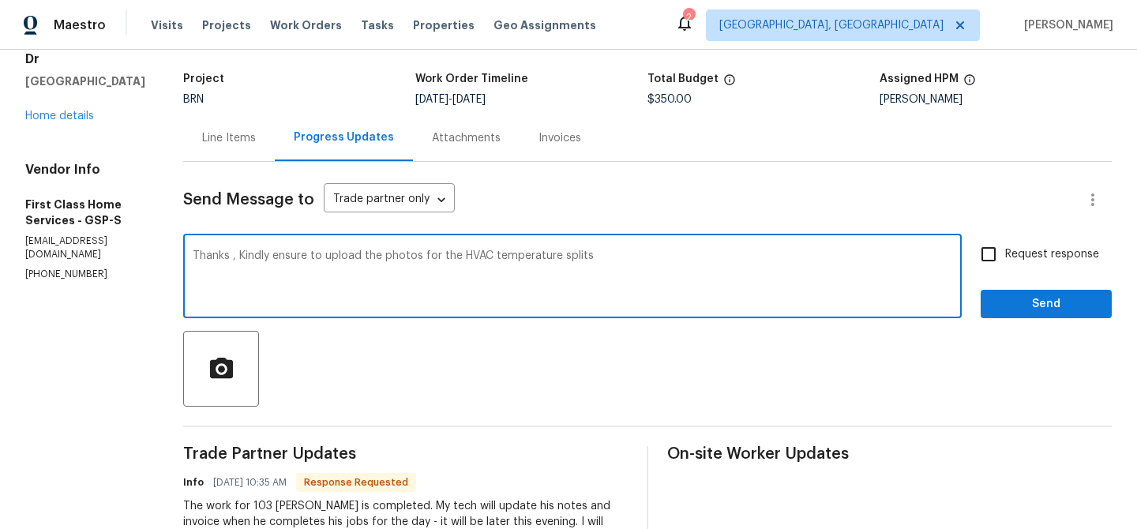
click at [376, 257] on textarea "Thanks , Kindly ensure to upload the photos for the HVAC temperature splits" at bounding box center [572, 277] width 759 height 55
click at [512, 256] on textarea "Thanks , Kindly ensure to upload the all the completion photos for the HVAC tem…" at bounding box center [572, 277] width 759 height 55
click at [811, 258] on textarea "Thanks , Kindly ensure to upload the all the completion photos along with the p…" at bounding box center [572, 277] width 759 height 55
type textarea "Thanks , Kindly ensure to upload the all the completion photos along with the p…"
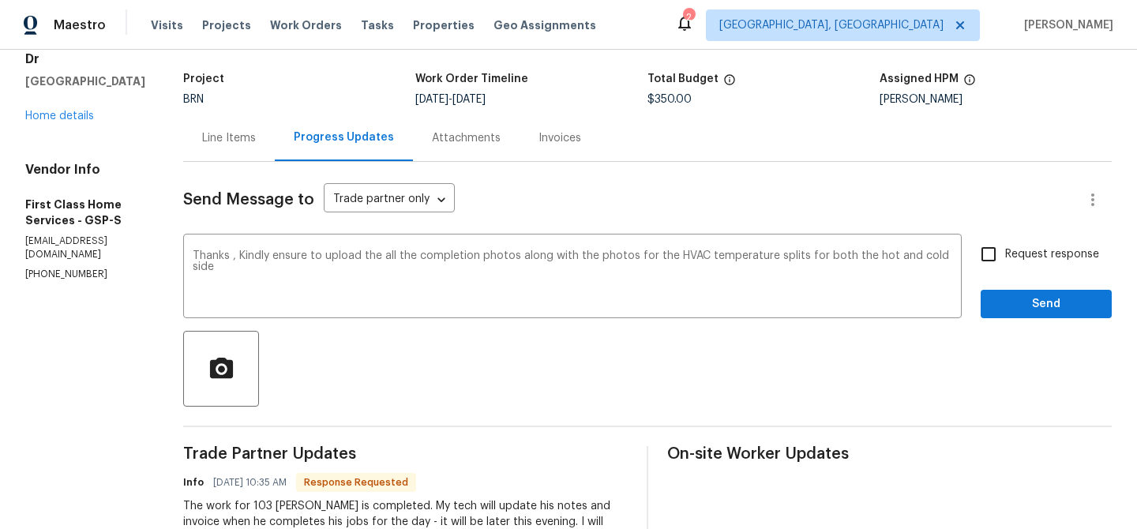
click at [1013, 254] on span "Request response" at bounding box center [1052, 254] width 94 height 17
click at [1005, 254] on input "Request response" at bounding box center [988, 254] width 33 height 33
checkbox input "true"
click at [1010, 283] on div "Request response Send" at bounding box center [1045, 278] width 131 height 81
click at [1007, 309] on span "Send" at bounding box center [1046, 304] width 106 height 20
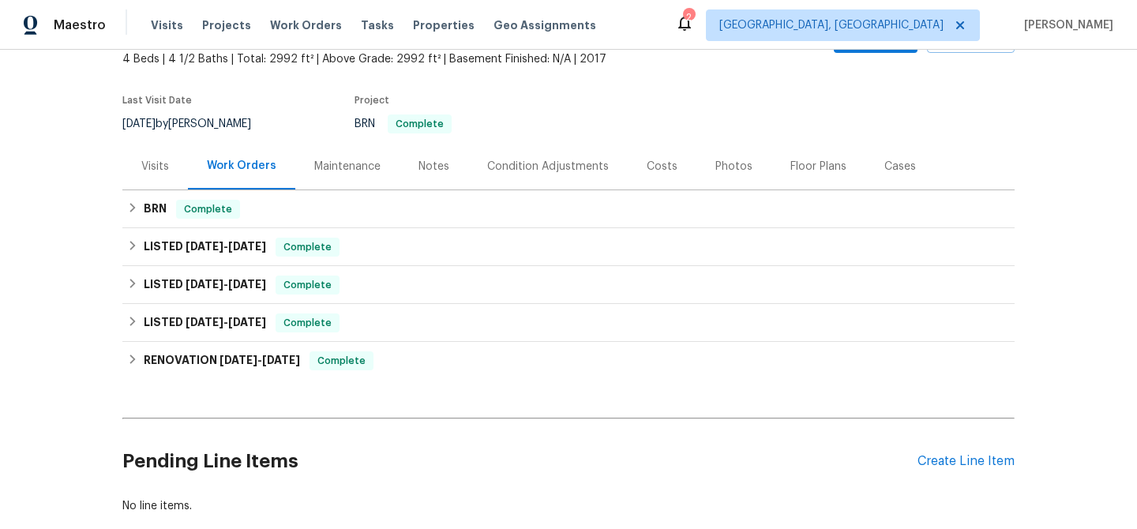
scroll to position [112, 0]
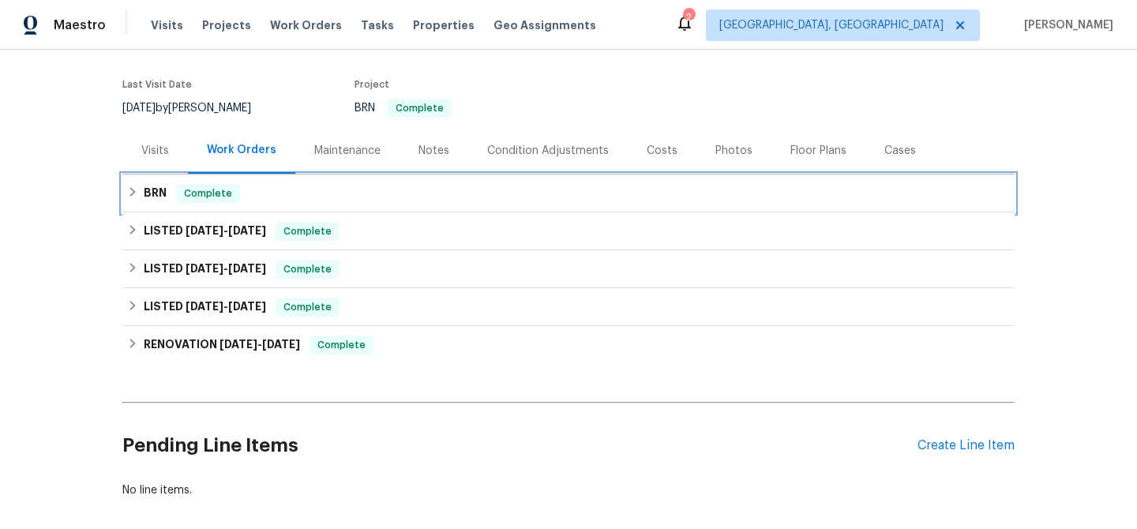
click at [180, 194] on span "Complete" at bounding box center [208, 194] width 61 height 16
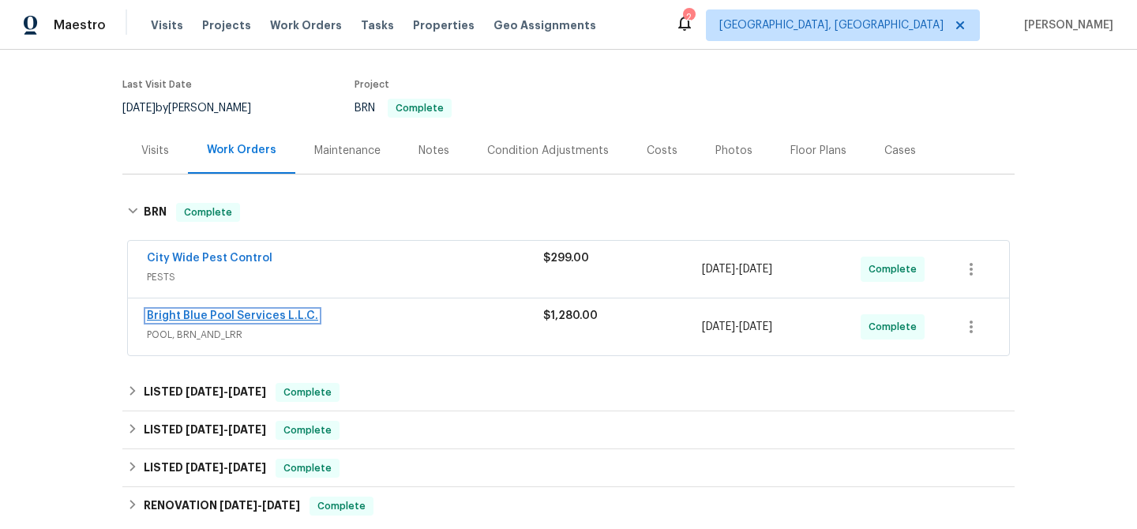
click at [182, 313] on link "Bright Blue Pool Services L.L.C." at bounding box center [232, 315] width 171 height 11
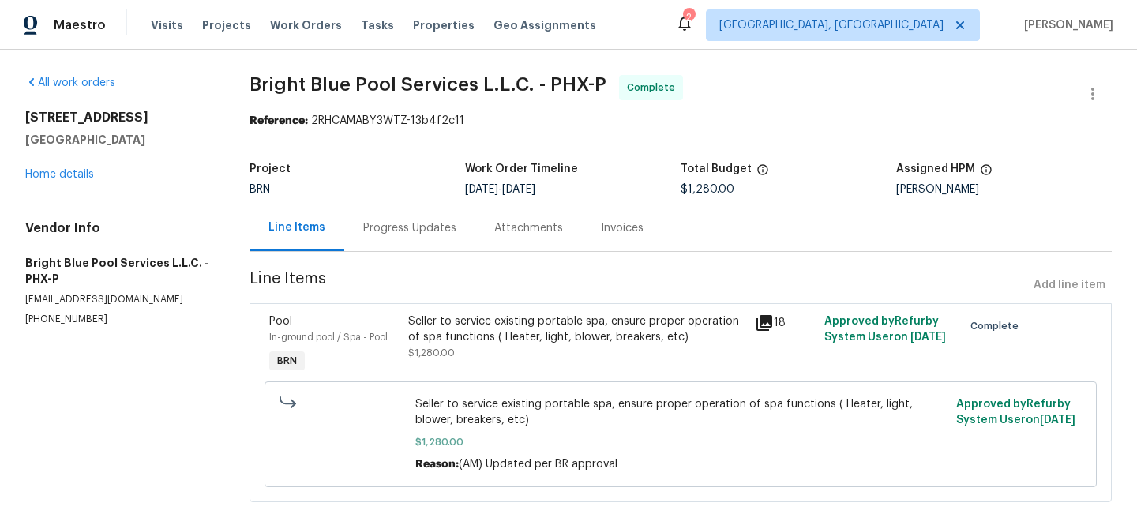
click at [399, 222] on div "Progress Updates" at bounding box center [409, 228] width 93 height 16
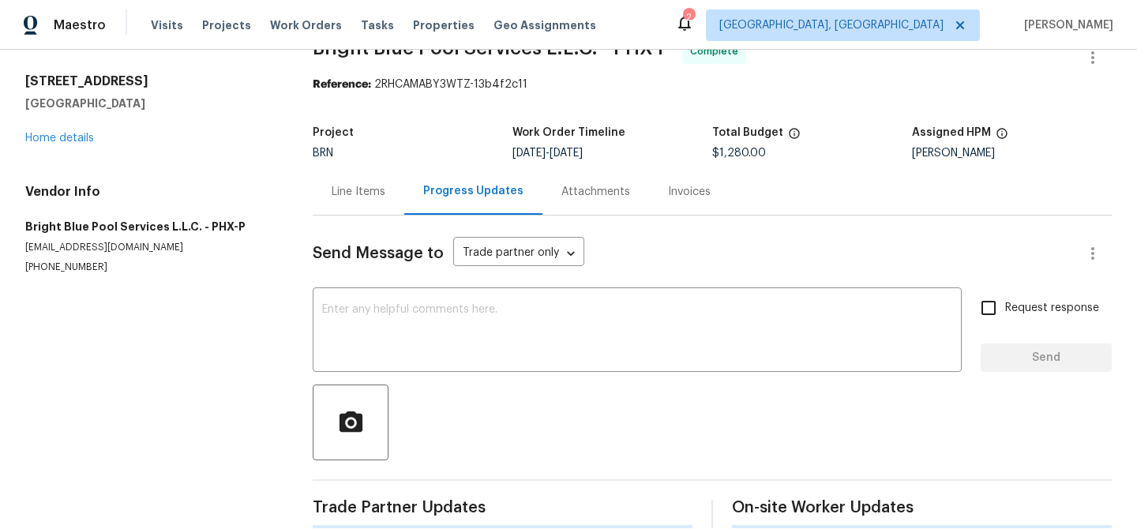
scroll to position [61, 0]
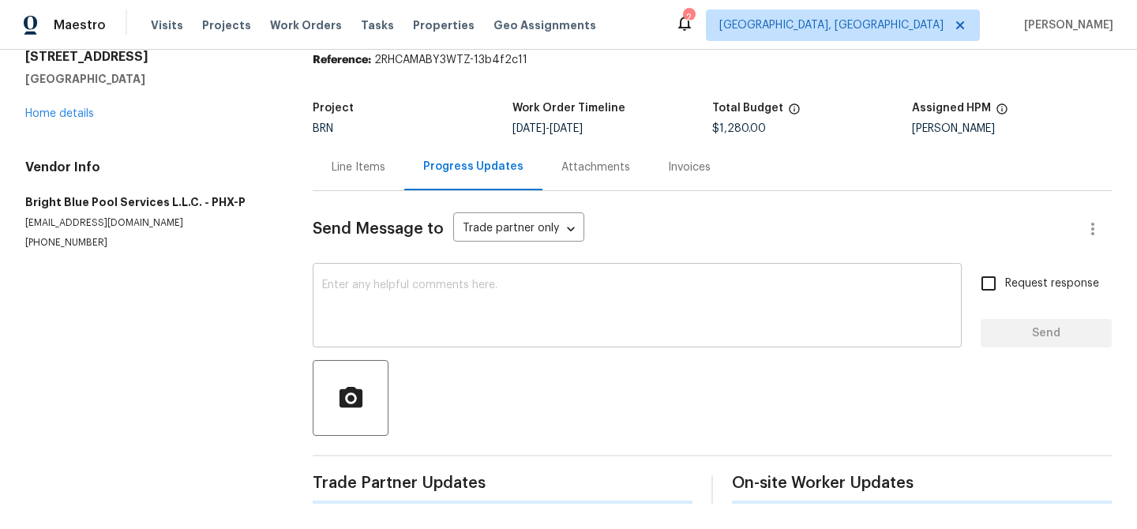
click at [358, 305] on textarea at bounding box center [637, 306] width 630 height 55
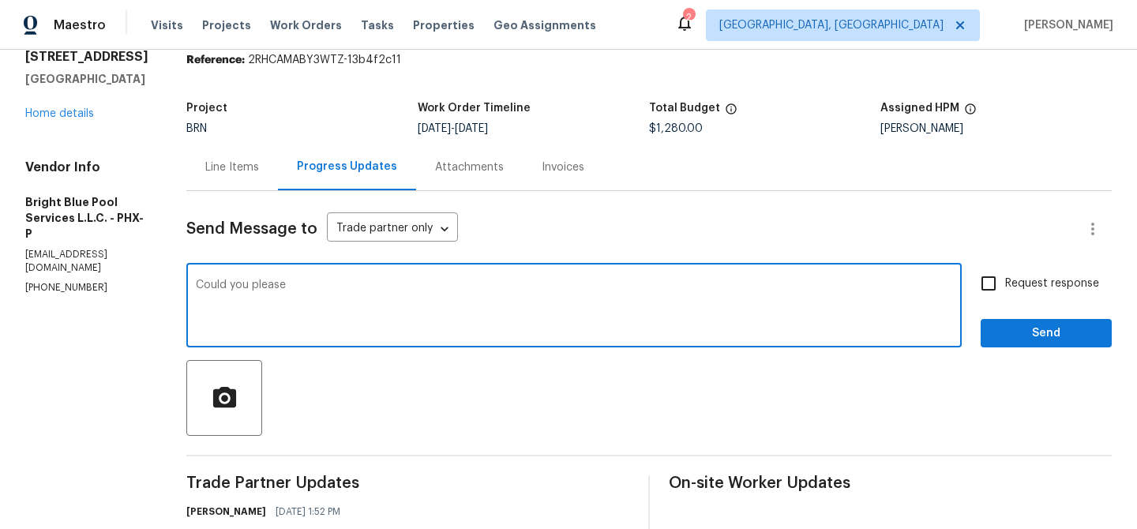
type textarea "Could you please"
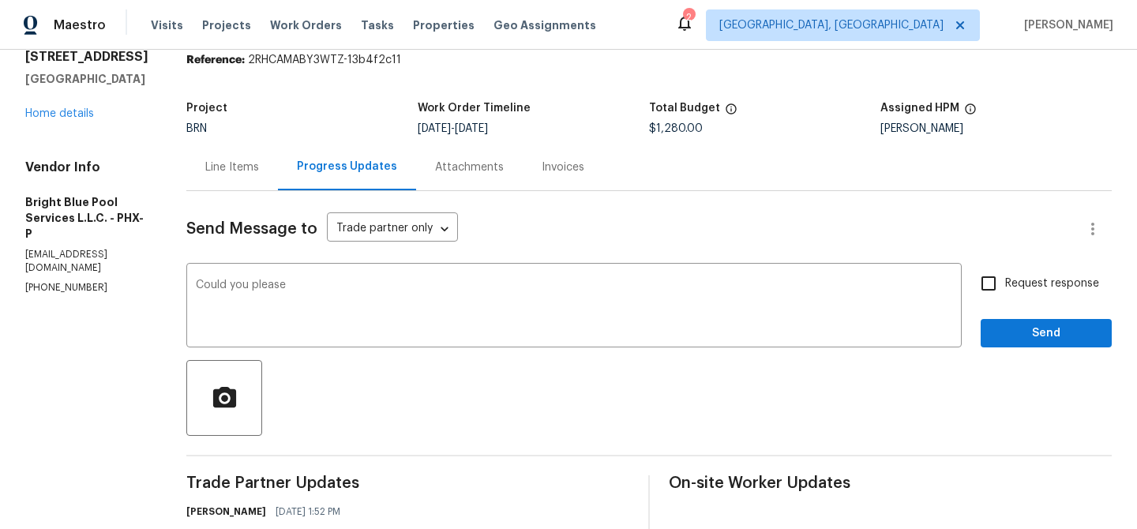
click at [563, 168] on div "Invoices" at bounding box center [563, 167] width 43 height 16
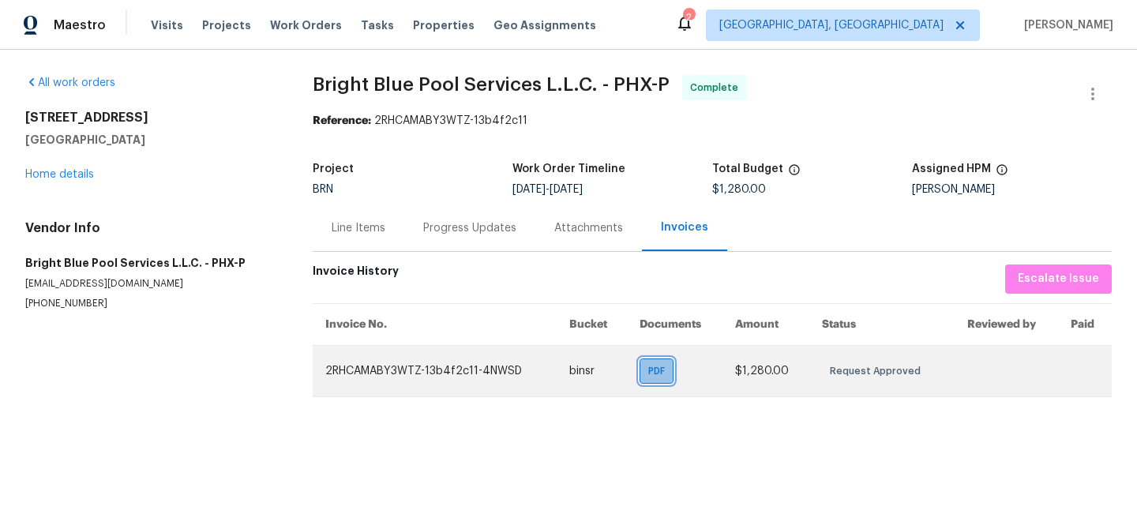
click at [657, 366] on span "PDF" at bounding box center [659, 371] width 23 height 16
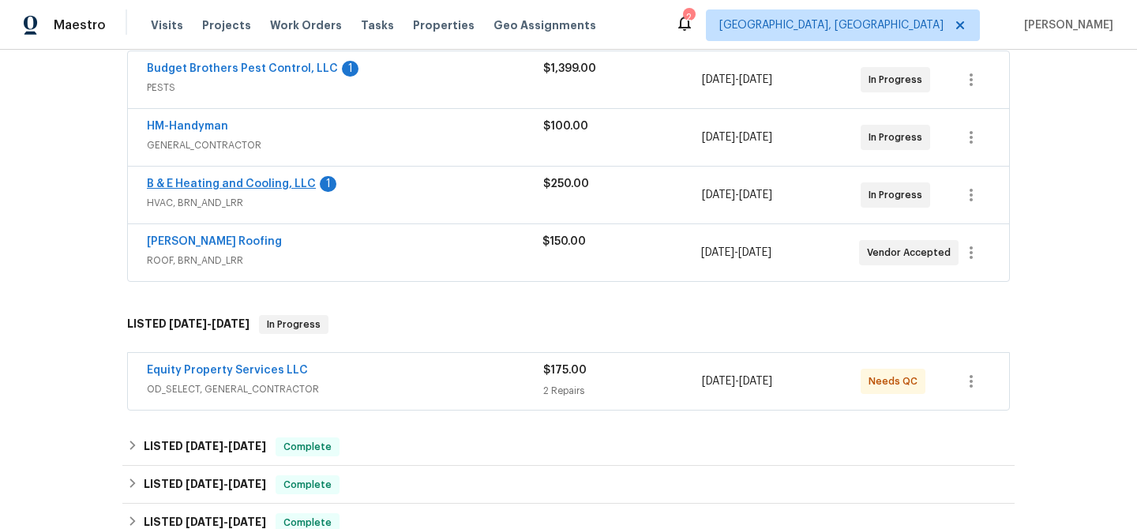
scroll to position [306, 0]
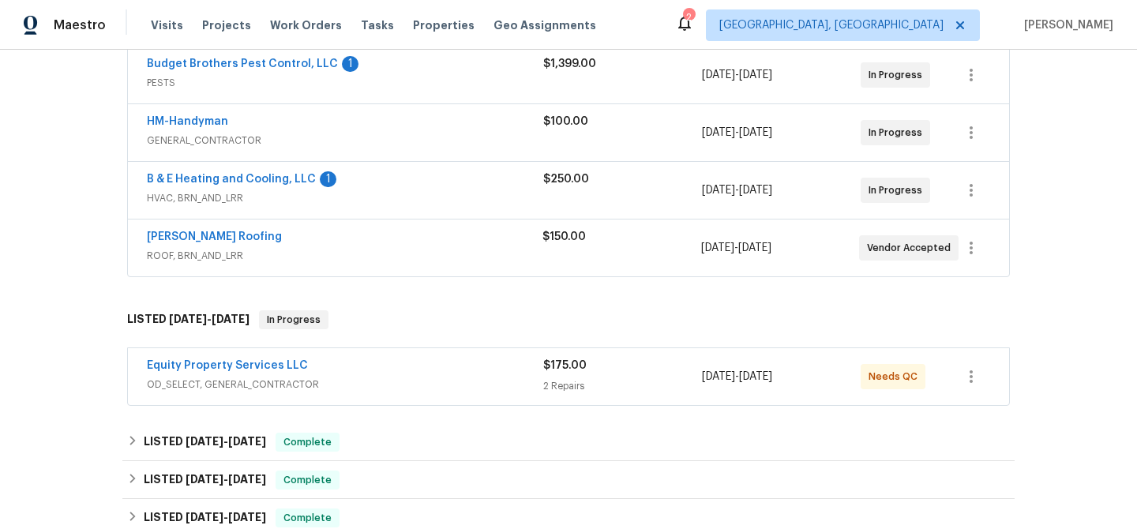
click at [245, 69] on span "Budget Brothers Pest Control, LLC" at bounding box center [242, 64] width 191 height 16
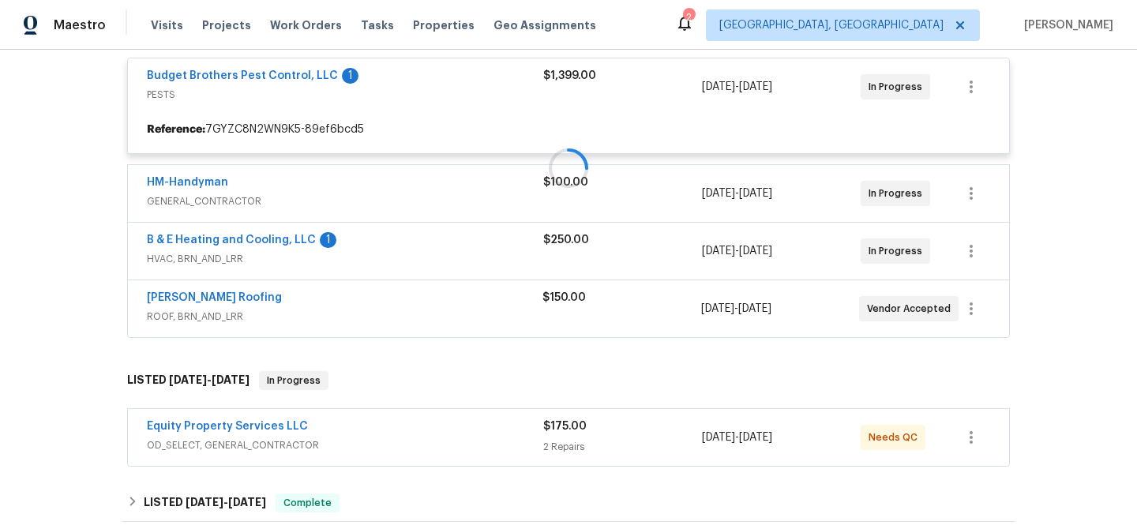
click at [231, 74] on div at bounding box center [568, 168] width 892 height 350
click at [237, 74] on div at bounding box center [568, 168] width 892 height 350
click at [227, 75] on div at bounding box center [568, 168] width 892 height 350
click at [240, 74] on div at bounding box center [568, 168] width 892 height 350
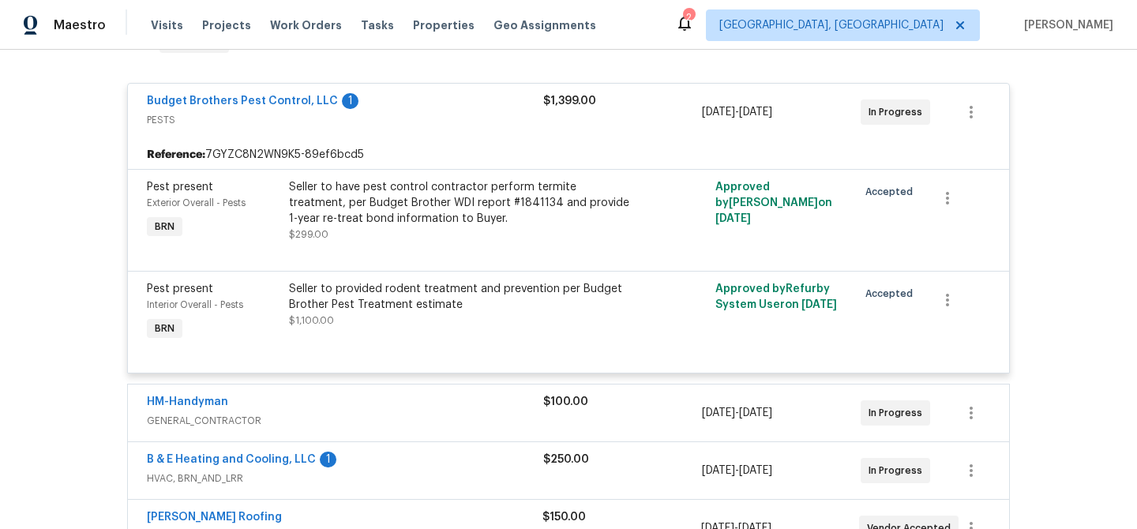
scroll to position [273, 0]
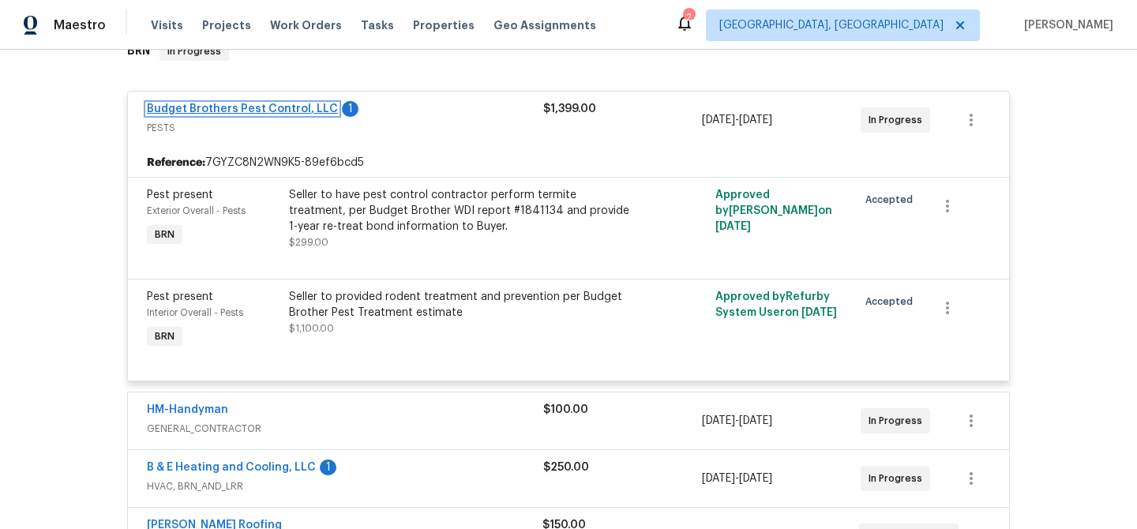
click at [217, 106] on link "Budget Brothers Pest Control, LLC" at bounding box center [242, 108] width 191 height 11
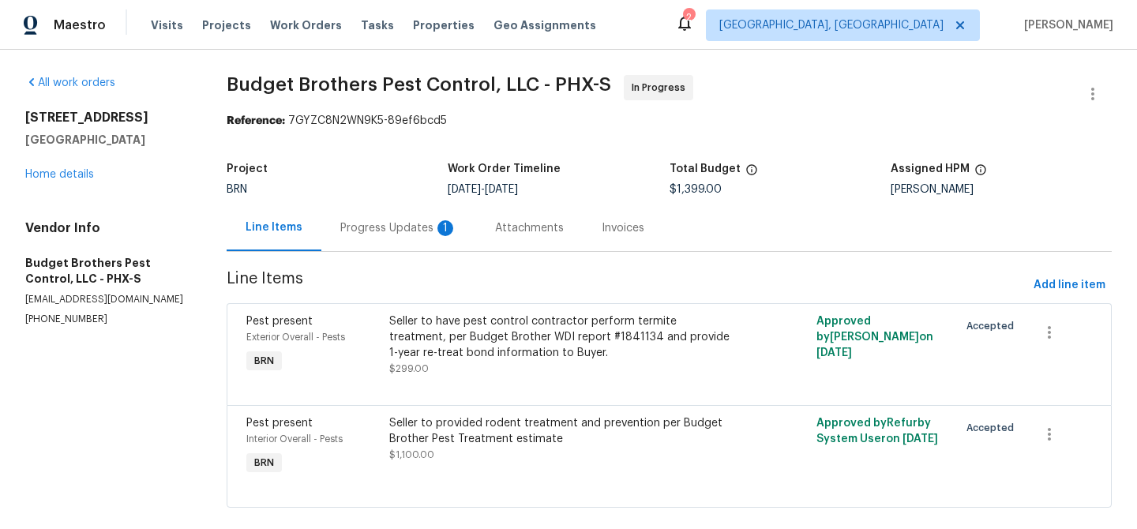
click at [384, 219] on div "Progress Updates 1" at bounding box center [398, 227] width 155 height 47
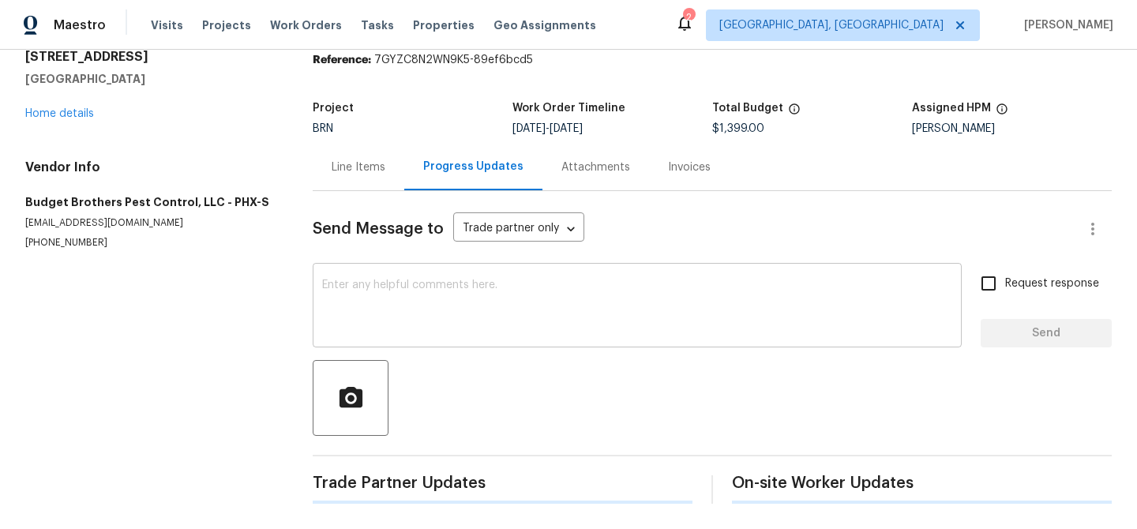
scroll to position [61, 0]
click at [361, 316] on textarea at bounding box center [637, 306] width 630 height 55
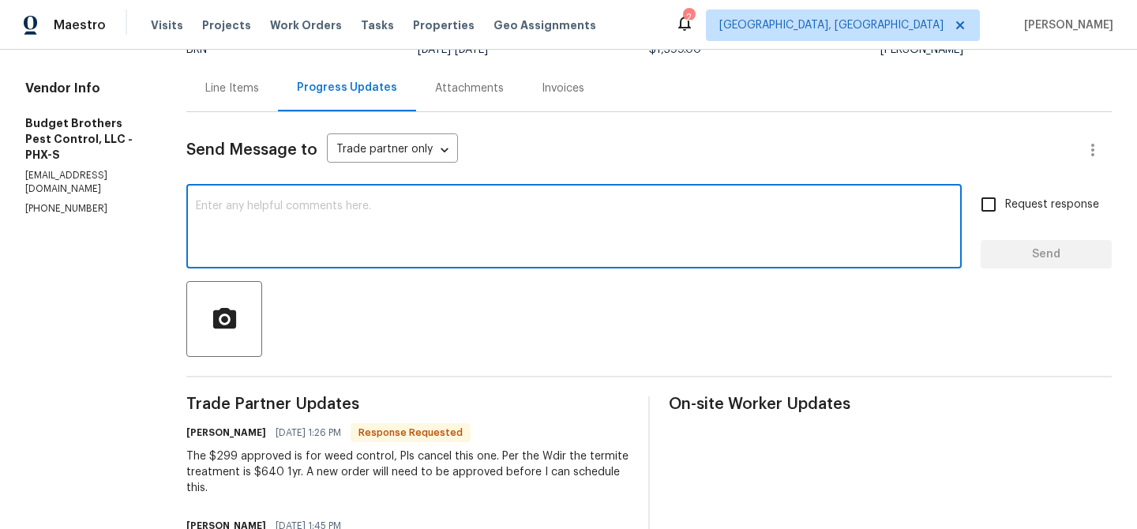
scroll to position [141, 0]
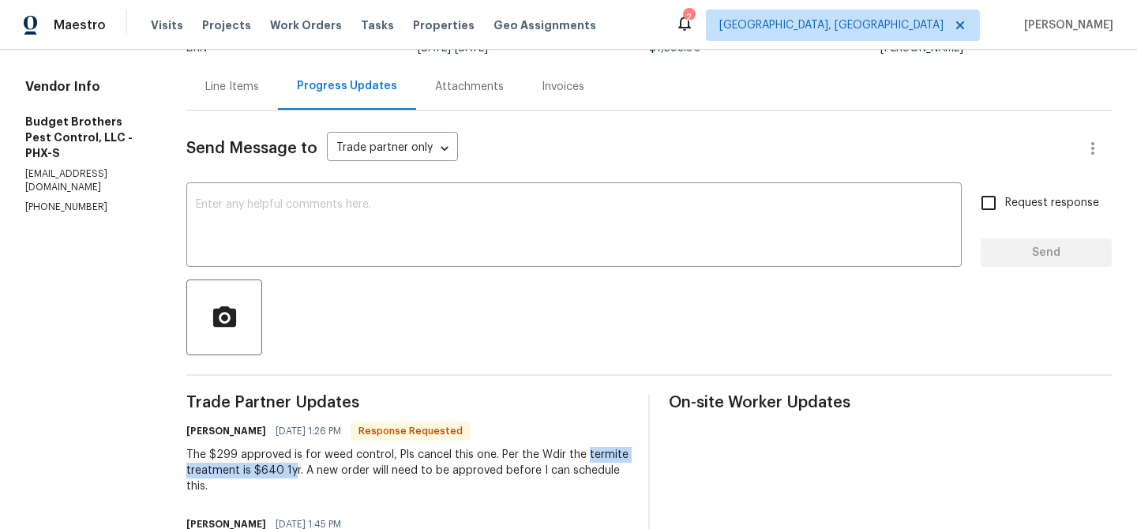
drag, startPoint x: 217, startPoint y: 471, endPoint x: 363, endPoint y: 475, distance: 146.1
click at [364, 476] on div "All work orders 5976 W Alameda Rd Glendale, AZ 85310 Home details Vendor Info B…" at bounding box center [568, 448] width 1137 height 1080
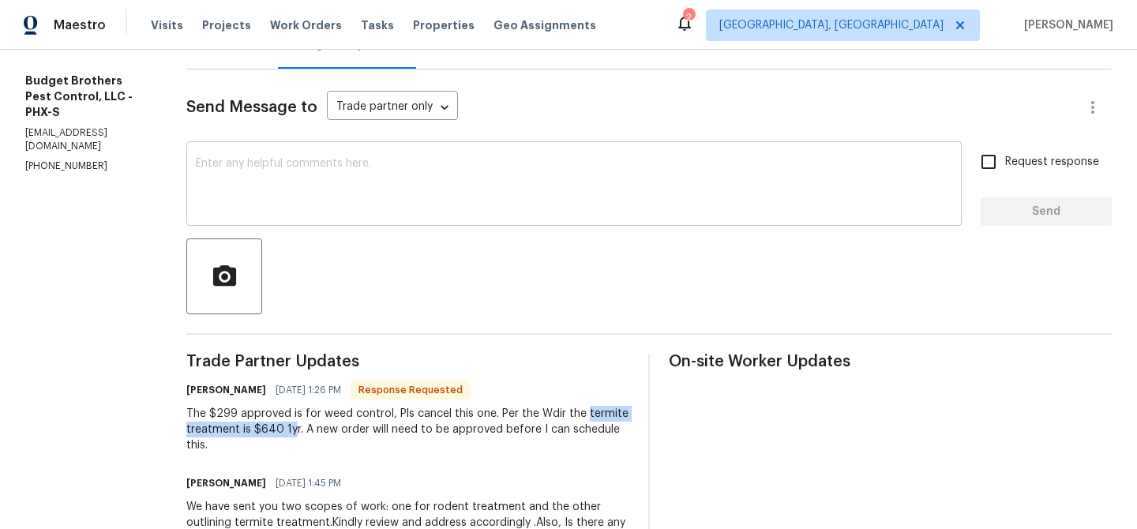
scroll to position [183, 0]
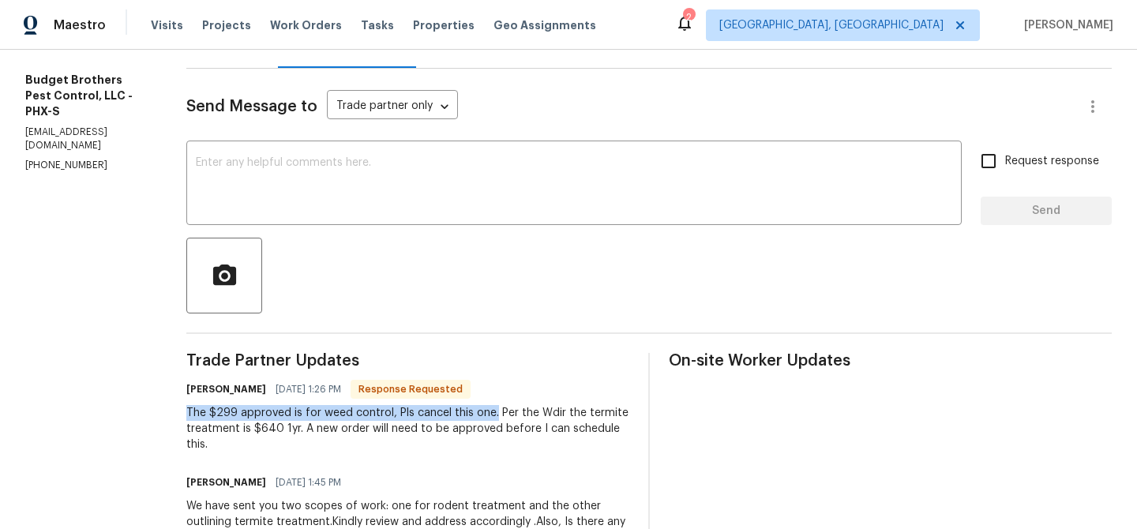
drag, startPoint x: 525, startPoint y: 414, endPoint x: 216, endPoint y: 410, distance: 309.5
click at [216, 410] on div "All work orders 5976 W Alameda Rd Glendale, AZ 85310 Home details Vendor Info B…" at bounding box center [568, 407] width 1137 height 1080
click at [544, 414] on div "The $299 approved is for weed control, Pls cancel this one. Per the Wdir the te…" at bounding box center [407, 428] width 443 height 47
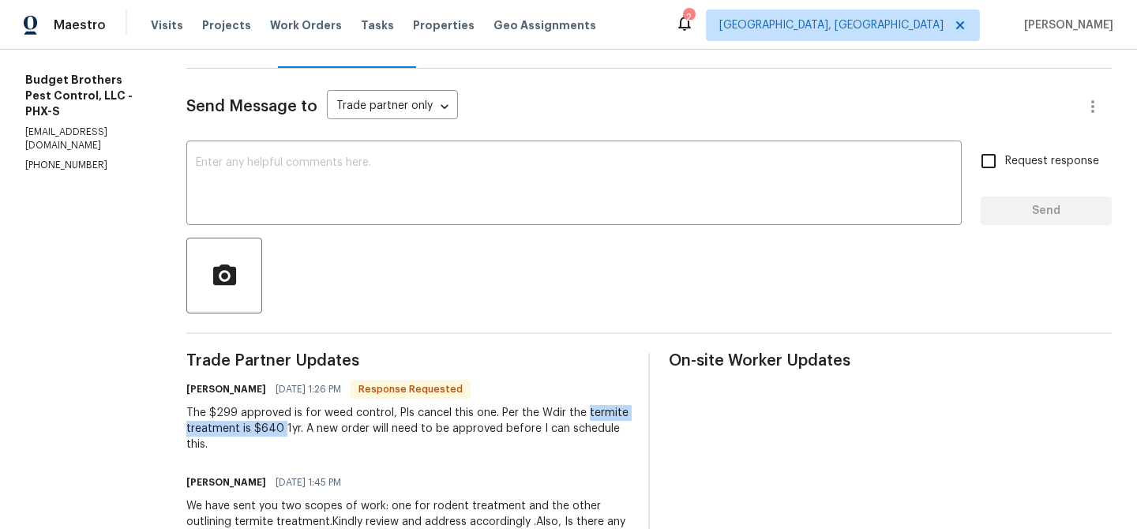
drag, startPoint x: 217, startPoint y: 431, endPoint x: 357, endPoint y: 426, distance: 139.8
click at [357, 427] on div "All work orders 5976 W Alameda Rd Glendale, AZ 85310 Home details Vendor Info B…" at bounding box center [568, 407] width 1137 height 1080
click at [367, 430] on div "The $299 approved is for weed control, Pls cancel this one. Per the Wdir the te…" at bounding box center [407, 428] width 443 height 47
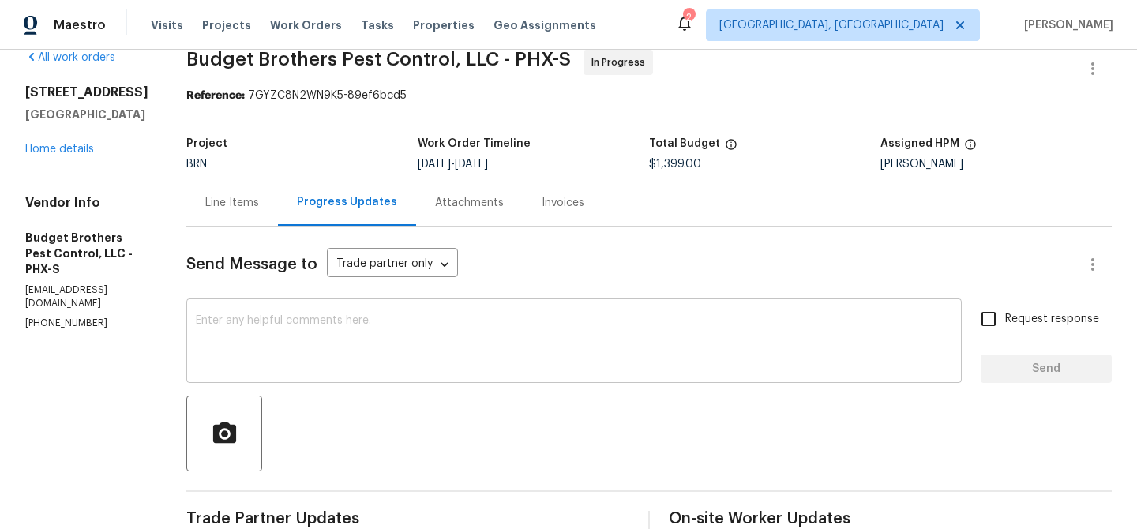
scroll to position [6, 0]
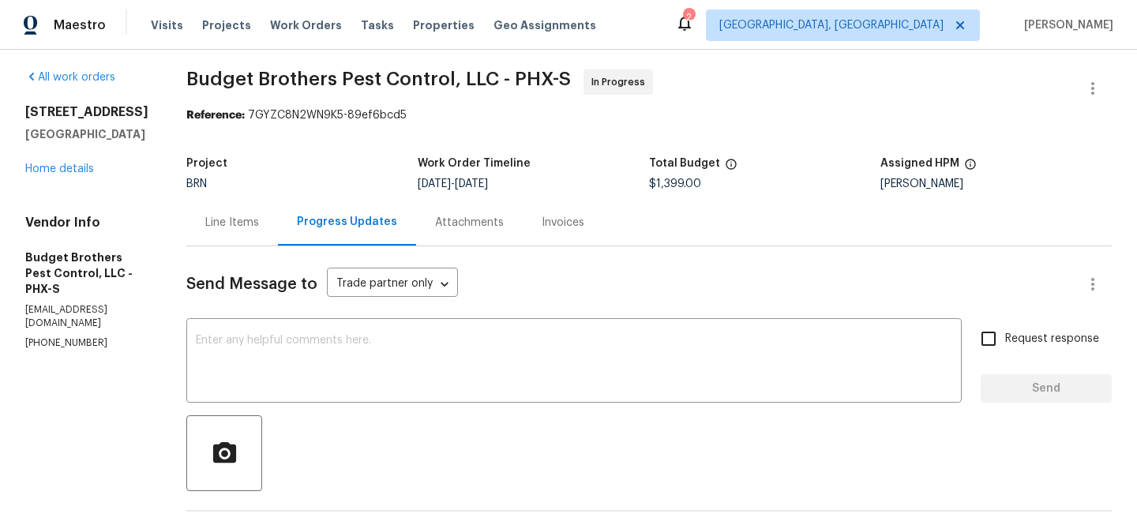
click at [259, 225] on div "Line Items" at bounding box center [232, 223] width 54 height 16
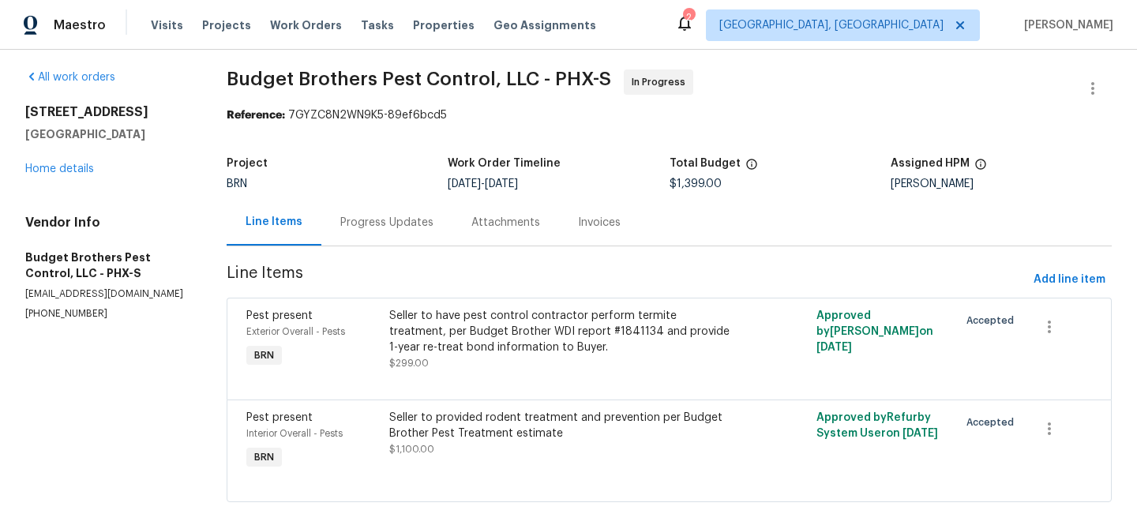
scroll to position [24, 0]
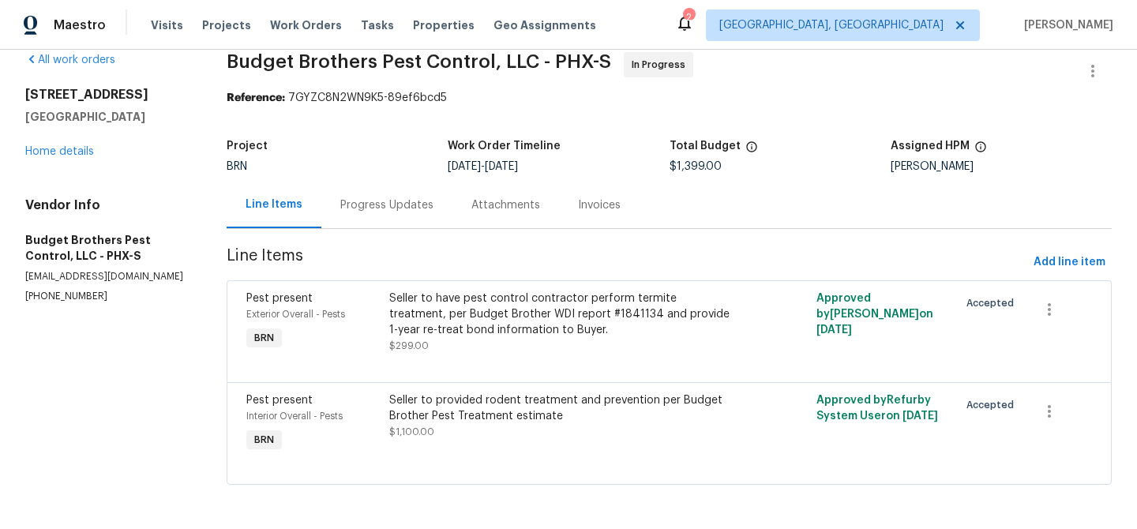
click at [371, 201] on div "Progress Updates" at bounding box center [386, 205] width 93 height 16
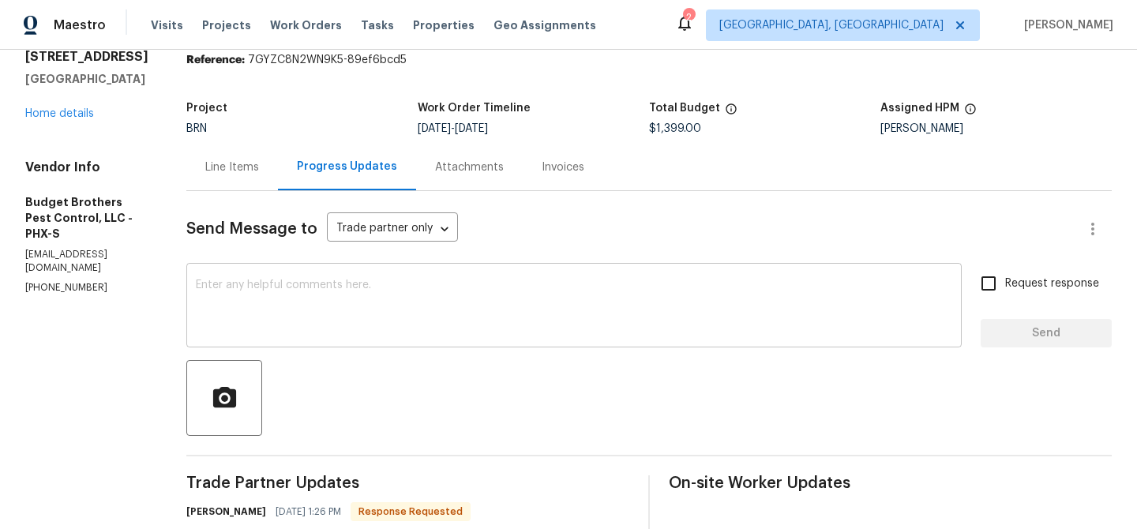
scroll to position [102, 0]
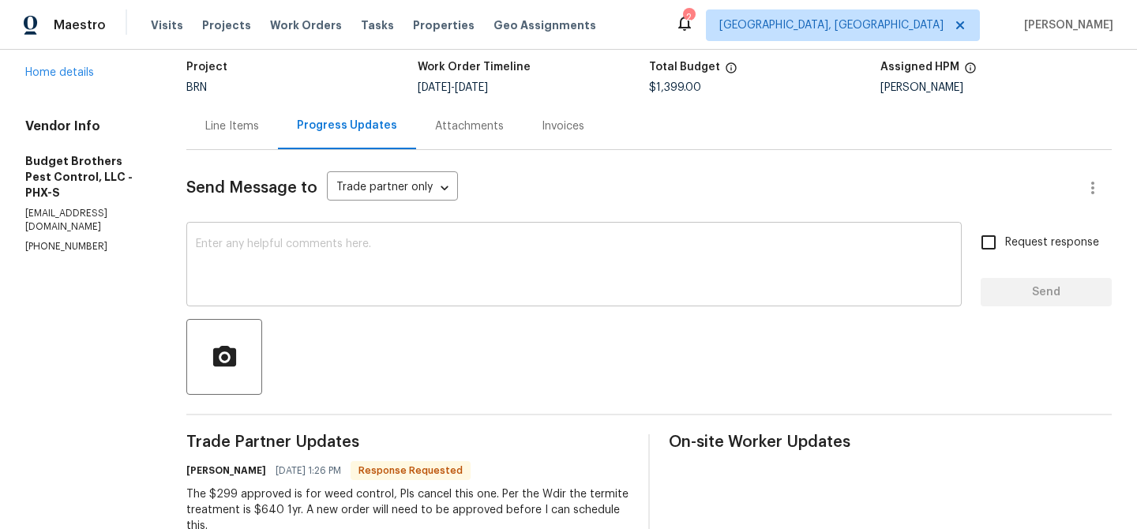
click at [347, 292] on textarea at bounding box center [574, 265] width 756 height 55
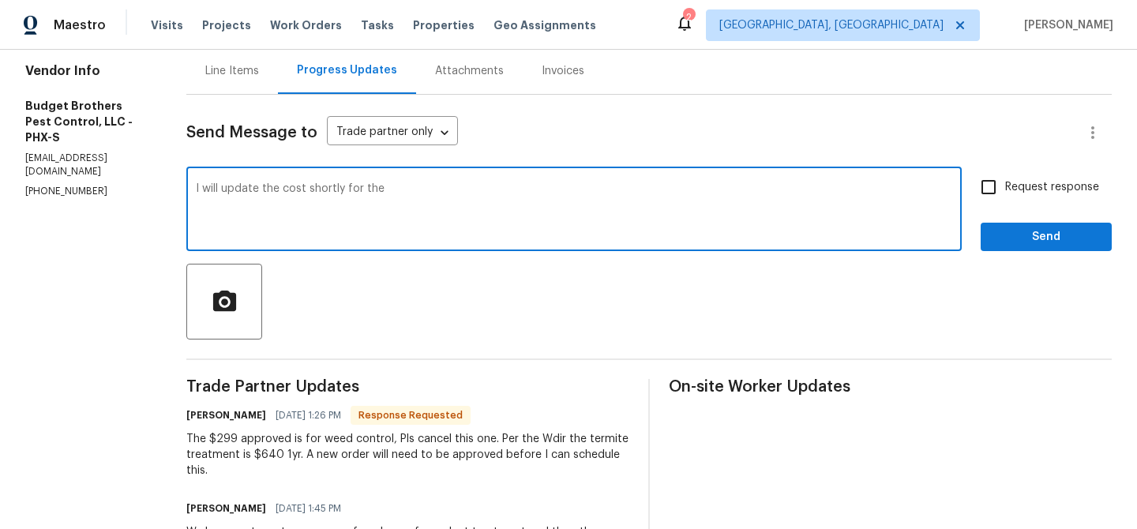
scroll to position [164, 0]
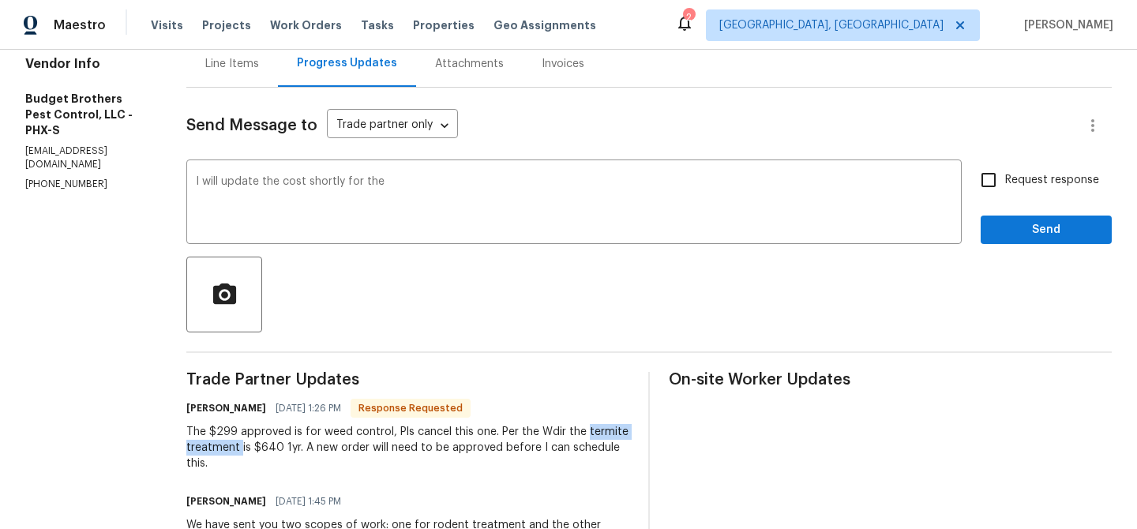
drag, startPoint x: 215, startPoint y: 447, endPoint x: 315, endPoint y: 447, distance: 100.3
click at [315, 447] on div "All work orders 5976 W Alameda Rd Glendale, AZ 85310 Home details Vendor Info B…" at bounding box center [568, 426] width 1137 height 1080
copy div "termite treatment"
click at [456, 189] on textarea "I will update the cost shortly for the" at bounding box center [574, 203] width 756 height 55
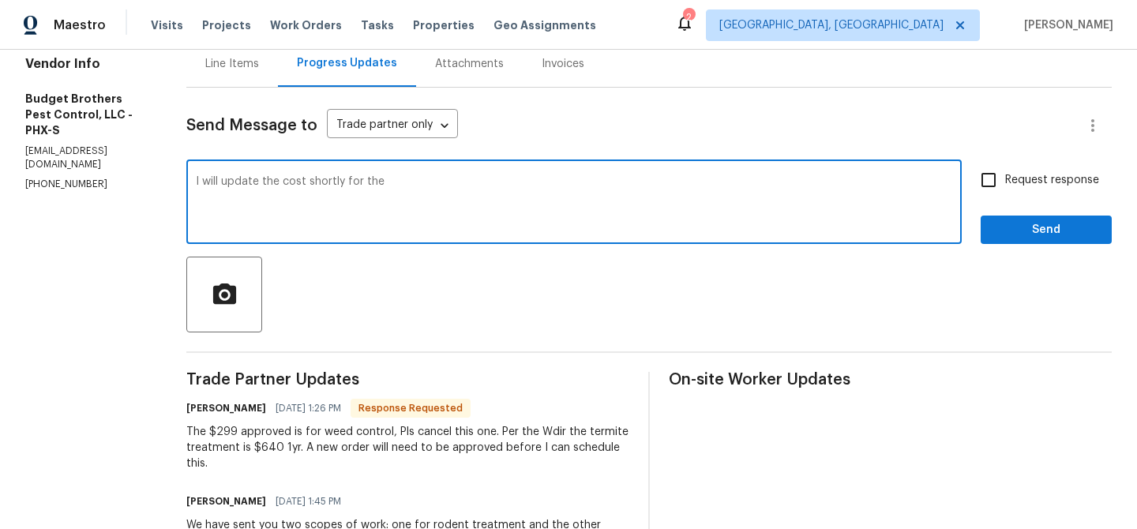
paste textarea "termite treatment"
type textarea "I will update the cost shortly for the termite treatment . Thanks"
click at [996, 186] on input "Request response" at bounding box center [988, 179] width 33 height 33
checkbox input "true"
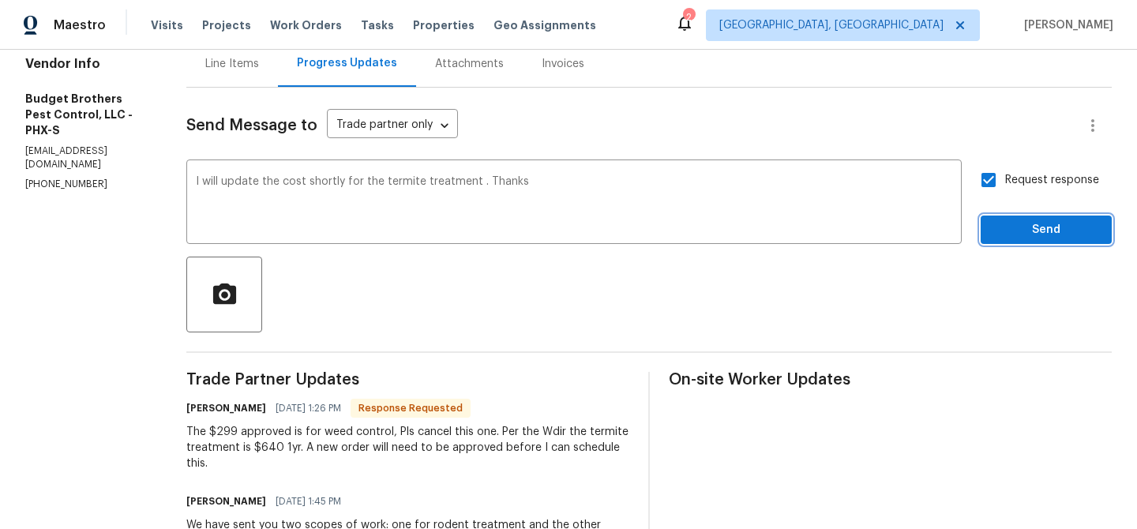
click at [1003, 223] on span "Send" at bounding box center [1046, 230] width 106 height 20
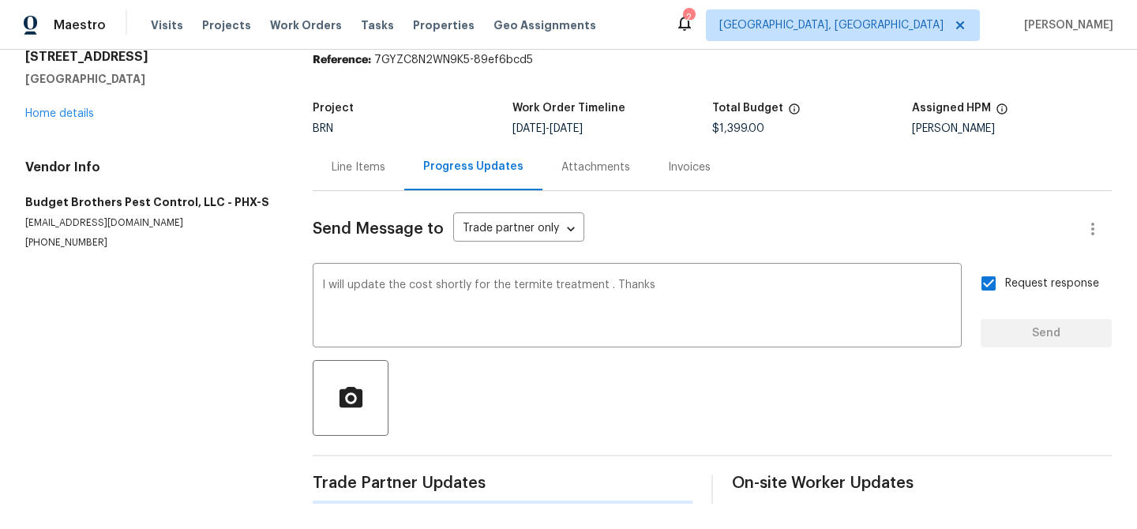
scroll to position [0, 0]
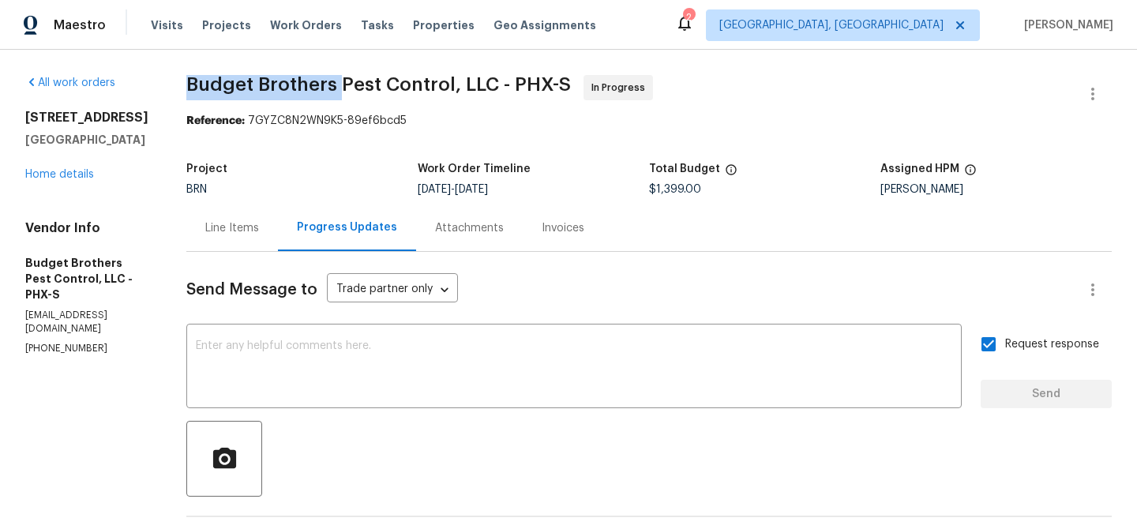
drag, startPoint x: 216, startPoint y: 88, endPoint x: 374, endPoint y: 87, distance: 158.7
copy span "Budget Brothers"
click at [259, 226] on div "Line Items" at bounding box center [232, 228] width 54 height 16
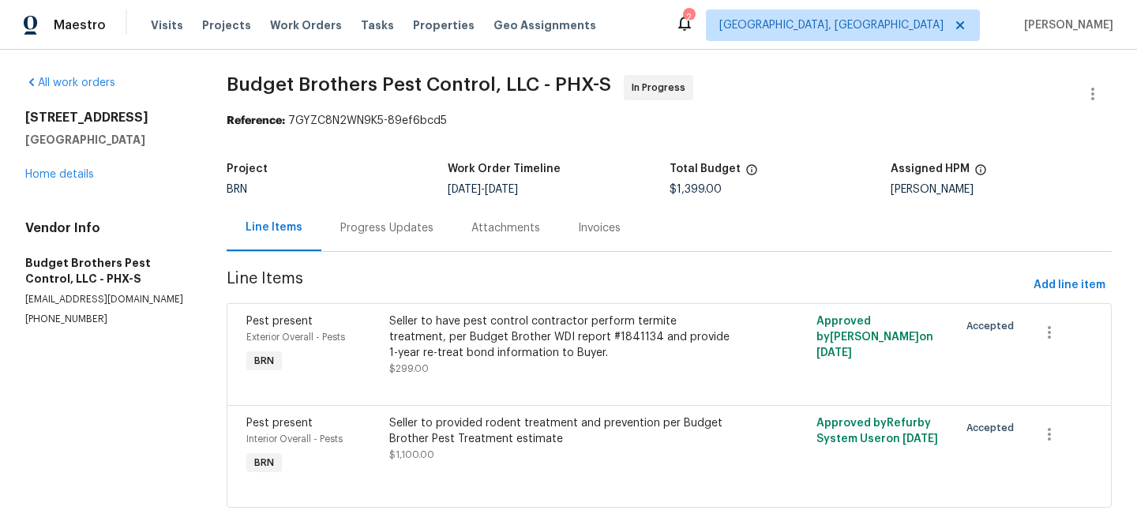
click at [478, 328] on div "Seller to have pest control contractor perform termite treatment, per Budget Br…" at bounding box center [562, 336] width 347 height 47
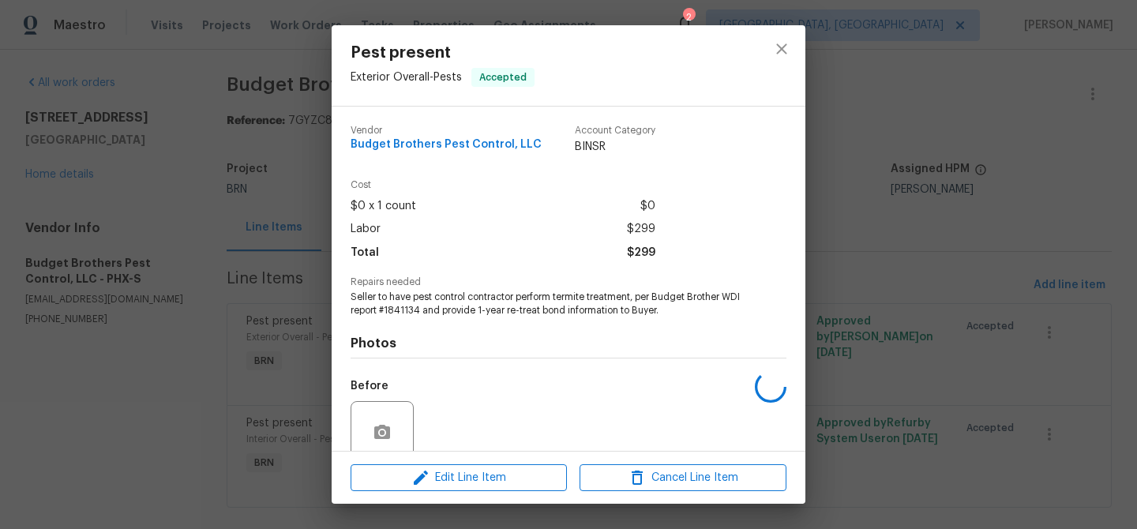
click at [423, 291] on span "Seller to have pest control contractor perform termite treatment, per Budget Br…" at bounding box center [546, 303] width 392 height 27
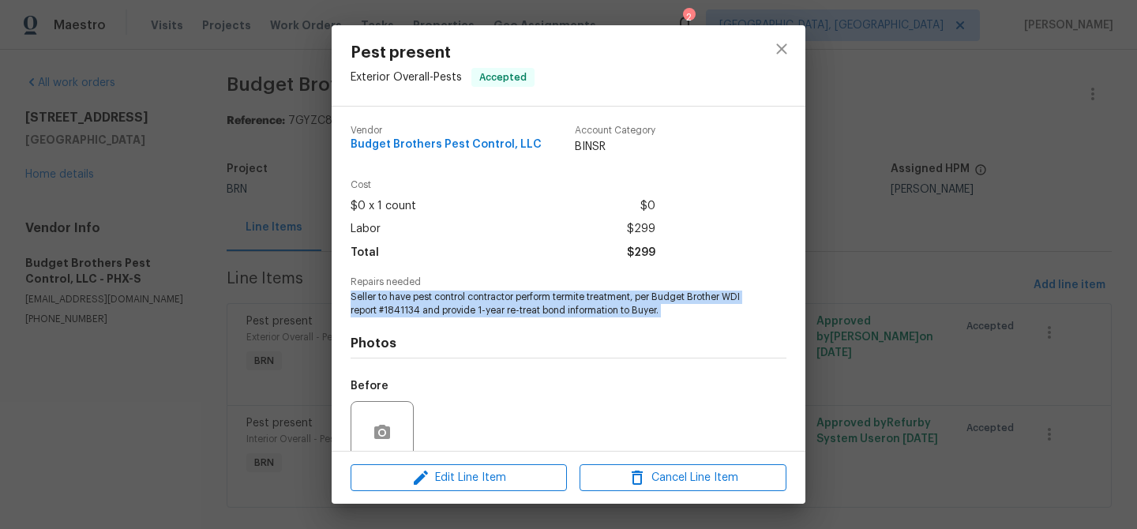
click at [423, 291] on span "Seller to have pest control contractor perform termite treatment, per Budget Br…" at bounding box center [546, 303] width 392 height 27
copy span "Seller to have pest control contractor perform termite treatment, per Budget Br…"
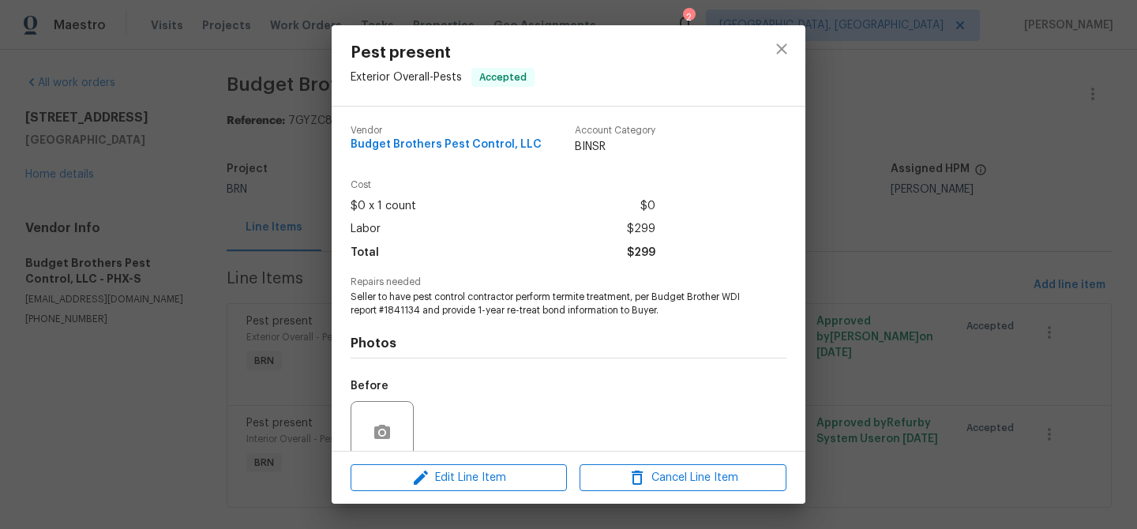
click at [287, 133] on div "Pest present Exterior Overall - Pests Accepted Vendor Budget Brothers Pest Cont…" at bounding box center [568, 264] width 1137 height 529
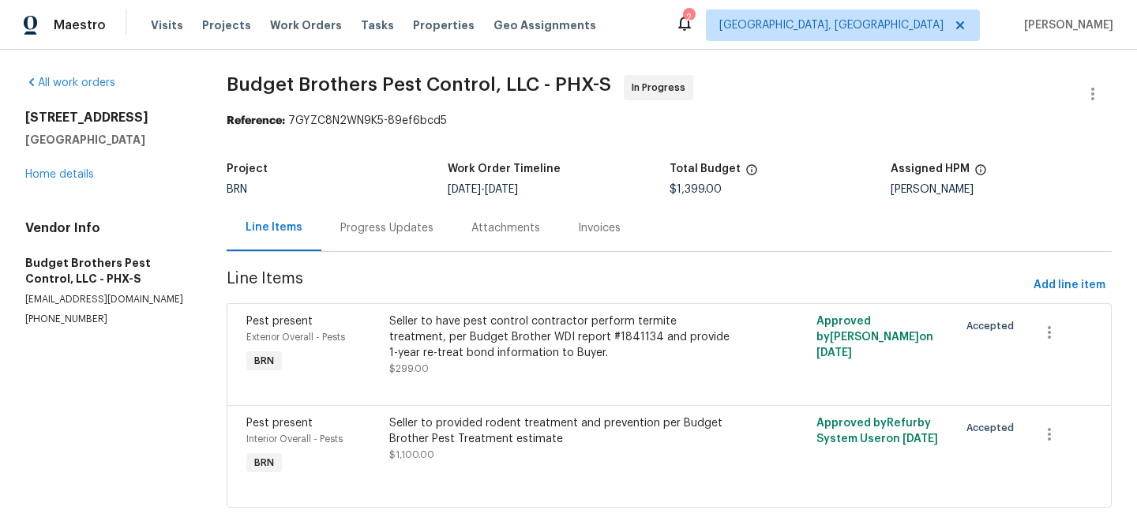
click at [359, 232] on div "Progress Updates" at bounding box center [386, 228] width 93 height 16
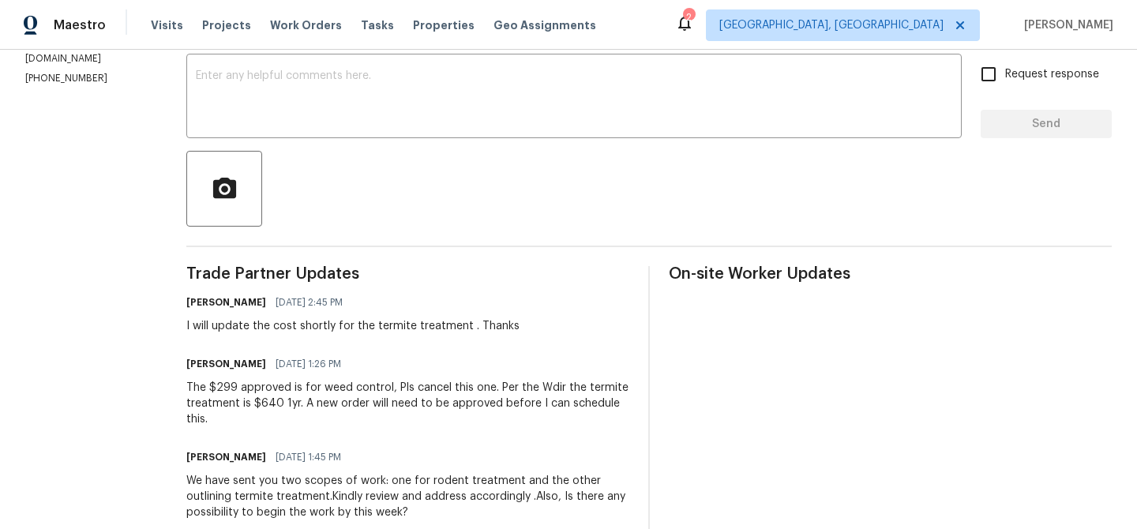
scroll to position [278, 0]
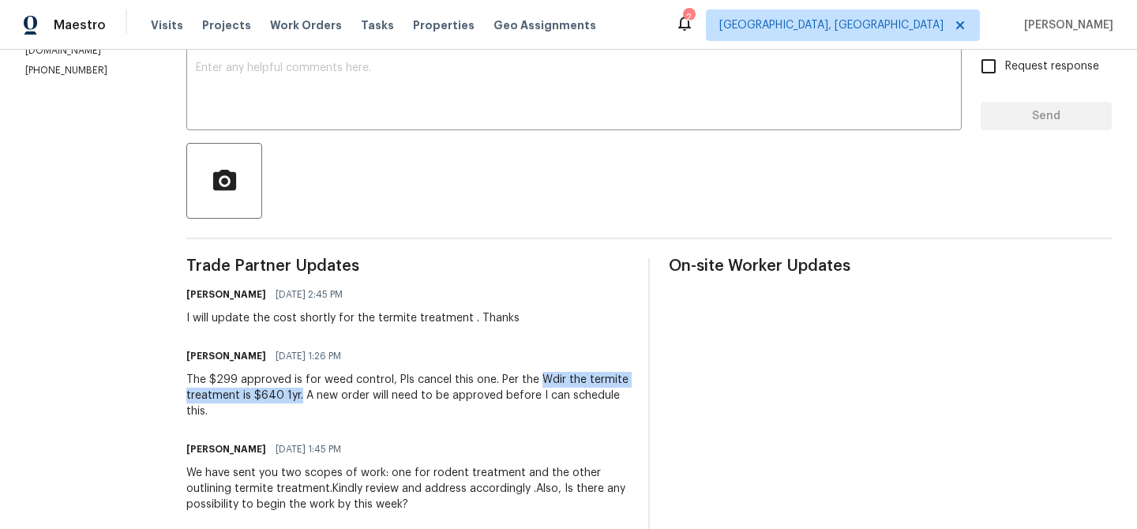
drag, startPoint x: 569, startPoint y: 380, endPoint x: 373, endPoint y: 395, distance: 197.1
click at [373, 395] on div "The $299 approved is for weed control, Pls cancel this one. Per the Wdir the te…" at bounding box center [407, 395] width 443 height 47
copy div "Wdir the termite treatment is $640 1yr."
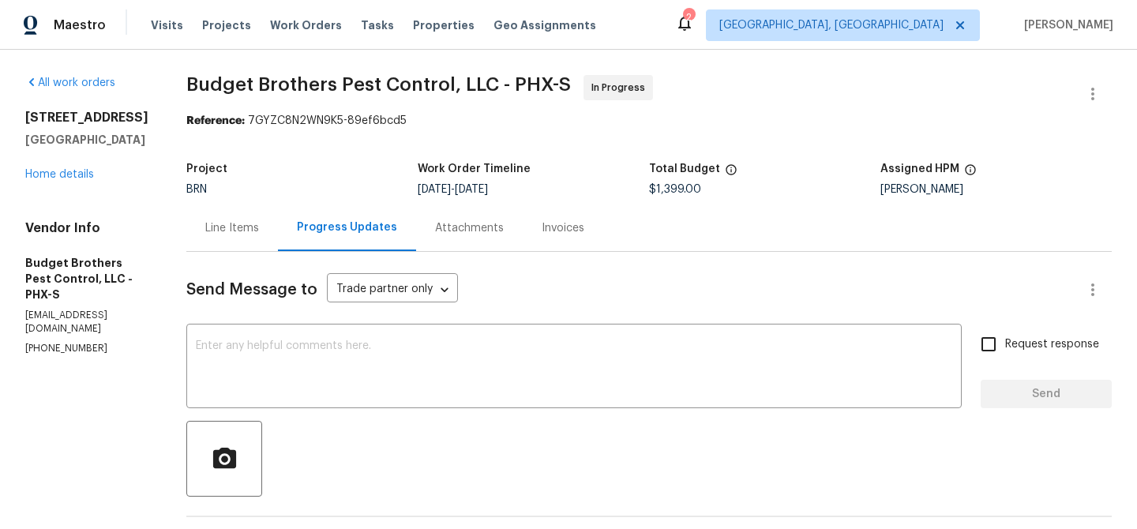
click at [683, 189] on span "$1,399.00" at bounding box center [675, 189] width 52 height 11
copy span "$1,399.00"
click at [233, 216] on div "Line Items" at bounding box center [232, 227] width 92 height 47
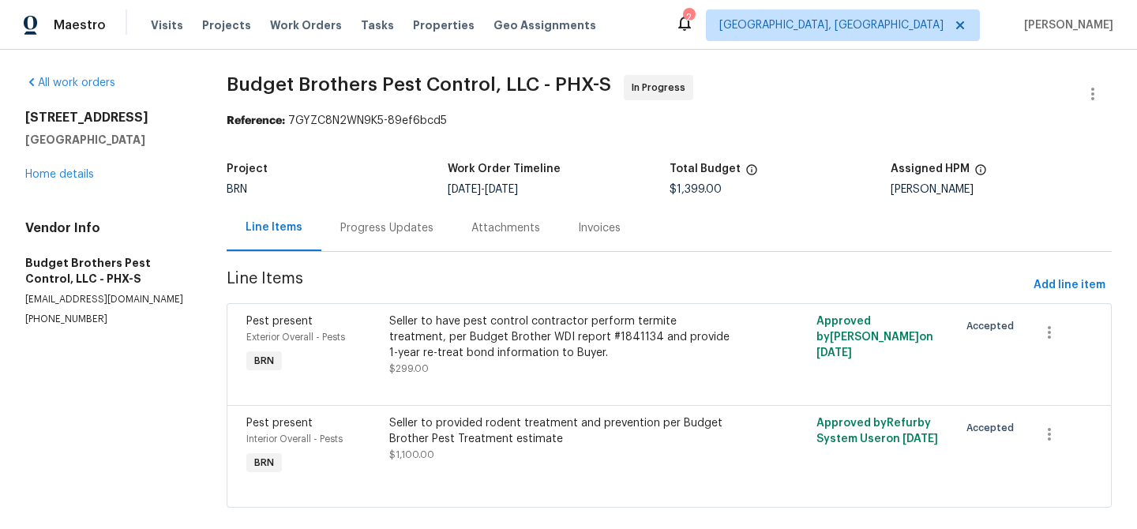
scroll to position [24, 0]
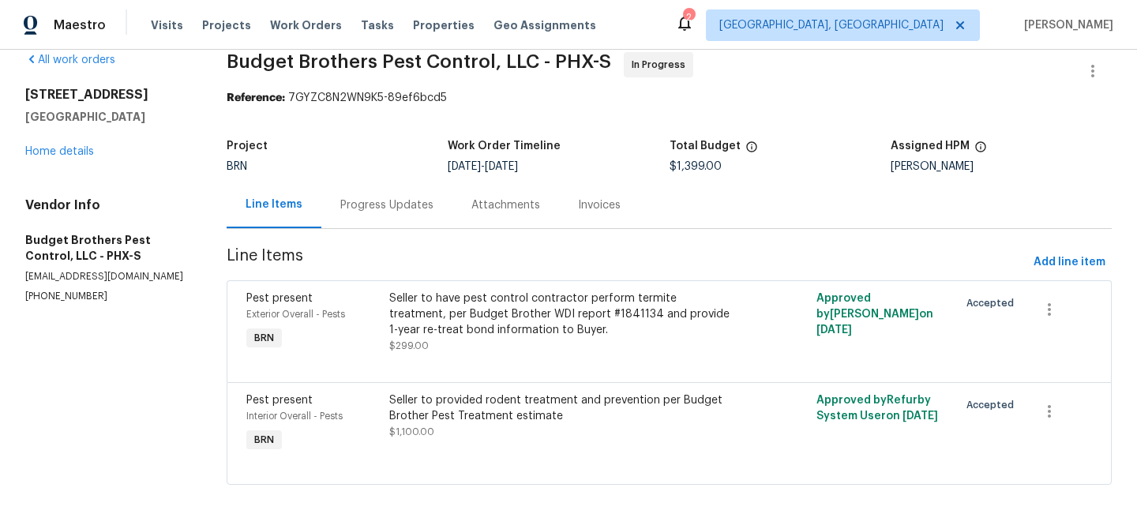
click at [372, 203] on div "Progress Updates" at bounding box center [386, 205] width 93 height 16
click at [302, 203] on div "Line Items" at bounding box center [273, 205] width 57 height 16
click at [392, 204] on div "Progress Updates" at bounding box center [386, 205] width 93 height 16
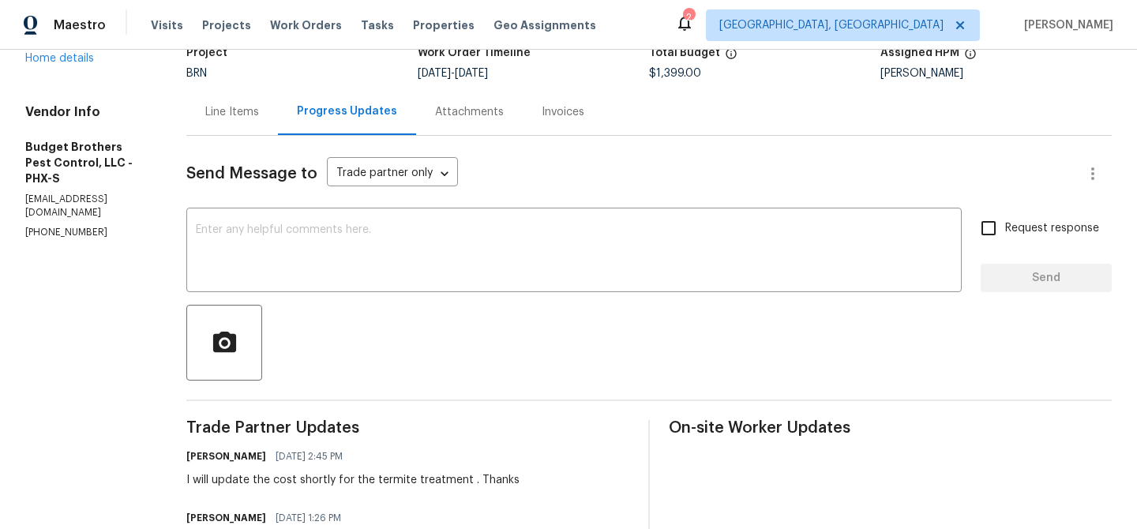
scroll to position [107, 0]
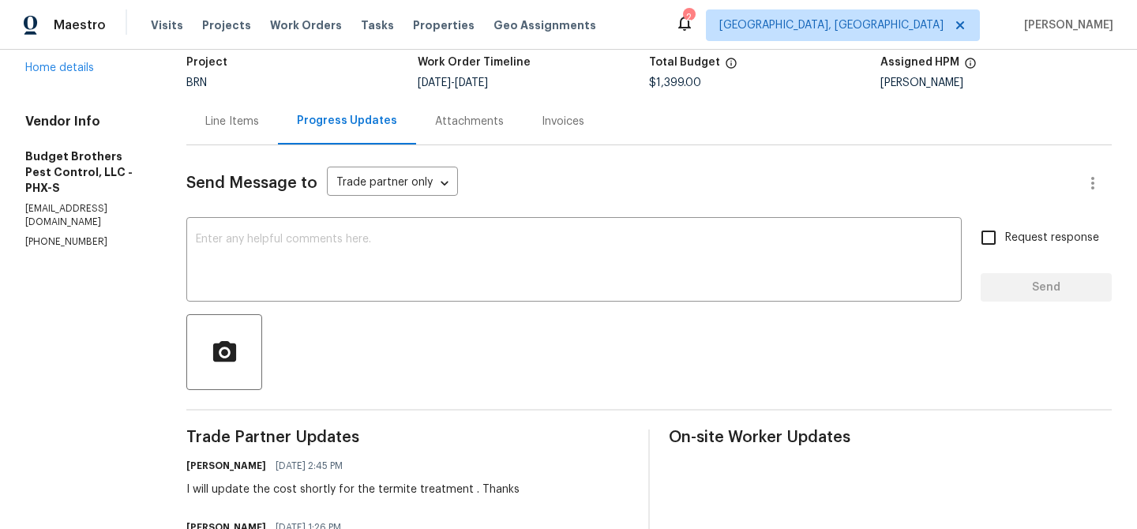
click at [259, 119] on div "Line Items" at bounding box center [232, 122] width 54 height 16
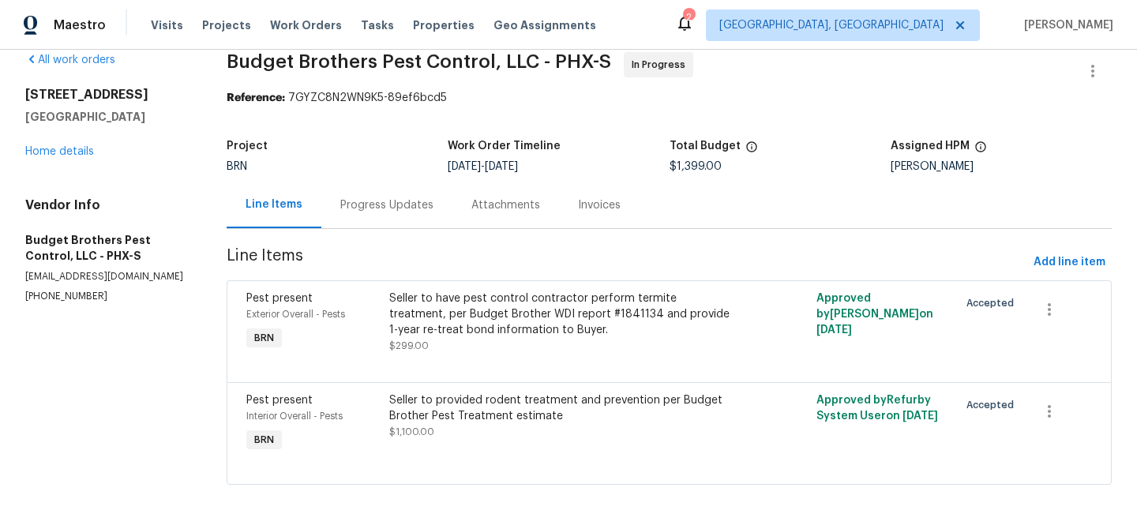
click at [410, 188] on div "Progress Updates" at bounding box center [386, 205] width 131 height 47
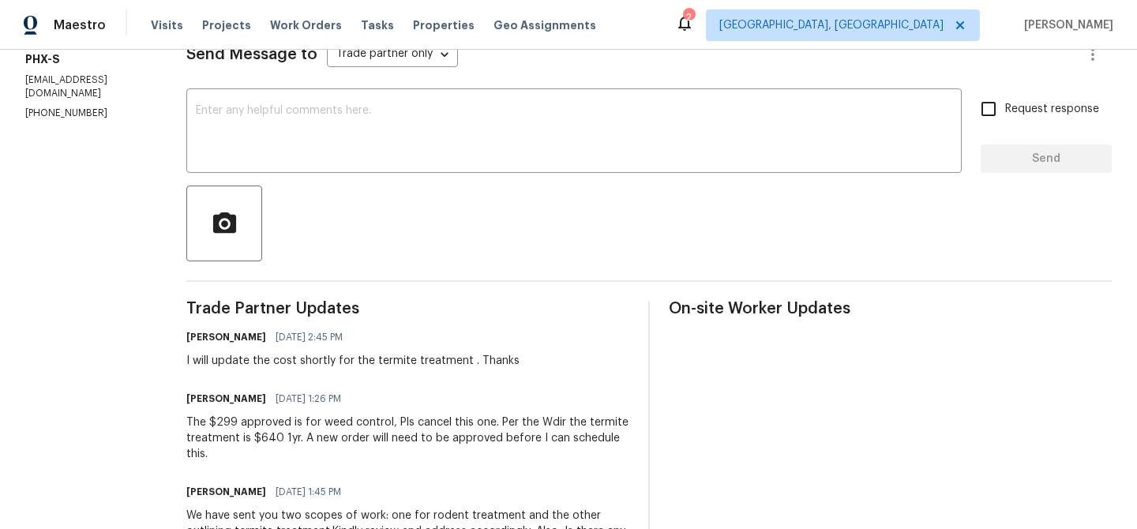
scroll to position [237, 0]
drag, startPoint x: 353, startPoint y: 437, endPoint x: 333, endPoint y: 437, distance: 19.7
click at [333, 437] on div "The $299 approved is for weed control, Pls cancel this one. Per the Wdir the te…" at bounding box center [407, 436] width 443 height 47
copy div "640"
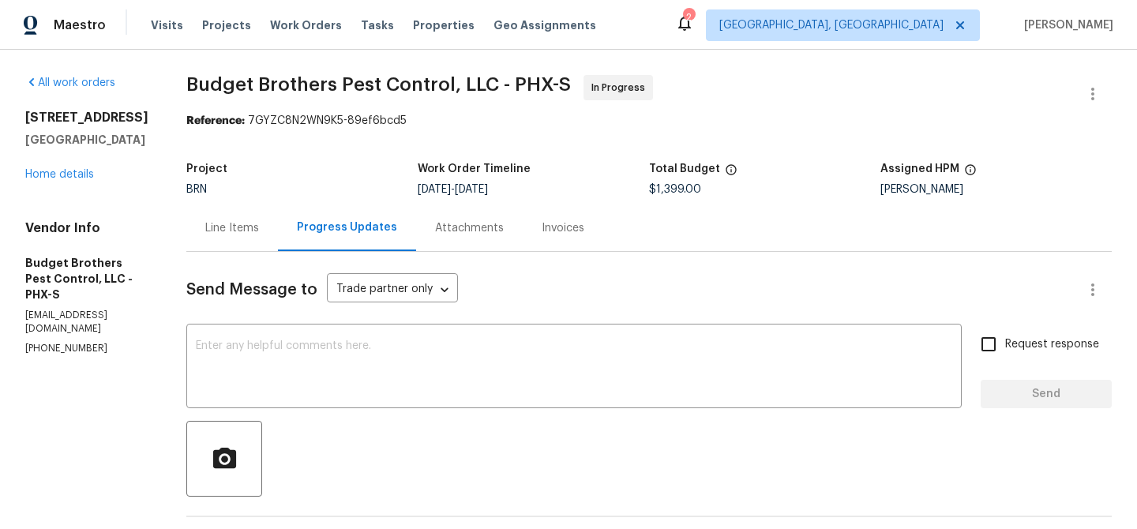
click at [259, 228] on div "Line Items" at bounding box center [232, 228] width 54 height 16
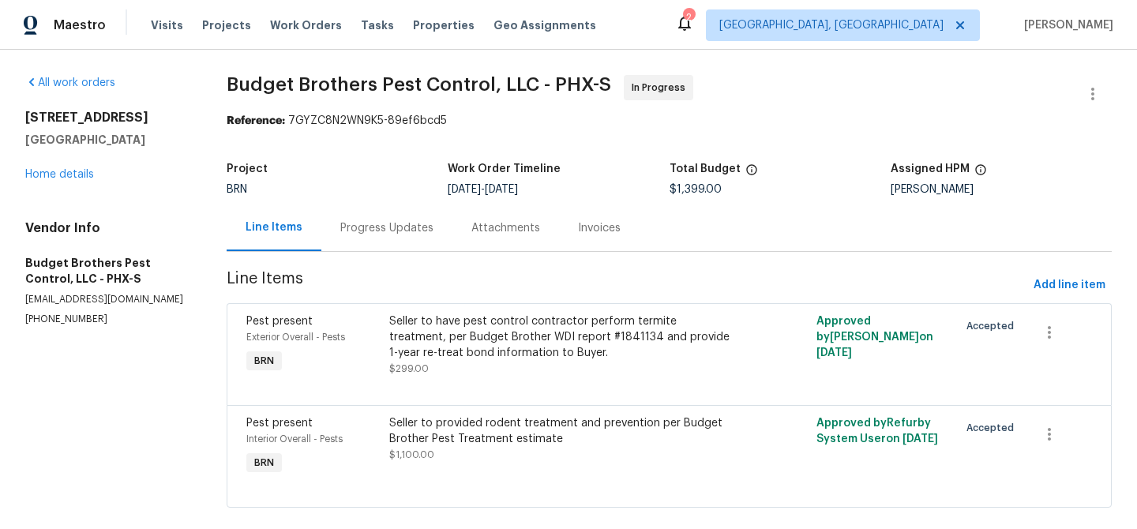
click at [521, 339] on div "Seller to have pest control contractor perform termite treatment, per Budget Br…" at bounding box center [562, 336] width 347 height 47
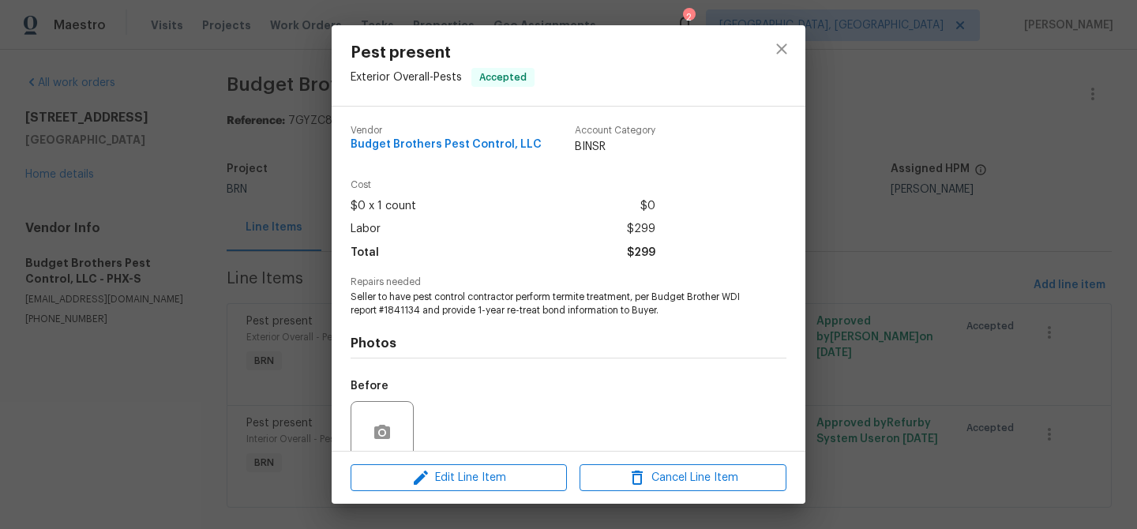
scroll to position [132, 0]
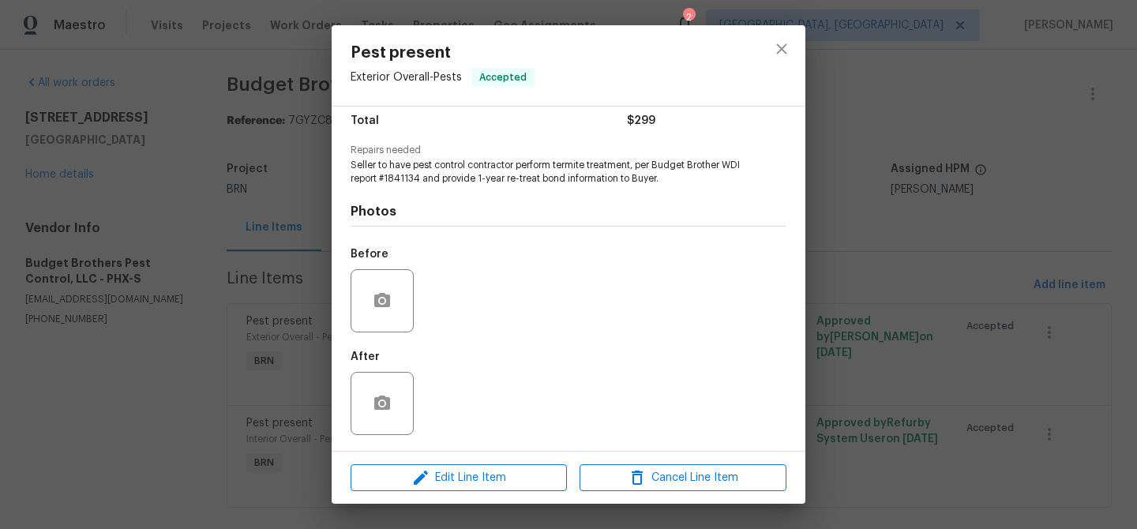
click at [453, 454] on div "Edit Line Item Cancel Line Item" at bounding box center [569, 478] width 474 height 53
click at [439, 466] on button "Edit Line Item" at bounding box center [458, 478] width 216 height 28
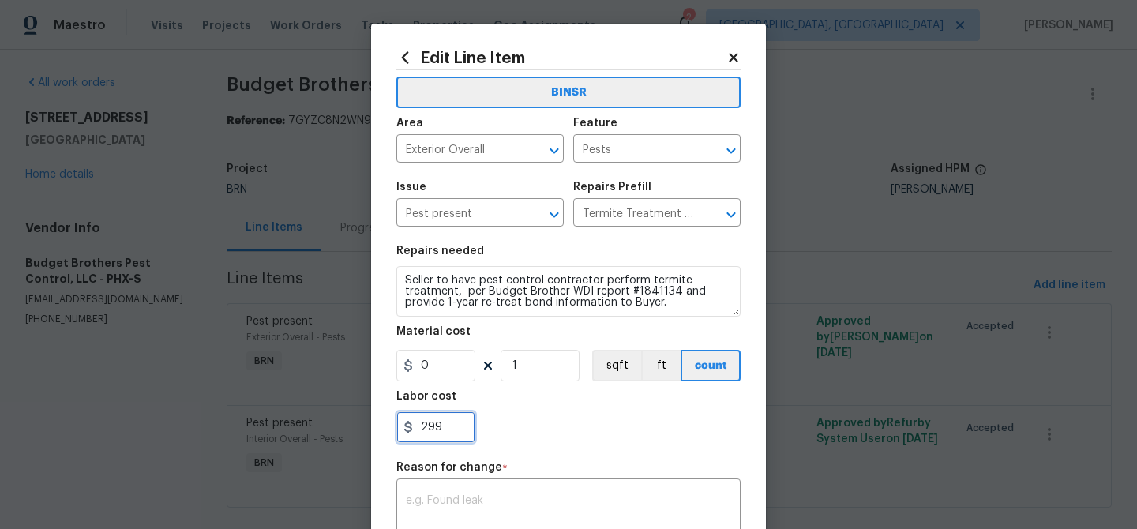
click at [455, 414] on input "299" at bounding box center [435, 427] width 79 height 32
type input "2"
paste input "640"
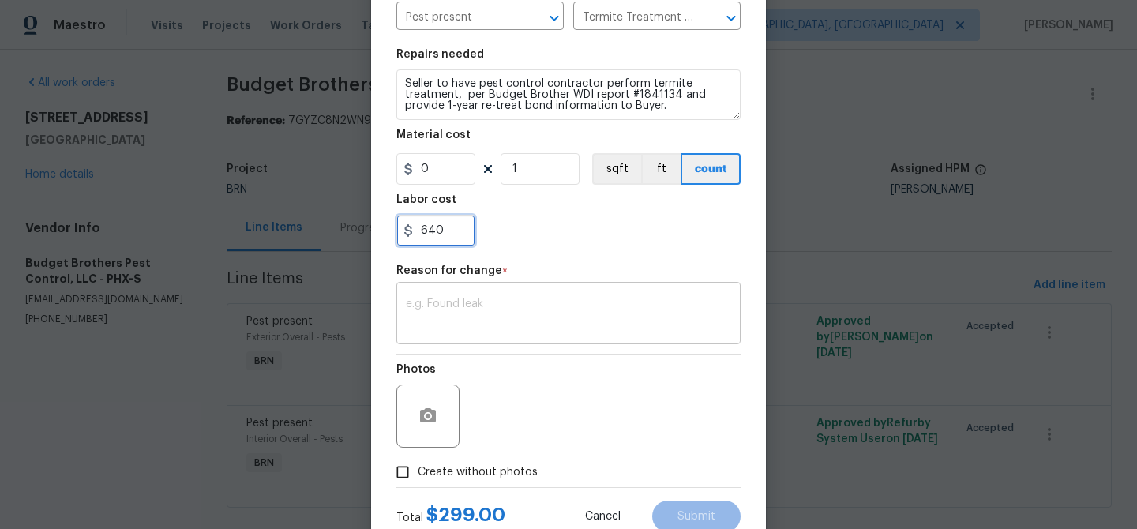
type input "640"
click at [508, 309] on textarea at bounding box center [568, 314] width 325 height 33
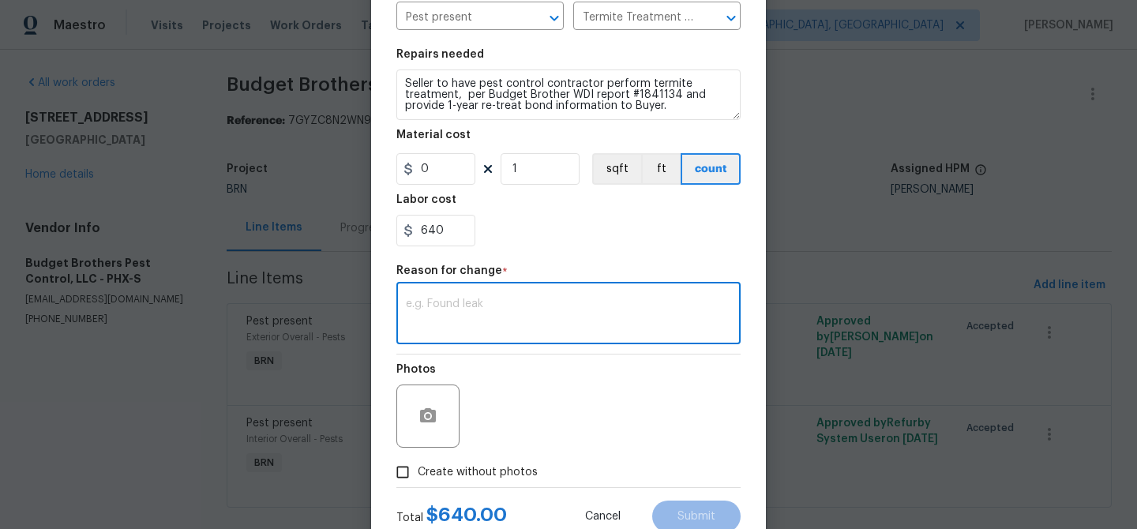
paste textarea "(AM) Updated per vendors final cost."
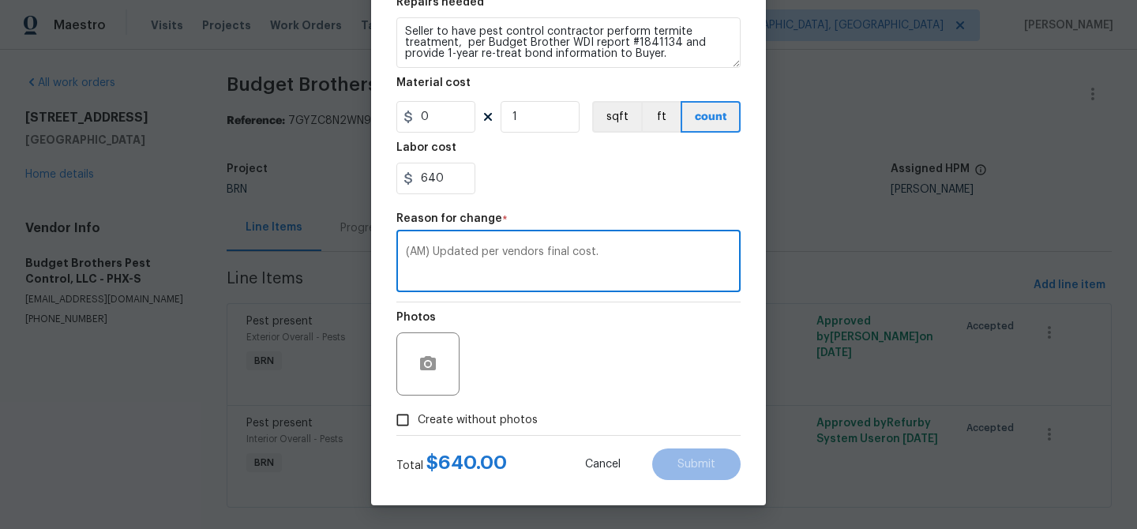
type textarea "(AM) Updated per vendors final cost."
click at [714, 480] on div "Edit Line Item BINSR Area Exterior Overall ​ Feature Pests ​ Issue Pest present…" at bounding box center [568, 140] width 395 height 730
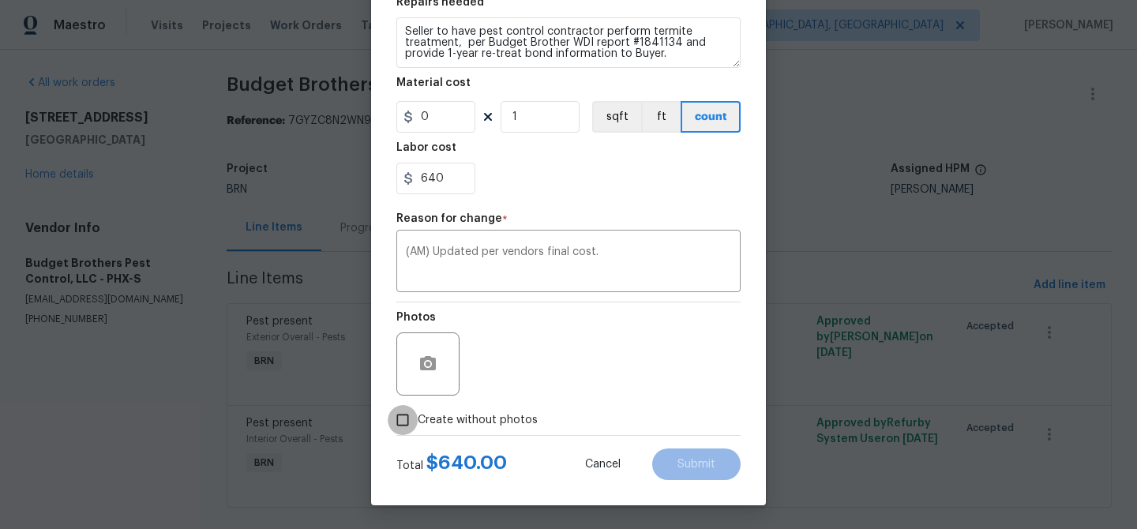
click at [396, 425] on input "Create without photos" at bounding box center [403, 420] width 30 height 30
checkbox input "true"
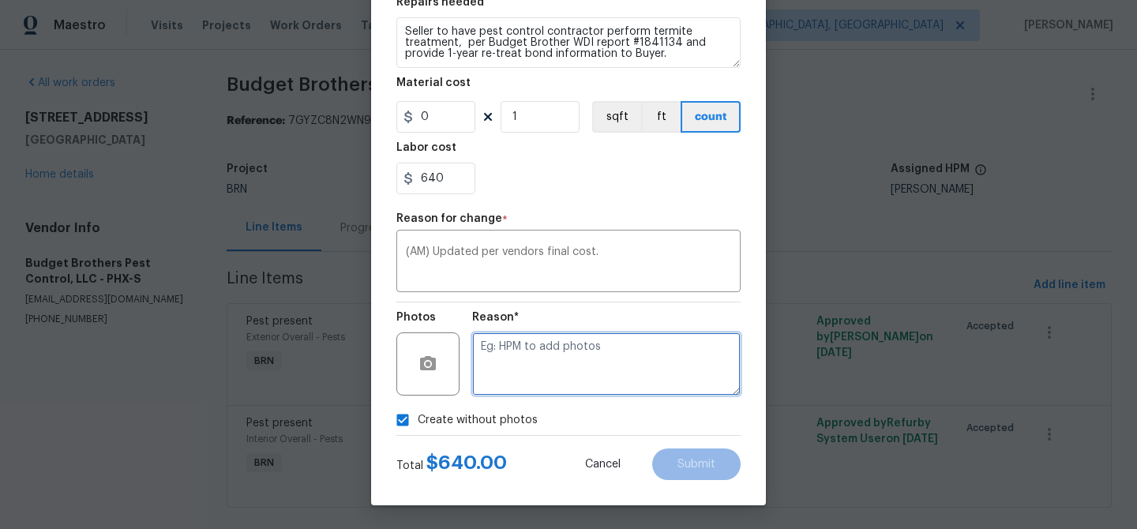
click at [524, 364] on textarea at bounding box center [606, 363] width 268 height 63
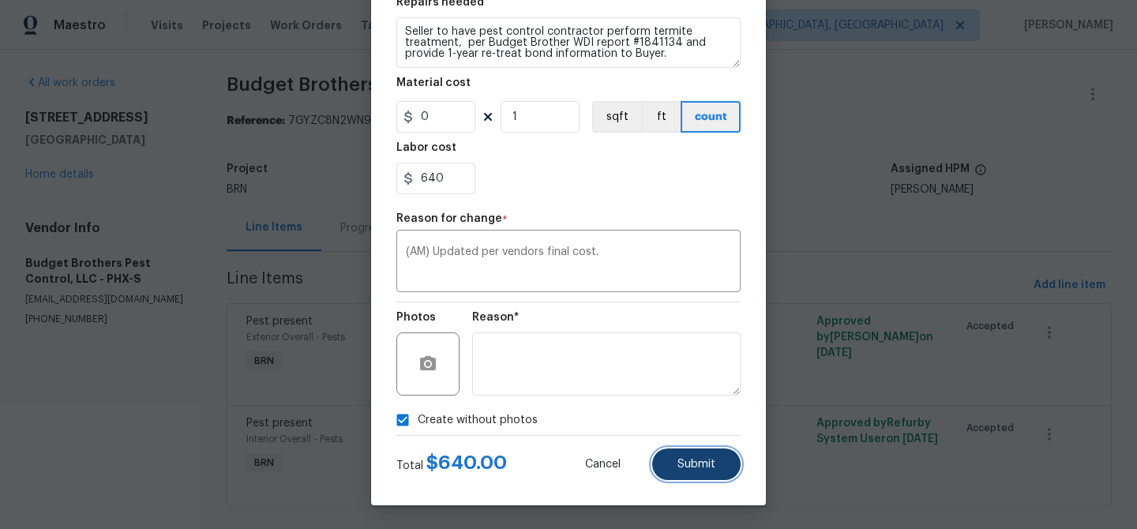
click at [682, 467] on span "Submit" at bounding box center [696, 465] width 38 height 12
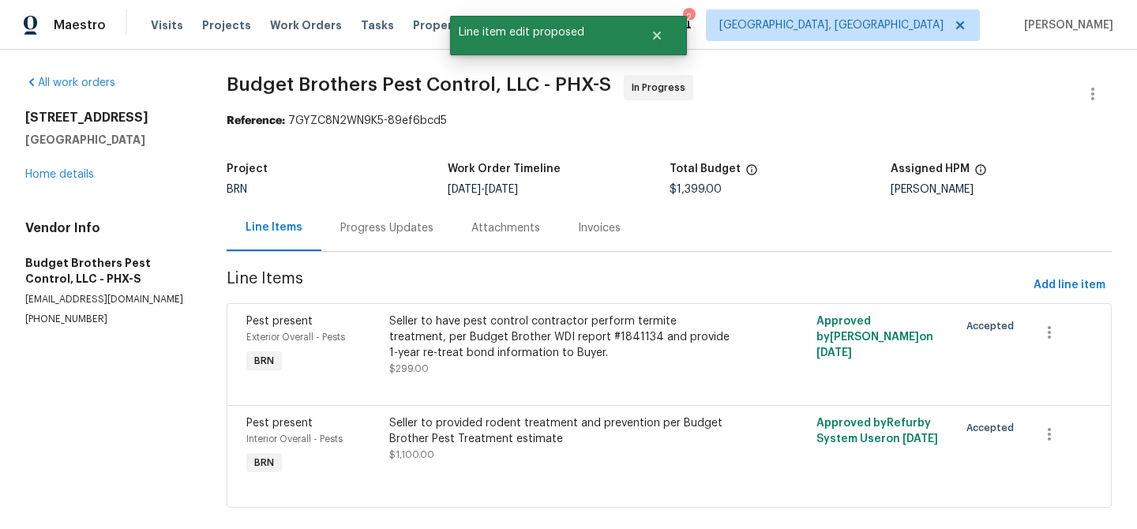
scroll to position [0, 0]
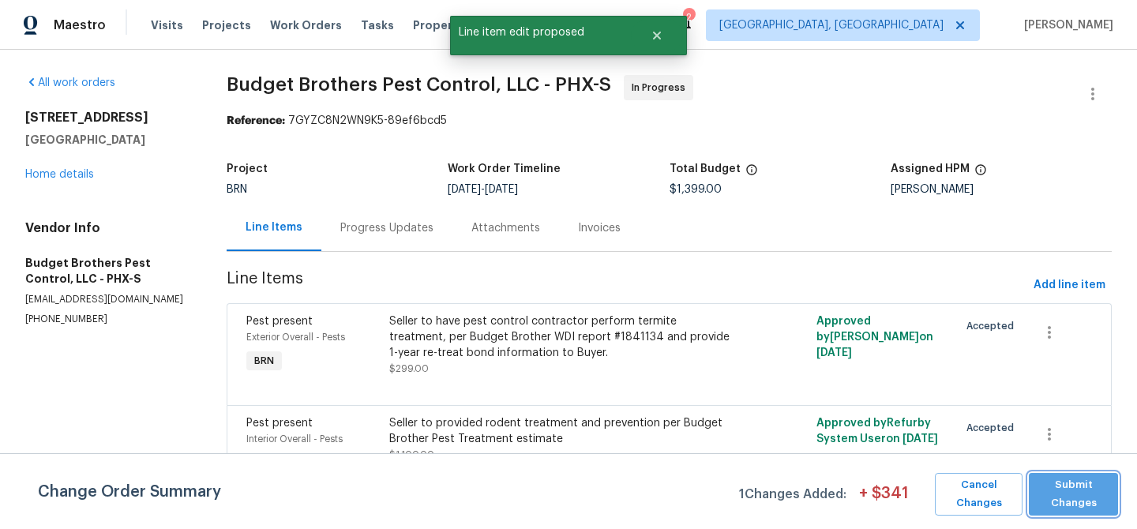
click at [1085, 505] on span "Submit Changes" at bounding box center [1072, 494] width 73 height 36
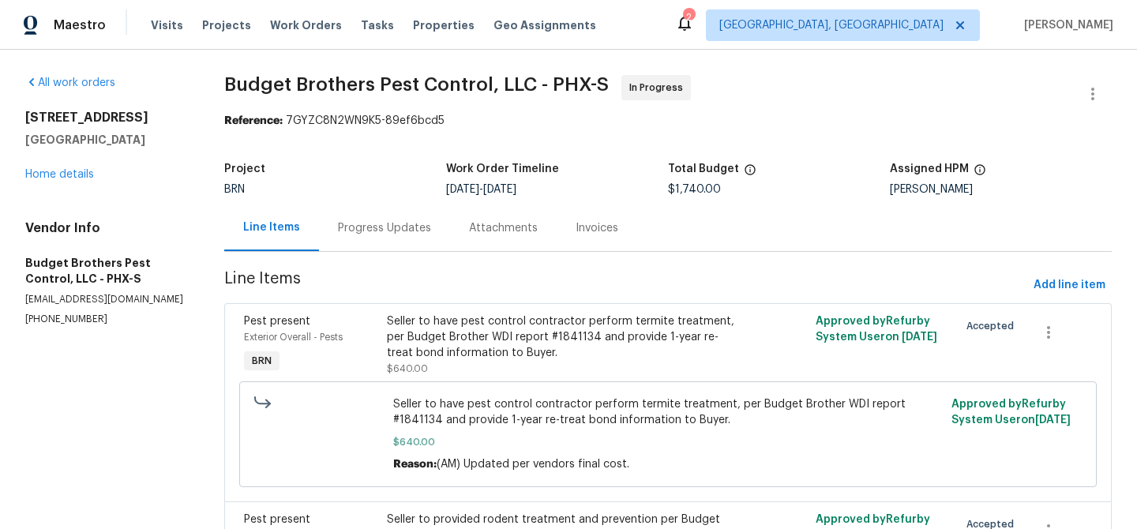
click at [379, 219] on div "Progress Updates" at bounding box center [384, 227] width 131 height 47
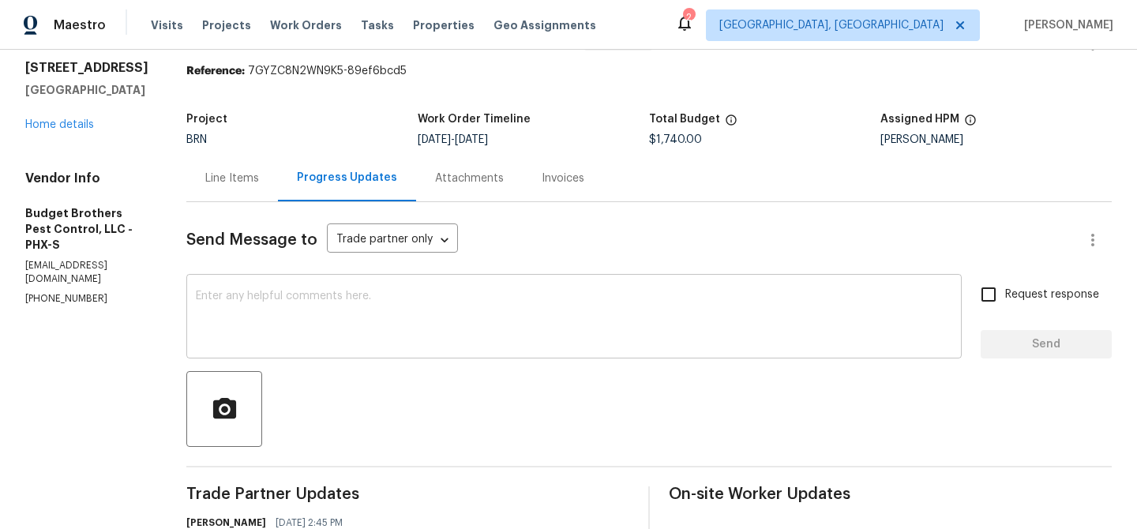
scroll to position [96, 0]
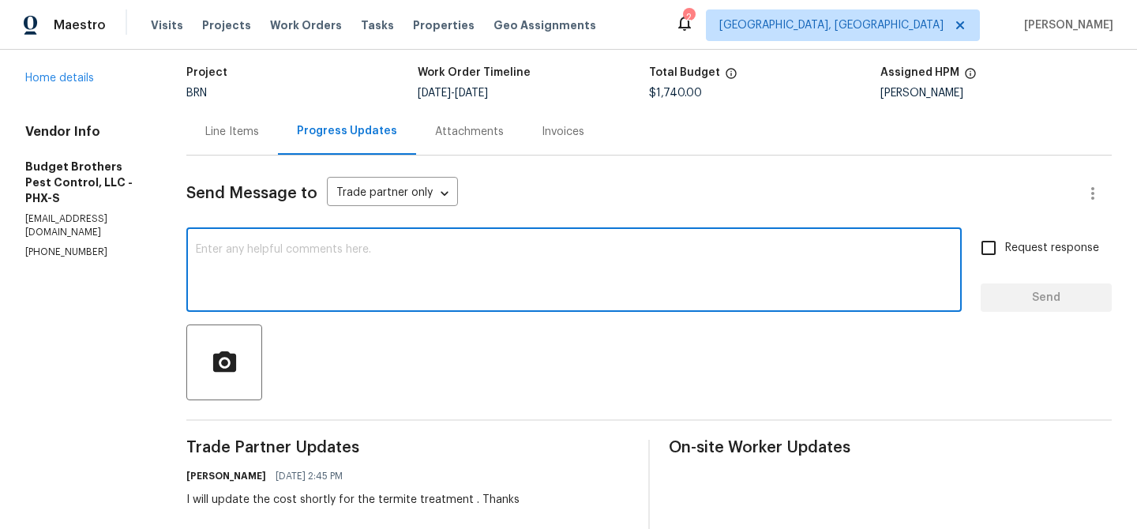
click at [298, 277] on textarea at bounding box center [574, 271] width 756 height 55
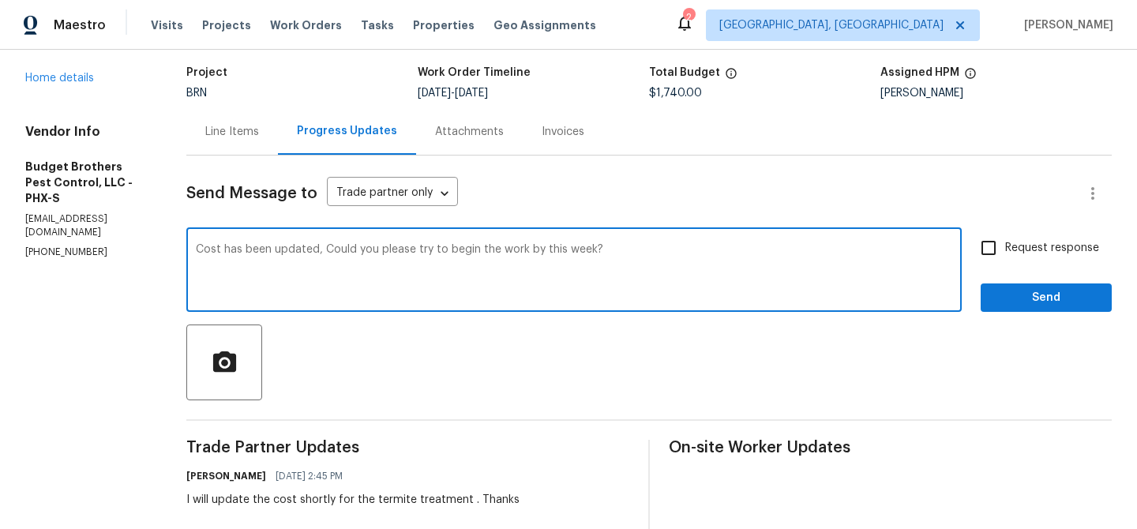
type textarea "Cost has been updated, Could you please try to begin the work by this week?"
click at [1041, 249] on span "Request response" at bounding box center [1052, 248] width 94 height 17
click at [1005, 249] on input "Request response" at bounding box center [988, 247] width 33 height 33
checkbox input "true"
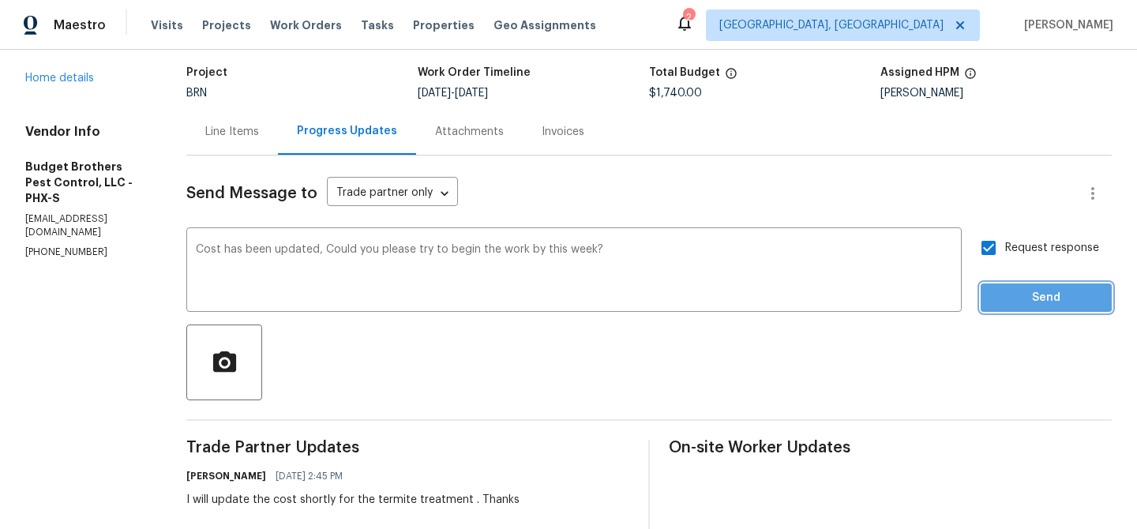
click at [1025, 291] on span "Send" at bounding box center [1046, 298] width 106 height 20
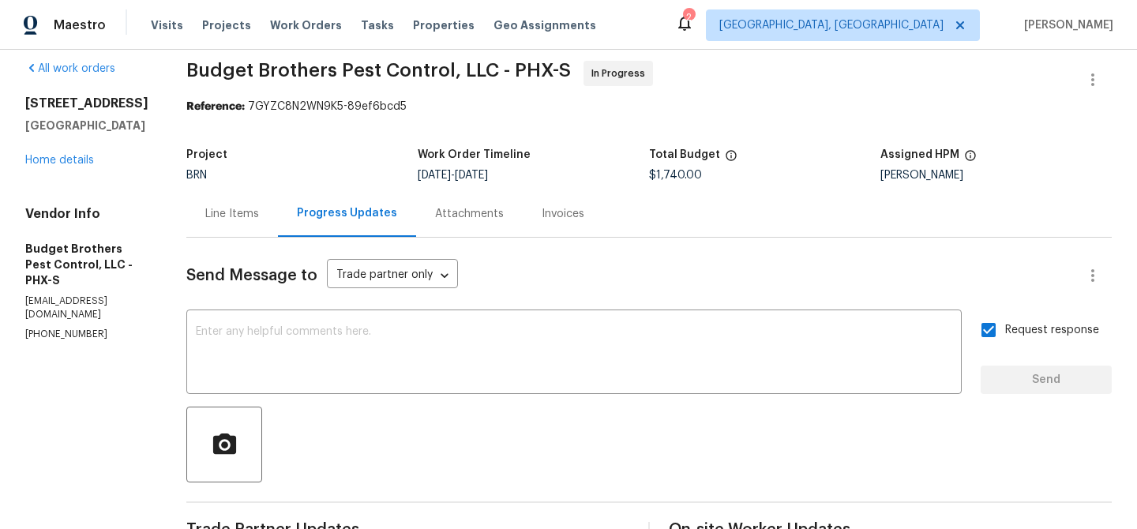
scroll to position [0, 0]
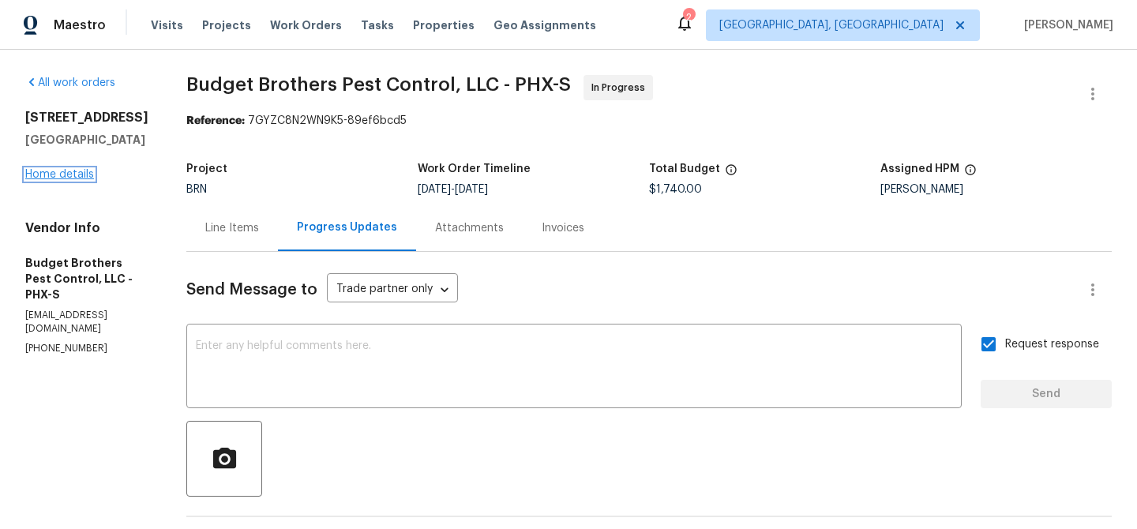
click at [92, 175] on link "Home details" at bounding box center [59, 174] width 69 height 11
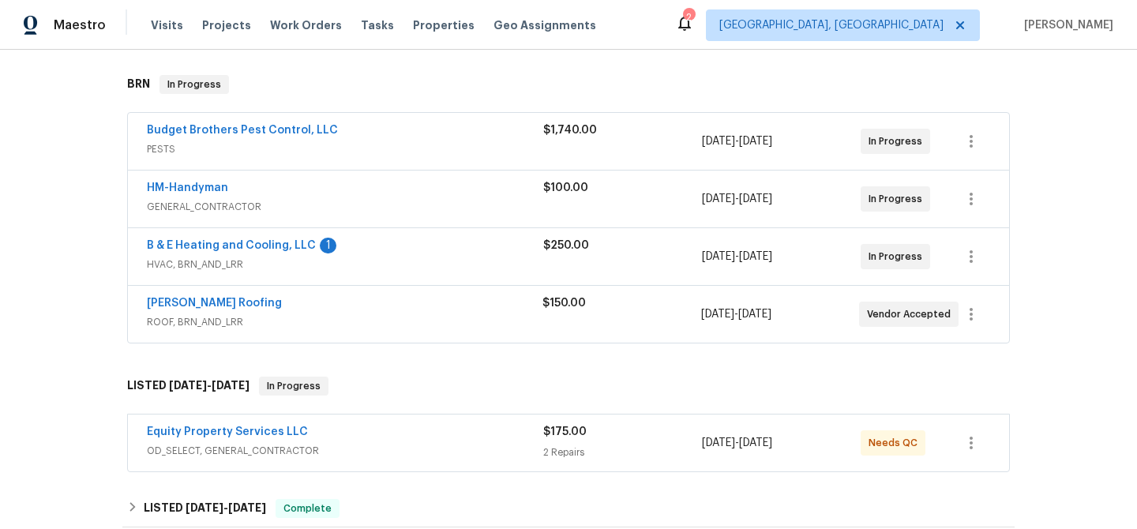
scroll to position [253, 0]
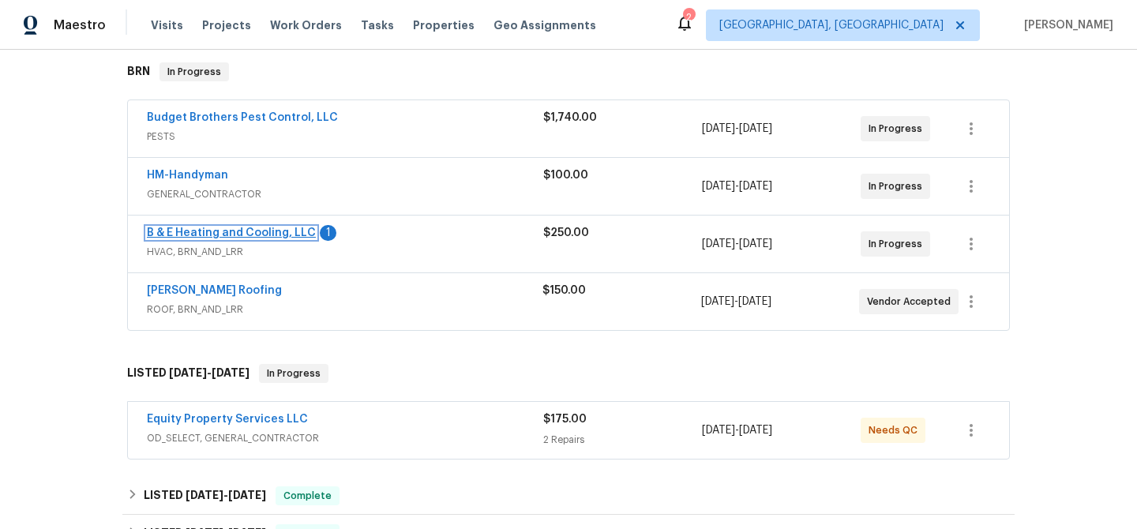
click at [226, 234] on link "B & E Heating and Cooling, LLC" at bounding box center [231, 232] width 169 height 11
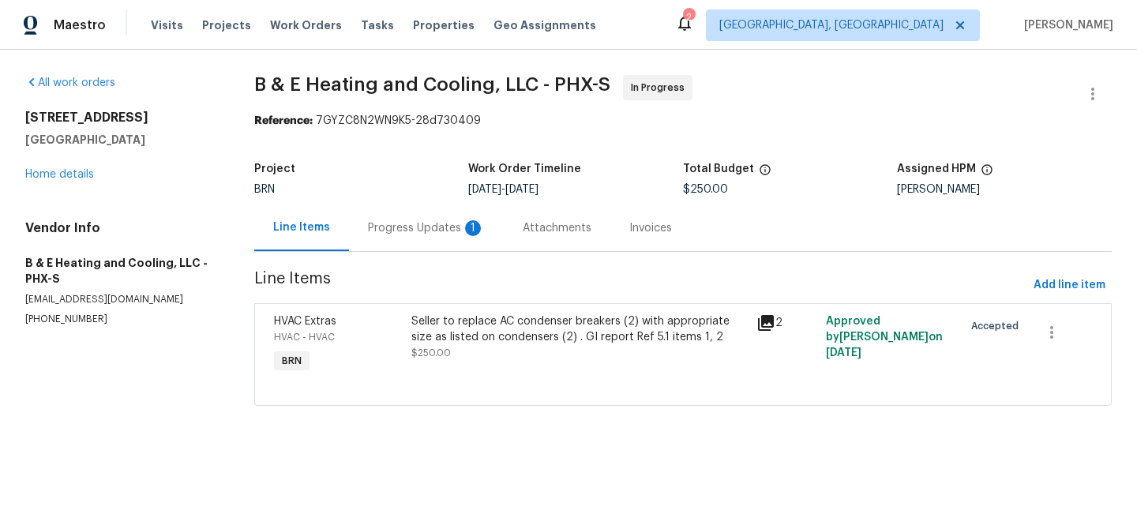
click at [435, 233] on div "Progress Updates 1" at bounding box center [426, 228] width 117 height 16
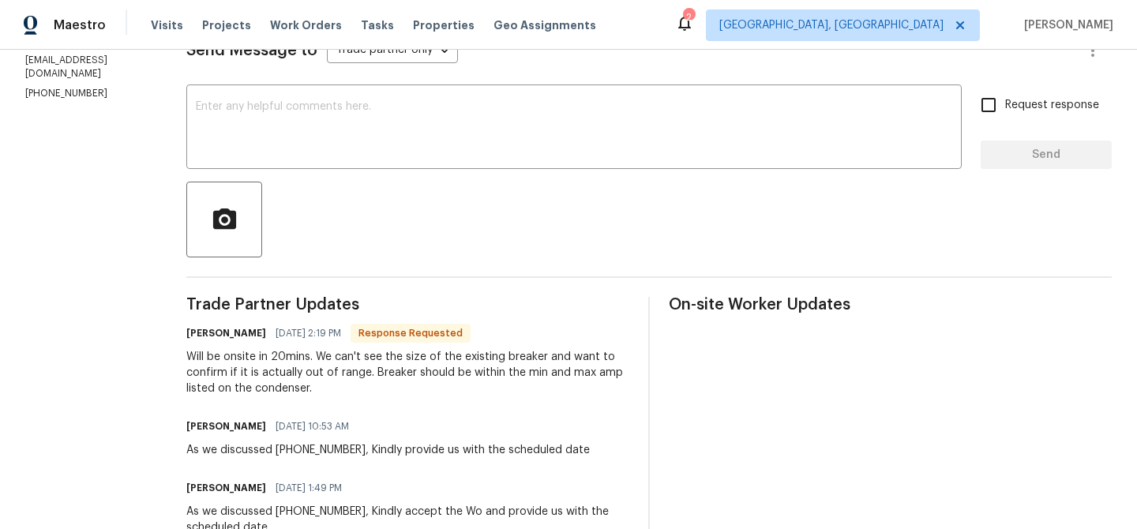
scroll to position [242, 0]
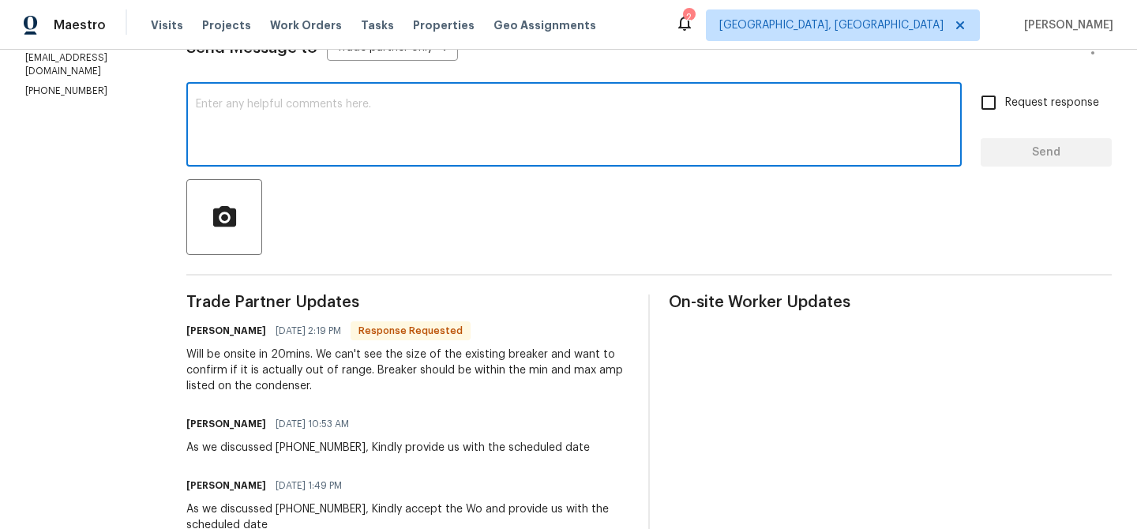
click at [333, 150] on textarea at bounding box center [574, 126] width 756 height 55
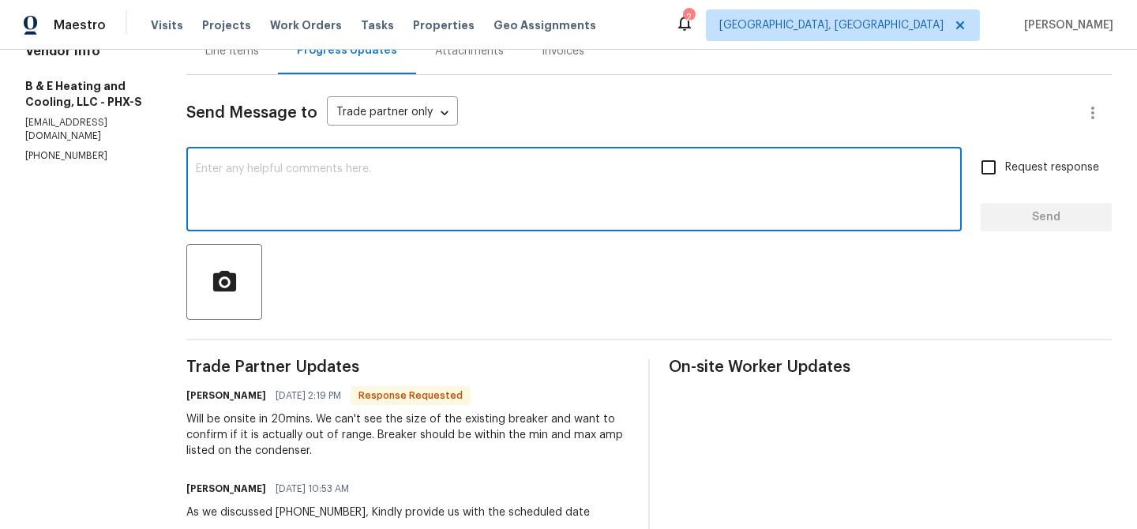
scroll to position [65, 0]
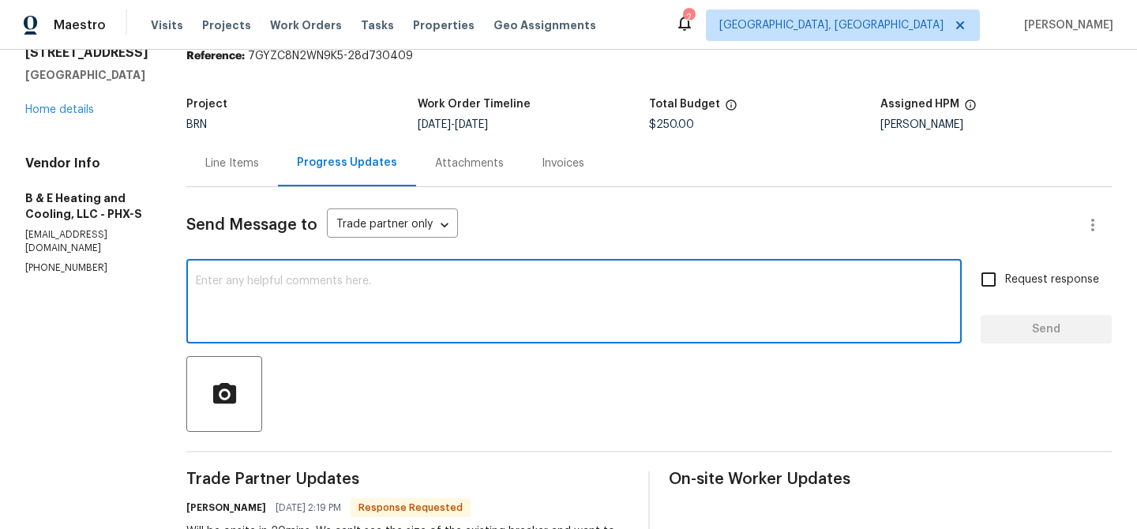
click at [242, 161] on div "Line Items" at bounding box center [232, 164] width 54 height 16
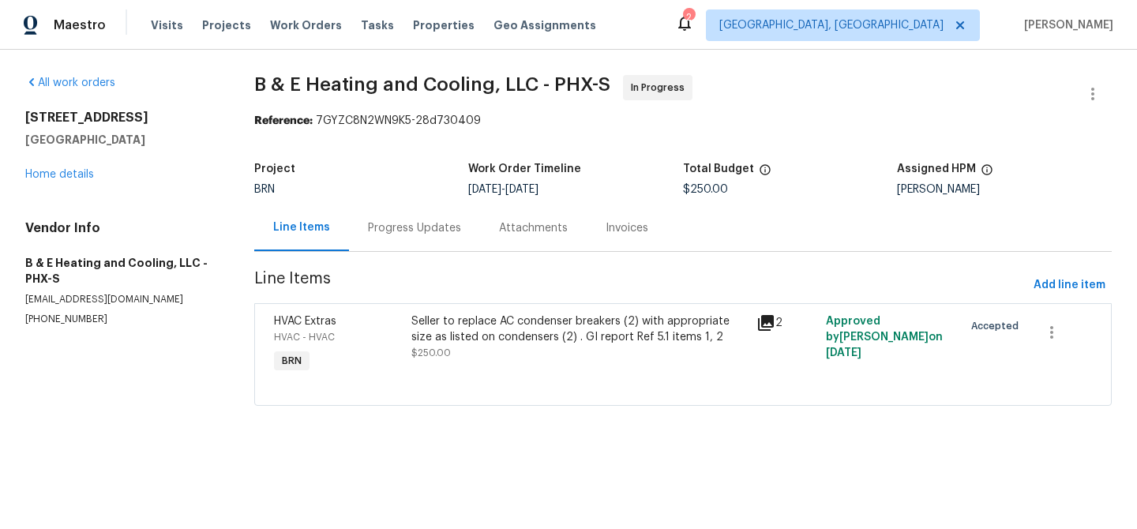
click at [384, 204] on div "Progress Updates" at bounding box center [414, 227] width 131 height 47
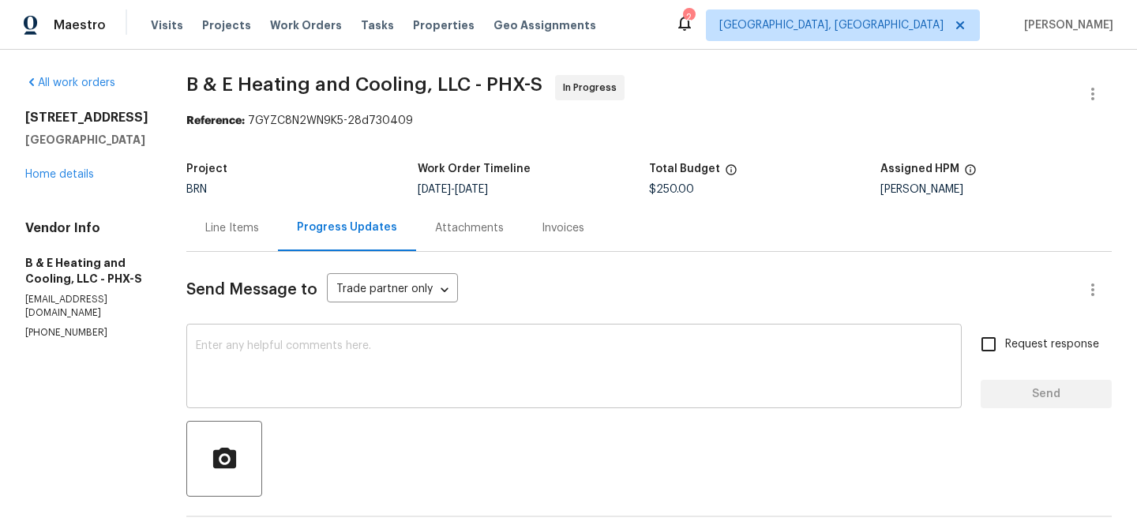
click at [354, 347] on textarea at bounding box center [574, 367] width 756 height 55
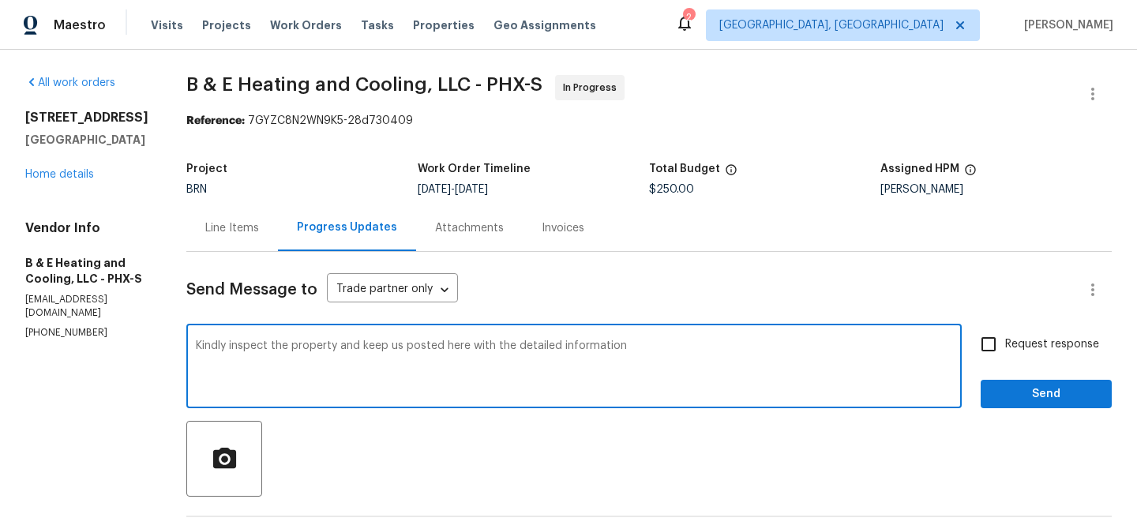
type textarea "Kindly inspect the property and keep us posted here with the detailed informati…"
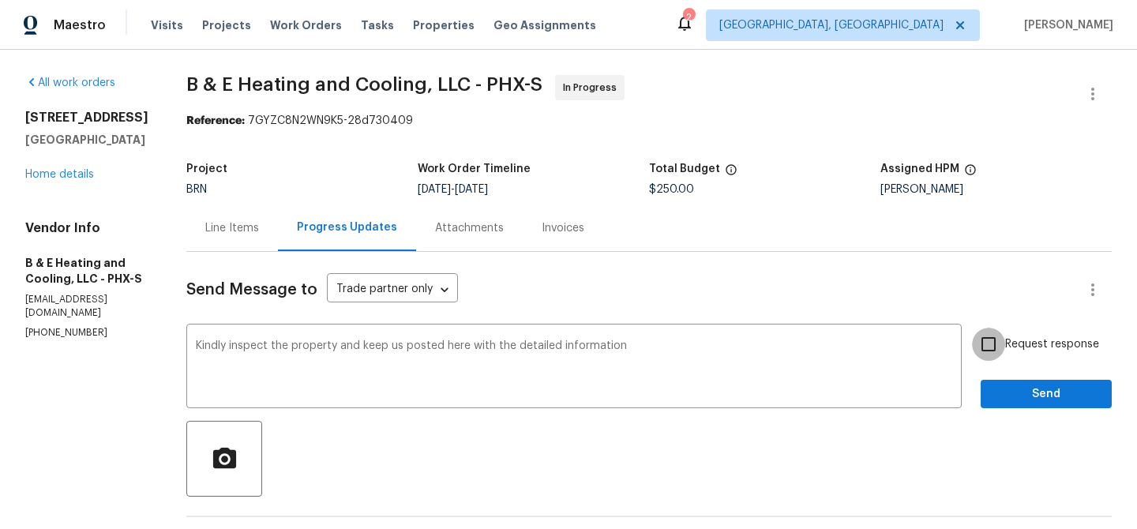
click at [1001, 346] on input "Request response" at bounding box center [988, 344] width 33 height 33
checkbox input "true"
click at [1001, 389] on span "Send" at bounding box center [1046, 394] width 106 height 20
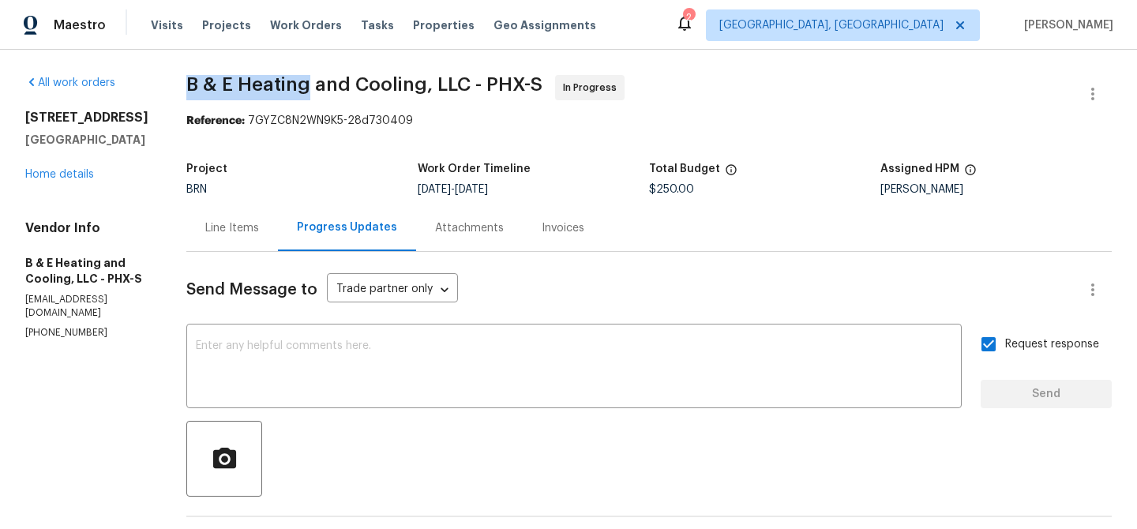
drag, startPoint x: 186, startPoint y: 84, endPoint x: 320, endPoint y: 87, distance: 133.4
click at [320, 87] on div "All work orders 5976 W Alameda Rd Glendale, AZ 85310 Home details Vendor Info B…" at bounding box center [568, 527] width 1137 height 955
copy span "B & E Heating"
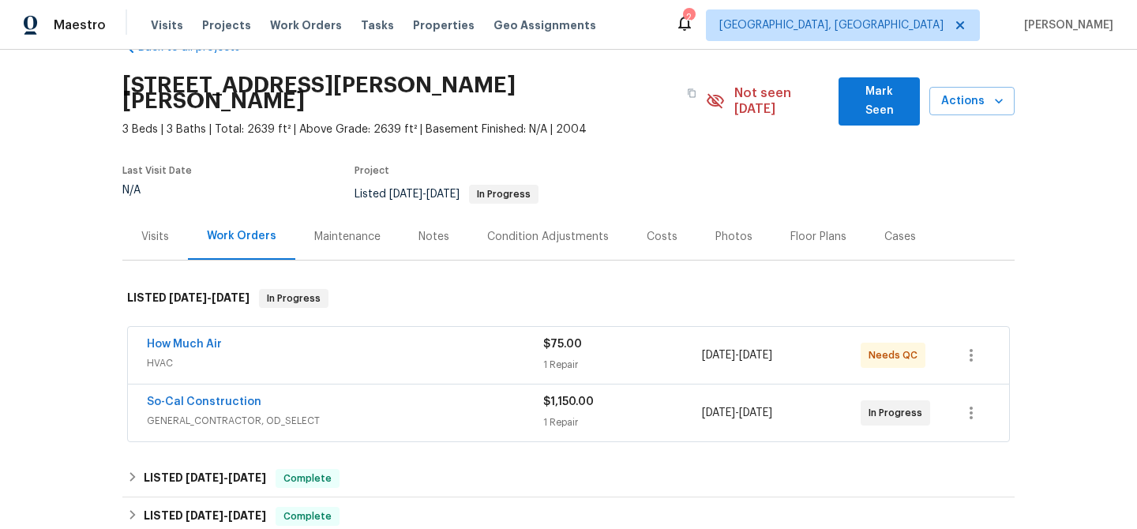
scroll to position [54, 0]
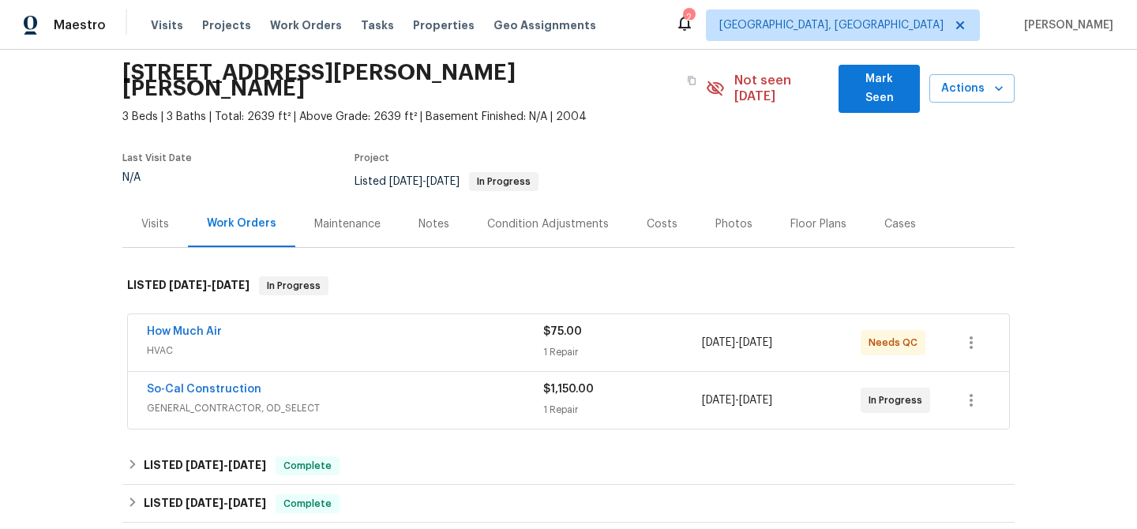
click at [200, 324] on span "How Much Air" at bounding box center [184, 332] width 75 height 16
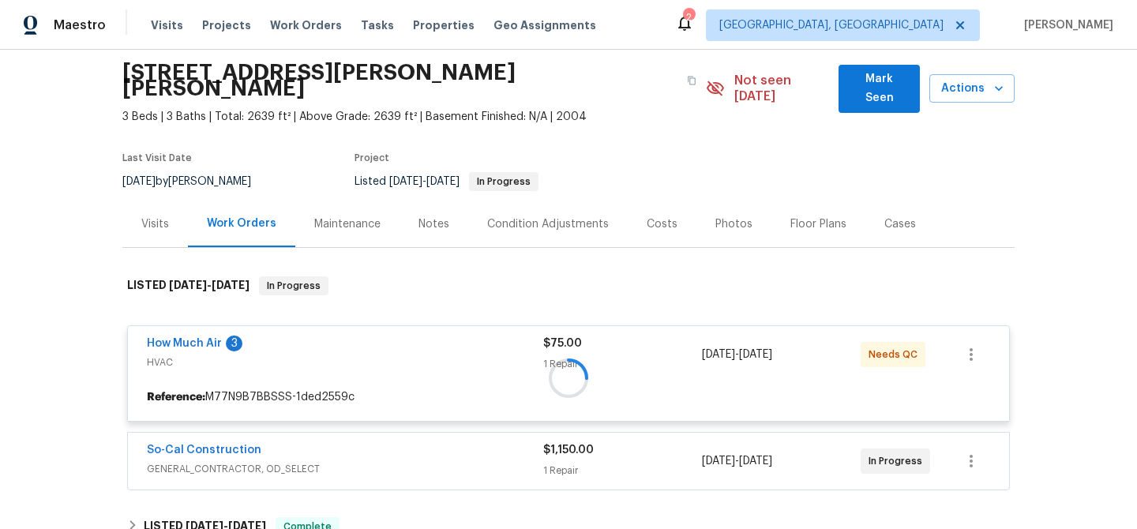
click at [189, 324] on div at bounding box center [568, 377] width 892 height 234
click at [183, 327] on div at bounding box center [568, 377] width 892 height 234
click at [196, 328] on div at bounding box center [568, 377] width 892 height 234
click at [204, 329] on div at bounding box center [568, 377] width 892 height 234
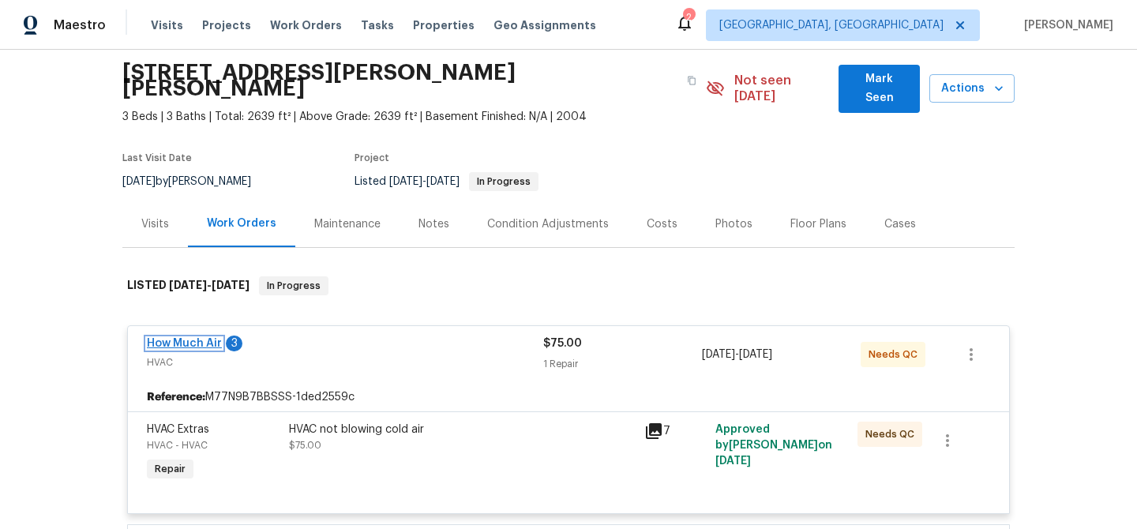
click at [190, 338] on link "How Much Air" at bounding box center [184, 343] width 75 height 11
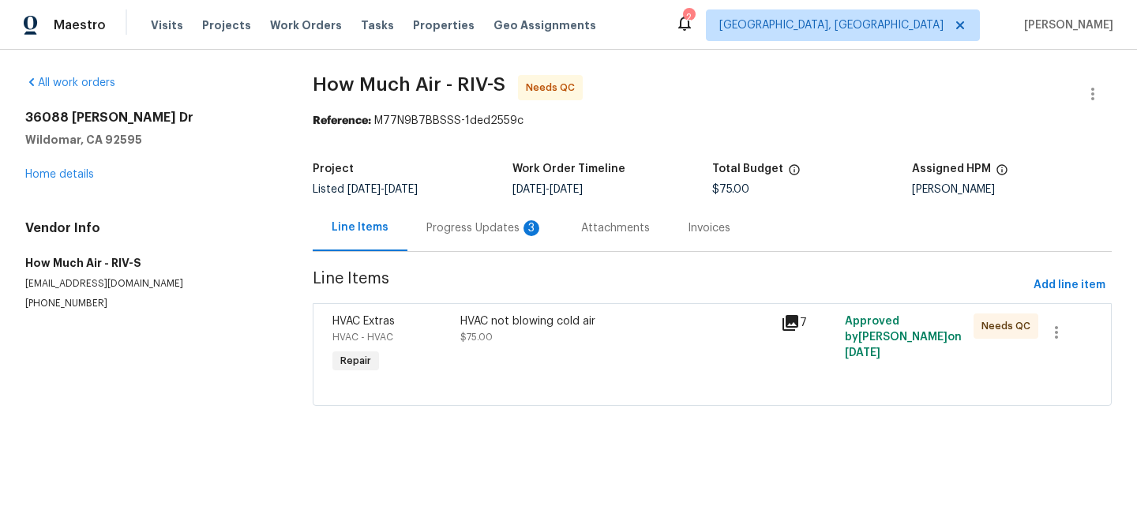
click at [444, 215] on div "Progress Updates 3" at bounding box center [484, 227] width 155 height 47
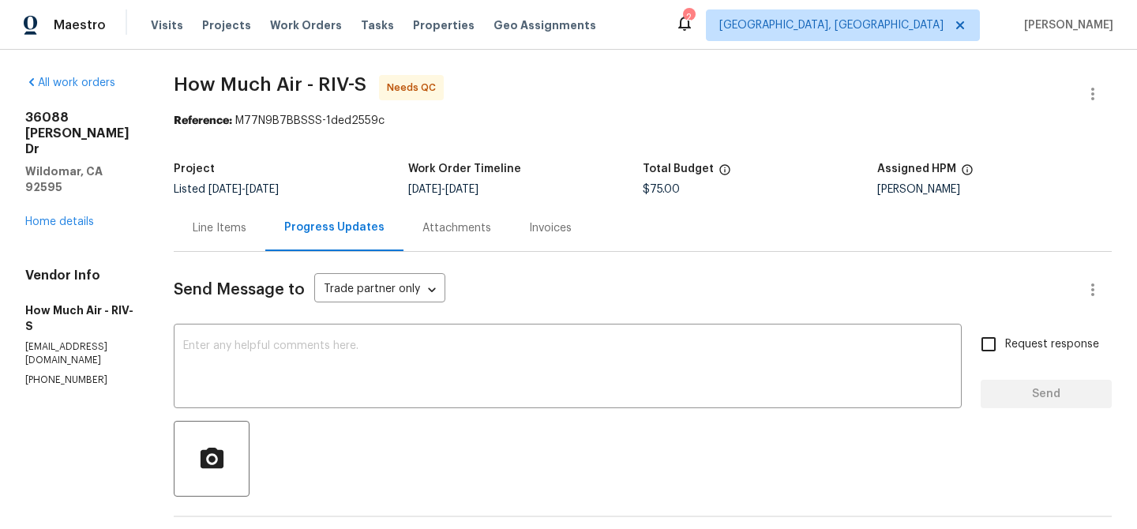
click at [214, 225] on div "Line Items" at bounding box center [220, 228] width 54 height 16
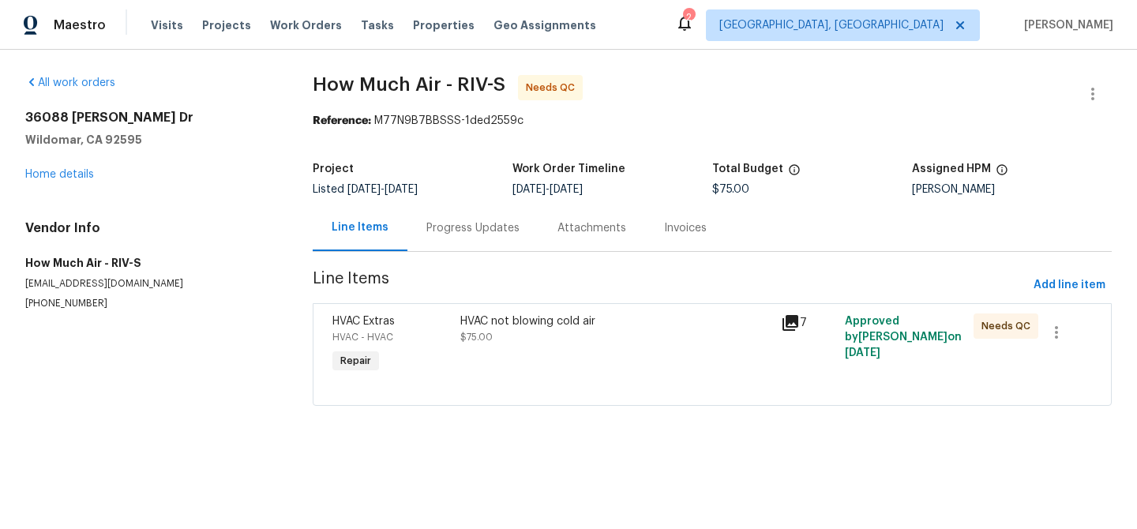
click at [503, 373] on div "HVAC not blowing cold air $75.00" at bounding box center [615, 345] width 320 height 73
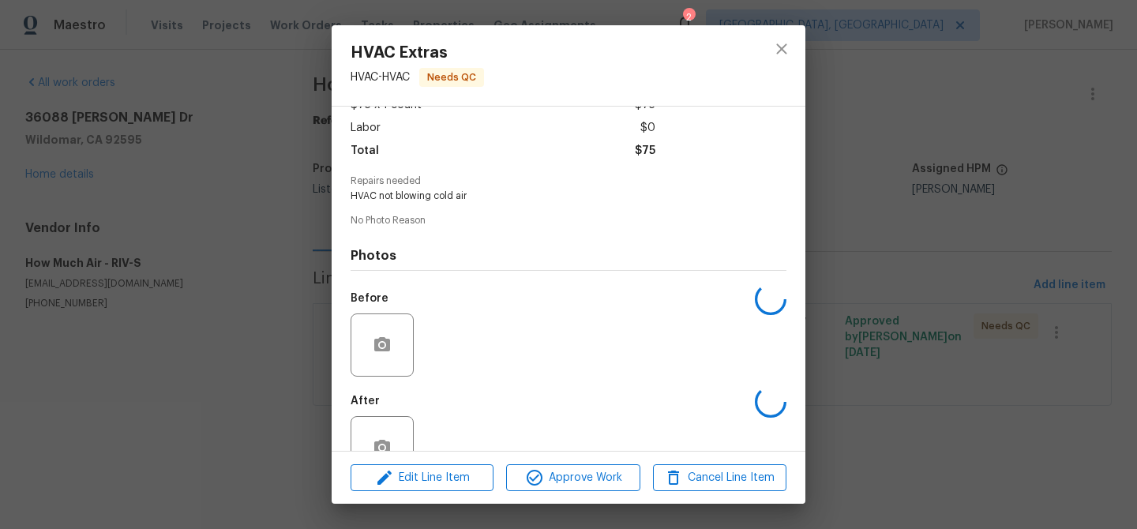
scroll to position [144, 0]
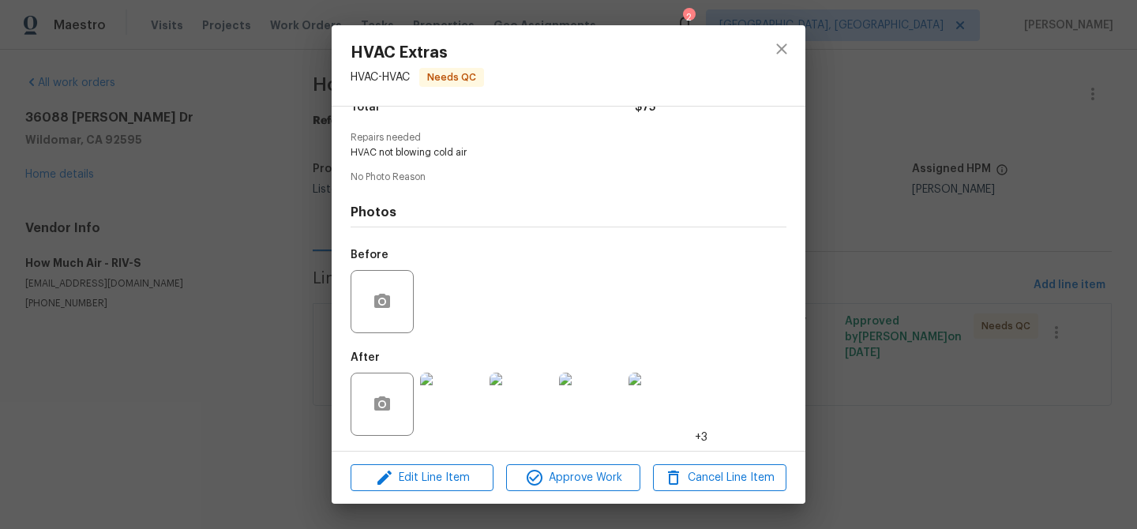
click at [444, 403] on img at bounding box center [451, 404] width 63 height 63
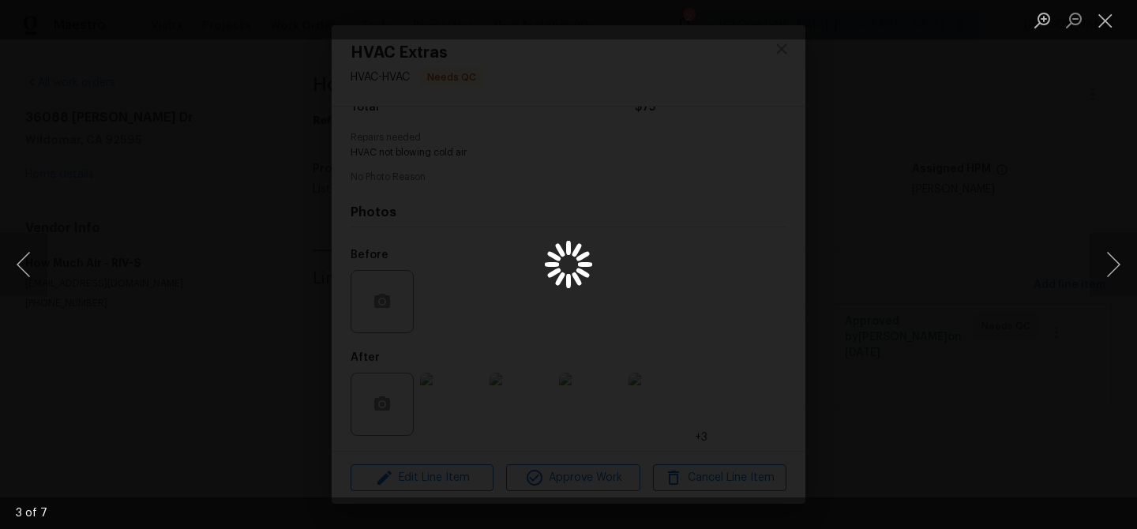
click at [144, 256] on div "Lightbox" at bounding box center [568, 264] width 1137 height 529
click at [191, 213] on div "Lightbox" at bounding box center [568, 264] width 1137 height 529
click at [243, 199] on div "Lightbox" at bounding box center [568, 264] width 1137 height 529
click at [1103, 22] on button "Close lightbox" at bounding box center [1105, 20] width 32 height 28
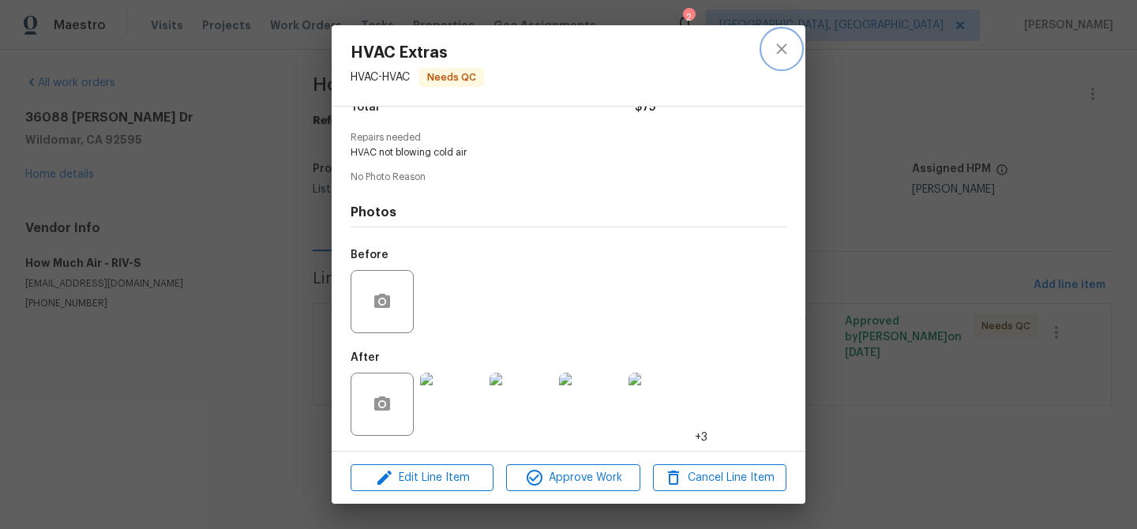
click at [782, 48] on icon "close" at bounding box center [781, 48] width 10 height 10
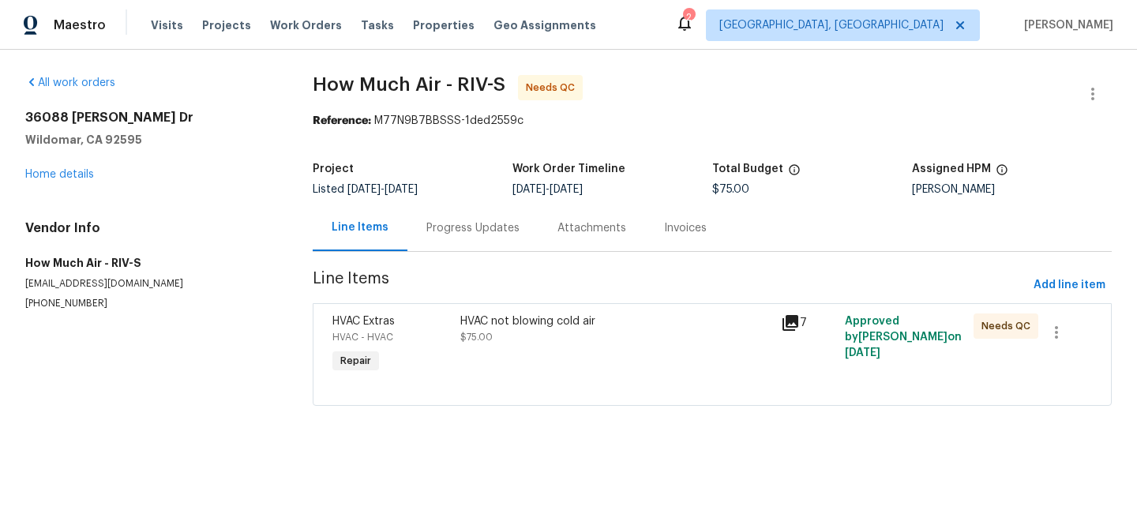
click at [470, 223] on div "Progress Updates" at bounding box center [472, 228] width 93 height 16
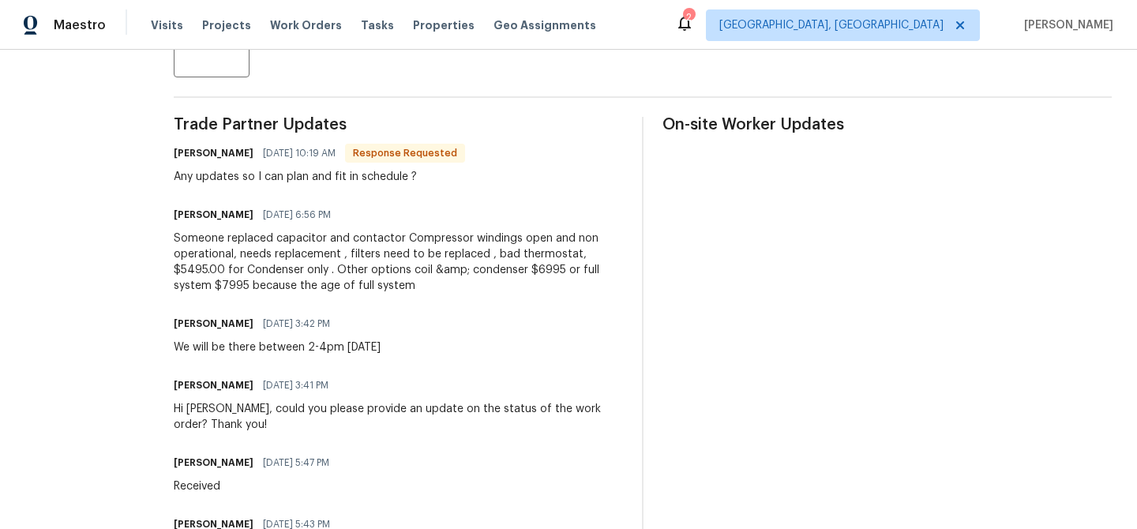
scroll to position [418, 0]
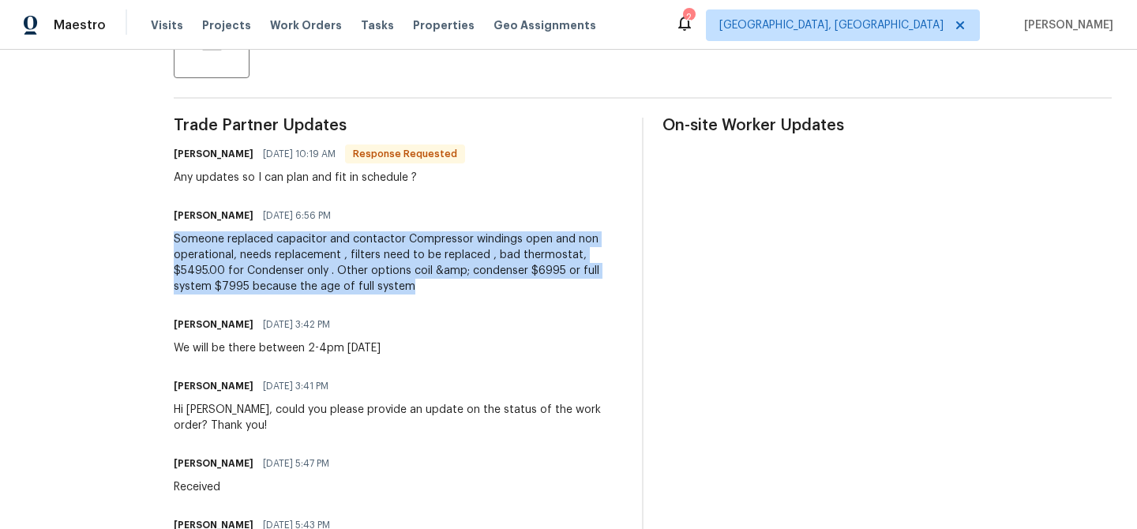
drag, startPoint x: 170, startPoint y: 237, endPoint x: 424, endPoint y: 284, distance: 258.6
click at [424, 284] on div "All work orders 36088 Madora Dr Wildomar, CA 92595 Home details Vendor Info How…" at bounding box center [568, 147] width 1137 height 1033
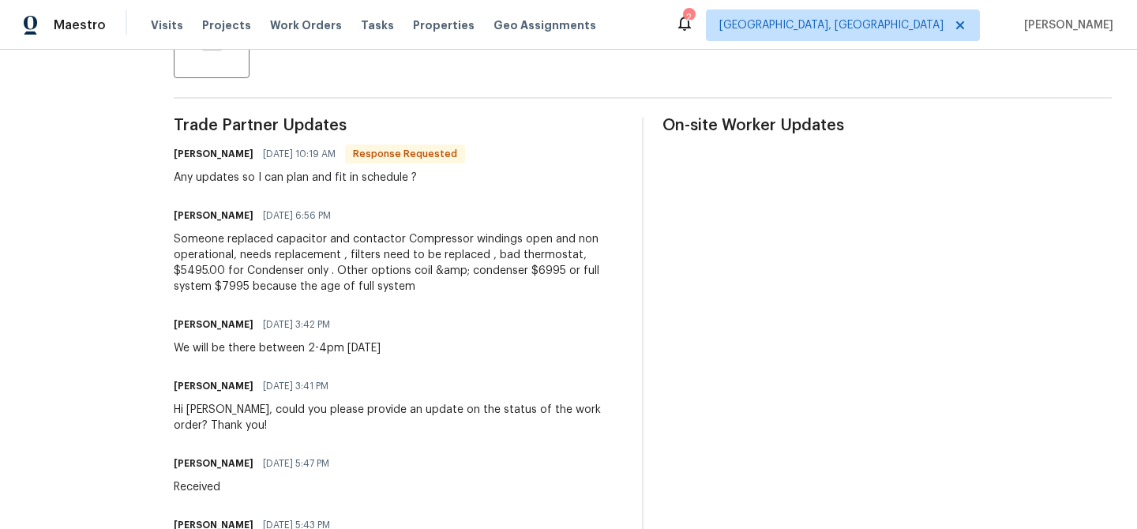
click at [267, 440] on div "Trade Partner Updates Andy Mejia 08/21/2025 10:19 AM Response Requested Any upd…" at bounding box center [398, 378] width 449 height 521
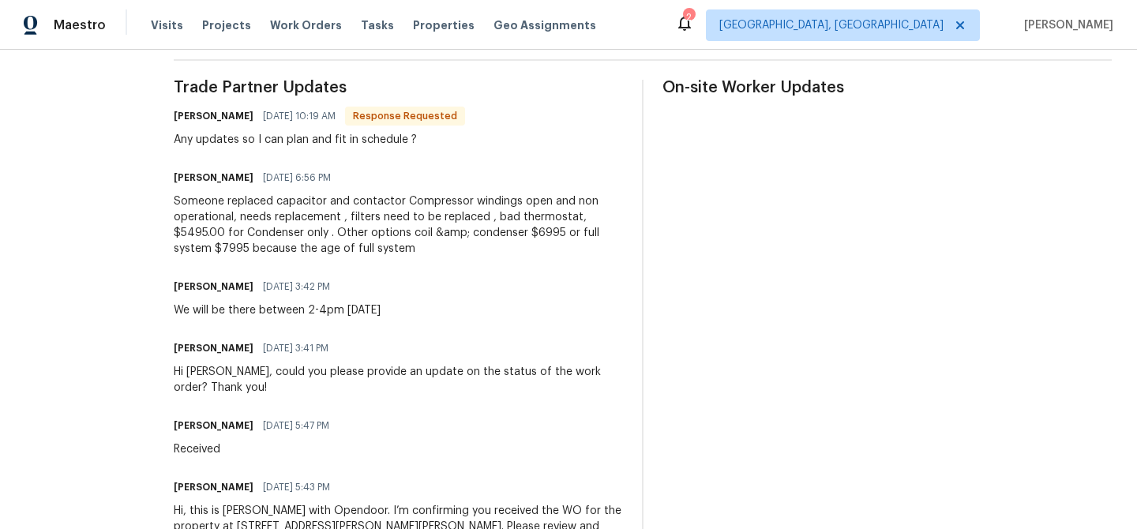
scroll to position [538, 0]
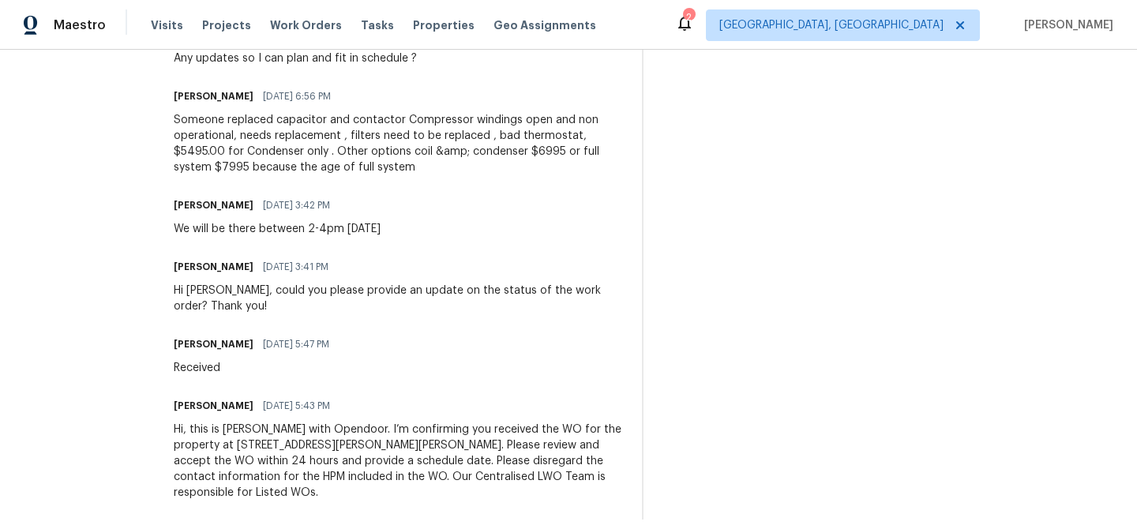
click at [312, 146] on div "Someone replaced capacitor and contactor Compressor windings open and non opera…" at bounding box center [398, 143] width 449 height 63
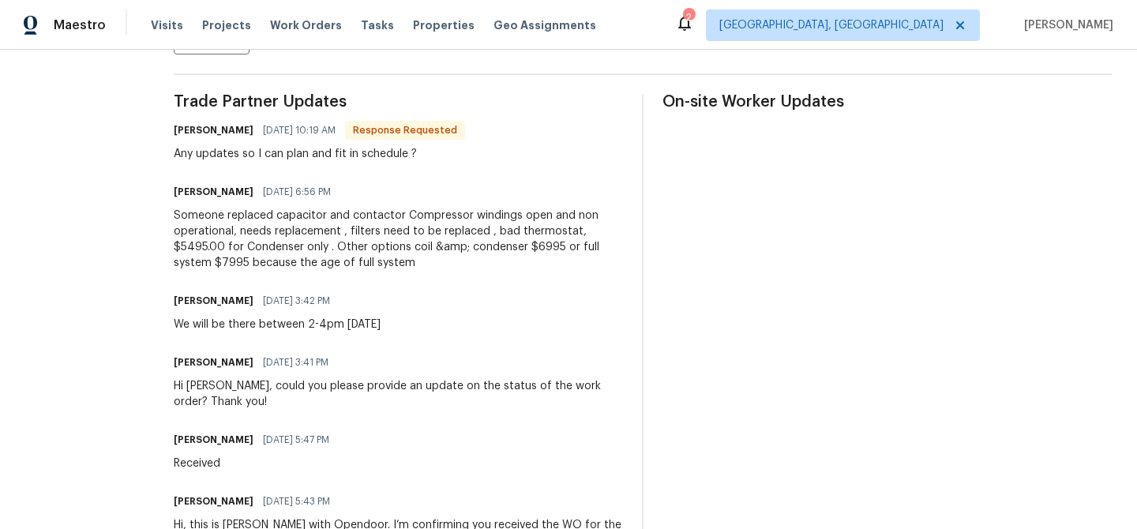
scroll to position [428, 0]
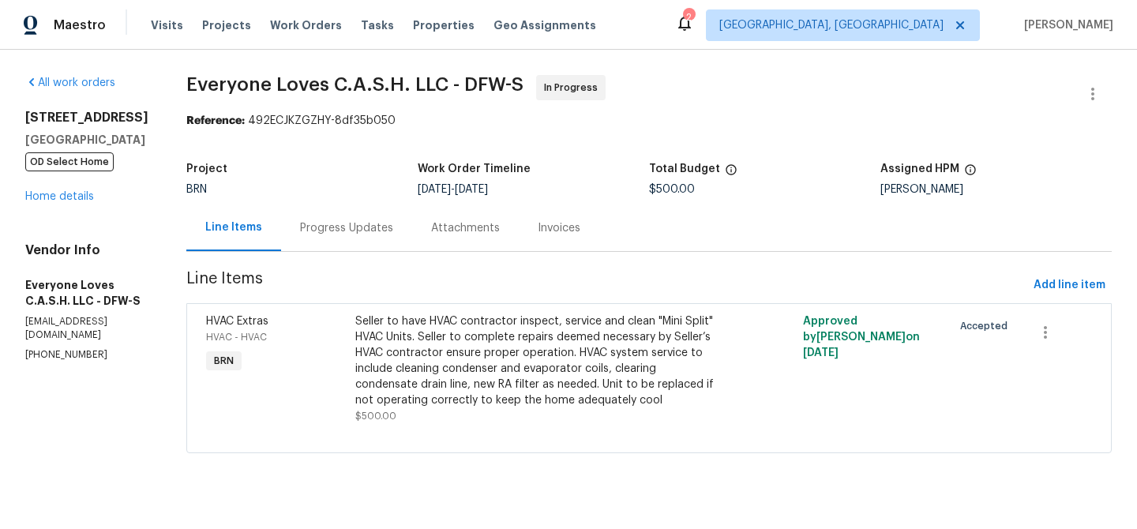
click at [387, 222] on div "Progress Updates" at bounding box center [346, 228] width 93 height 16
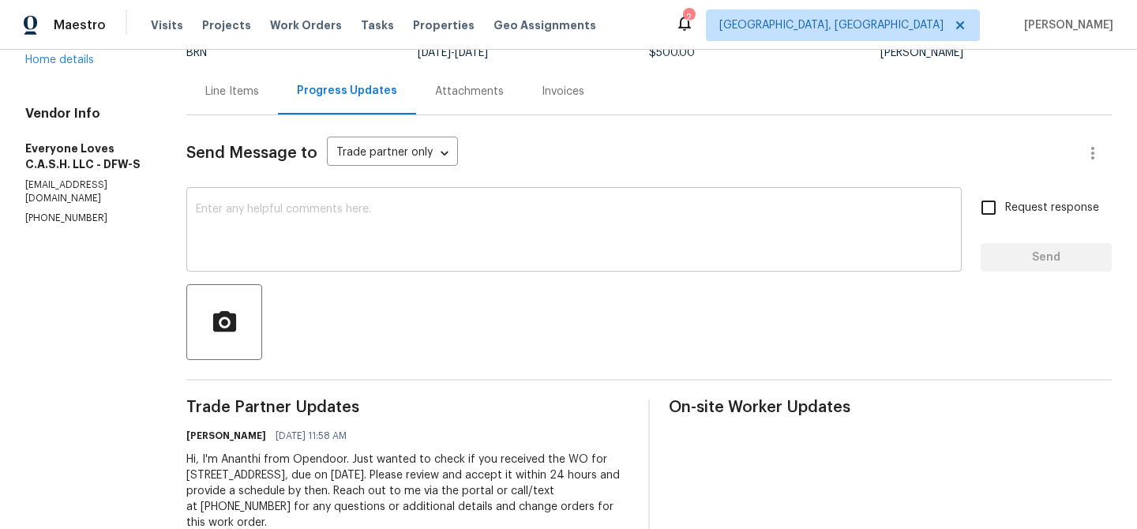
scroll to position [163, 0]
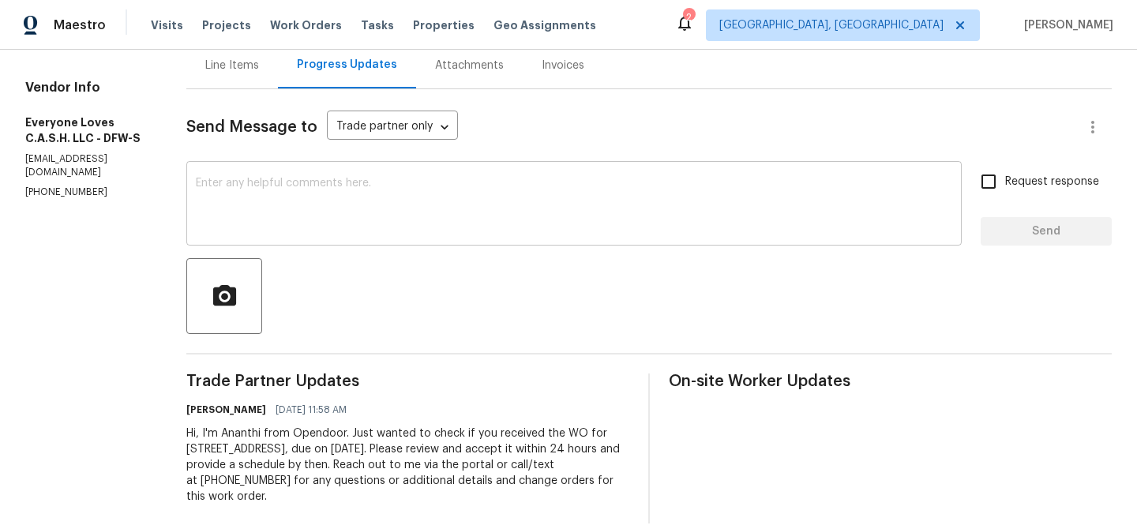
click at [368, 232] on textarea at bounding box center [574, 205] width 756 height 55
paste textarea "Could you please provide us with the scheduled date?"
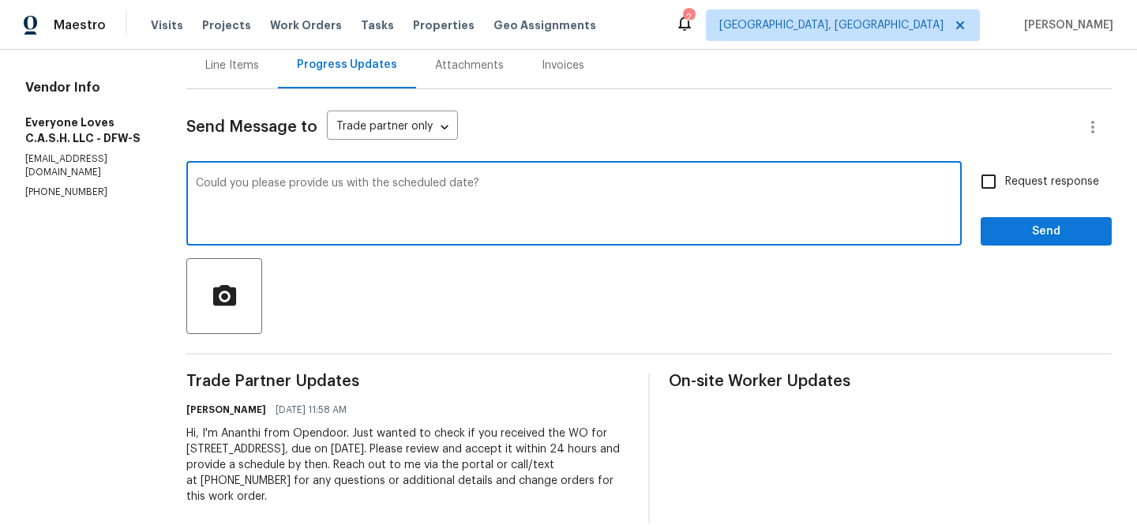
type textarea "Could you please provide us with the scheduled date?"
click at [1007, 172] on label "Request response" at bounding box center [1035, 181] width 127 height 33
click at [1005, 172] on input "Request response" at bounding box center [988, 181] width 33 height 33
checkbox input "true"
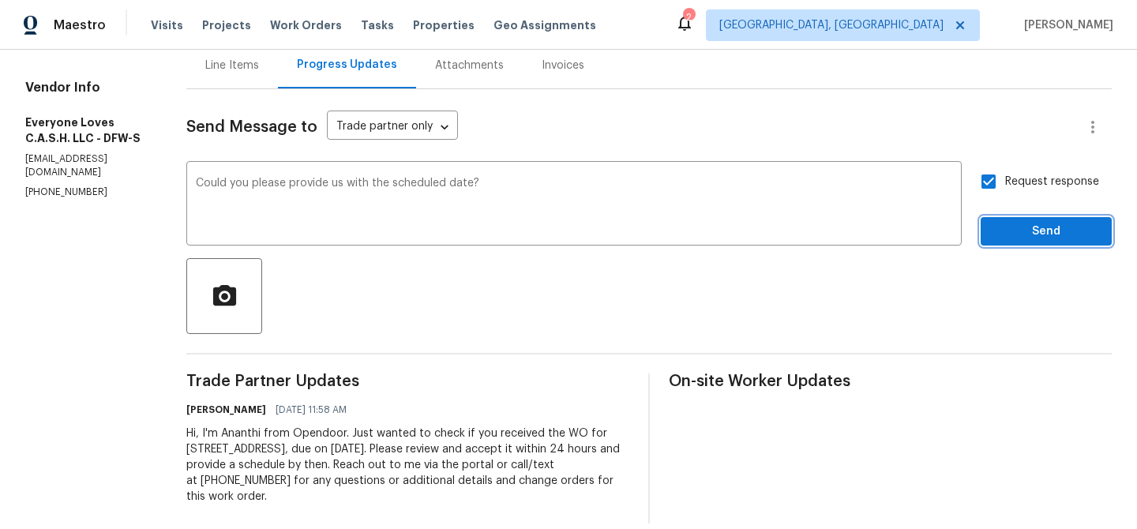
click at [1005, 227] on span "Send" at bounding box center [1046, 232] width 106 height 20
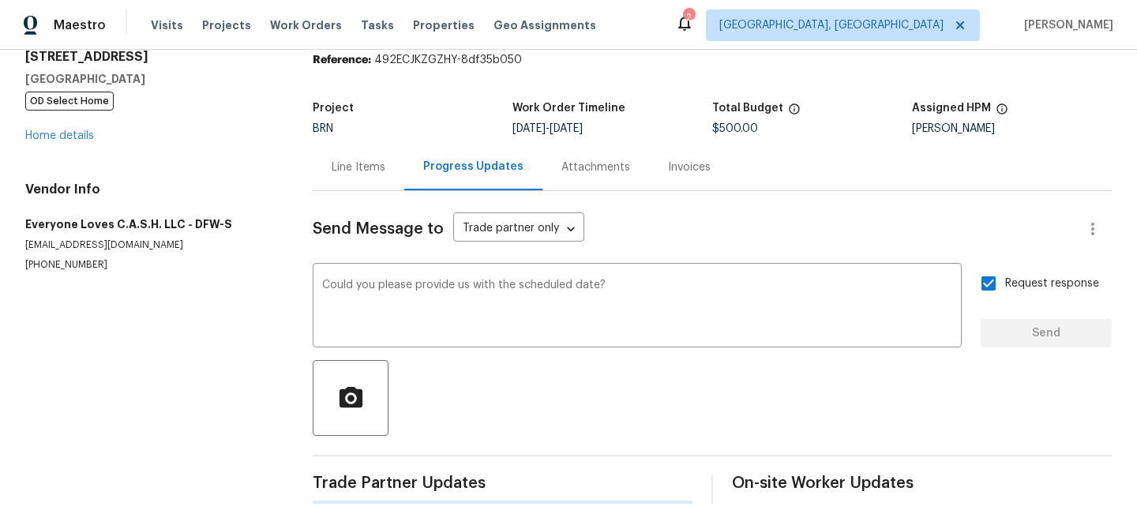
scroll to position [0, 0]
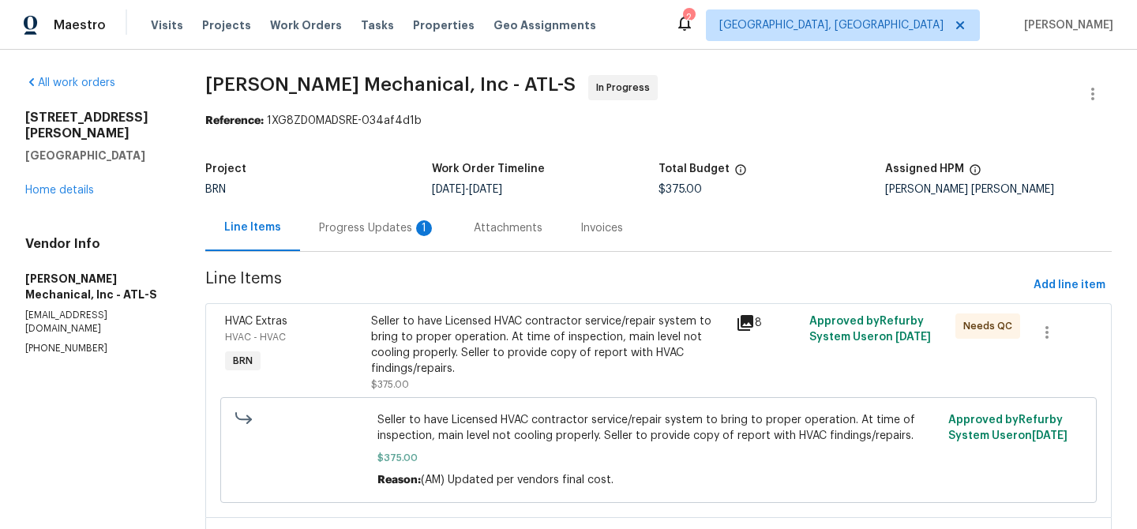
click at [351, 204] on div "Project BRN Work Order Timeline [DATE] - [DATE] Total Budget $375.00 Assigned H…" at bounding box center [658, 179] width 906 height 51
click at [377, 216] on div "Progress Updates 1" at bounding box center [377, 227] width 155 height 47
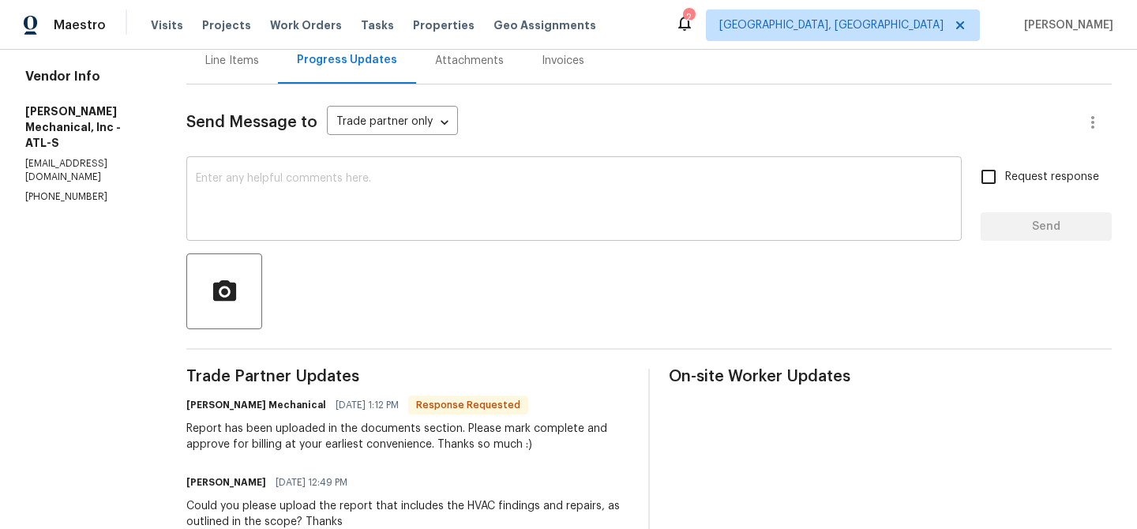
scroll to position [168, 0]
click at [339, 203] on textarea at bounding box center [574, 199] width 756 height 55
click at [259, 65] on div "Line Items" at bounding box center [232, 60] width 54 height 16
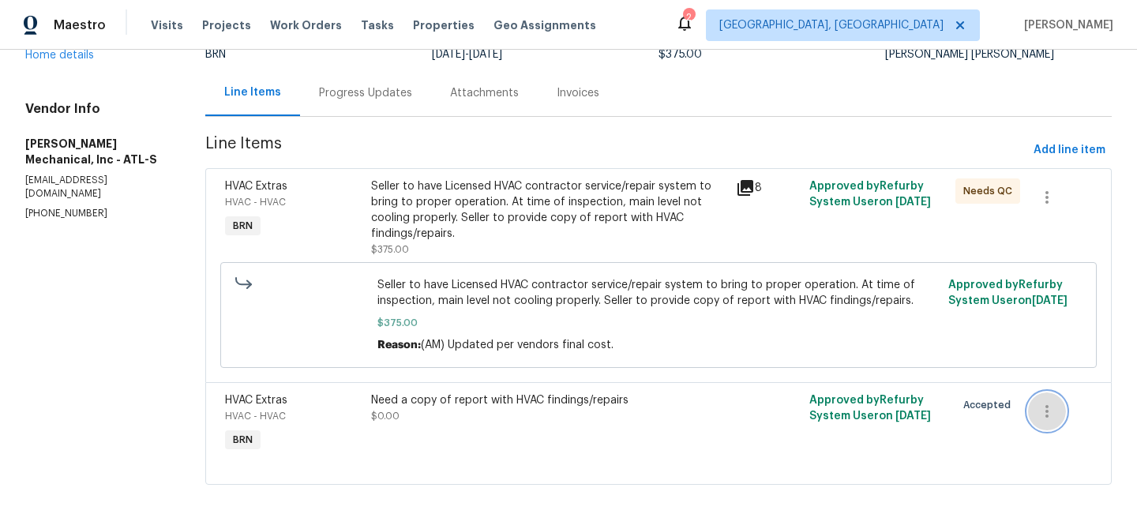
click at [1054, 418] on icon "button" at bounding box center [1046, 411] width 19 height 19
click at [1049, 410] on li "Cancel" at bounding box center [1059, 411] width 61 height 26
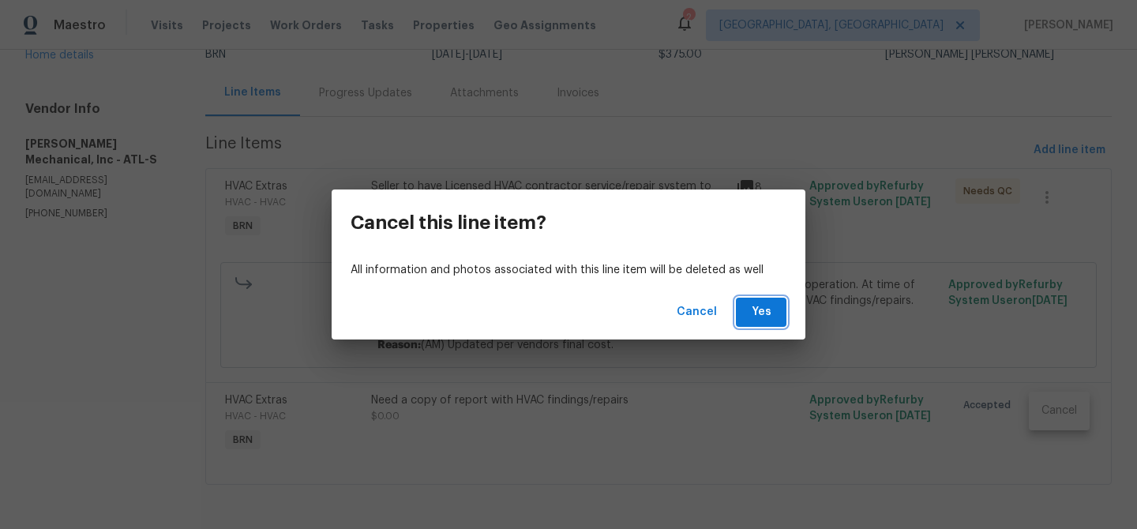
click at [753, 310] on span "Yes" at bounding box center [760, 312] width 25 height 20
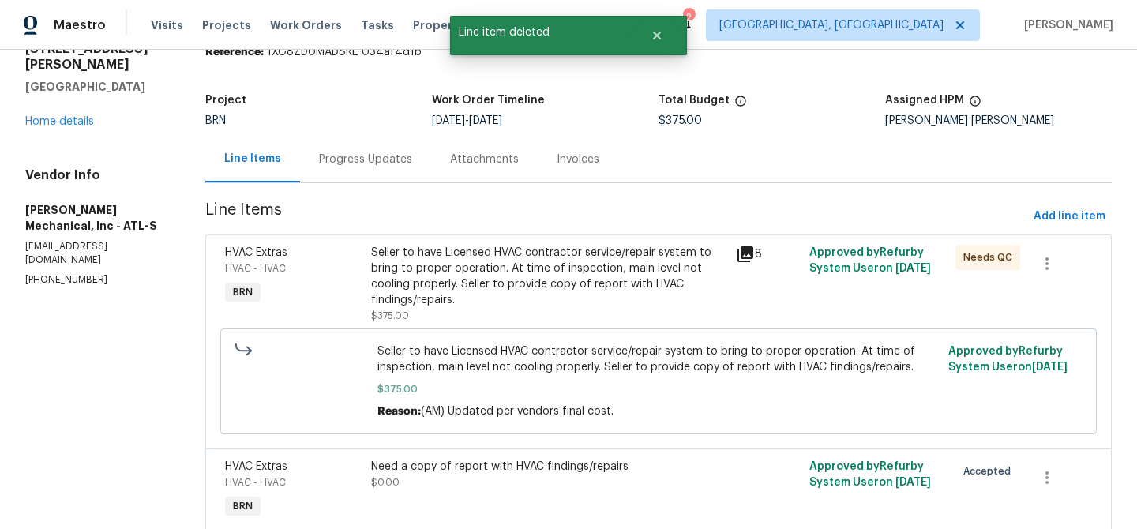
scroll to position [0, 0]
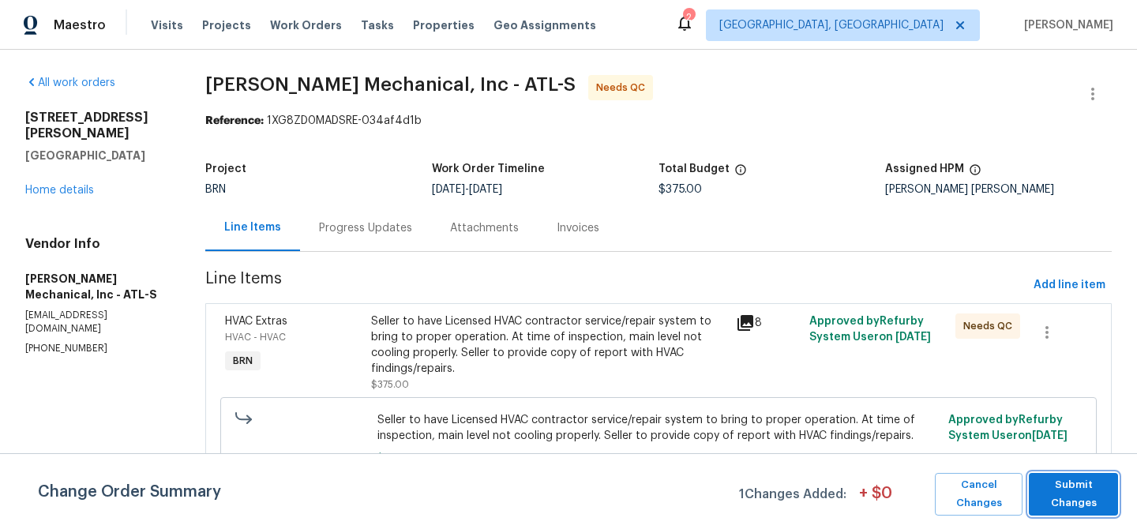
click at [1059, 485] on span "Submit Changes" at bounding box center [1072, 494] width 73 height 36
click at [405, 227] on div "Progress Updates" at bounding box center [365, 228] width 93 height 16
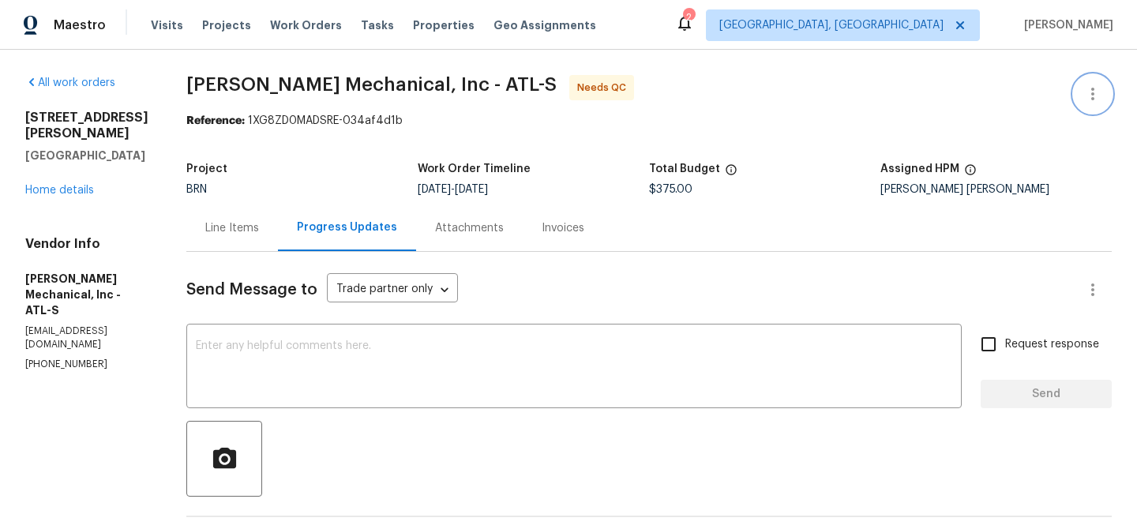
click at [1078, 92] on button "button" at bounding box center [1093, 94] width 38 height 38
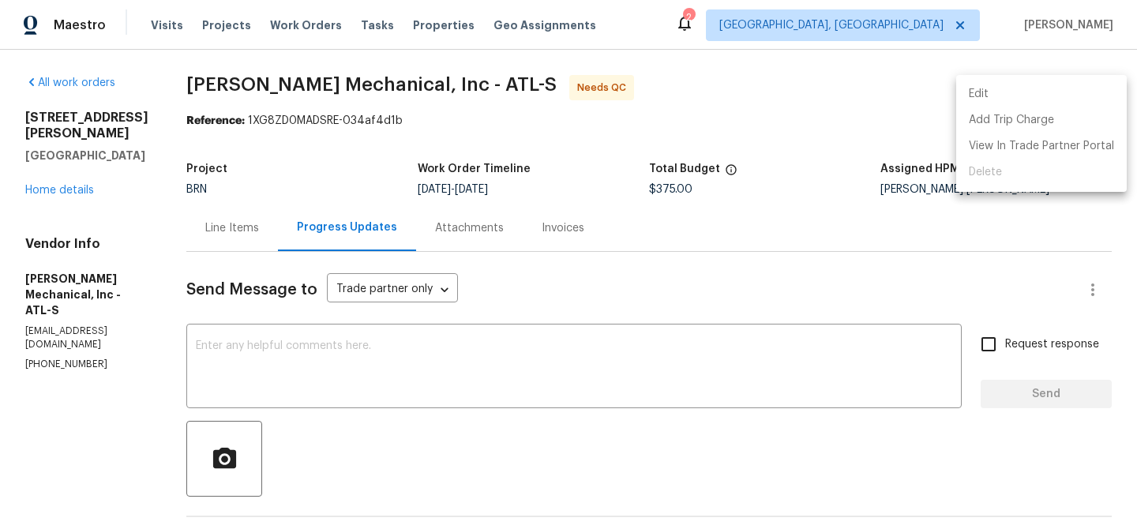
click at [1003, 93] on li "Edit" at bounding box center [1041, 94] width 171 height 26
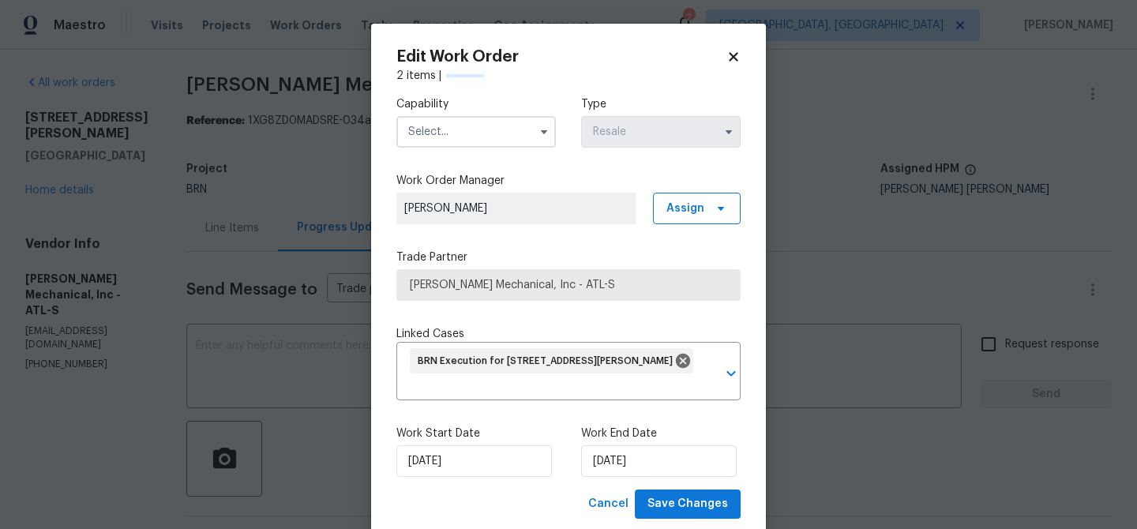
click at [446, 126] on input "text" at bounding box center [475, 132] width 159 height 32
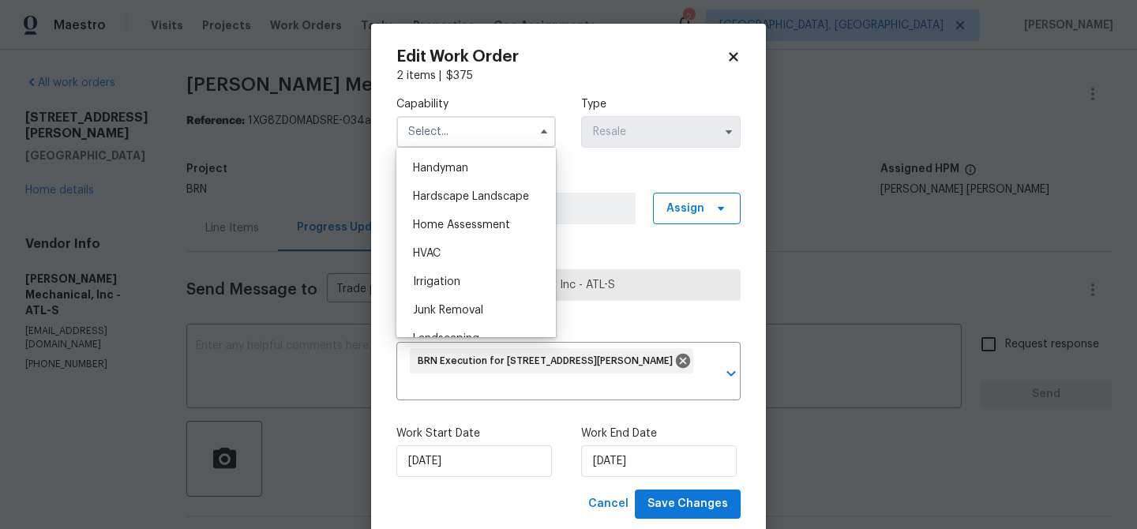
scroll to position [875, 0]
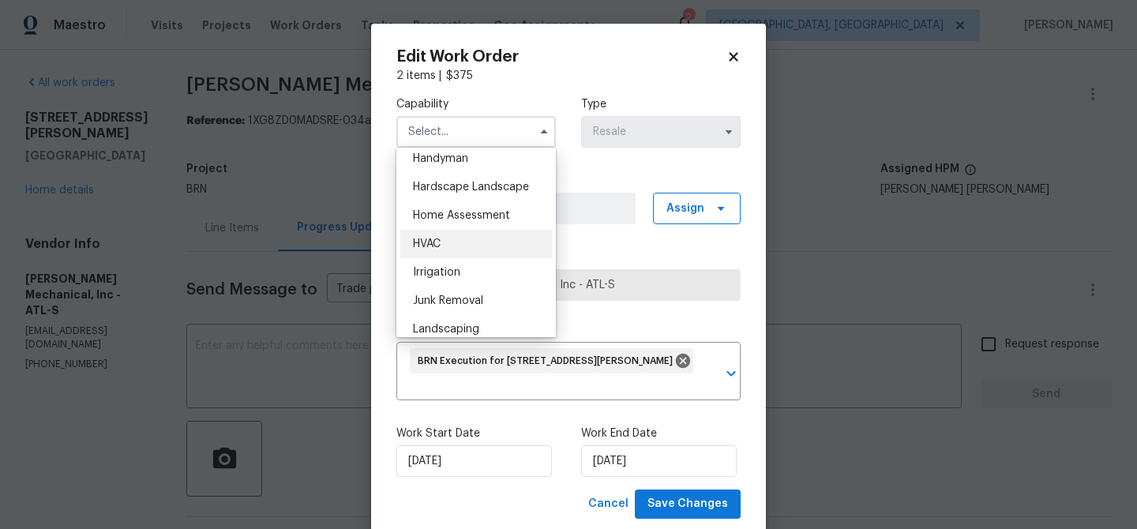
click at [459, 239] on div "HVAC" at bounding box center [476, 244] width 152 height 28
type input "HVAC"
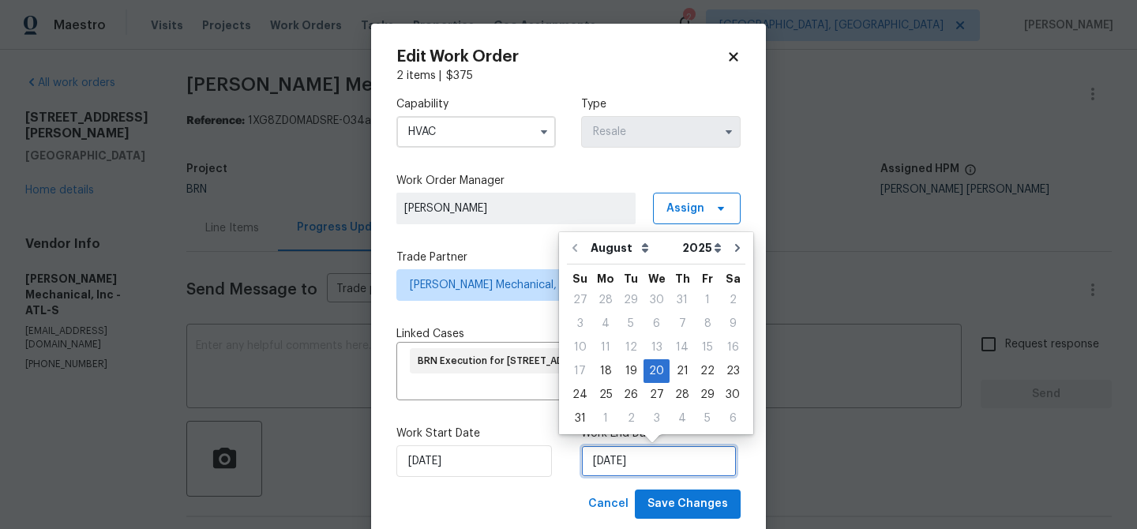
click at [656, 456] on input "20/08/2025" at bounding box center [659, 461] width 156 height 32
click at [676, 367] on div "21" at bounding box center [681, 371] width 25 height 22
type input "21/08/2025"
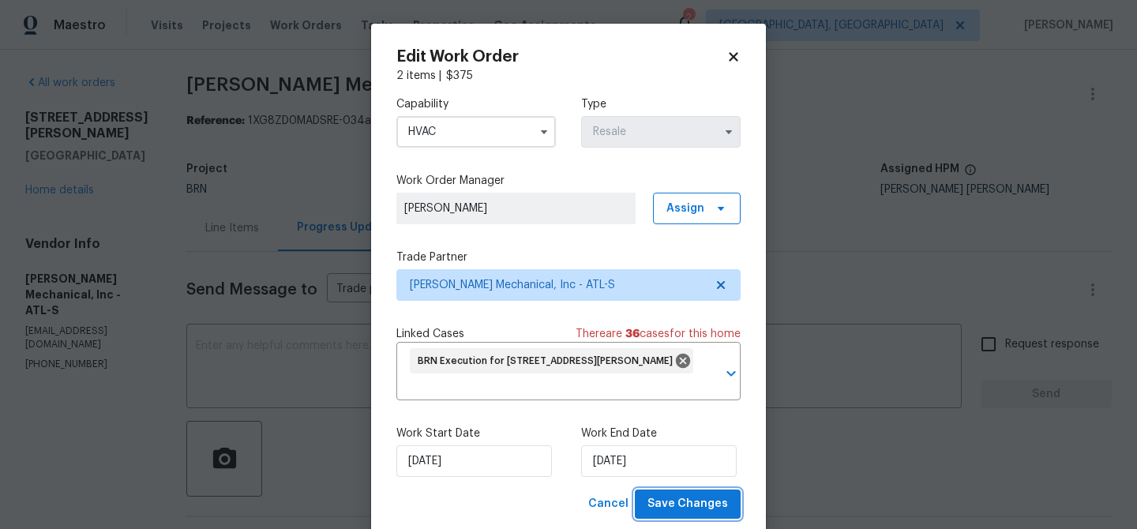
click at [673, 500] on span "Save Changes" at bounding box center [687, 504] width 81 height 20
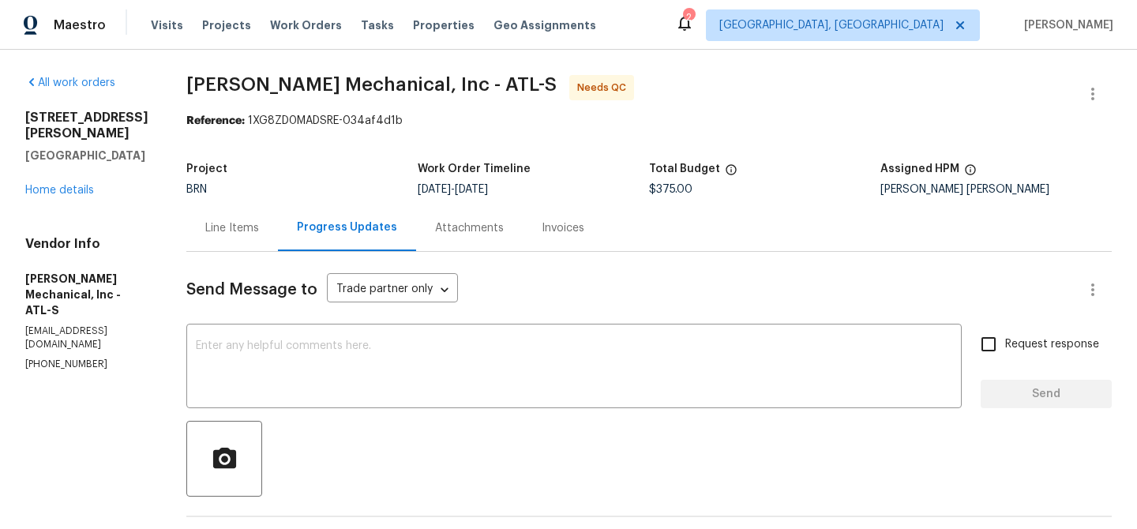
click at [249, 220] on div "Line Items" at bounding box center [232, 228] width 54 height 16
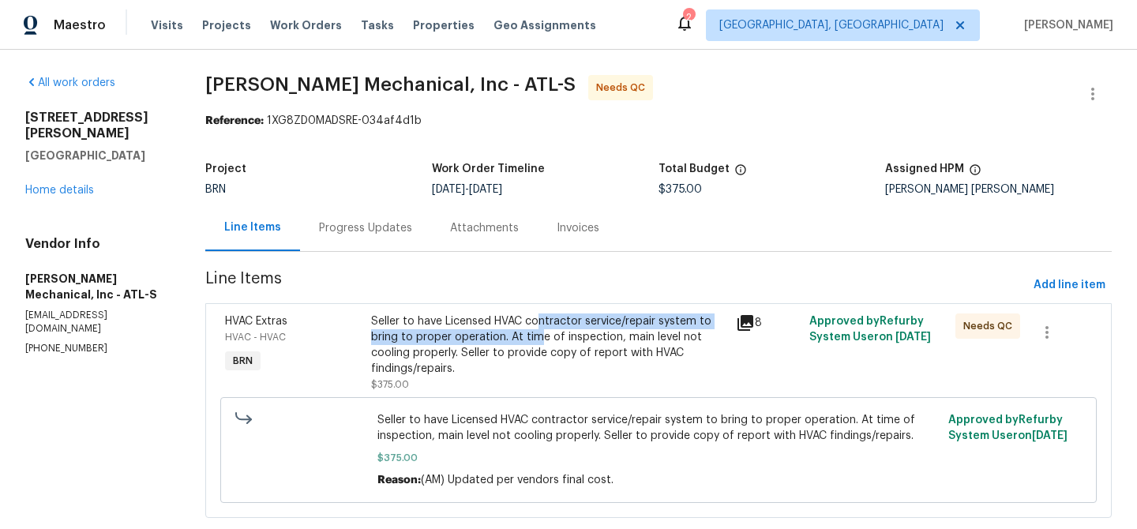
click at [548, 329] on div "Seller to have Licensed HVAC contractor service/repair system to bring to prope…" at bounding box center [549, 344] width 356 height 63
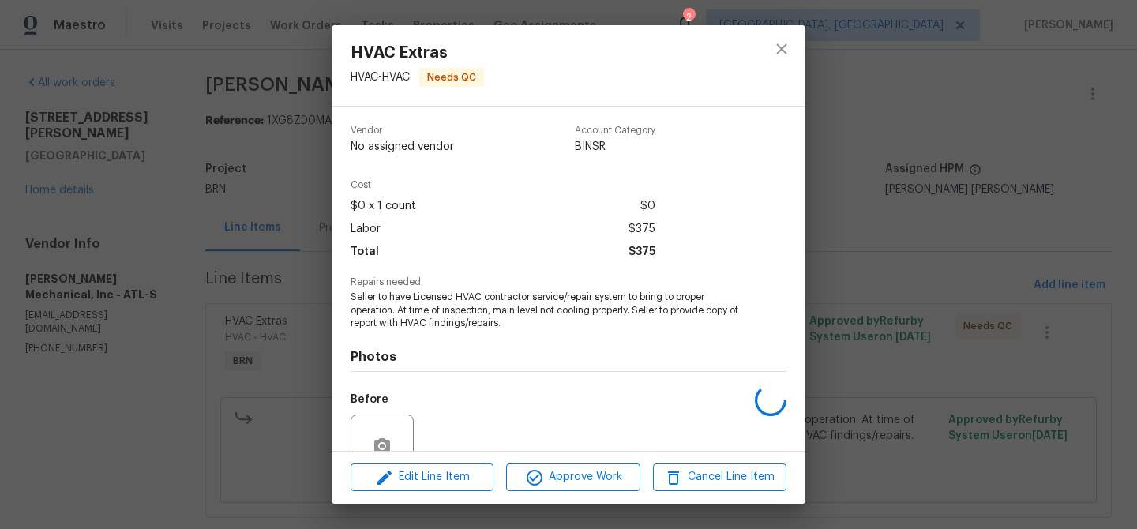
scroll to position [145, 0]
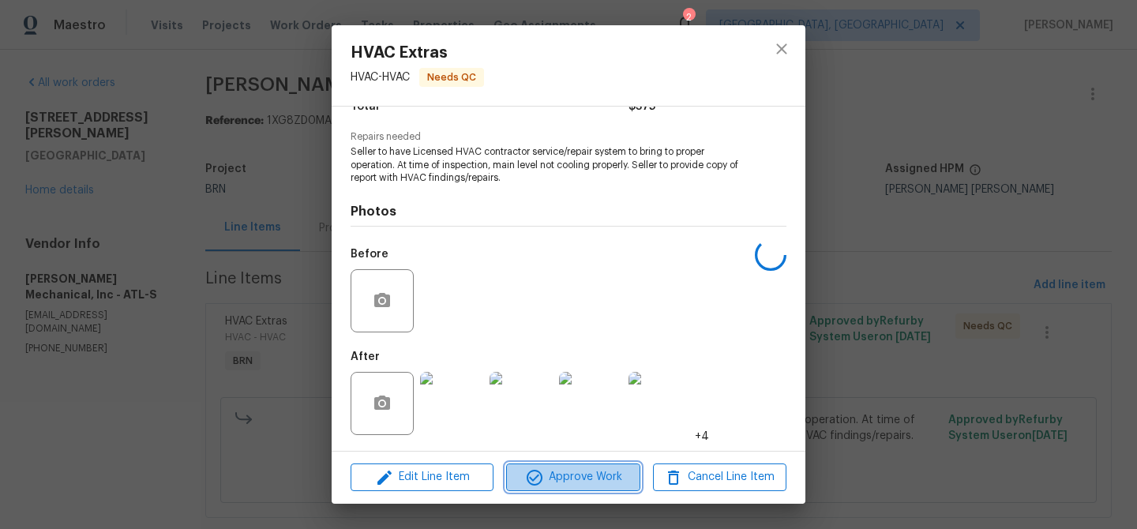
click at [550, 468] on span "Approve Work" at bounding box center [573, 477] width 124 height 20
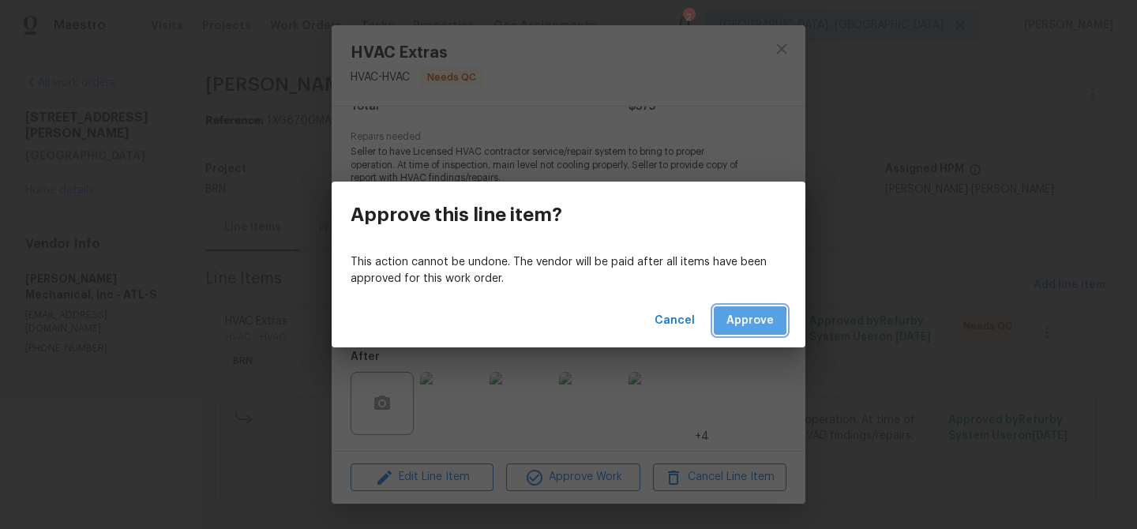
click at [730, 322] on span "Approve" at bounding box center [749, 321] width 47 height 20
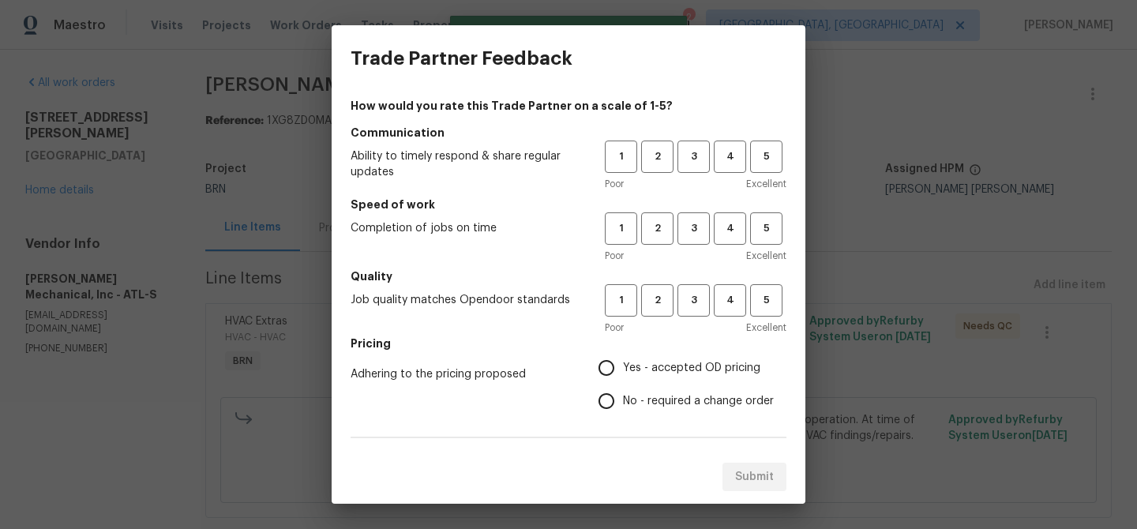
click at [692, 173] on div "1 2 3 4 5 Poor Excellent" at bounding box center [696, 166] width 182 height 51
click at [686, 171] on button "3" at bounding box center [693, 157] width 32 height 32
click at [686, 230] on span "3" at bounding box center [693, 228] width 29 height 18
click at [699, 294] on span "3" at bounding box center [693, 300] width 29 height 18
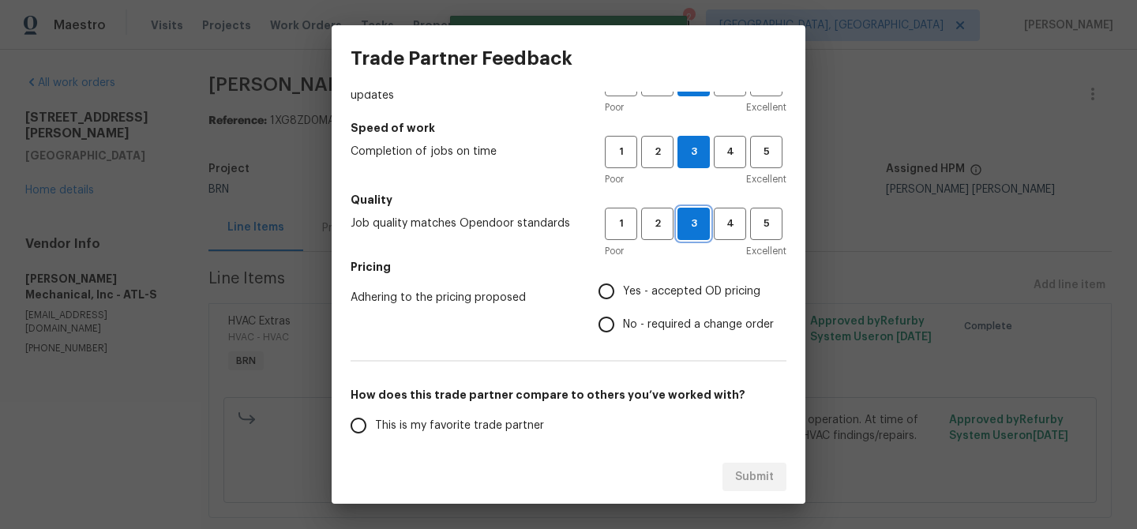
scroll to position [121, 0]
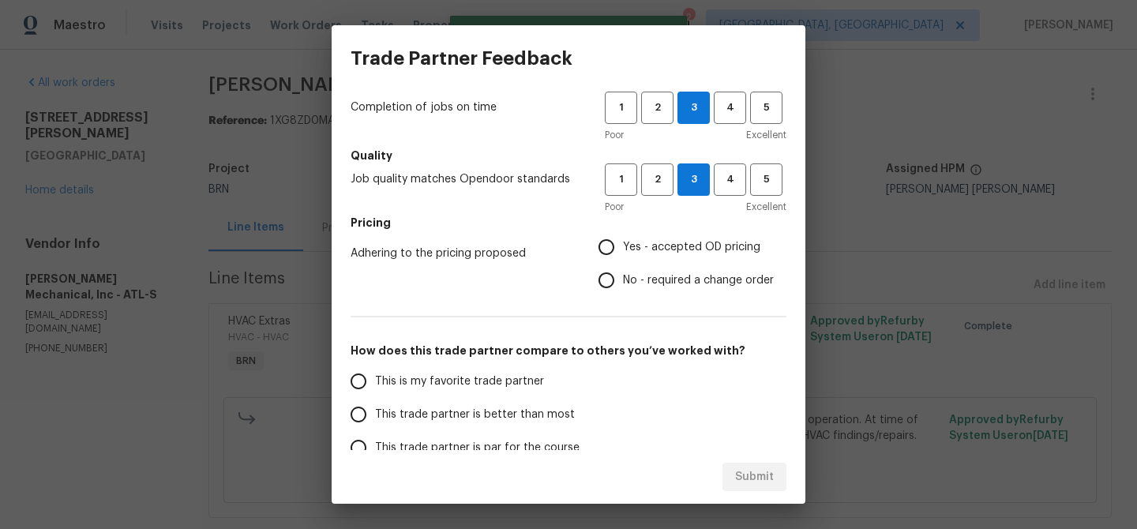
click at [613, 276] on input "No - required a change order" at bounding box center [606, 280] width 33 height 33
radio input "true"
click at [414, 375] on span "This is my favorite trade partner" at bounding box center [459, 381] width 169 height 17
click at [375, 375] on input "This is my favorite trade partner" at bounding box center [358, 381] width 33 height 33
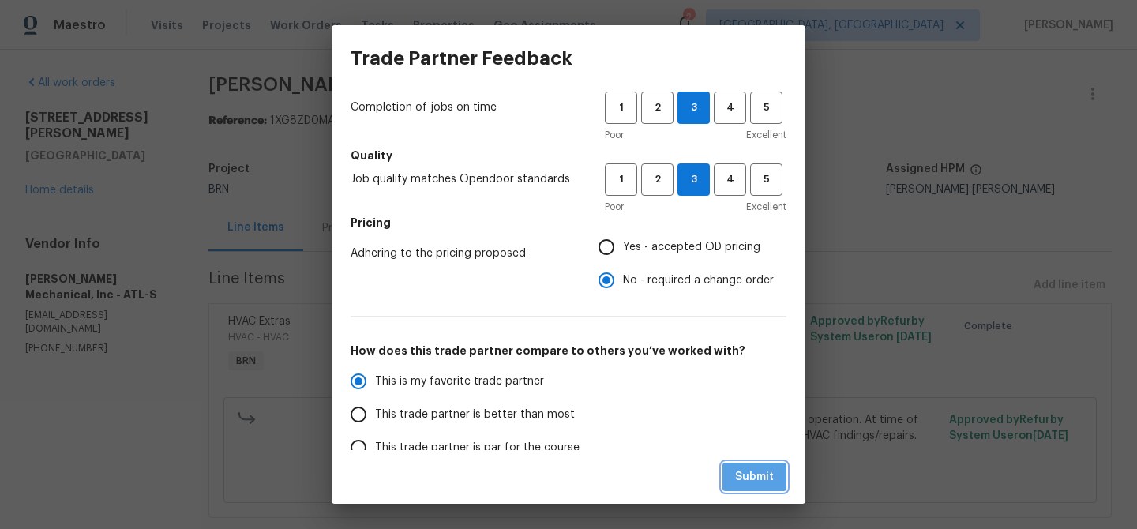
click at [732, 482] on button "Submit" at bounding box center [754, 477] width 64 height 29
radio input "true"
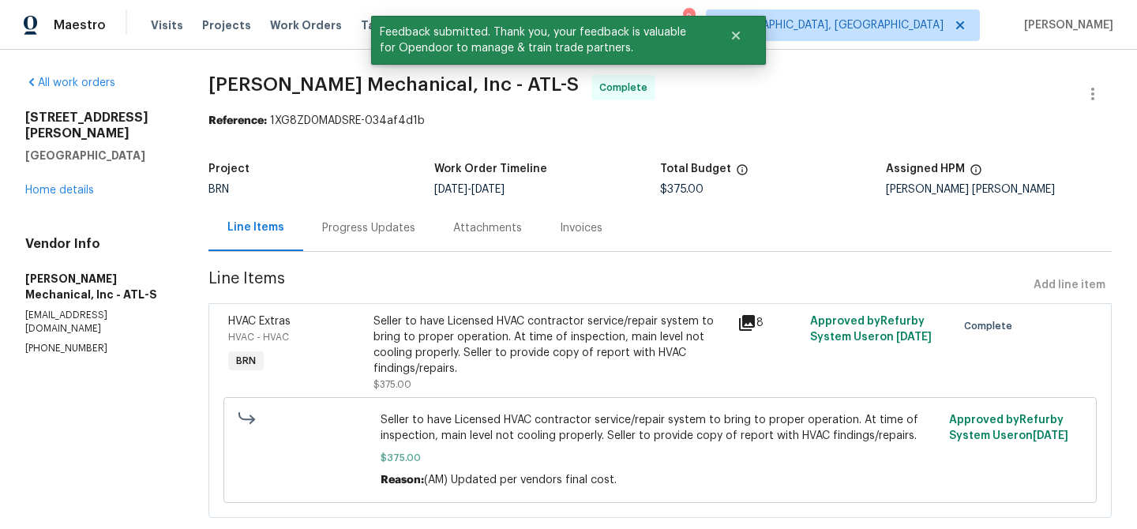
click at [389, 239] on div "Progress Updates" at bounding box center [368, 227] width 131 height 47
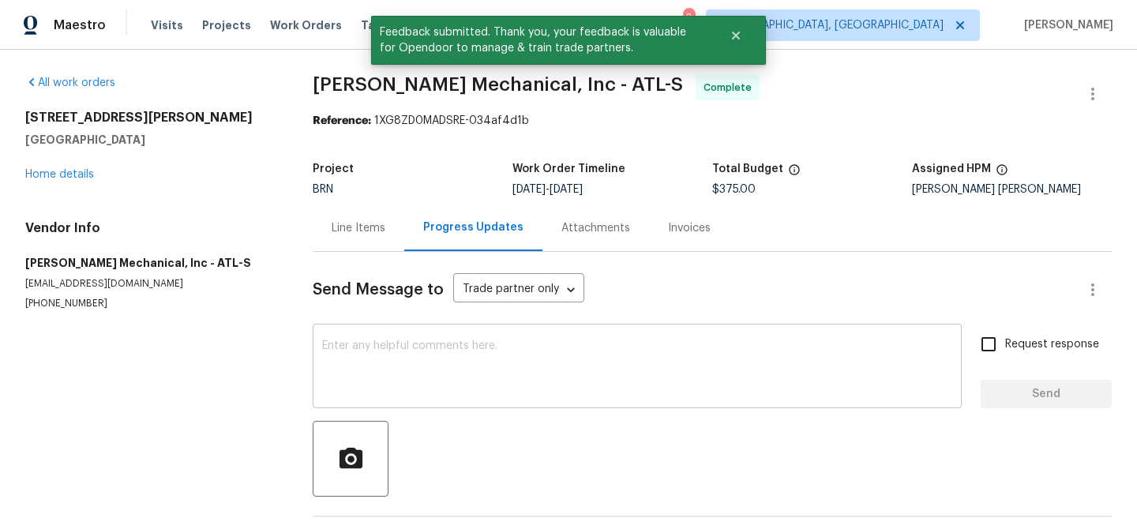
click at [425, 363] on textarea at bounding box center [637, 367] width 630 height 55
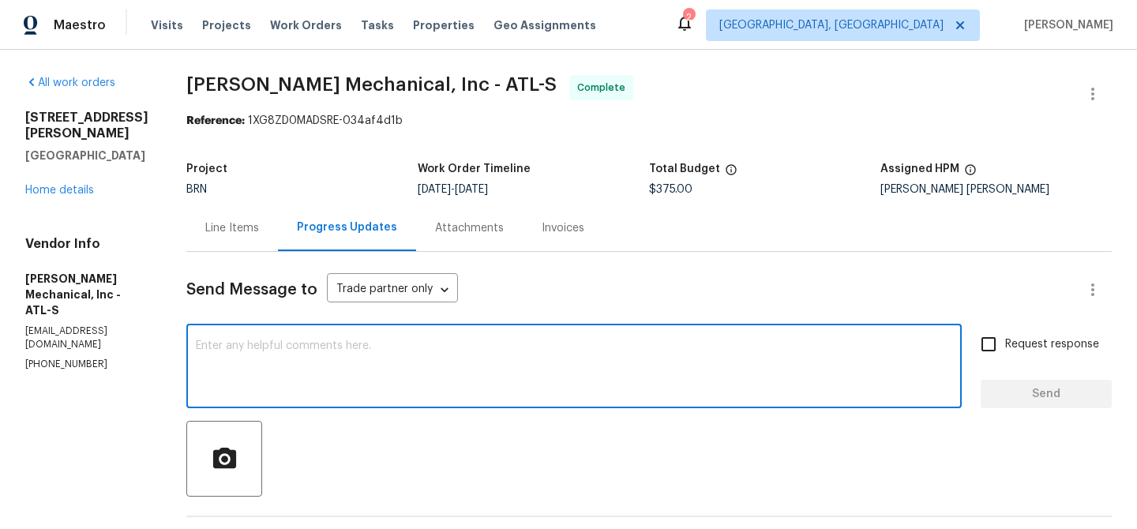
paste textarea "WO is approved, Please upload the invoice under the invoice section.Thanks"
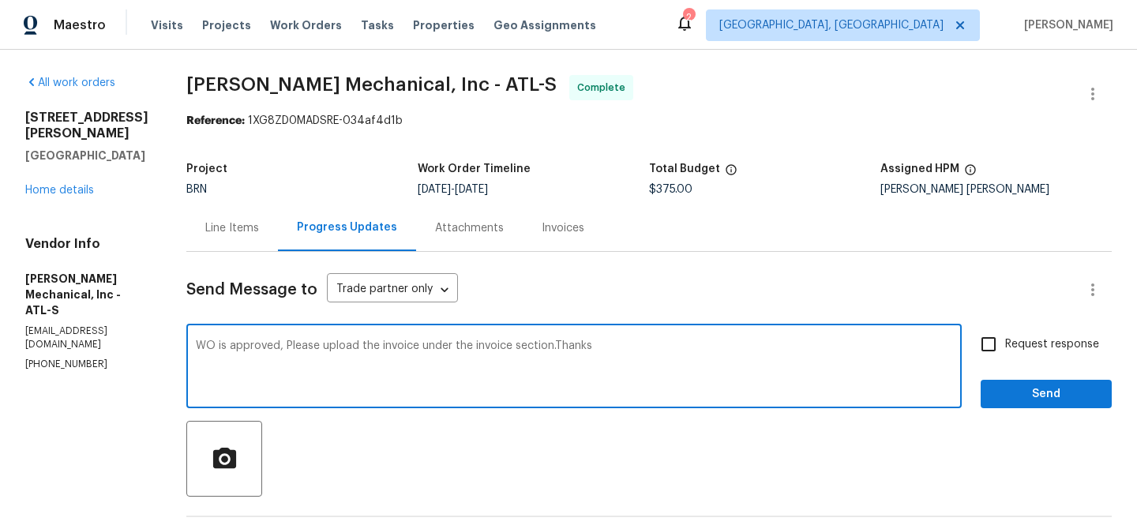
type textarea "WO is approved, Please upload the invoice under the invoice section.Thanks"
click at [995, 344] on input "Request response" at bounding box center [988, 344] width 33 height 33
checkbox input "true"
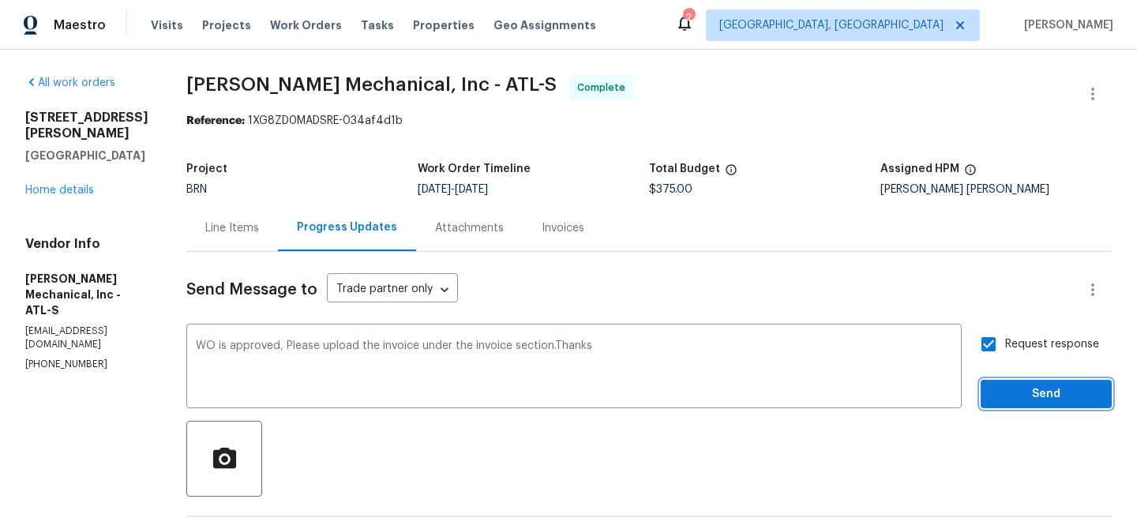
click at [1006, 395] on span "Send" at bounding box center [1046, 394] width 106 height 20
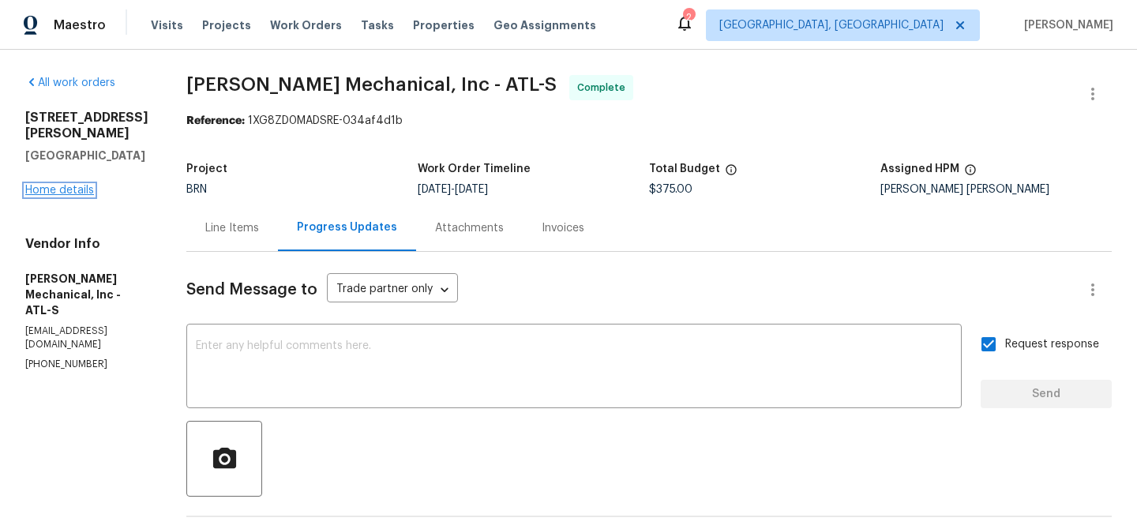
click at [66, 185] on link "Home details" at bounding box center [59, 190] width 69 height 11
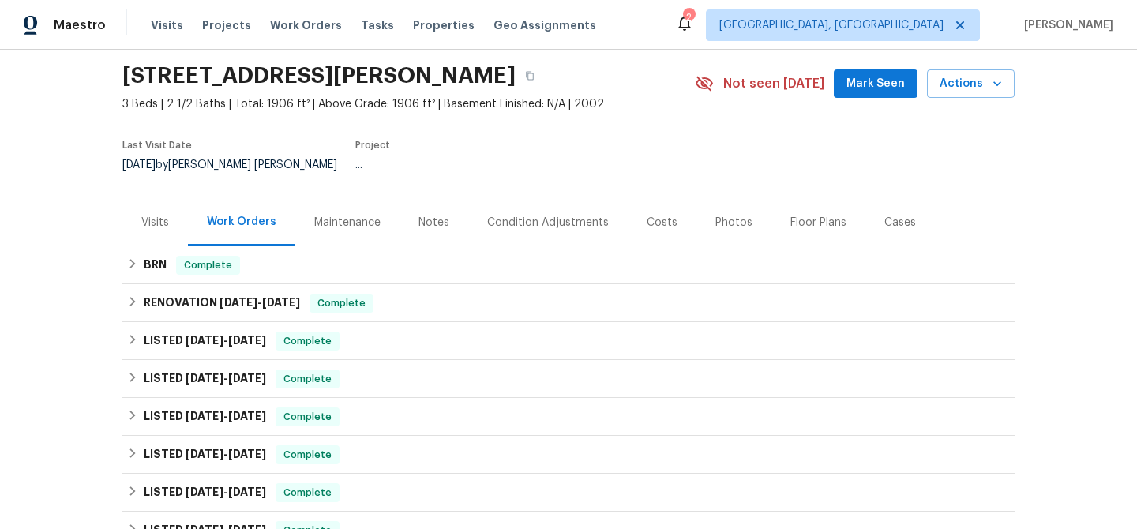
scroll to position [52, 0]
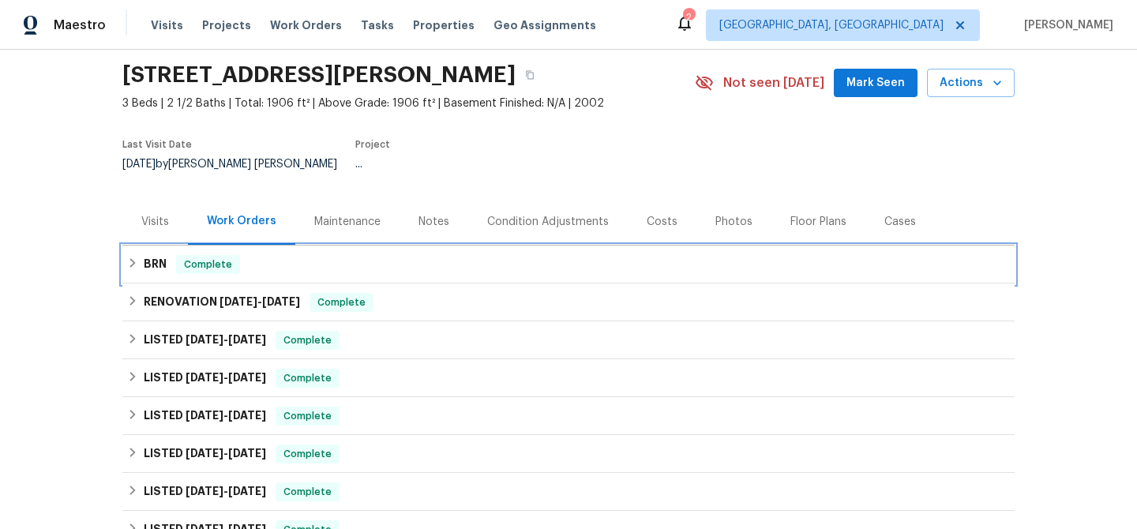
click at [182, 257] on span "Complete" at bounding box center [208, 265] width 61 height 16
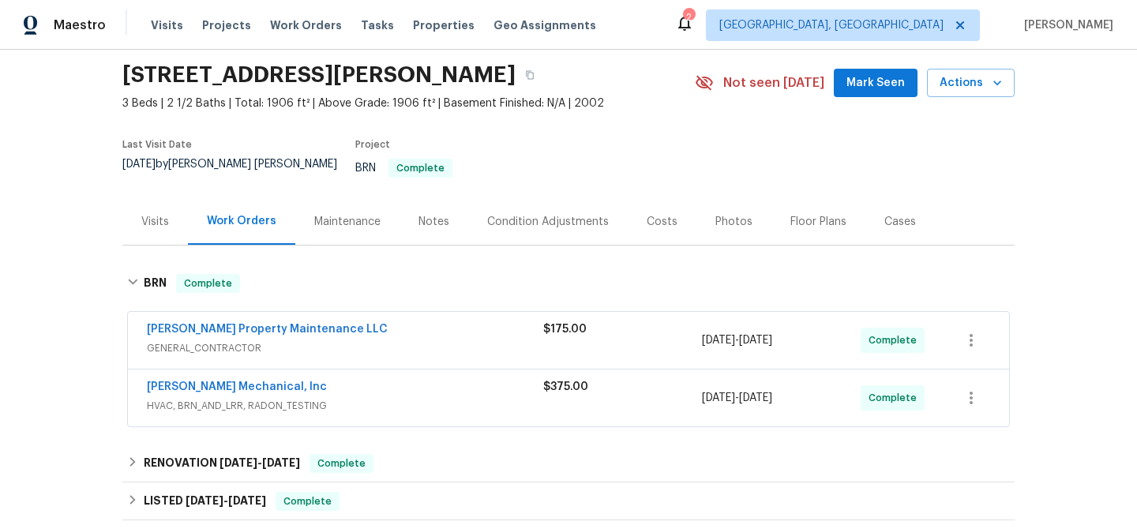
click at [204, 321] on span "Glen Property Maintenance LLC" at bounding box center [267, 329] width 241 height 16
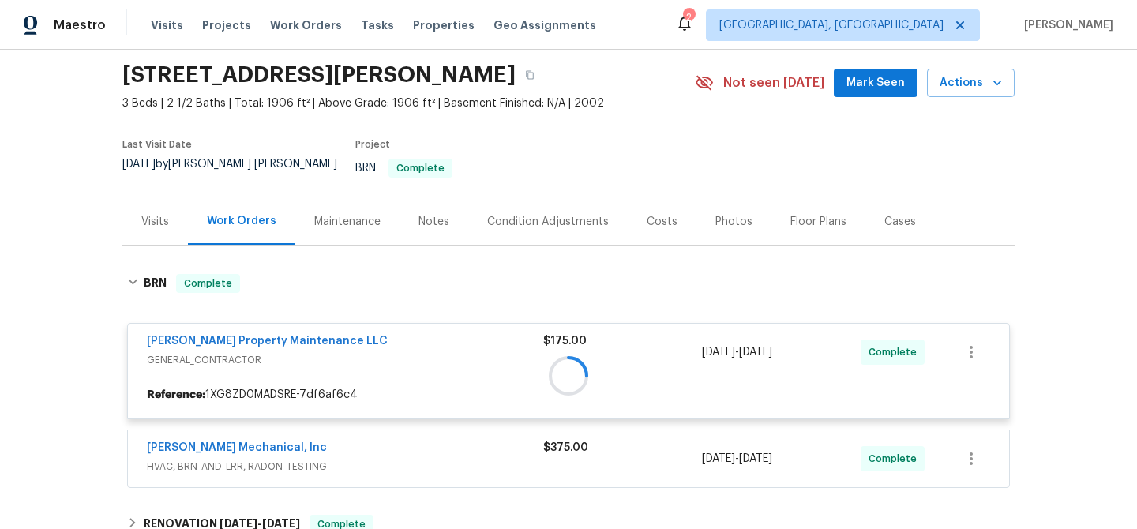
click at [198, 329] on div at bounding box center [568, 375] width 892 height 234
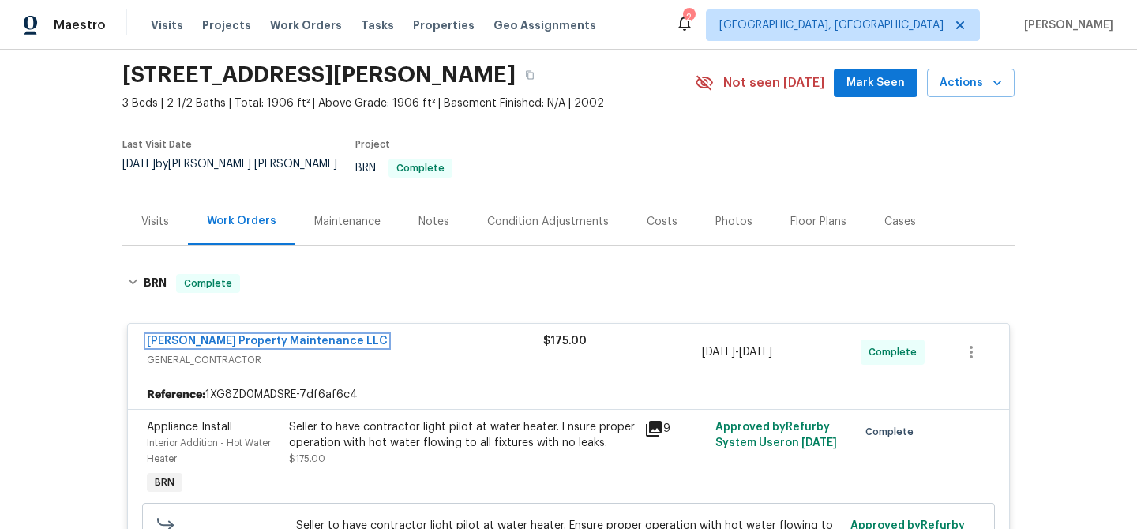
click at [198, 335] on link "Glen Property Maintenance LLC" at bounding box center [267, 340] width 241 height 11
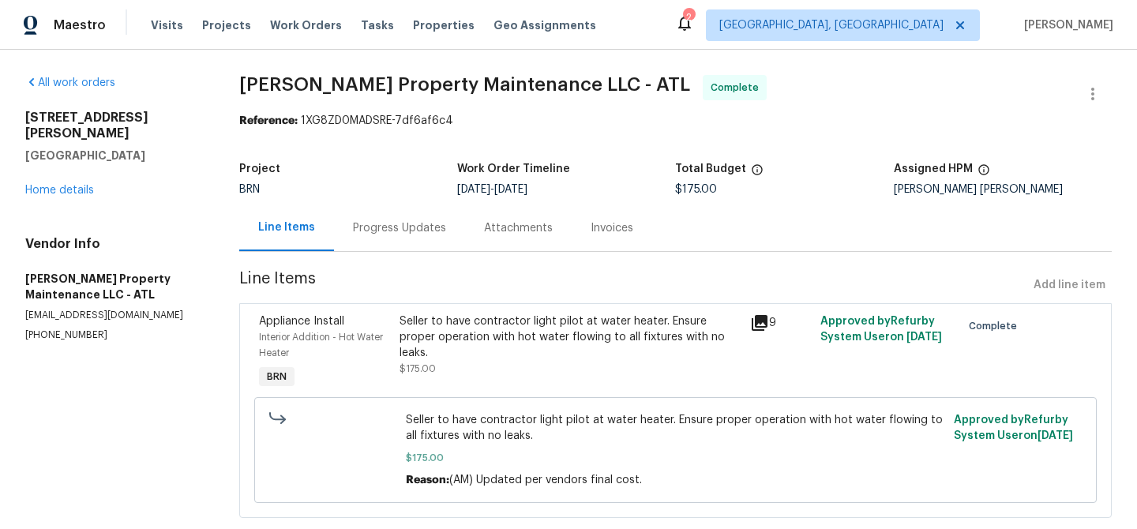
click at [433, 323] on div "Seller to have contractor light pilot at water heater. Ensure proper operation …" at bounding box center [570, 336] width 342 height 47
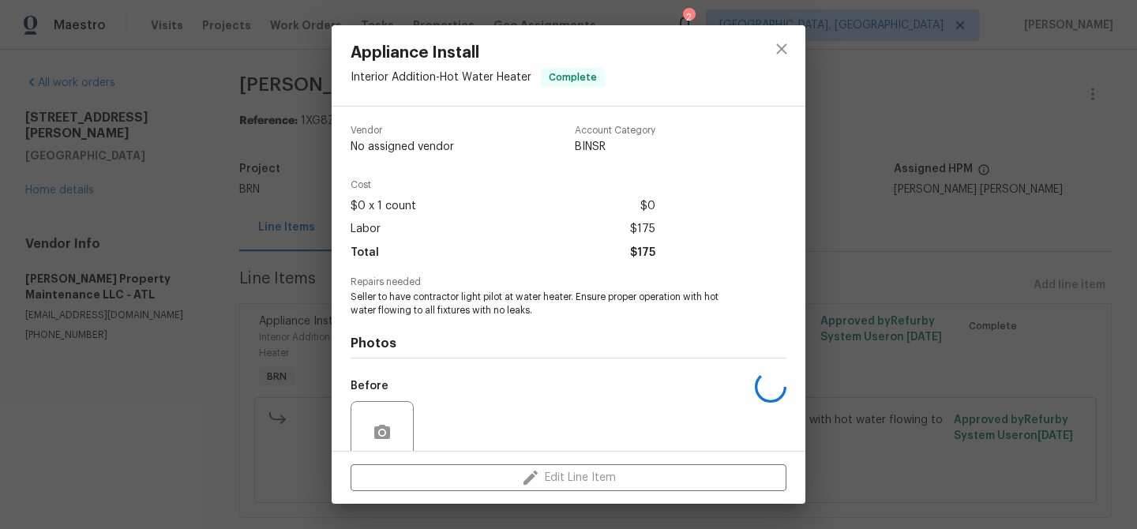
click at [415, 305] on span "Seller to have contractor light pilot at water heater. Ensure proper operation …" at bounding box center [546, 303] width 392 height 27
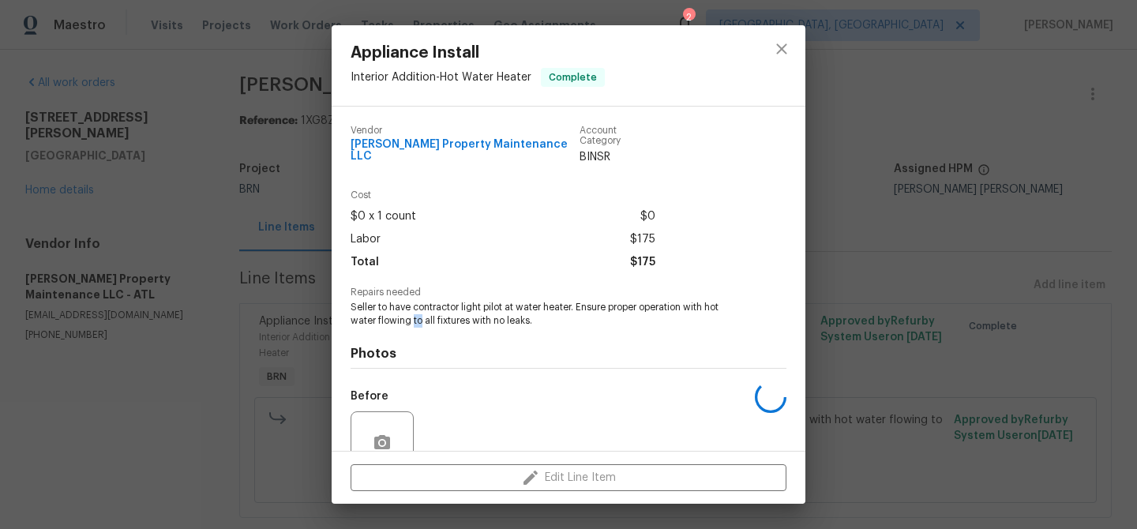
click at [415, 305] on span "Seller to have contractor light pilot at water heater. Ensure proper operation …" at bounding box center [546, 314] width 392 height 27
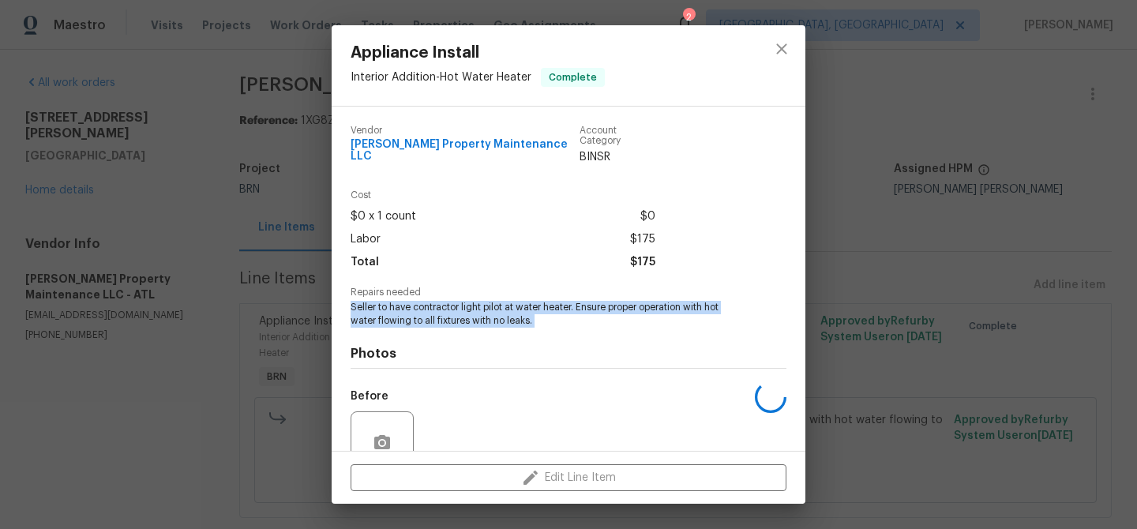
copy span "Seller to have contractor light pilot at water heater. Ensure proper operation …"
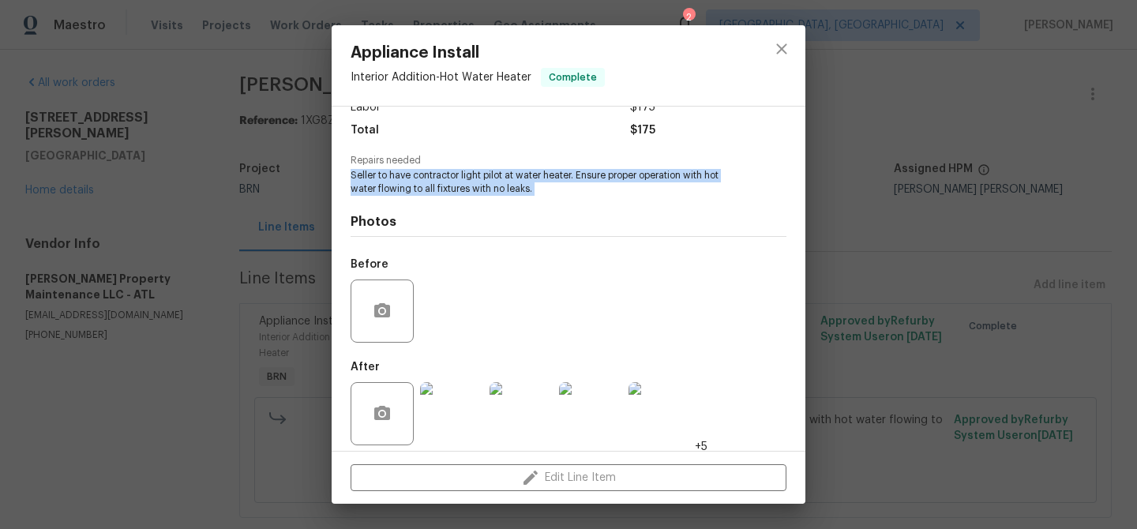
click at [459, 395] on img at bounding box center [451, 413] width 63 height 63
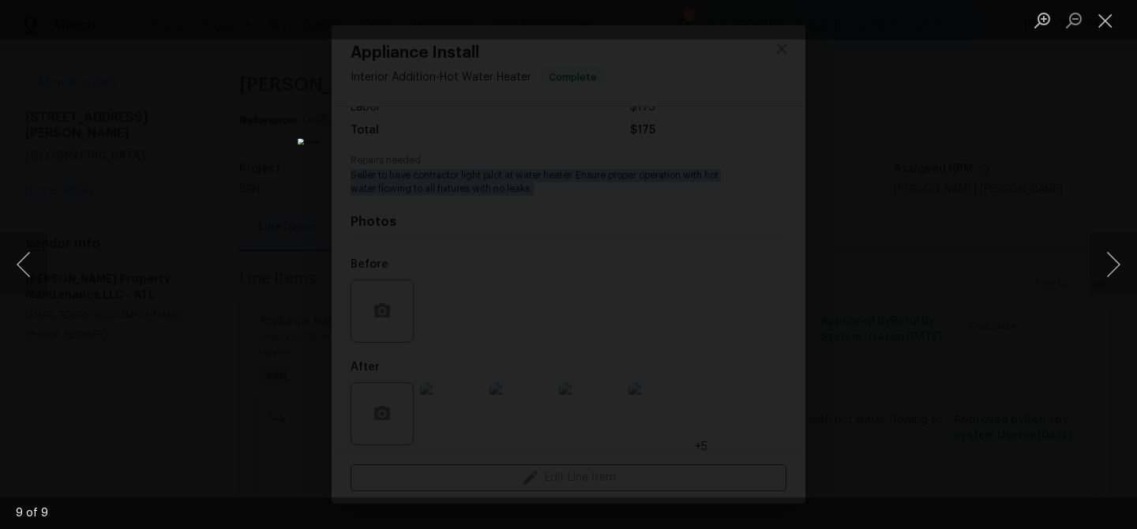
click at [152, 167] on div "Lightbox" at bounding box center [568, 264] width 1137 height 529
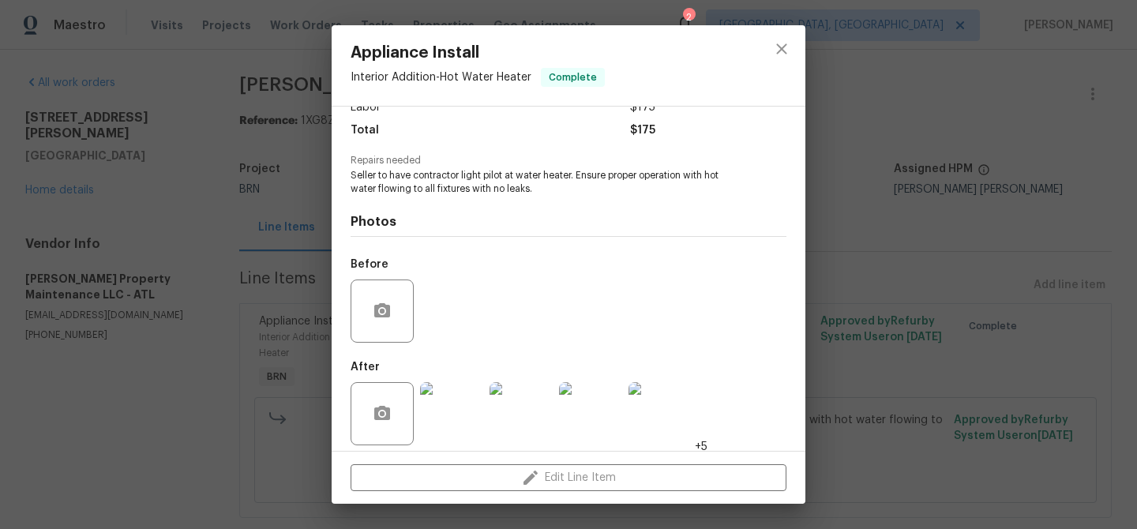
click at [102, 227] on div "Appliance Install Interior Addition - Hot Water Heater Complete Vendor Glen Pro…" at bounding box center [568, 264] width 1137 height 529
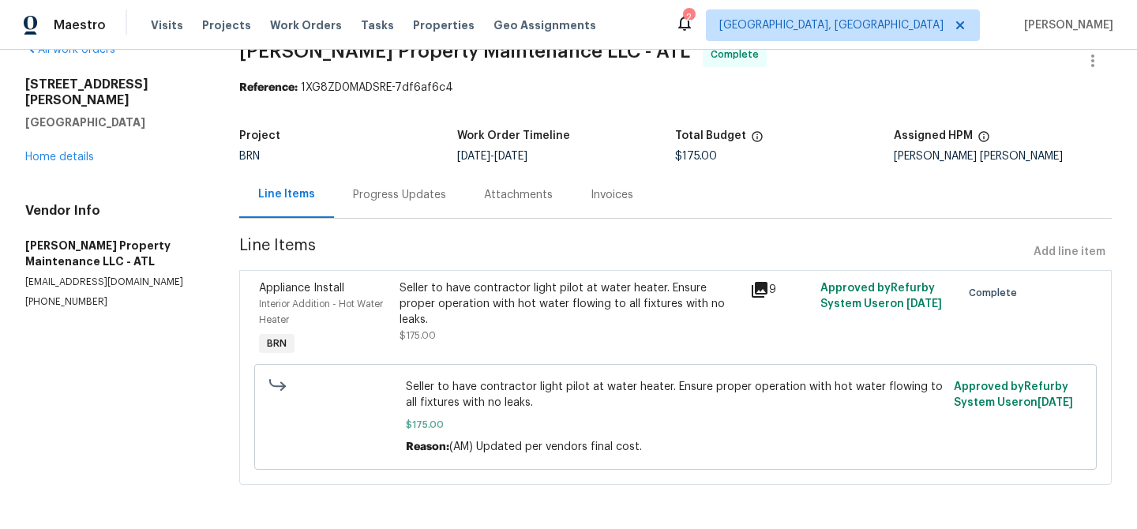
scroll to position [0, 0]
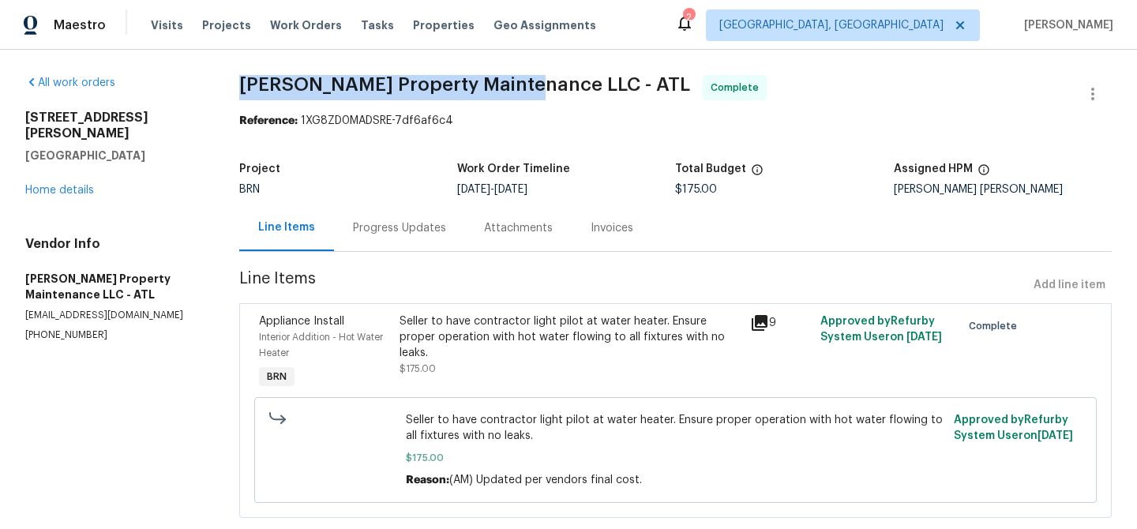
drag, startPoint x: 240, startPoint y: 85, endPoint x: 523, endPoint y: 77, distance: 283.5
click at [523, 77] on div "All work orders 185 Stayman Park Fayetteville, GA 30215 Home details Vendor Inf…" at bounding box center [568, 306] width 1137 height 512
copy span "Glen Property Maintenance LLC"
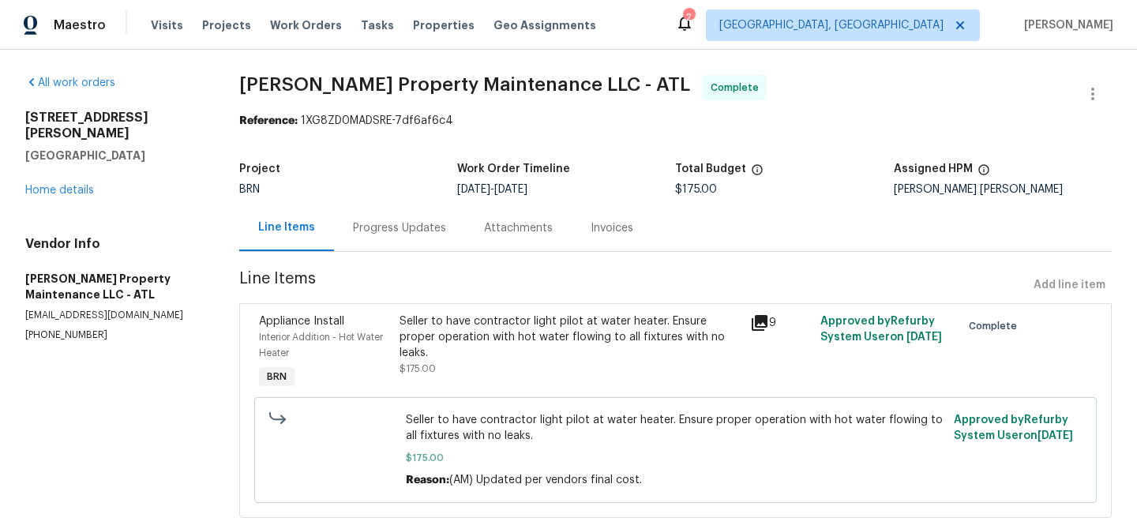
click at [579, 215] on div "Invoices" at bounding box center [612, 227] width 81 height 47
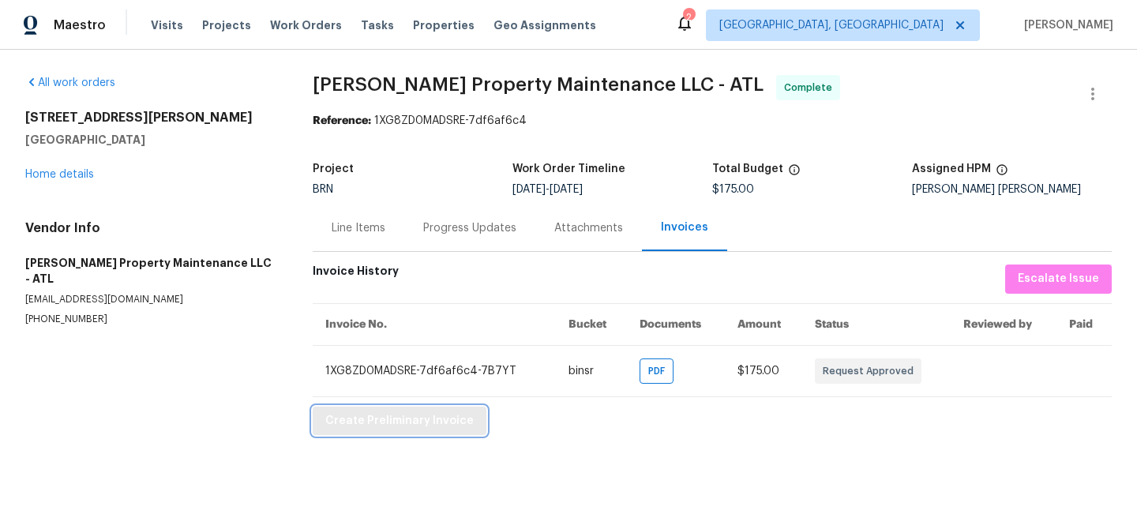
click at [351, 422] on span "Create Preliminary Invoice" at bounding box center [399, 421] width 148 height 20
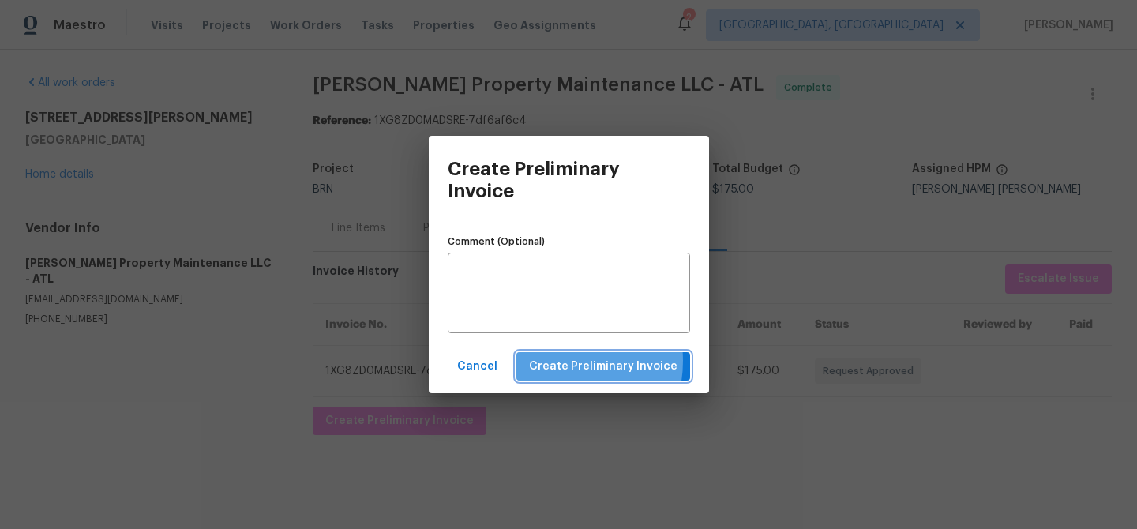
click at [557, 361] on span "Create Preliminary Invoice" at bounding box center [603, 367] width 148 height 20
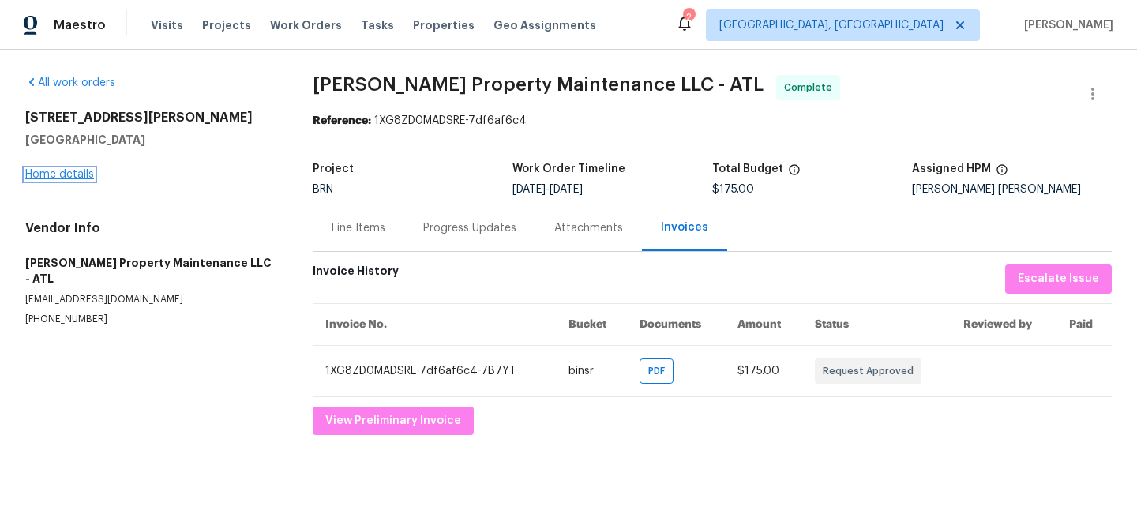
click at [78, 177] on link "Home details" at bounding box center [59, 174] width 69 height 11
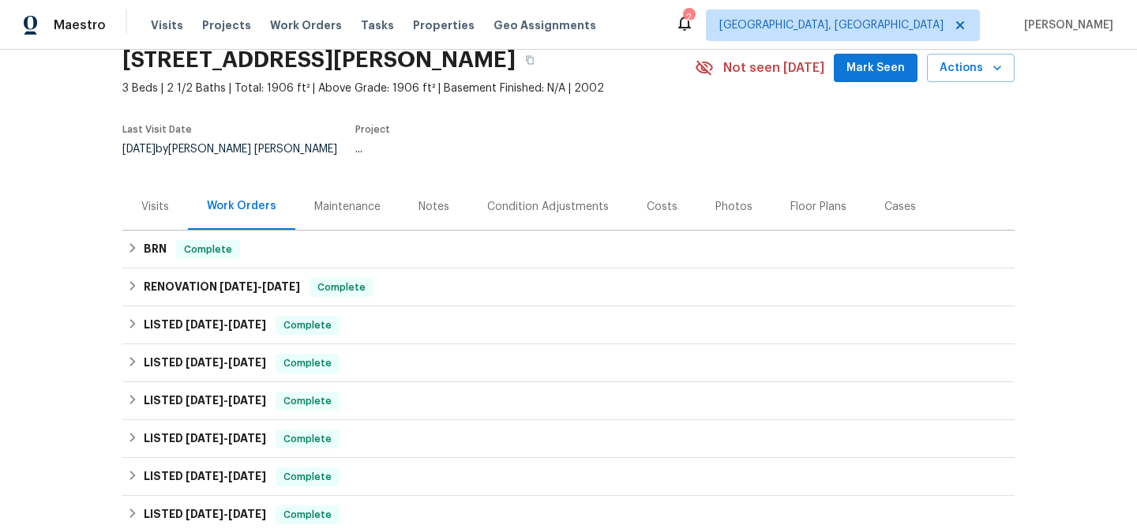
scroll to position [122, 0]
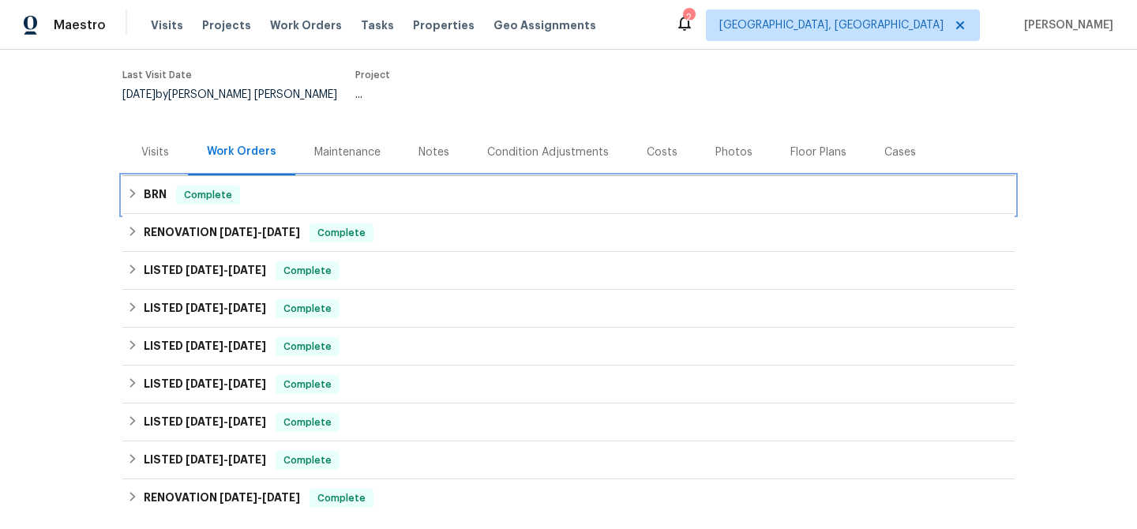
click at [178, 189] on span "Complete" at bounding box center [208, 195] width 61 height 16
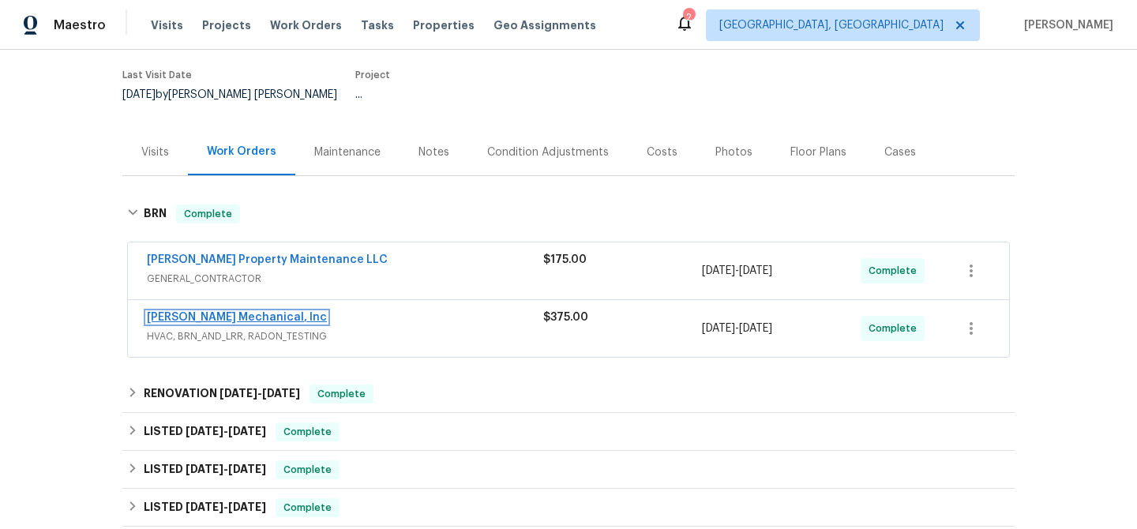
click at [193, 312] on link "JH Martin Mechanical, Inc" at bounding box center [237, 317] width 180 height 11
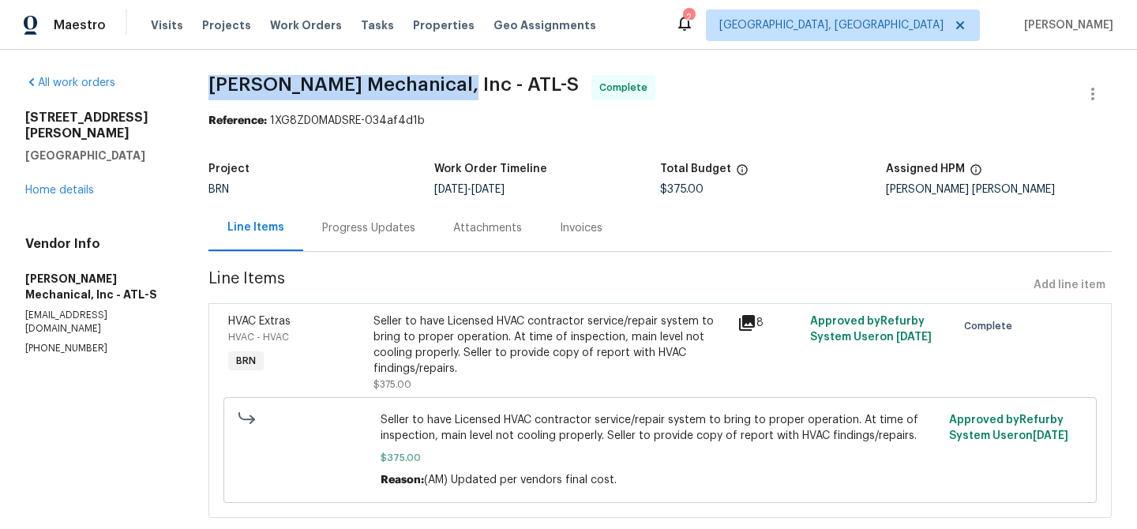
drag, startPoint x: 199, startPoint y: 88, endPoint x: 446, endPoint y: 80, distance: 247.2
click at [446, 80] on div "All work orders 185 Stayman Park Fayetteville, GA 30215 Home details Vendor Inf…" at bounding box center [568, 306] width 1137 height 512
copy span "JH Martin Mechanical, Inc"
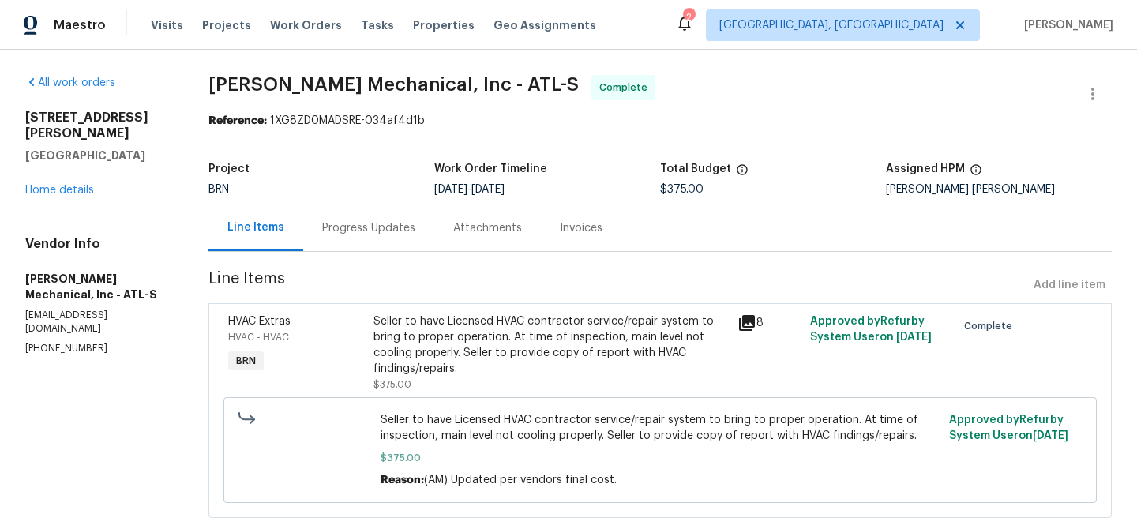
click at [412, 366] on div "Seller to have Licensed HVAC contractor service/repair system to bring to prope…" at bounding box center [550, 344] width 354 height 63
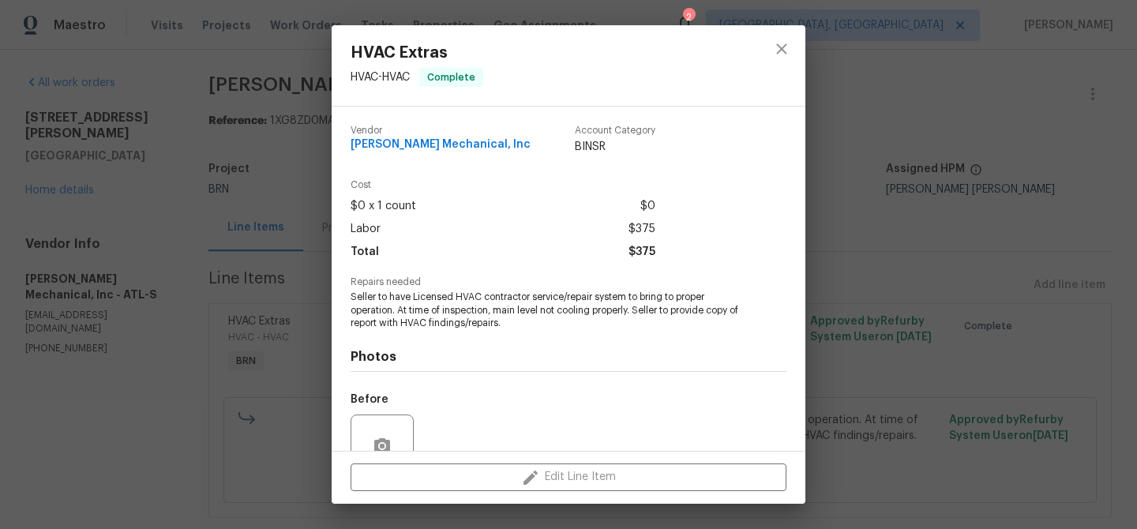
click at [394, 293] on span "Seller to have Licensed HVAC contractor service/repair system to bring to prope…" at bounding box center [546, 309] width 392 height 39
click at [394, 295] on span "Seller to have Licensed HVAC contractor service/repair system to bring to prope…" at bounding box center [546, 309] width 392 height 39
click at [368, 313] on span "Seller to have Licensed HVAC contractor service/repair system to bring to prope…" at bounding box center [546, 309] width 392 height 39
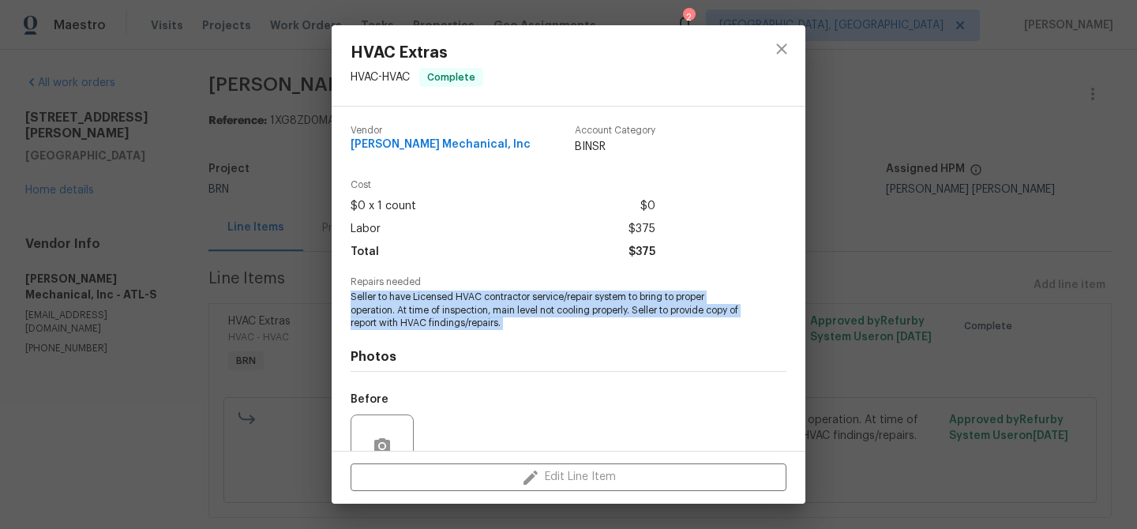
click at [368, 313] on span "Seller to have Licensed HVAC contractor service/repair system to bring to prope…" at bounding box center [546, 309] width 392 height 39
copy span "Seller to have Licensed HVAC contractor service/repair system to bring to prope…"
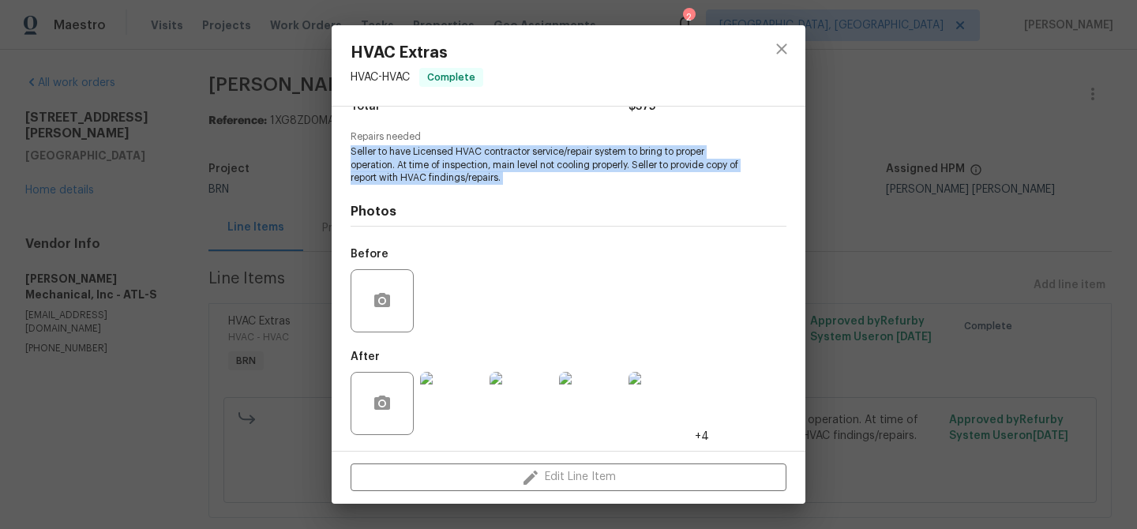
click at [444, 401] on img at bounding box center [451, 403] width 63 height 63
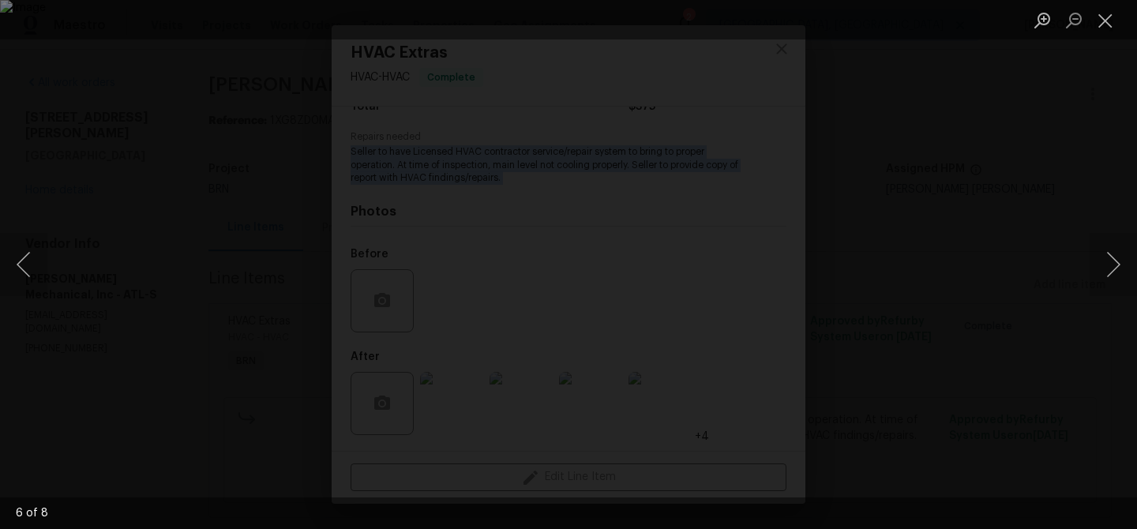
click at [493, 183] on img "Lightbox" at bounding box center [568, 264] width 1137 height 529
click at [178, 129] on div "Lightbox" at bounding box center [568, 264] width 1137 height 529
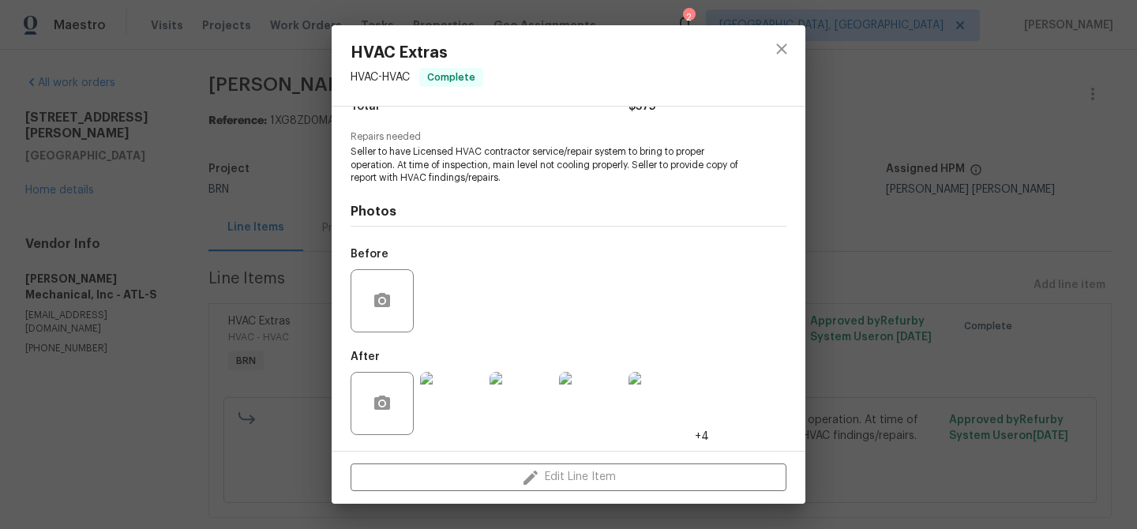
click at [219, 125] on div "HVAC Extras HVAC - HVAC Complete Vendor JH Martin Mechanical, Inc Account Categ…" at bounding box center [568, 264] width 1137 height 529
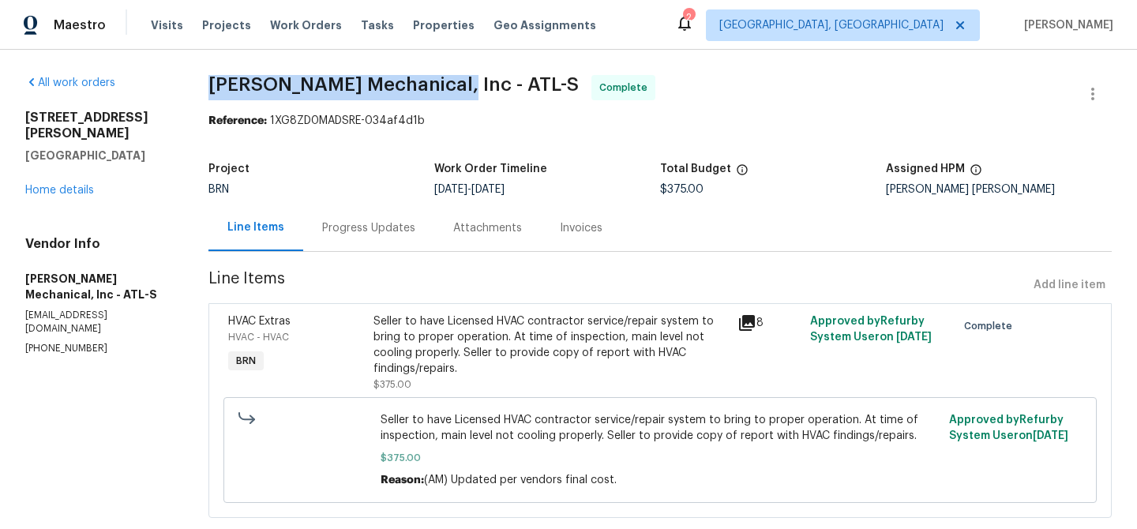
drag, startPoint x: 204, startPoint y: 73, endPoint x: 446, endPoint y: 82, distance: 242.5
click at [446, 82] on div "All work orders 185 Stayman Park Fayetteville, GA 30215 Home details Vendor Inf…" at bounding box center [568, 306] width 1137 height 512
copy span "JH Martin Mechanical, Inc"
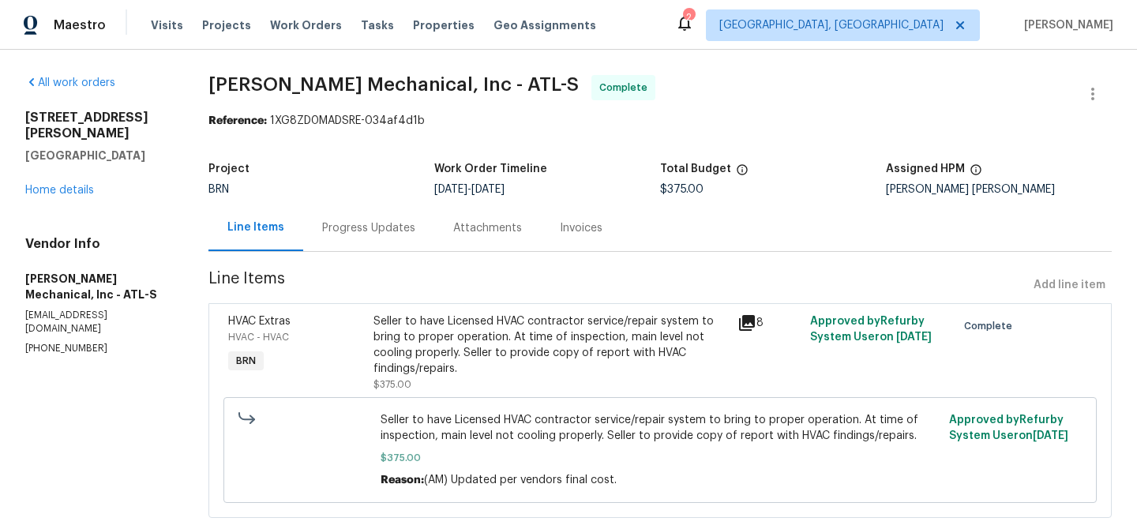
click at [579, 203] on div "Project BRN Work Order Timeline 8/18/2025 - 8/21/2025 Total Budget $375.00 Assi…" at bounding box center [659, 179] width 903 height 51
click at [579, 205] on div "Invoices" at bounding box center [581, 227] width 81 height 47
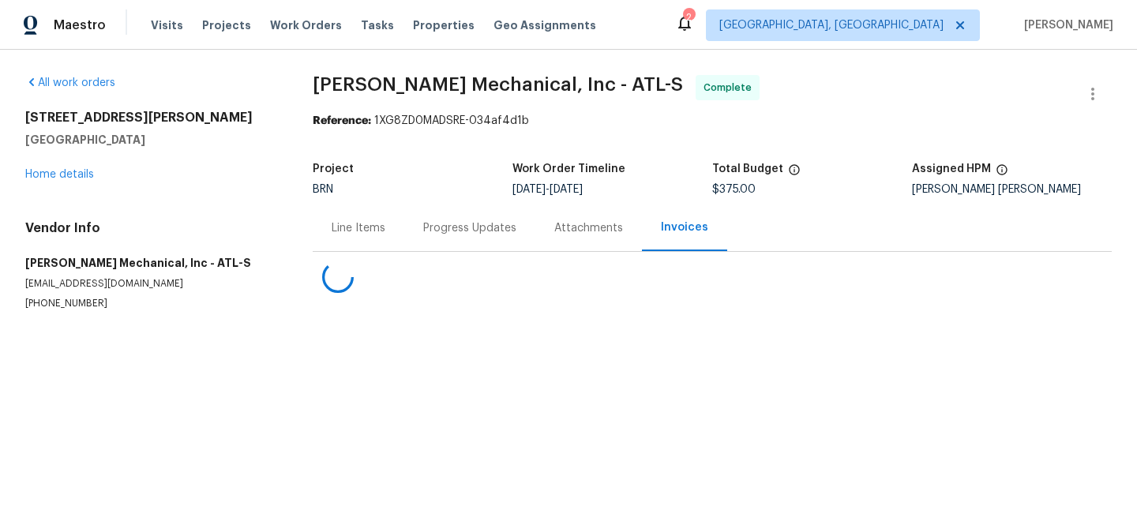
click at [572, 232] on div "Attachments" at bounding box center [588, 228] width 69 height 16
click at [647, 238] on div "Invoices" at bounding box center [687, 227] width 81 height 47
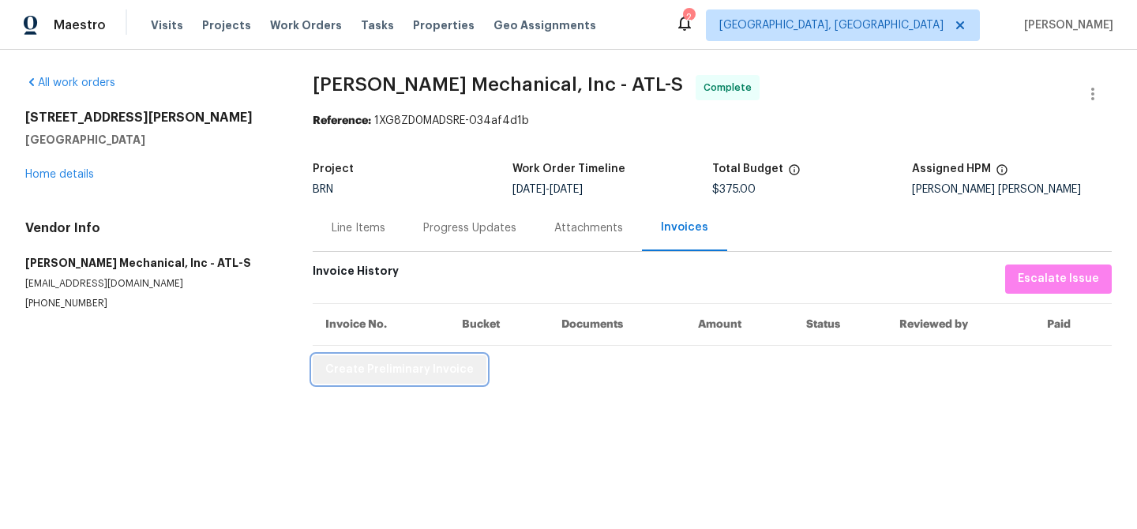
click at [419, 366] on span "Create Preliminary Invoice" at bounding box center [399, 370] width 148 height 20
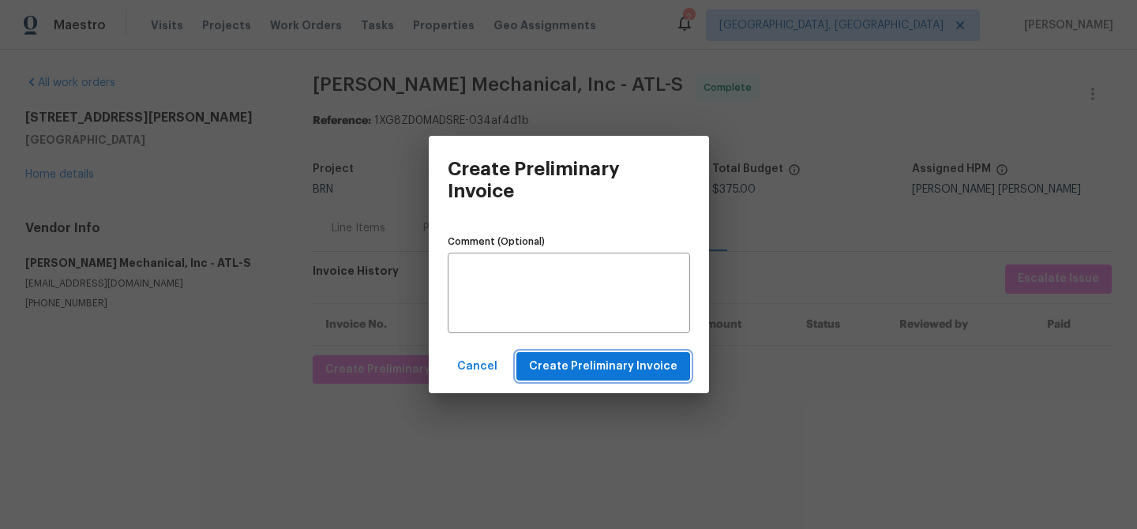
click at [547, 369] on span "Create Preliminary Invoice" at bounding box center [603, 367] width 148 height 20
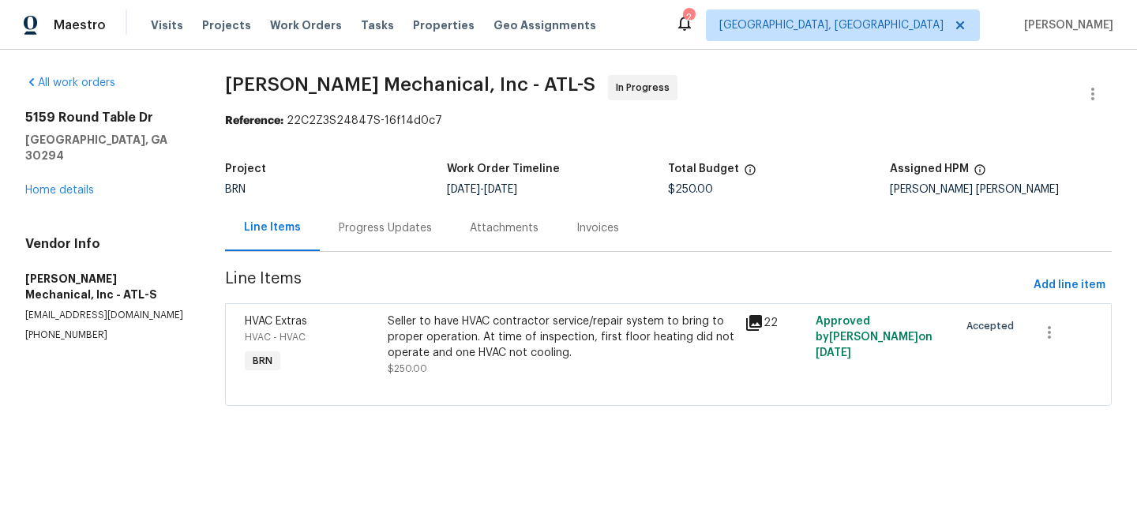
click at [375, 227] on div "Progress Updates" at bounding box center [385, 228] width 93 height 16
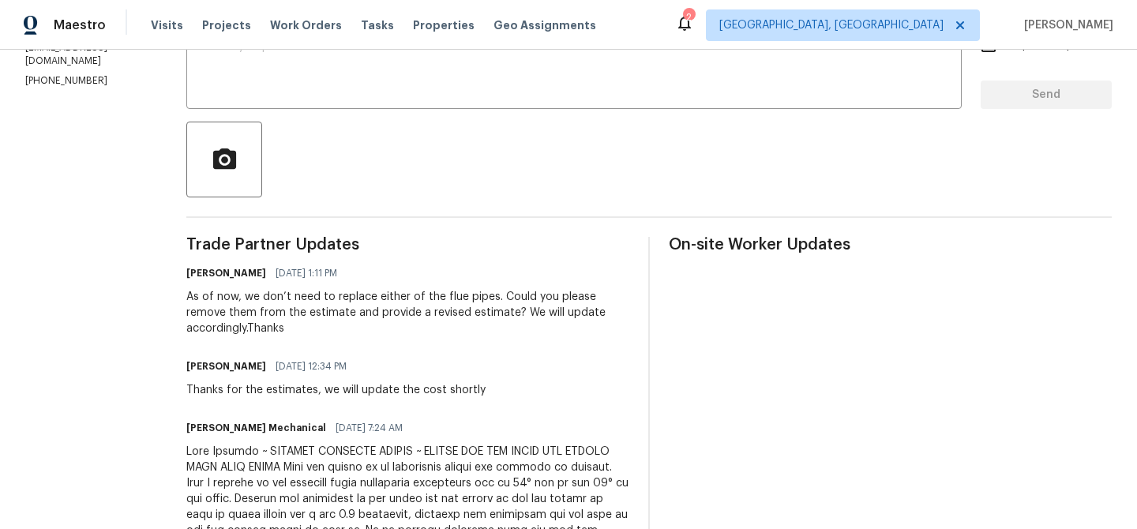
scroll to position [310, 0]
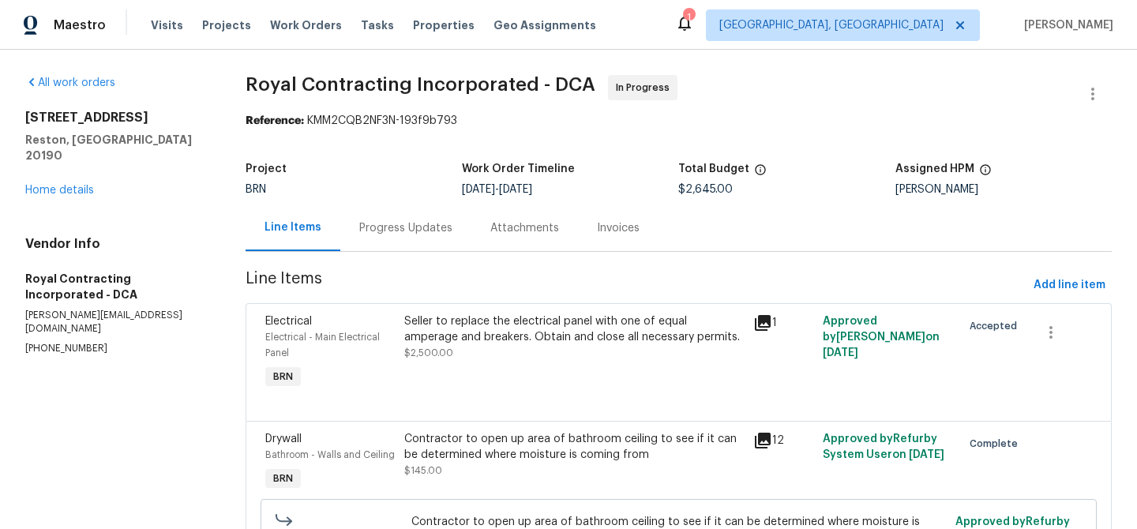
scroll to position [137, 0]
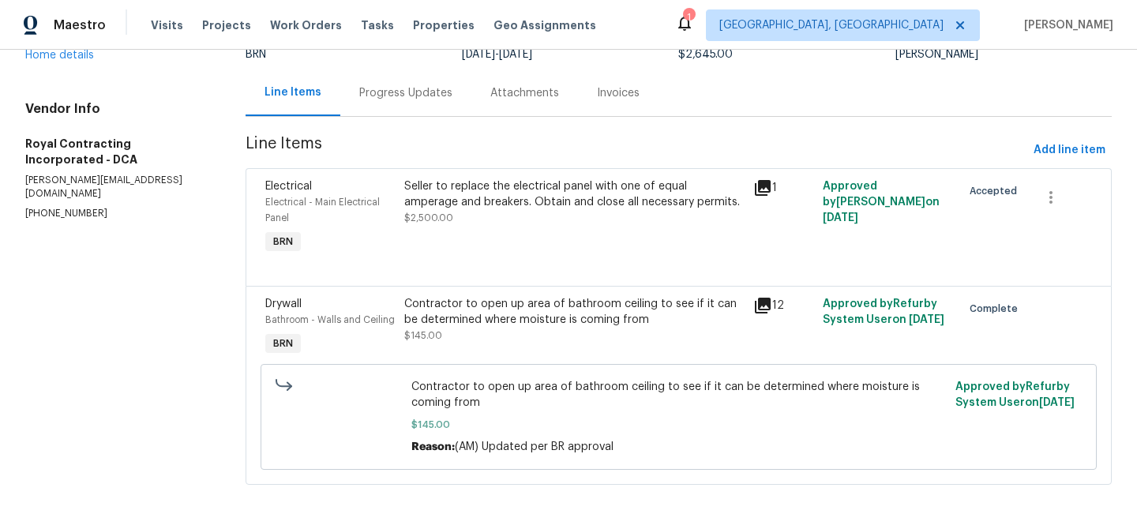
click at [393, 110] on div "Progress Updates" at bounding box center [405, 92] width 131 height 47
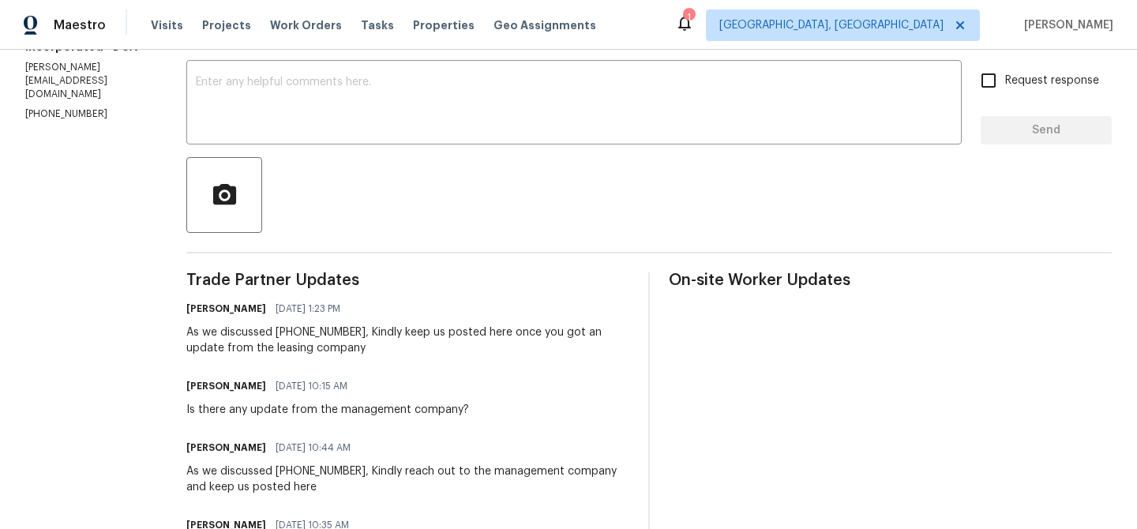
scroll to position [267, 0]
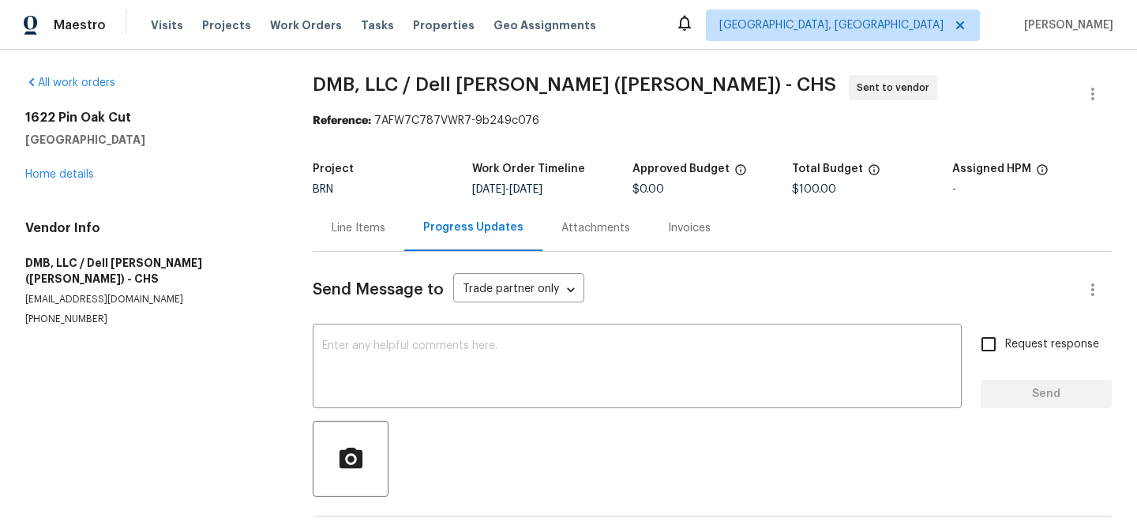
scroll to position [61, 0]
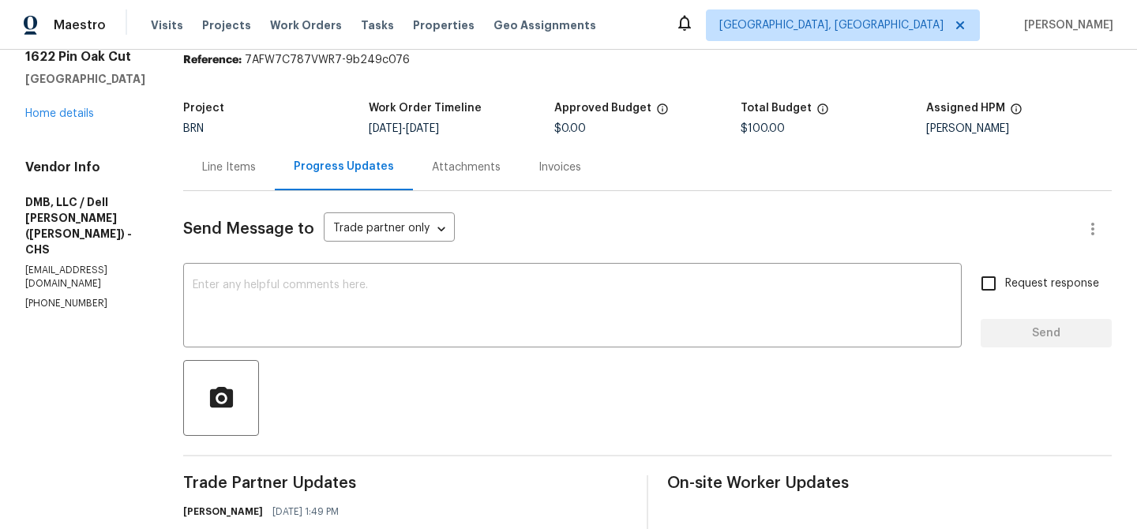
click at [54, 297] on p "[PHONE_NUMBER]" at bounding box center [85, 303] width 120 height 13
copy p "[PHONE_NUMBER]"
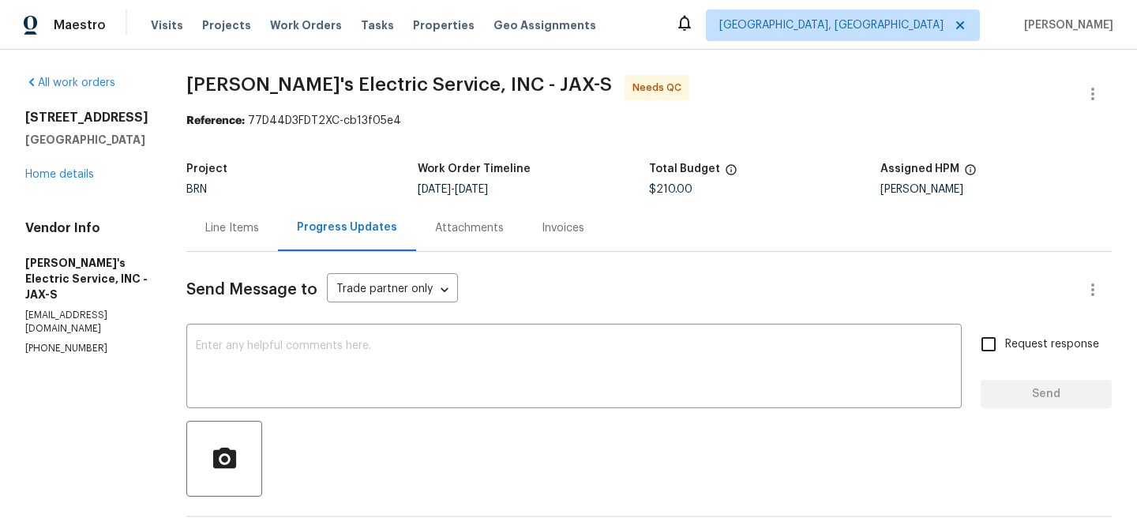
click at [205, 220] on div "Line Items" at bounding box center [232, 228] width 54 height 16
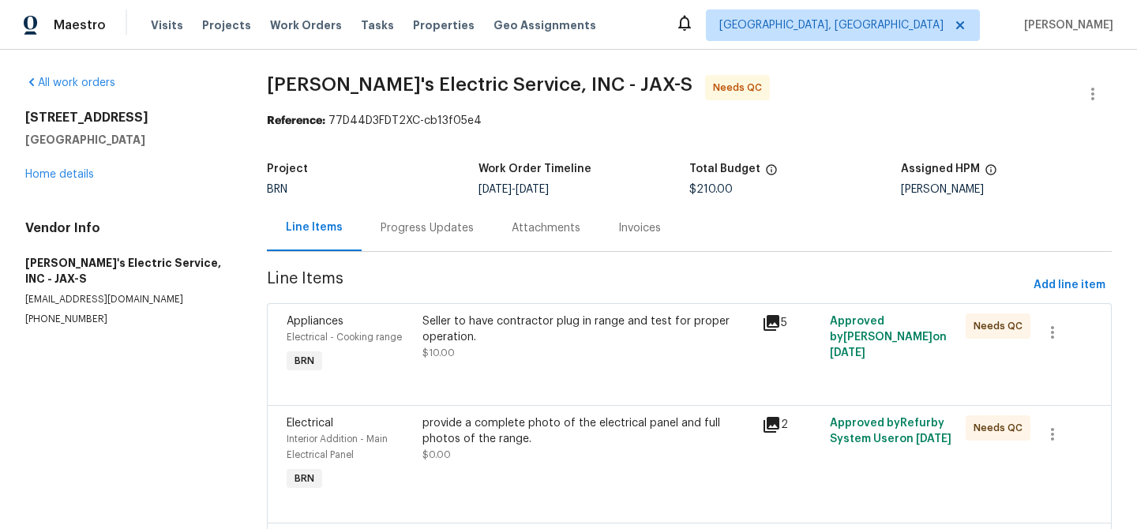
click at [460, 338] on div "Seller to have contractor plug in range and test for proper operation." at bounding box center [587, 329] width 330 height 32
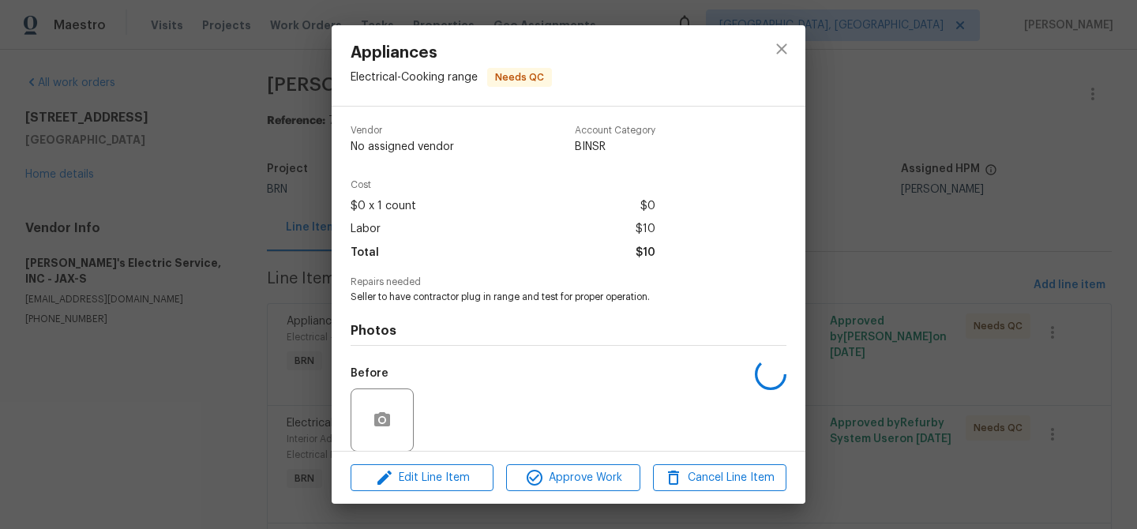
scroll to position [118, 0]
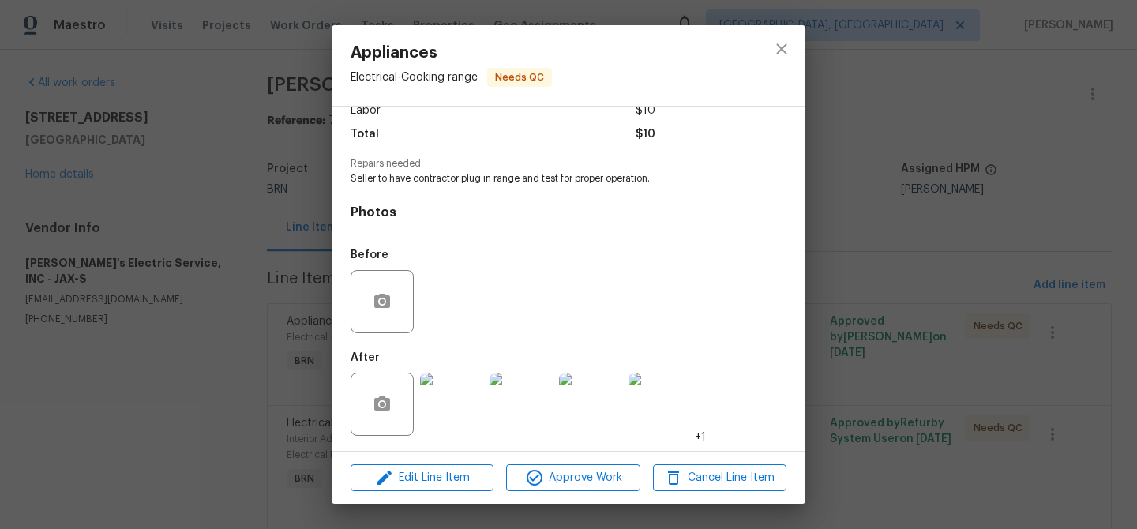
click at [244, 349] on div "Appliances Electrical - Cooking range Needs QC Vendor Jack's Electric Service, …" at bounding box center [568, 264] width 1137 height 529
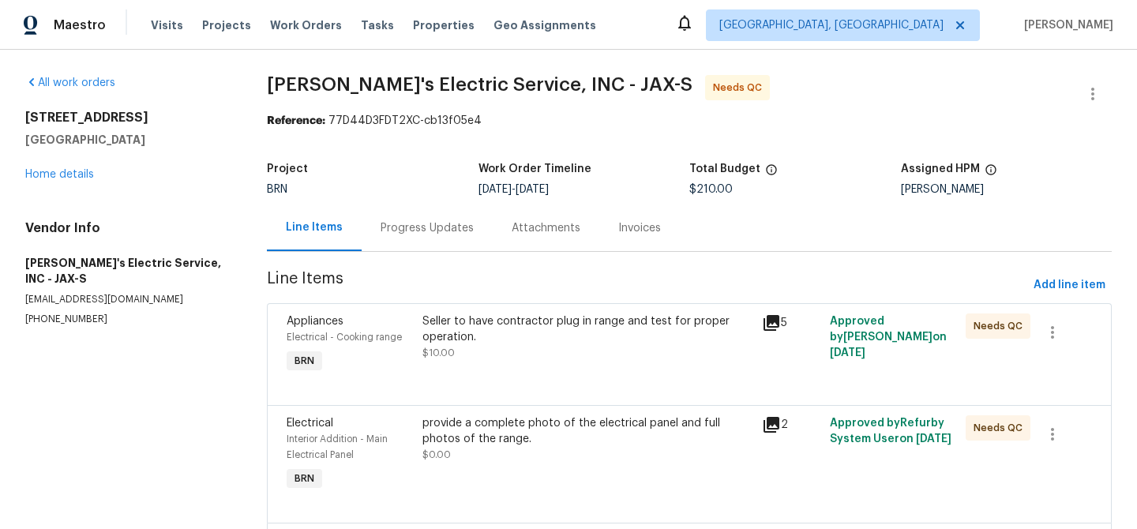
click at [504, 437] on div "provide a complete photo of the electrical panel and full photos of the range." at bounding box center [587, 431] width 330 height 32
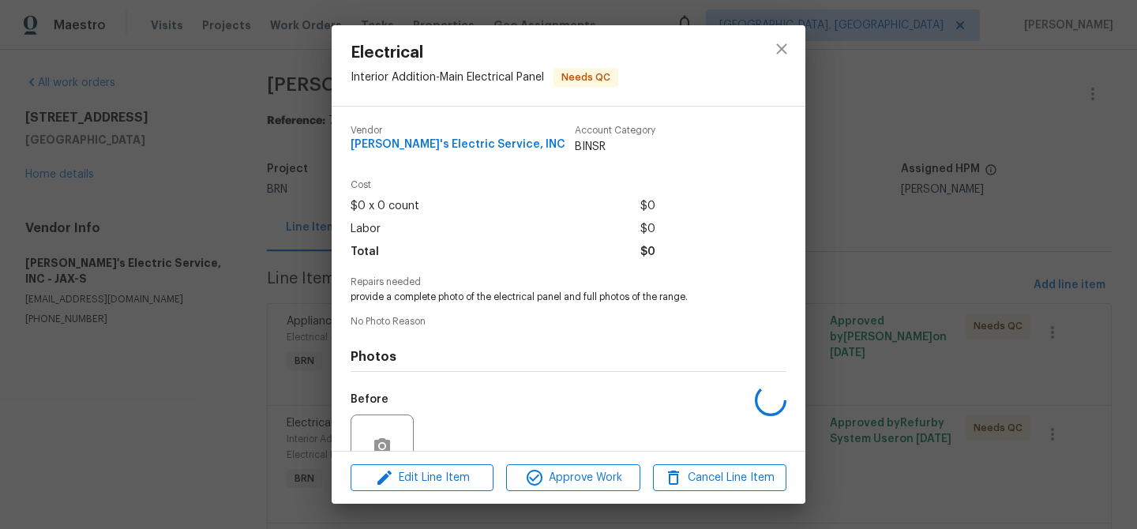
scroll to position [144, 0]
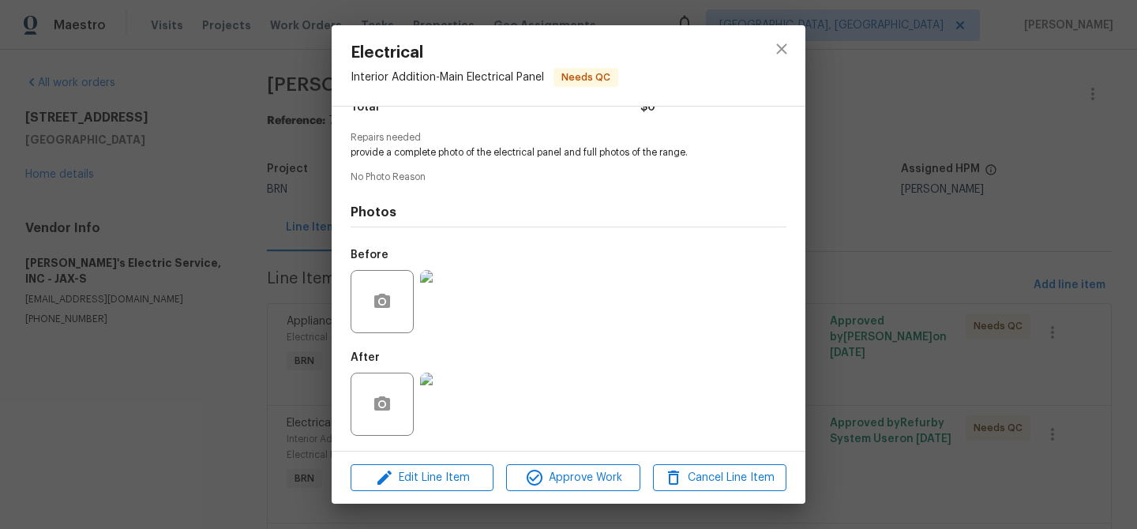
click at [208, 390] on div "Electrical Interior Addition - Main Electrical Panel Needs QC Vendor Jack's Ele…" at bounding box center [568, 264] width 1137 height 529
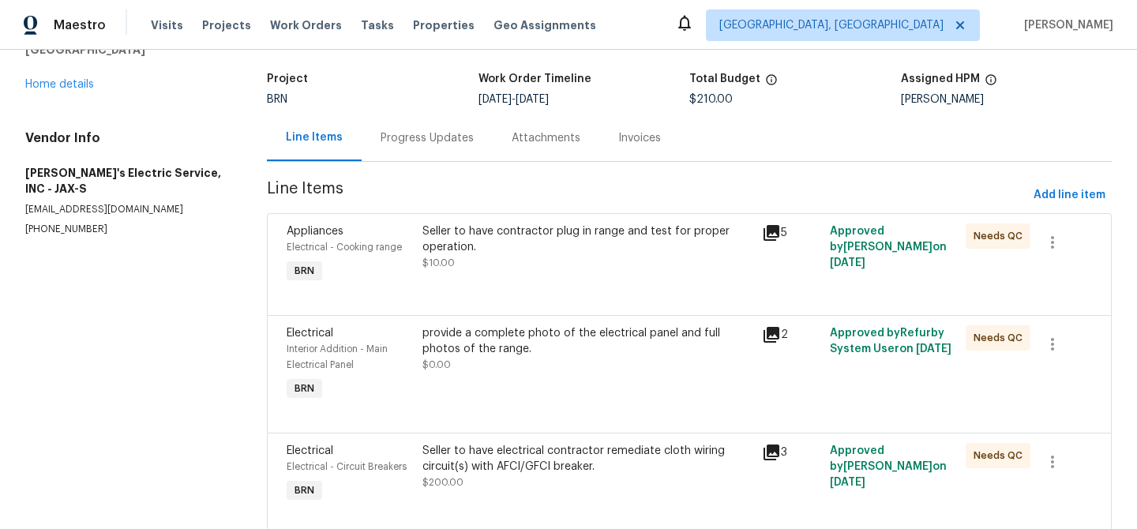
scroll to position [142, 0]
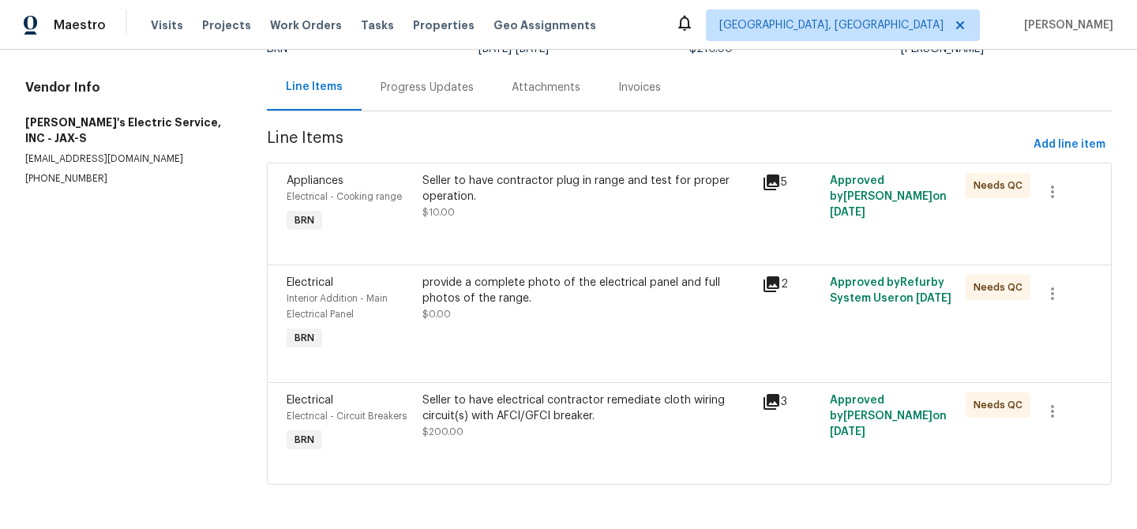
click at [481, 392] on div "Seller to have electrical contractor remediate cloth wiring circuit(s) with AFC…" at bounding box center [587, 408] width 330 height 32
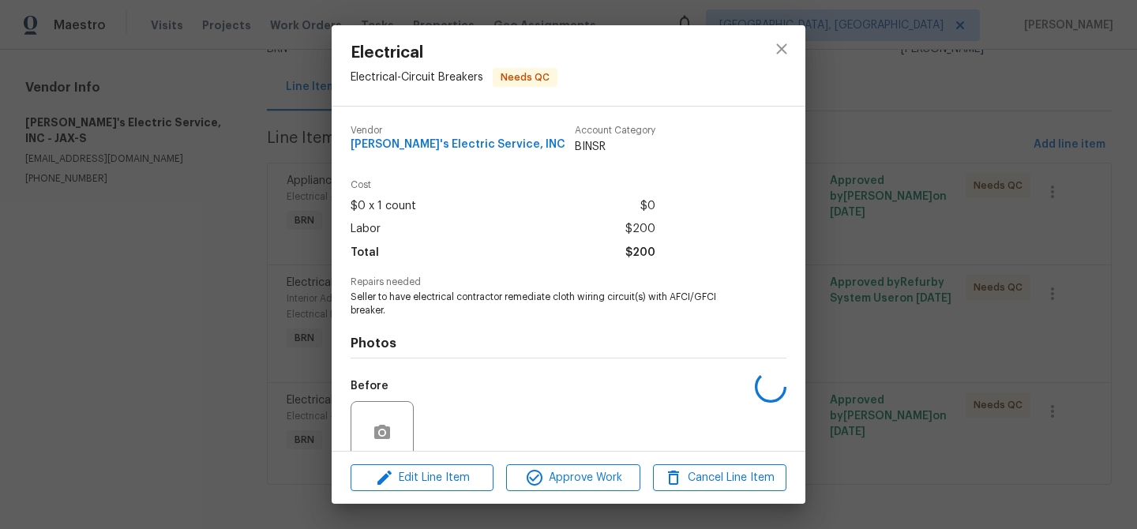
scroll to position [132, 0]
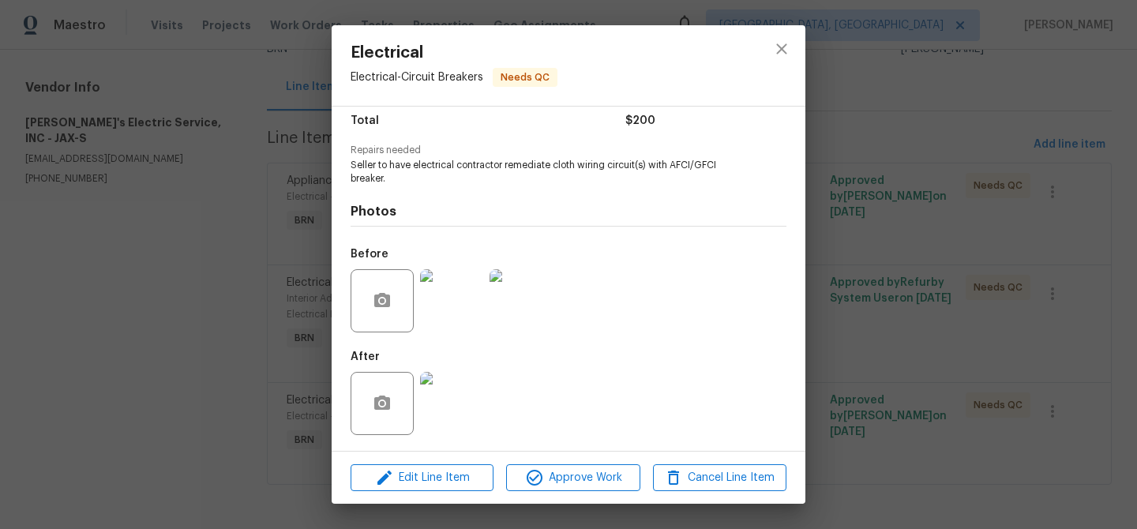
click at [197, 351] on div "Electrical Electrical - Circuit Breakers Needs QC Vendor Jack's Electric Servic…" at bounding box center [568, 264] width 1137 height 529
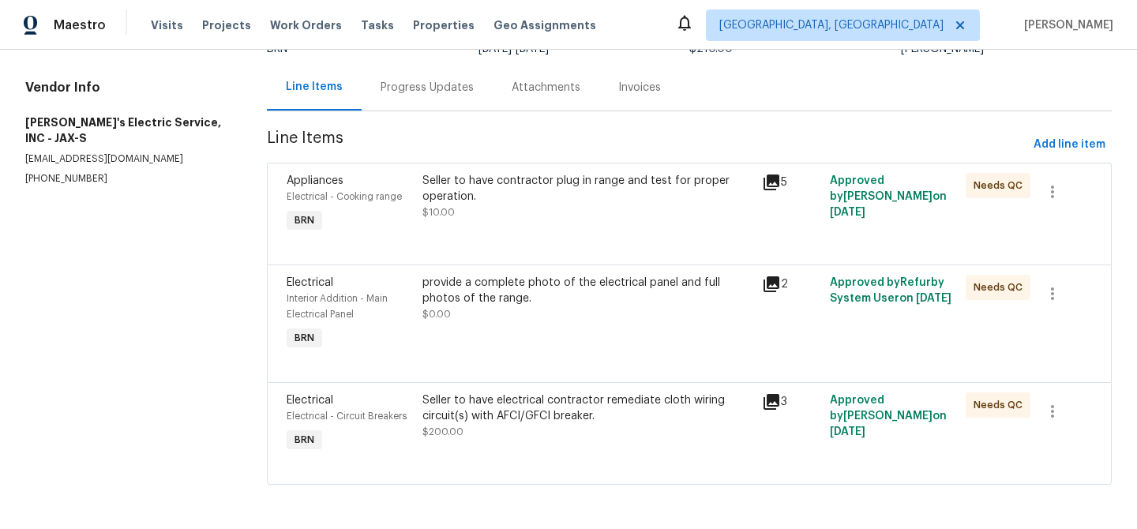
click at [594, 314] on div "provide a complete photo of the electrical panel and full photos of the range. …" at bounding box center [587, 298] width 330 height 47
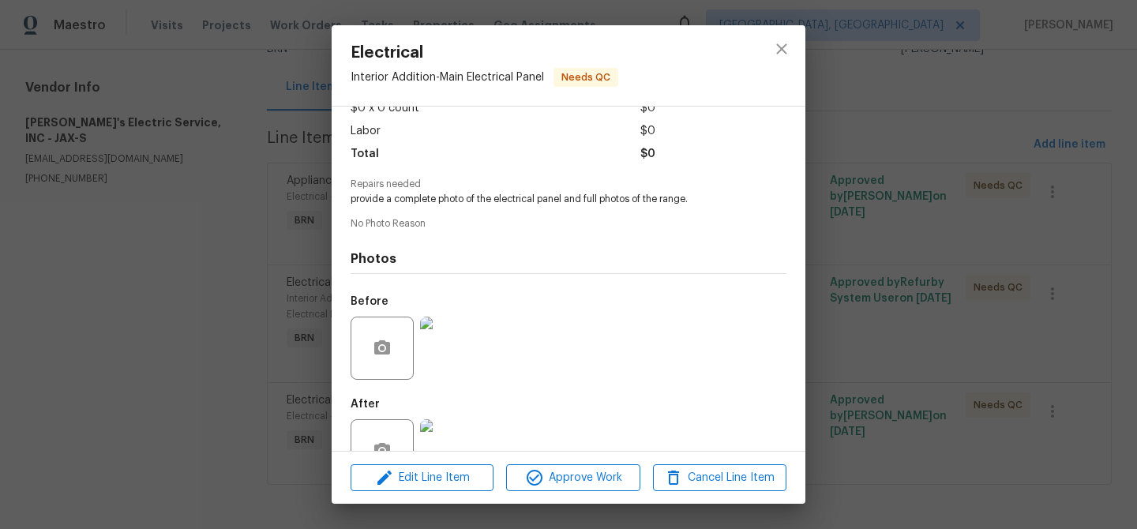
scroll to position [144, 0]
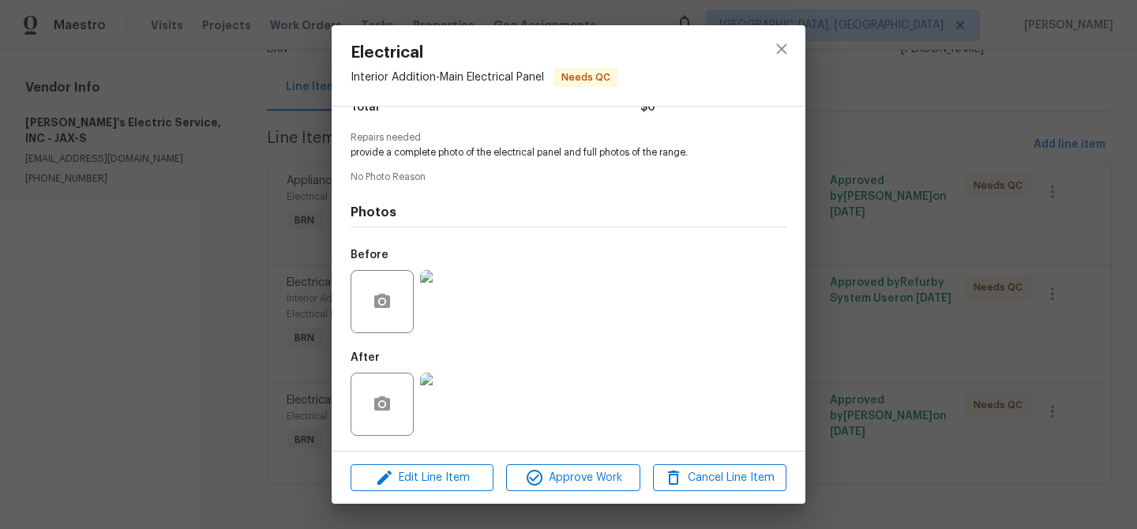
click at [450, 398] on img at bounding box center [451, 404] width 63 height 63
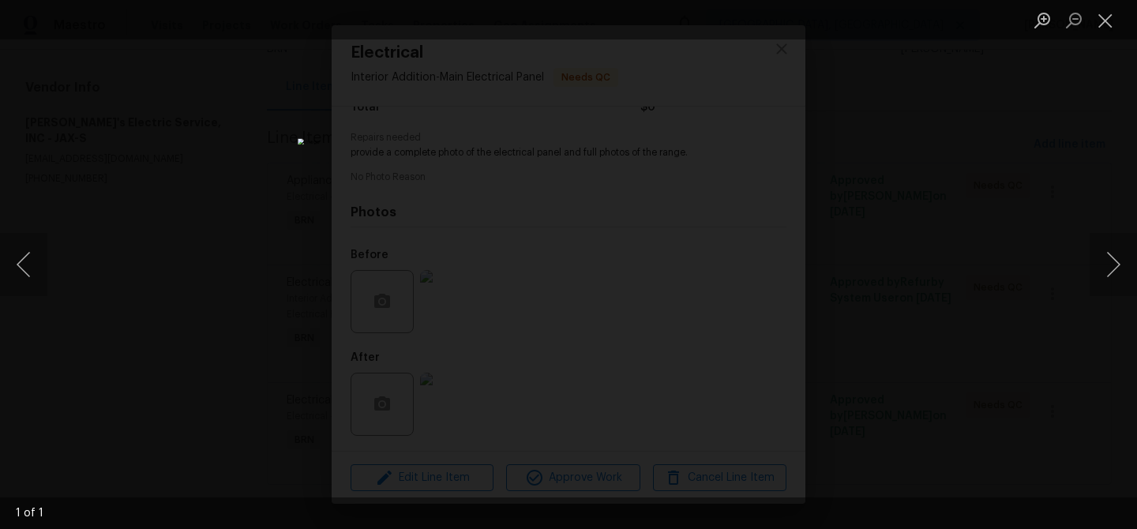
click at [212, 253] on div "Lightbox" at bounding box center [568, 264] width 1137 height 529
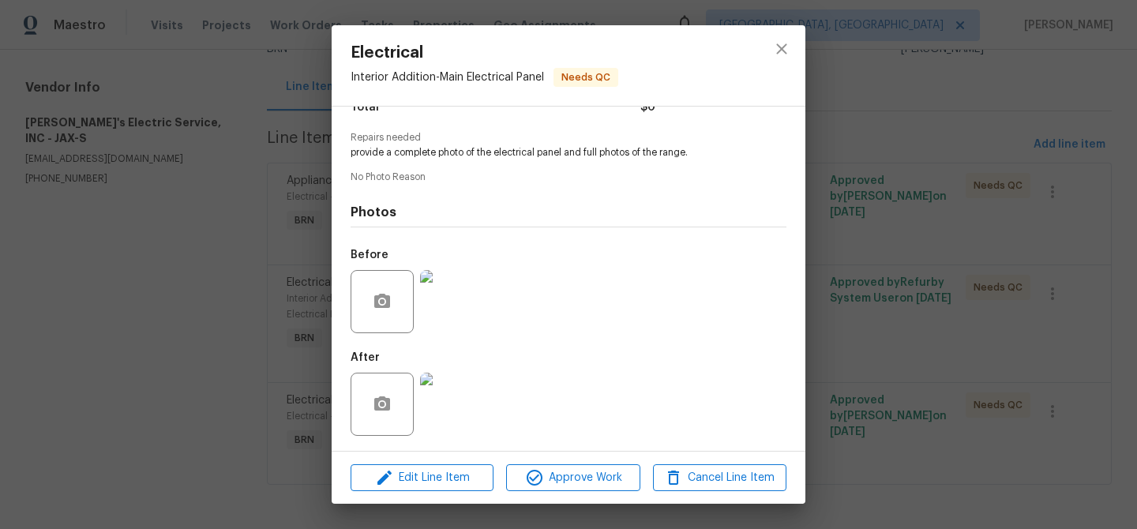
click at [440, 294] on img at bounding box center [451, 301] width 63 height 63
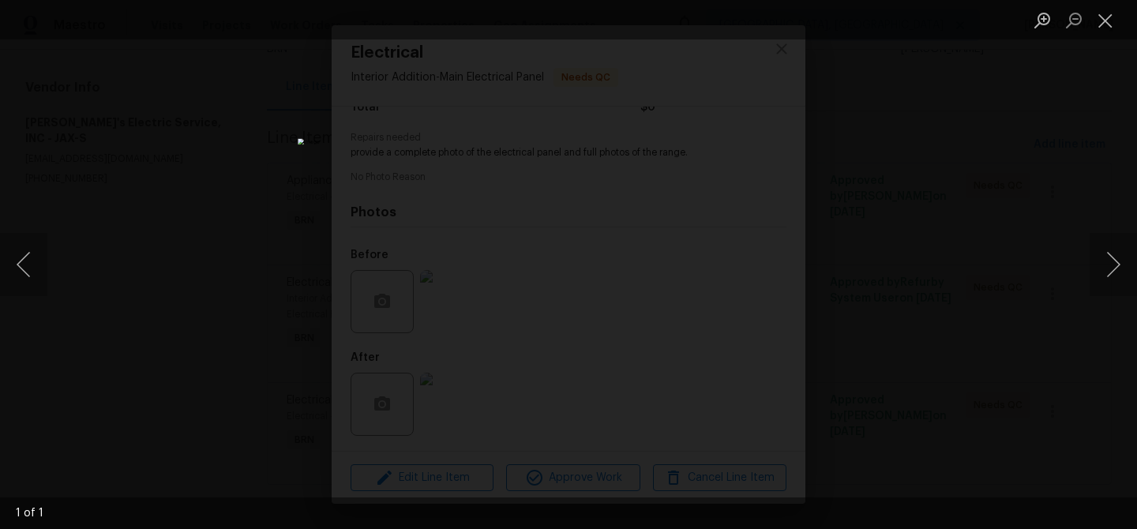
click at [216, 349] on div "Lightbox" at bounding box center [568, 264] width 1137 height 529
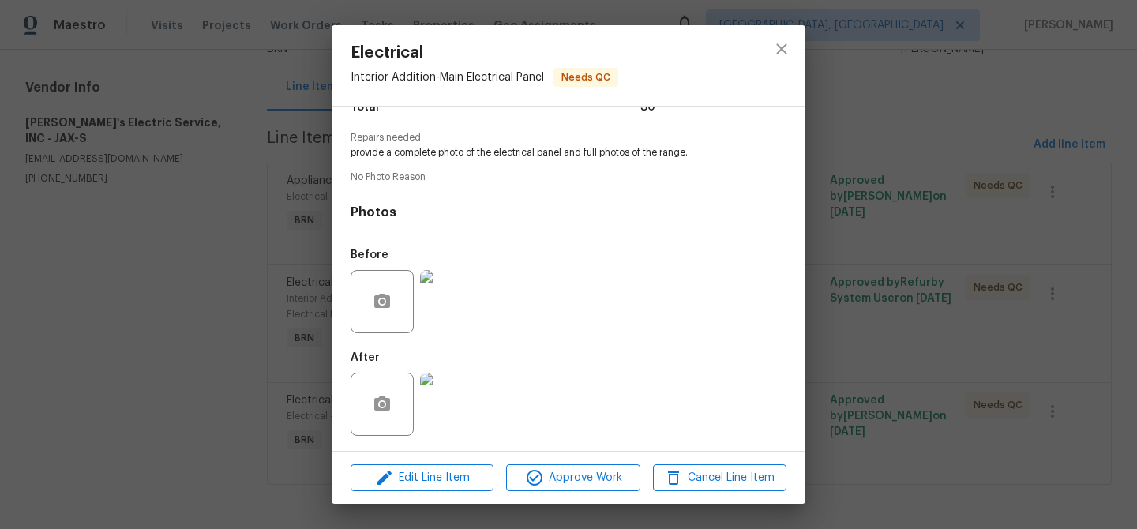
click at [234, 365] on div "Electrical Interior Addition - Main Electrical Panel Needs QC Vendor Jack's Ele…" at bounding box center [568, 264] width 1137 height 529
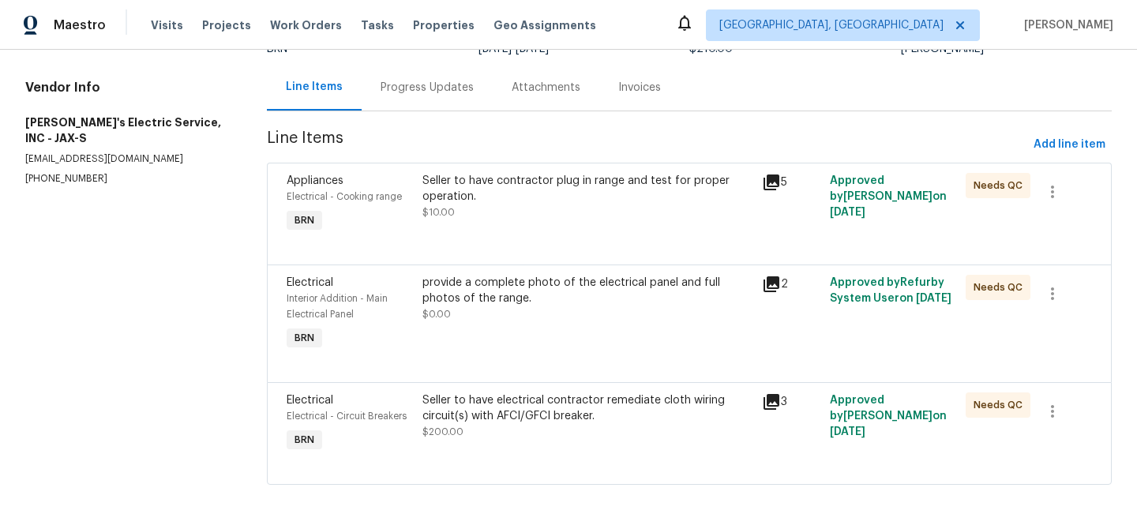
click at [519, 435] on div "Seller to have electrical contractor remediate cloth wiring circuit(s) with AFC…" at bounding box center [587, 415] width 330 height 47
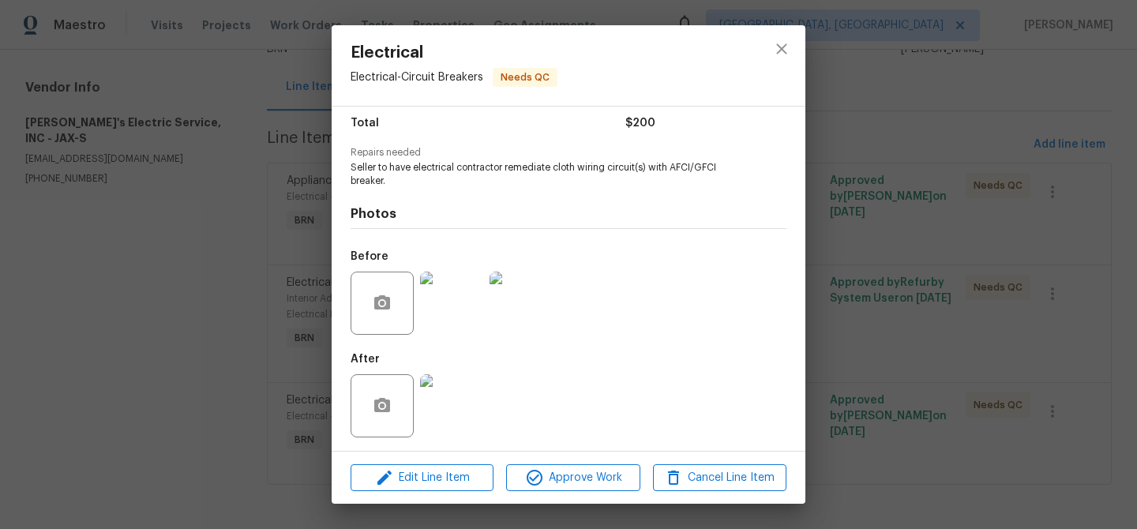
scroll to position [132, 0]
click at [391, 401] on icon "button" at bounding box center [382, 403] width 19 height 19
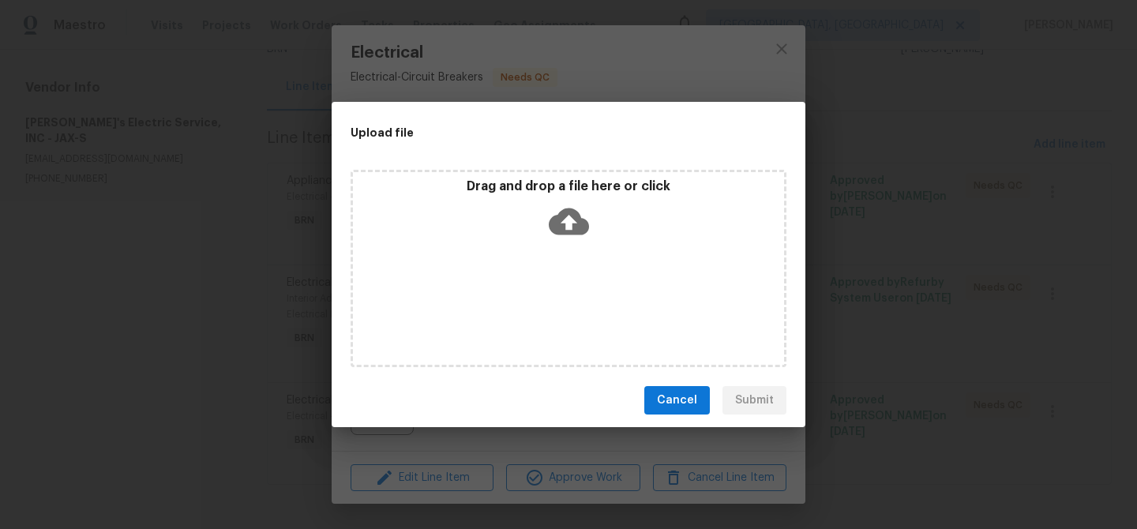
click at [236, 343] on div "Upload file Drag and drop a file here or click Cancel Submit" at bounding box center [568, 264] width 1137 height 529
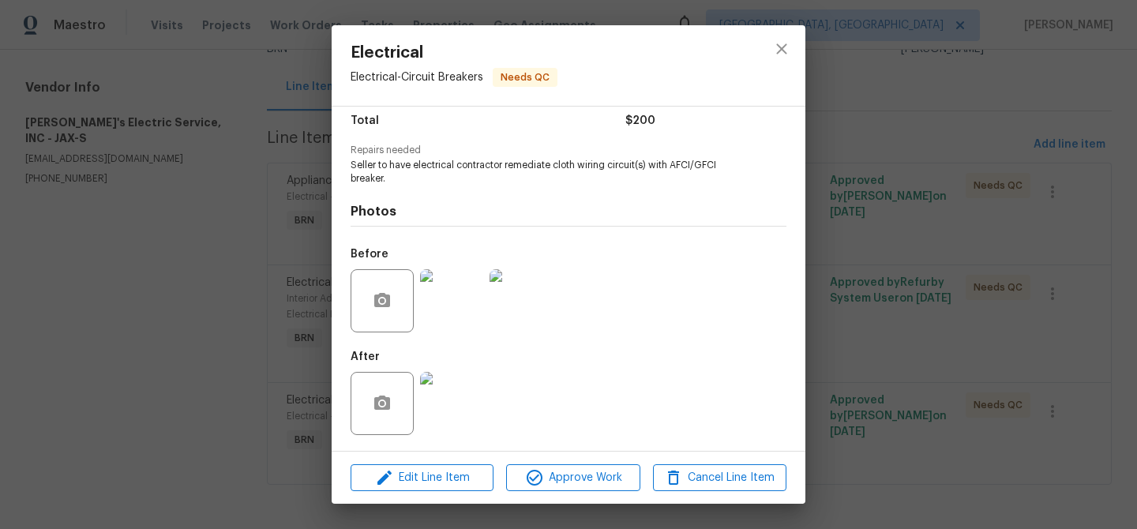
click at [380, 325] on div at bounding box center [381, 300] width 63 height 63
click at [380, 313] on button "button" at bounding box center [382, 301] width 38 height 38
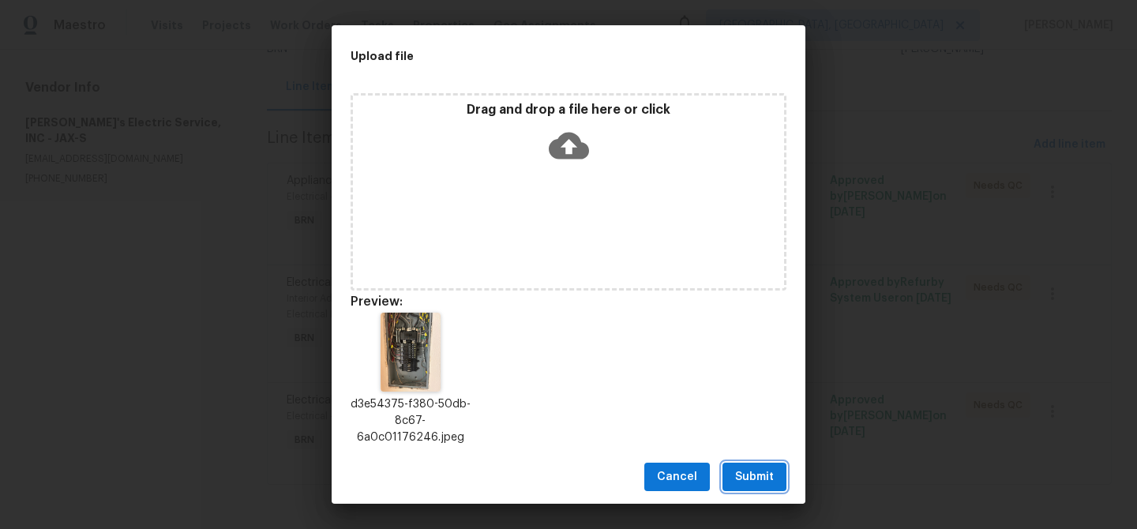
click at [742, 467] on button "Submit" at bounding box center [754, 477] width 64 height 29
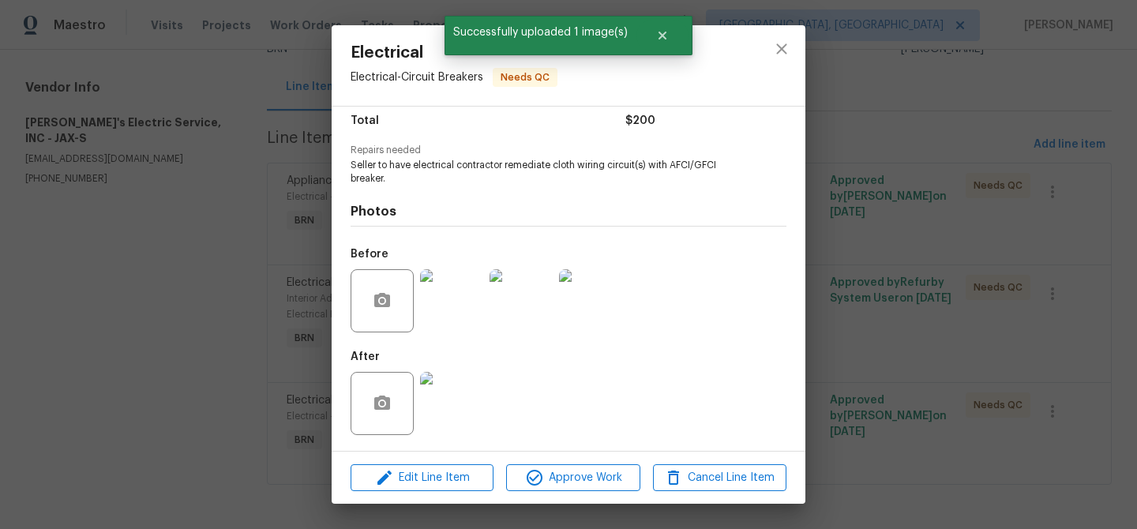
click at [218, 317] on div "Electrical Electrical - Circuit Breakers Needs QC Vendor Jack's Electric Servic…" at bounding box center [568, 264] width 1137 height 529
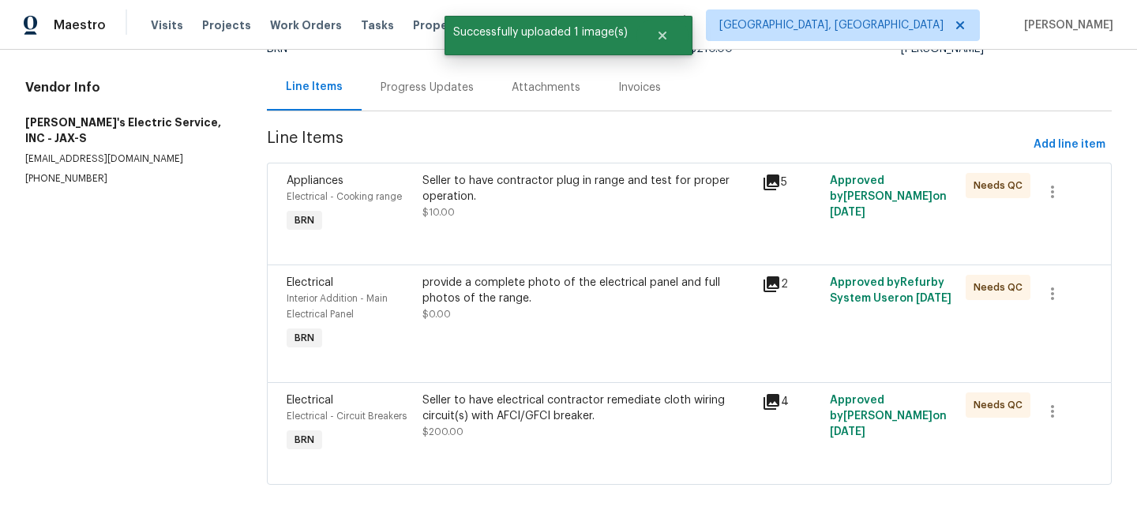
click at [510, 306] on div "provide a complete photo of the electrical panel and full photos of the range. …" at bounding box center [587, 298] width 330 height 47
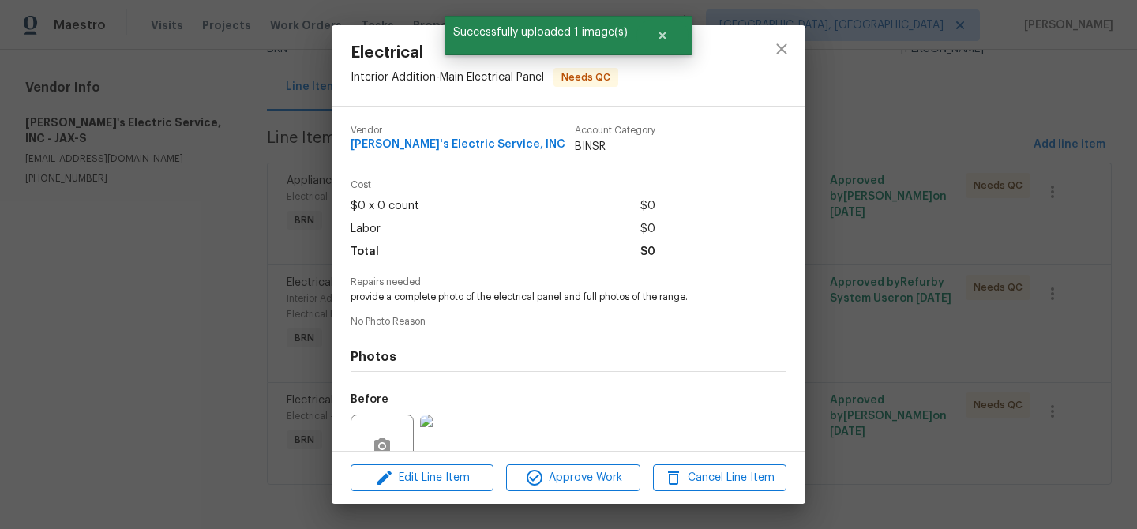
click at [137, 340] on div "Electrical Interior Addition - Main Electrical Panel Needs QC Vendor Jack's Ele…" at bounding box center [568, 264] width 1137 height 529
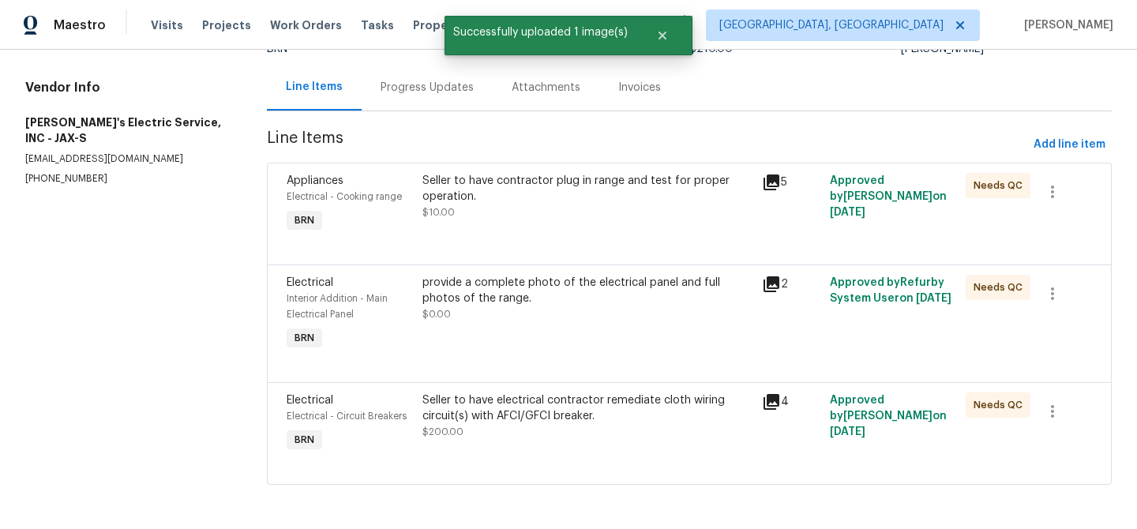
click at [529, 236] on div at bounding box center [689, 245] width 805 height 19
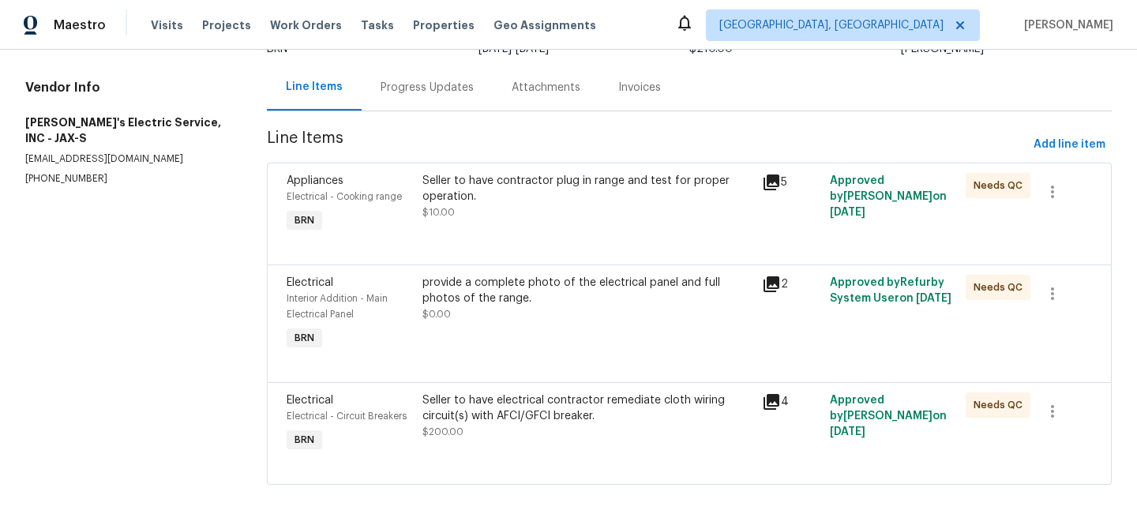
click at [495, 323] on div "provide a complete photo of the electrical panel and full photos of the range. …" at bounding box center [587, 314] width 339 height 88
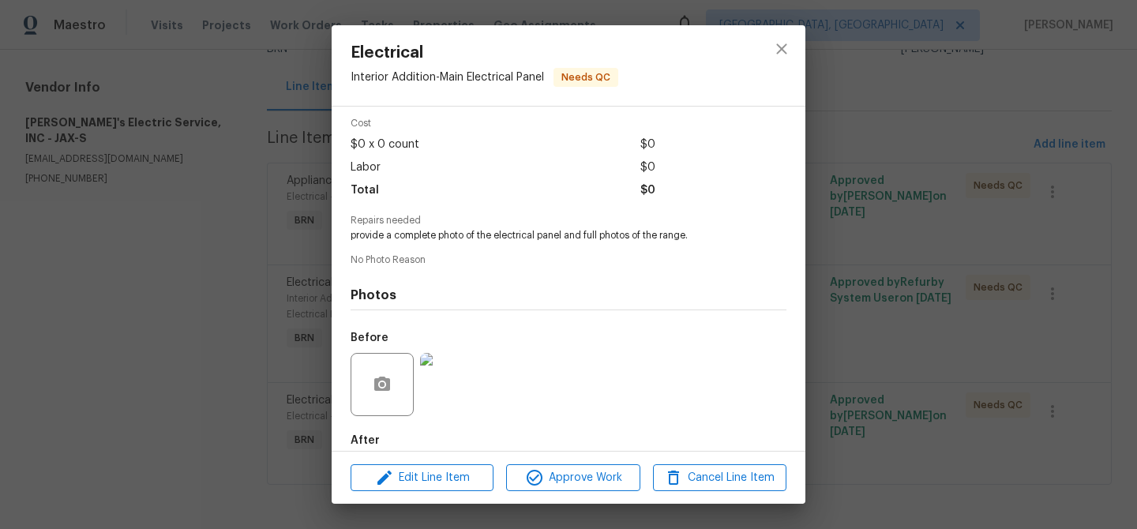
scroll to position [144, 0]
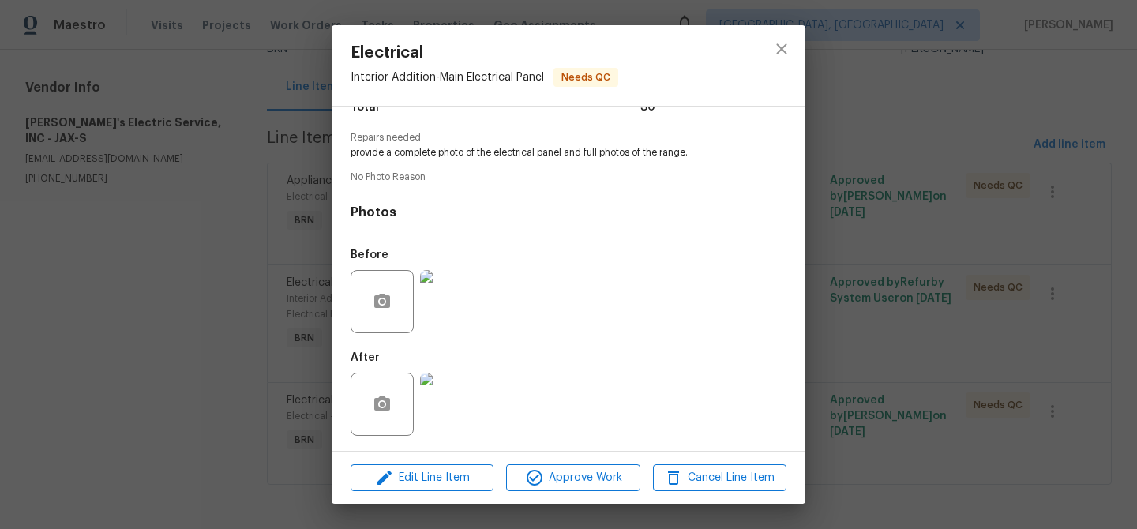
click at [208, 358] on div "Electrical Interior Addition - Main Electrical Panel Needs QC Vendor Jack's Ele…" at bounding box center [568, 264] width 1137 height 529
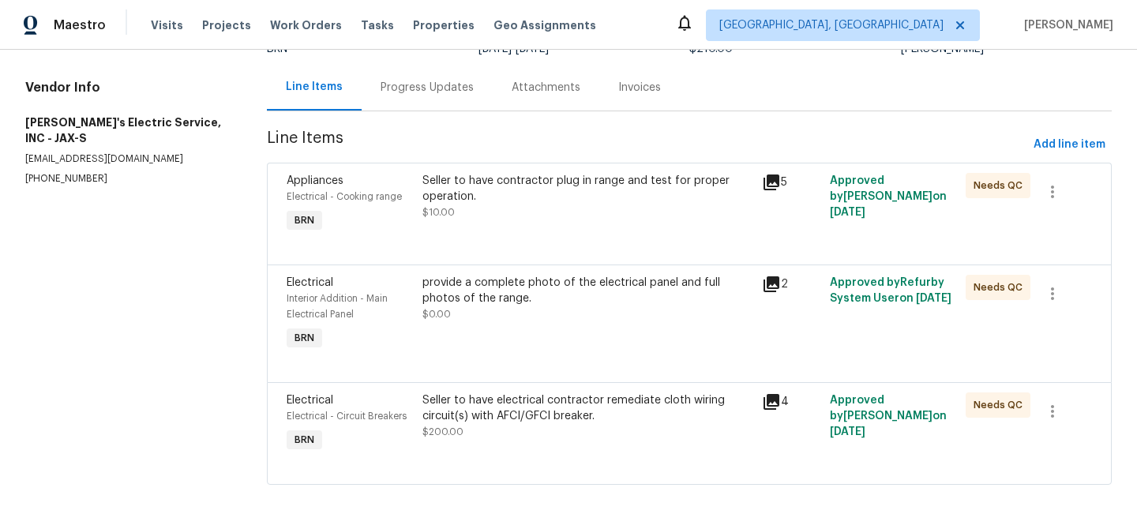
click at [534, 303] on div "provide a complete photo of the electrical panel and full photos of the range." at bounding box center [587, 291] width 330 height 32
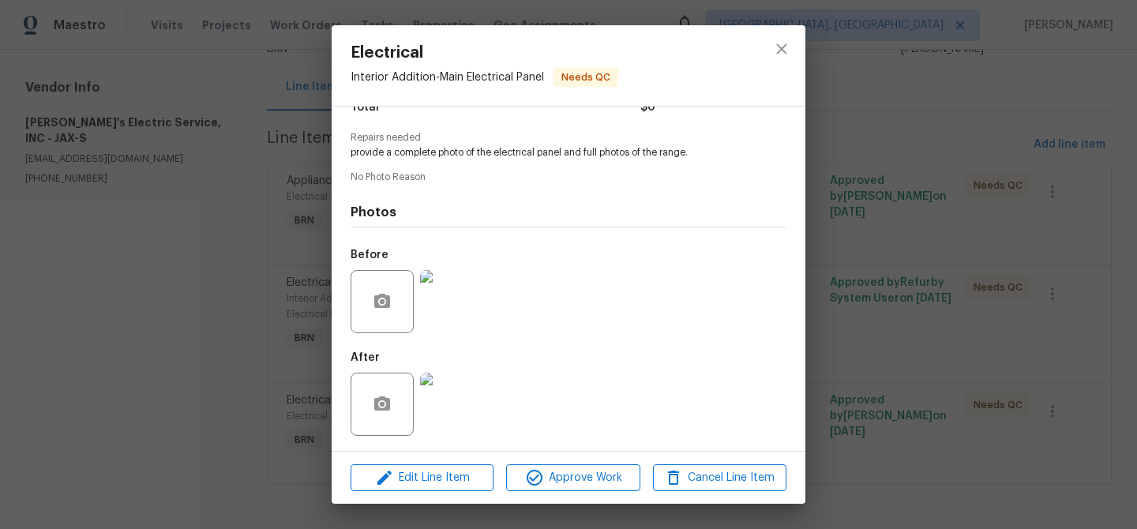
click at [73, 392] on div "Electrical Interior Addition - Main Electrical Panel Needs QC Vendor Jack's Ele…" at bounding box center [568, 264] width 1137 height 529
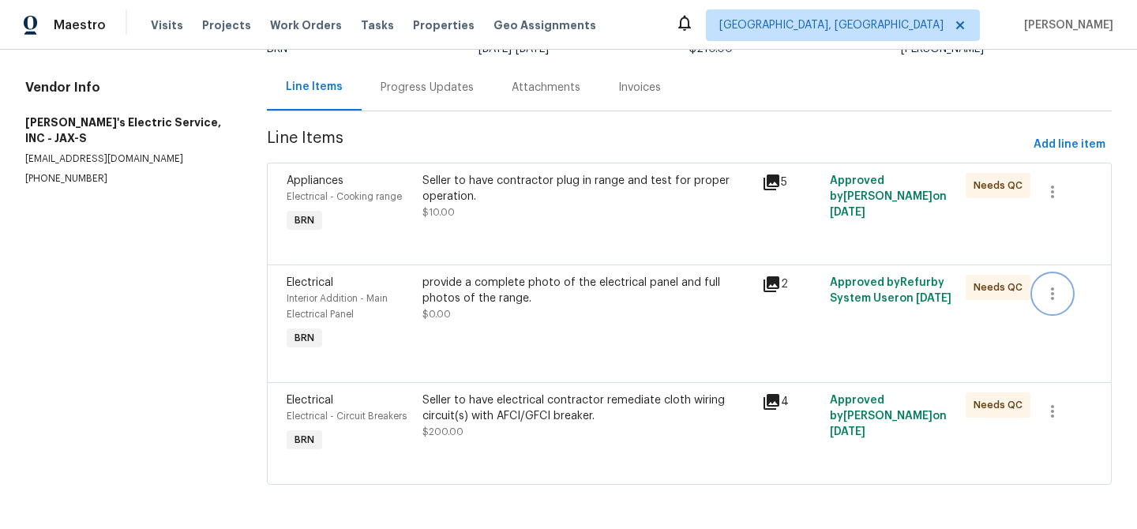
click at [1055, 286] on icon "button" at bounding box center [1052, 293] width 19 height 19
click at [1061, 299] on li "Cancel" at bounding box center [1063, 292] width 61 height 26
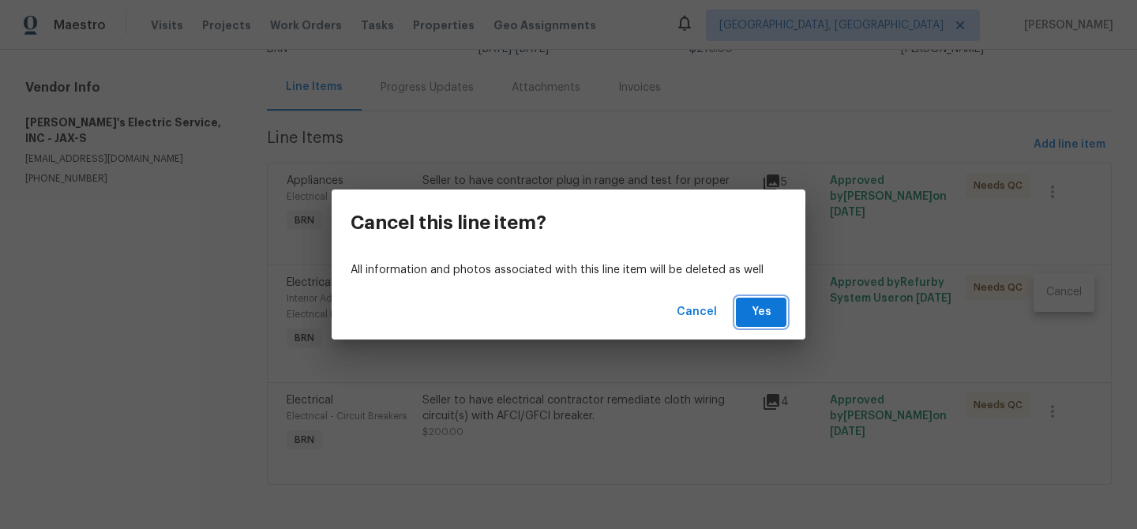
click at [770, 308] on span "Yes" at bounding box center [760, 312] width 25 height 20
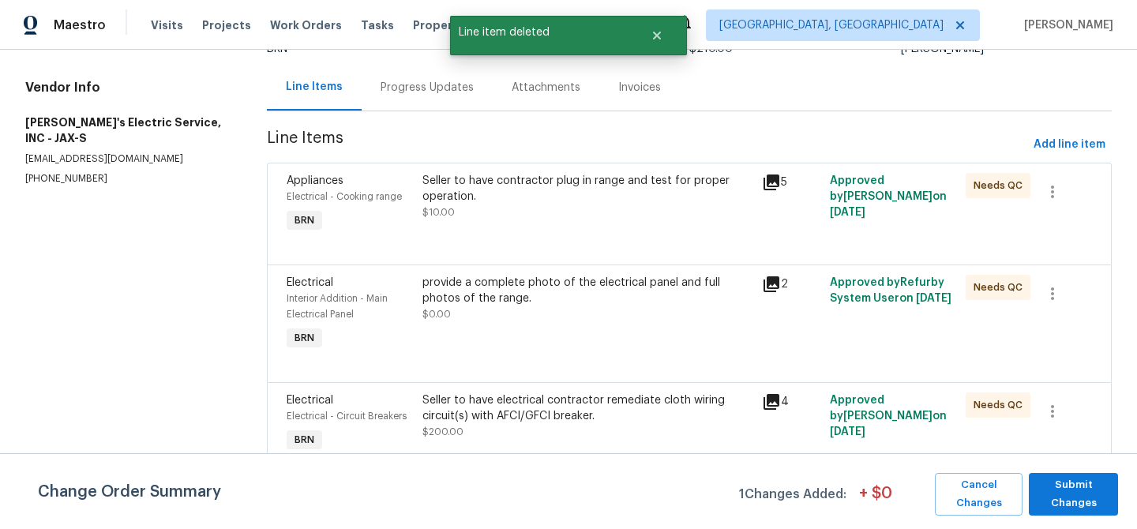
scroll to position [0, 0]
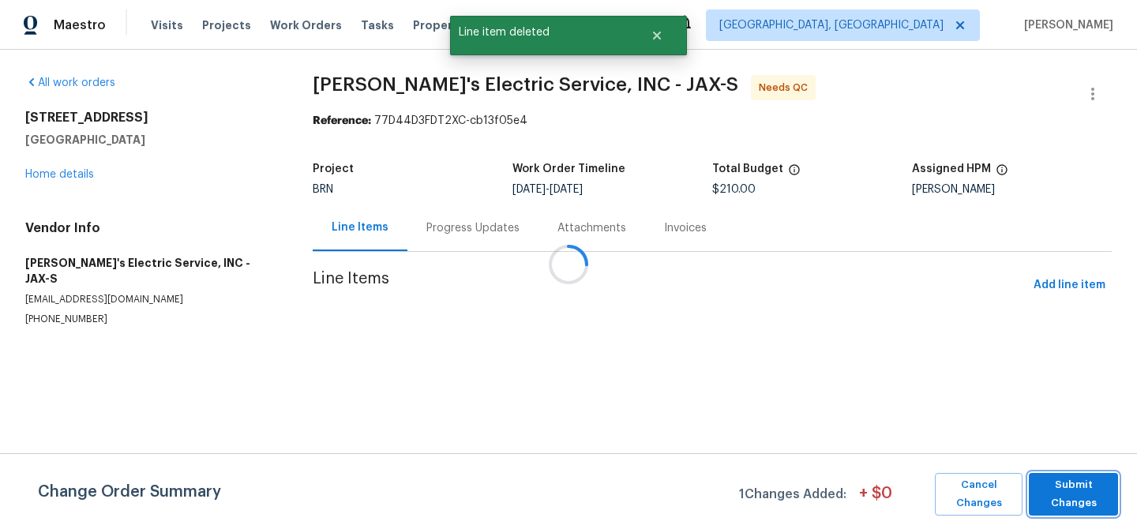
click at [1074, 488] on span "Submit Changes" at bounding box center [1072, 494] width 73 height 36
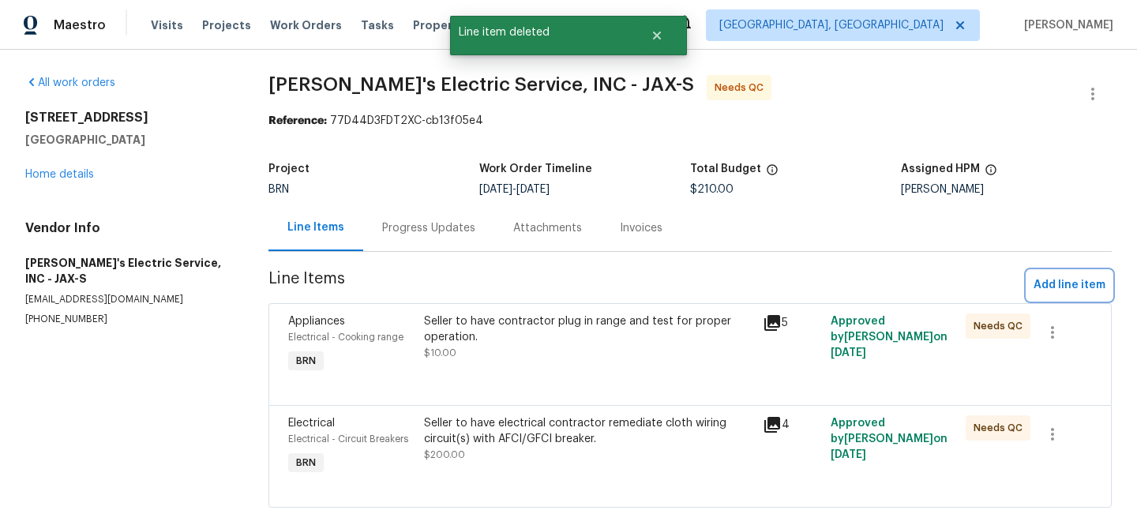
click at [1061, 283] on span "Add line item" at bounding box center [1069, 285] width 72 height 20
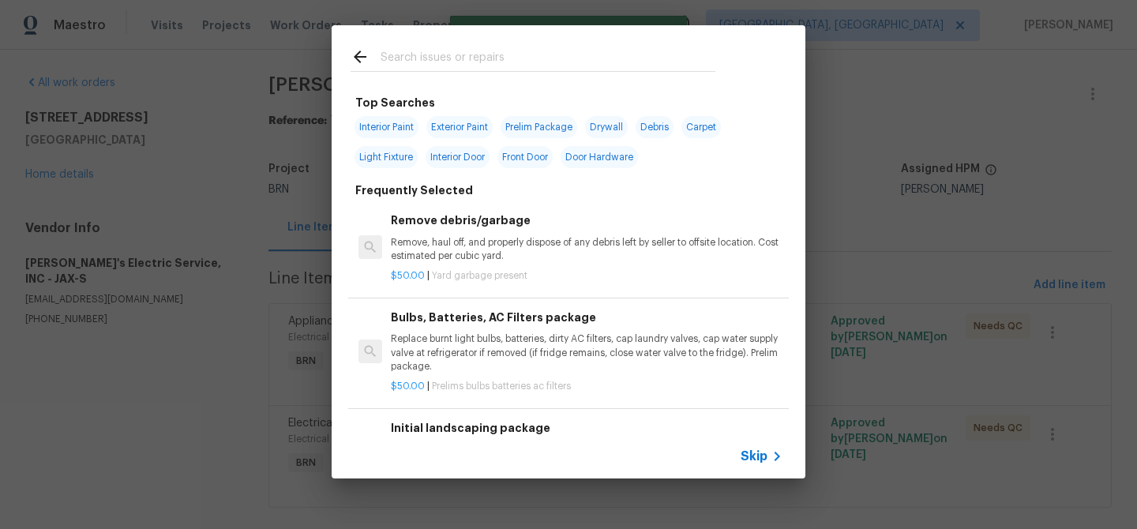
click at [755, 455] on span "Skip" at bounding box center [753, 456] width 27 height 16
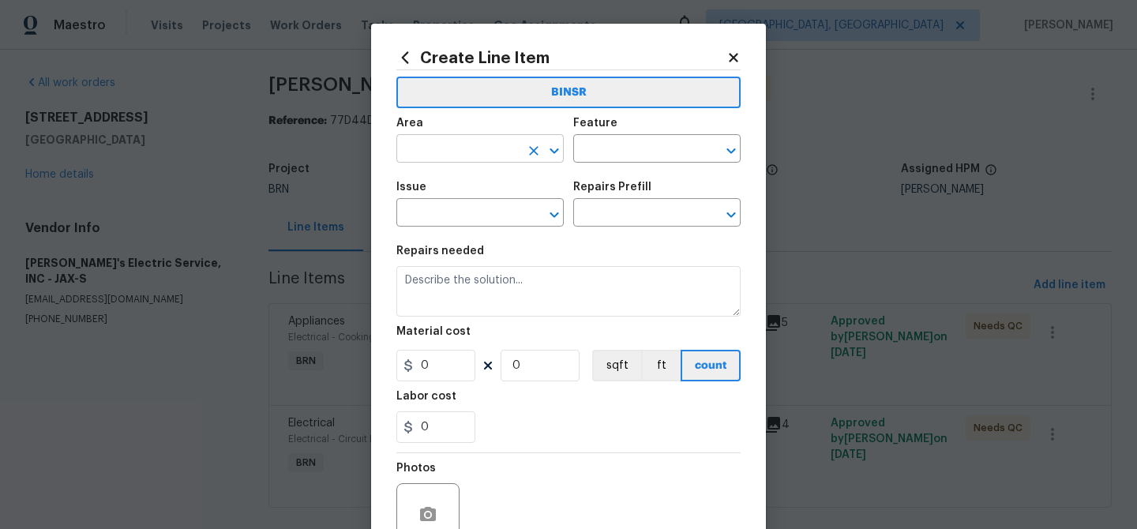
click at [477, 138] on input "text" at bounding box center [457, 150] width 123 height 24
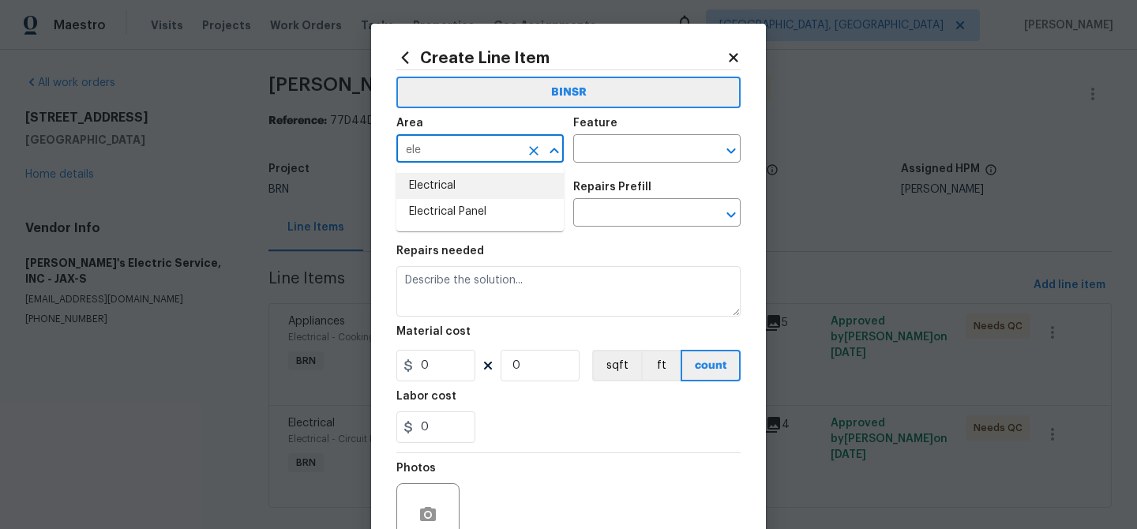
click at [478, 186] on li "Electrical" at bounding box center [479, 186] width 167 height 26
type input "Electrical"
click at [583, 147] on input "text" at bounding box center [634, 150] width 123 height 24
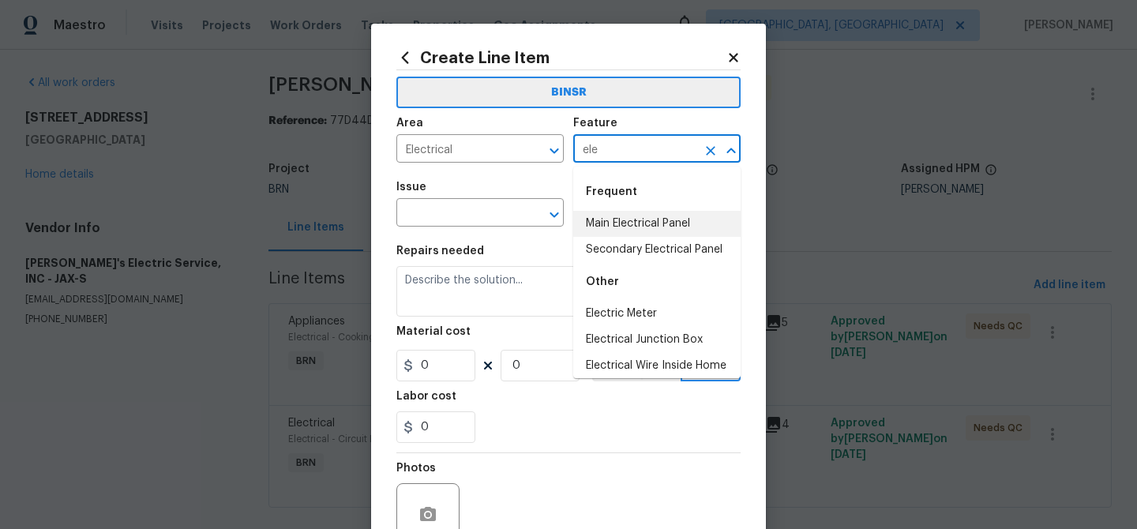
click at [605, 223] on li "Main Electrical Panel" at bounding box center [656, 224] width 167 height 26
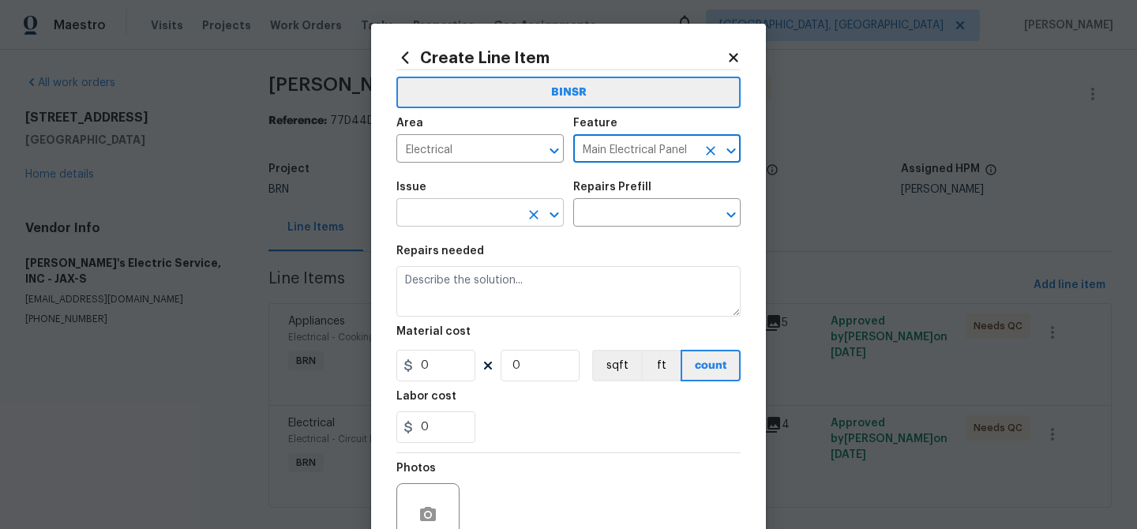
type input "Main Electrical Panel"
click at [470, 208] on input "text" at bounding box center [457, 214] width 123 height 24
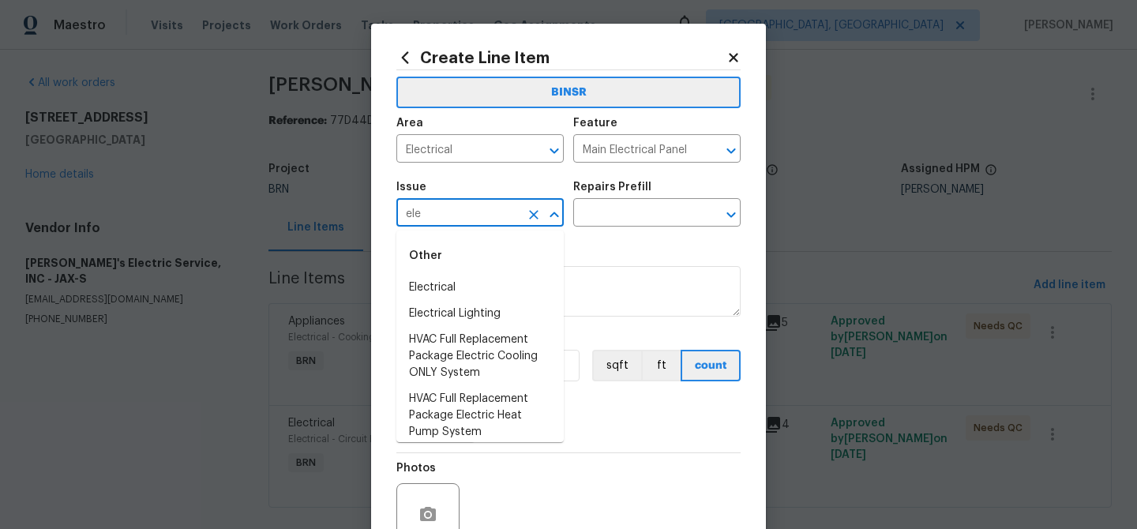
click at [468, 279] on li "Electrical" at bounding box center [479, 288] width 167 height 26
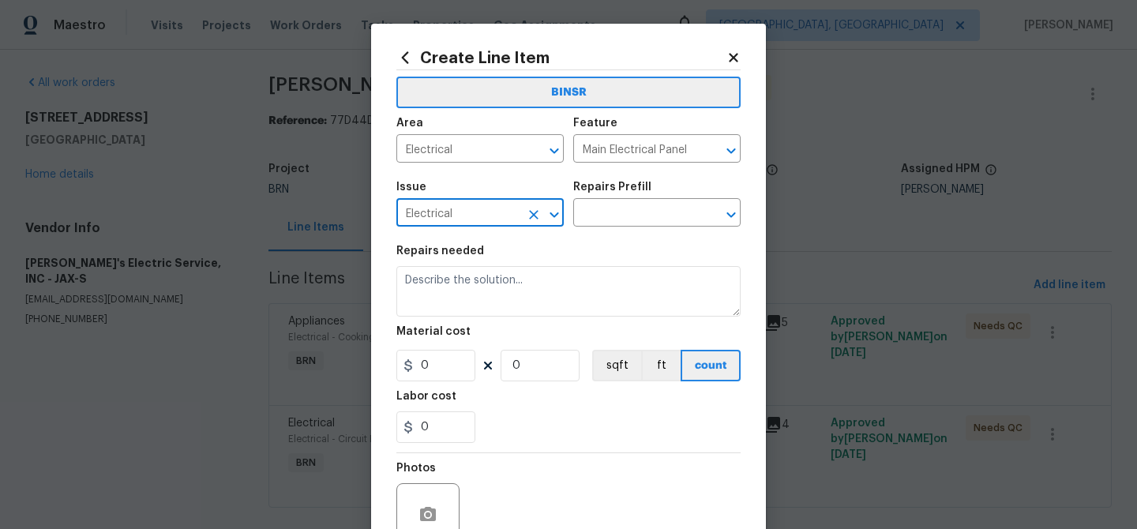
type input "Electrical"
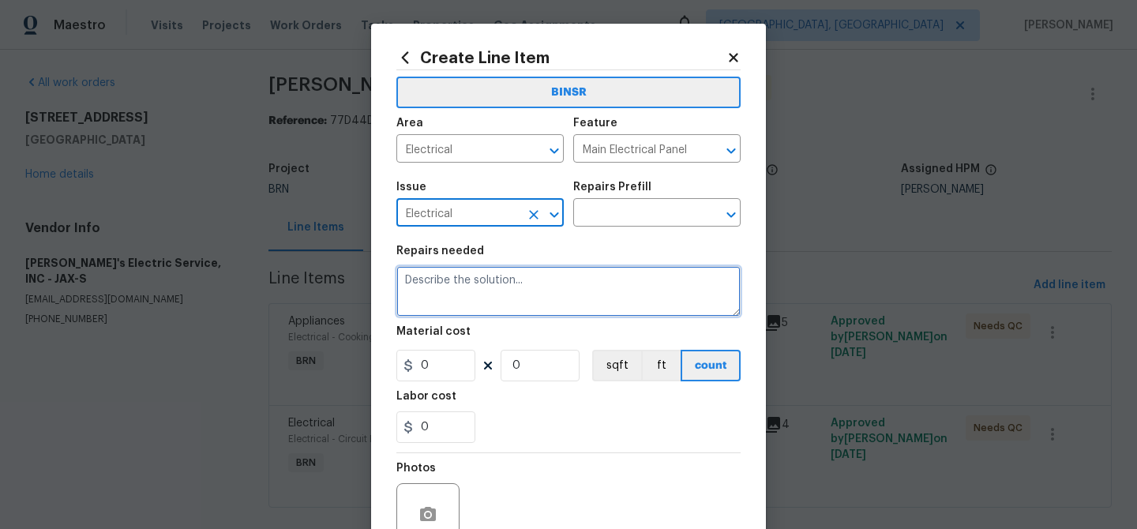
click at [468, 279] on textarea at bounding box center [568, 291] width 344 height 51
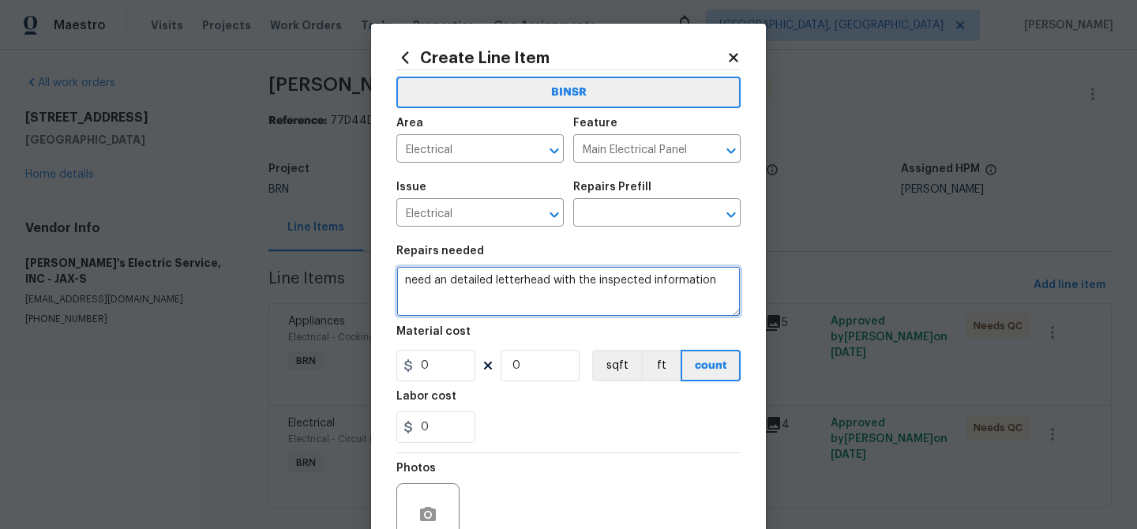
click at [527, 305] on textarea "need an detailed letterhead with the inspected information" at bounding box center [568, 291] width 344 height 51
type textarea "need an detailed letterhead with the inspected information"
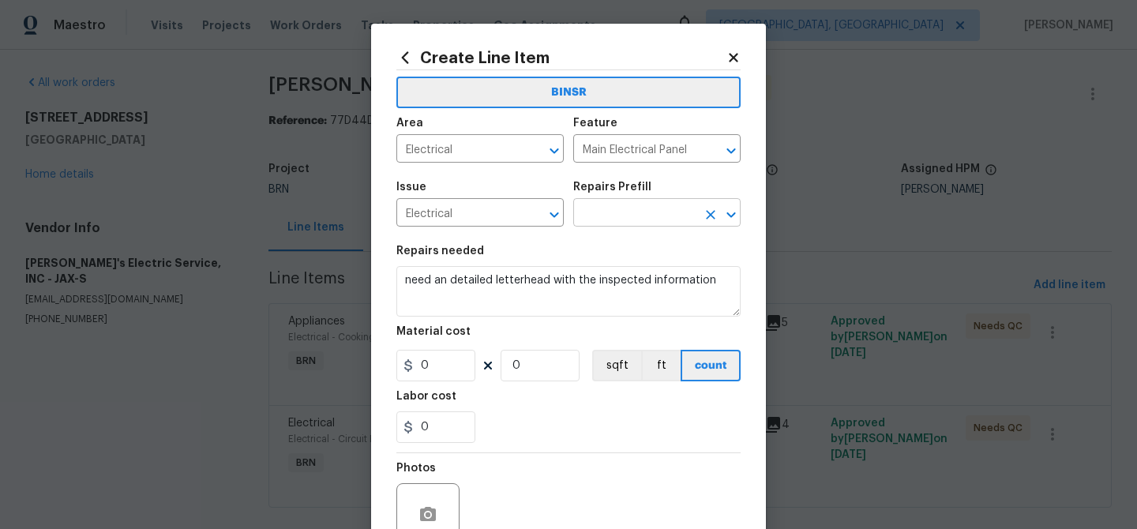
click at [604, 208] on input "text" at bounding box center [634, 214] width 123 height 24
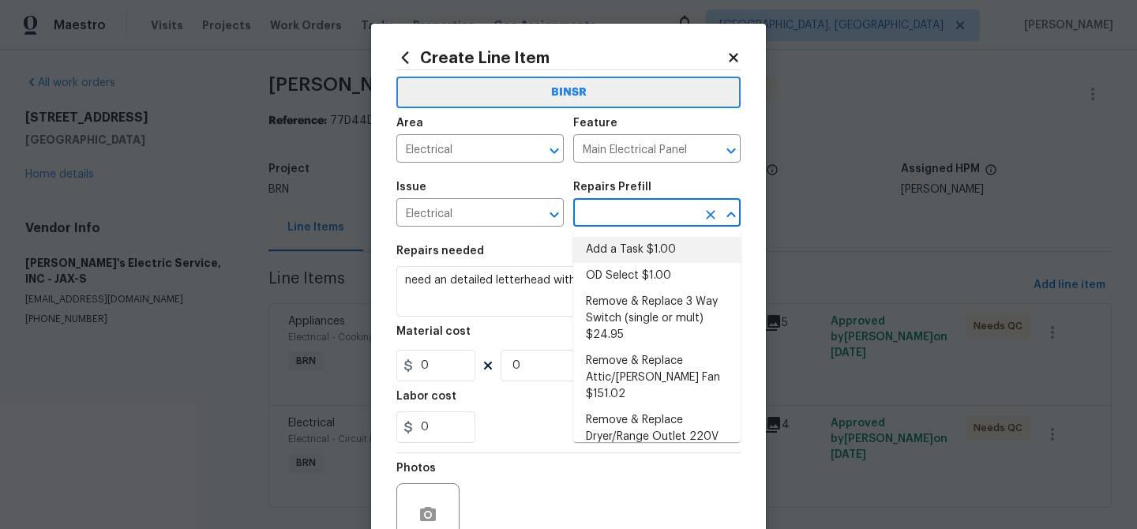
click at [602, 239] on li "Add a Task $1.00" at bounding box center [656, 250] width 167 height 26
type input "Add a Task $1.00"
type textarea "HPM to detail"
type input "1"
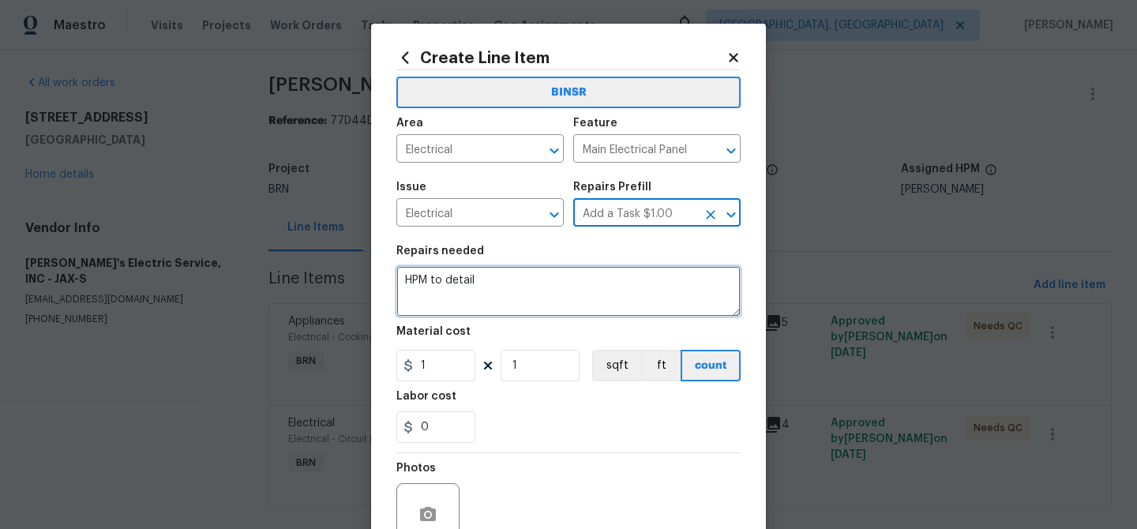
click at [514, 291] on textarea "HPM to detail" at bounding box center [568, 291] width 344 height 51
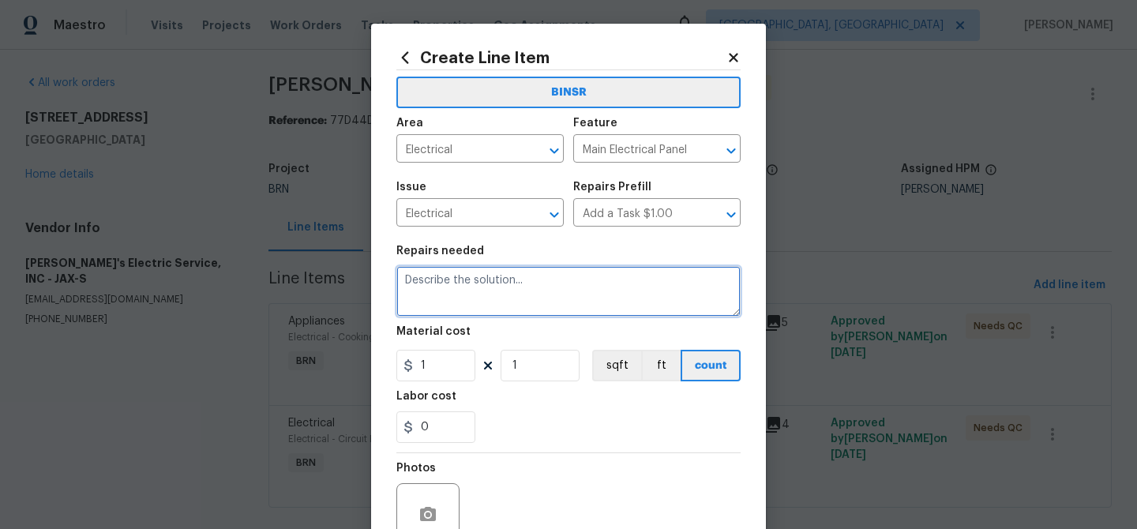
paste textarea "need an detailed letterhead with the inspected information"
type textarea "need an detailed letterhead with the inspected information"
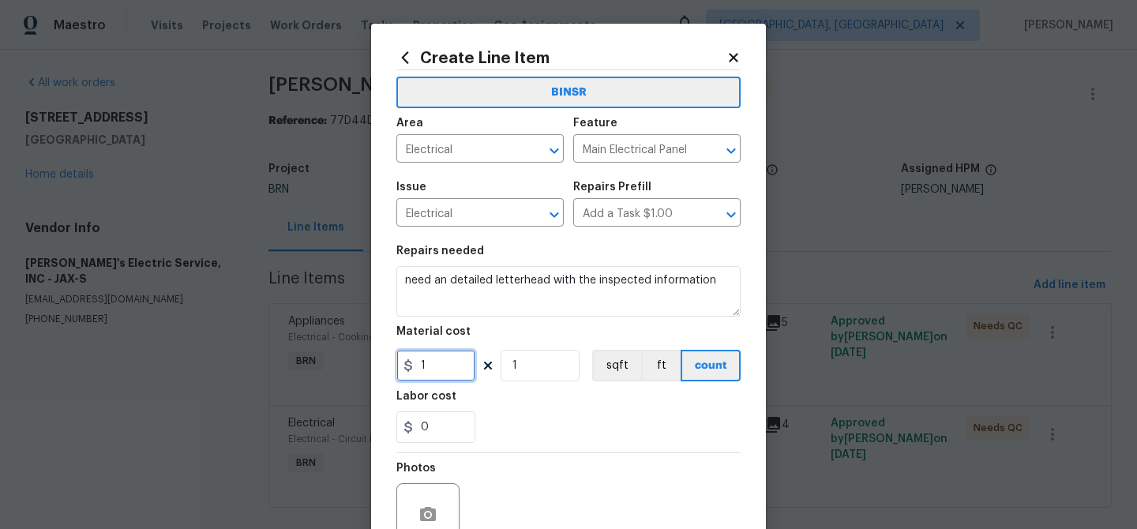
click at [449, 364] on input "1" at bounding box center [435, 366] width 79 height 32
type input "0"
click at [523, 371] on input "1" at bounding box center [539, 366] width 79 height 32
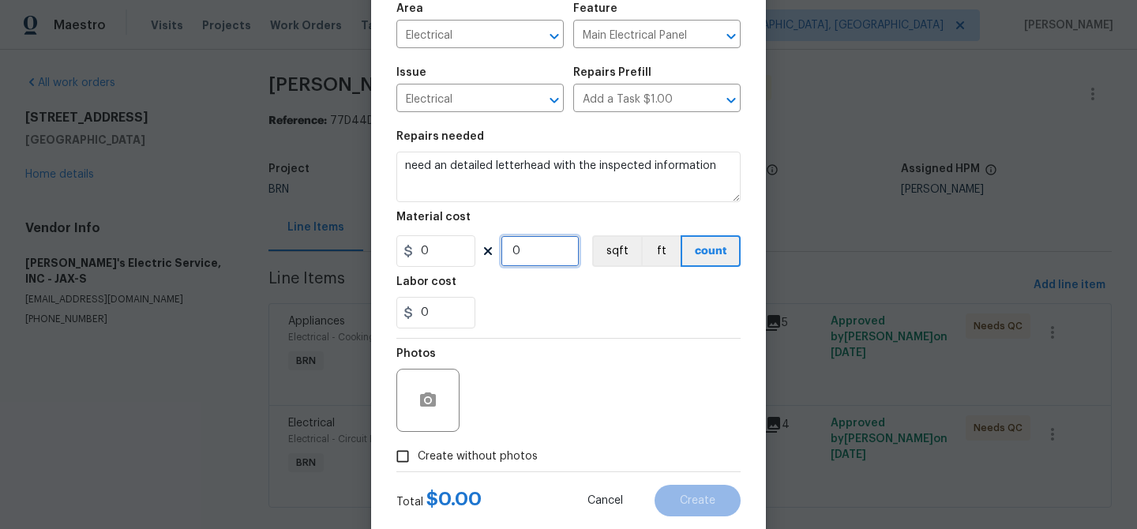
scroll to position [152, 0]
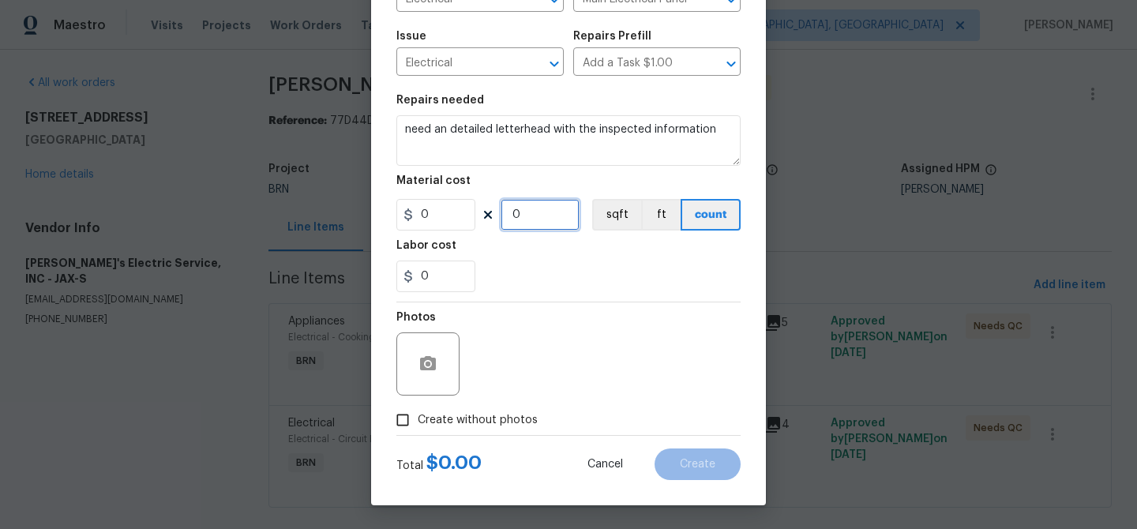
type input "0"
click at [409, 429] on input "Create without photos" at bounding box center [403, 420] width 30 height 30
checkbox input "true"
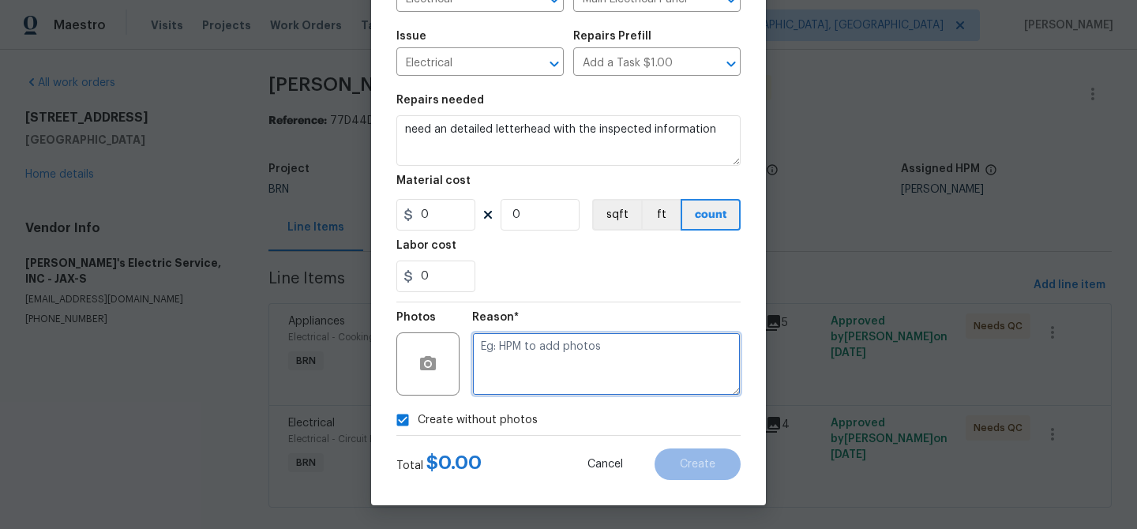
click at [538, 373] on textarea at bounding box center [606, 363] width 268 height 63
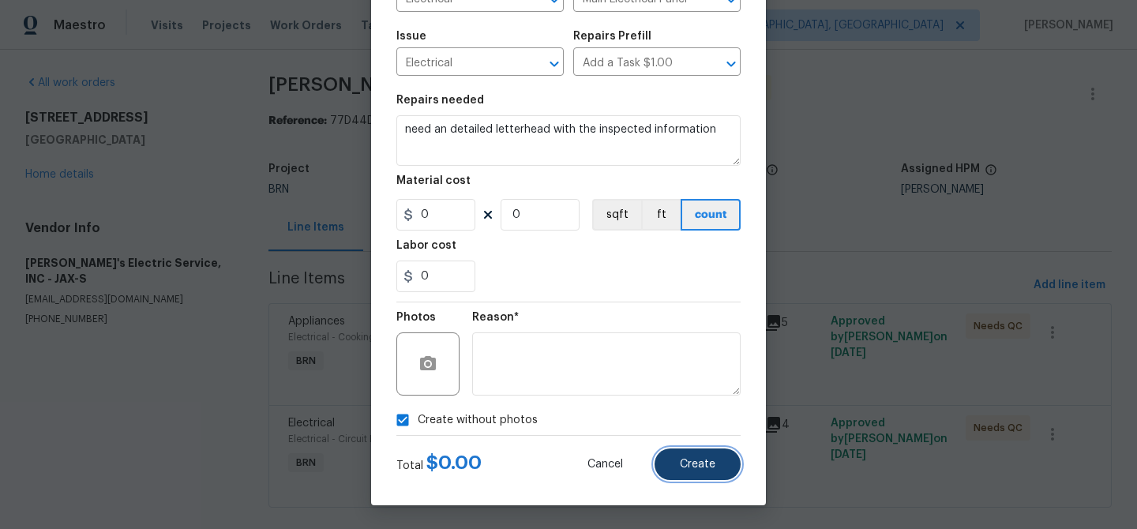
click at [707, 463] on span "Create" at bounding box center [698, 465] width 36 height 12
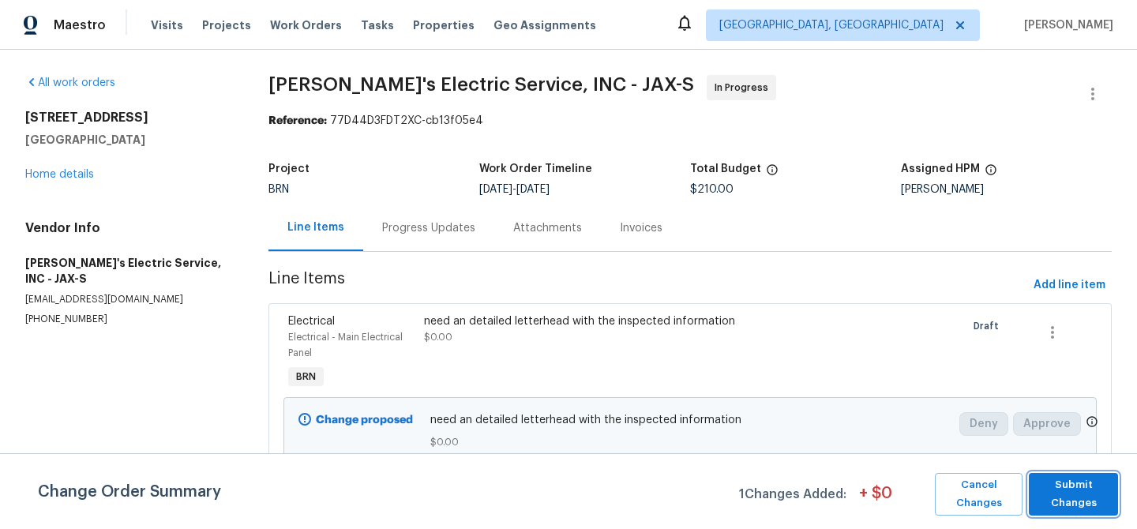
click at [1063, 496] on span "Submit Changes" at bounding box center [1072, 494] width 73 height 36
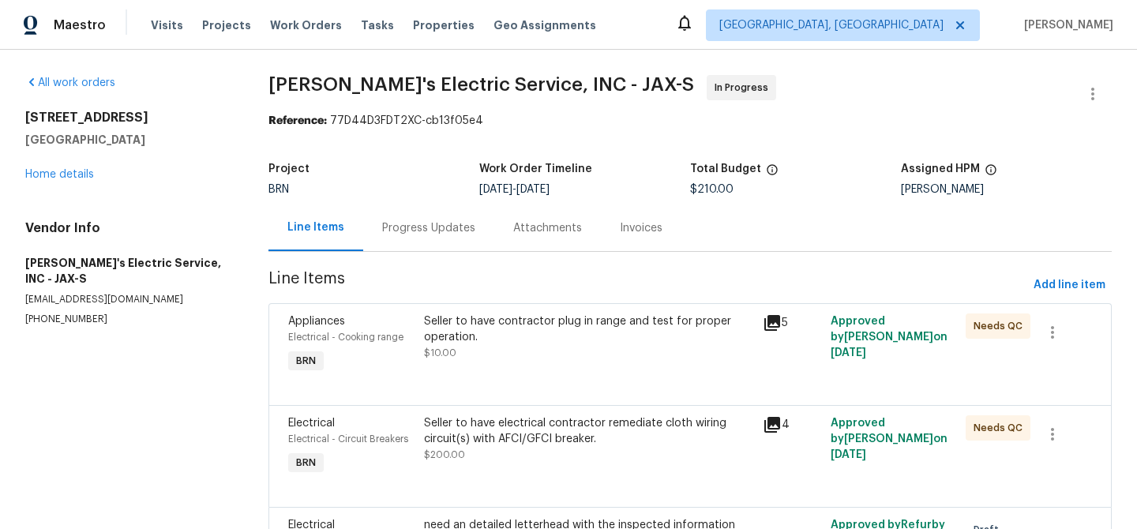
scroll to position [142, 0]
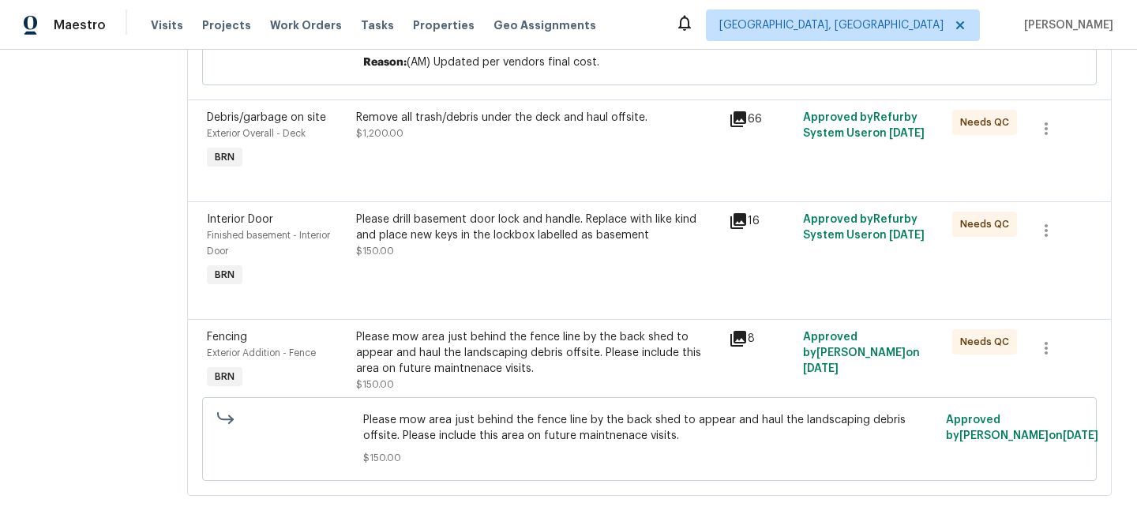
scroll to position [563, 0]
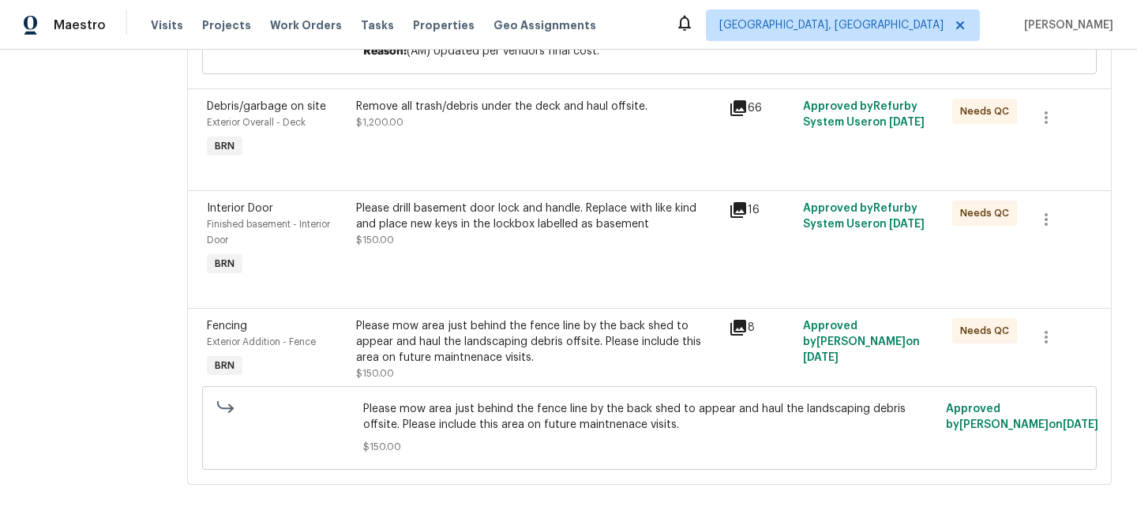
click at [487, 335] on div "Please mow area just behind the fence line by the back shed to appear and haul …" at bounding box center [537, 341] width 363 height 47
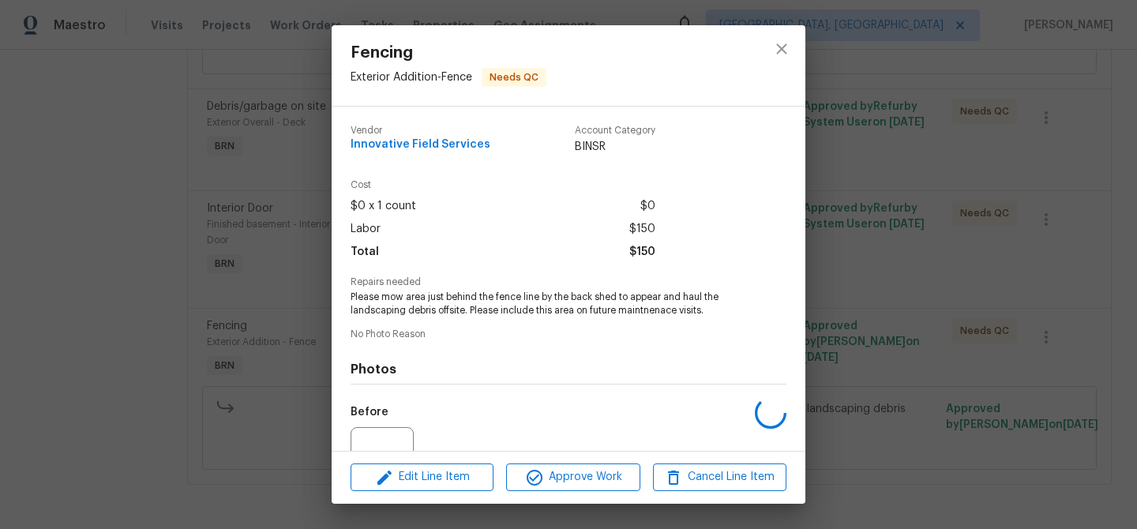
scroll to position [158, 0]
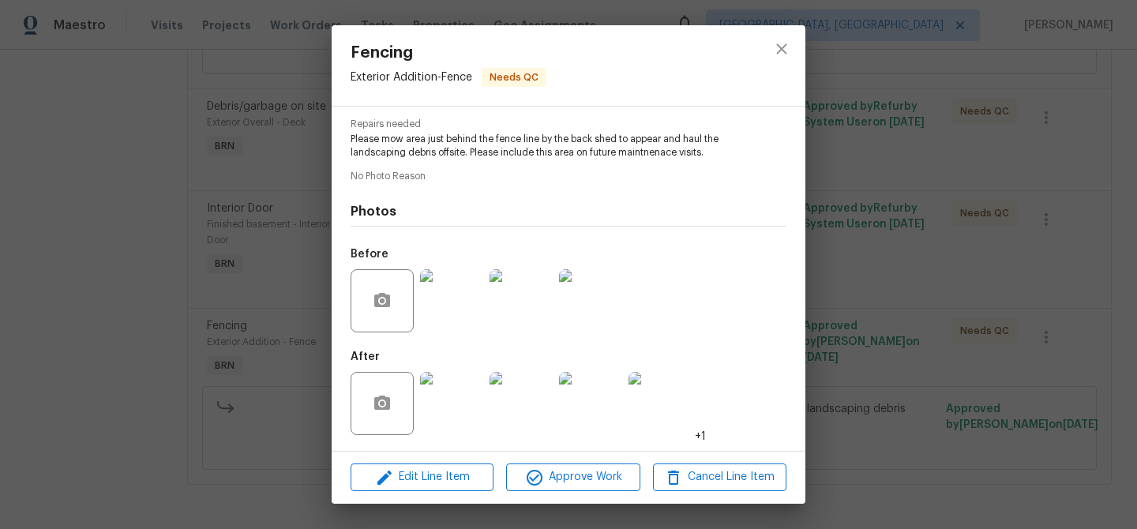
click at [458, 388] on img at bounding box center [451, 403] width 63 height 63
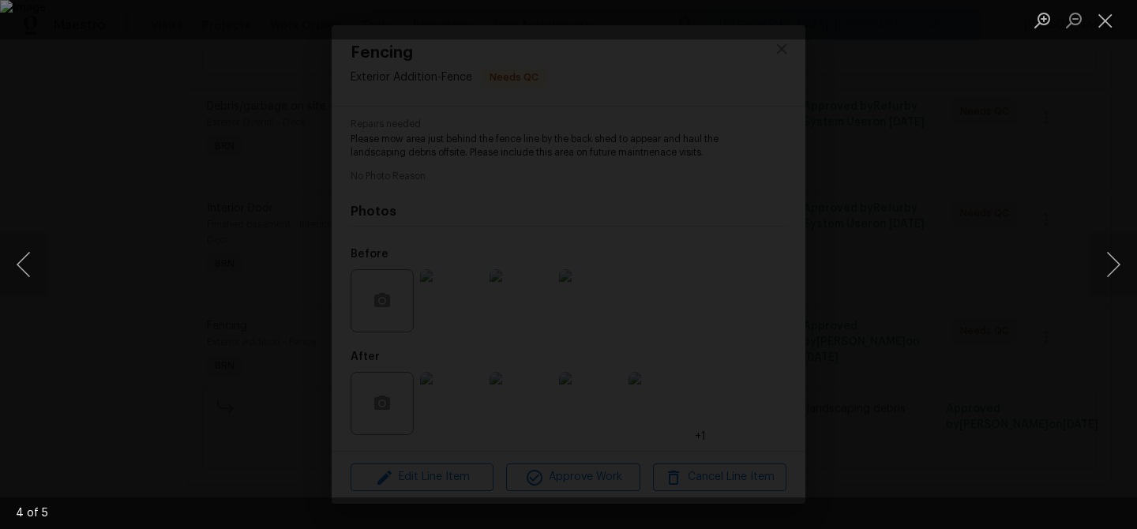
click at [188, 297] on div "Lightbox" at bounding box center [568, 264] width 1137 height 529
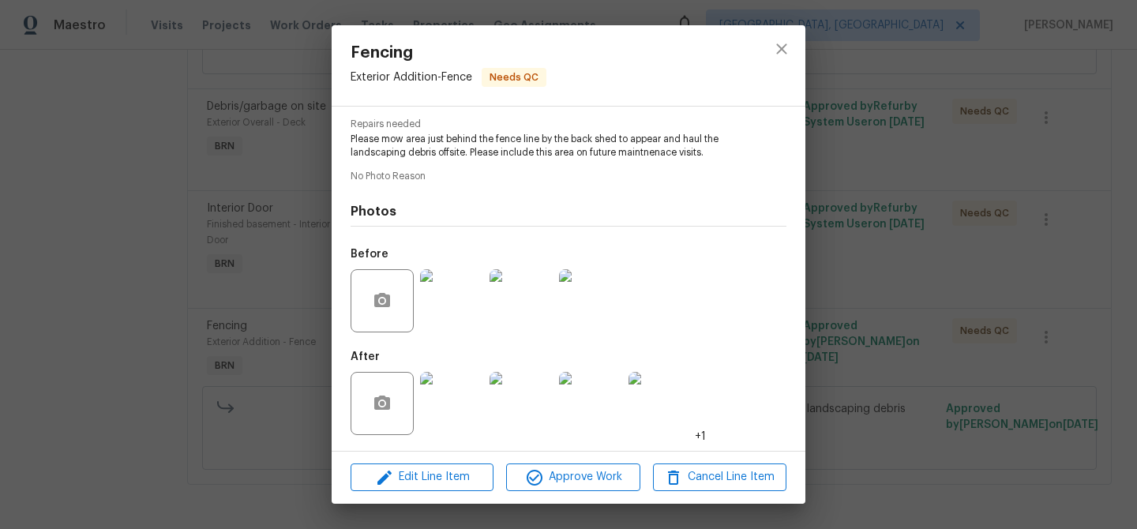
click at [197, 299] on div "Fencing Exterior Addition - Fence Needs QC Vendor Innovative Field Services Acc…" at bounding box center [568, 264] width 1137 height 529
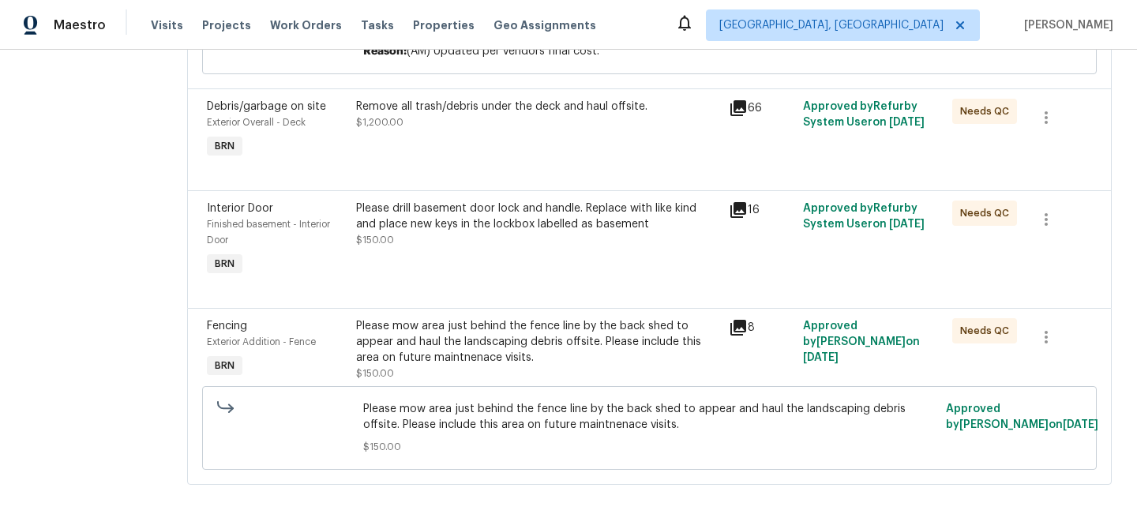
click at [461, 215] on div "Please drill basement door lock and handle. Replace with like kind and place ne…" at bounding box center [537, 217] width 363 height 32
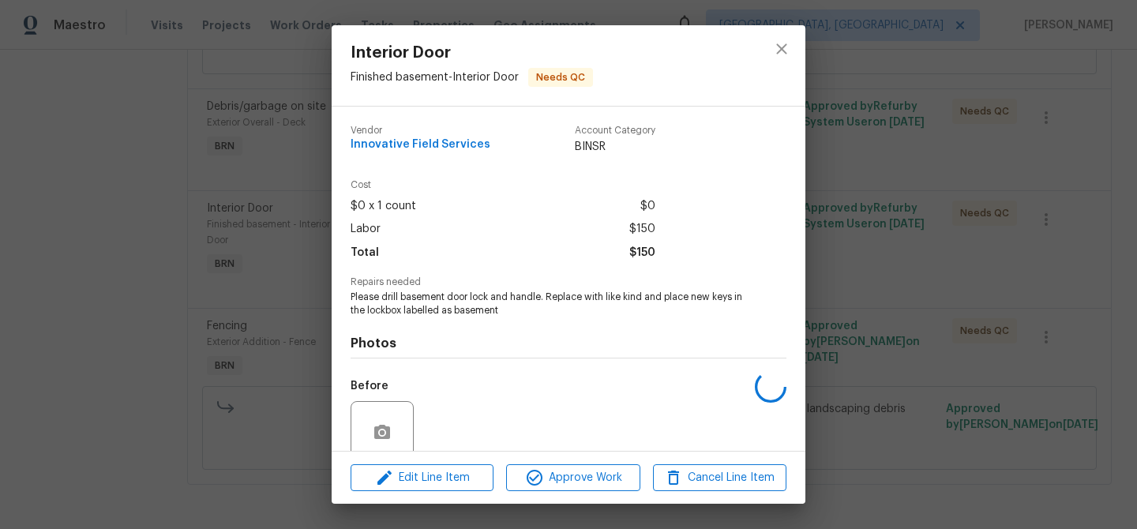
scroll to position [132, 0]
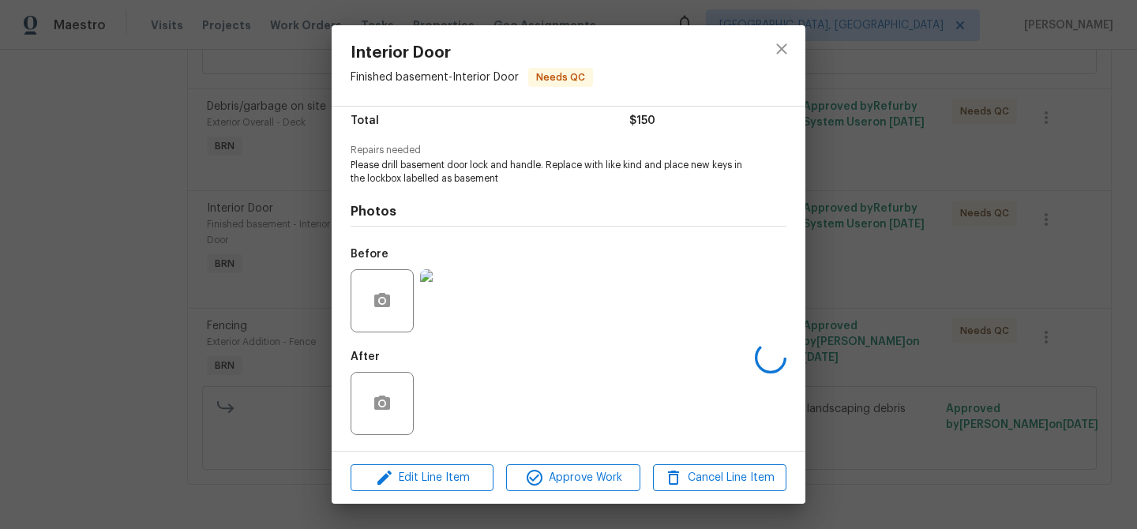
click at [188, 298] on div "Interior Door Finished basement - Interior Door Needs QC Vendor Innovative Fiel…" at bounding box center [568, 264] width 1137 height 529
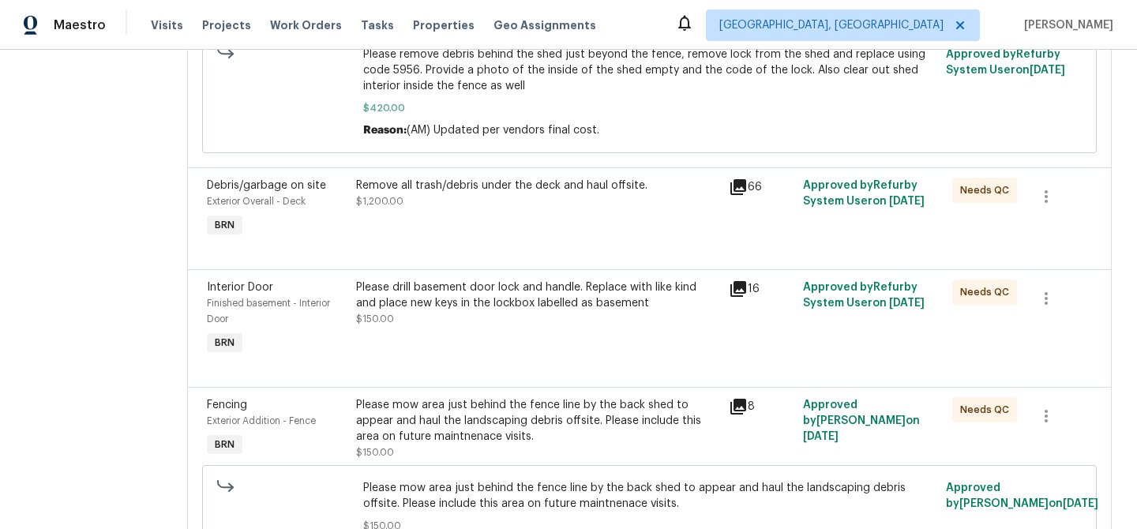
scroll to position [450, 0]
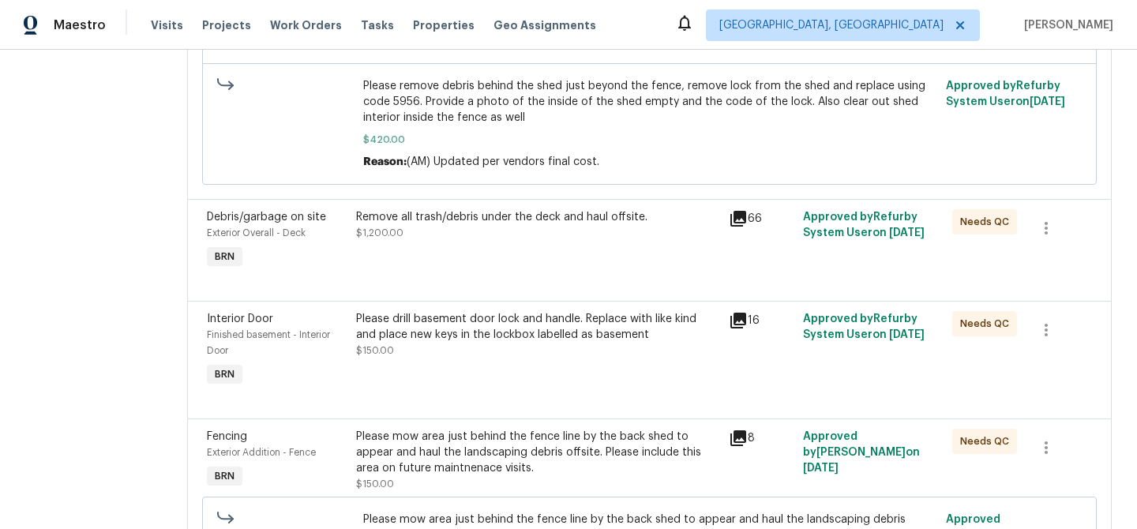
click at [454, 232] on div "Remove all trash/debris under the deck and haul offsite. $1,200.00" at bounding box center [537, 225] width 363 height 32
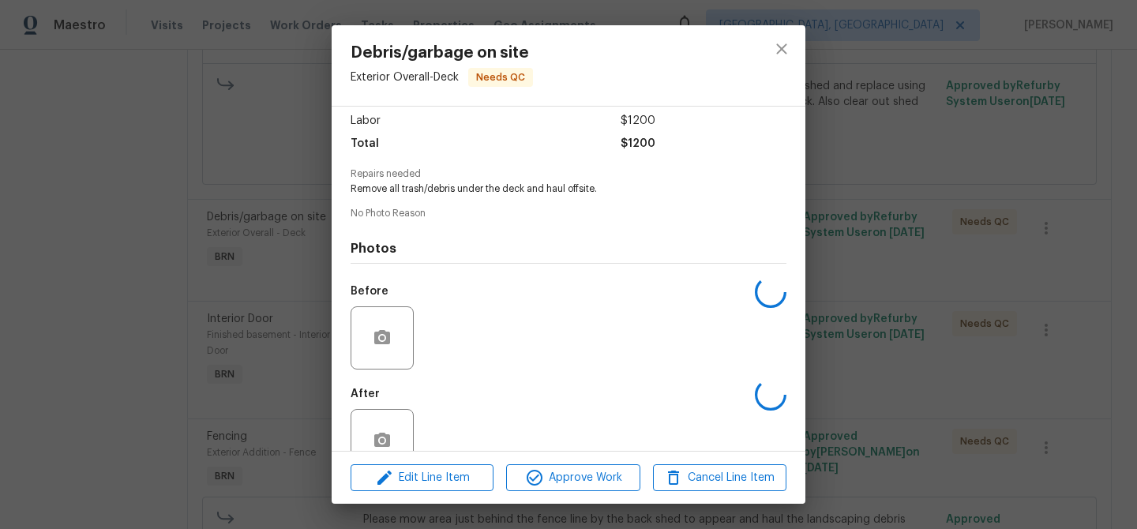
scroll to position [144, 0]
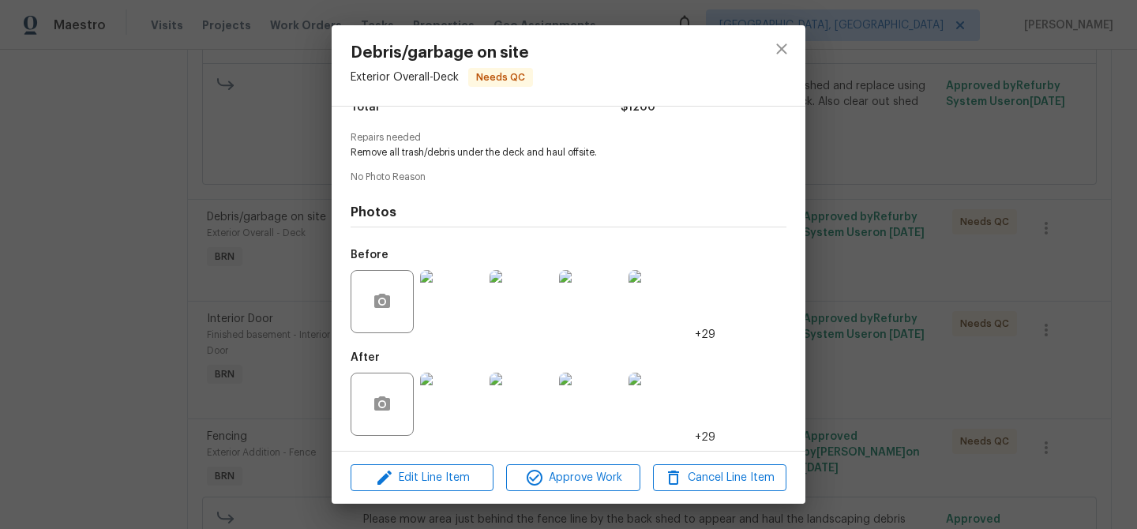
click at [457, 413] on img at bounding box center [451, 404] width 63 height 63
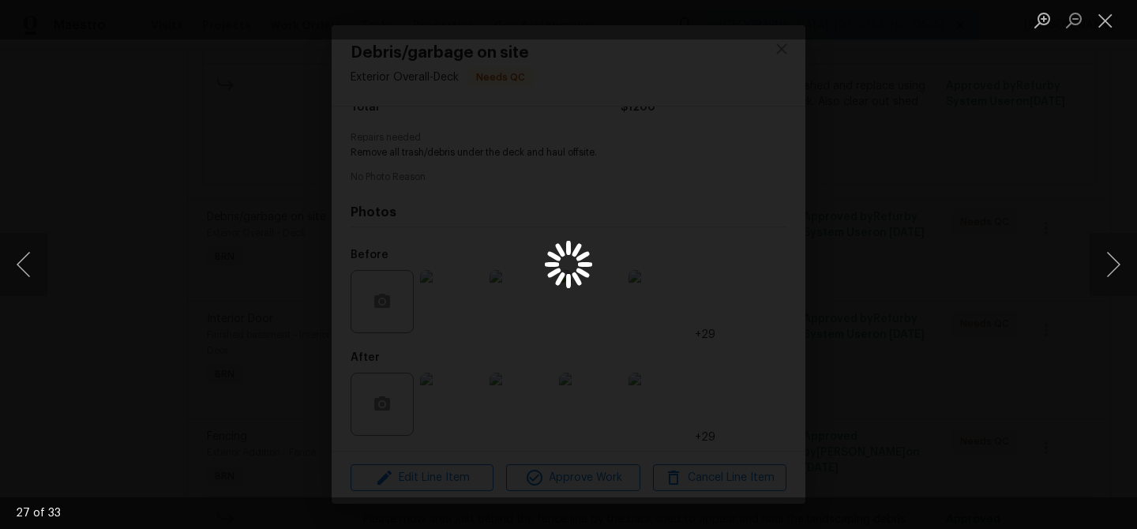
click at [141, 204] on div "Lightbox" at bounding box center [568, 264] width 1137 height 529
click at [209, 240] on div "Lightbox" at bounding box center [568, 264] width 1137 height 529
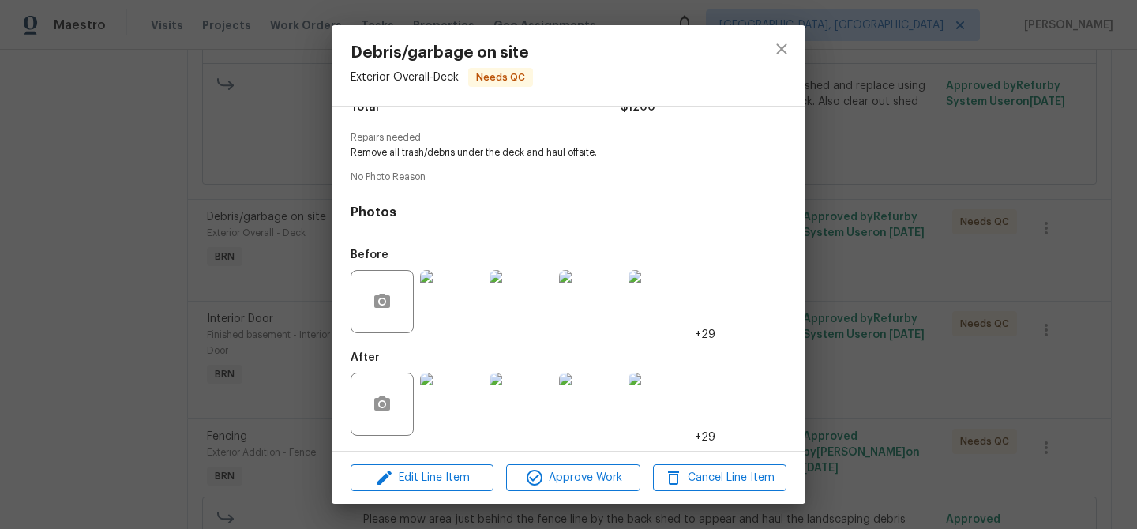
click at [173, 303] on div "Debris/garbage on site Exterior Overall - Deck Needs QC Vendor Innovative Field…" at bounding box center [568, 264] width 1137 height 529
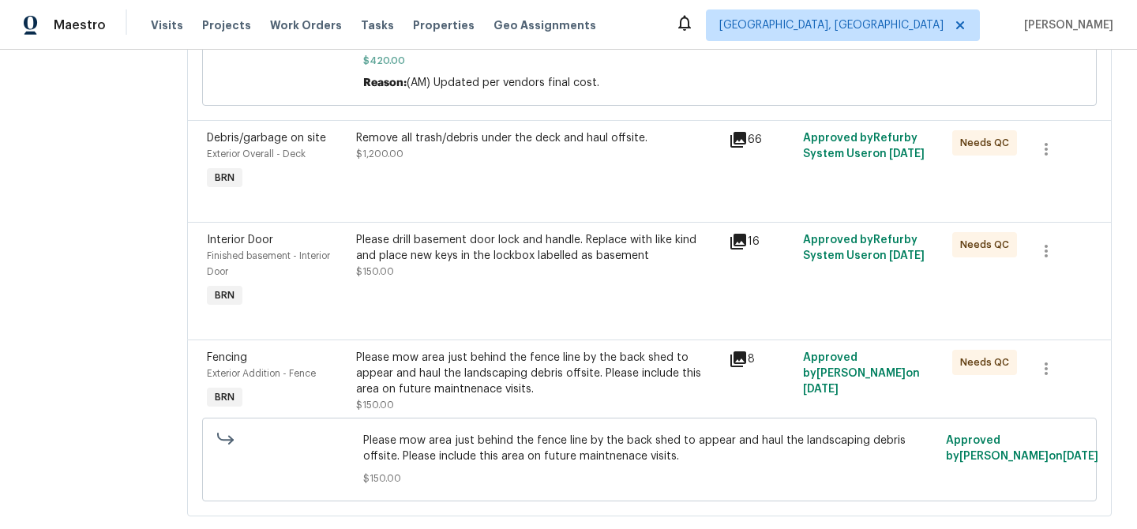
scroll to position [563, 0]
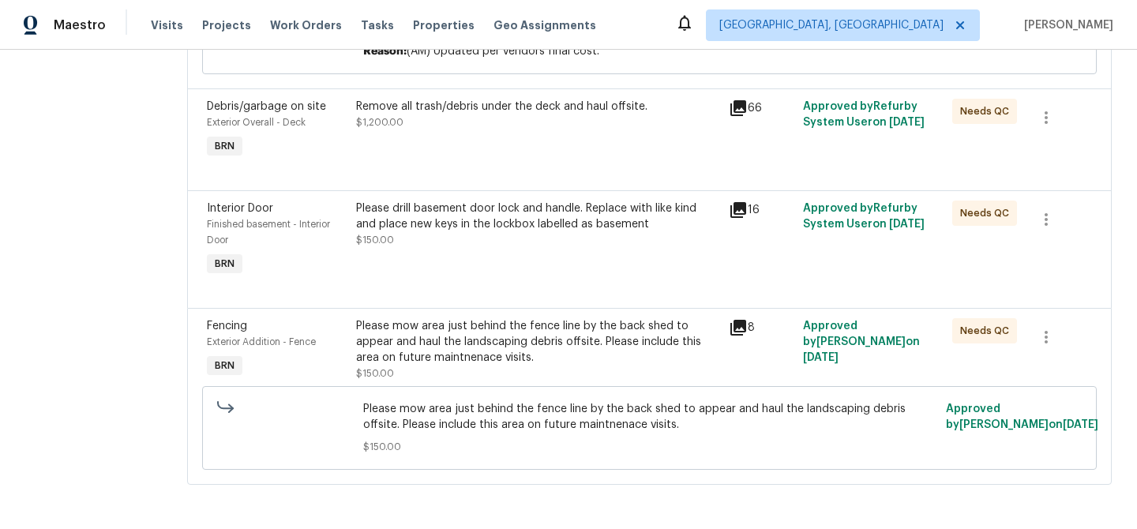
click at [455, 429] on span "Please mow area just behind the fence line by the back shed to appear and haul …" at bounding box center [649, 417] width 573 height 32
click at [429, 353] on div "Please mow area just behind the fence line by the back shed to appear and haul …" at bounding box center [537, 341] width 363 height 47
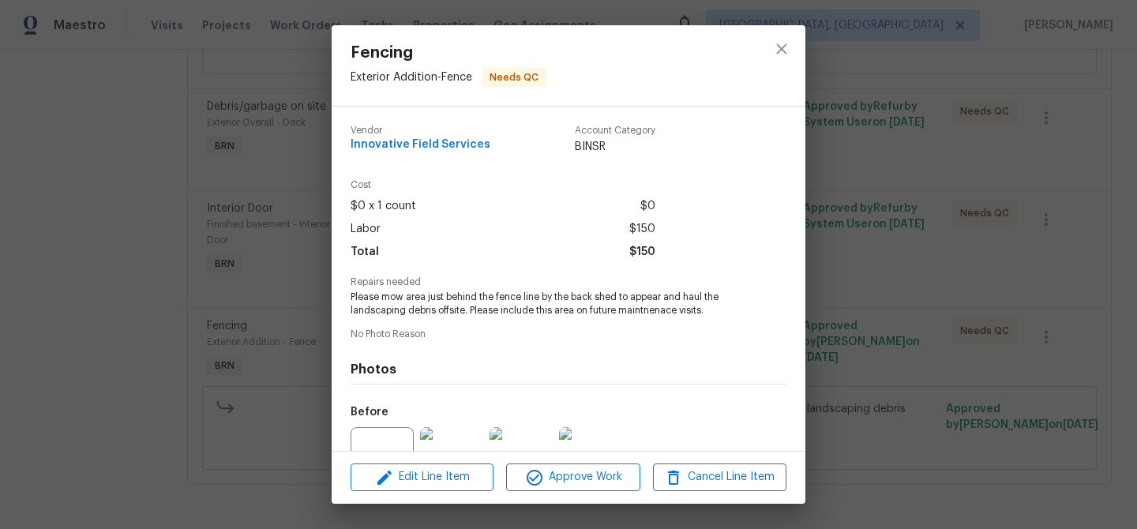
drag, startPoint x: 380, startPoint y: 301, endPoint x: 418, endPoint y: 297, distance: 38.9
click at [418, 297] on span "Please mow area just behind the fence line by the back shed to appear and haul …" at bounding box center [546, 303] width 392 height 27
drag, startPoint x: 423, startPoint y: 297, endPoint x: 381, endPoint y: 296, distance: 41.8
click at [381, 296] on span "Please mow area just behind the fence line by the back shed to appear and haul …" at bounding box center [546, 303] width 392 height 27
copy span "mow area"
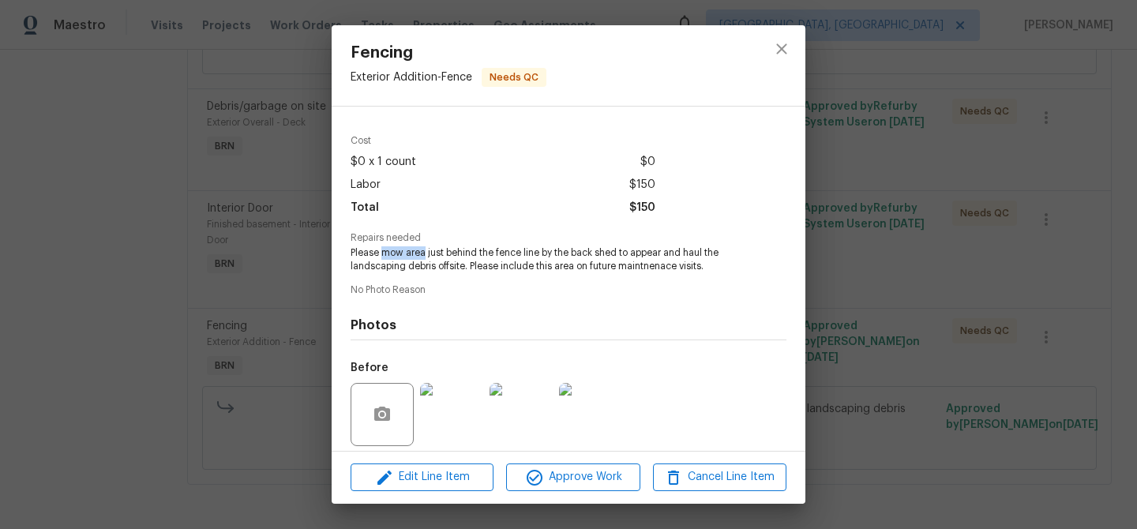
scroll to position [46, 0]
click at [220, 334] on div "Fencing Exterior Addition - Fence Needs QC Vendor Innovative Field Services Acc…" at bounding box center [568, 264] width 1137 height 529
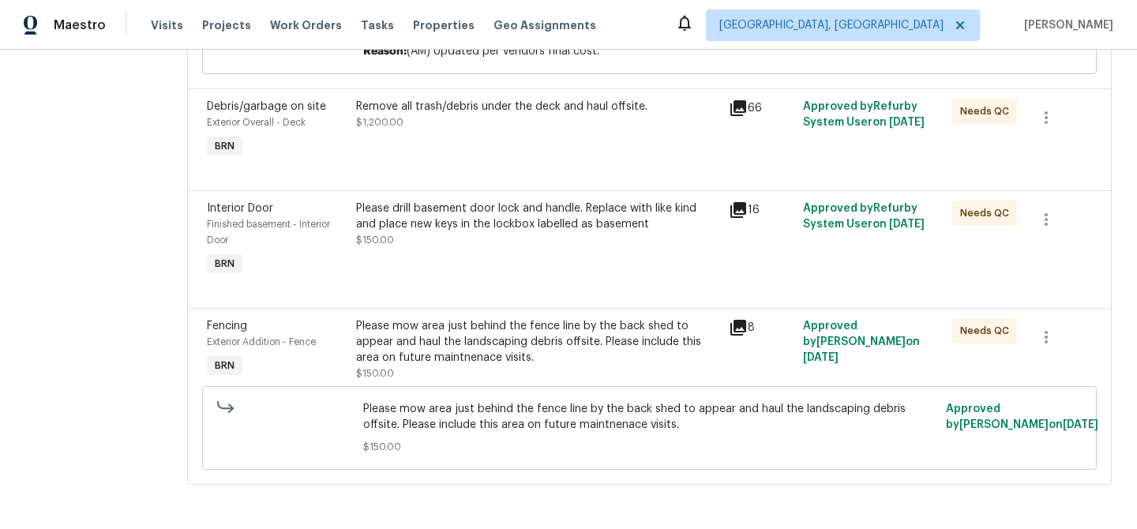
scroll to position [510, 0]
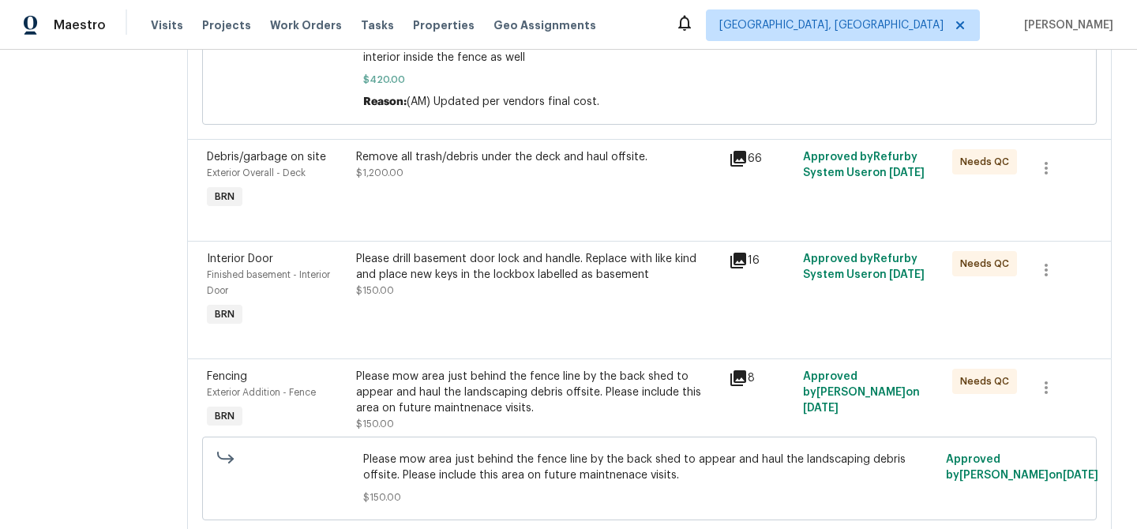
click at [450, 300] on div "Please drill basement door lock and handle. Replace with like kind and place ne…" at bounding box center [537, 290] width 373 height 88
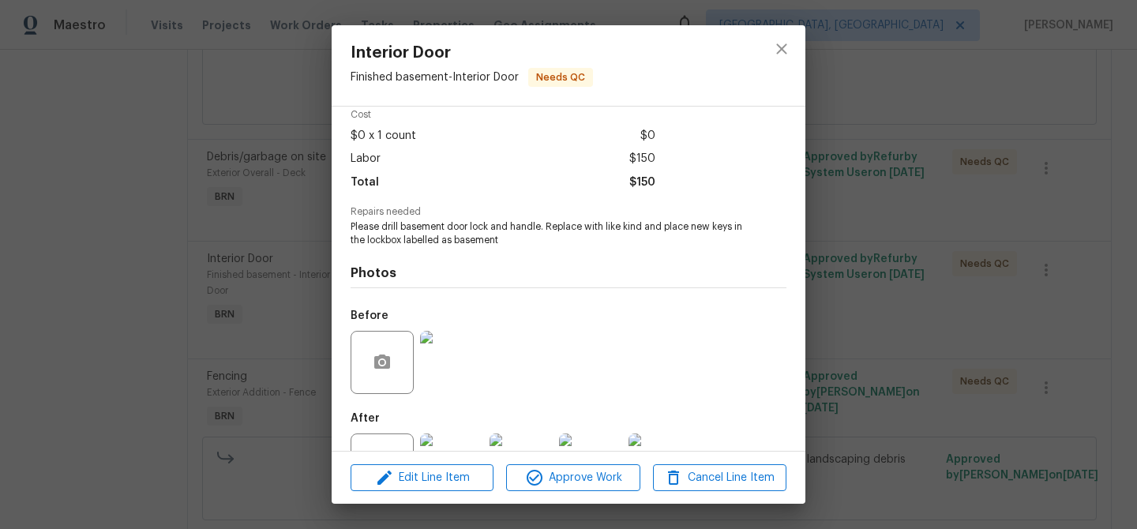
scroll to position [132, 0]
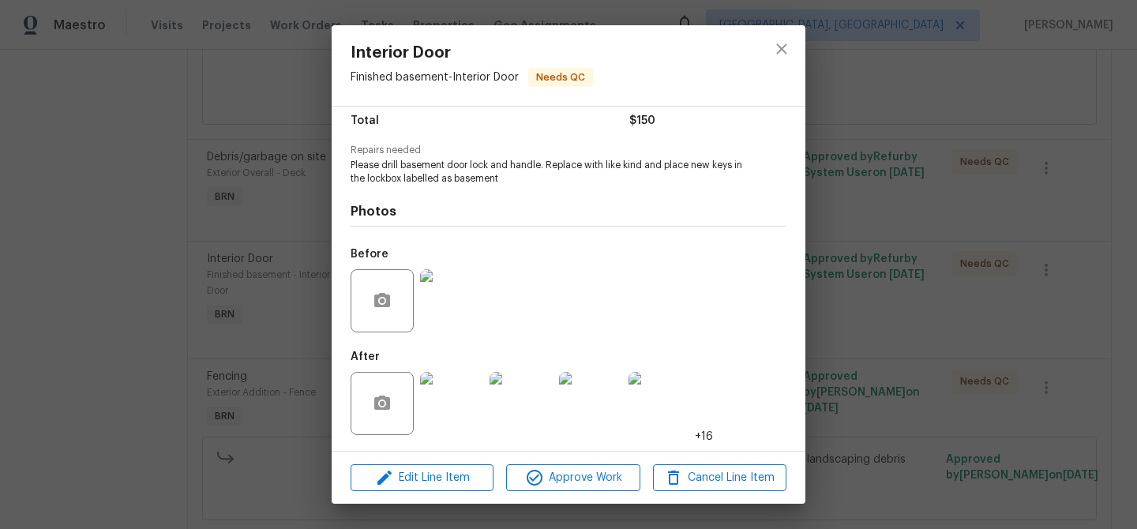
click at [223, 339] on div "Interior Door Finished basement - Interior Door Needs QC Vendor Innovative Fiel…" at bounding box center [568, 264] width 1137 height 529
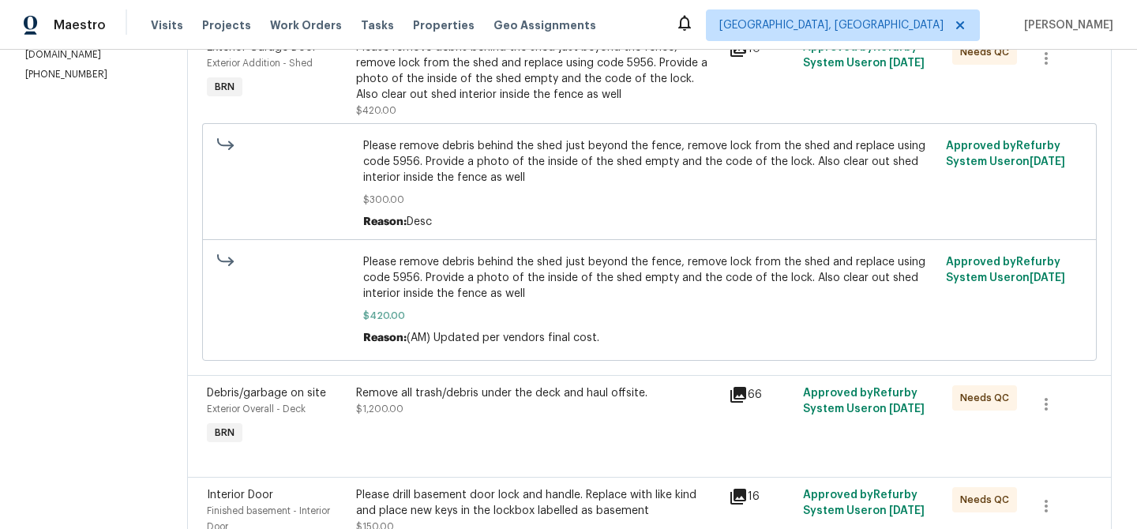
scroll to position [179, 0]
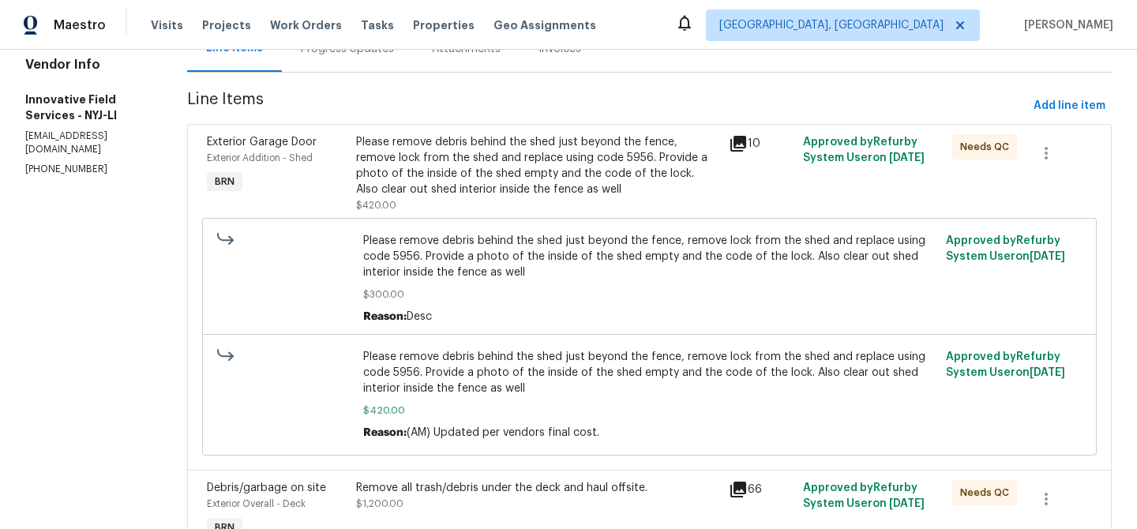
click at [419, 176] on div "Please remove debris behind the shed just beyond the fence, remove lock from th…" at bounding box center [537, 165] width 363 height 63
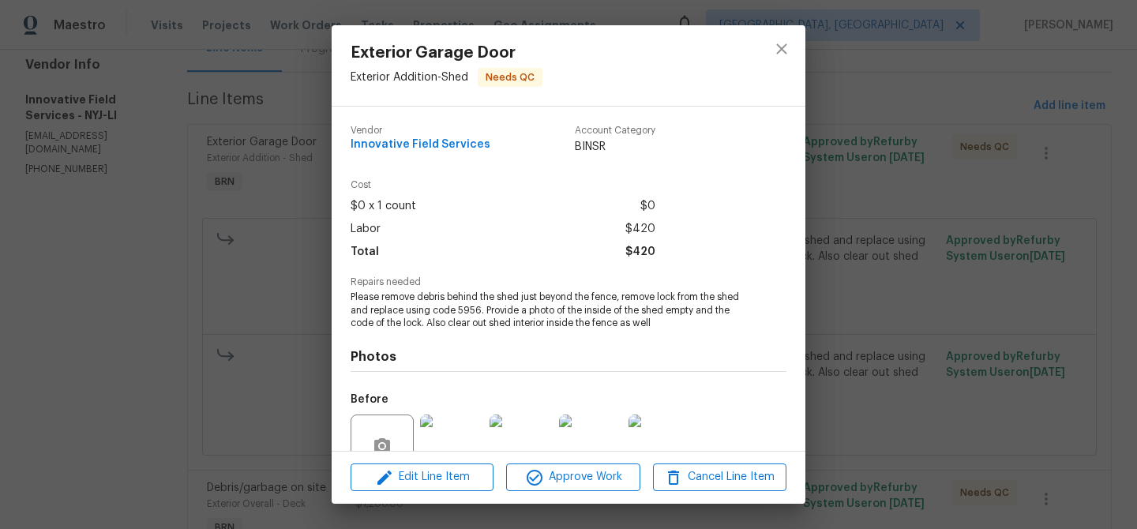
scroll to position [145, 0]
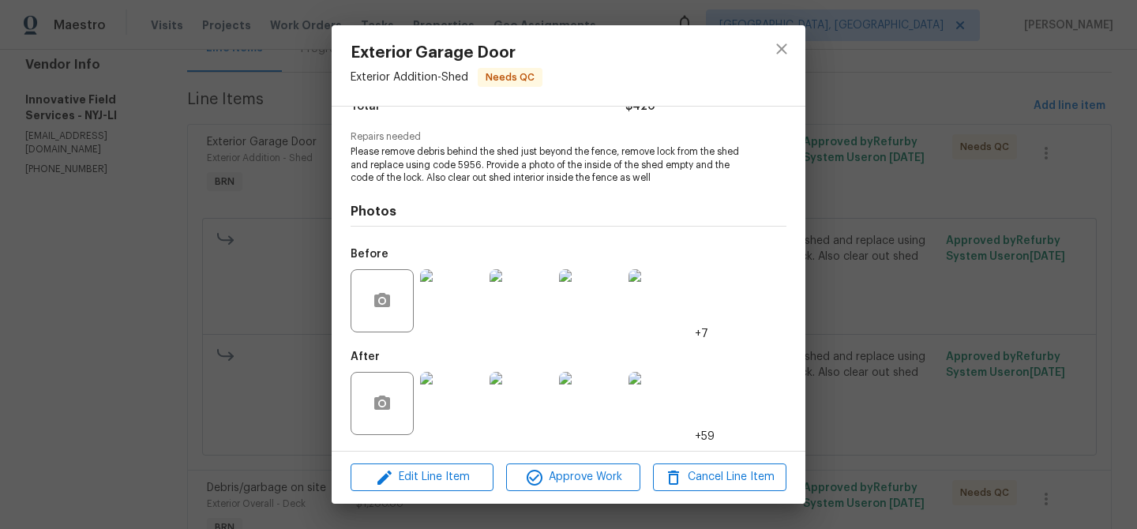
click at [446, 395] on img at bounding box center [451, 403] width 63 height 63
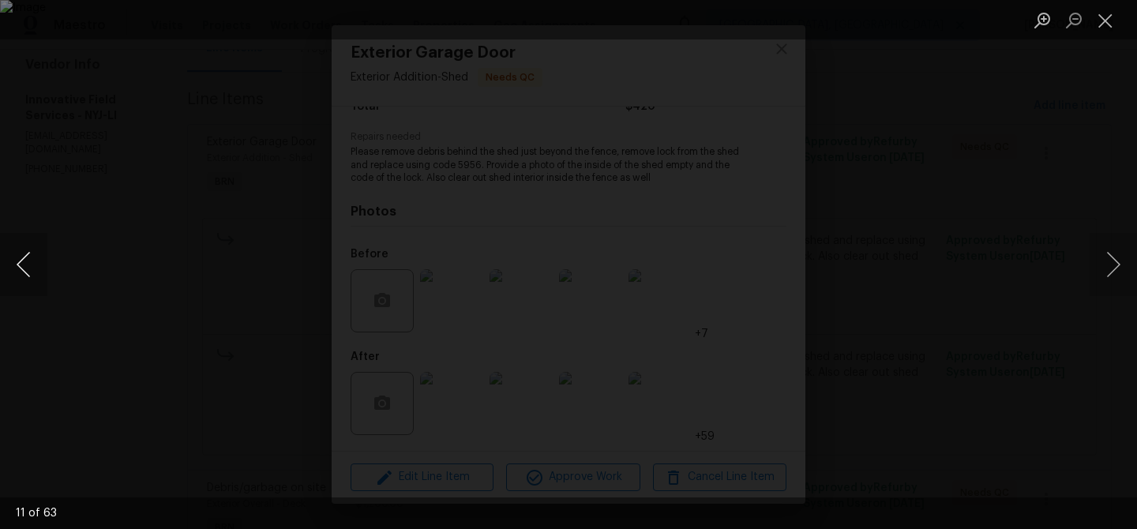
click at [22, 263] on button "Previous image" at bounding box center [23, 264] width 47 height 63
click at [20, 264] on button "Previous image" at bounding box center [23, 264] width 47 height 63
click at [108, 303] on div "Lightbox" at bounding box center [568, 264] width 1137 height 529
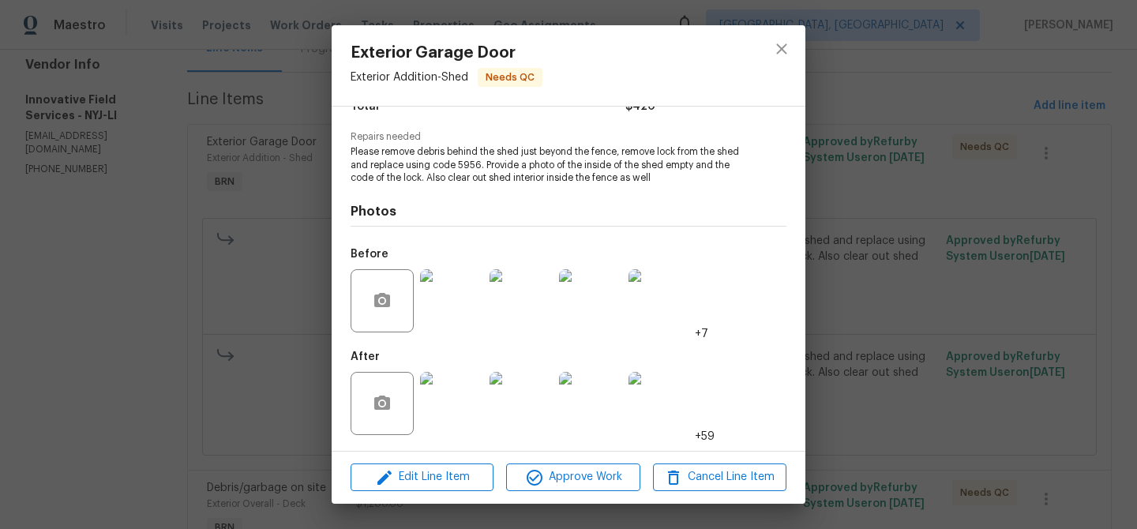
click at [219, 287] on div "Exterior Garage Door Exterior Addition - Shed Needs QC Vendor Innovative Field …" at bounding box center [568, 264] width 1137 height 529
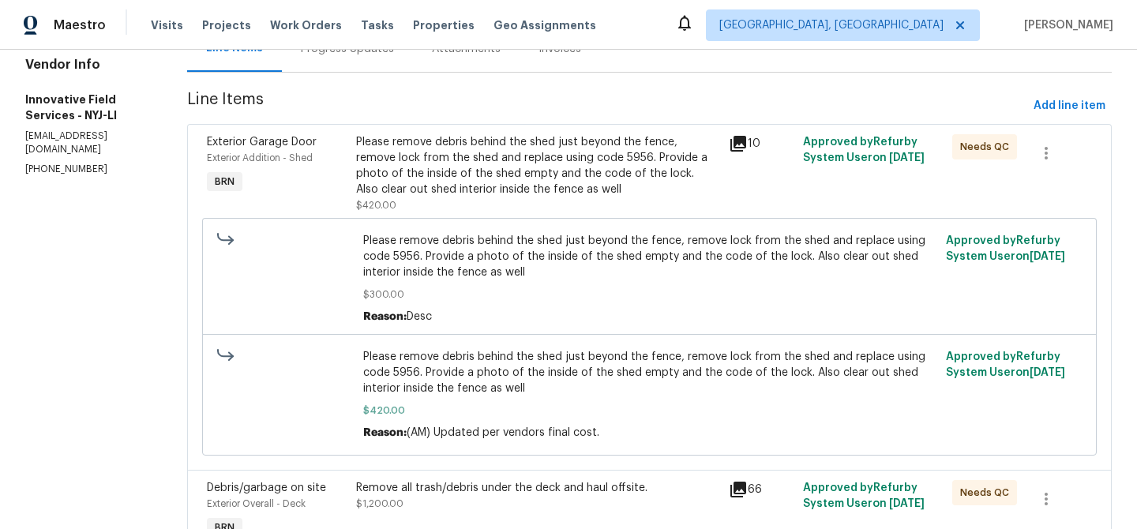
scroll to position [0, 0]
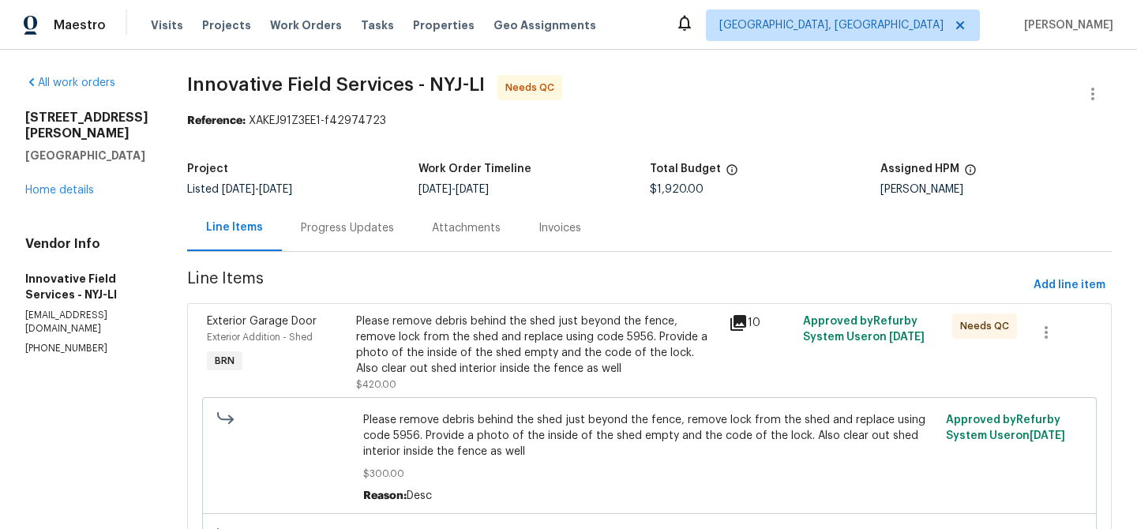
click at [355, 228] on div "Progress Updates" at bounding box center [347, 228] width 93 height 16
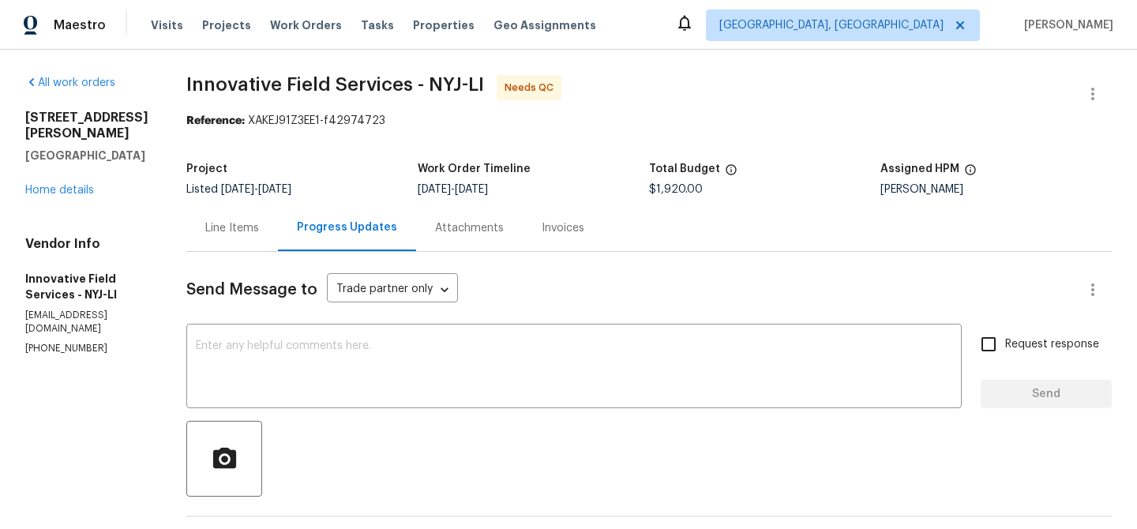
click at [303, 233] on div "Progress Updates" at bounding box center [347, 227] width 100 height 16
click at [236, 219] on div "Line Items" at bounding box center [232, 227] width 92 height 47
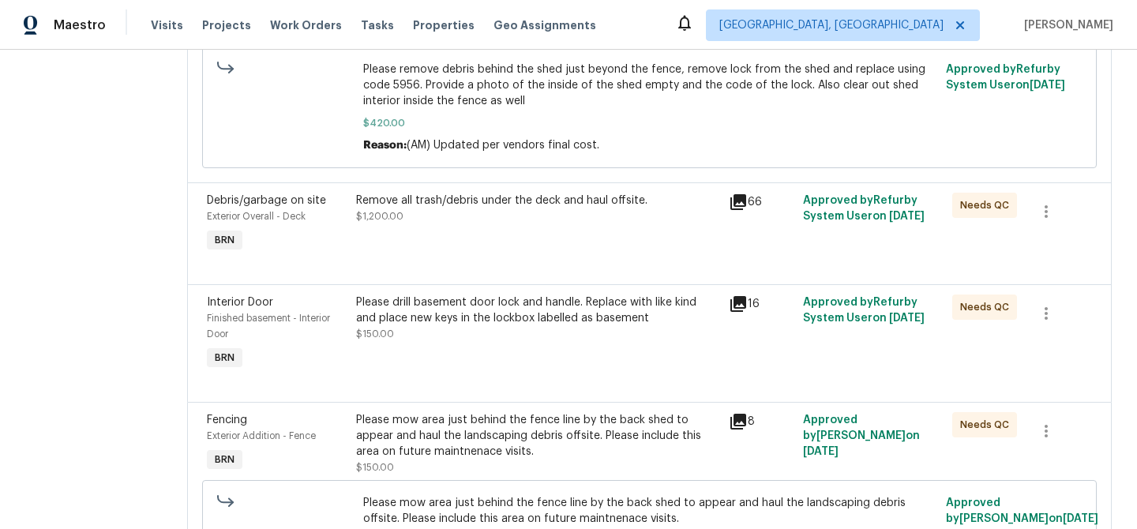
scroll to position [498, 0]
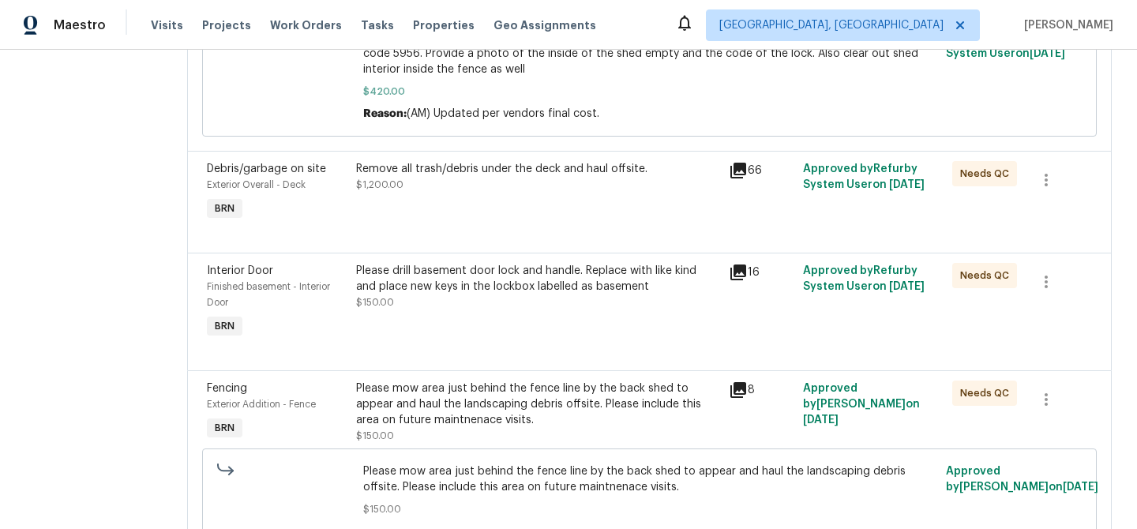
click at [459, 308] on div "Please drill basement door lock and handle. Replace with like kind and place ne…" at bounding box center [537, 286] width 363 height 47
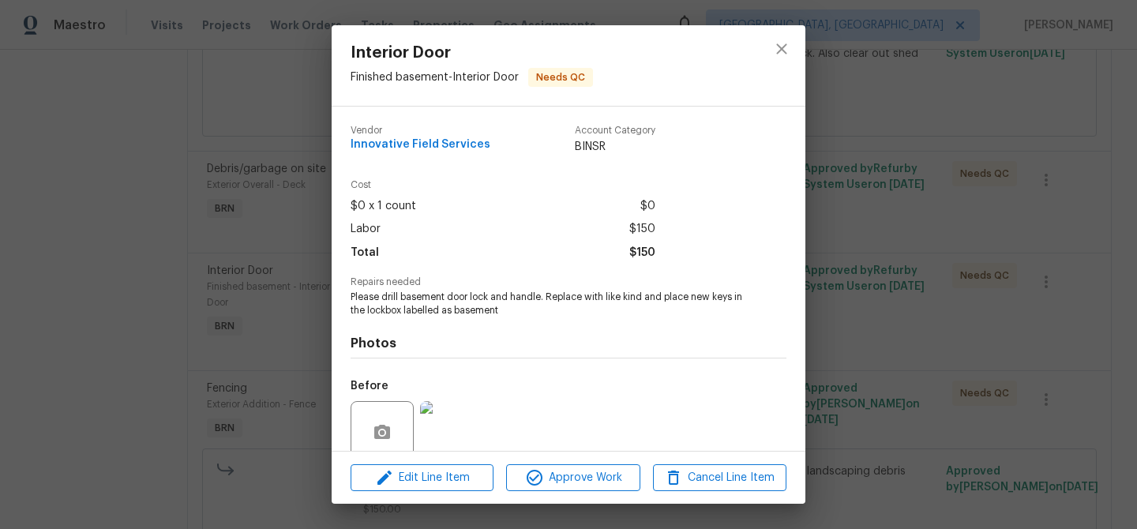
click at [141, 292] on div "Interior Door Finished basement - Interior Door Needs QC Vendor Innovative Fiel…" at bounding box center [568, 264] width 1137 height 529
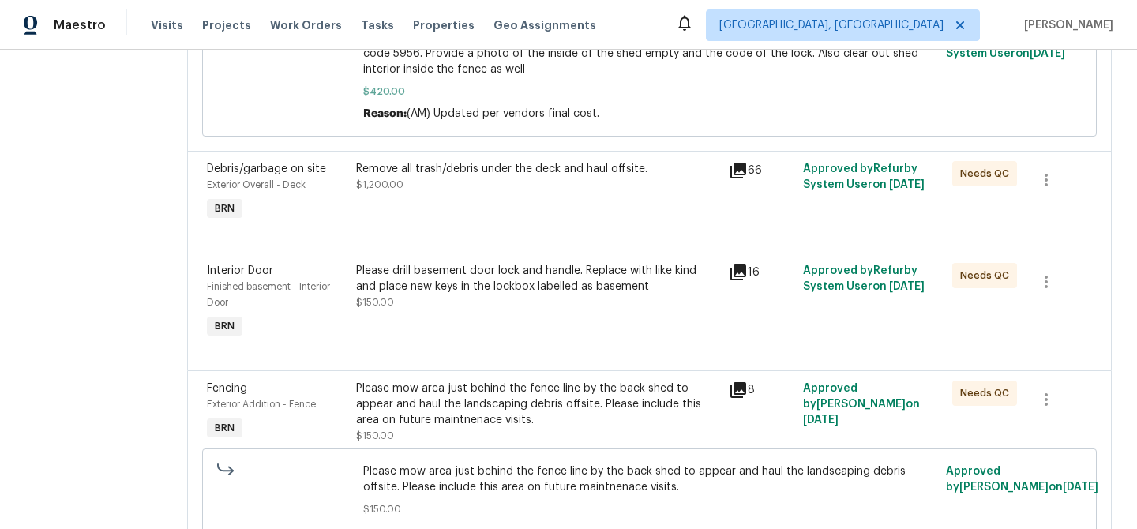
click at [496, 181] on div "Remove all trash/debris under the deck and haul offsite. $1,200.00" at bounding box center [537, 177] width 363 height 32
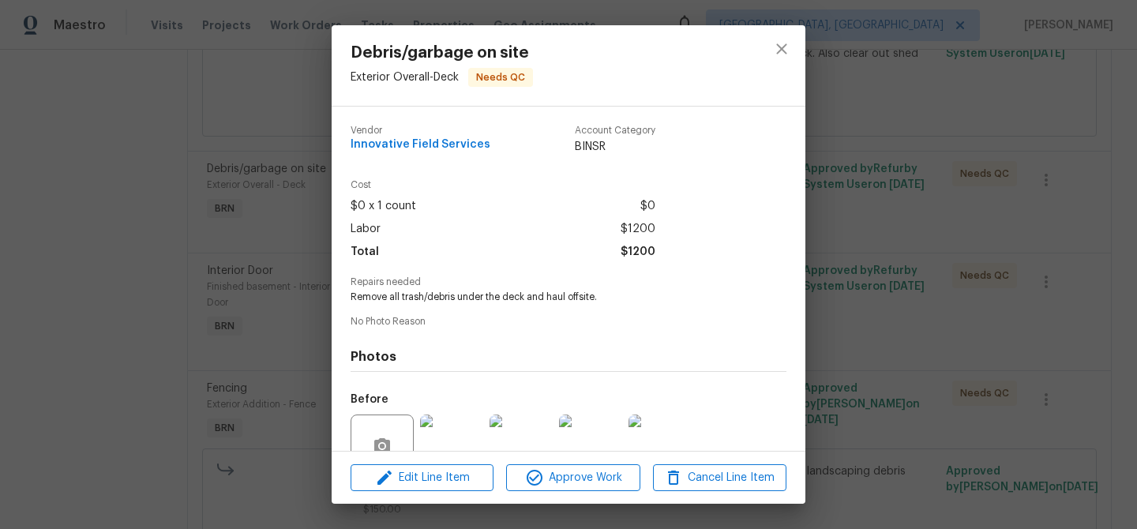
scroll to position [144, 0]
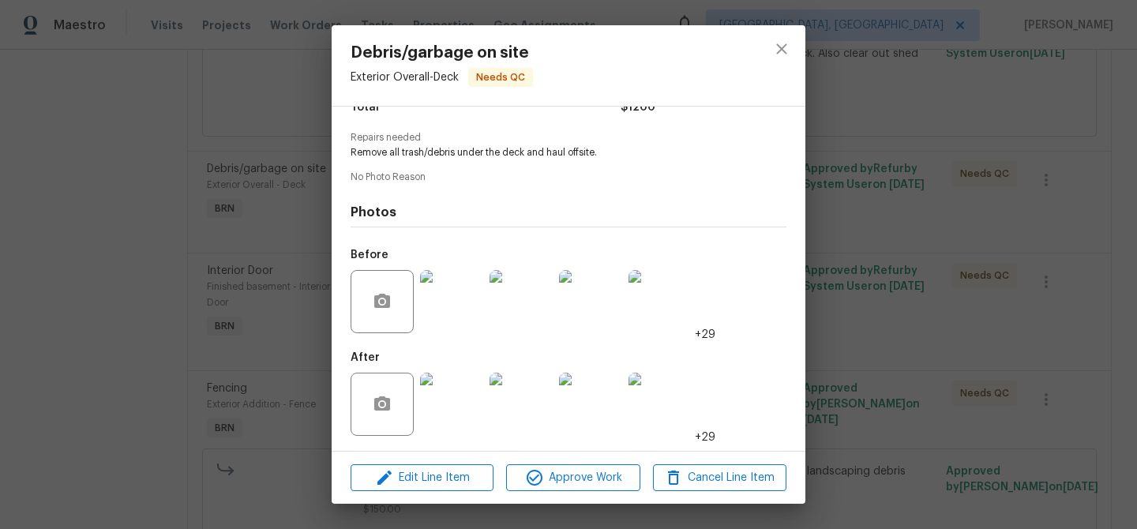
click at [447, 390] on img at bounding box center [451, 404] width 63 height 63
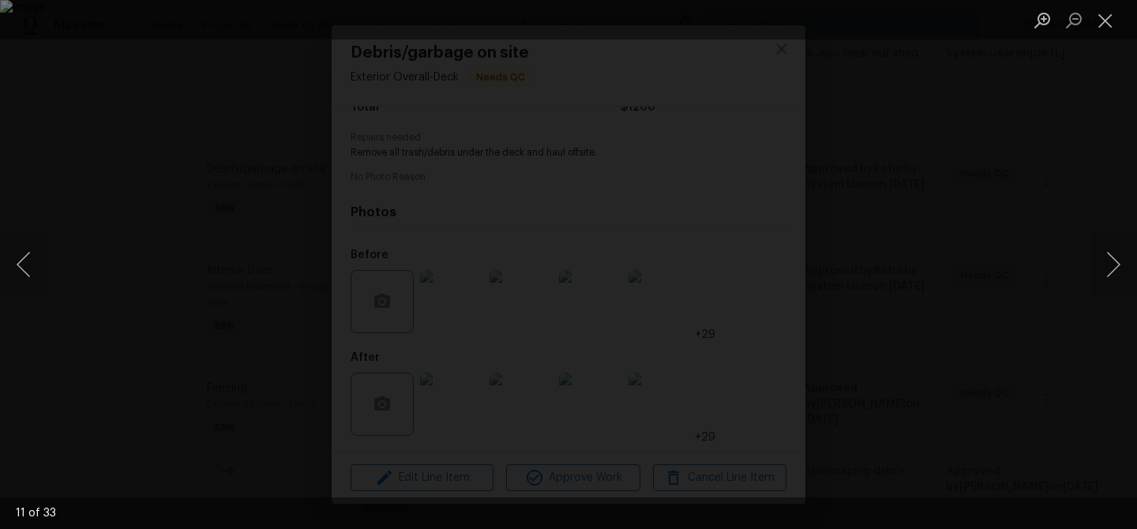
click at [462, 275] on img "Lightbox" at bounding box center [568, 264] width 1137 height 529
click at [462, 275] on img "Lightbox" at bounding box center [676, 254] width 2284 height 1063
click at [462, 275] on img "Lightbox" at bounding box center [630, 254] width 2284 height 1063
click at [217, 227] on div "Lightbox" at bounding box center [568, 264] width 1137 height 529
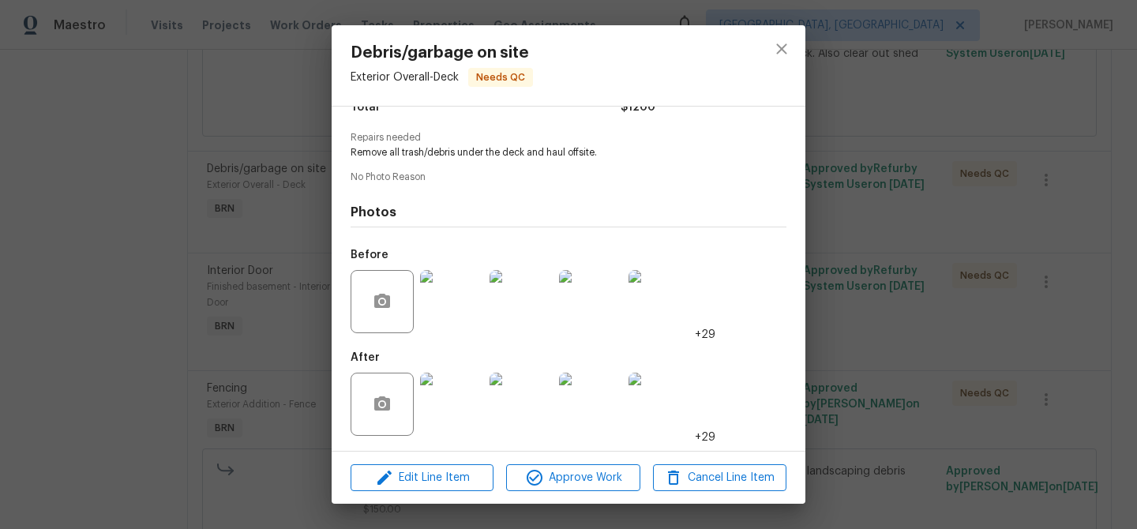
click at [542, 398] on img at bounding box center [520, 404] width 63 height 63
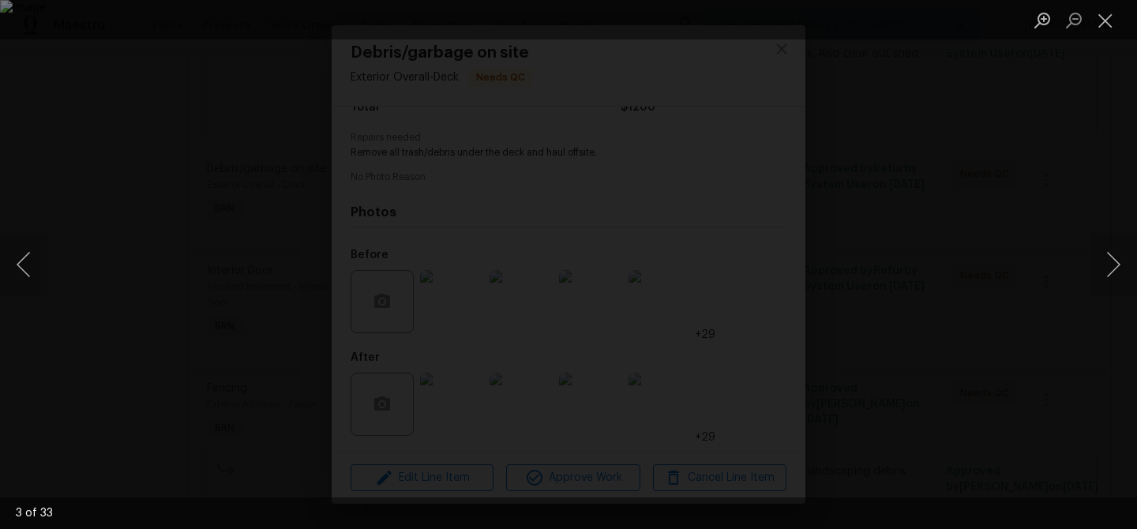
click at [66, 400] on div "Lightbox" at bounding box center [568, 264] width 1137 height 529
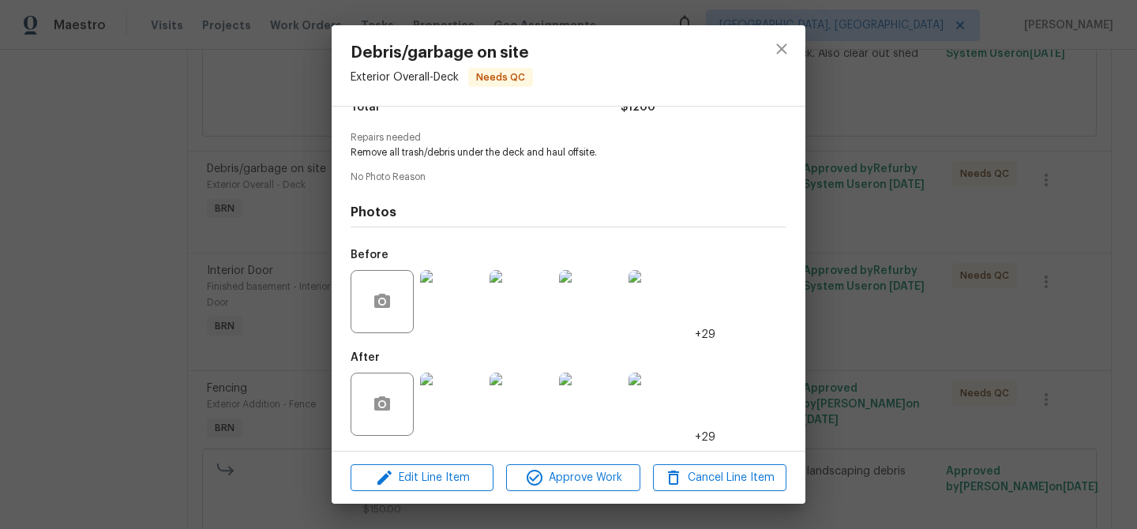
click at [515, 298] on img at bounding box center [520, 301] width 63 height 63
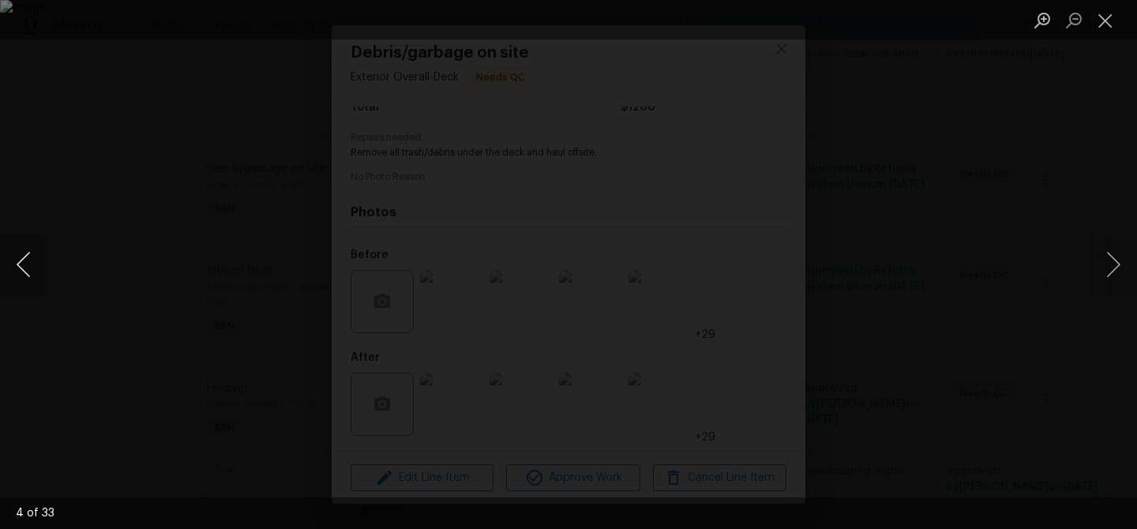
click at [34, 257] on button "Previous image" at bounding box center [23, 264] width 47 height 63
click at [147, 152] on div "Lightbox" at bounding box center [568, 264] width 1137 height 529
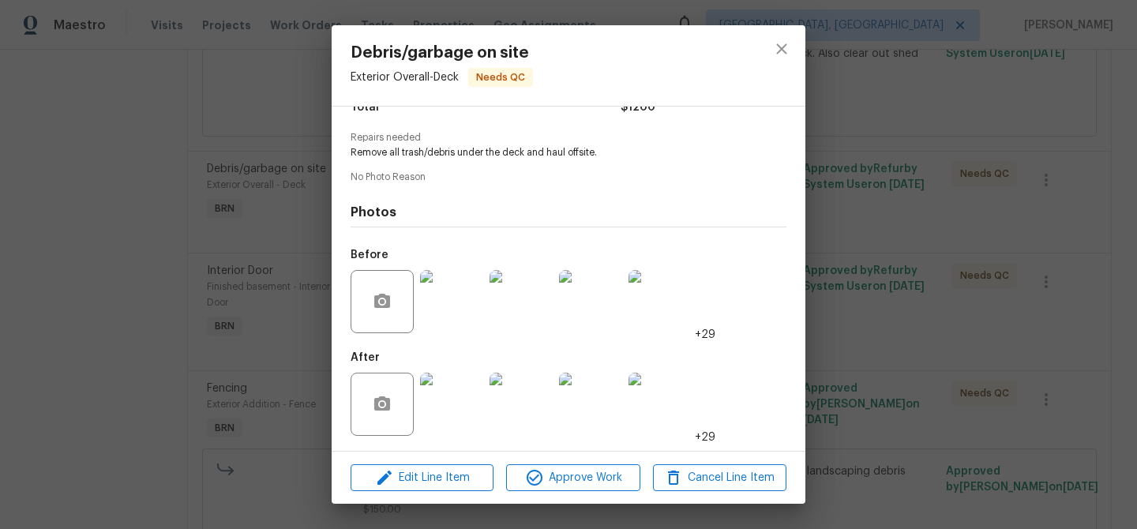
click at [201, 163] on div "Debris/garbage on site Exterior Overall - Deck Needs QC Vendor Innovative Field…" at bounding box center [568, 264] width 1137 height 529
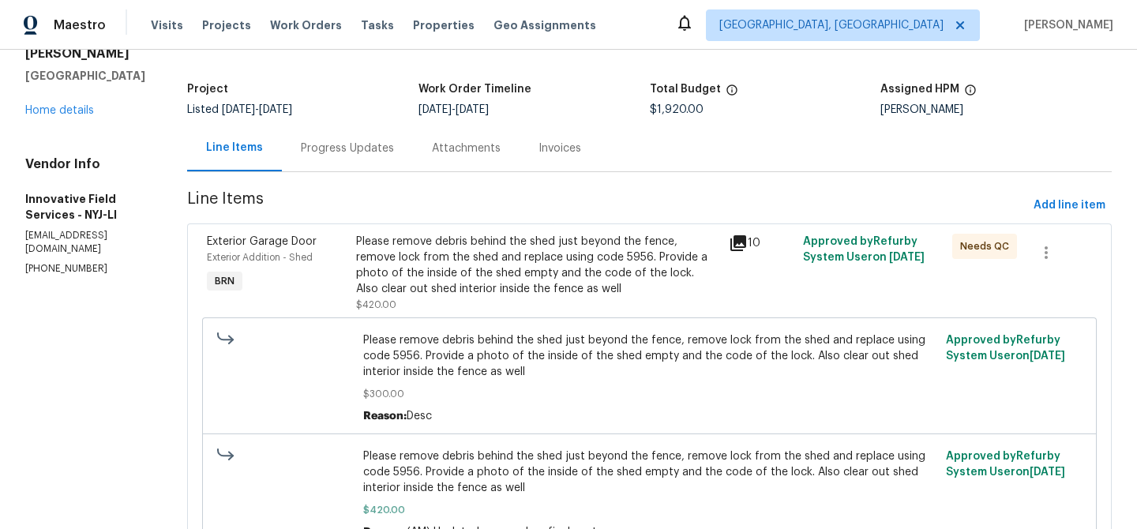
click at [347, 159] on div "Progress Updates" at bounding box center [347, 148] width 131 height 47
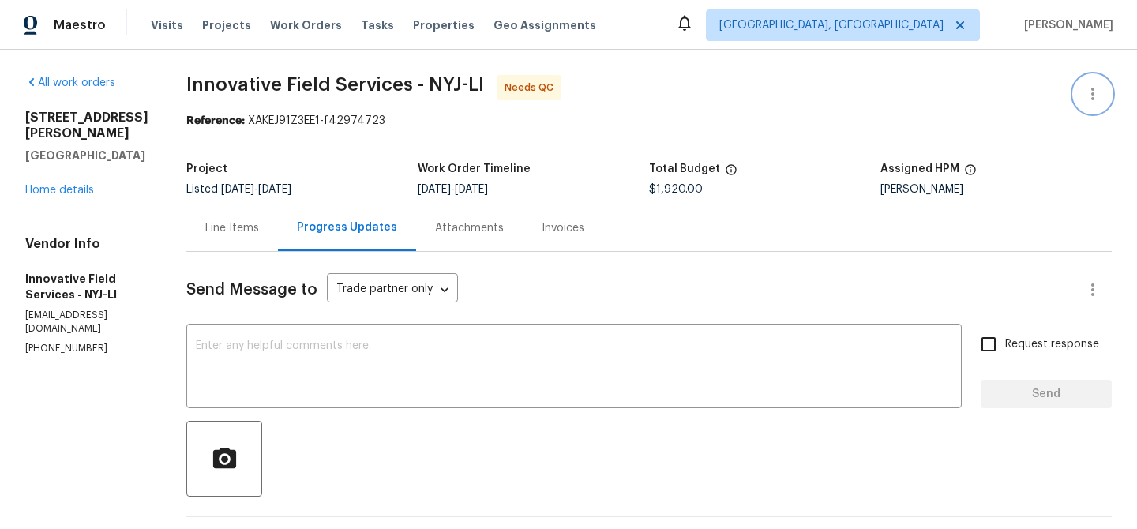
click at [1109, 85] on button "button" at bounding box center [1093, 94] width 38 height 38
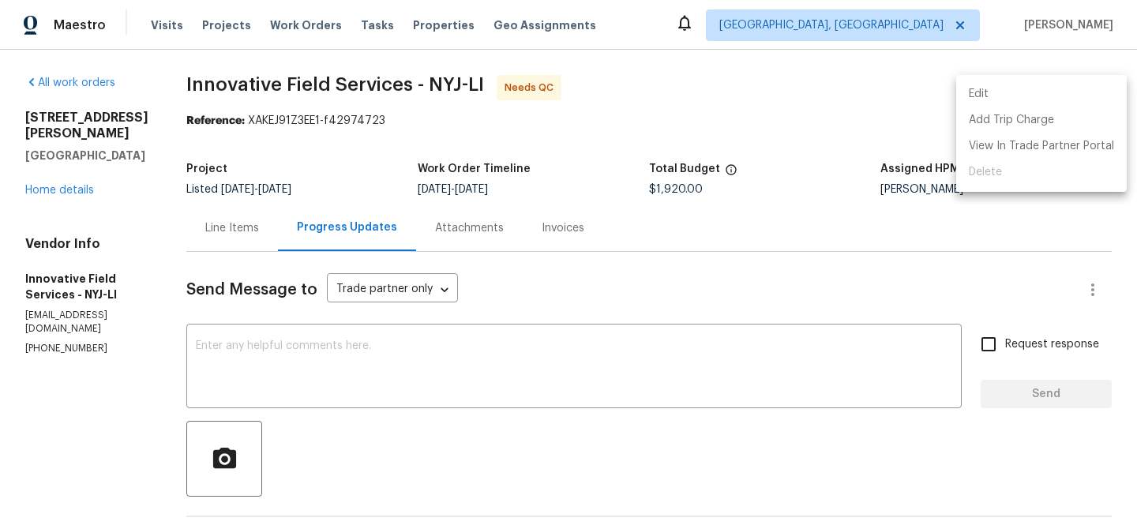
click at [1049, 99] on li "Edit" at bounding box center [1041, 94] width 171 height 26
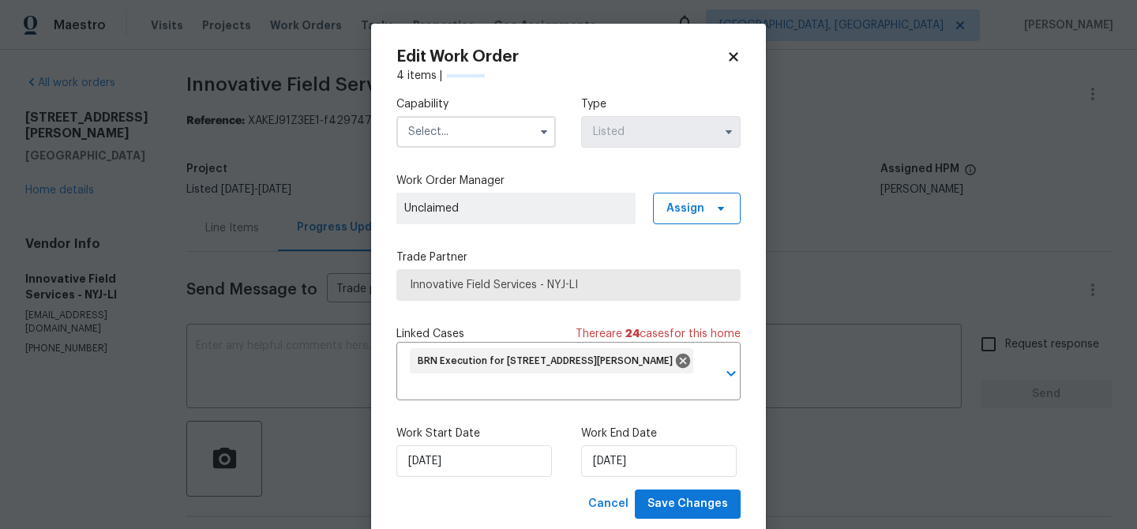
click at [503, 131] on input "text" at bounding box center [475, 132] width 159 height 32
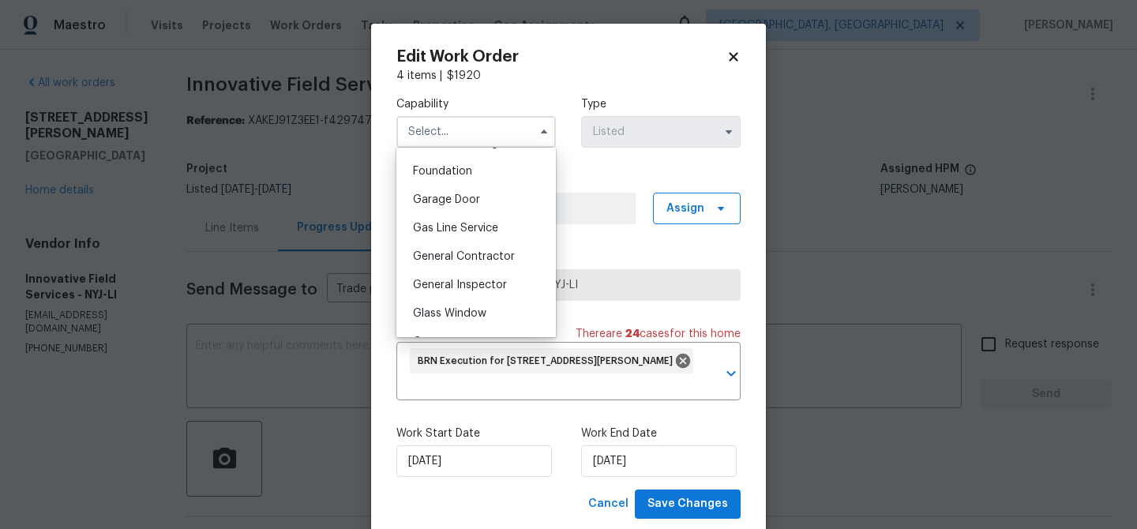
scroll to position [685, 0]
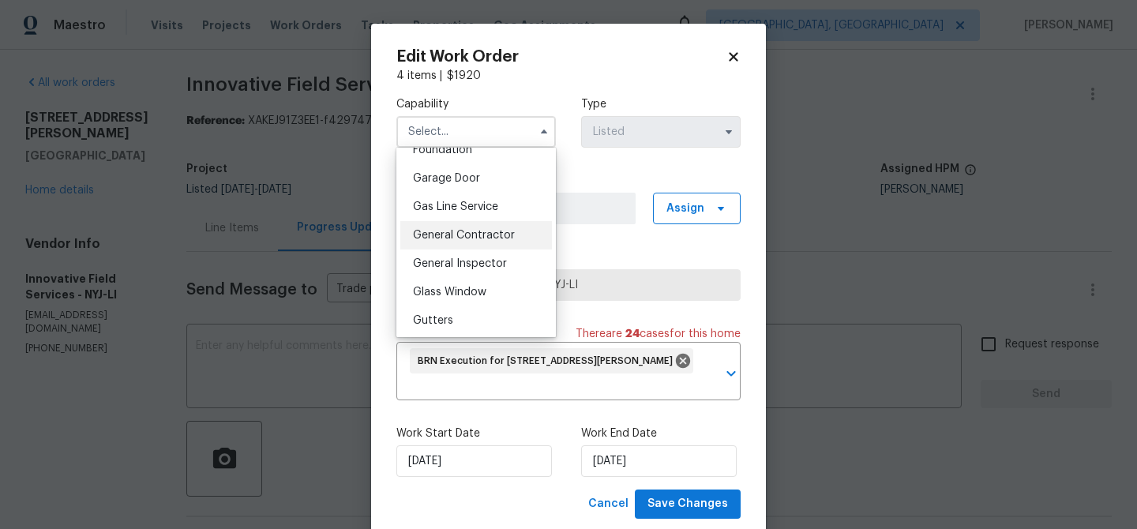
click at [485, 238] on span "General Contractor" at bounding box center [464, 235] width 102 height 11
type input "General Contractor"
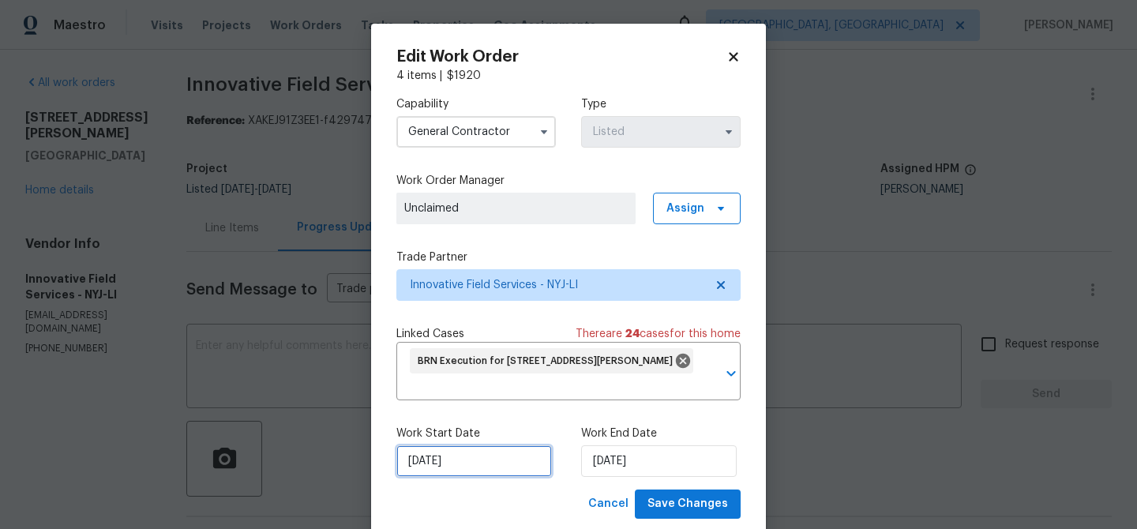
click at [455, 456] on input "08/08/2025" at bounding box center [474, 461] width 156 height 32
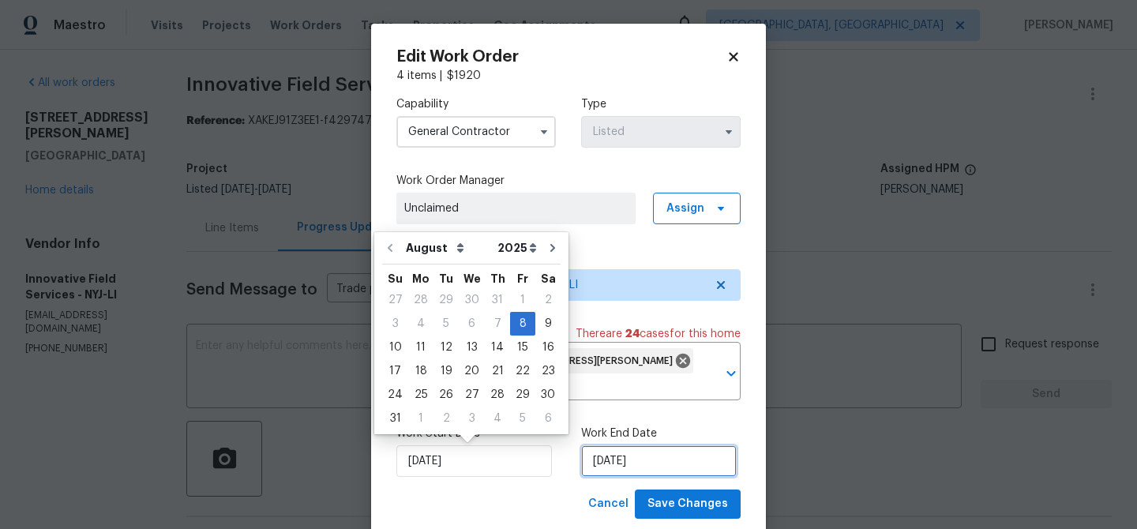
click at [624, 461] on input "12/08/2025" at bounding box center [659, 461] width 156 height 32
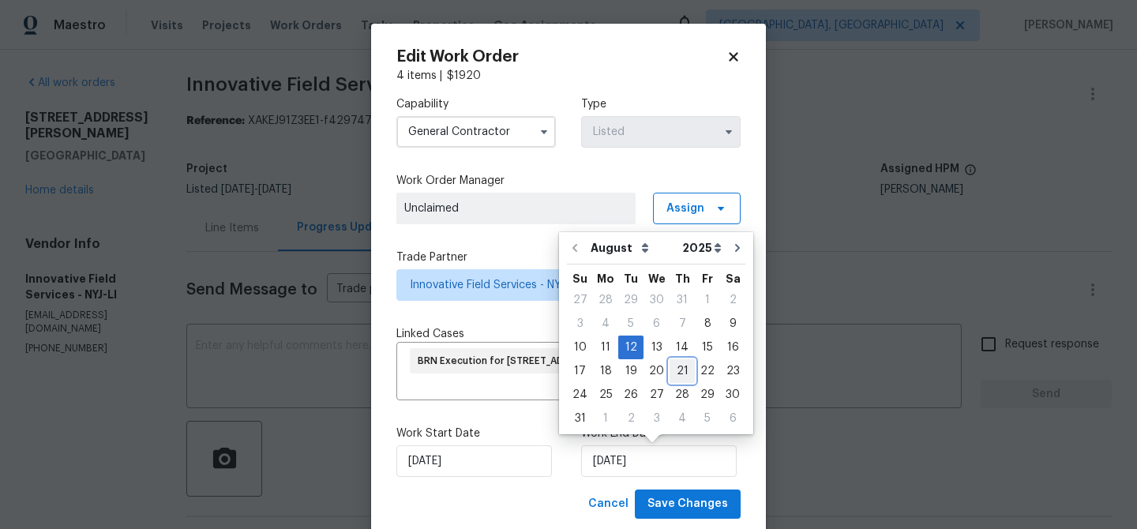
click at [672, 369] on div "21" at bounding box center [681, 371] width 25 height 22
type input "21/08/2025"
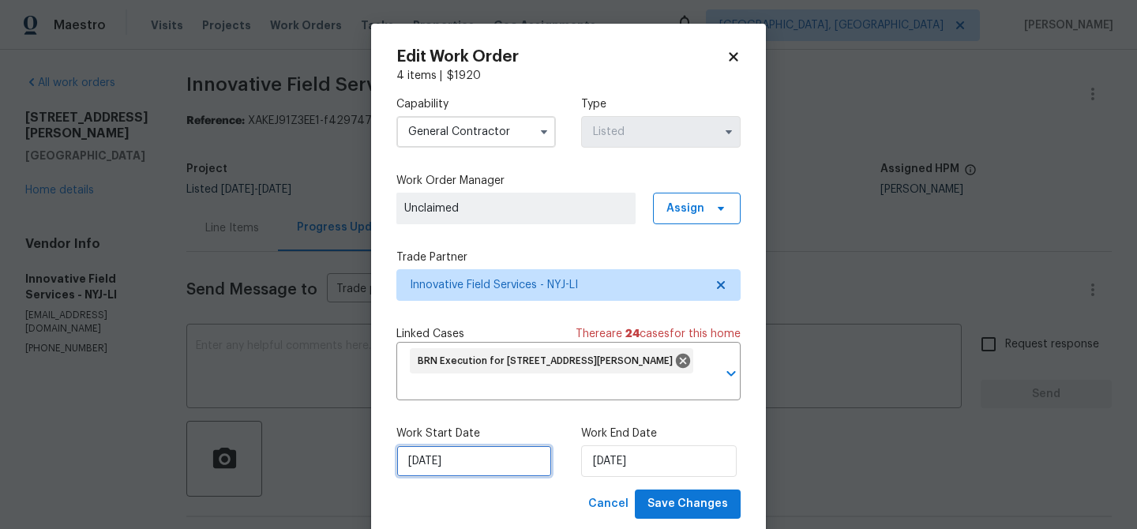
click at [460, 465] on input "08/08/2025" at bounding box center [474, 461] width 156 height 32
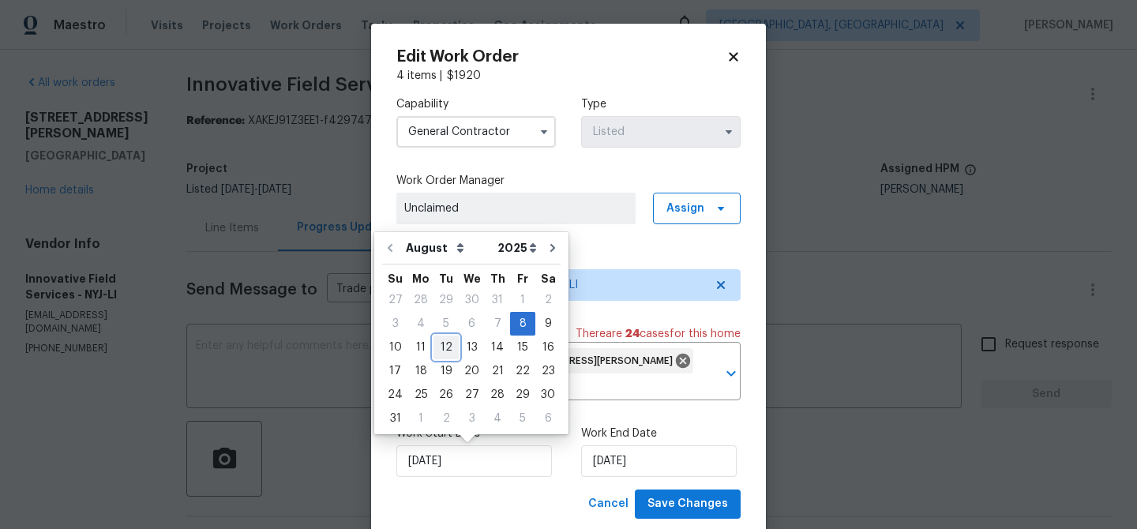
click at [438, 349] on div "12" at bounding box center [445, 347] width 25 height 22
type input "12/08/2025"
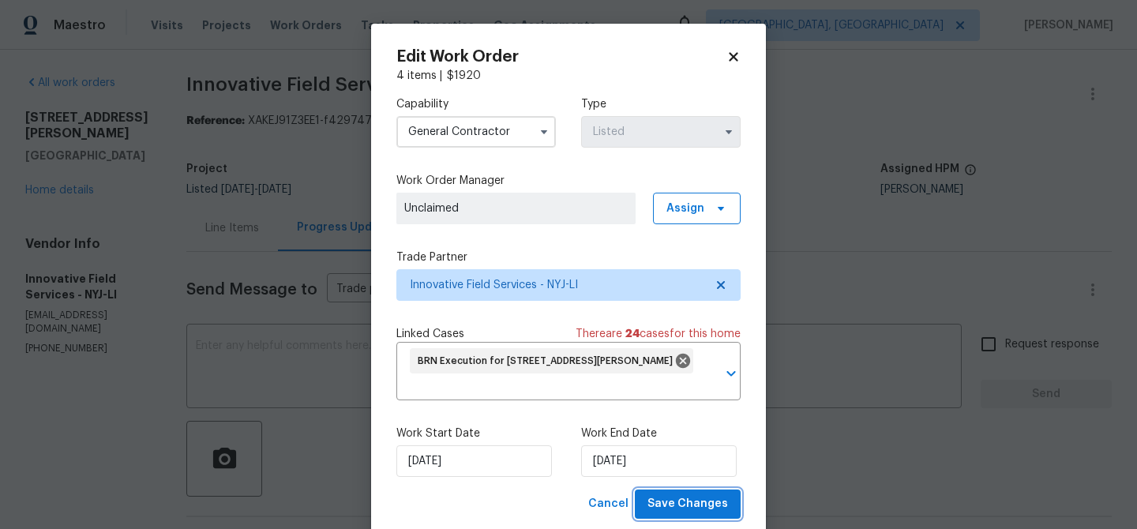
click at [672, 501] on span "Save Changes" at bounding box center [687, 504] width 81 height 20
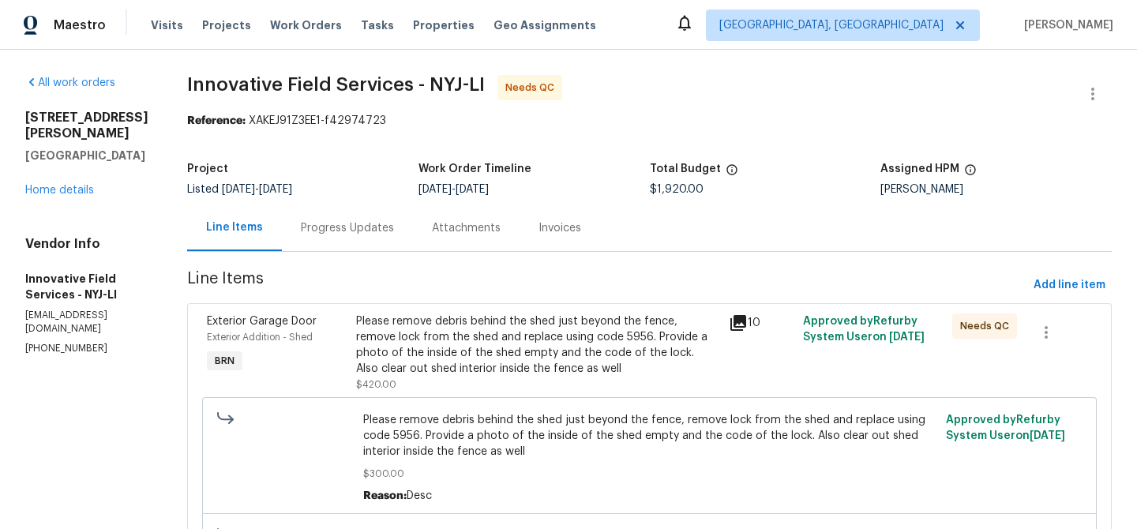
click at [407, 332] on div "Please remove debris behind the shed just beyond the fence, remove lock from th…" at bounding box center [537, 344] width 363 height 63
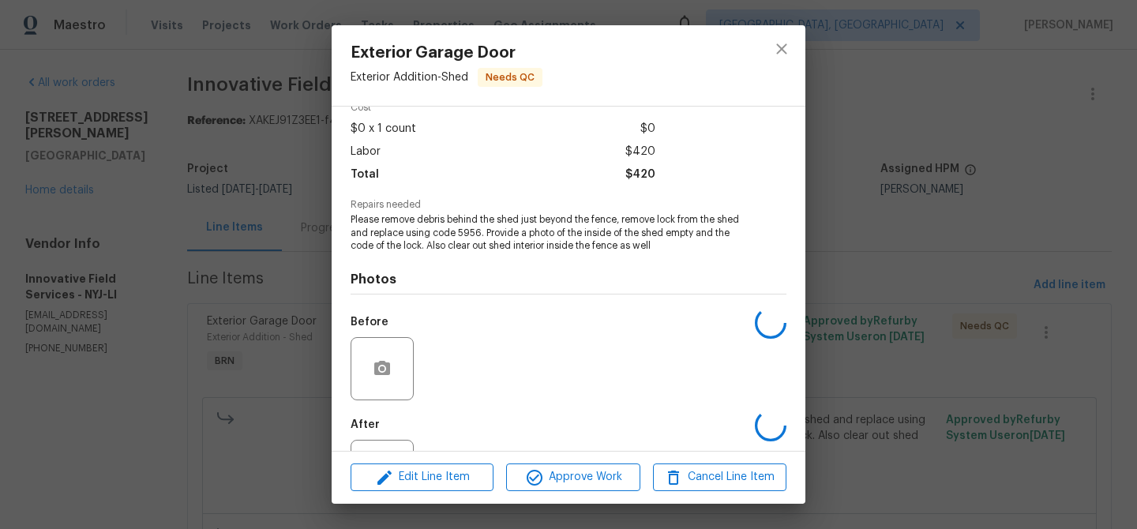
scroll to position [145, 0]
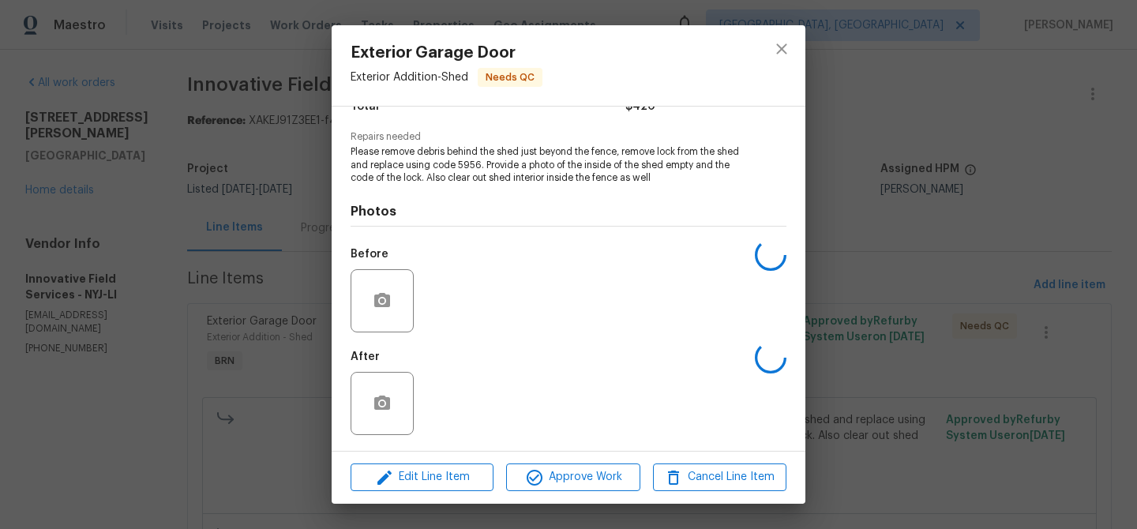
click at [152, 361] on div "Exterior Garage Door Exterior Addition - Shed Needs QC Vendor Innovative Field …" at bounding box center [568, 264] width 1137 height 529
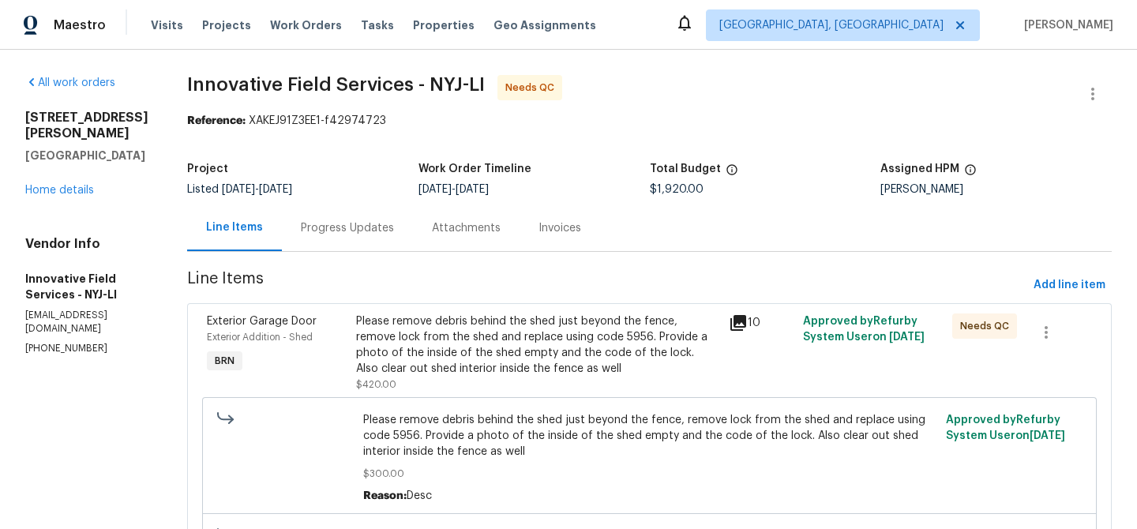
scroll to position [210, 0]
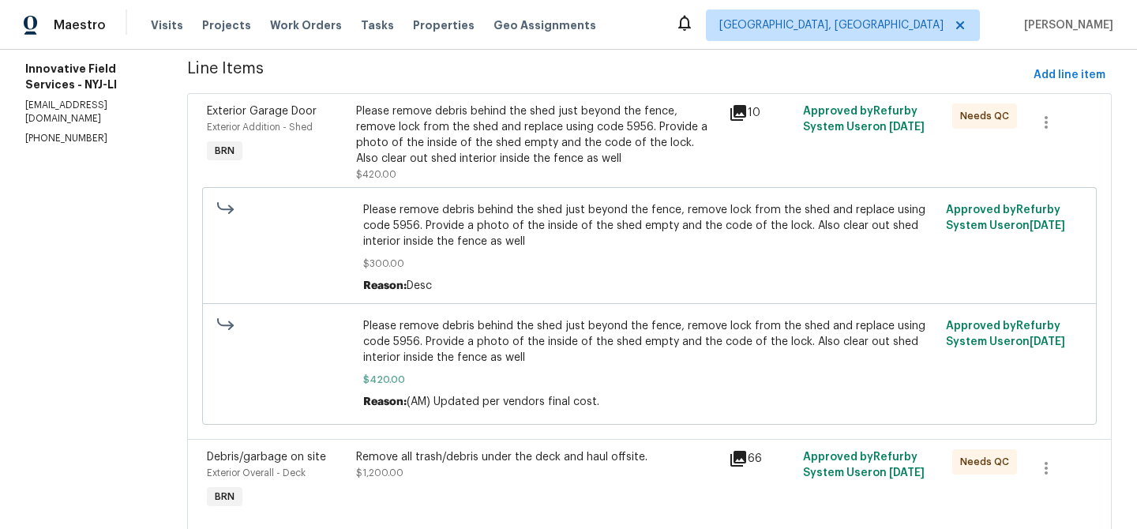
click at [444, 337] on span "Please remove debris behind the shed just beyond the fence, remove lock from th…" at bounding box center [649, 341] width 573 height 47
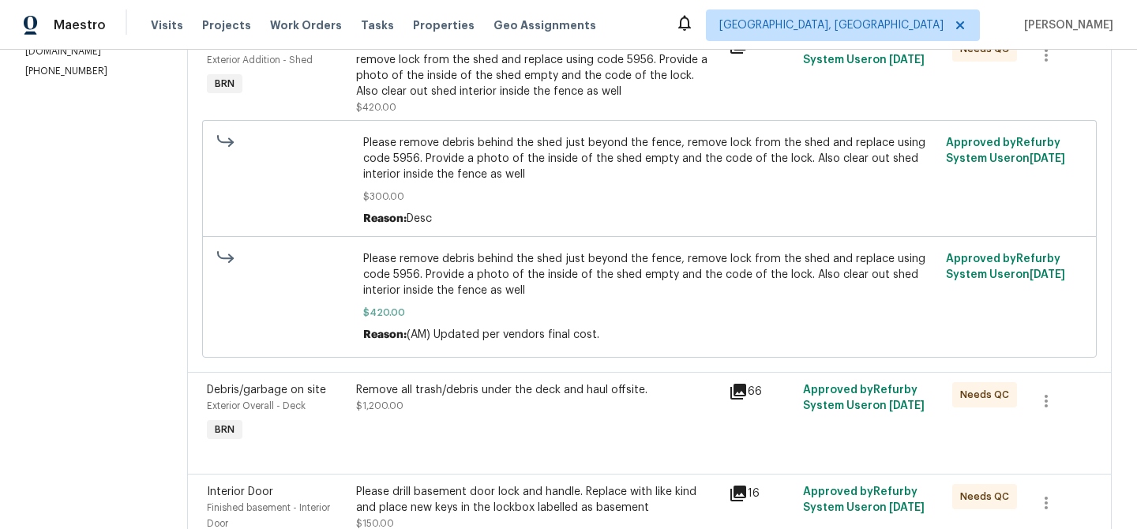
scroll to position [291, 0]
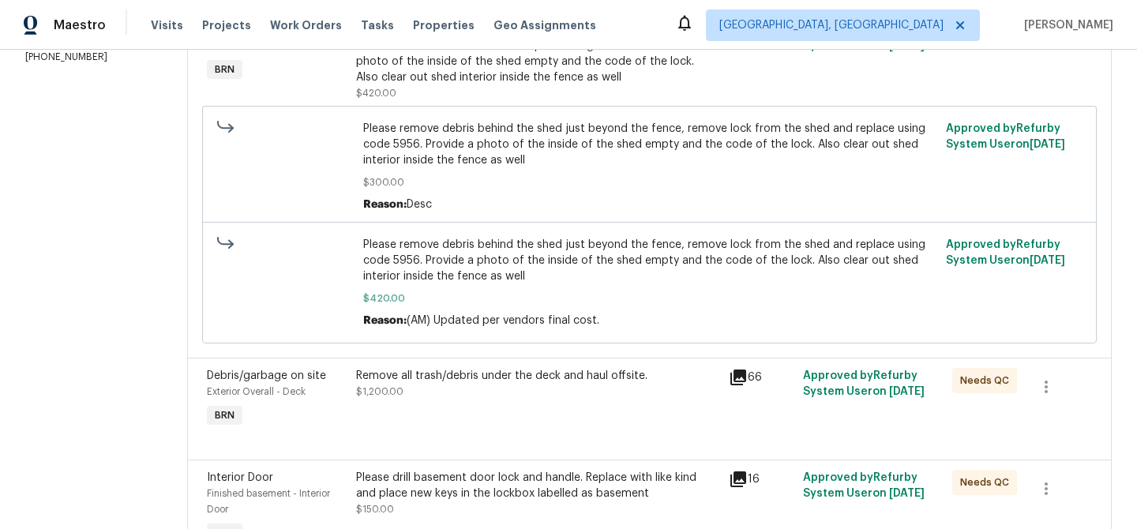
click at [438, 373] on div "Remove all trash/debris under the deck and haul offsite." at bounding box center [537, 376] width 363 height 16
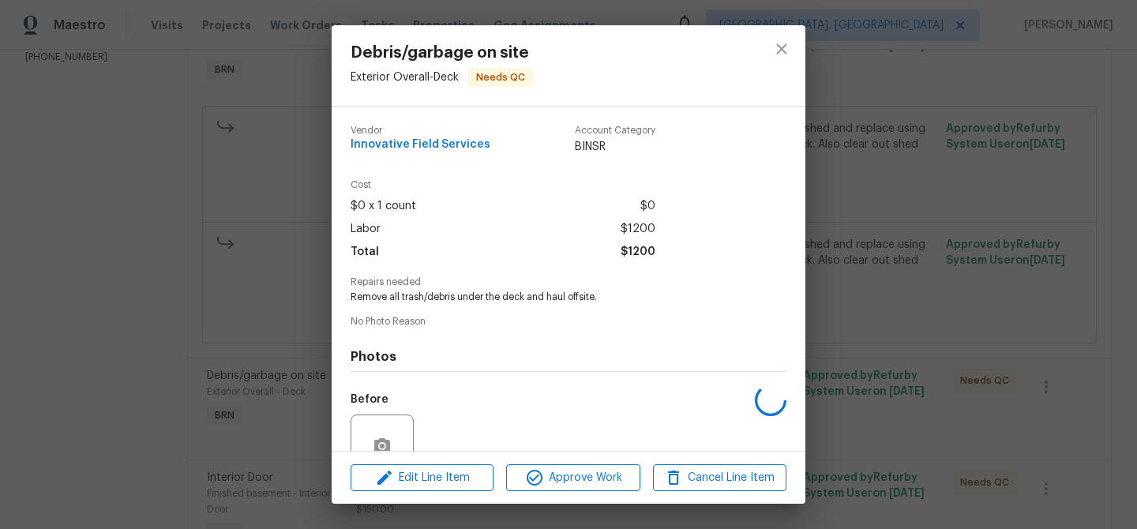
scroll to position [144, 0]
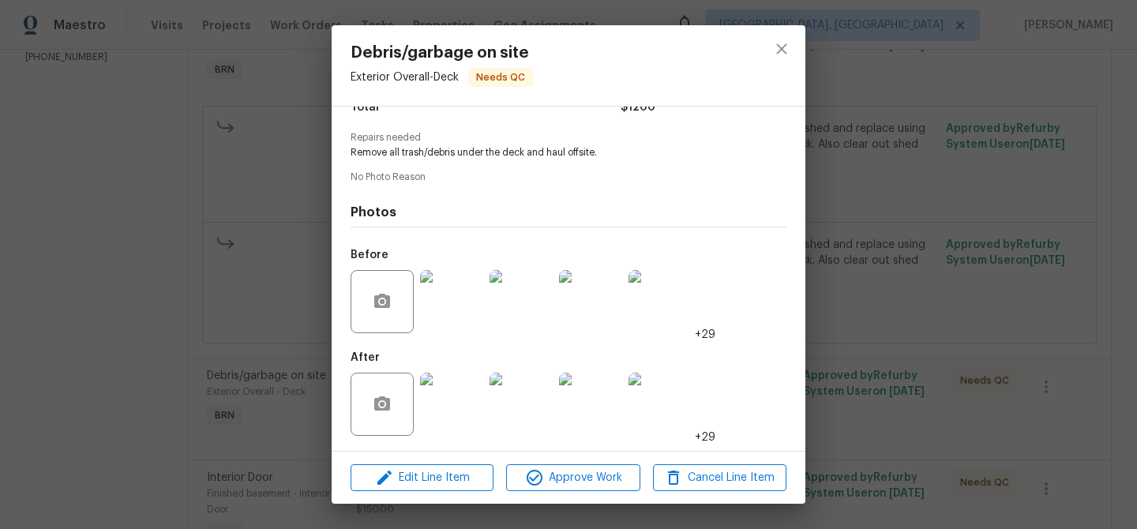
click at [441, 405] on img at bounding box center [451, 404] width 63 height 63
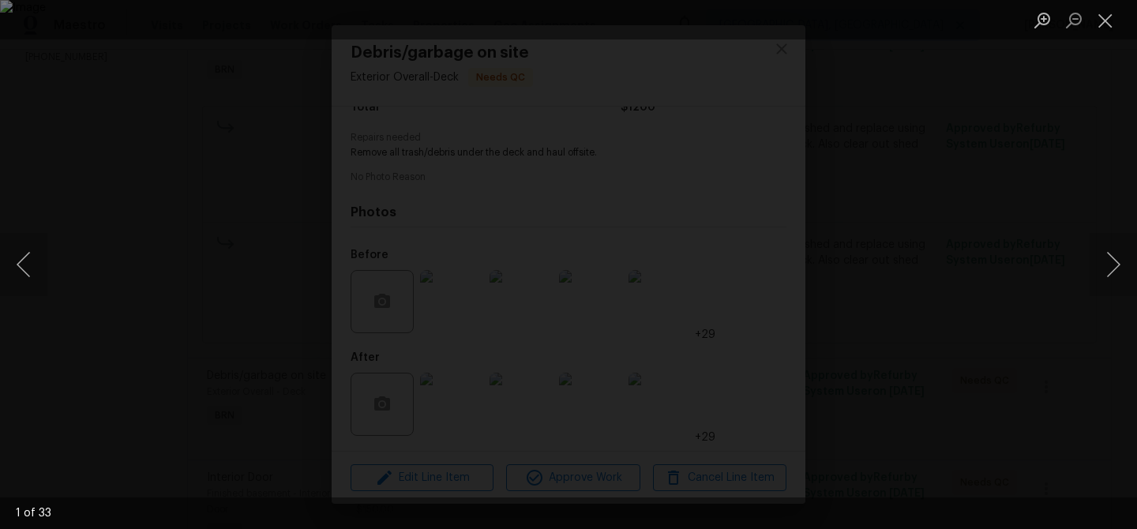
click at [93, 268] on div "Lightbox" at bounding box center [568, 264] width 1137 height 529
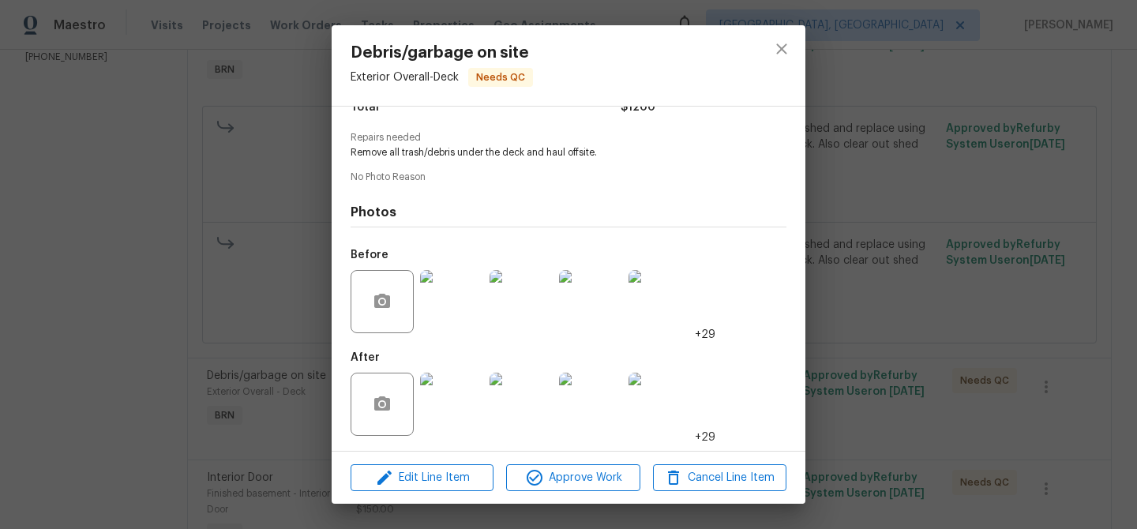
click at [447, 290] on img at bounding box center [451, 301] width 63 height 63
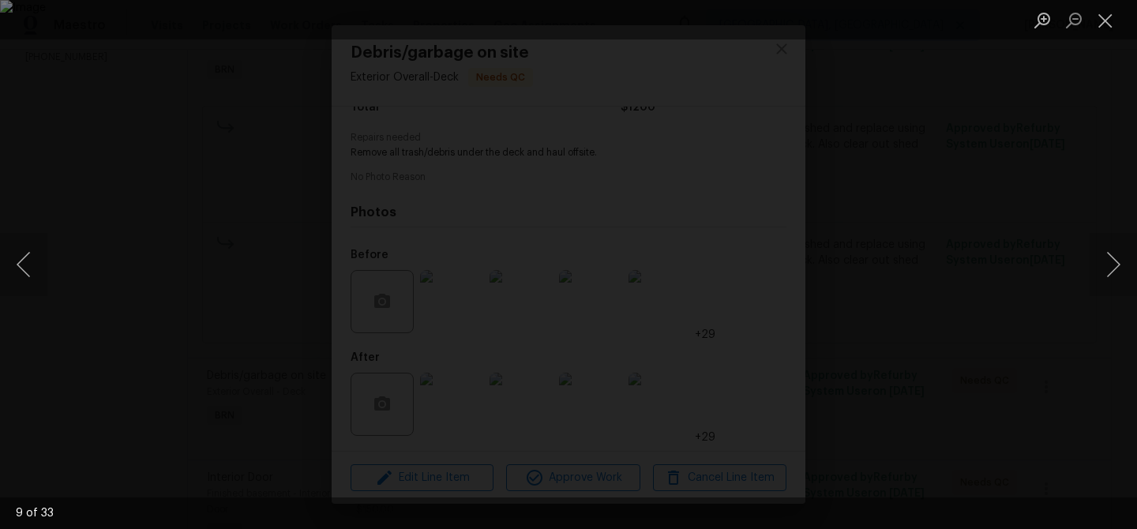
click at [133, 253] on div "Lightbox" at bounding box center [568, 264] width 1137 height 529
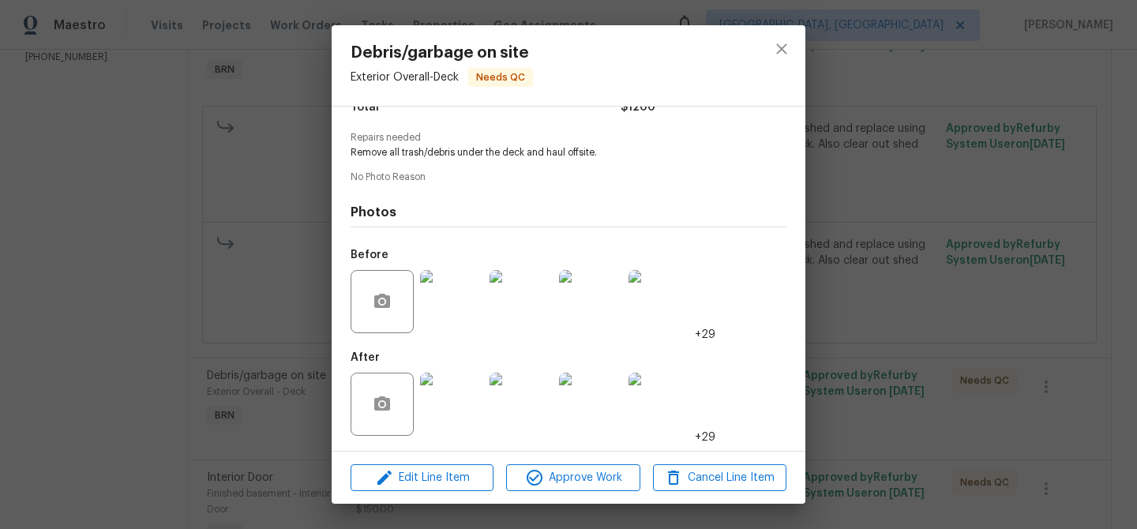
click at [223, 286] on div "Debris/garbage on site Exterior Overall - Deck Needs QC Vendor Innovative Field…" at bounding box center [568, 264] width 1137 height 529
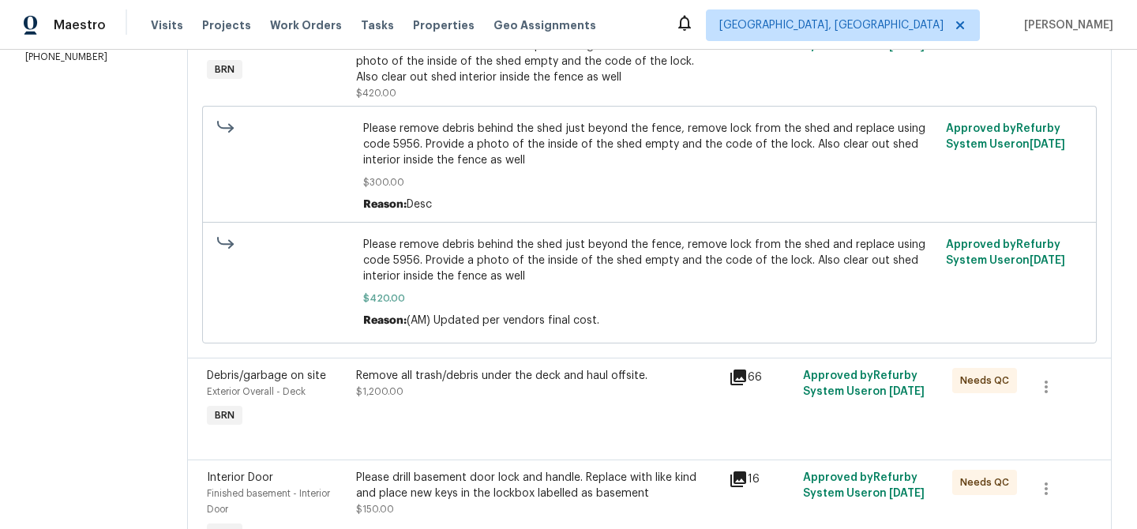
click at [405, 377] on div "Remove all trash/debris under the deck and haul offsite." at bounding box center [537, 376] width 363 height 16
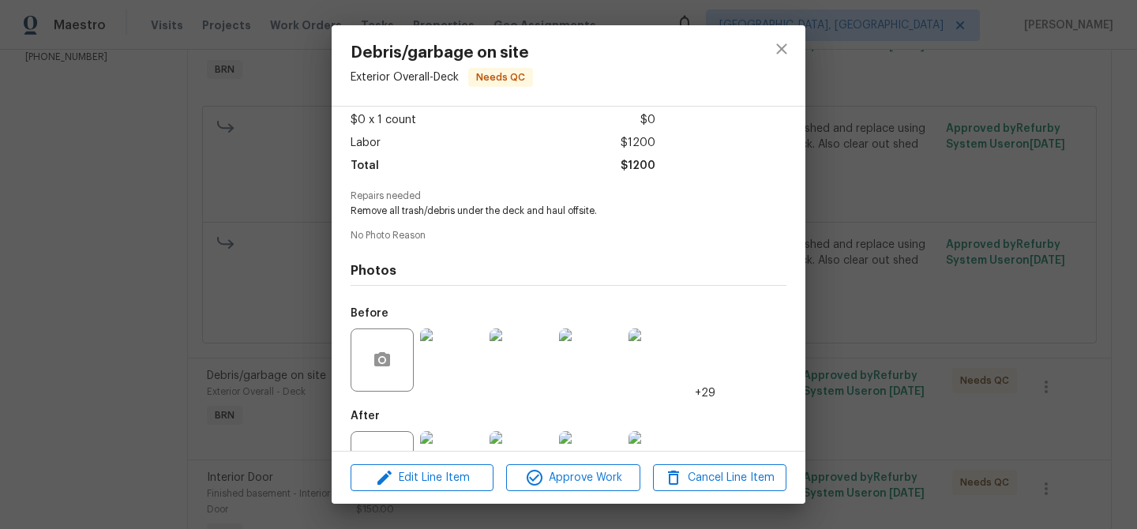
scroll to position [141, 0]
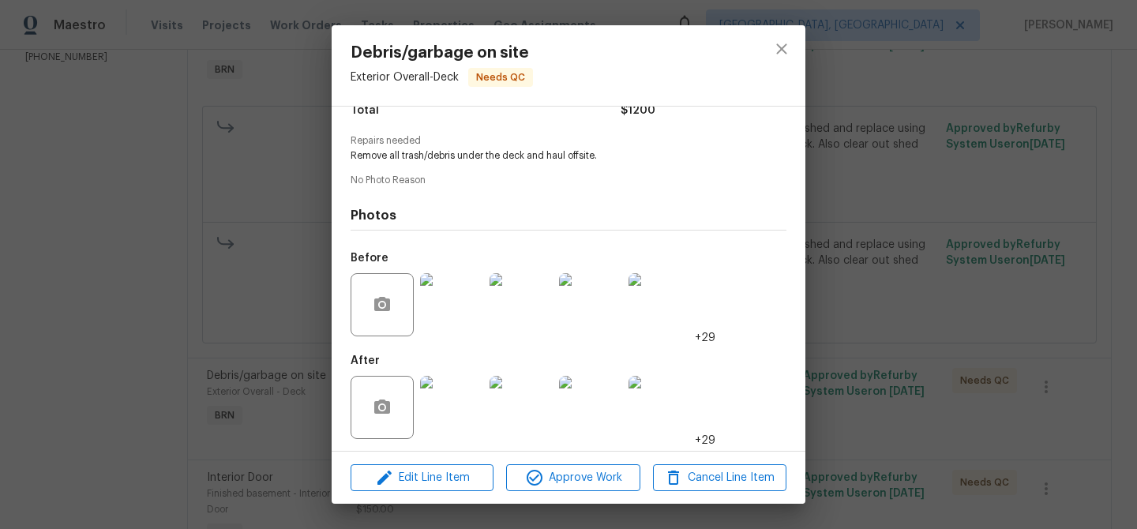
click at [453, 317] on img at bounding box center [451, 304] width 63 height 63
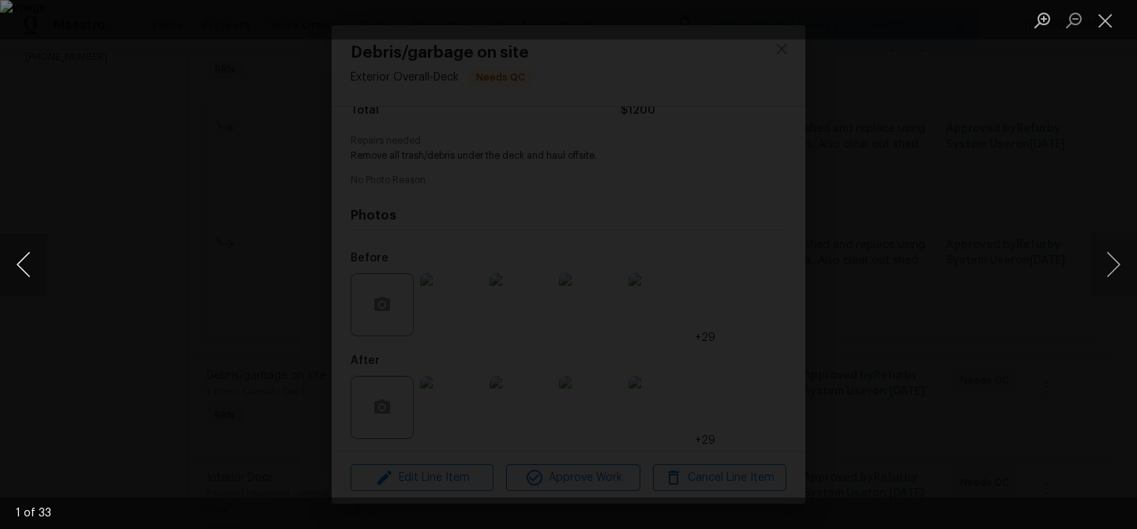
click at [31, 252] on button "Previous image" at bounding box center [23, 264] width 47 height 63
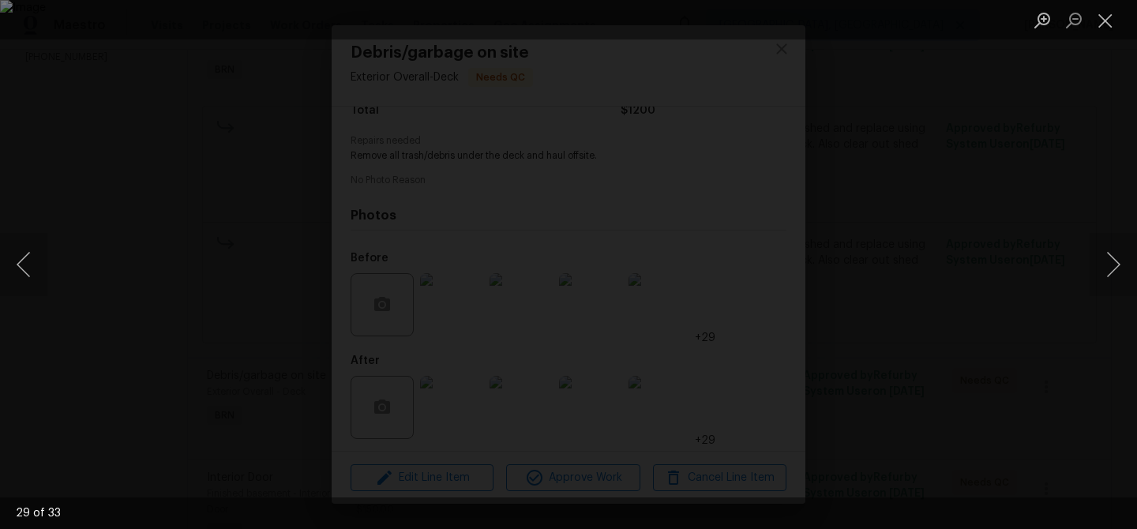
click at [165, 227] on div "Lightbox" at bounding box center [568, 264] width 1137 height 529
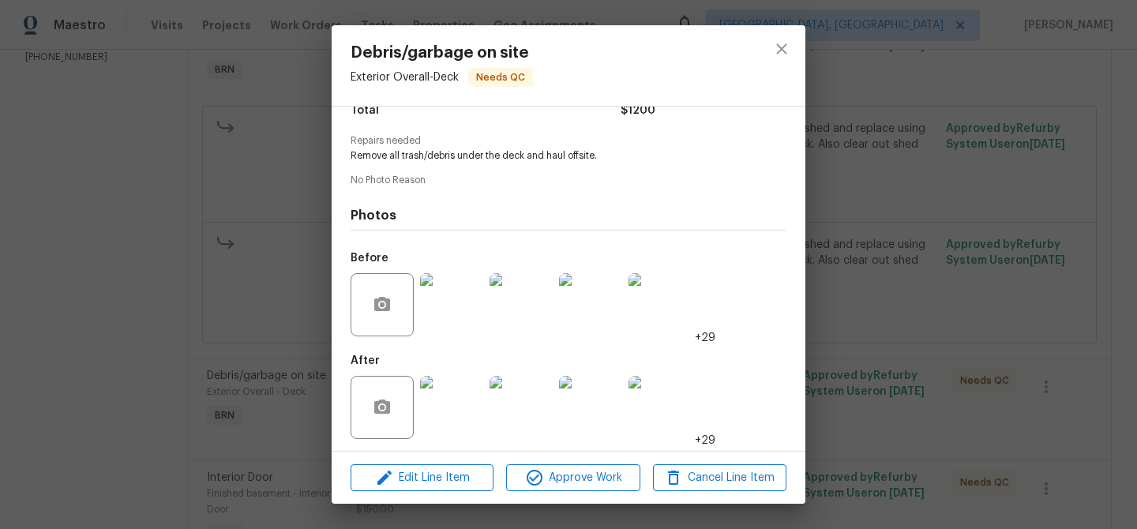
click at [536, 312] on img at bounding box center [520, 304] width 63 height 63
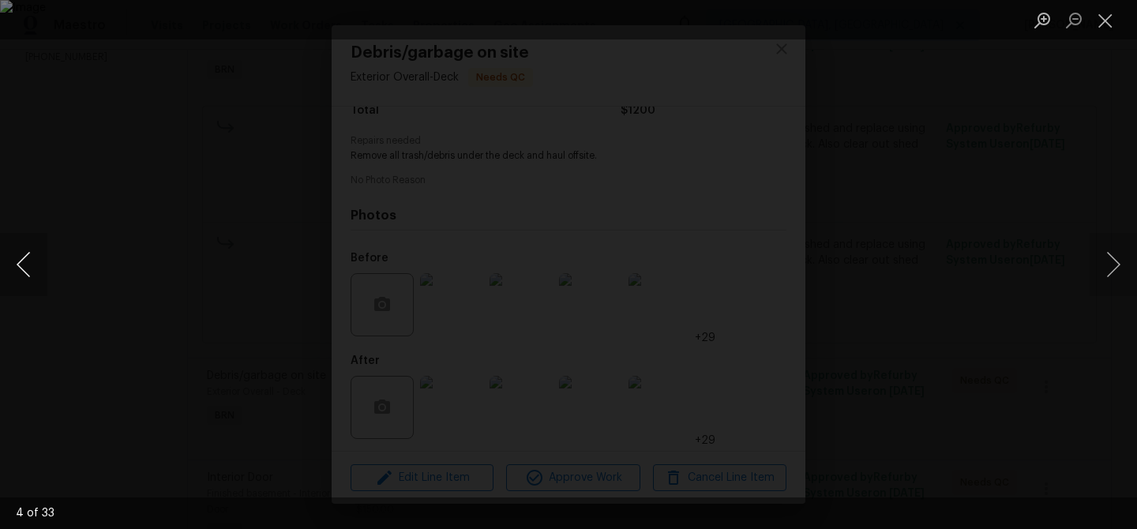
click at [26, 264] on button "Previous image" at bounding box center [23, 264] width 47 height 63
click at [11, 252] on button "Previous image" at bounding box center [23, 264] width 47 height 63
click at [99, 88] on div "Lightbox" at bounding box center [568, 264] width 1137 height 529
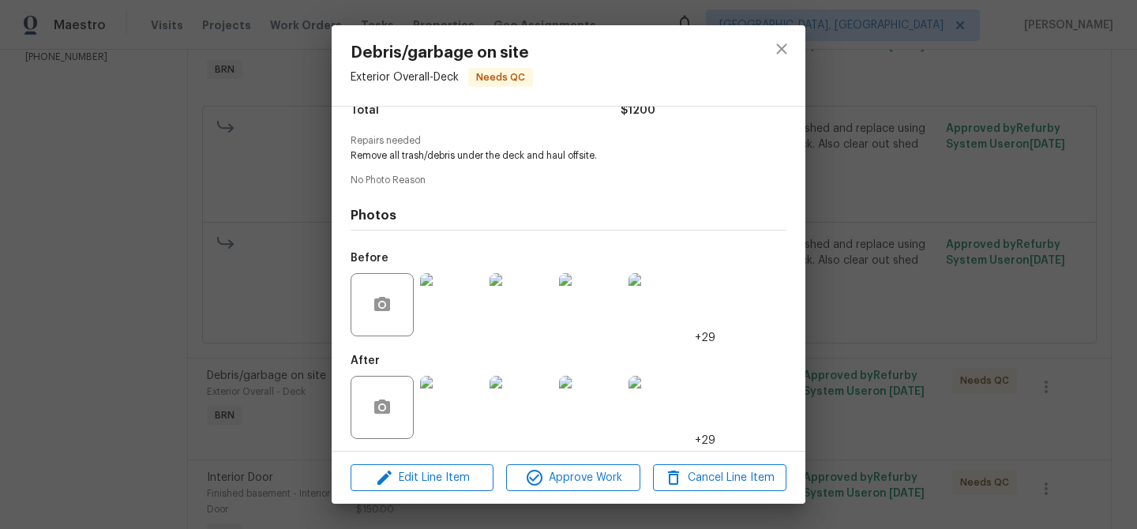
click at [130, 71] on div "Debris/garbage on site Exterior Overall - Deck Needs QC Vendor Innovative Field…" at bounding box center [568, 264] width 1137 height 529
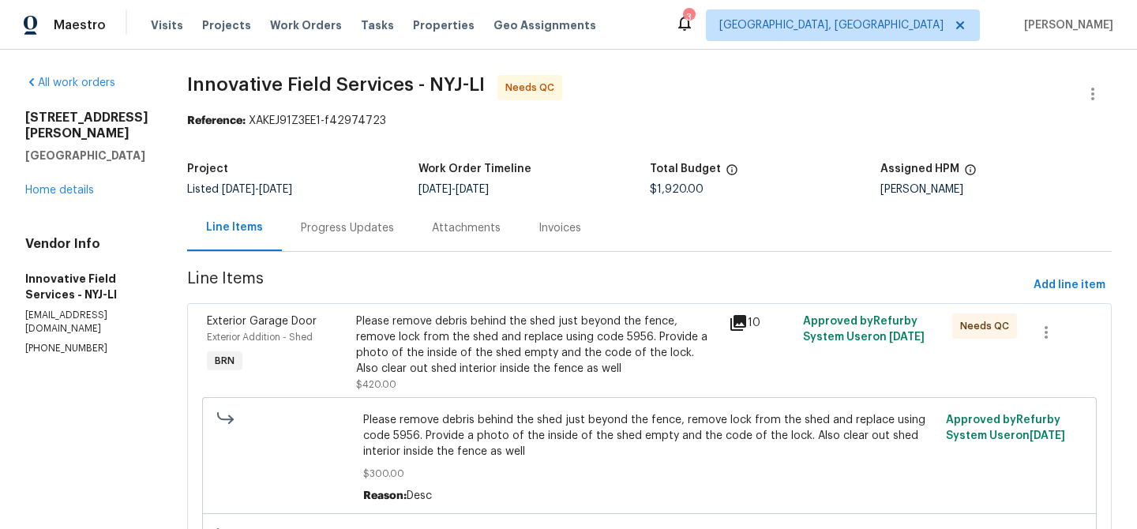
click at [452, 340] on div "Please remove debris behind the shed just beyond the fence, remove lock from th…" at bounding box center [537, 344] width 363 height 63
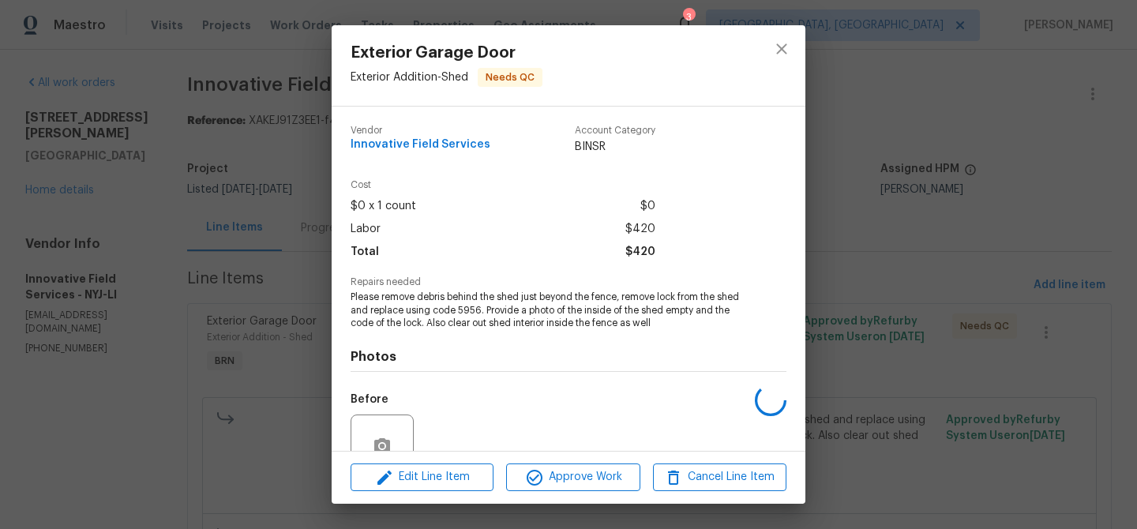
click at [410, 313] on span "Please remove debris behind the shed just beyond the fence, remove lock from th…" at bounding box center [546, 309] width 392 height 39
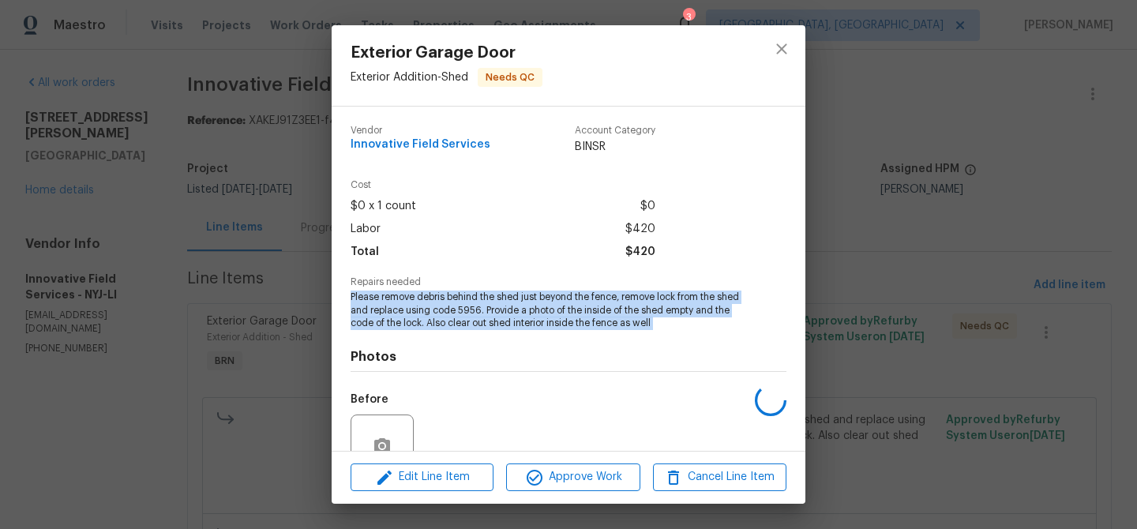
click at [410, 313] on span "Please remove debris behind the shed just beyond the fence, remove lock from th…" at bounding box center [546, 309] width 392 height 39
copy span "Please remove debris behind the shed just beyond the fence, remove lock from th…"
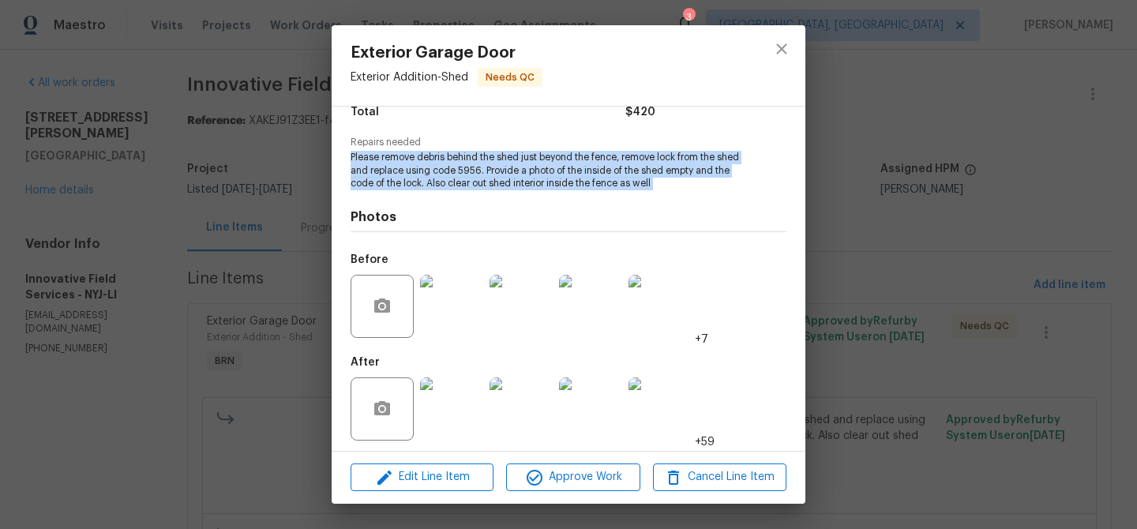
scroll to position [145, 0]
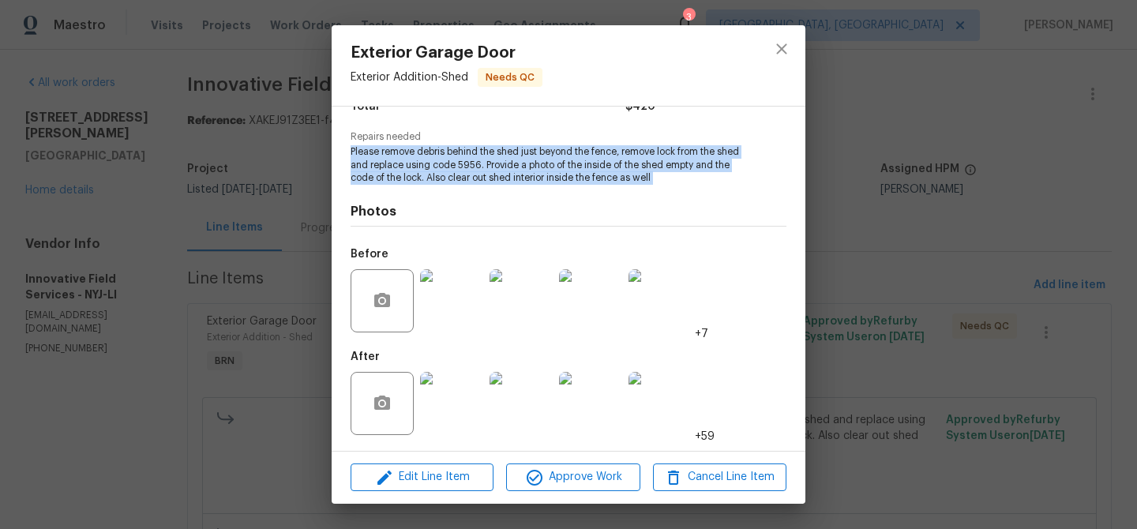
click at [444, 307] on img at bounding box center [451, 300] width 63 height 63
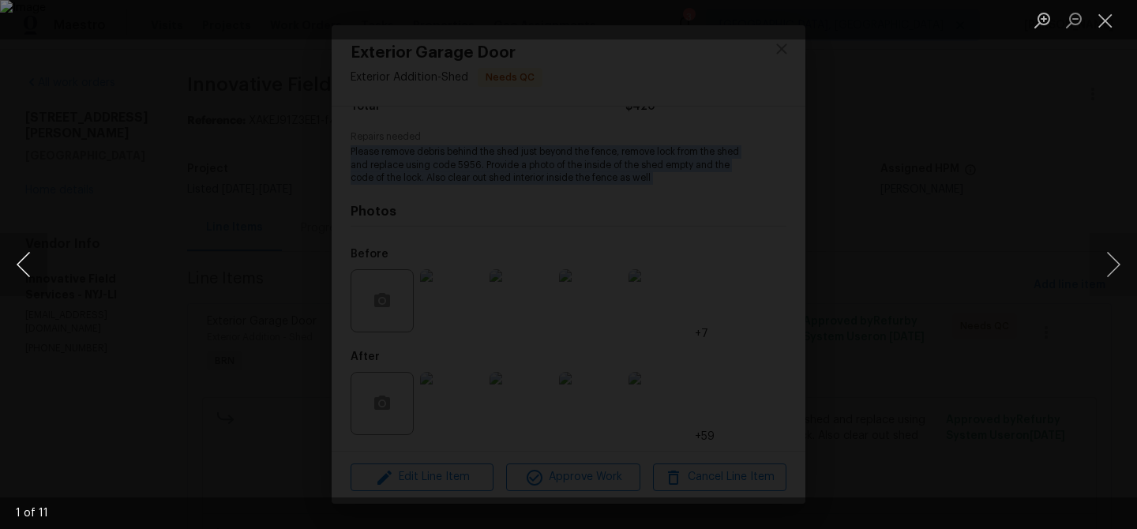
click at [17, 266] on button "Previous image" at bounding box center [23, 264] width 47 height 63
click at [144, 235] on div "Lightbox" at bounding box center [568, 264] width 1137 height 529
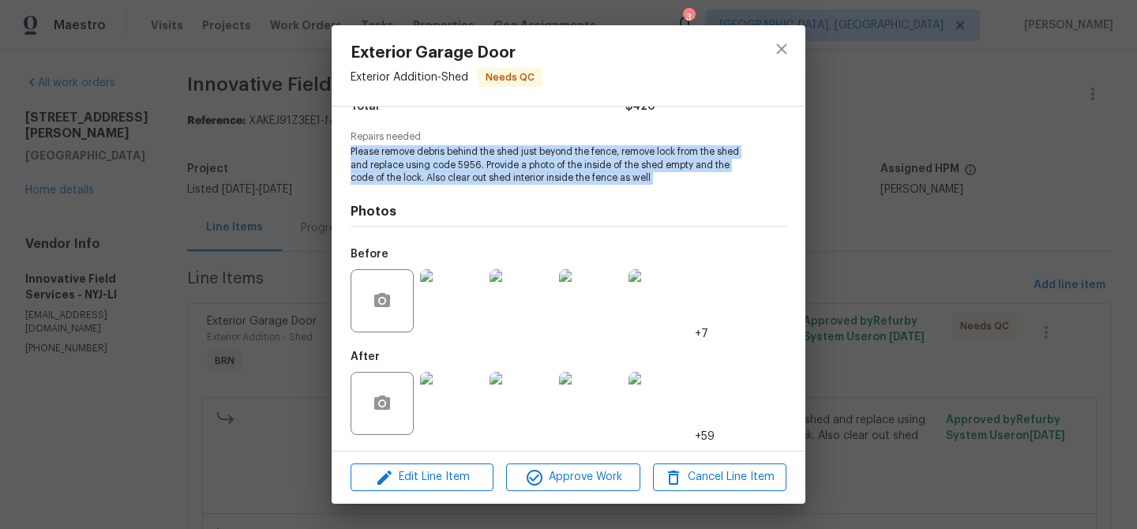
click at [439, 386] on img at bounding box center [451, 403] width 63 height 63
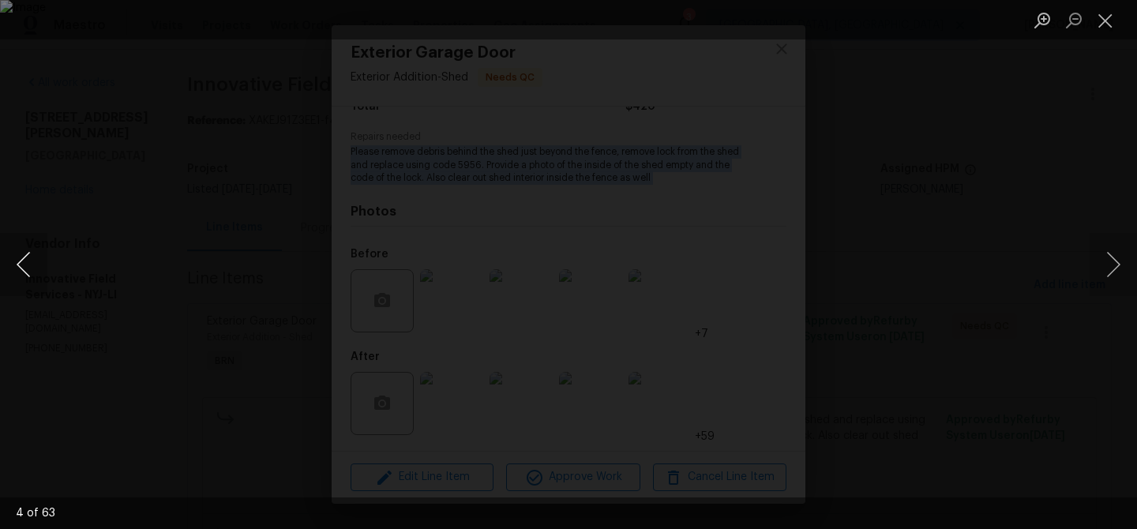
click at [10, 261] on button "Previous image" at bounding box center [23, 264] width 47 height 63
click at [474, 122] on img "Lightbox" at bounding box center [568, 264] width 1137 height 529
click at [22, 253] on button "Previous image" at bounding box center [23, 264] width 47 height 63
click at [22, 268] on button "Previous image" at bounding box center [23, 264] width 47 height 63
click at [15, 263] on button "Previous image" at bounding box center [23, 264] width 47 height 63
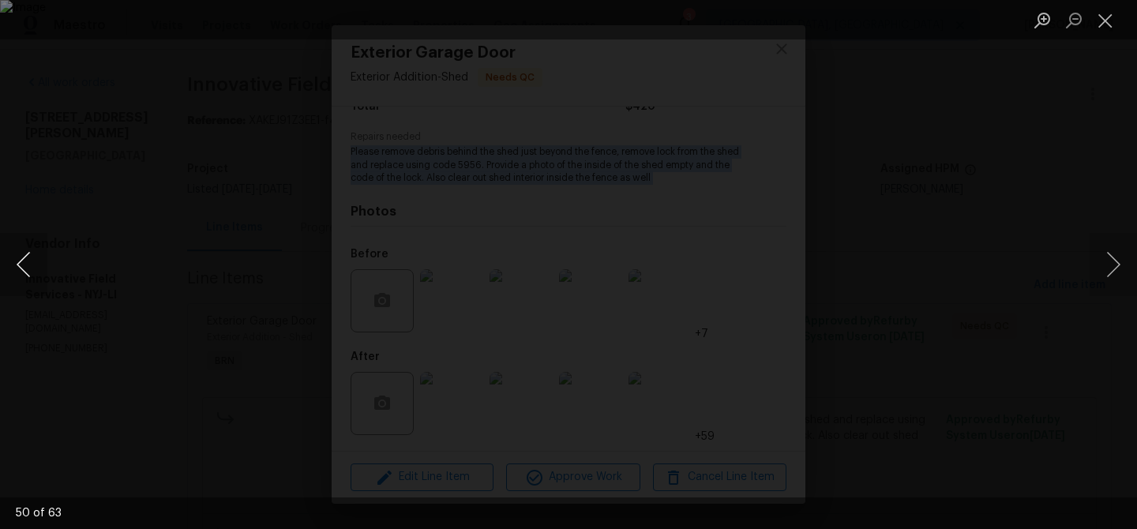
click at [15, 268] on button "Previous image" at bounding box center [23, 264] width 47 height 63
click at [23, 258] on button "Previous image" at bounding box center [23, 264] width 47 height 63
click at [32, 268] on button "Previous image" at bounding box center [23, 264] width 47 height 63
click at [16, 269] on button "Previous image" at bounding box center [23, 264] width 47 height 63
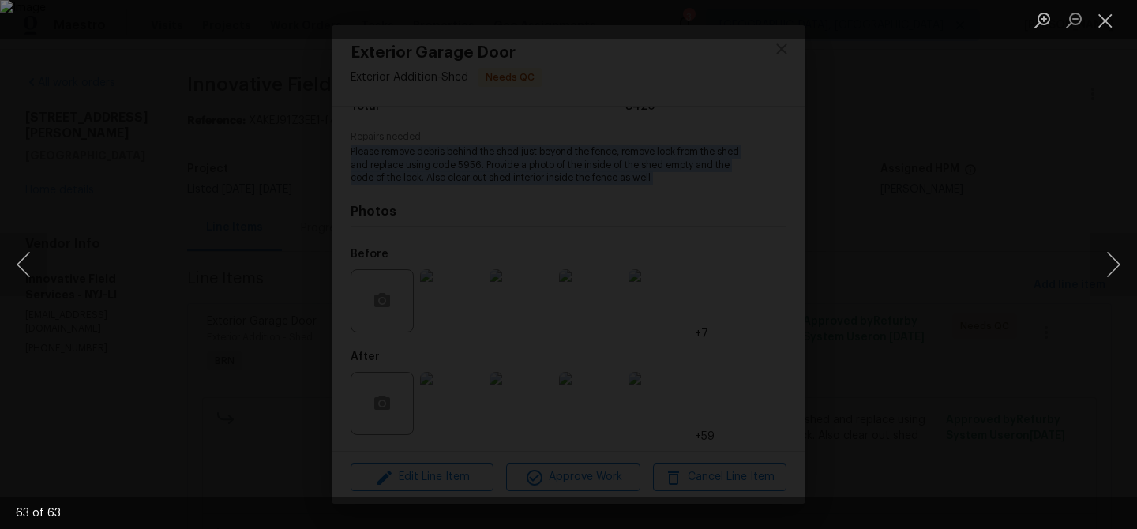
click at [117, 218] on div "Lightbox" at bounding box center [568, 264] width 1137 height 529
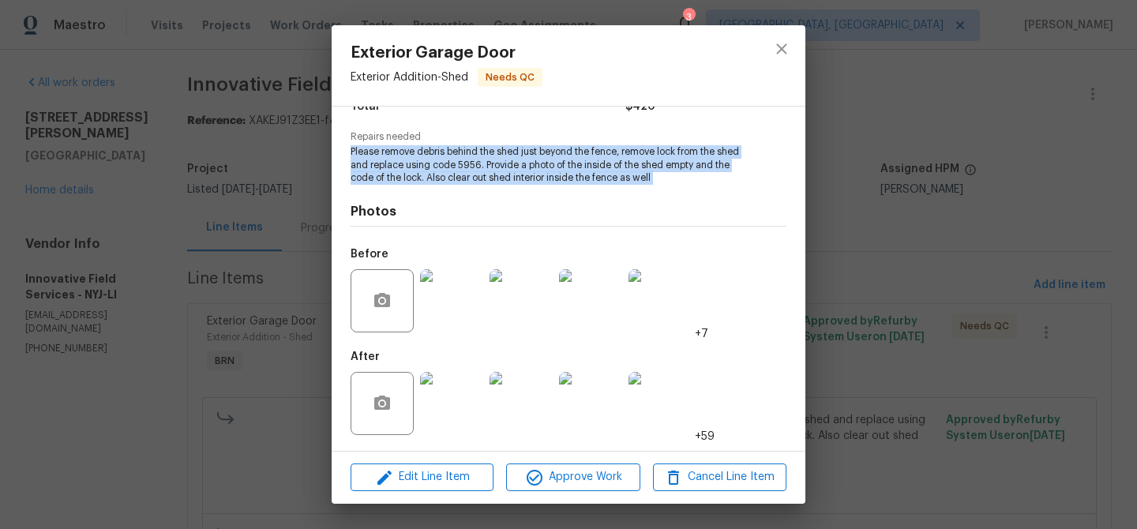
click at [228, 177] on div "Exterior Garage Door Exterior Addition - Shed Needs QC Vendor Innovative Field …" at bounding box center [568, 264] width 1137 height 529
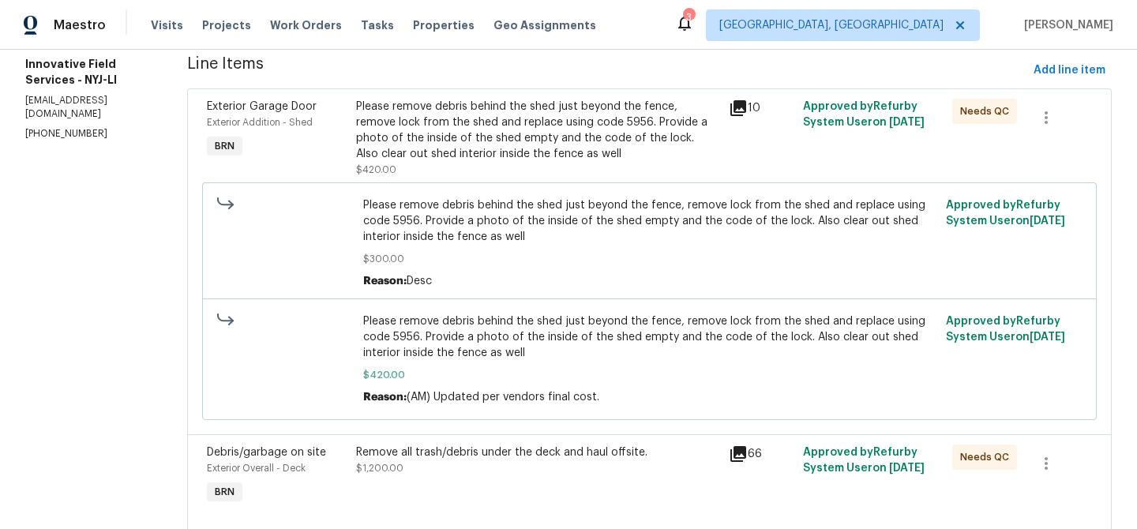
click at [446, 350] on span "Please remove debris behind the shed just beyond the fence, remove lock from th…" at bounding box center [649, 336] width 573 height 47
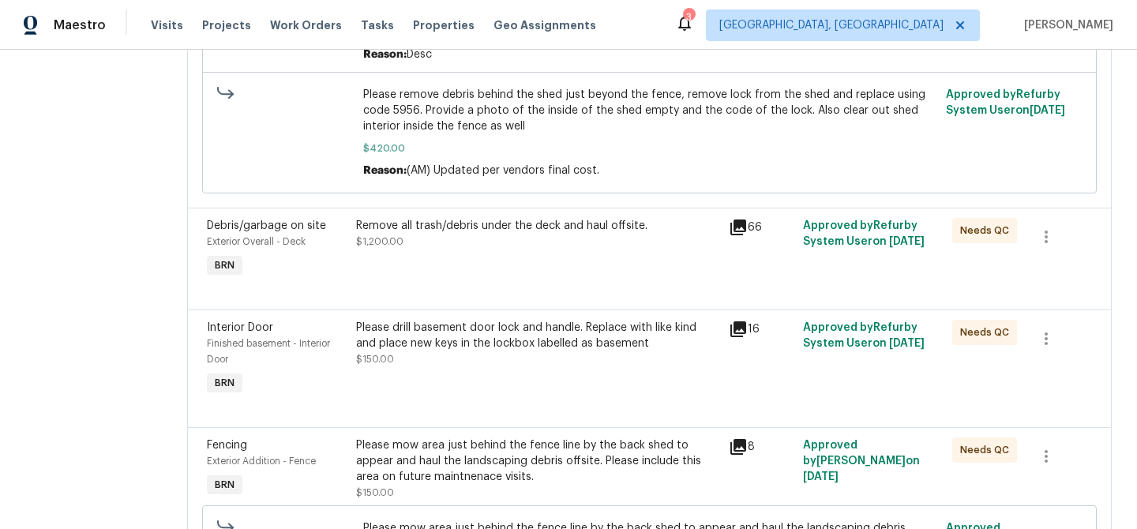
click at [422, 238] on div "Remove all trash/debris under the deck and haul offsite. $1,200.00" at bounding box center [537, 234] width 363 height 32
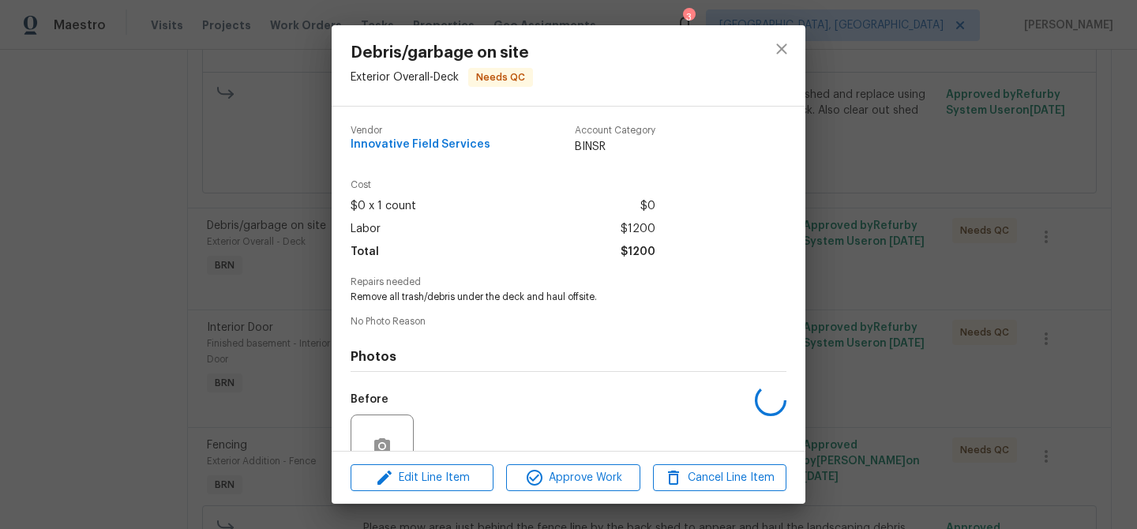
click at [366, 287] on div "Repairs needed Remove all trash/debris under the deck and haul offsite." at bounding box center [568, 290] width 436 height 27
click at [363, 290] on span "Remove all trash/debris under the deck and haul offsite." at bounding box center [546, 296] width 392 height 13
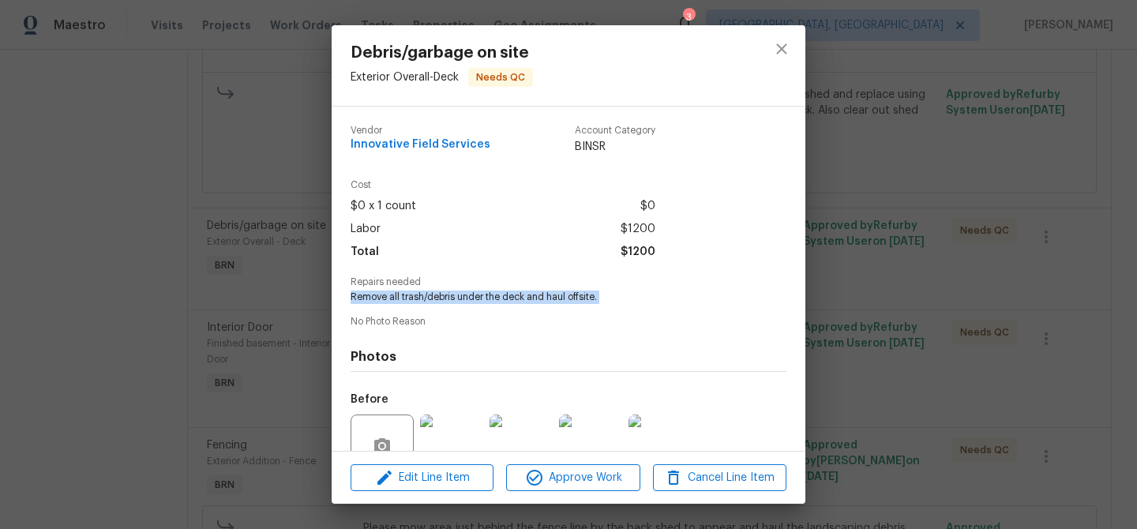
click at [363, 290] on span "Remove all trash/debris under the deck and haul offsite." at bounding box center [546, 296] width 392 height 13
copy span "Remove all trash/debris under the deck and haul offsite."
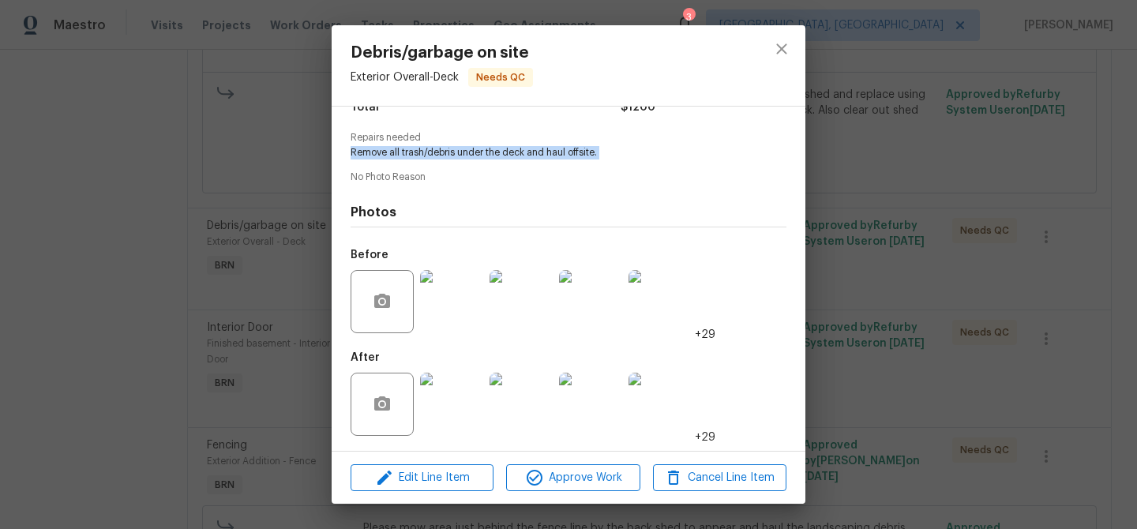
click at [453, 398] on img at bounding box center [451, 404] width 63 height 63
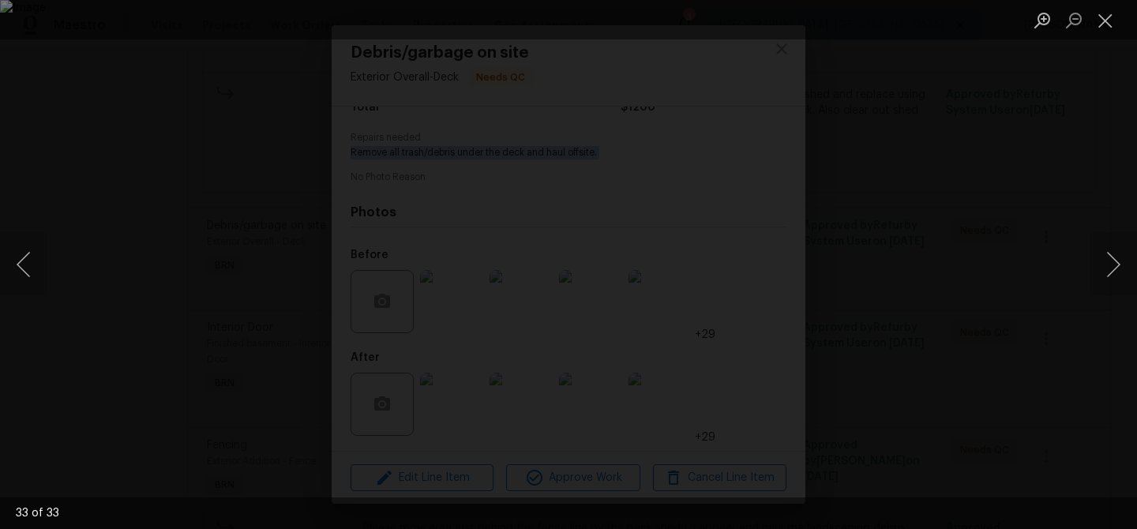
click at [227, 218] on div "Lightbox" at bounding box center [568, 264] width 1137 height 529
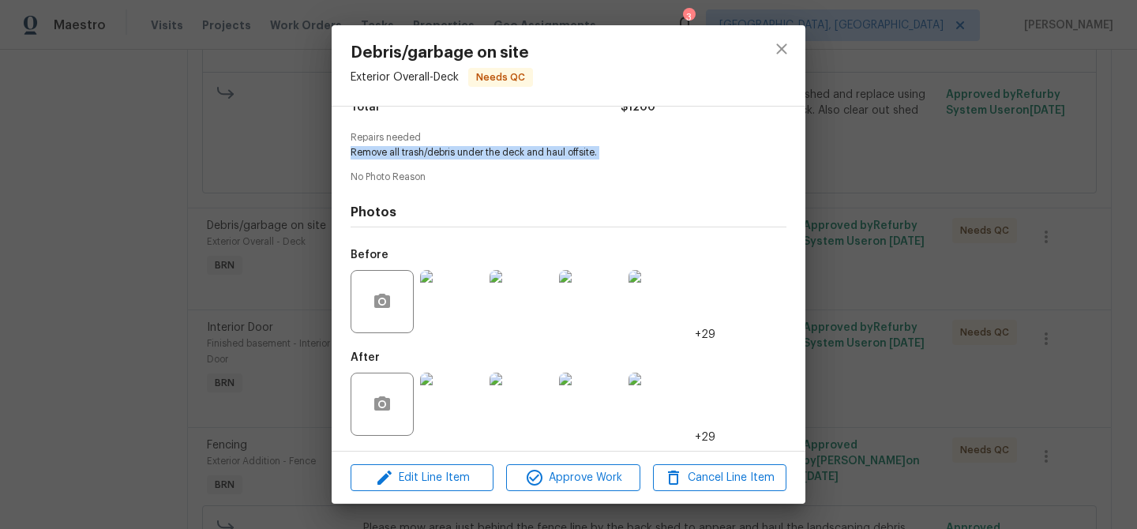
click at [219, 252] on div "Debris/garbage on site Exterior Overall - Deck Needs QC Vendor Innovative Field…" at bounding box center [568, 264] width 1137 height 529
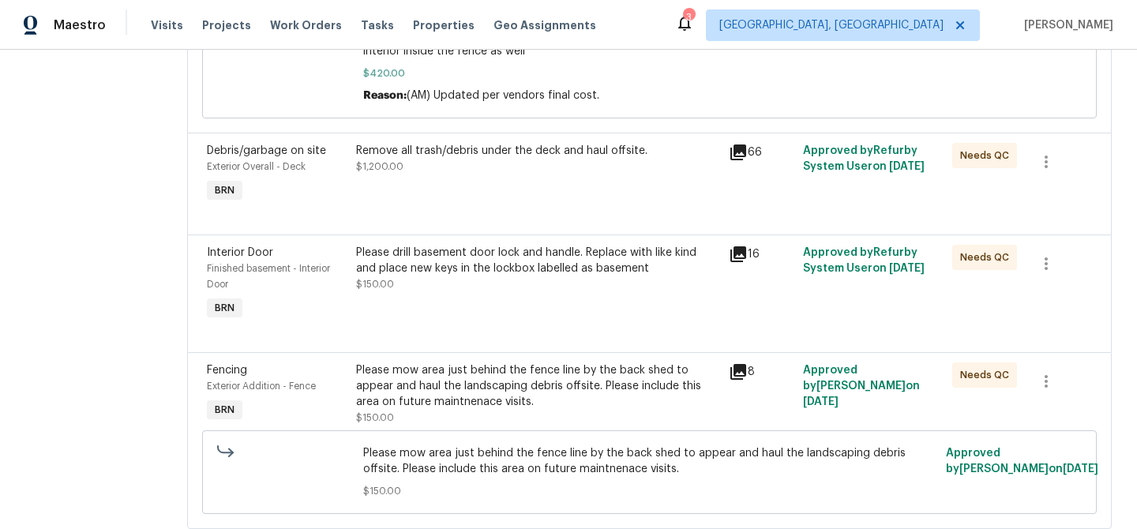
scroll to position [563, 0]
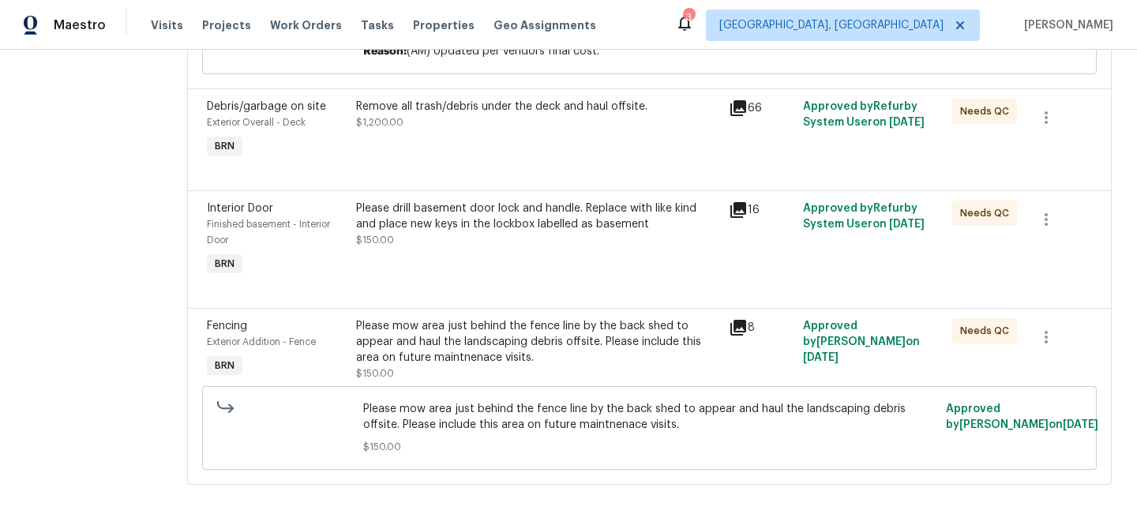
click at [462, 244] on div "Please drill basement door lock and handle. Replace with like kind and place ne…" at bounding box center [537, 224] width 363 height 47
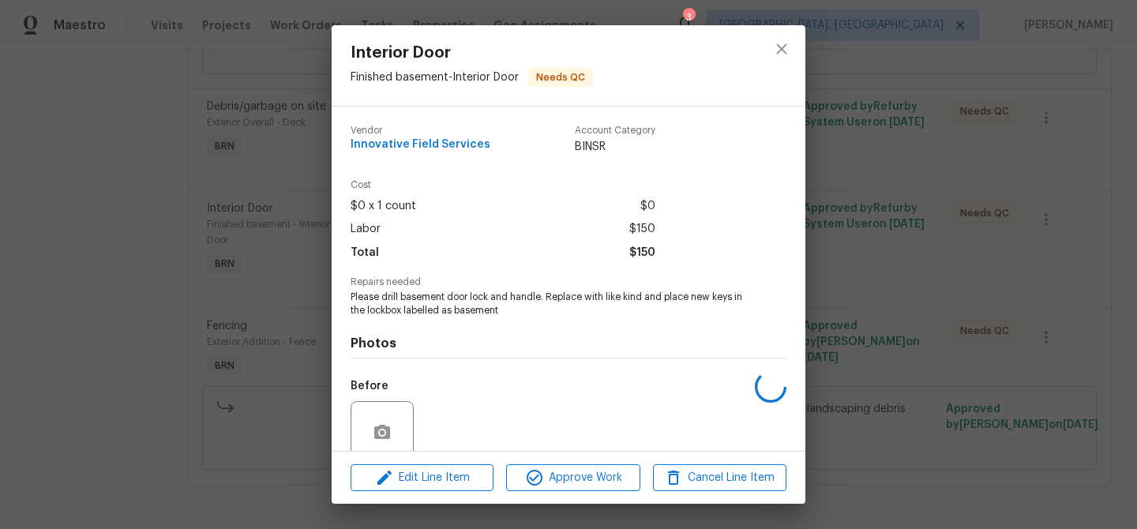
click at [413, 292] on span "Please drill basement door lock and handle. Replace with like kind and place ne…" at bounding box center [546, 303] width 392 height 27
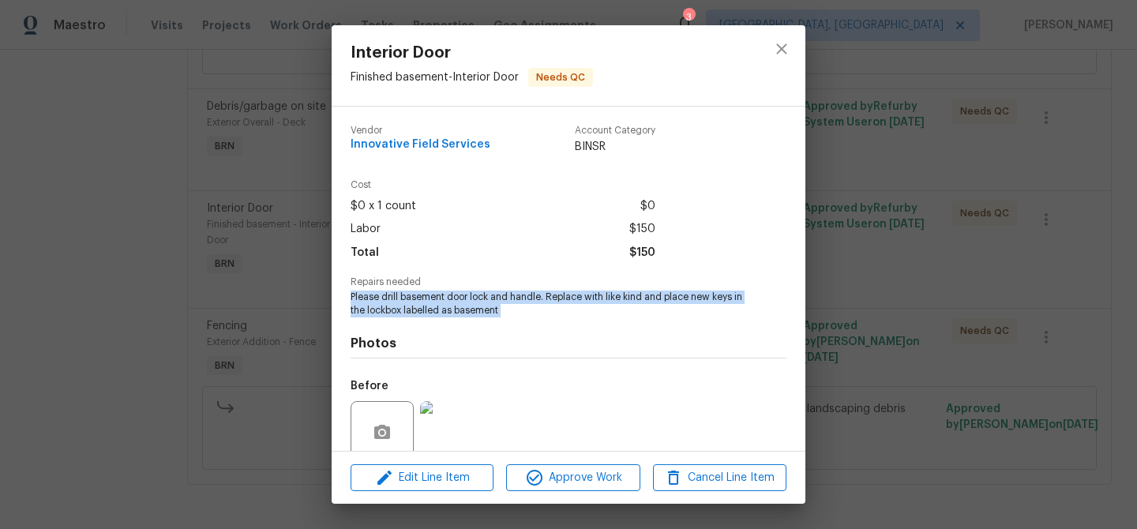
click at [413, 292] on span "Please drill basement door lock and handle. Replace with like kind and place ne…" at bounding box center [546, 303] width 392 height 27
copy span "Please drill basement door lock and handle. Replace with like kind and place ne…"
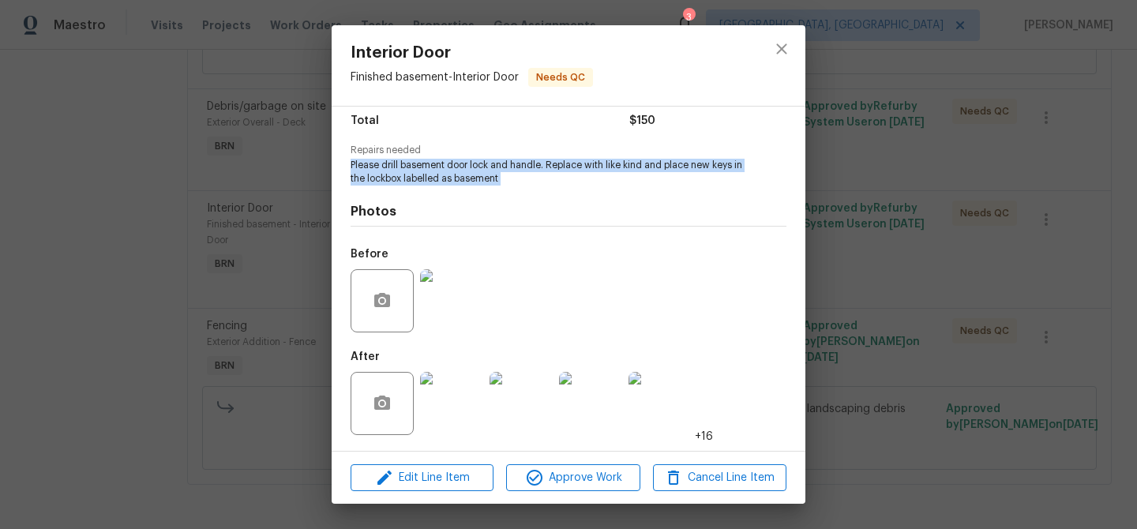
click at [452, 379] on img at bounding box center [451, 403] width 63 height 63
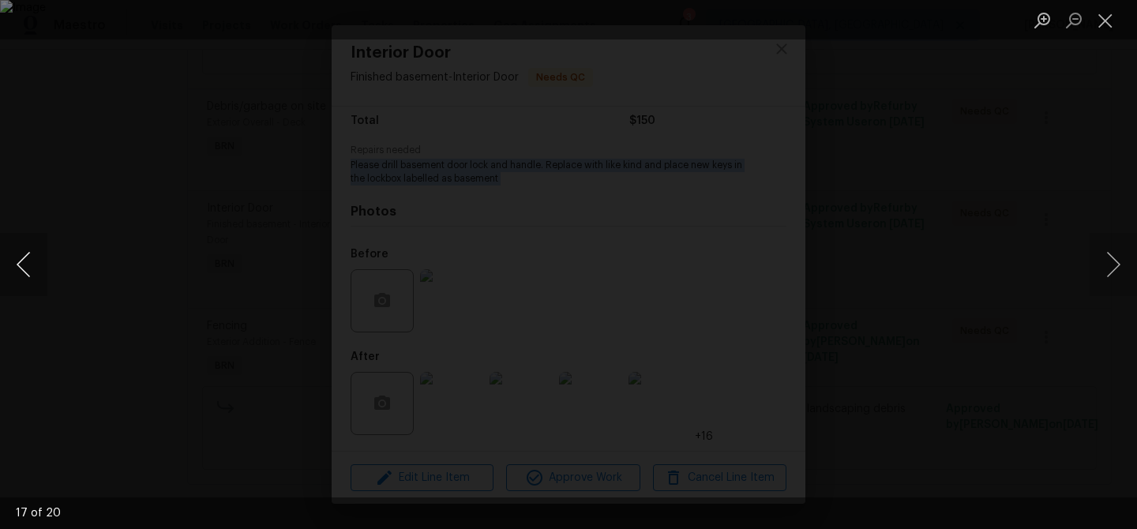
click at [15, 264] on button "Previous image" at bounding box center [23, 264] width 47 height 63
click at [250, 166] on div "Lightbox" at bounding box center [568, 264] width 1137 height 529
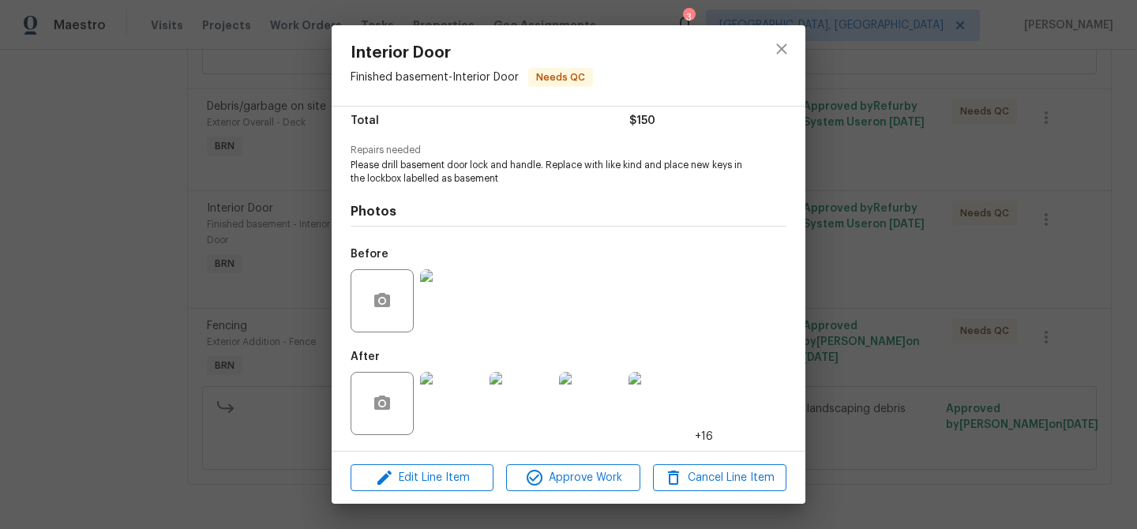
click at [201, 218] on div "Interior Door Finished basement - Interior Door Needs QC Vendor Innovative Fiel…" at bounding box center [568, 264] width 1137 height 529
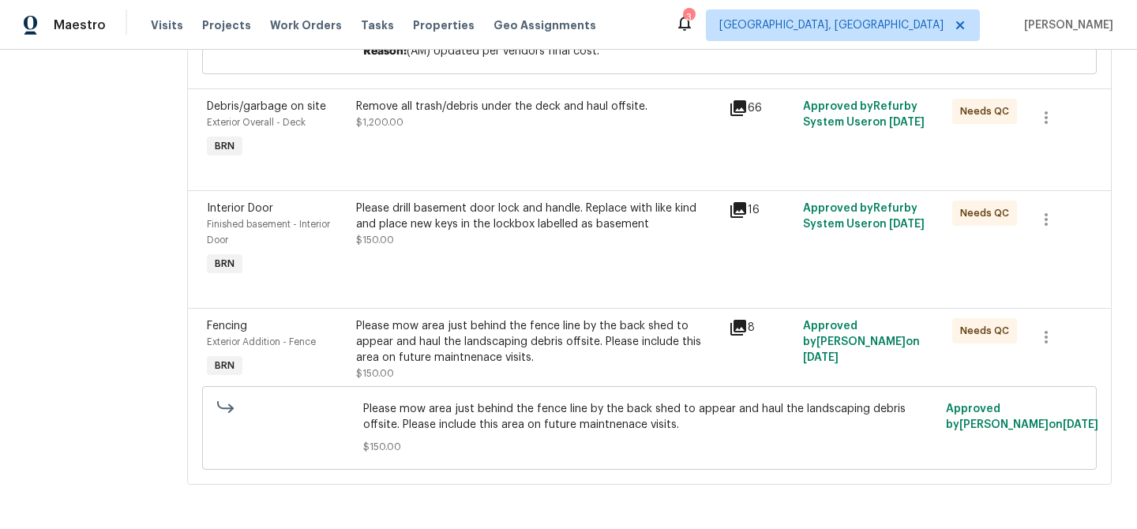
click at [498, 350] on div "Please mow area just behind the fence line by the back shed to appear and haul …" at bounding box center [537, 341] width 363 height 47
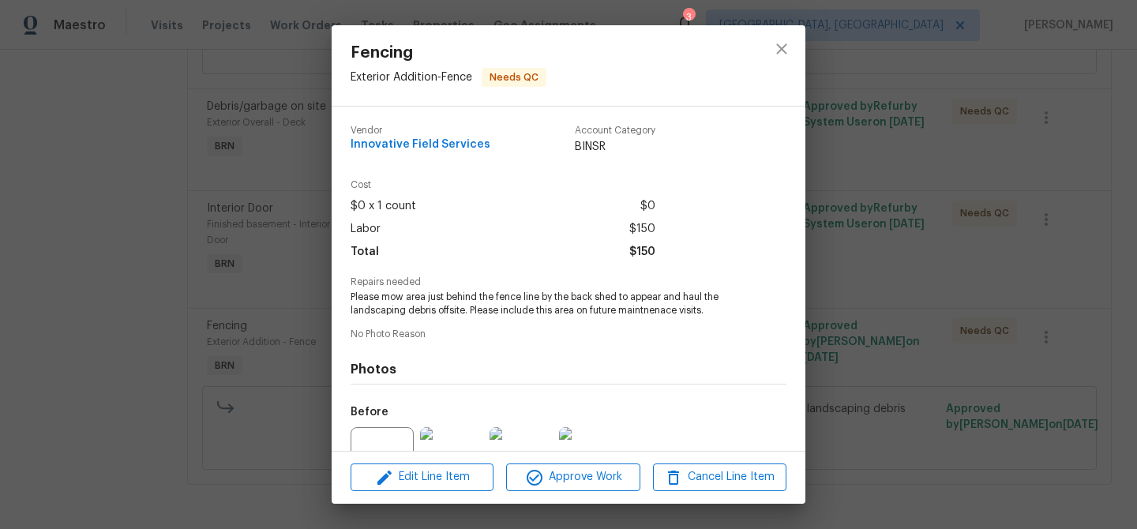
click at [428, 297] on span "Please mow area just behind the fence line by the back shed to appear and haul …" at bounding box center [546, 303] width 392 height 27
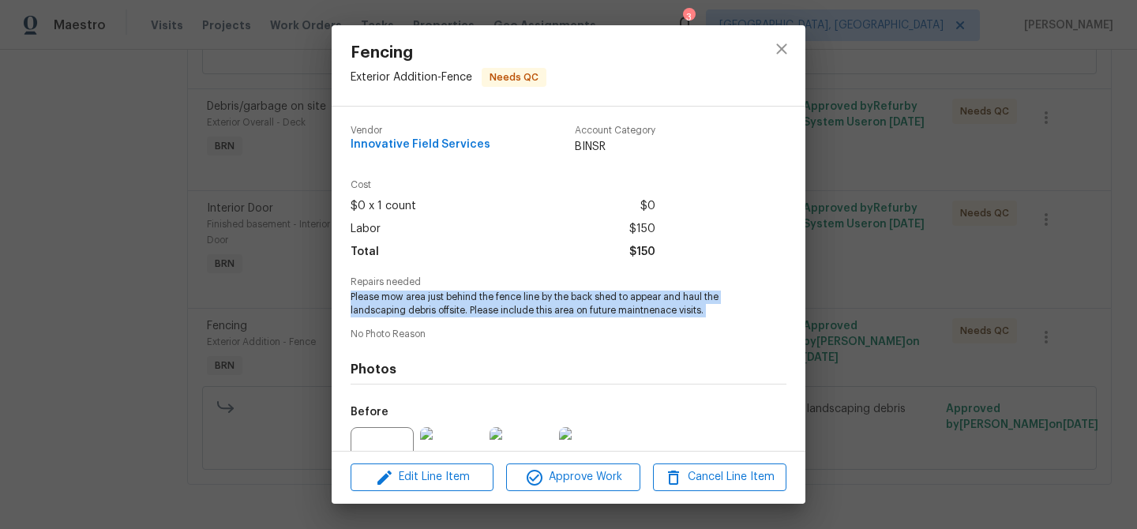
click at [428, 297] on span "Please mow area just behind the fence line by the back shed to appear and haul …" at bounding box center [546, 303] width 392 height 27
copy span "Please mow area just behind the fence line by the back shed to appear and haul …"
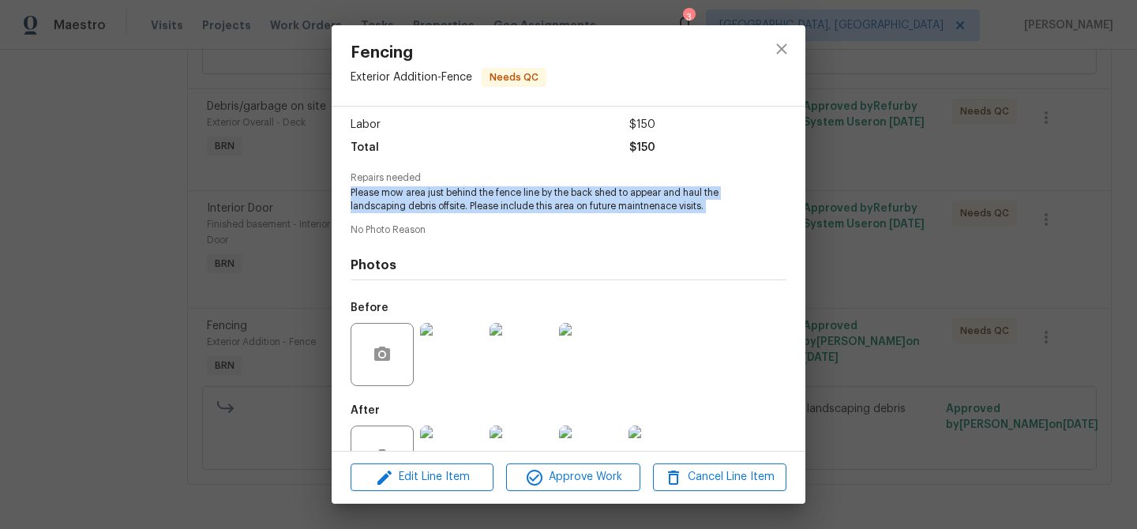
scroll to position [158, 0]
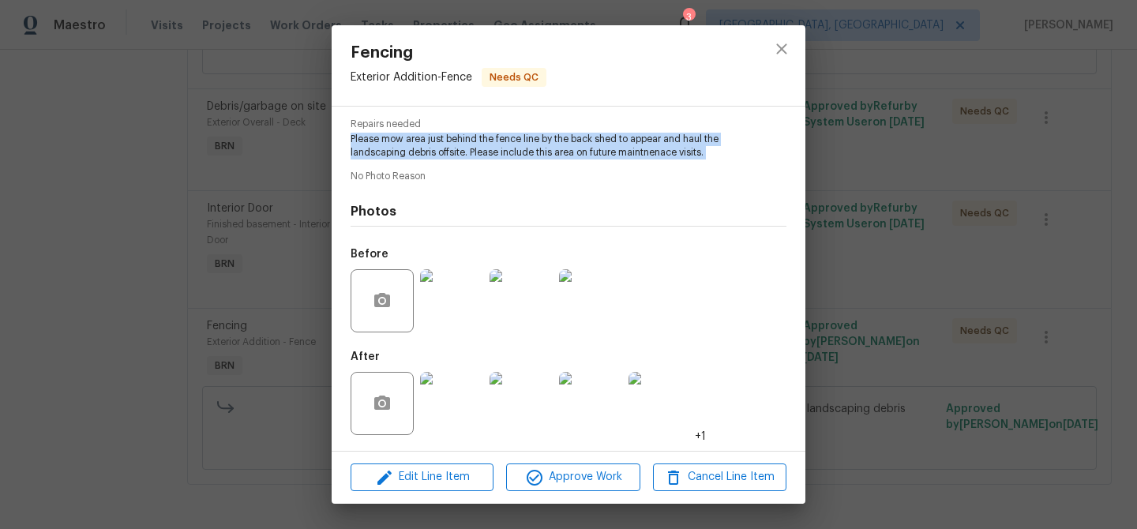
click at [448, 391] on img at bounding box center [451, 403] width 63 height 63
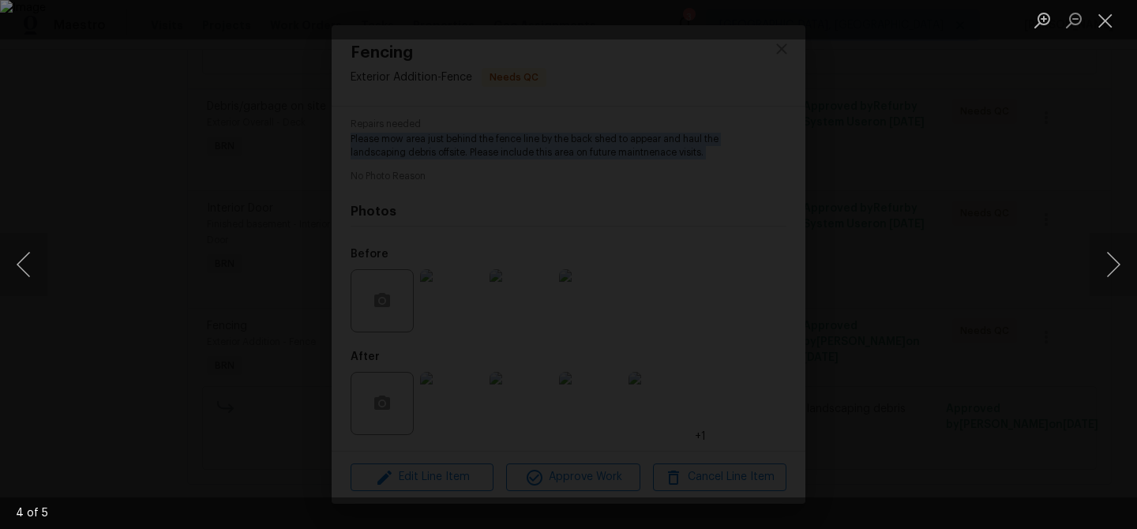
click at [169, 264] on div "Lightbox" at bounding box center [568, 264] width 1137 height 529
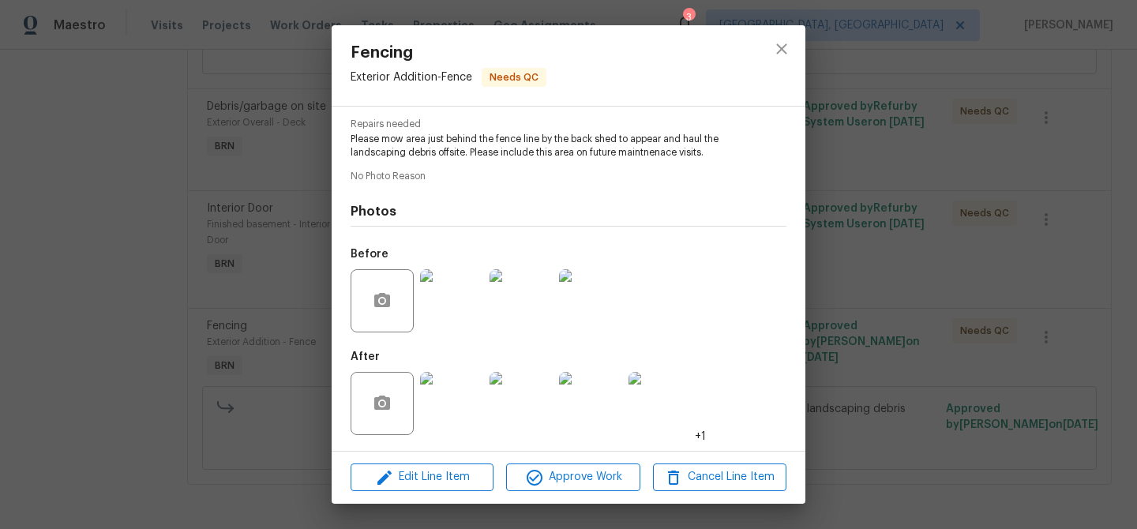
click at [196, 322] on div "Fencing Exterior Addition - Fence Needs QC Vendor Innovative Field Services Acc…" at bounding box center [568, 264] width 1137 height 529
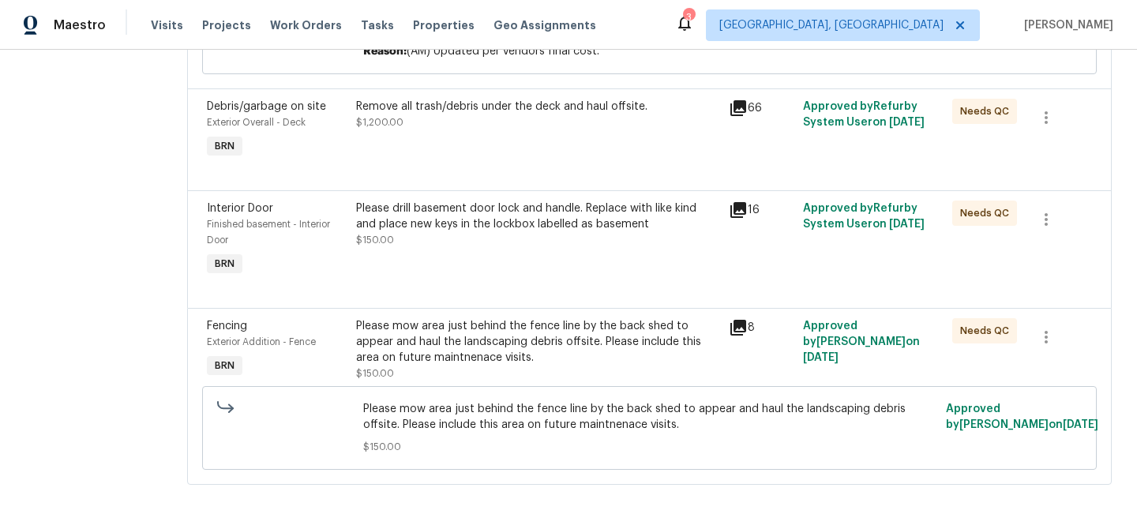
click at [460, 347] on div "Please mow area just behind the fence line by the back shed to appear and haul …" at bounding box center [537, 341] width 363 height 47
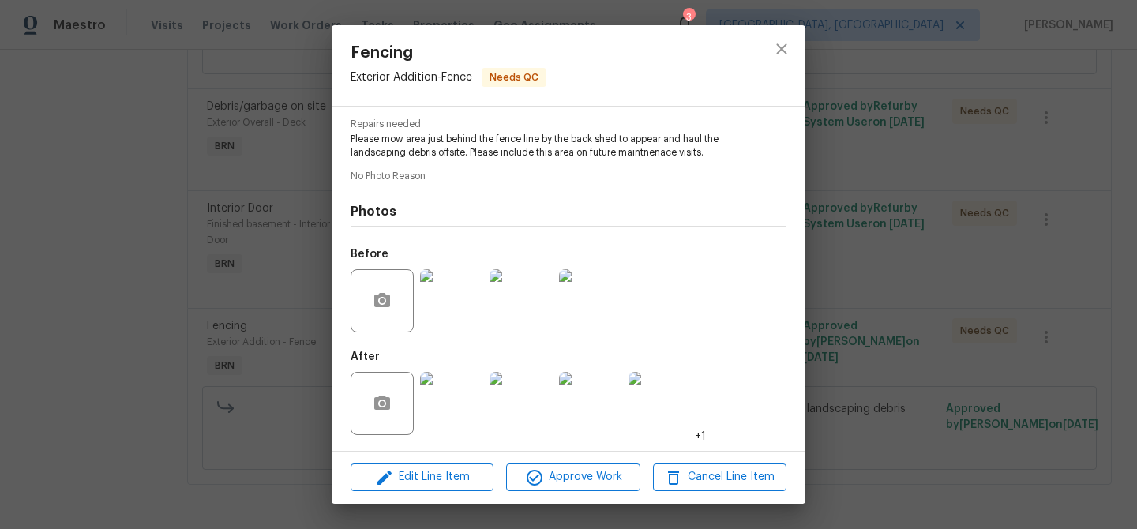
click at [453, 413] on img at bounding box center [451, 403] width 63 height 63
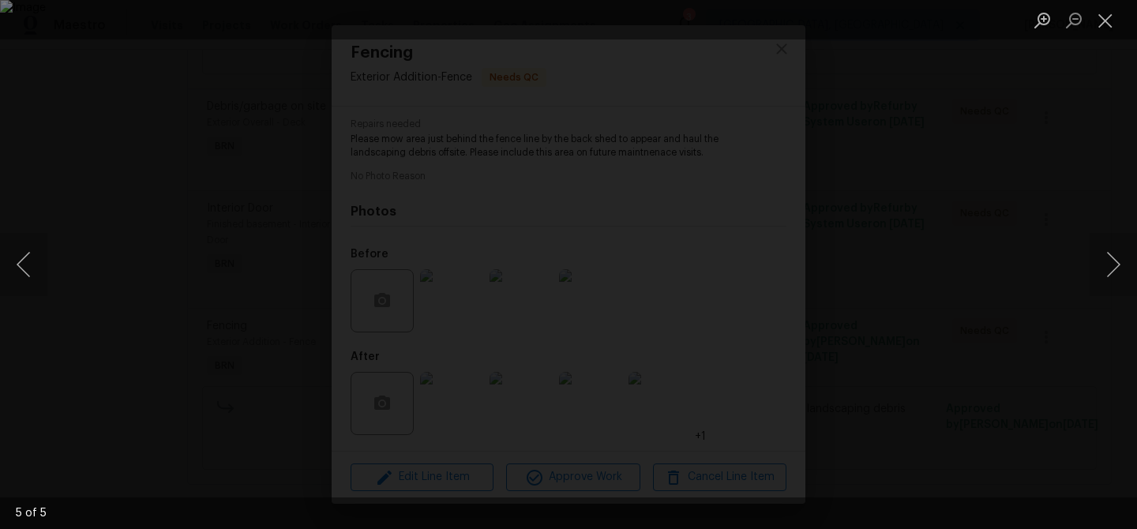
click at [172, 259] on div "Lightbox" at bounding box center [568, 264] width 1137 height 529
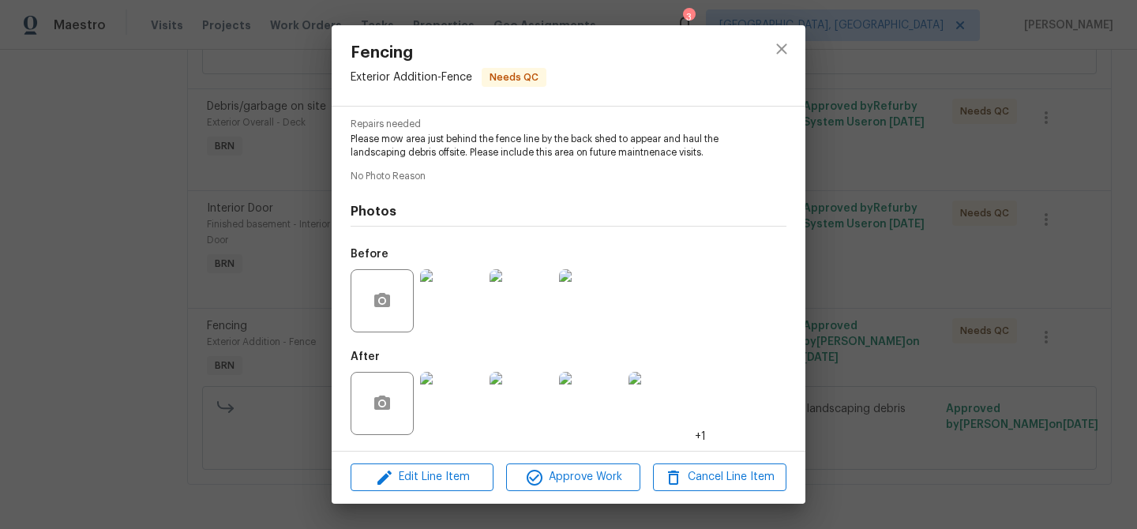
click at [198, 311] on div "Fencing Exterior Addition - Fence Needs QC Vendor Innovative Field Services Acc…" at bounding box center [568, 264] width 1137 height 529
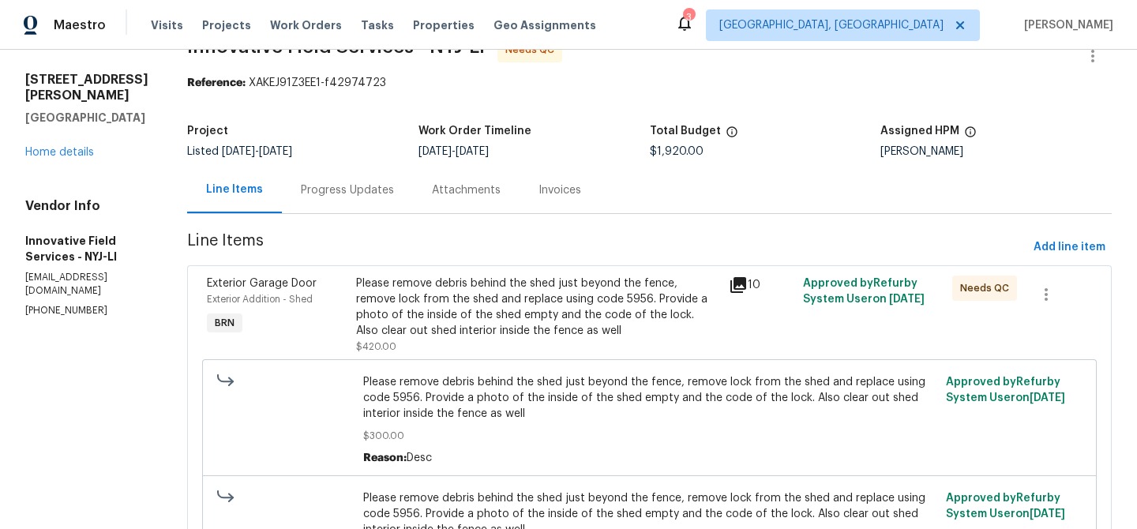
scroll to position [0, 0]
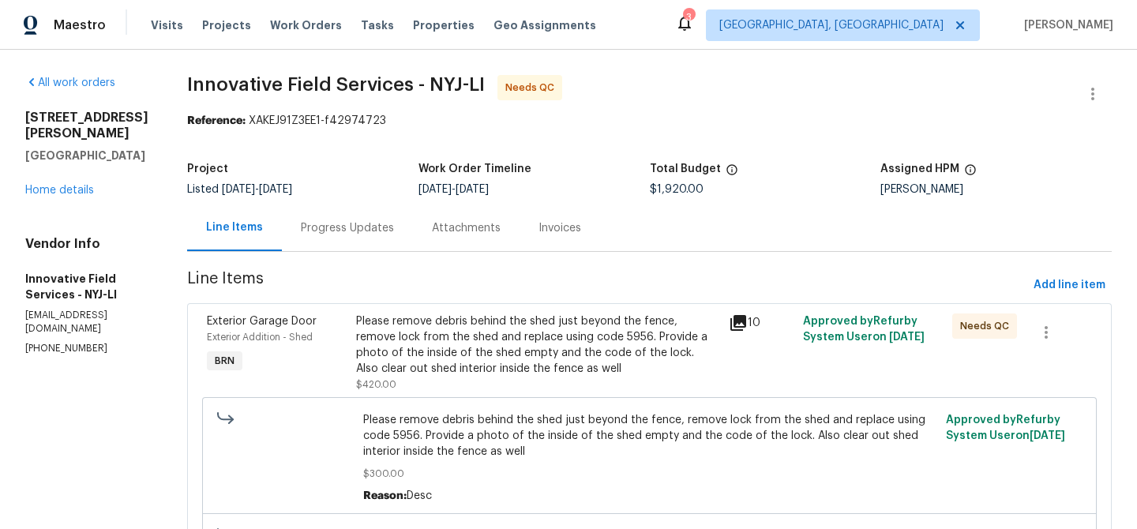
click at [420, 345] on div "Please remove debris behind the shed just beyond the fence, remove lock from th…" at bounding box center [537, 344] width 363 height 63
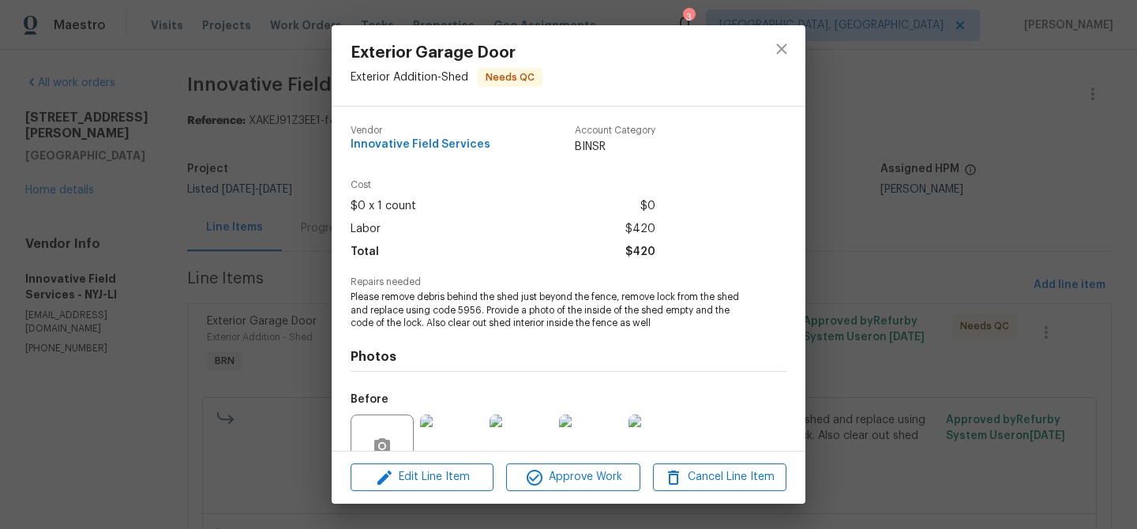
scroll to position [145, 0]
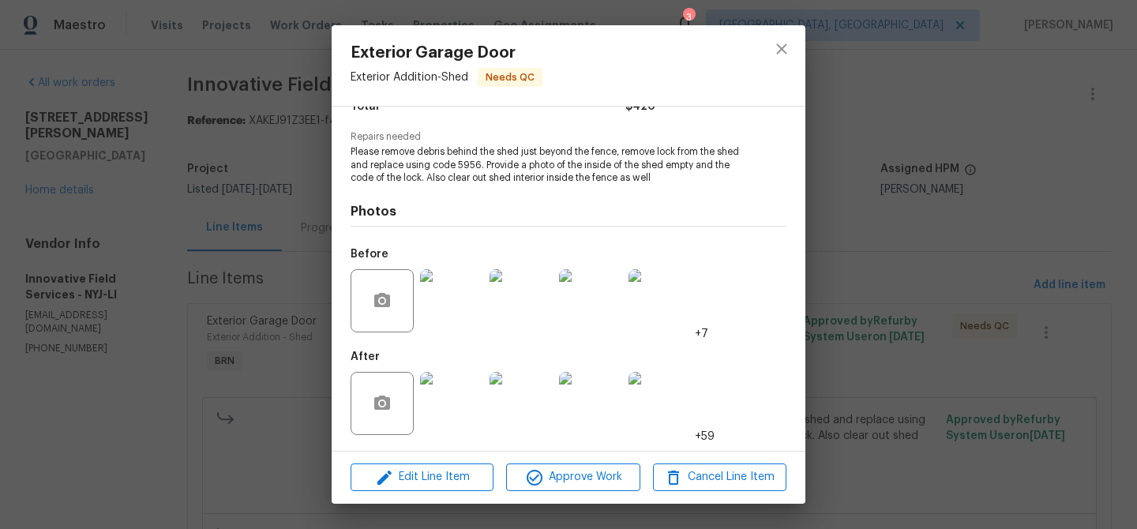
click at [441, 399] on img at bounding box center [451, 403] width 63 height 63
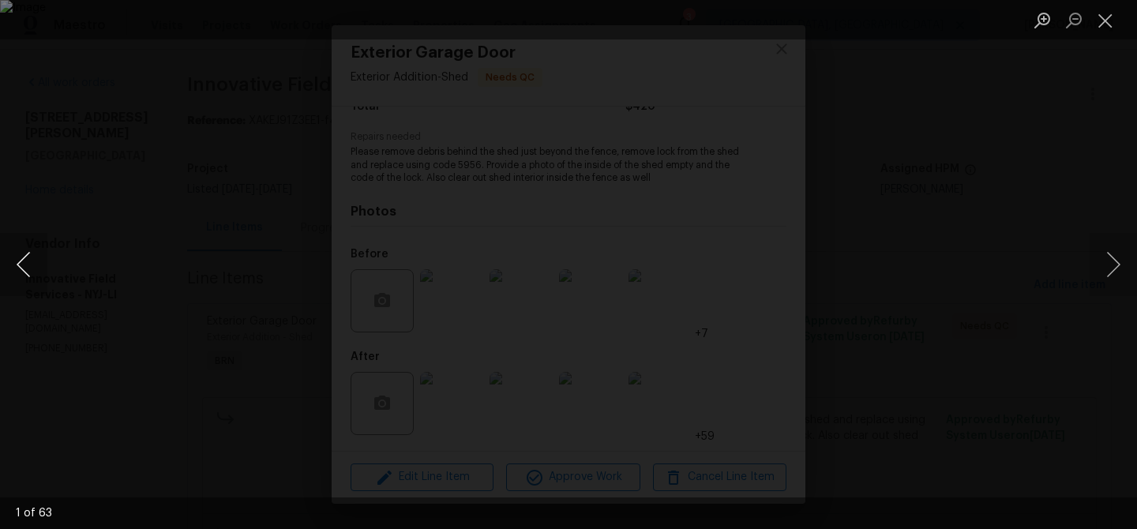
click at [24, 256] on button "Previous image" at bounding box center [23, 264] width 47 height 63
click at [22, 262] on button "Previous image" at bounding box center [23, 264] width 47 height 63
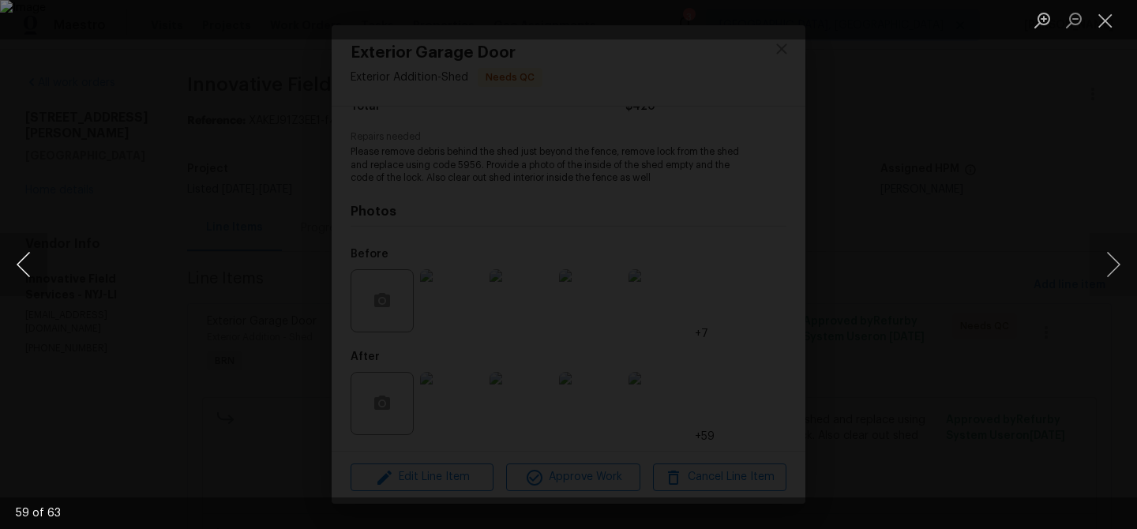
click at [30, 264] on button "Previous image" at bounding box center [23, 264] width 47 height 63
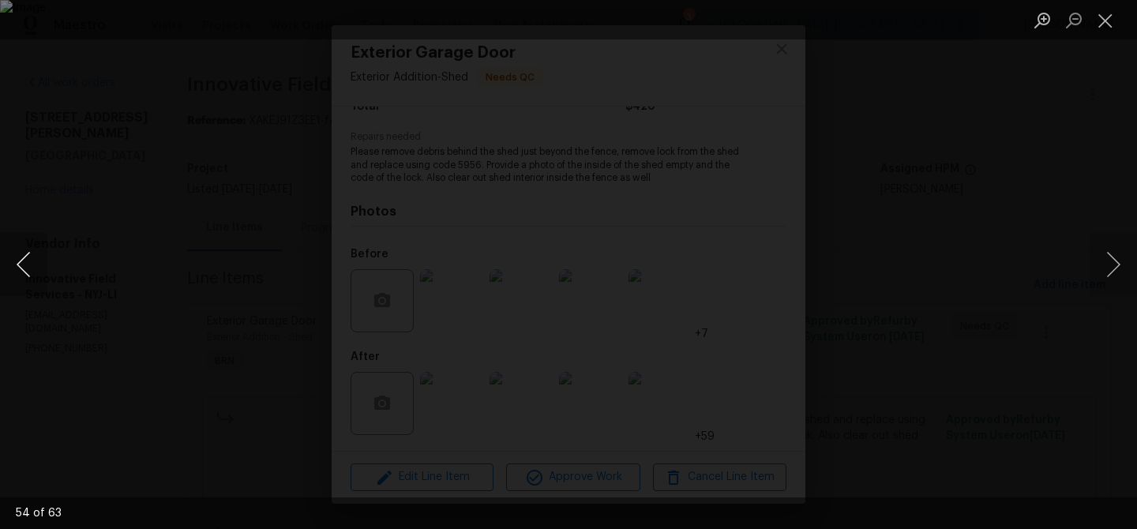
click at [30, 264] on button "Previous image" at bounding box center [23, 264] width 47 height 63
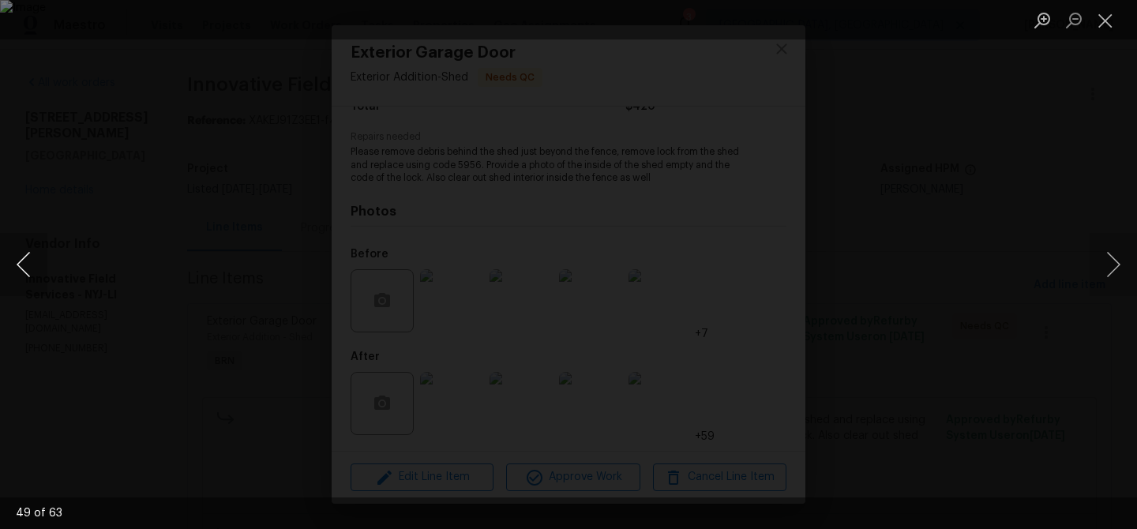
click at [39, 248] on button "Previous image" at bounding box center [23, 264] width 47 height 63
click at [15, 268] on button "Previous image" at bounding box center [23, 264] width 47 height 63
click at [270, 170] on div "Lightbox" at bounding box center [568, 264] width 1137 height 529
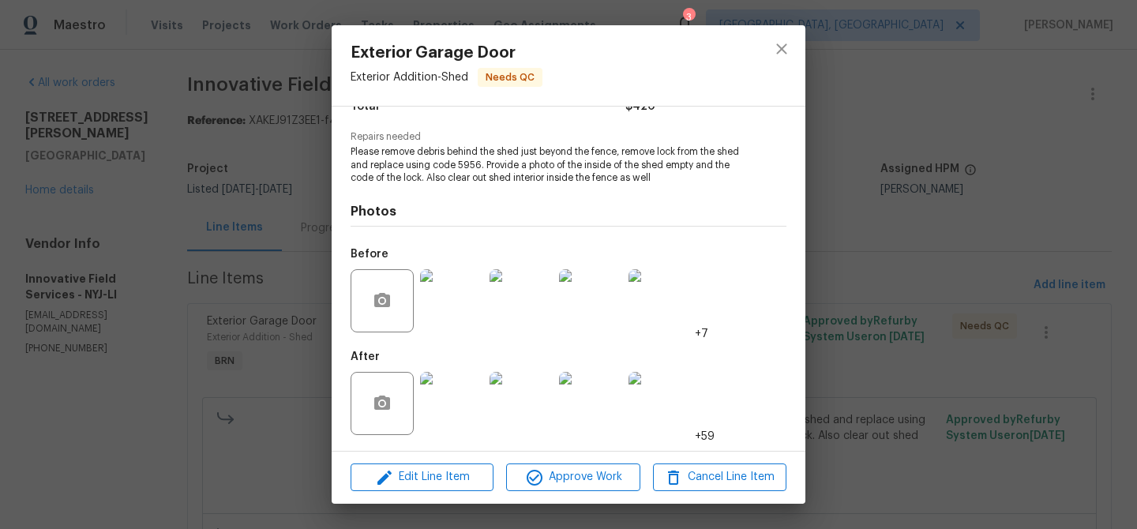
click at [104, 193] on div "Exterior Garage Door Exterior Addition - Shed Needs QC Vendor Innovative Field …" at bounding box center [568, 264] width 1137 height 529
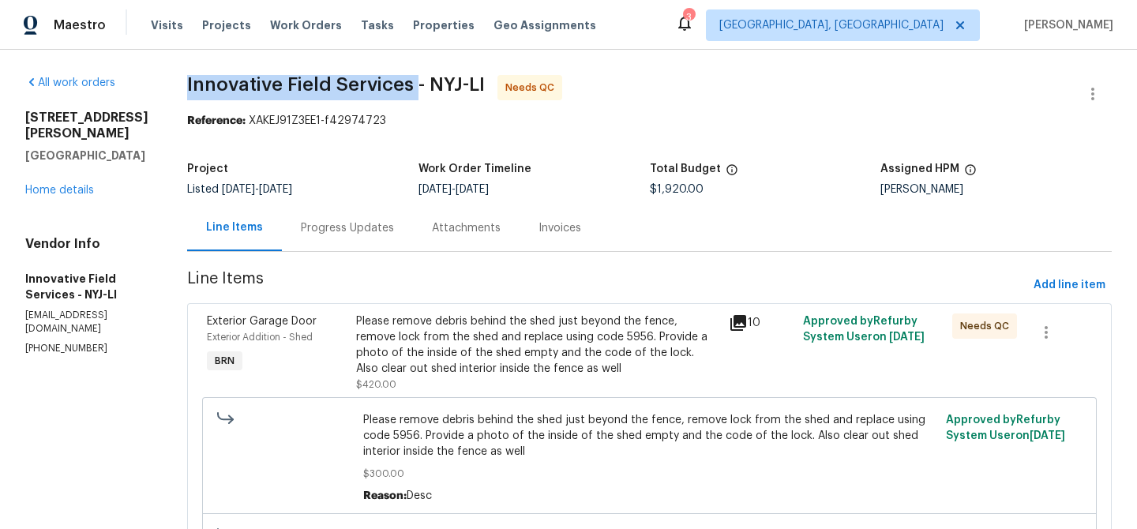
drag, startPoint x: 179, startPoint y: 85, endPoint x: 415, endPoint y: 79, distance: 236.1
copy span "Innovative Field Services"
click at [413, 340] on div "Please remove debris behind the shed just beyond the fence, remove lock from th…" at bounding box center [537, 344] width 363 height 63
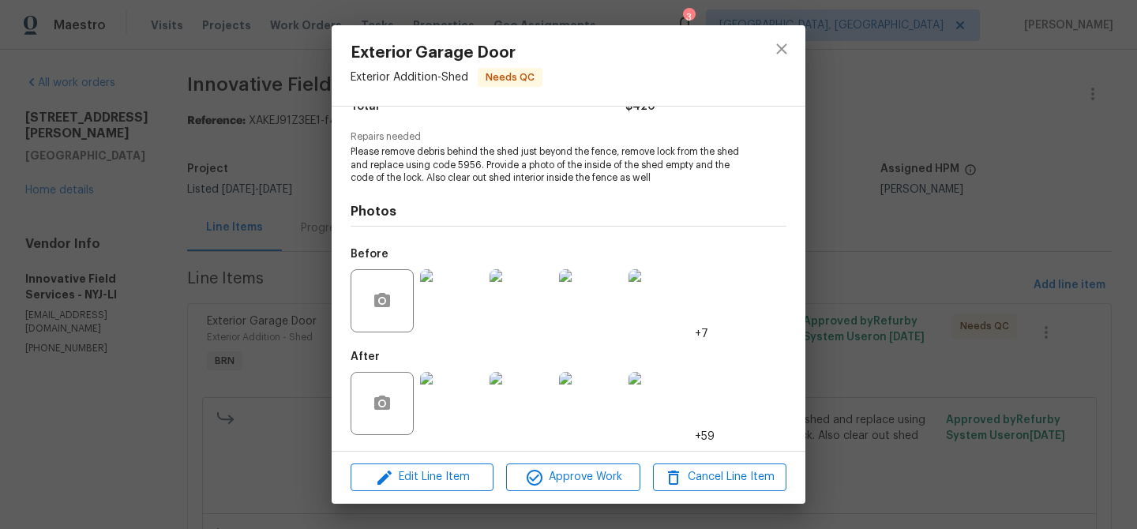
click at [553, 500] on div "Edit Line Item Approve Work Cancel Line Item" at bounding box center [569, 477] width 474 height 53
click at [542, 479] on icon "button" at bounding box center [534, 477] width 19 height 19
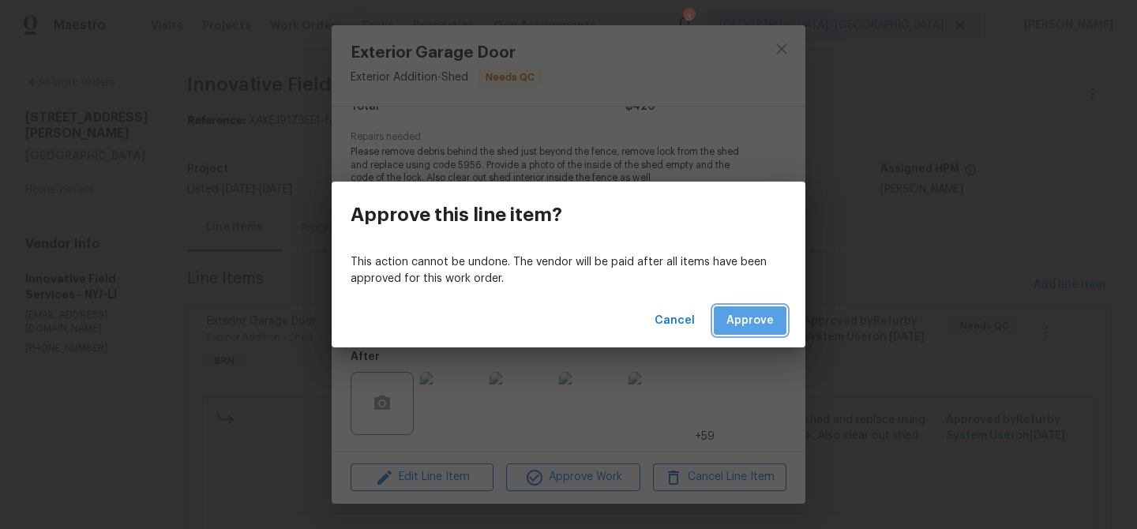
click at [744, 313] on span "Approve" at bounding box center [749, 321] width 47 height 20
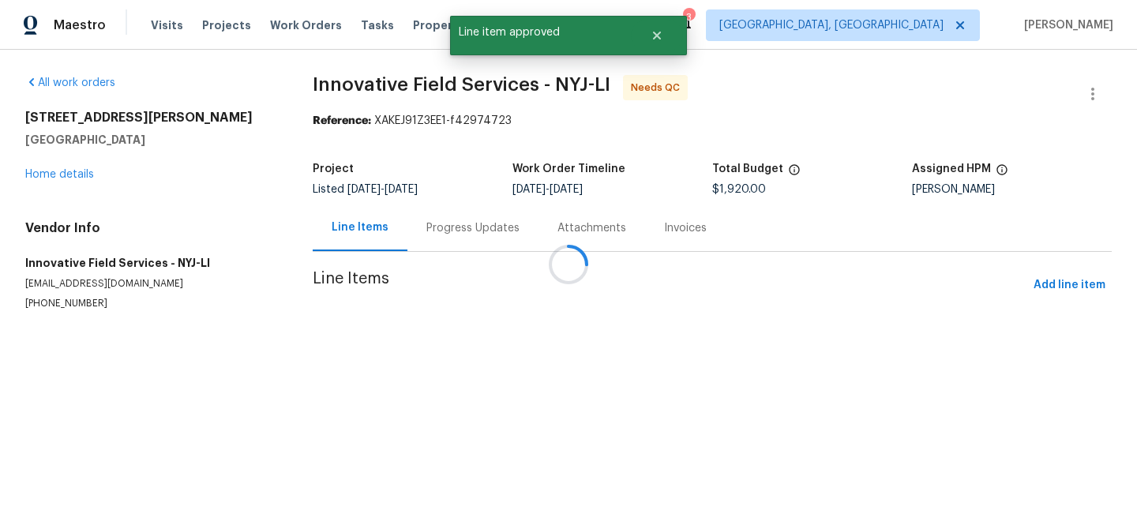
click at [445, 351] on div at bounding box center [568, 264] width 1137 height 529
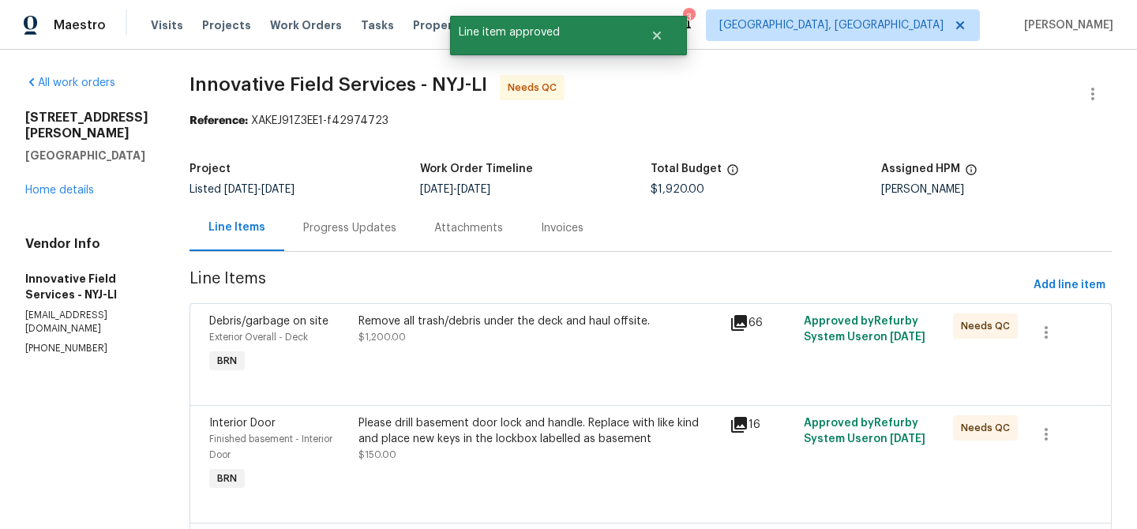
click at [464, 345] on div "Remove all trash/debris under the deck and haul offsite. $1,200.00" at bounding box center [540, 345] width 372 height 73
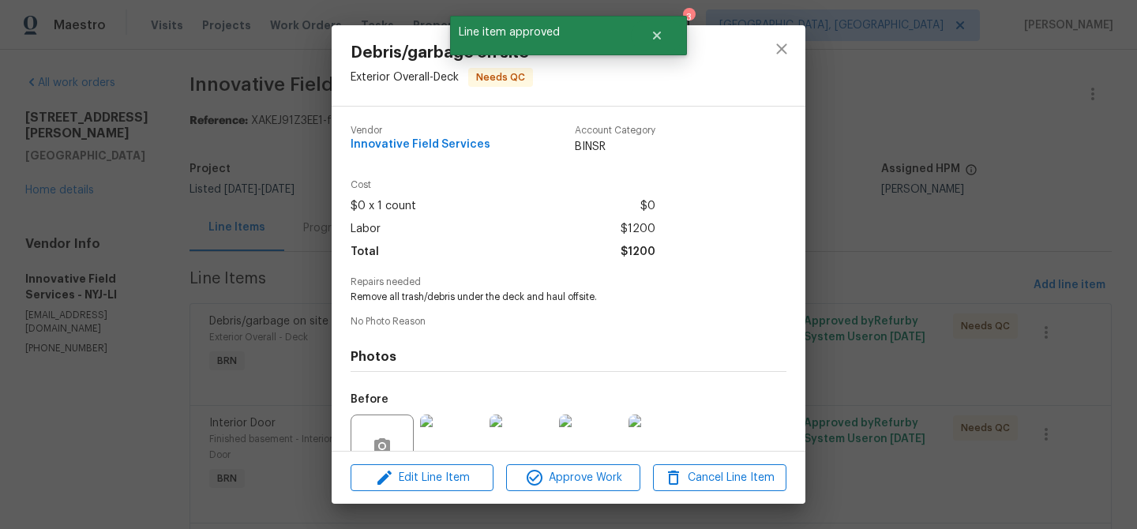
scroll to position [144, 0]
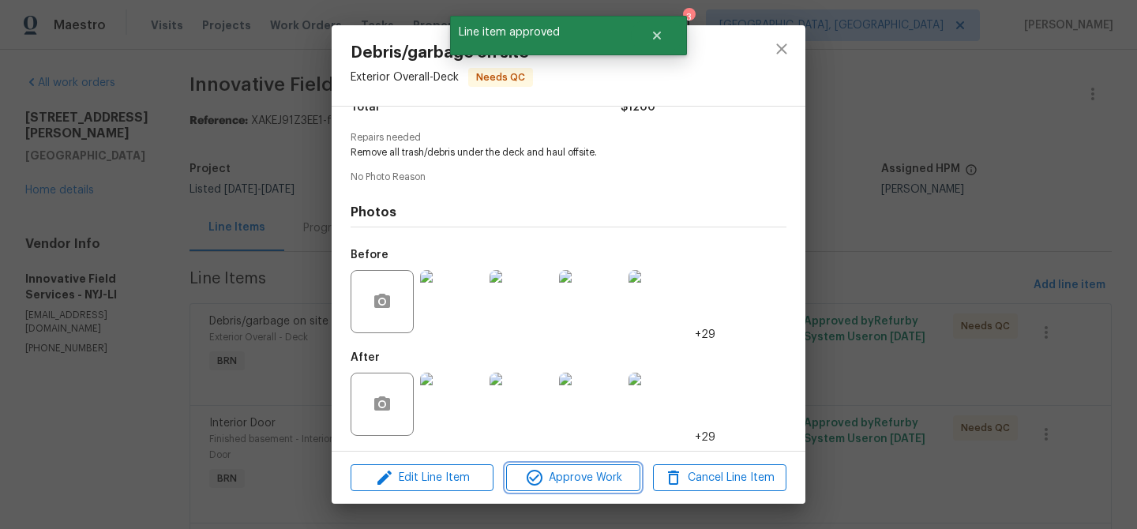
click at [556, 488] on button "Approve Work" at bounding box center [572, 478] width 133 height 28
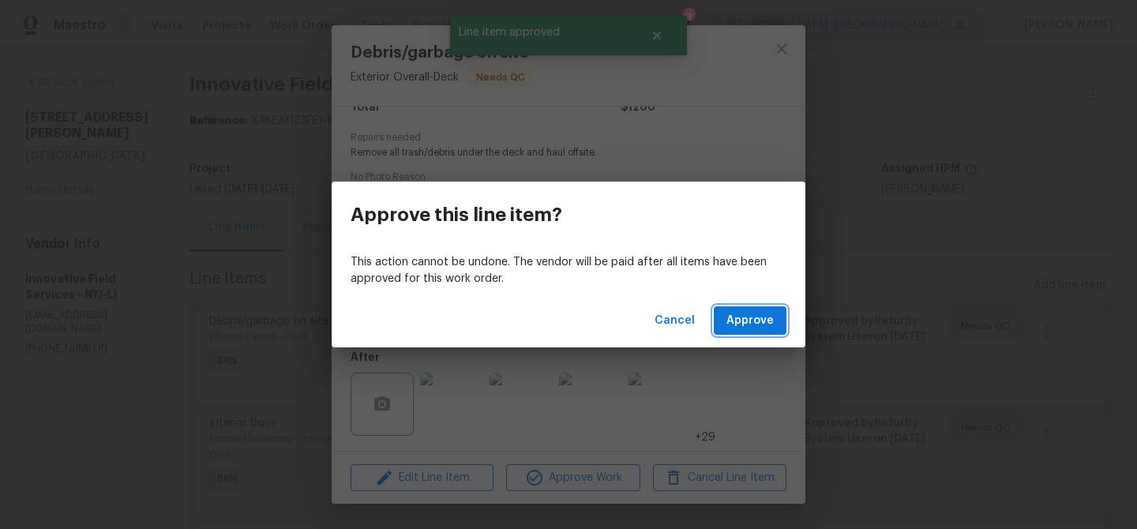
click at [751, 317] on span "Approve" at bounding box center [749, 321] width 47 height 20
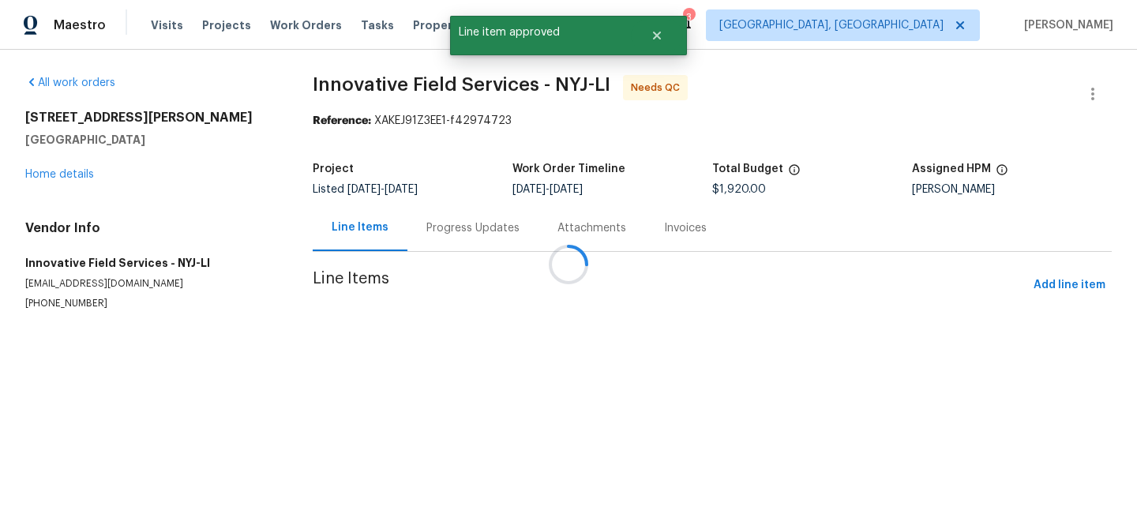
click at [474, 330] on div at bounding box center [568, 264] width 1137 height 529
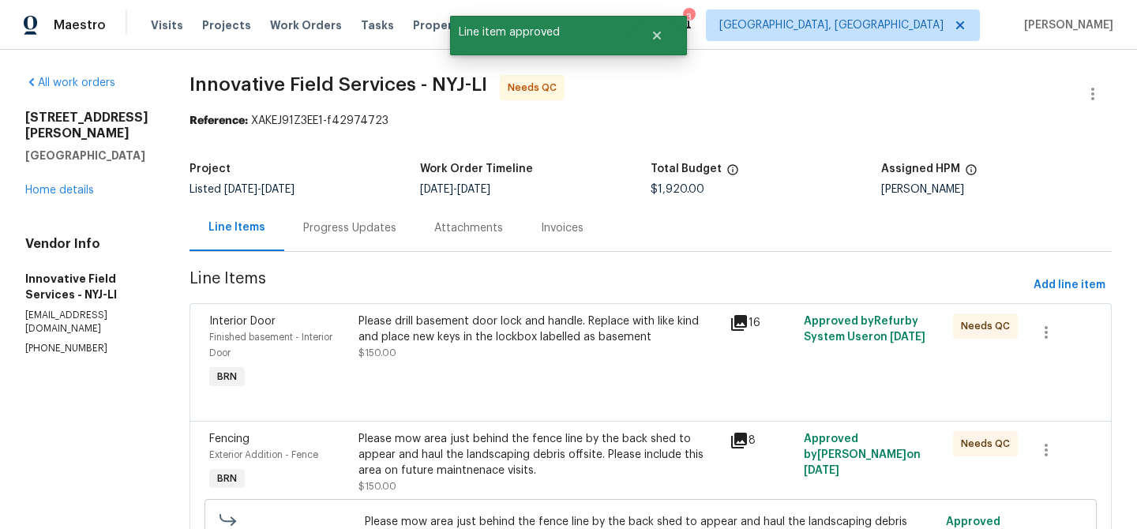
click at [439, 344] on div "Please drill basement door lock and handle. Replace with like kind and place ne…" at bounding box center [539, 329] width 362 height 32
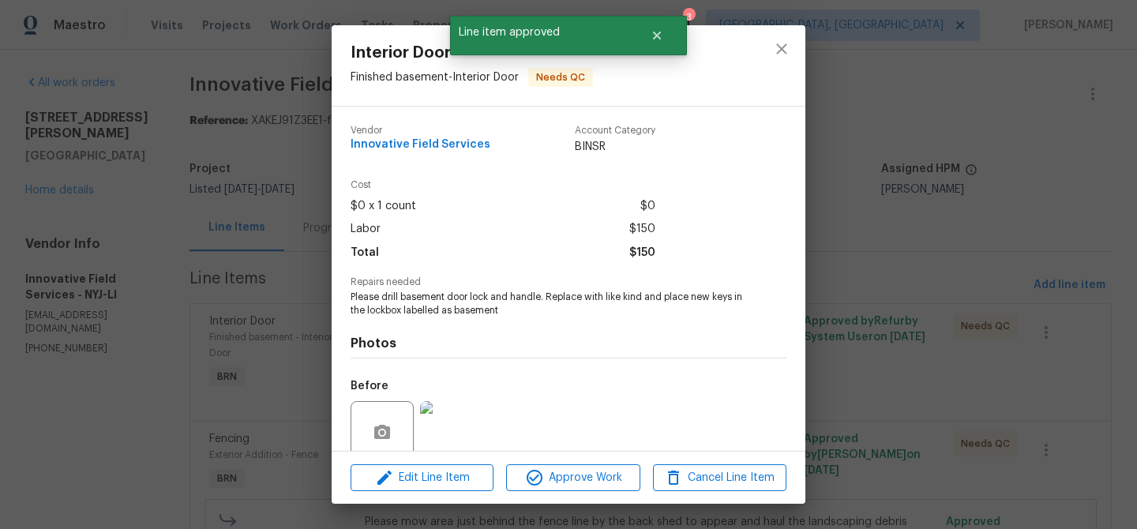
scroll to position [132, 0]
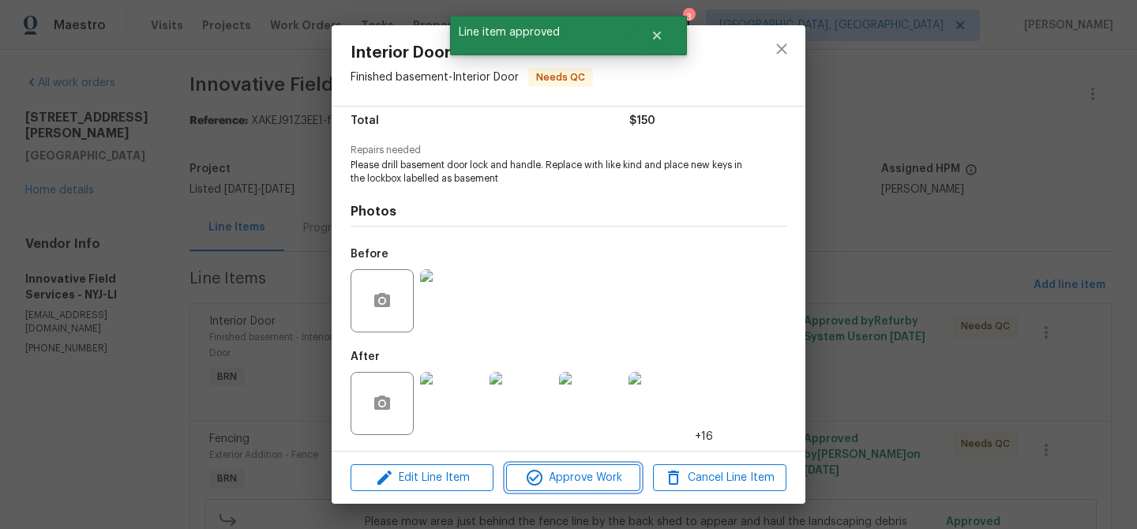
click at [542, 469] on icon "button" at bounding box center [534, 477] width 19 height 19
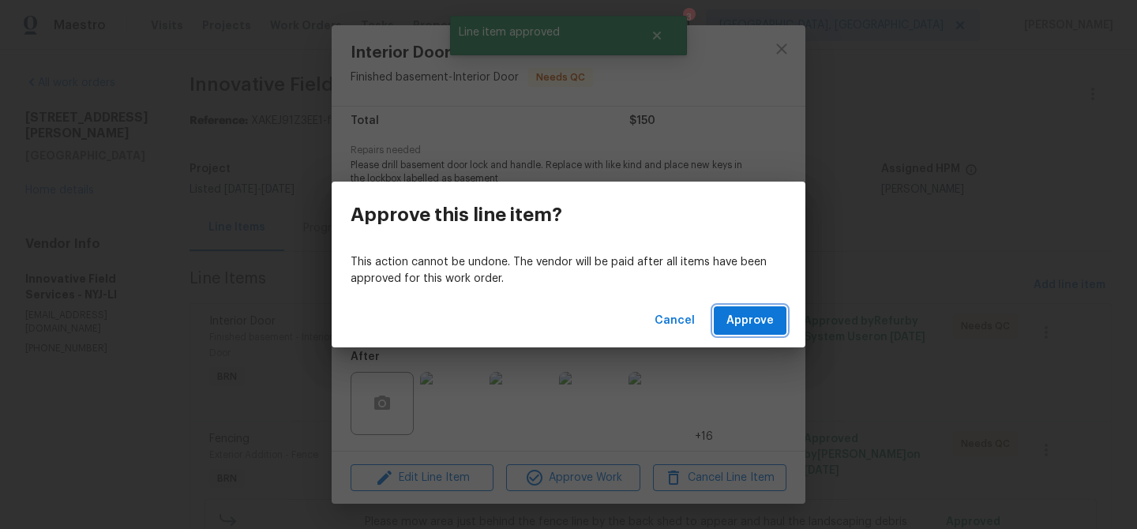
click at [740, 321] on span "Approve" at bounding box center [749, 321] width 47 height 20
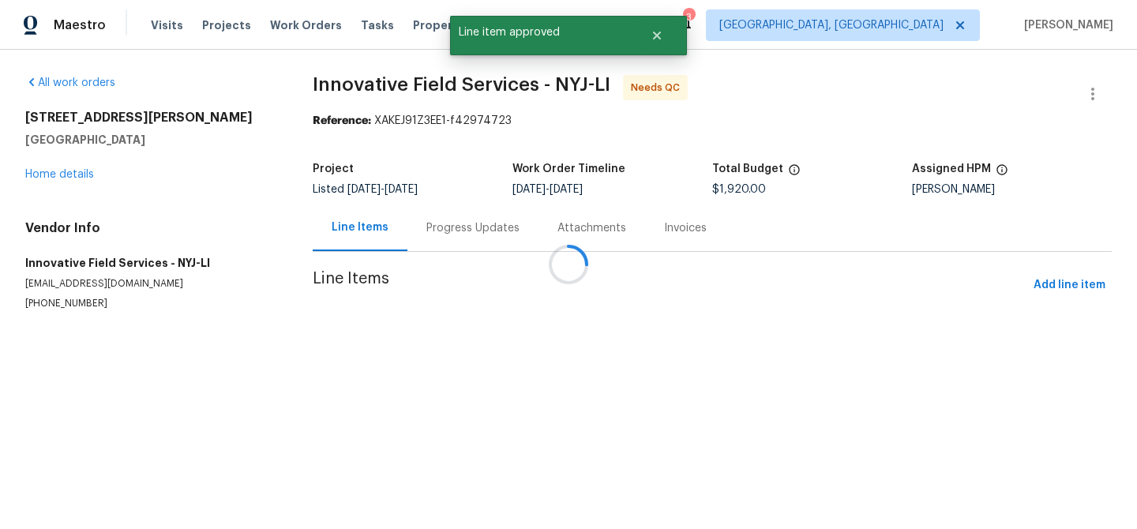
click at [450, 343] on div at bounding box center [568, 264] width 1137 height 529
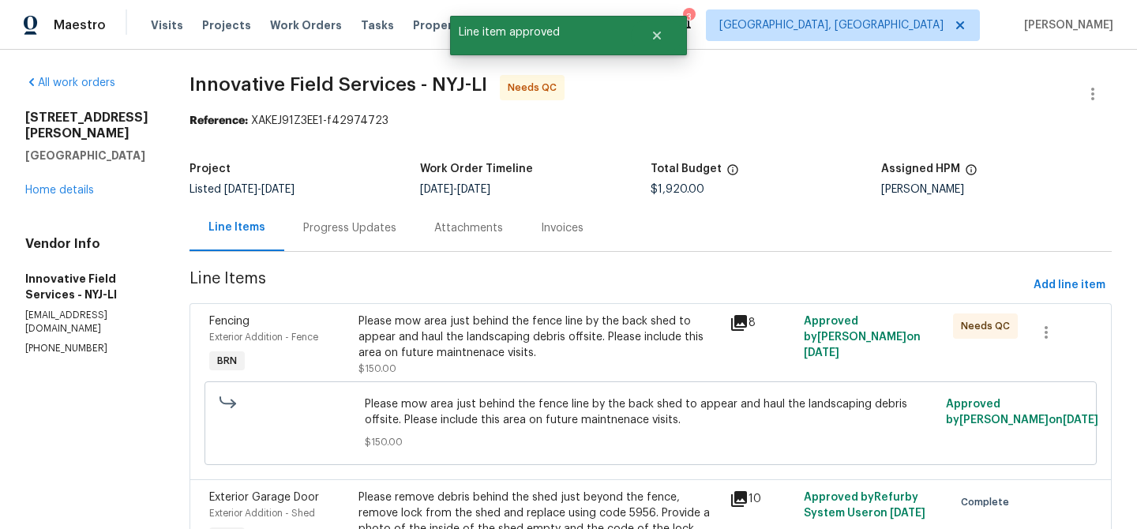
click at [448, 343] on div "Please mow area just behind the fence line by the back shed to appear and haul …" at bounding box center [539, 336] width 362 height 47
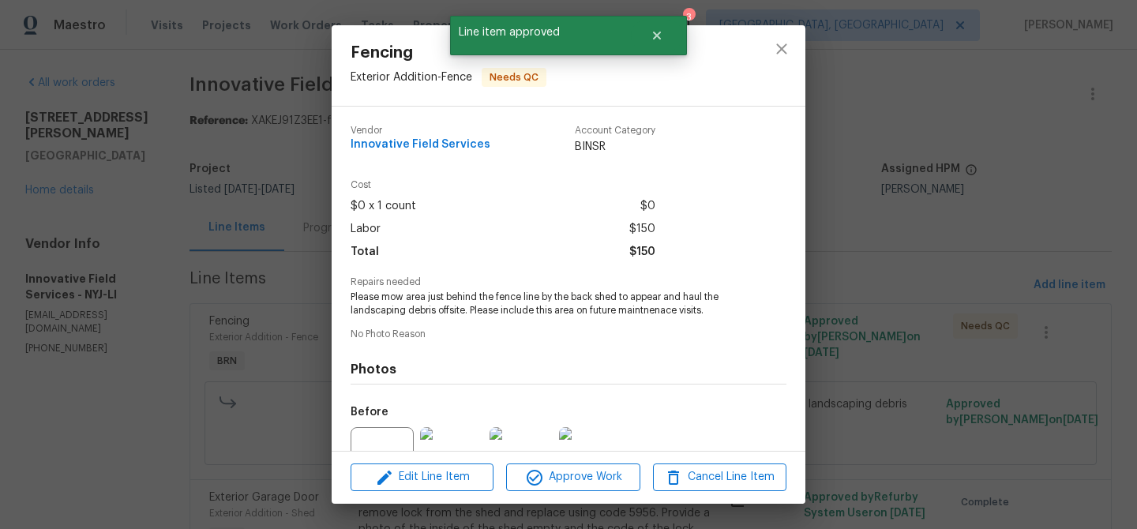
scroll to position [158, 0]
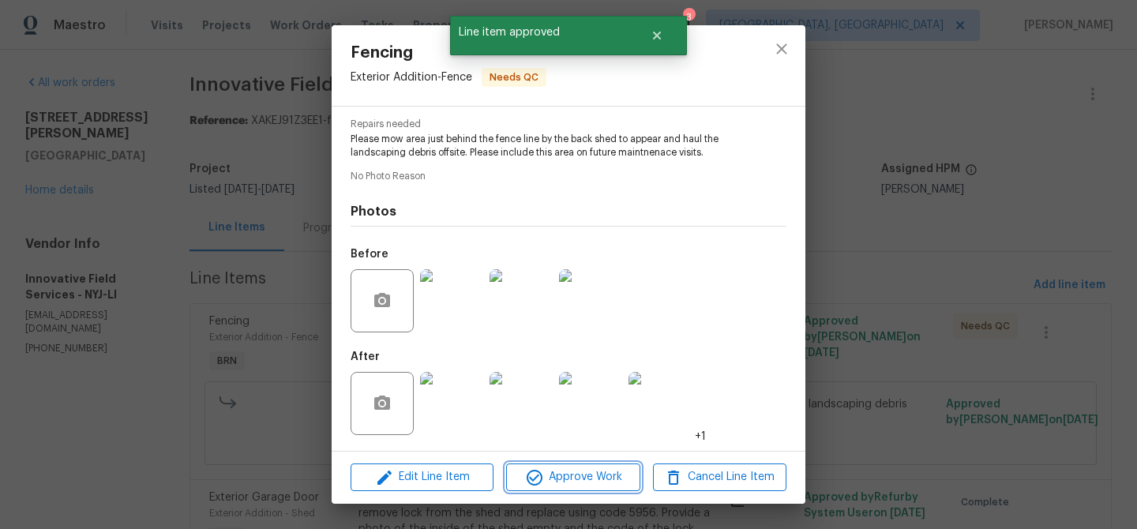
click at [549, 478] on span "Approve Work" at bounding box center [573, 477] width 124 height 20
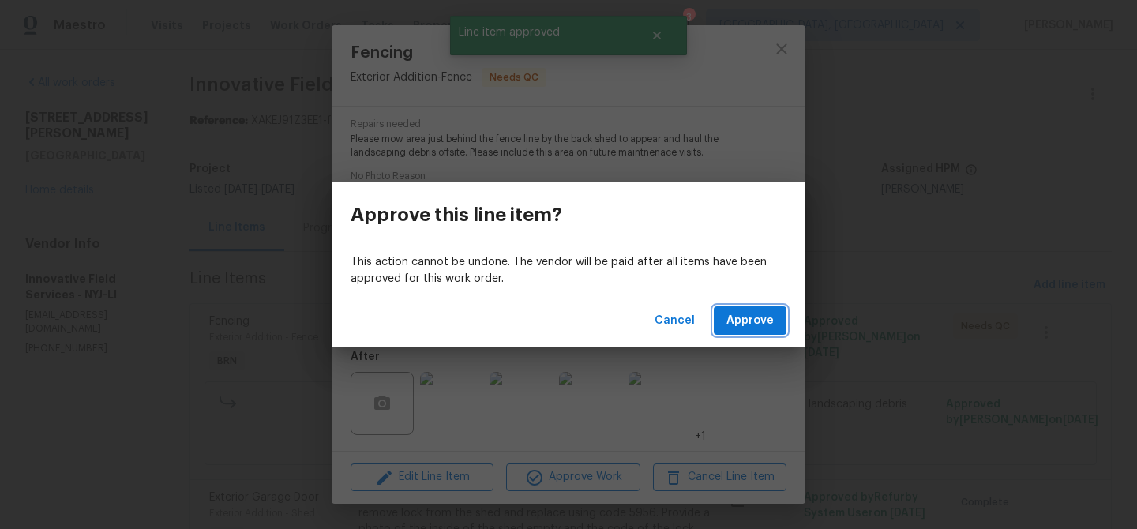
click at [739, 306] on button "Approve" at bounding box center [750, 320] width 73 height 29
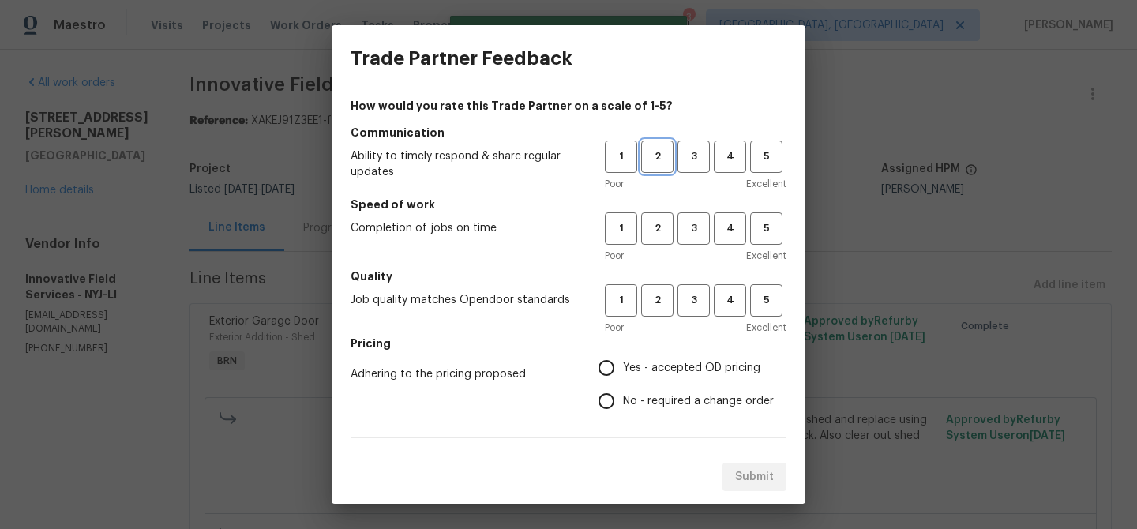
click at [647, 159] on span "2" at bounding box center [657, 157] width 29 height 18
click at [656, 231] on span "2" at bounding box center [657, 228] width 29 height 18
click at [658, 303] on span "2" at bounding box center [657, 300] width 29 height 18
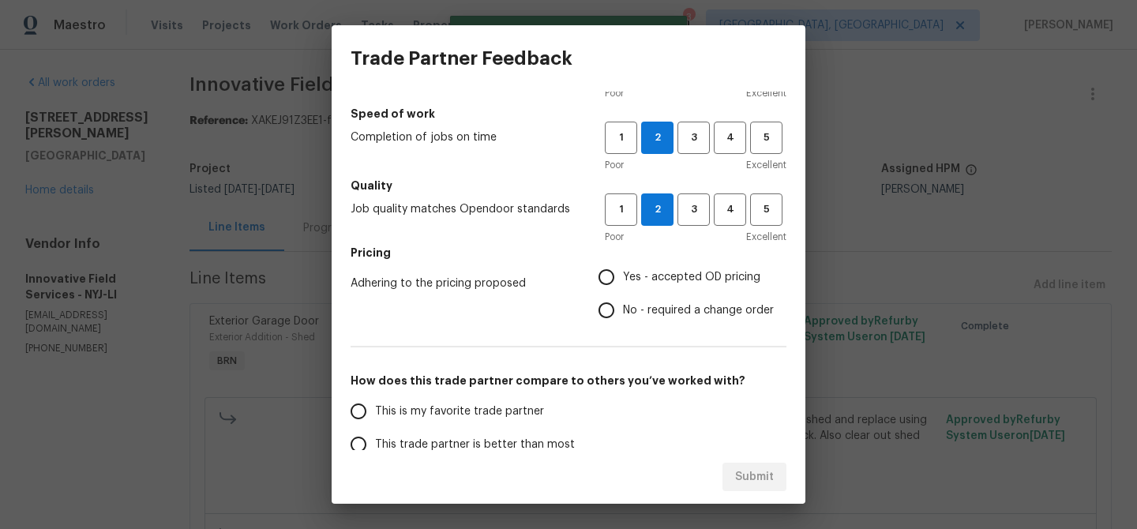
click at [616, 319] on input "No - required a change order" at bounding box center [606, 310] width 33 height 33
radio input "true"
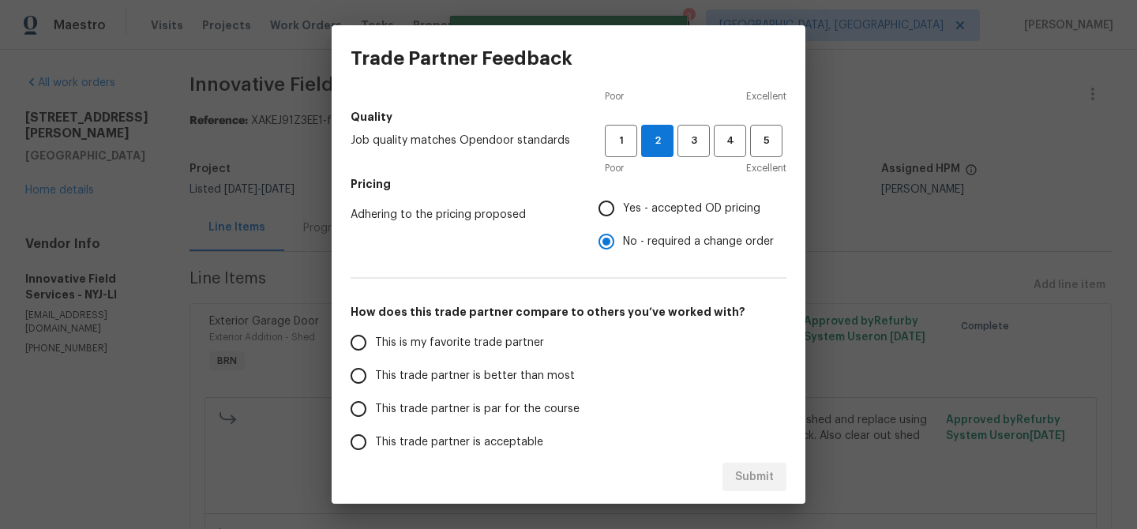
click at [355, 380] on input "This trade partner is better than most" at bounding box center [358, 375] width 33 height 33
radio input "false"
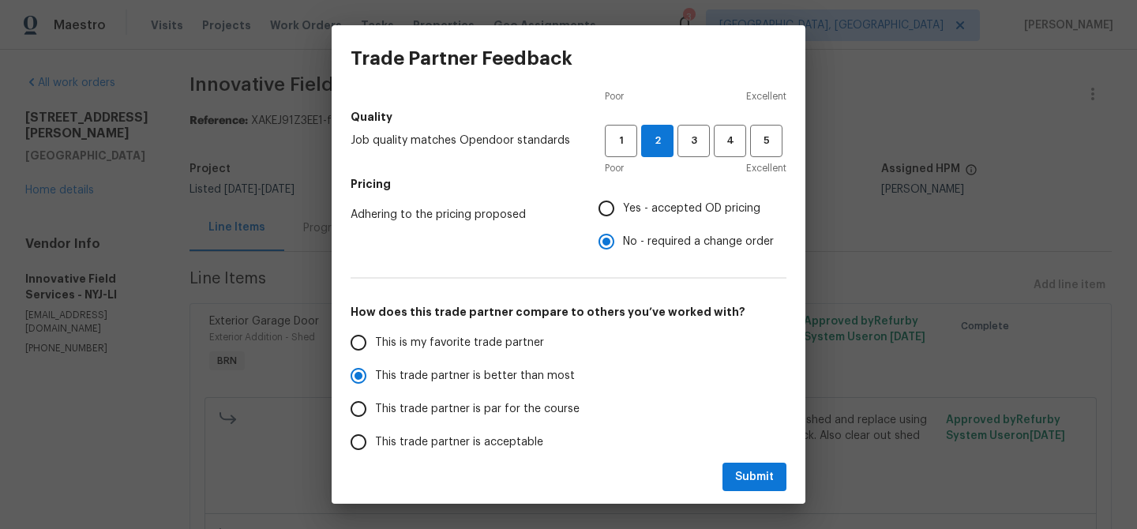
click at [504, 399] on label "This trade partner is par for the course" at bounding box center [466, 408] width 249 height 33
click at [375, 399] on input "This trade partner is par for the course" at bounding box center [358, 408] width 33 height 33
click at [732, 475] on button "Submit" at bounding box center [754, 477] width 64 height 29
radio input "true"
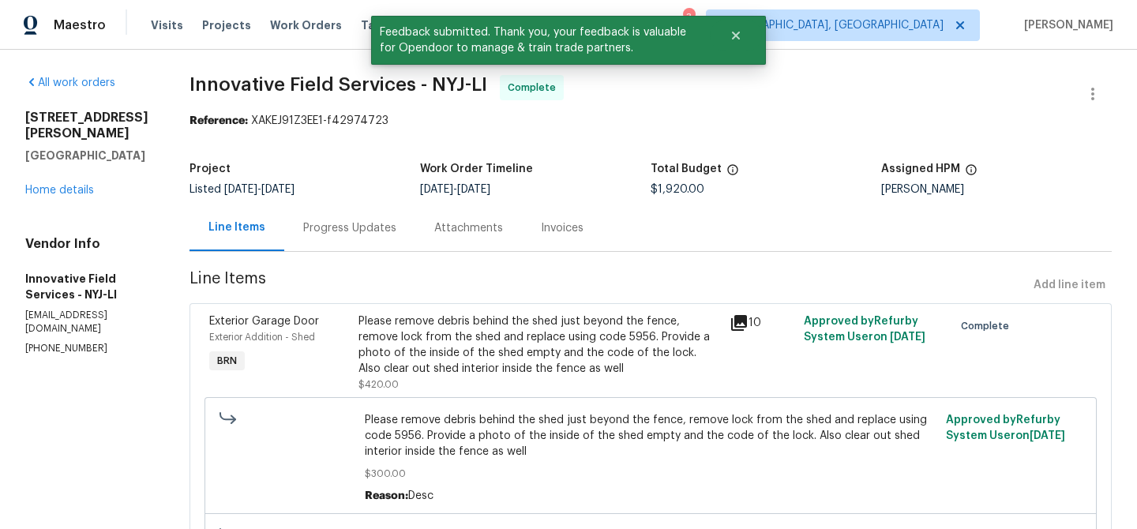
click at [362, 229] on div "Progress Updates" at bounding box center [349, 228] width 93 height 16
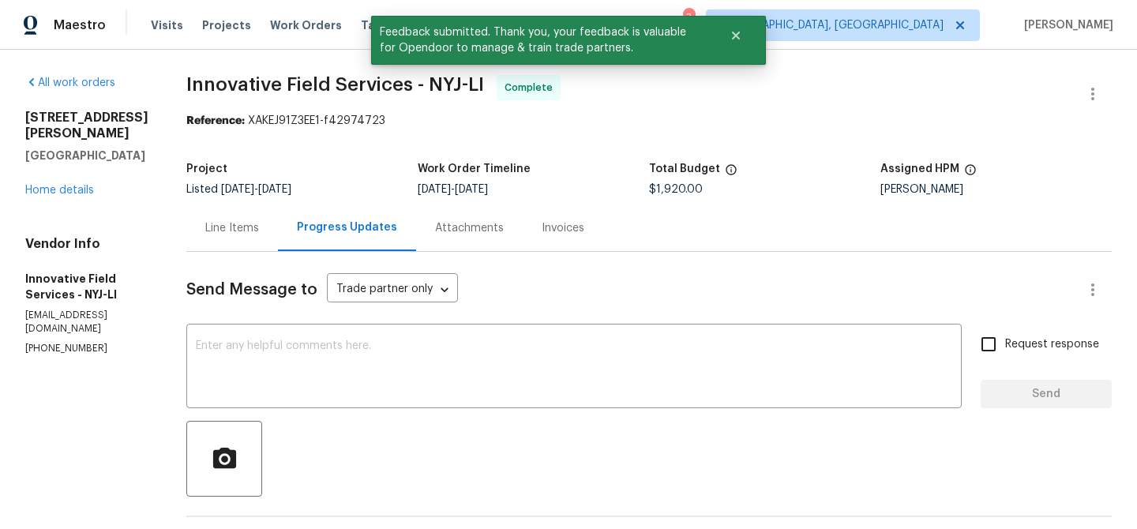
scroll to position [63, 0]
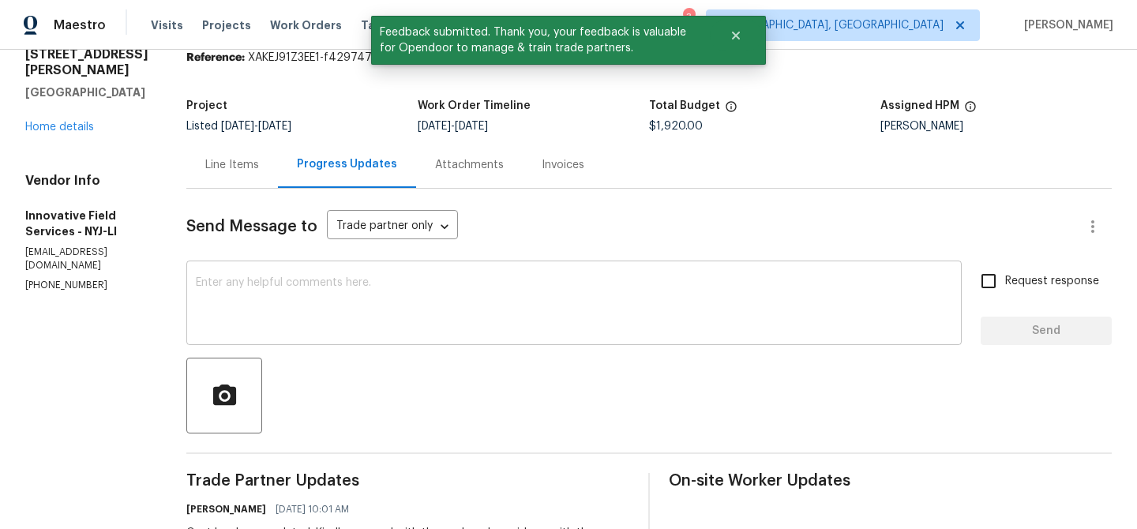
click at [403, 301] on textarea at bounding box center [574, 304] width 756 height 55
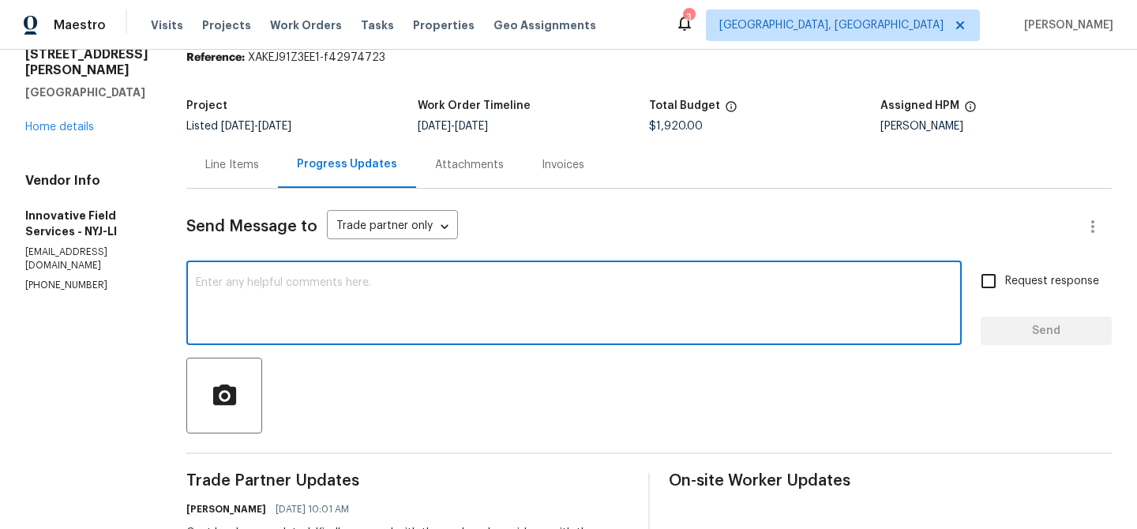
paste textarea "WO is approved, Please upload the invoice under the invoice section.Thanks"
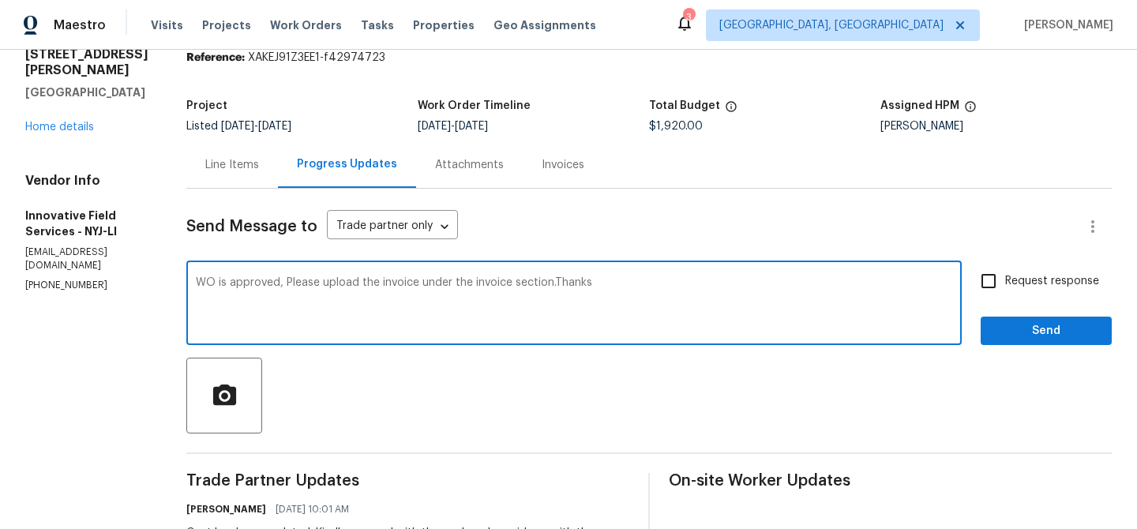
click at [370, 283] on textarea "WO is approved, Please upload the invoice under the invoice section.Thanks" at bounding box center [574, 304] width 756 height 55
type textarea "WO is approved, Please upload the detailed invoice under the invoice section.Th…"
click at [990, 287] on input "Request response" at bounding box center [988, 280] width 33 height 33
checkbox input "true"
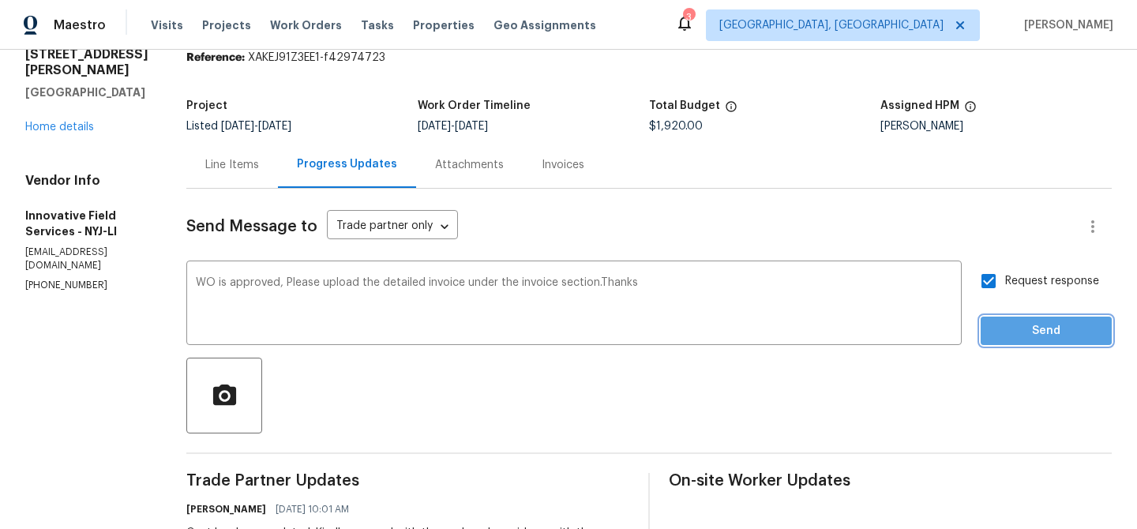
click at [1003, 329] on span "Send" at bounding box center [1046, 331] width 106 height 20
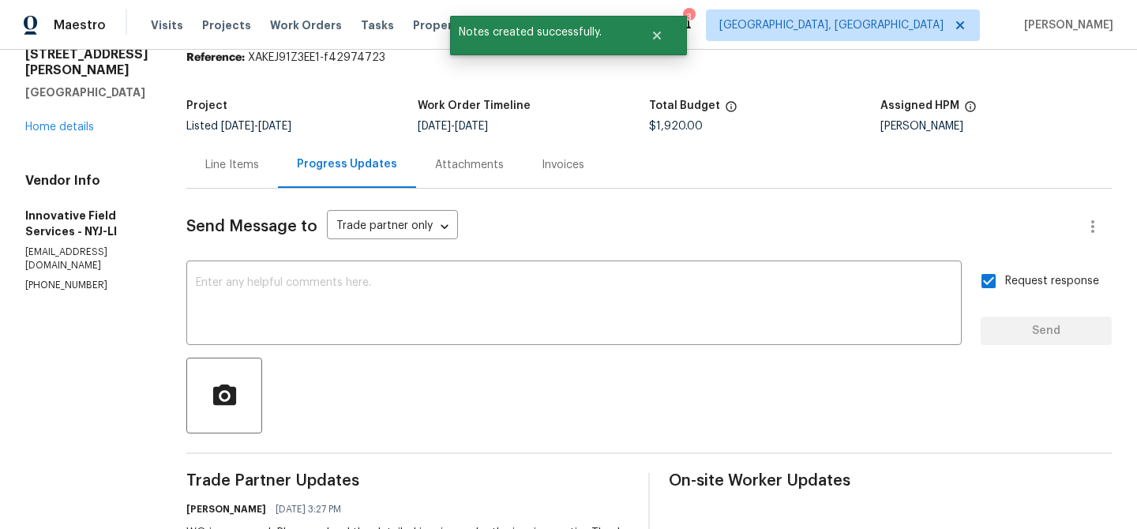
click at [542, 166] on div "Invoices" at bounding box center [563, 165] width 43 height 16
